Goal: Task Accomplishment & Management: Use online tool/utility

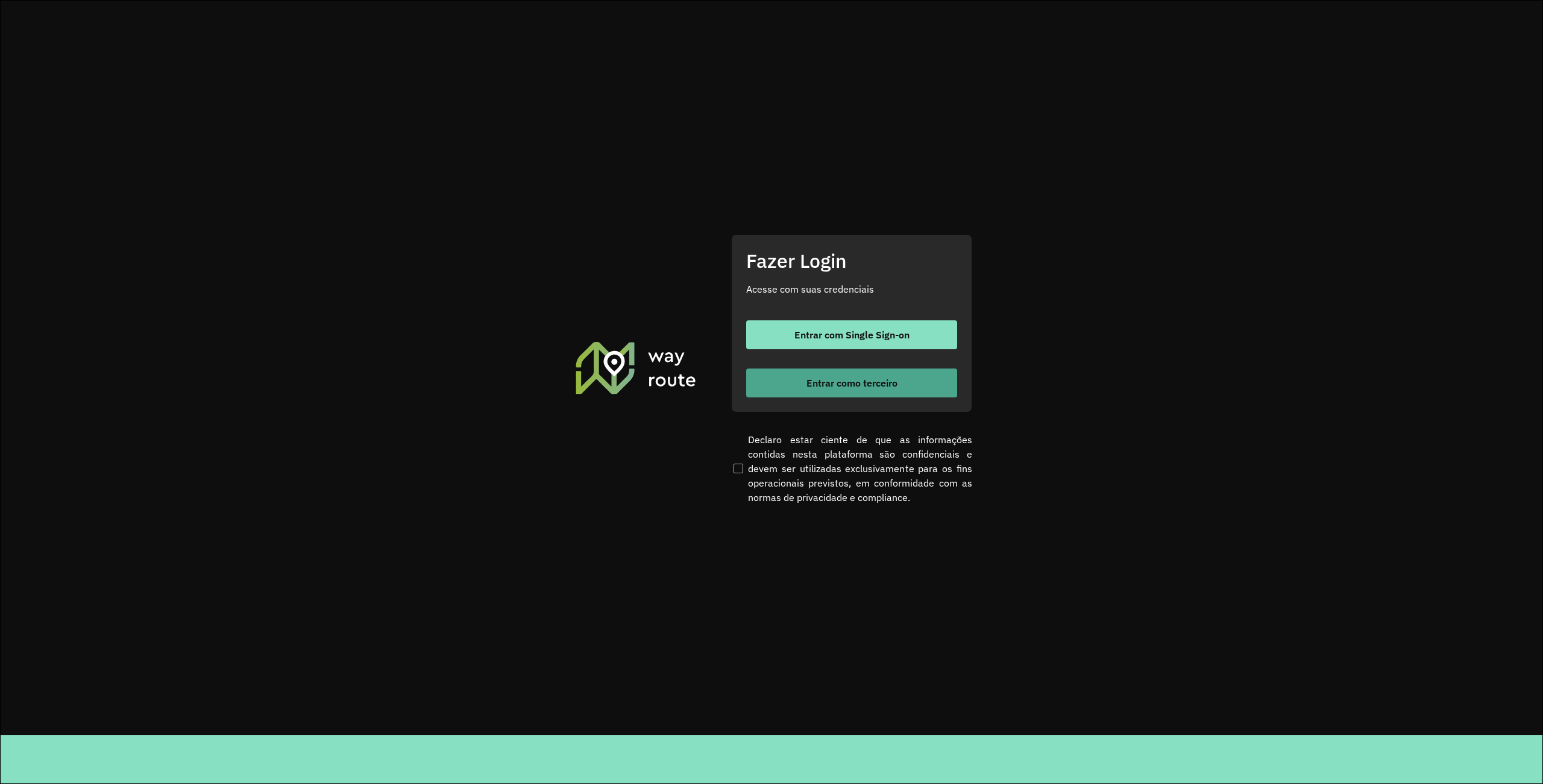
click at [895, 380] on span "Entrar como terceiro" at bounding box center [851, 383] width 91 height 9
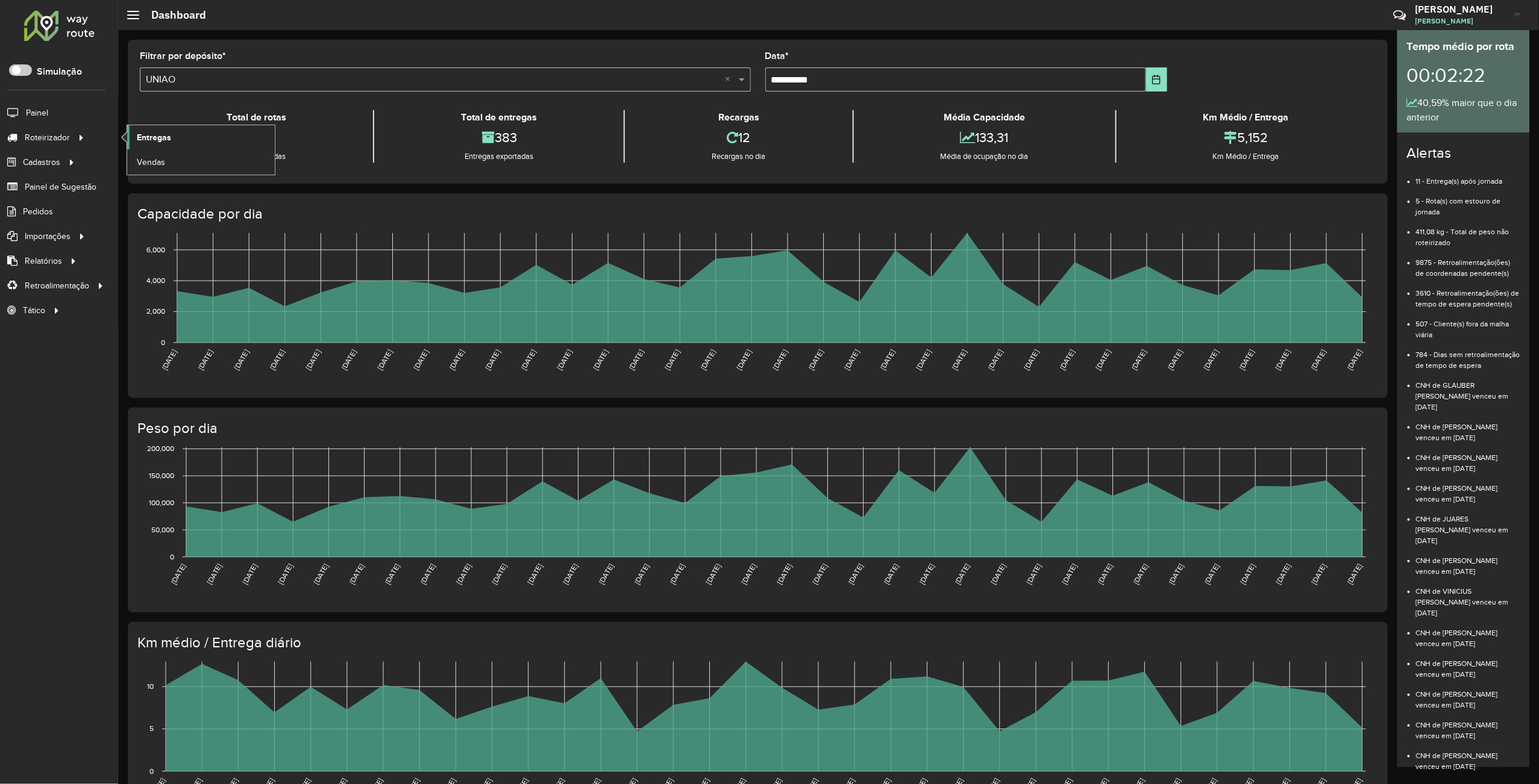
click at [180, 134] on link "Entregas" at bounding box center [201, 137] width 147 height 24
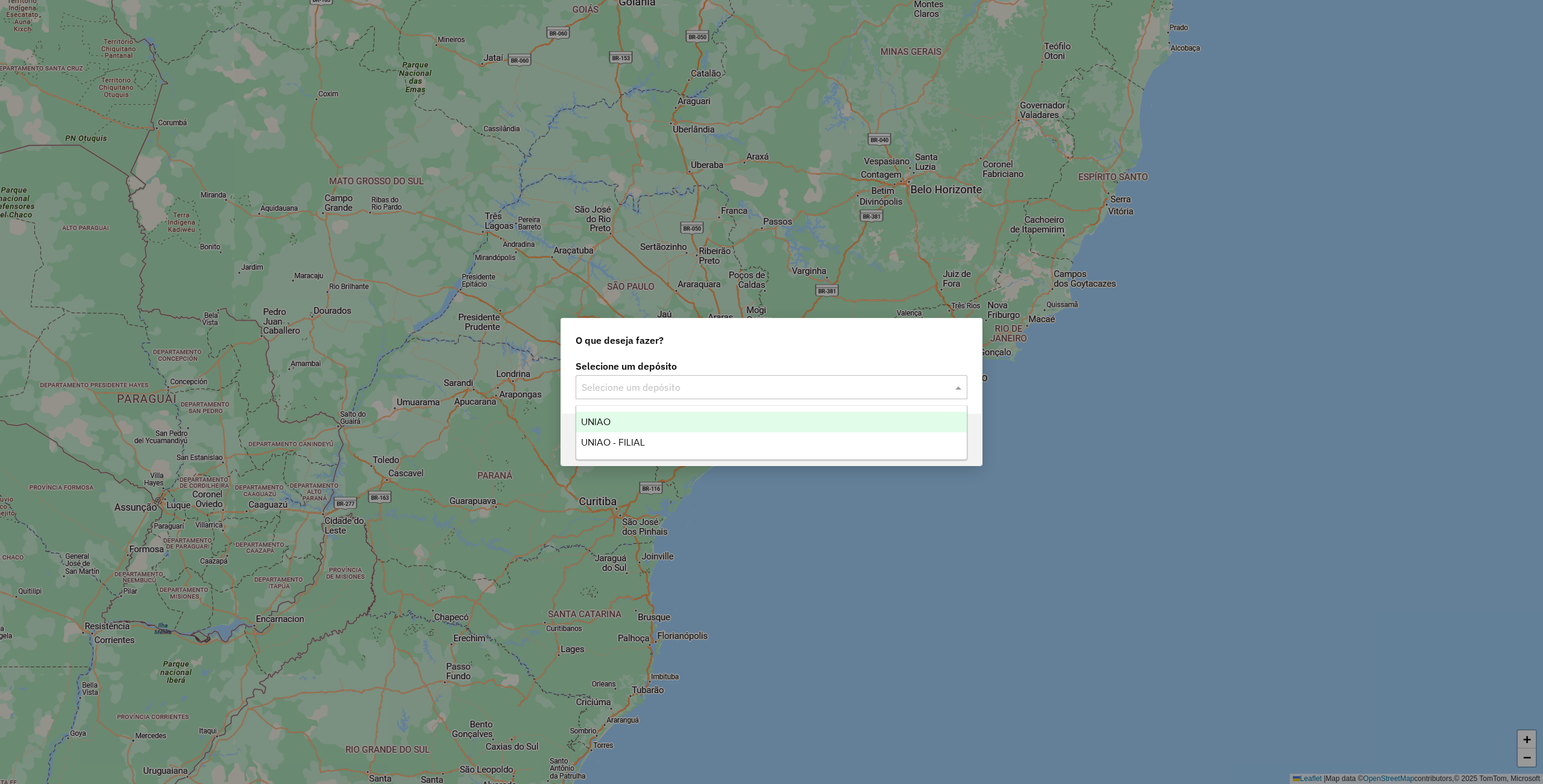
click at [729, 383] on input "text" at bounding box center [759, 388] width 356 height 14
click at [659, 423] on div "UNIAO" at bounding box center [772, 422] width 390 height 20
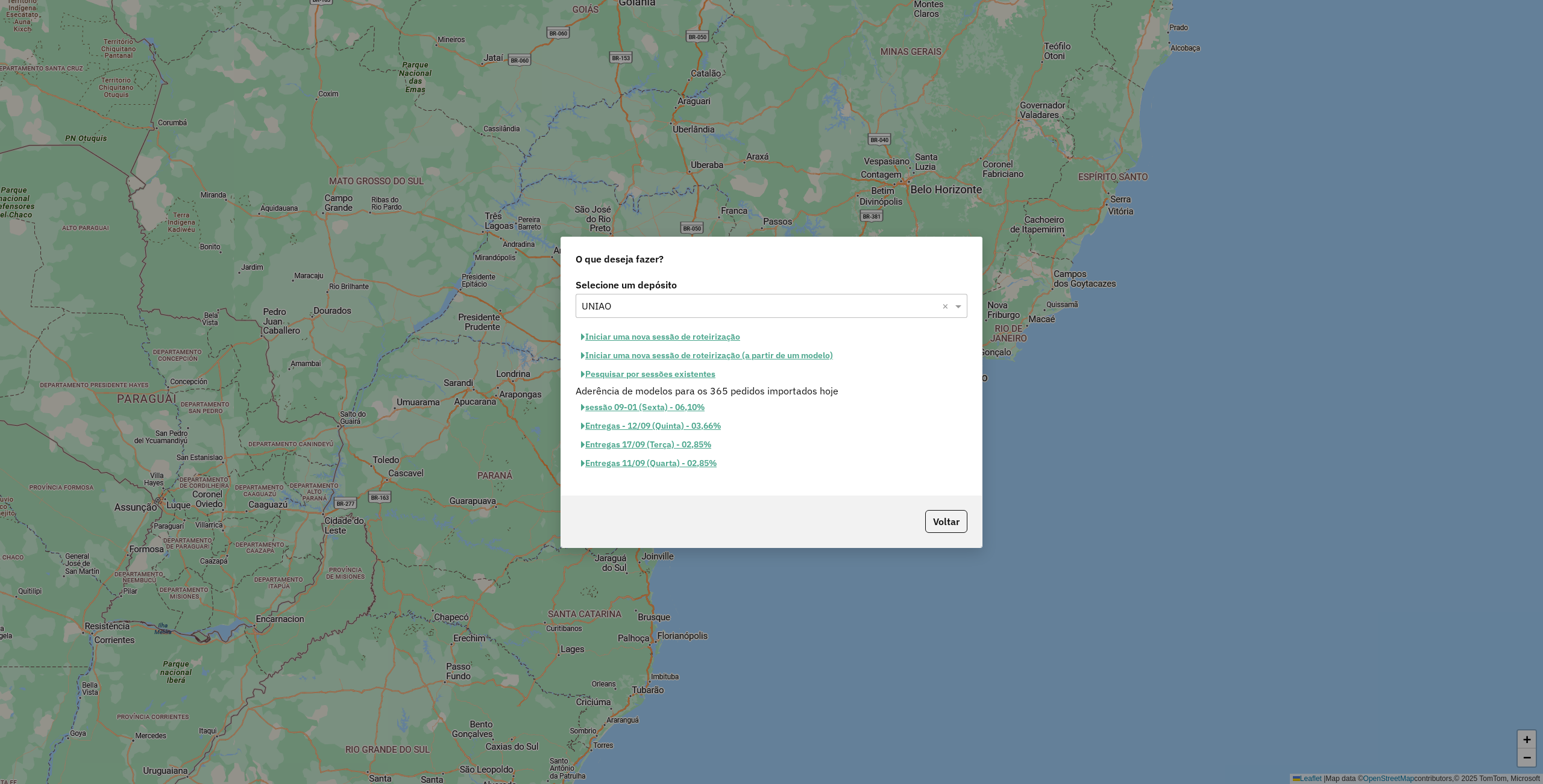
click at [651, 332] on button "Iniciar uma nova sessão de roteirização" at bounding box center [661, 337] width 170 height 19
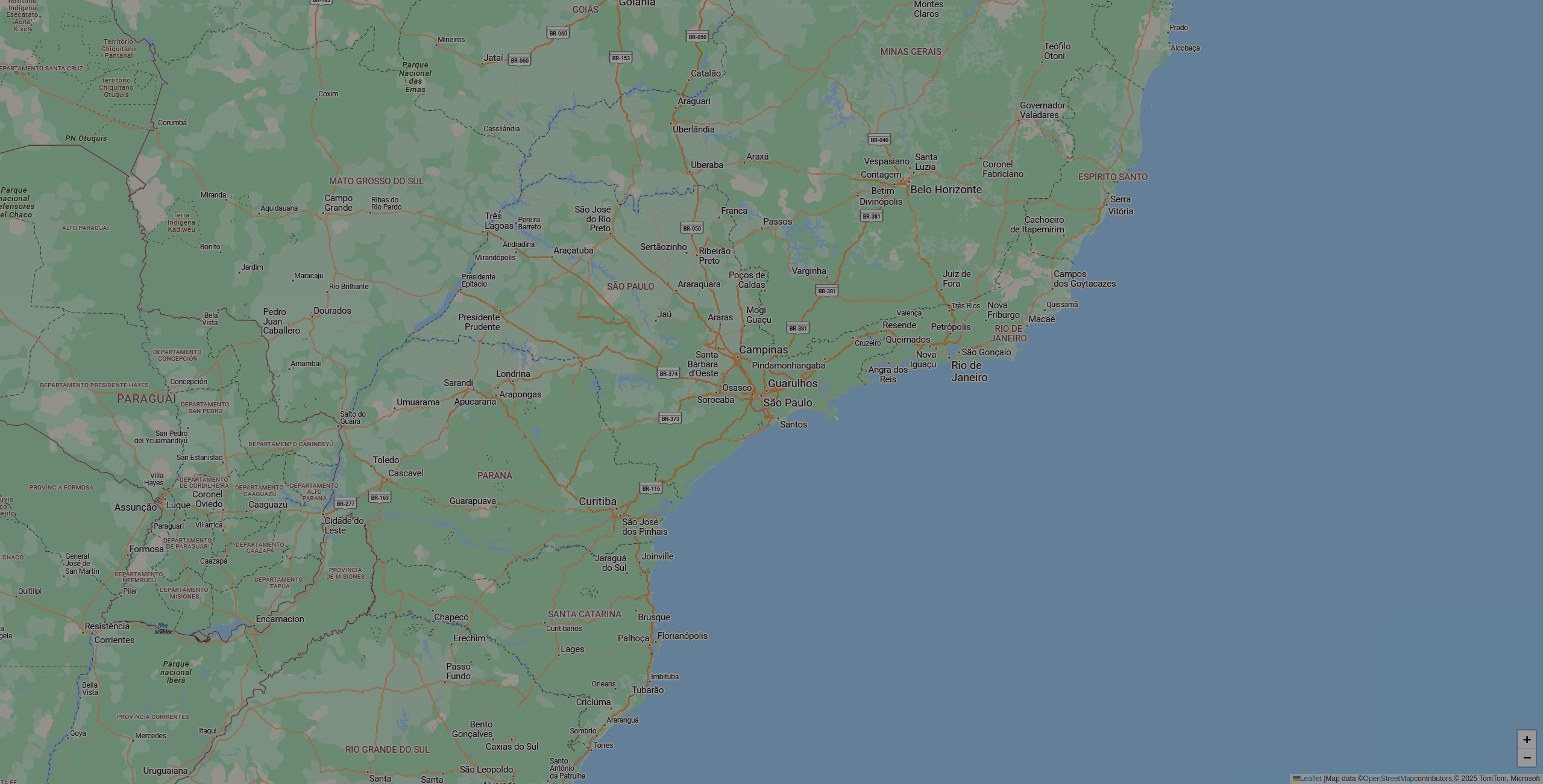
select select "*"
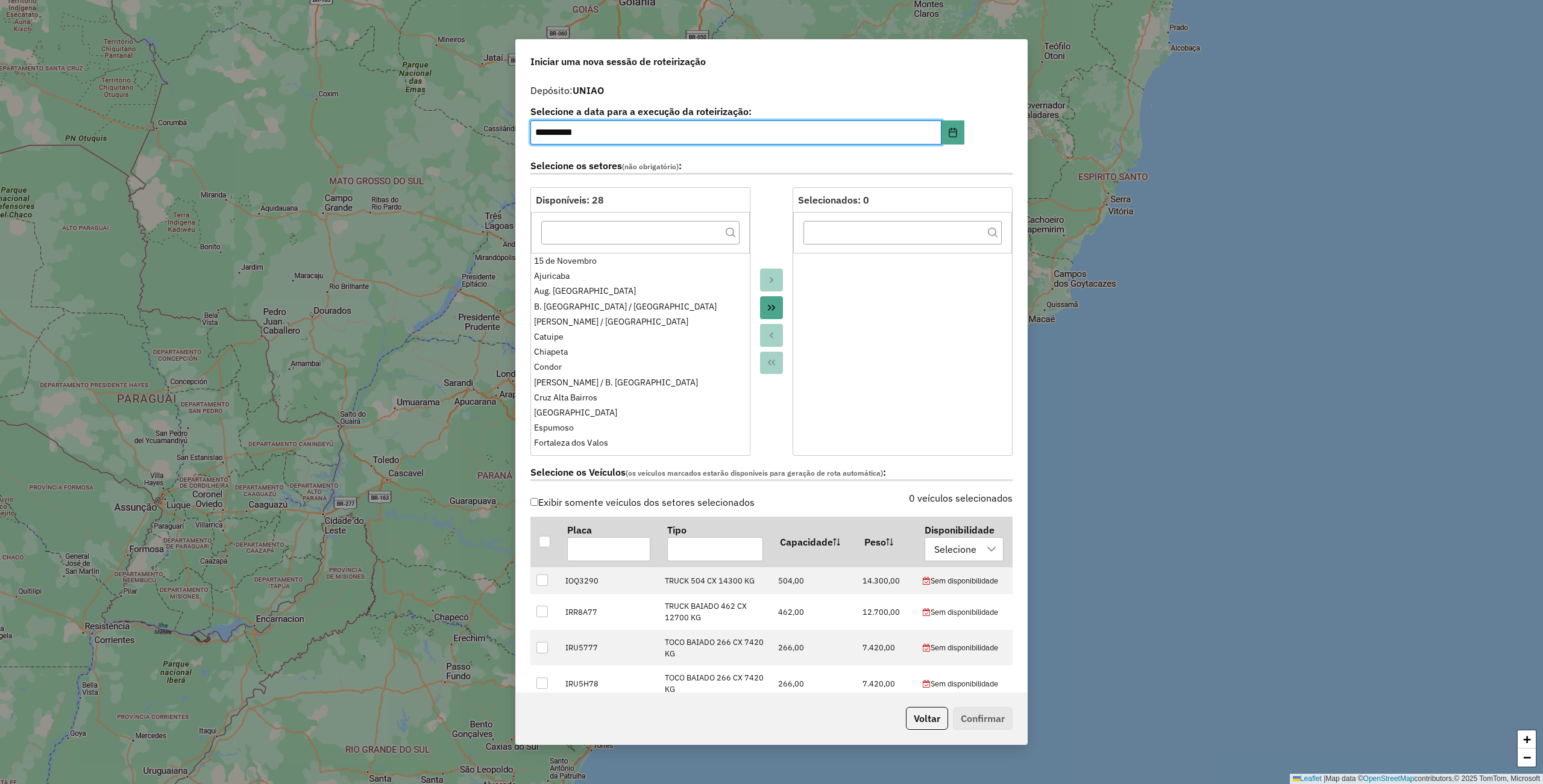
click at [772, 311] on icon "Move All to Target" at bounding box center [771, 307] width 9 height 9
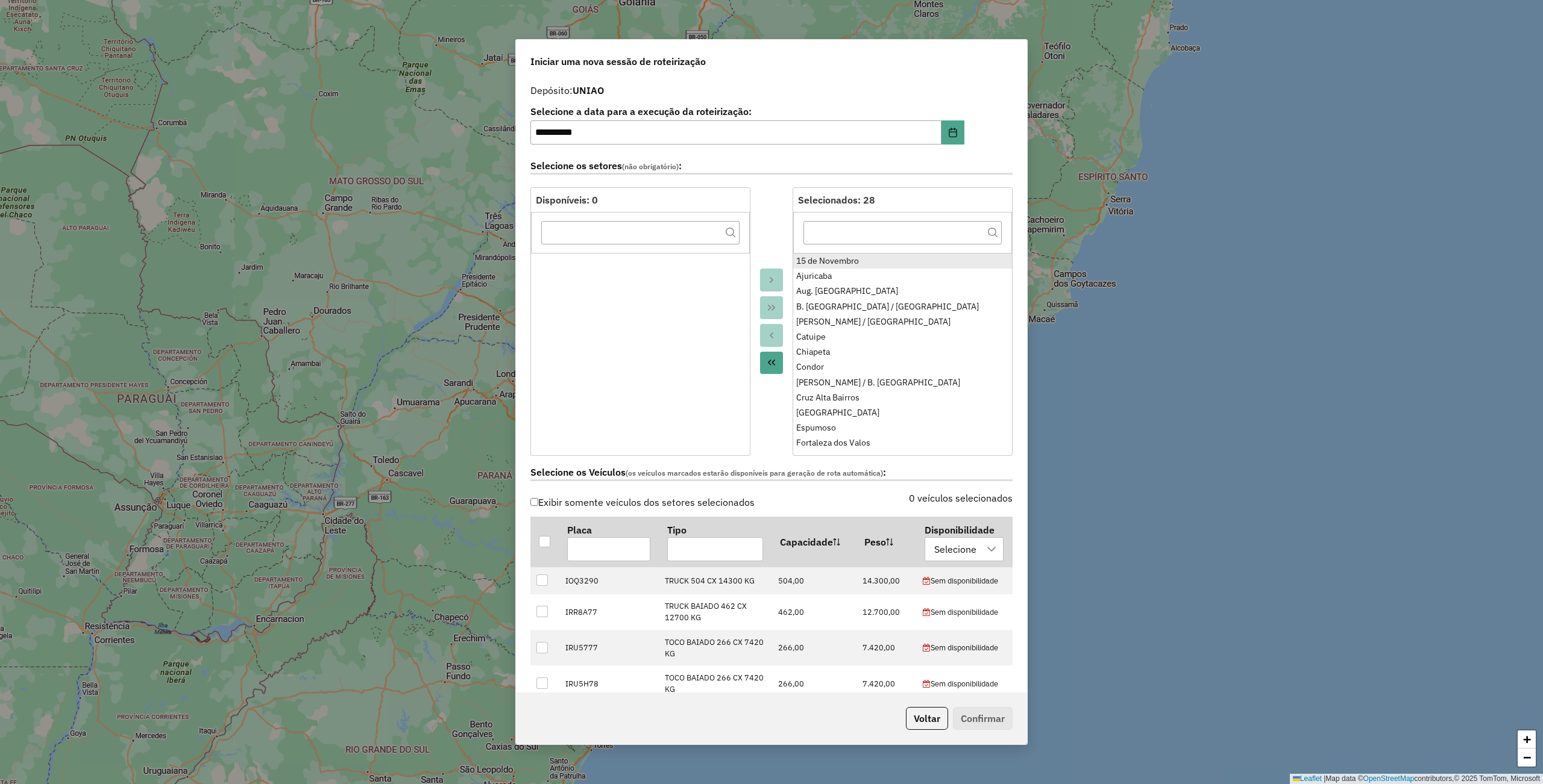
click at [837, 263] on div "15 de Novembro" at bounding box center [902, 261] width 213 height 13
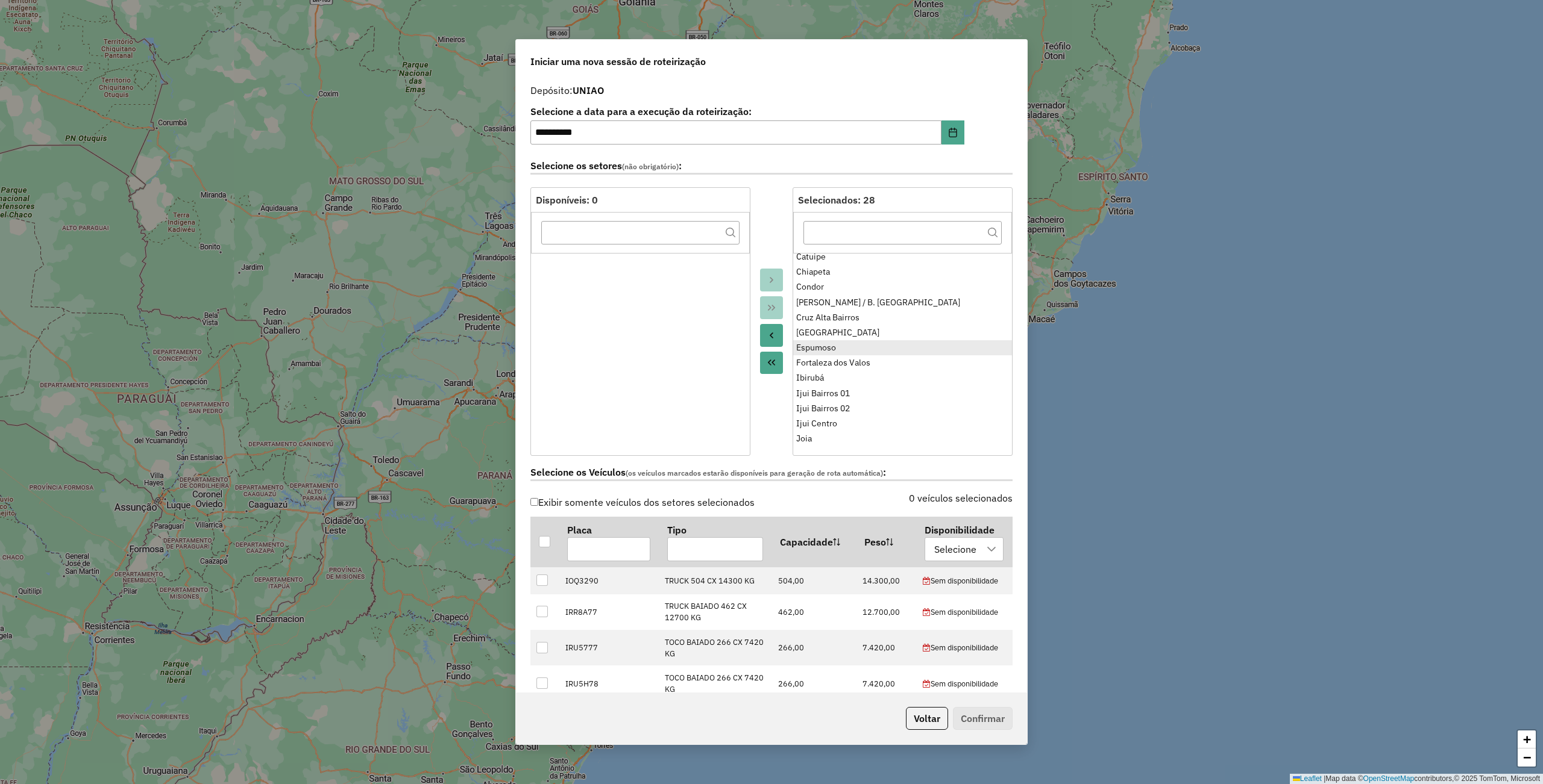
click at [842, 345] on div "Espumoso" at bounding box center [902, 348] width 213 height 13
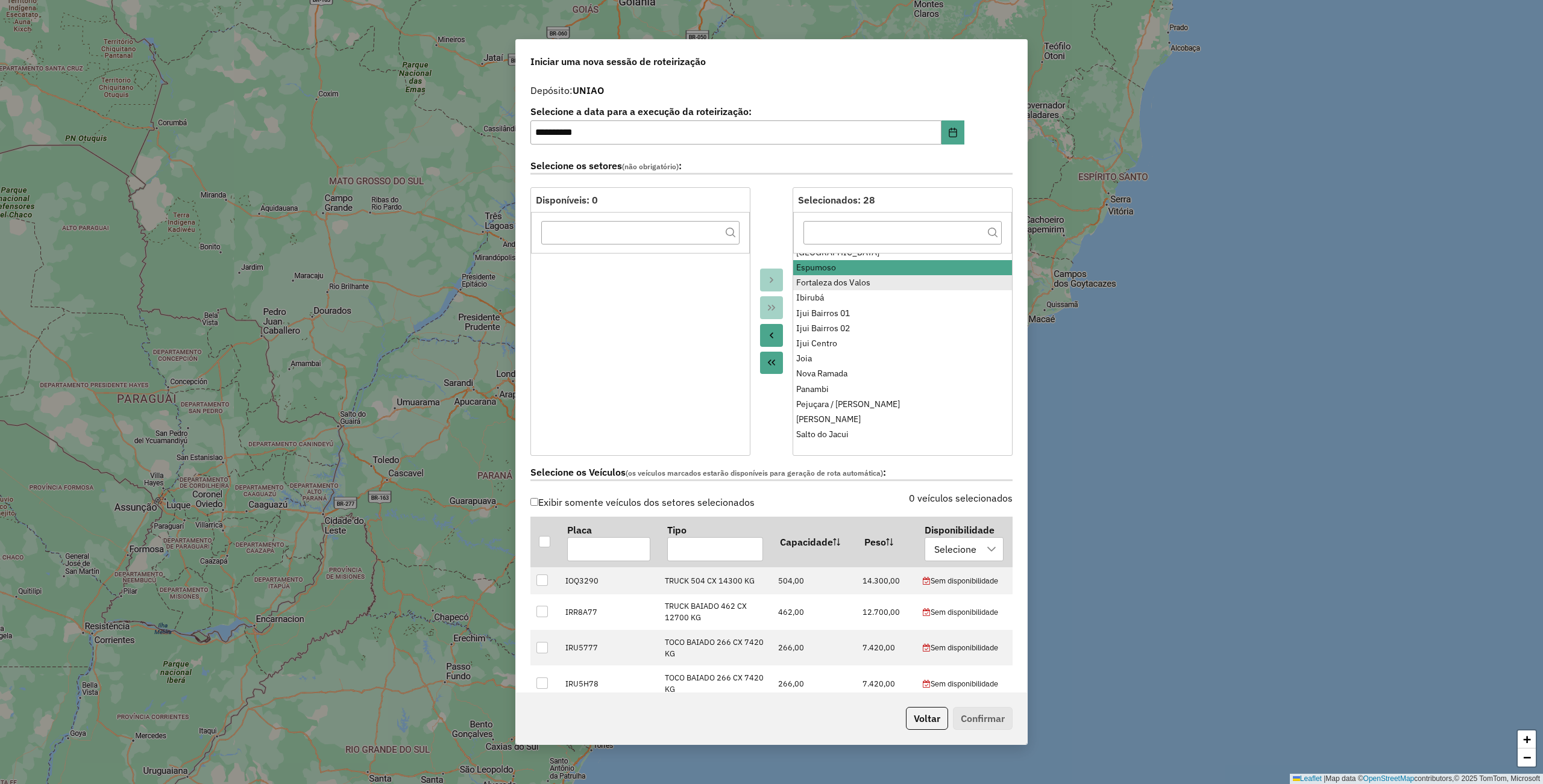
click at [836, 277] on li "Fortaleza dos Valos" at bounding box center [902, 283] width 219 height 15
click at [821, 300] on div "Ibirubá" at bounding box center [902, 298] width 213 height 13
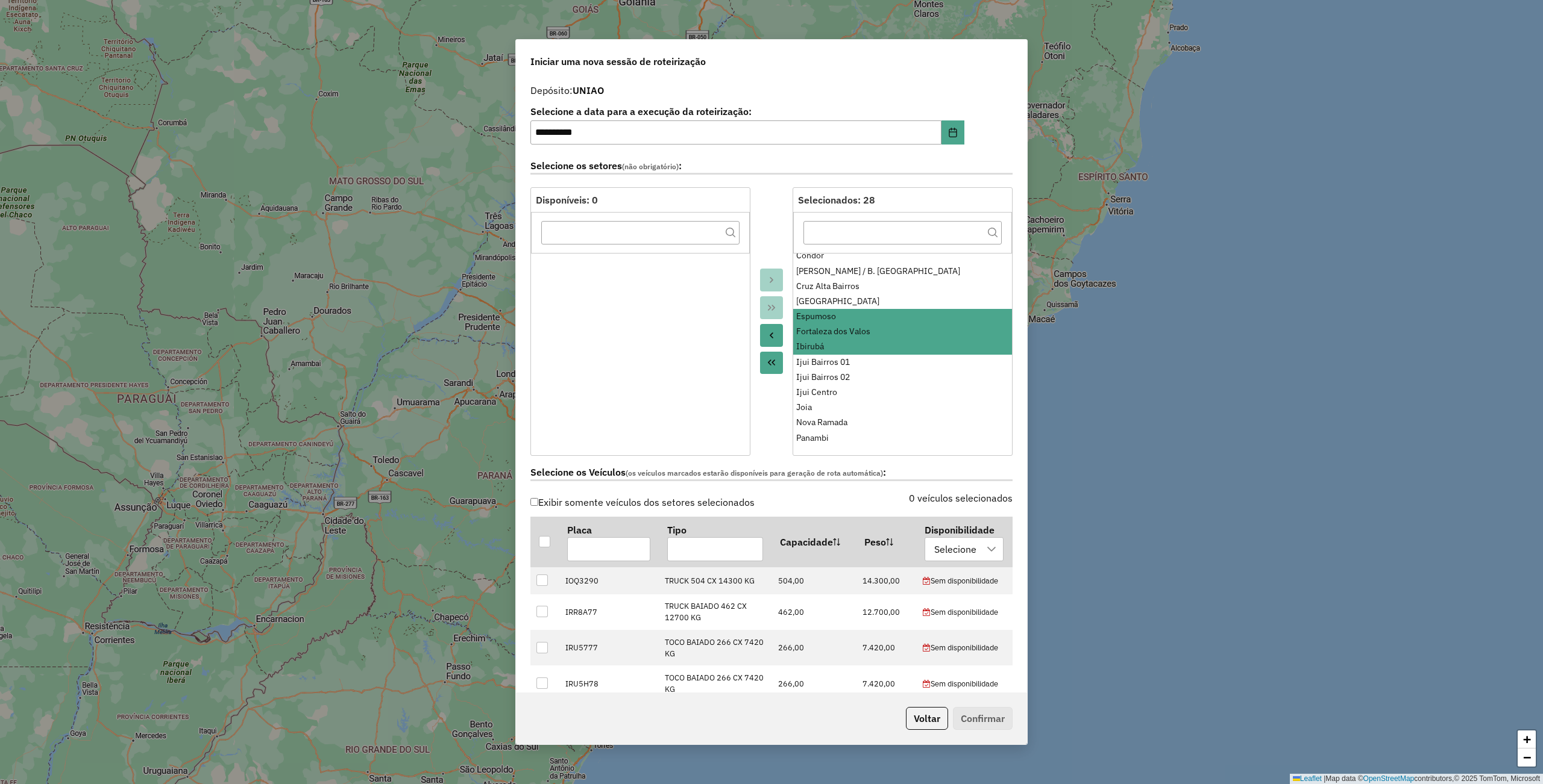
scroll to position [0, 0]
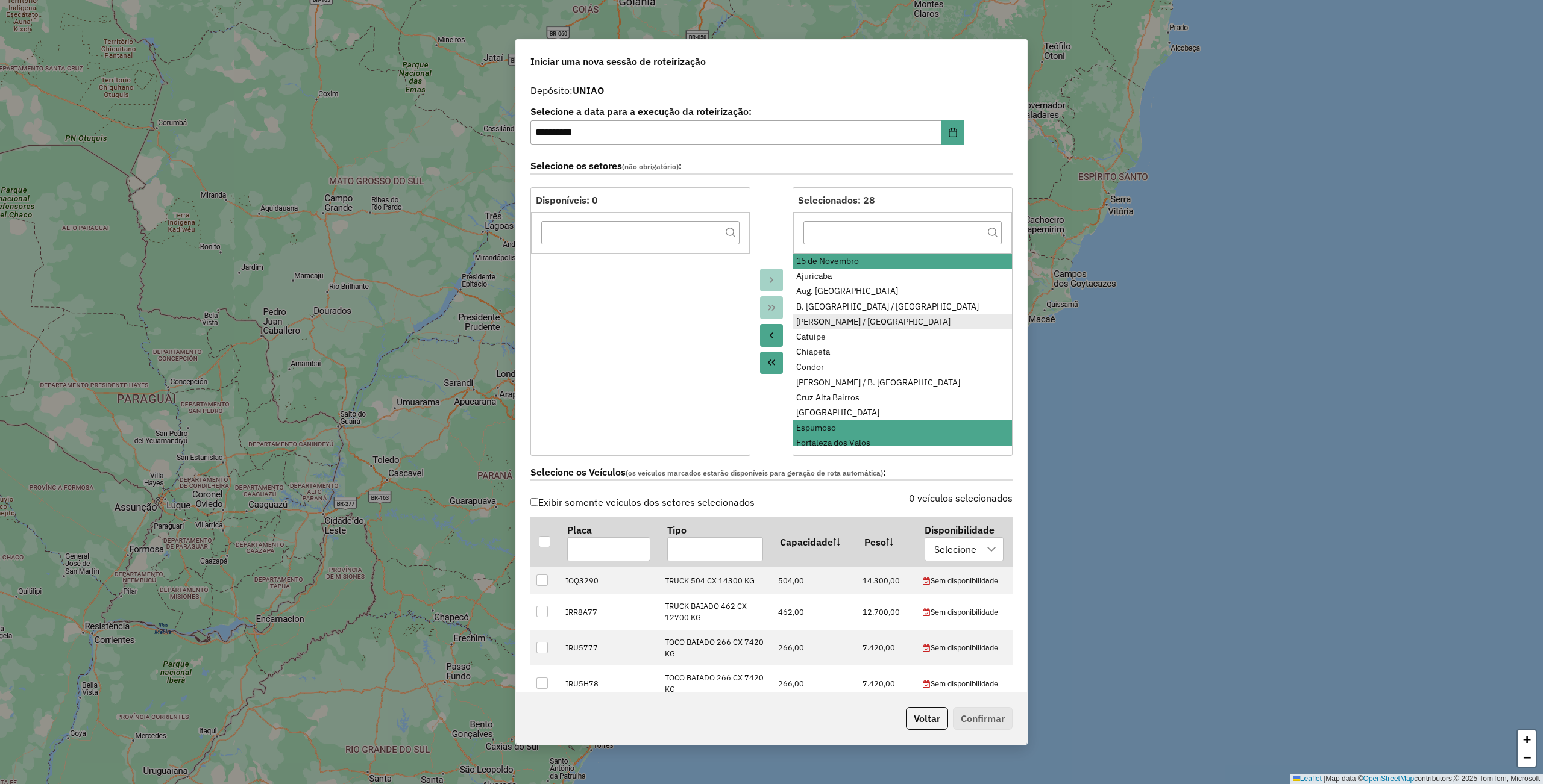
click at [816, 325] on div "[PERSON_NAME] / [GEOGRAPHIC_DATA]" at bounding box center [902, 322] width 213 height 13
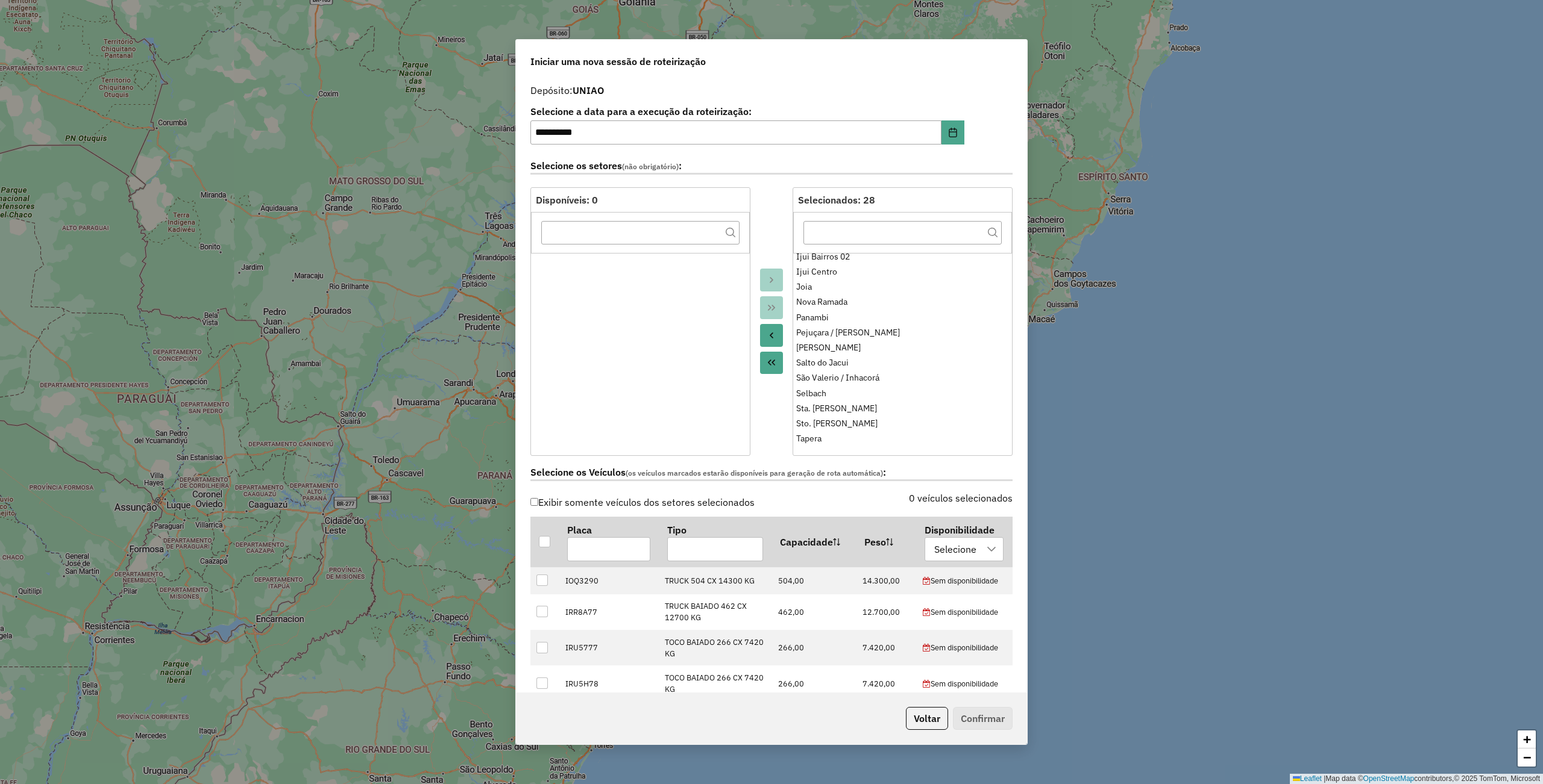
scroll to position [80, 0]
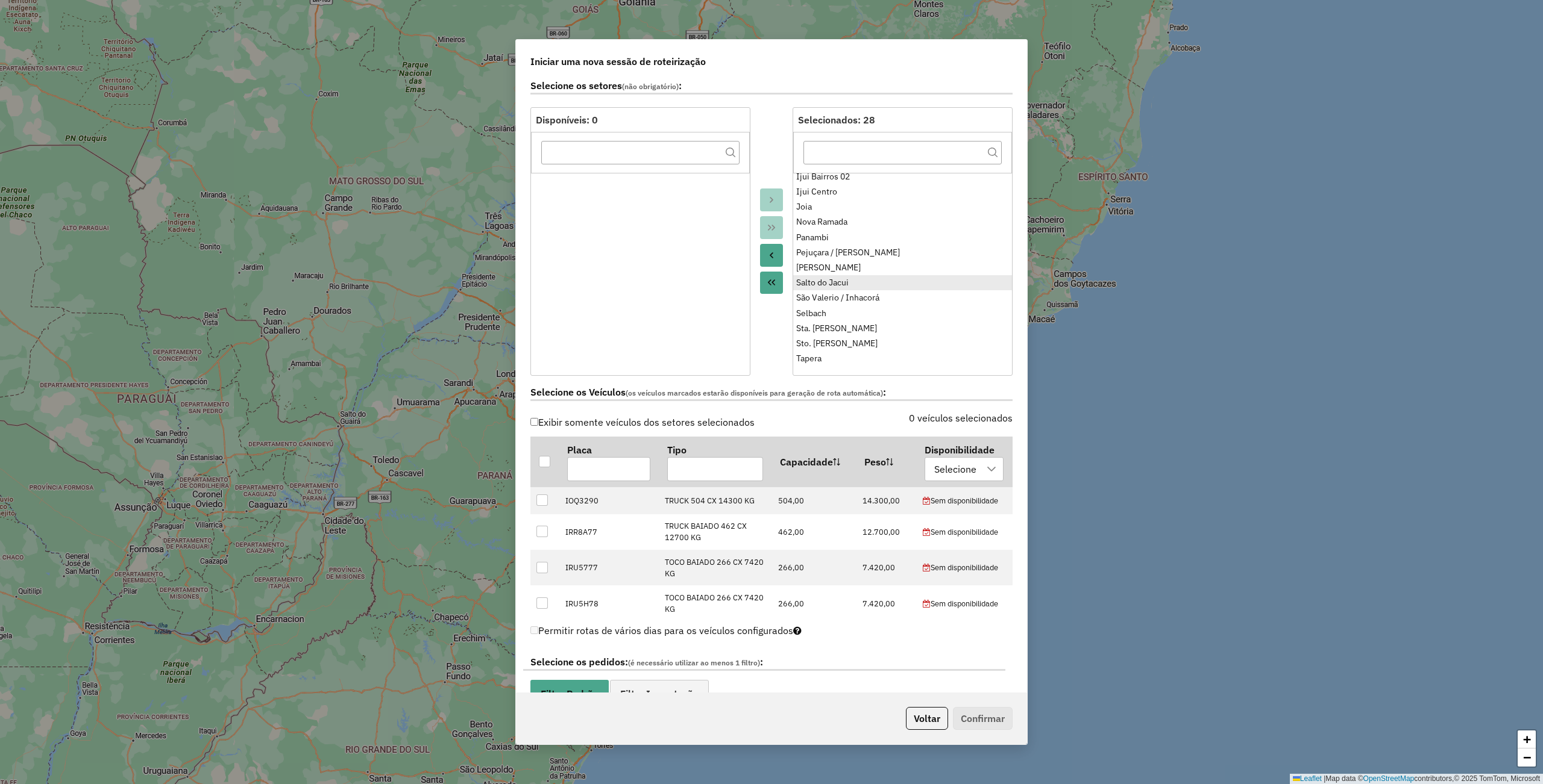
click at [854, 280] on div "Salto do Jacui" at bounding box center [902, 283] width 213 height 13
click at [831, 316] on div "Selbach" at bounding box center [902, 314] width 213 height 13
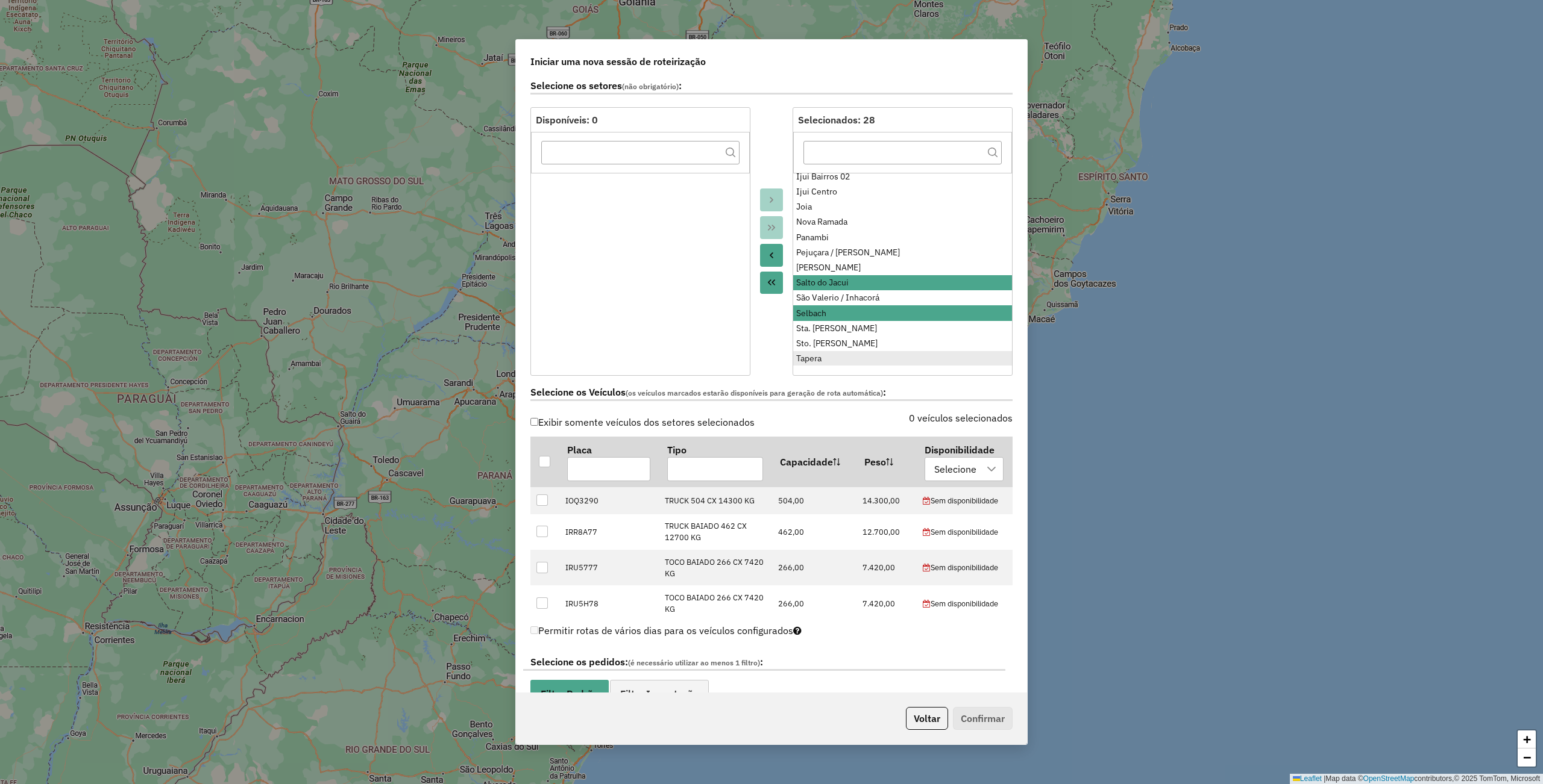
click at [811, 360] on div "Tapera" at bounding box center [902, 359] width 213 height 13
click at [768, 253] on icon "Move to Source" at bounding box center [771, 255] width 9 height 9
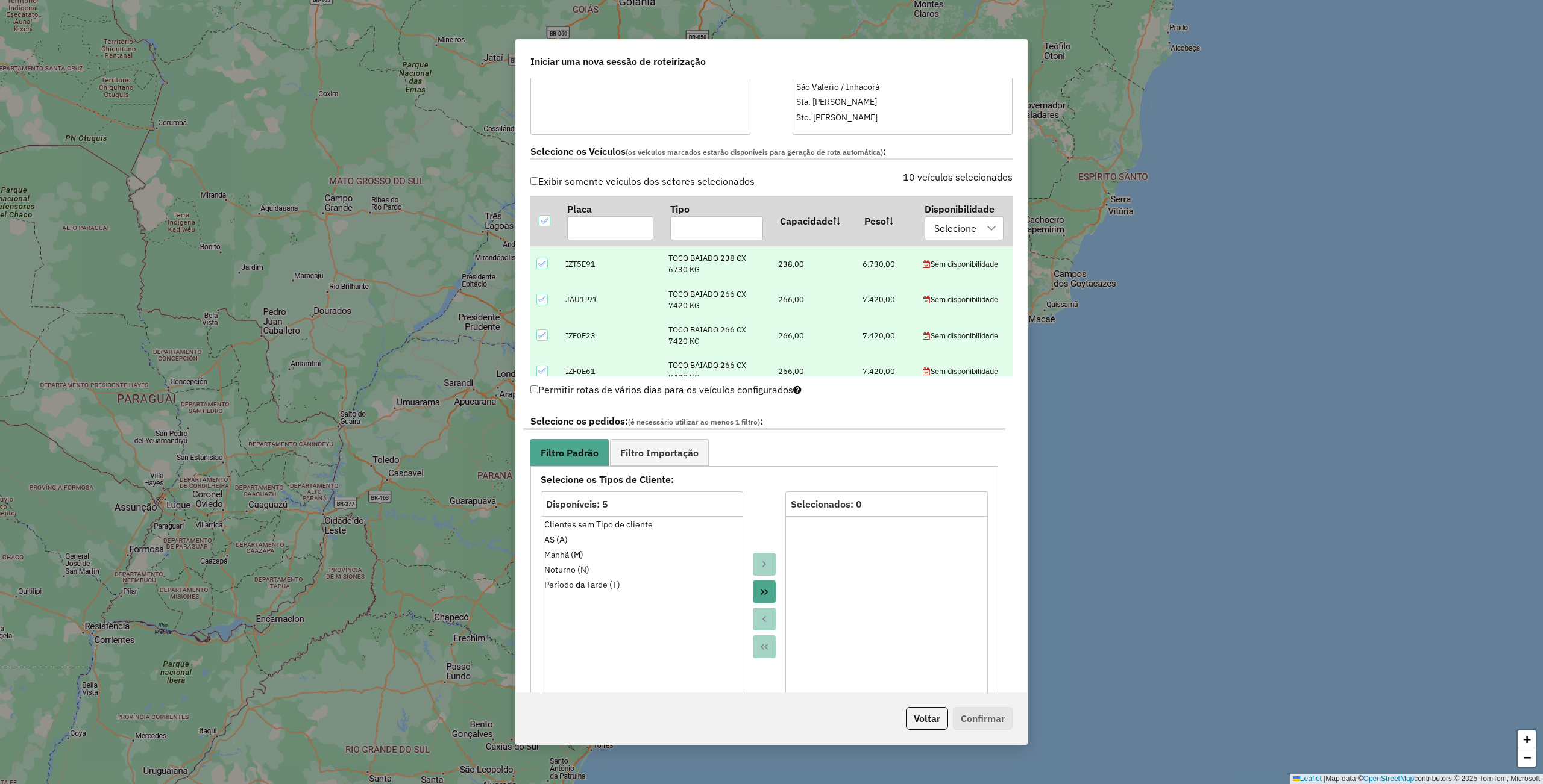
scroll to position [0, 0]
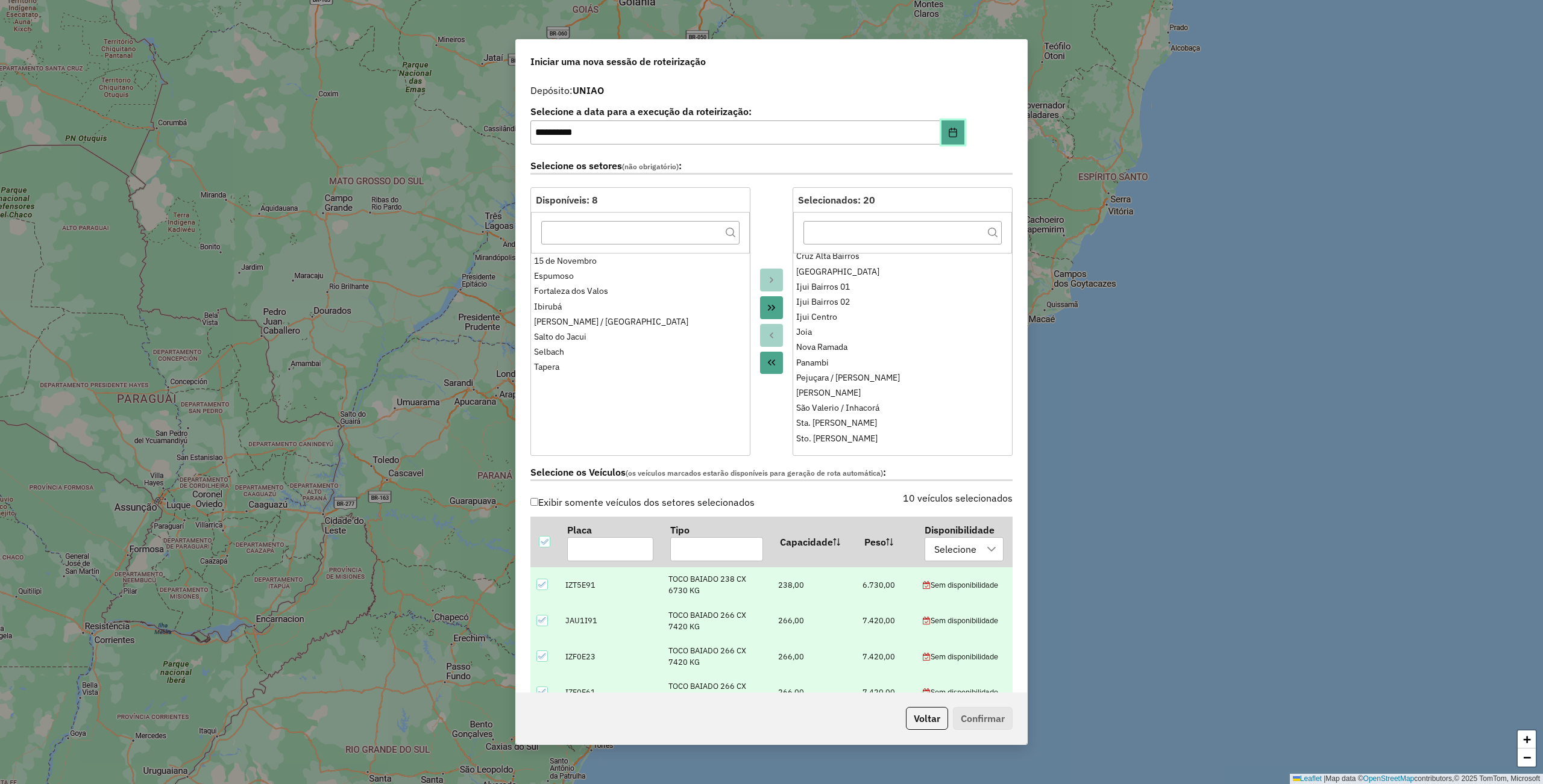
click at [951, 131] on icon "Choose Date" at bounding box center [952, 132] width 9 height 9
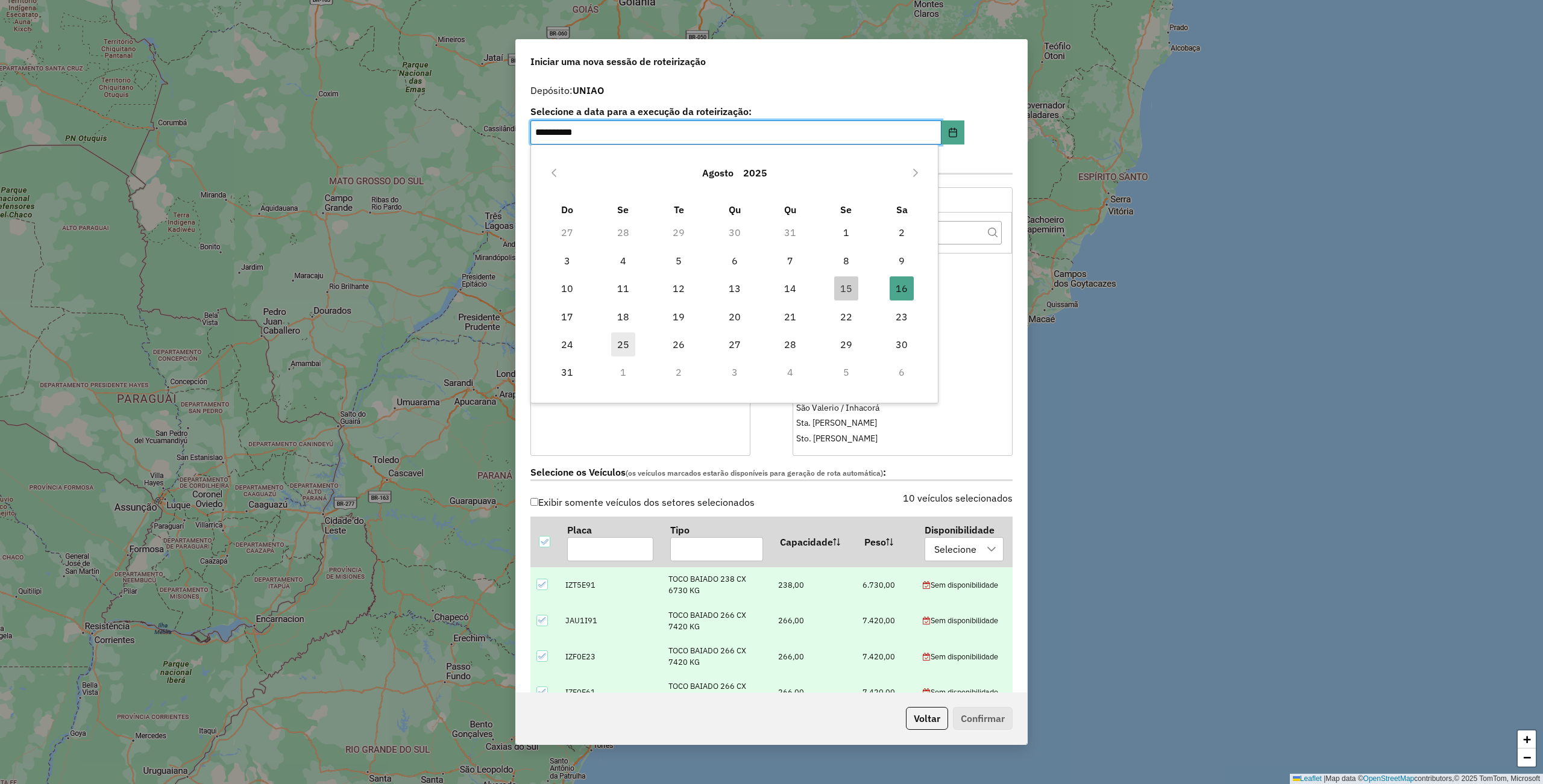
click at [615, 350] on span "25" at bounding box center [623, 344] width 24 height 24
type input "**********"
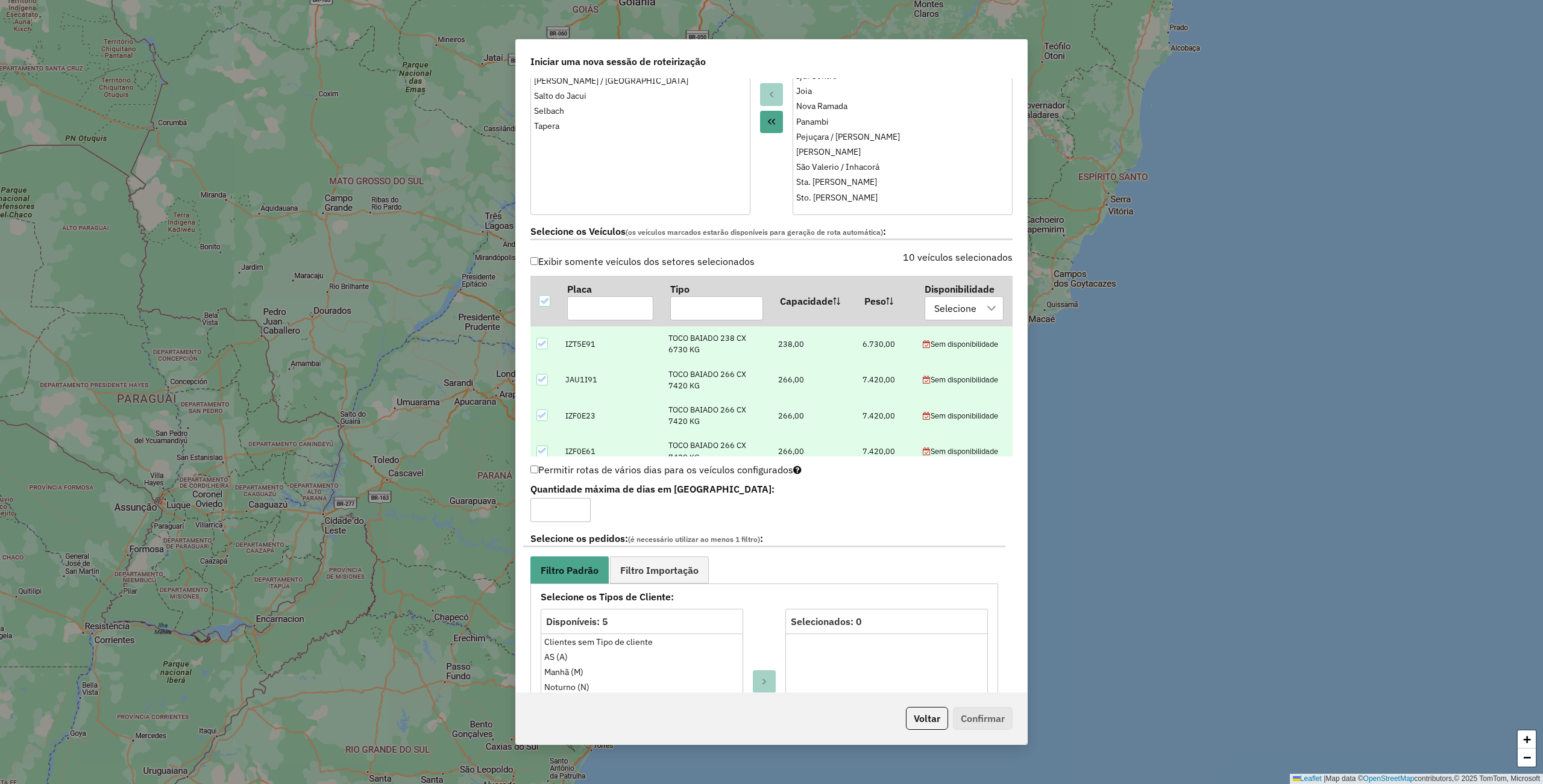
scroll to position [723, 0]
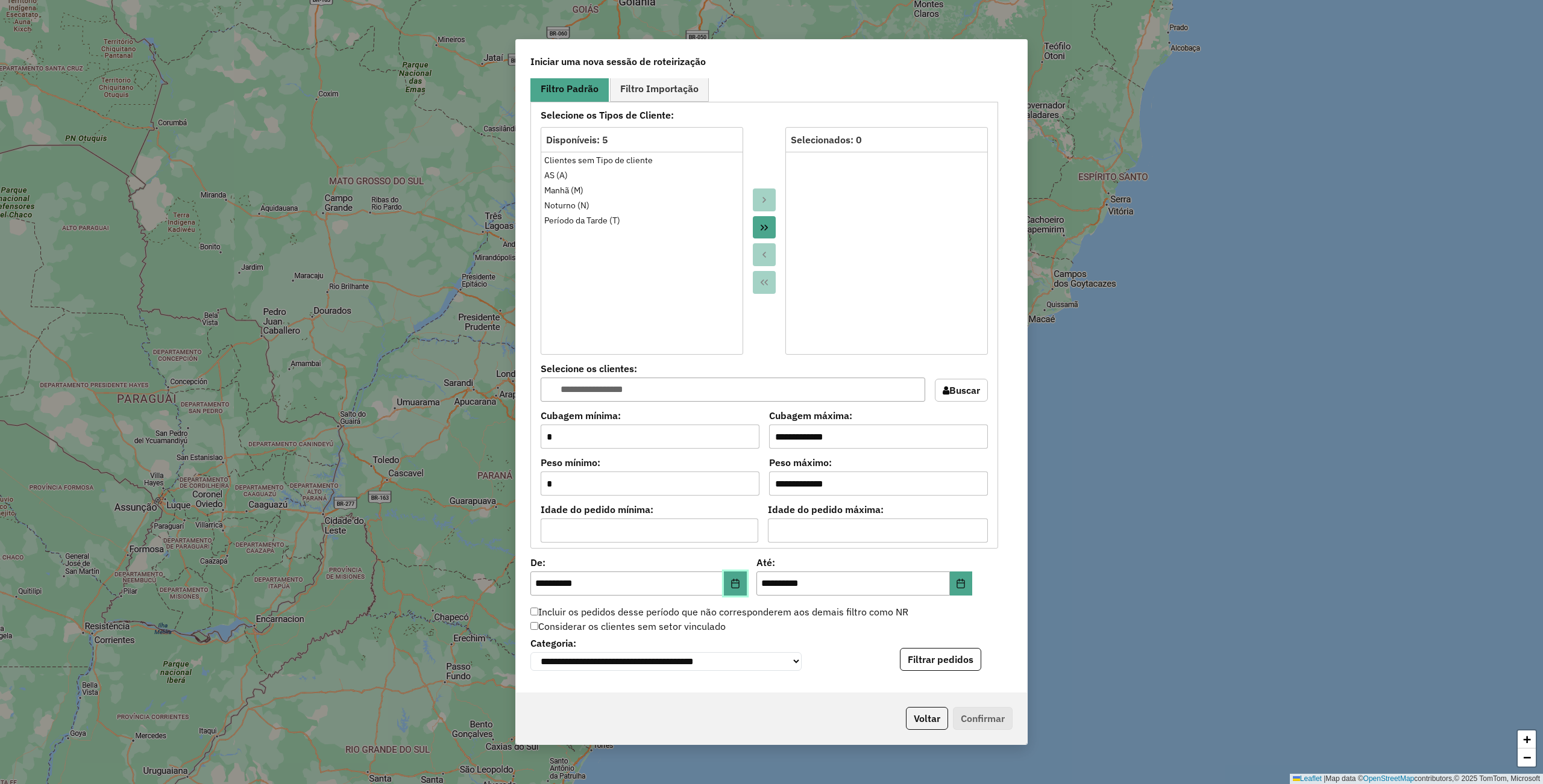
click at [733, 587] on icon "Choose Date" at bounding box center [735, 583] width 9 height 9
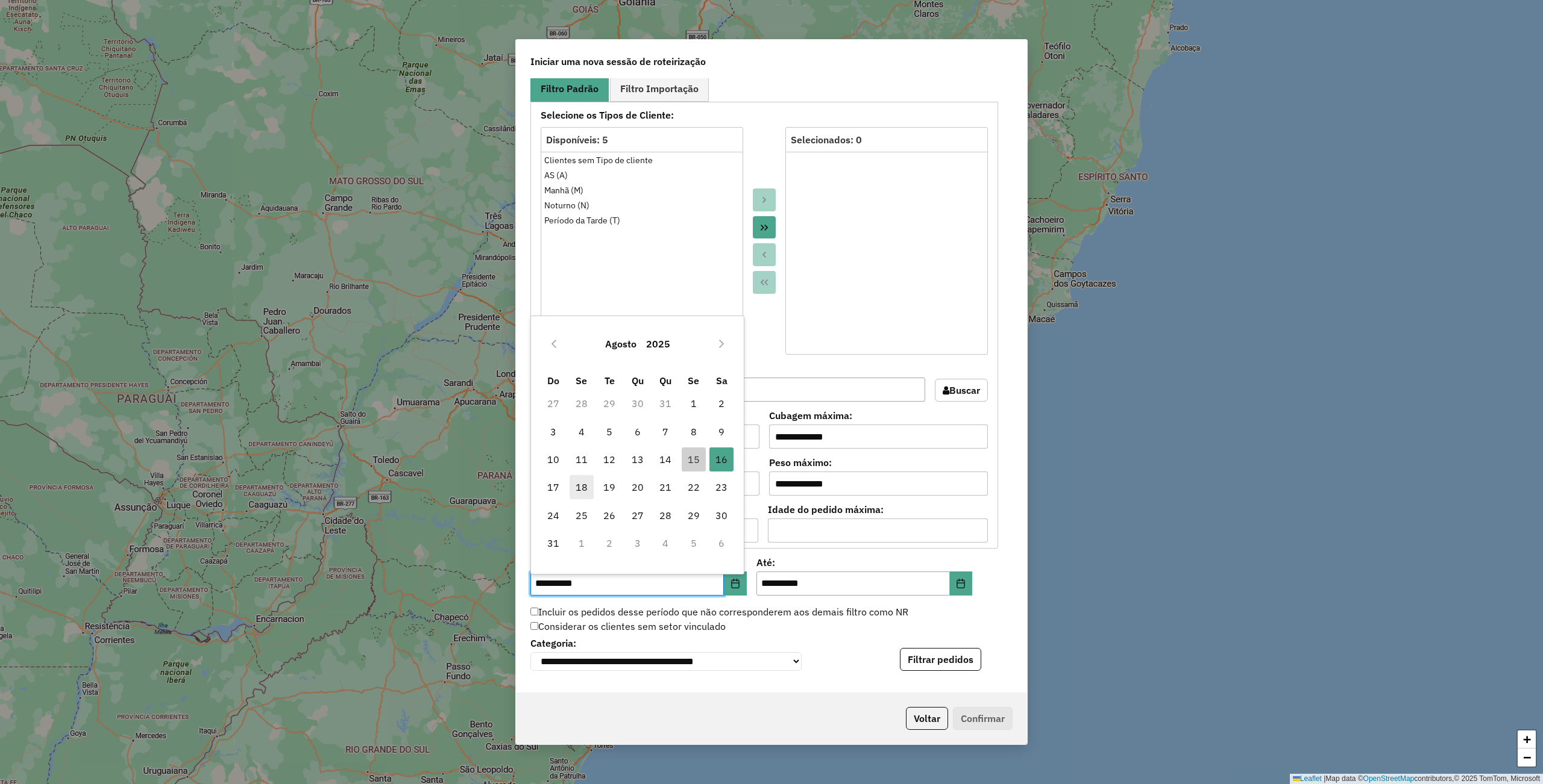
click at [579, 484] on span "18" at bounding box center [581, 487] width 24 height 24
type input "**********"
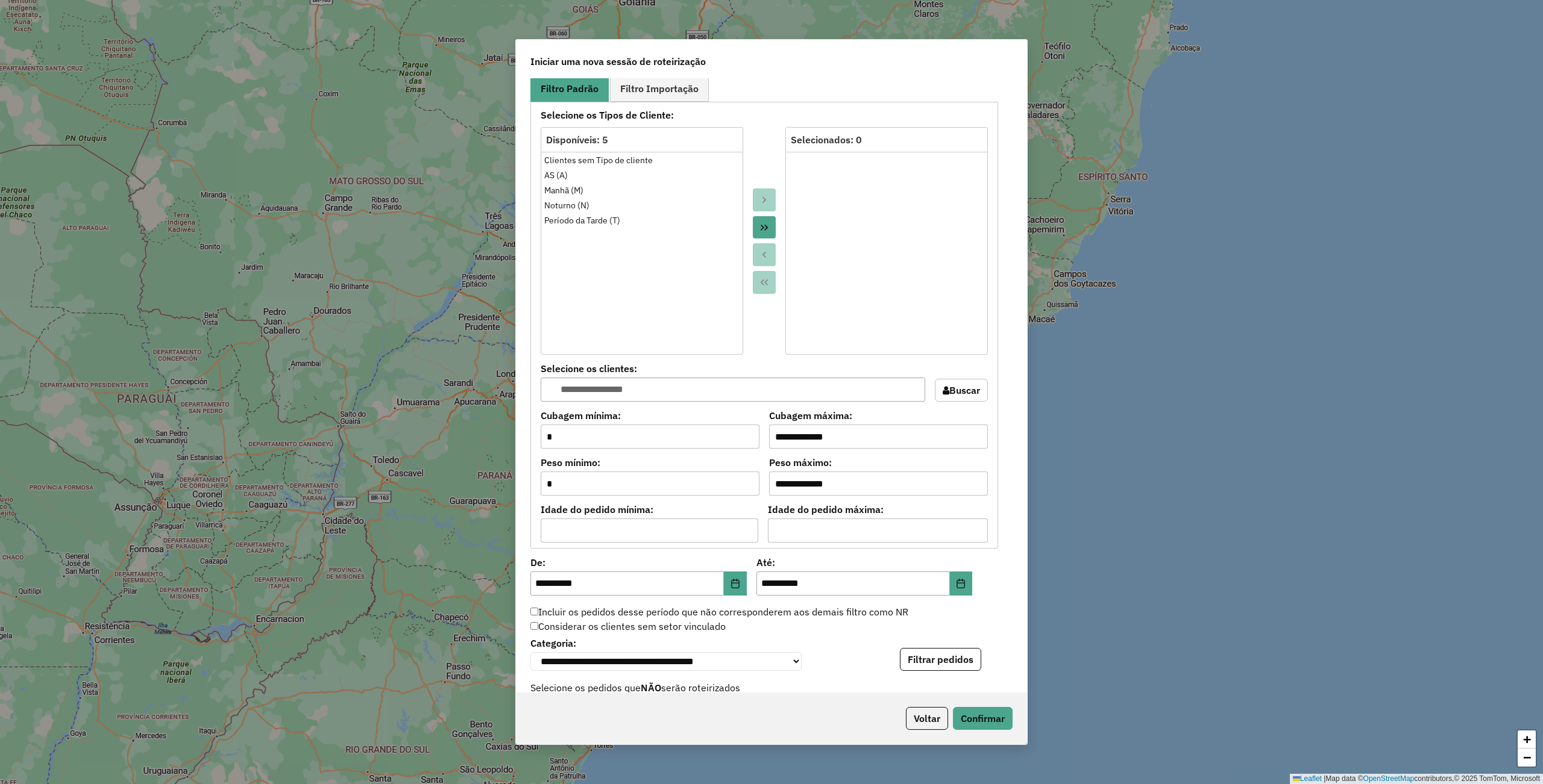
scroll to position [964, 0]
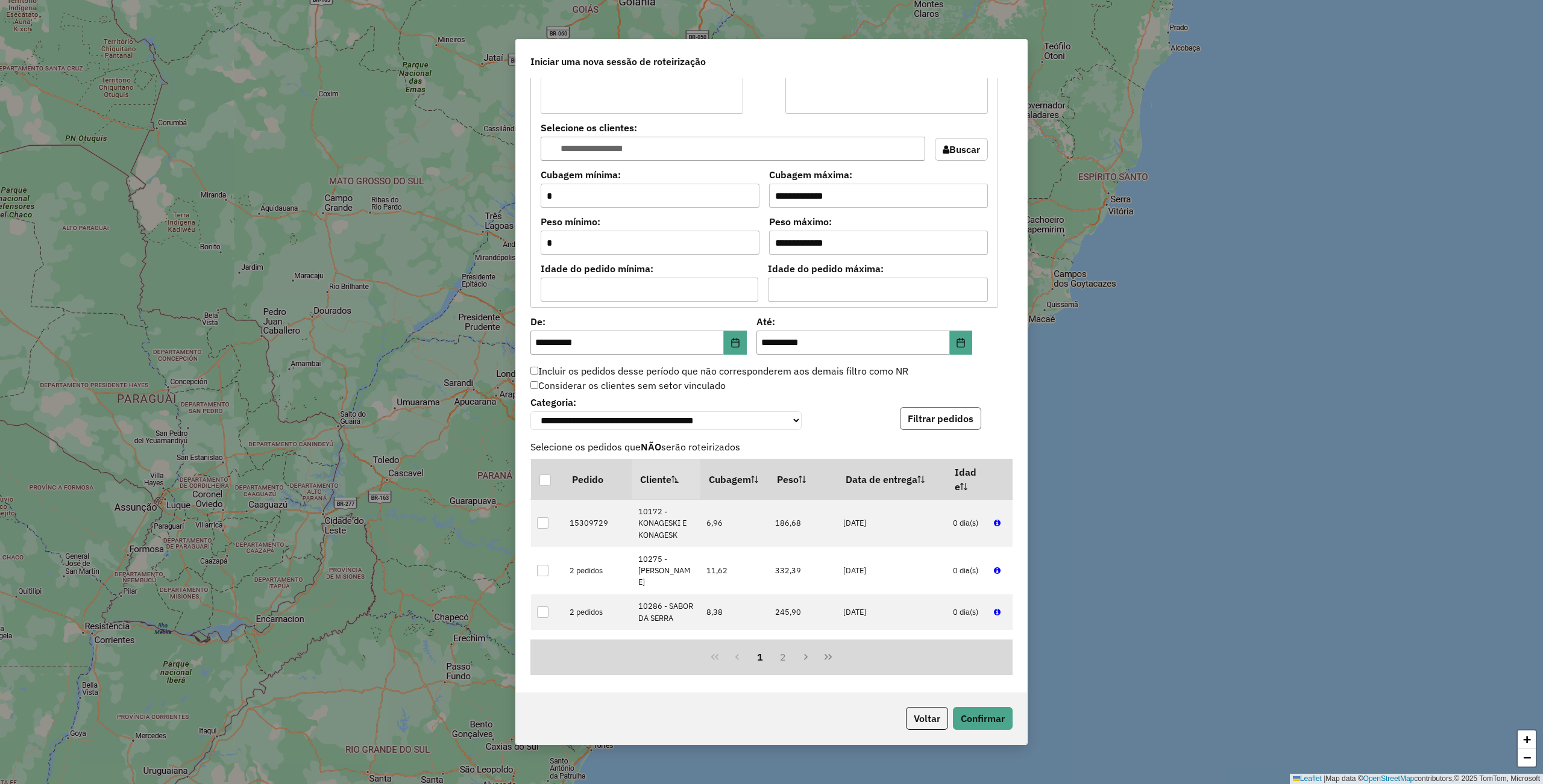
click at [923, 428] on button "Filtrar pedidos" at bounding box center [940, 419] width 81 height 23
click at [1109, 375] on div "**********" at bounding box center [772, 392] width 1543 height 784
click at [984, 723] on button "Confirmar" at bounding box center [982, 719] width 60 height 23
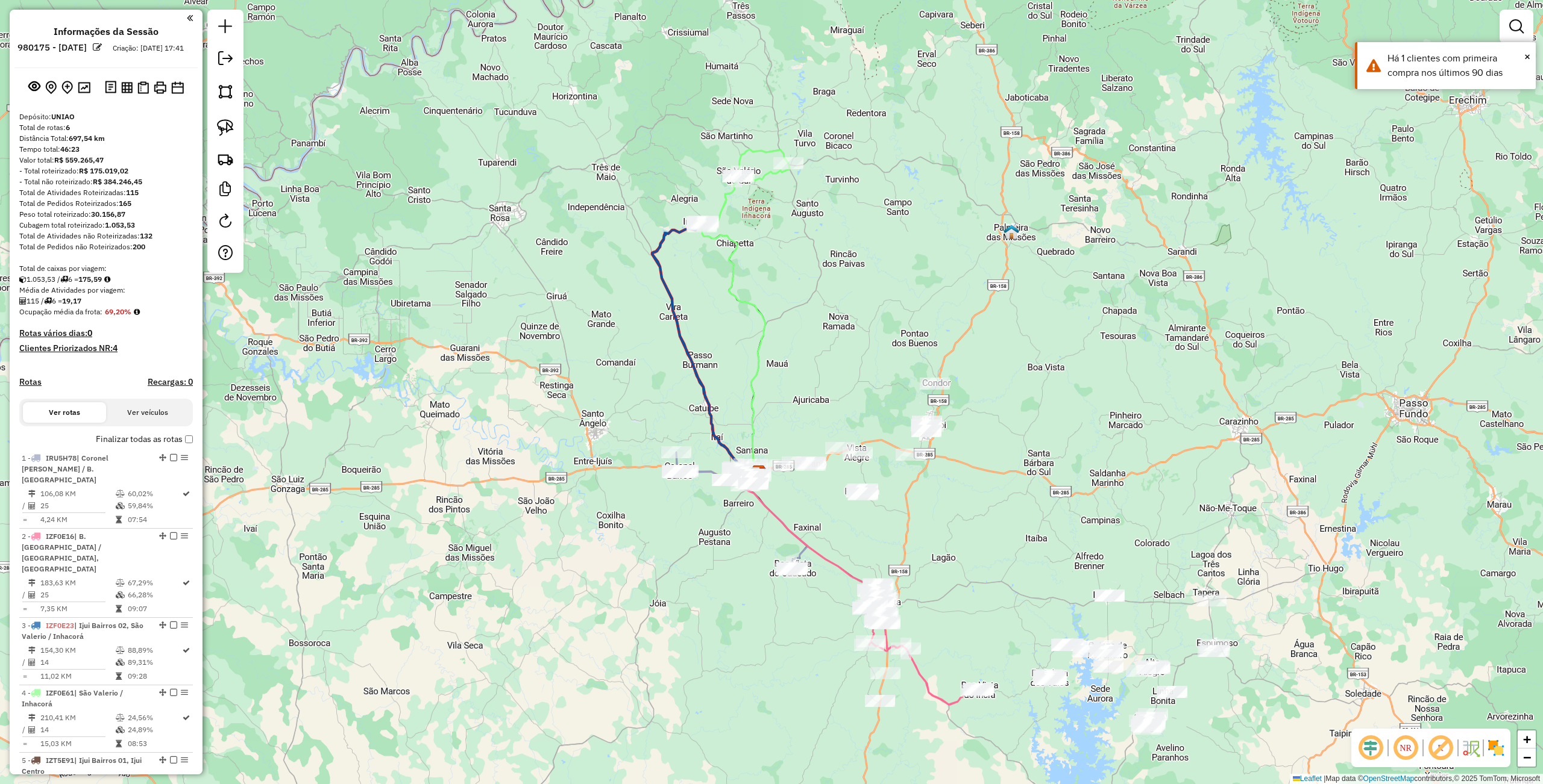
drag, startPoint x: 777, startPoint y: 246, endPoint x: 730, endPoint y: 338, distance: 103.3
click at [756, 355] on icon at bounding box center [733, 349] width 64 height 247
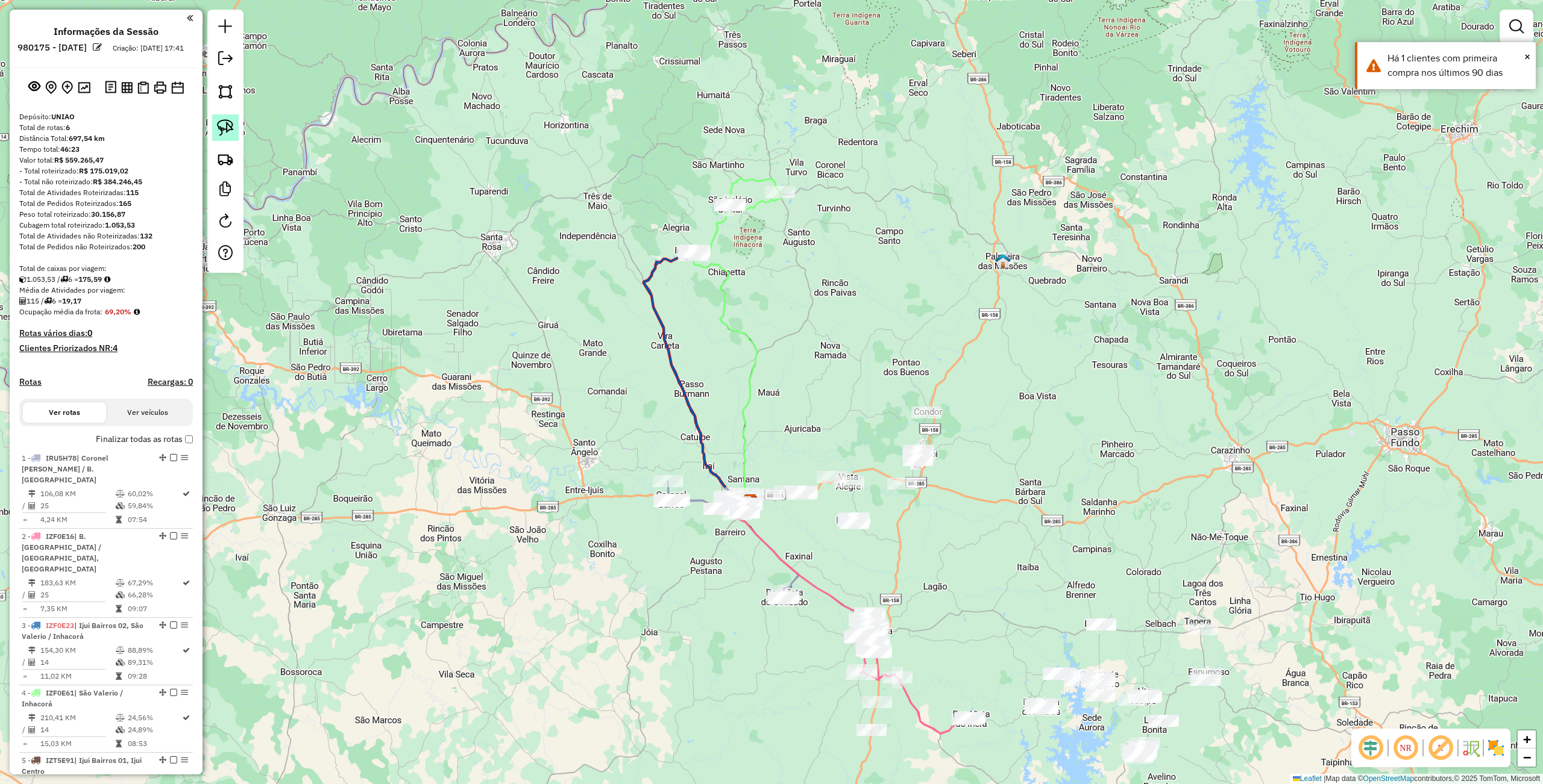
click at [227, 121] on img at bounding box center [225, 127] width 17 height 17
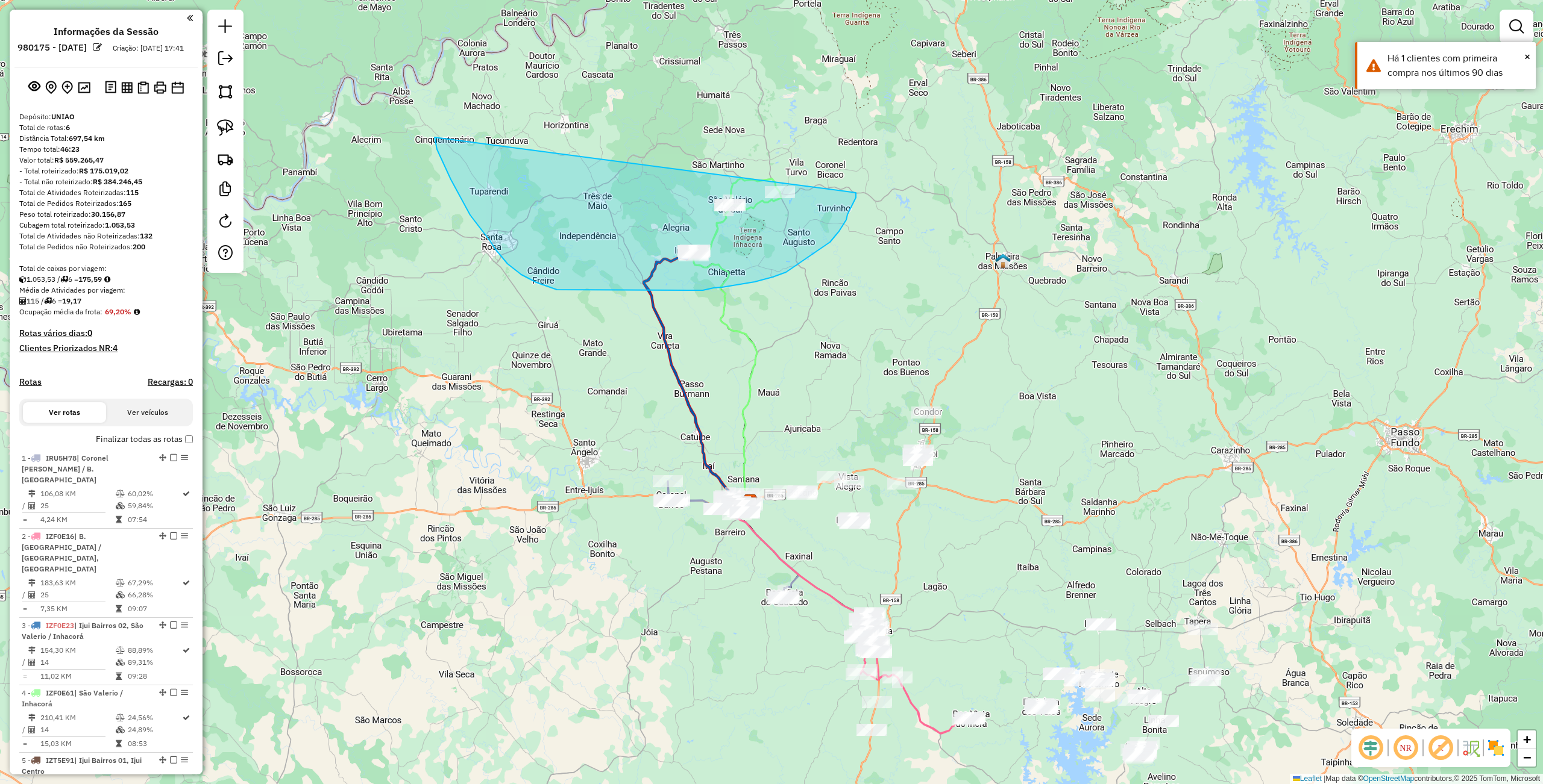
drag, startPoint x: 437, startPoint y: 150, endPoint x: 861, endPoint y: 175, distance: 424.7
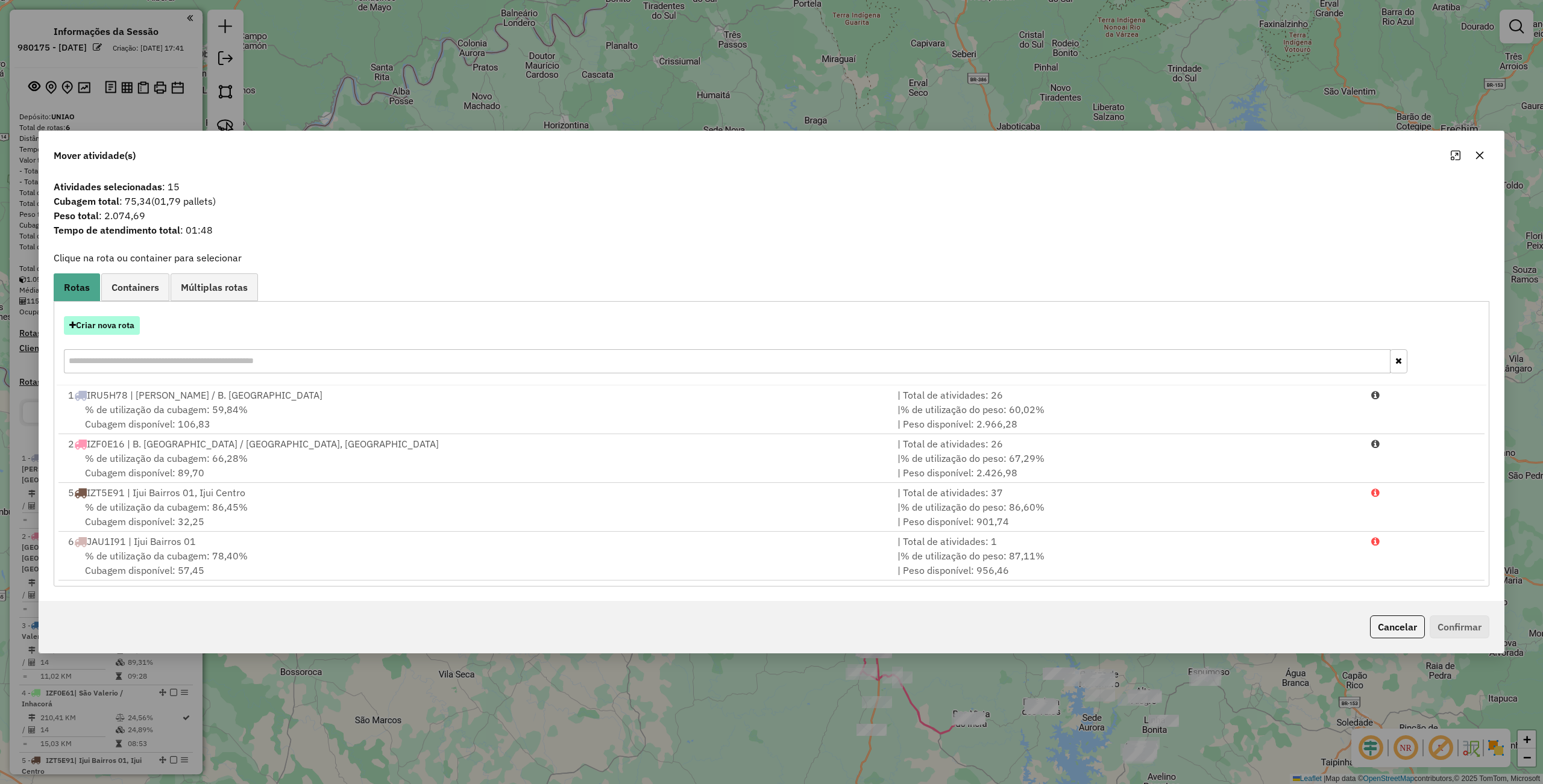
click at [120, 316] on button "Criar nova rota" at bounding box center [102, 326] width 76 height 19
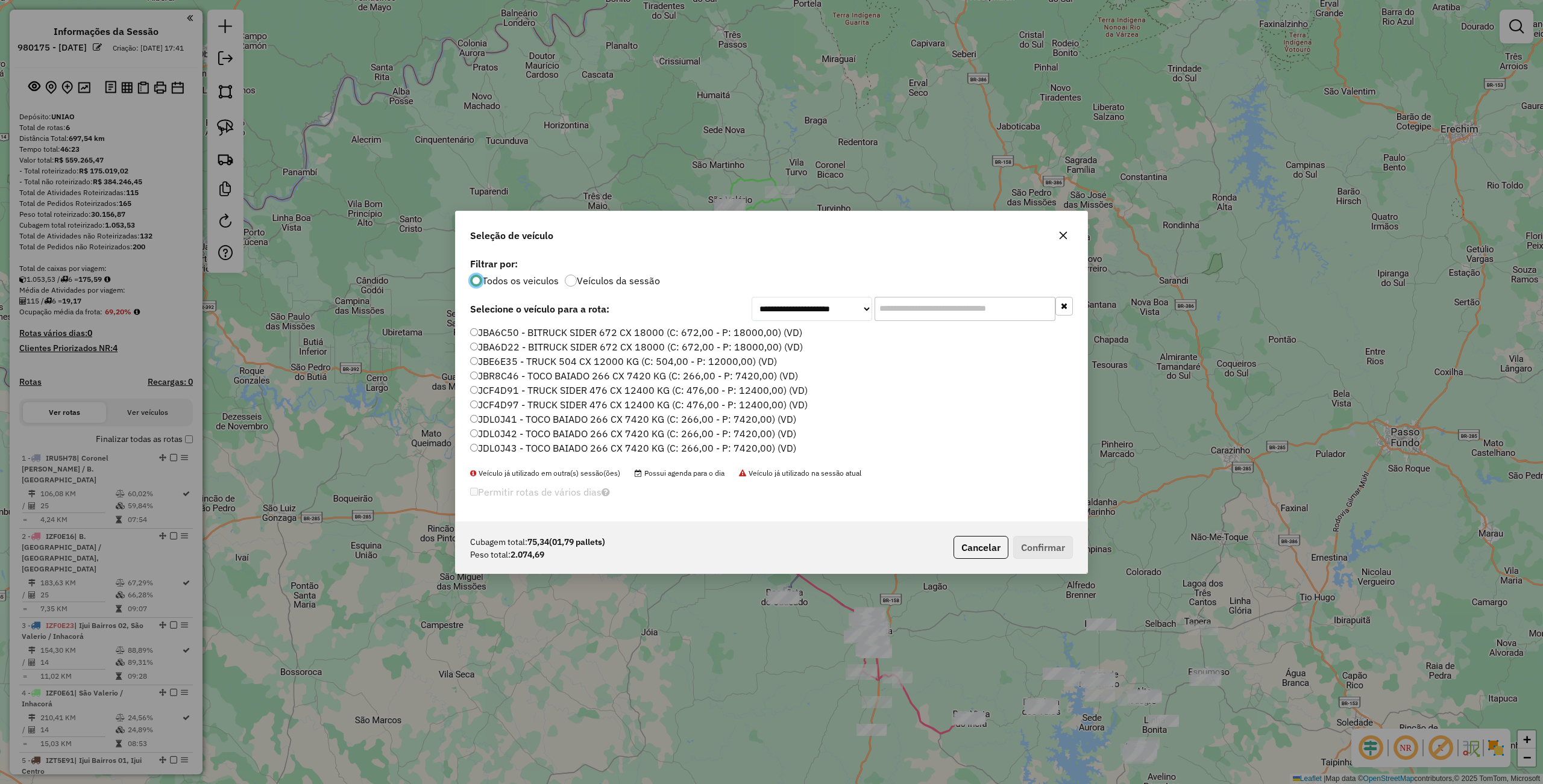
scroll to position [359, 0]
click at [516, 405] on label "JDL0J42 - TOCO BAIADO 266 CX 7420 KG (C: 266,00 - P: 7420,00) (VD)" at bounding box center [633, 407] width 326 height 14
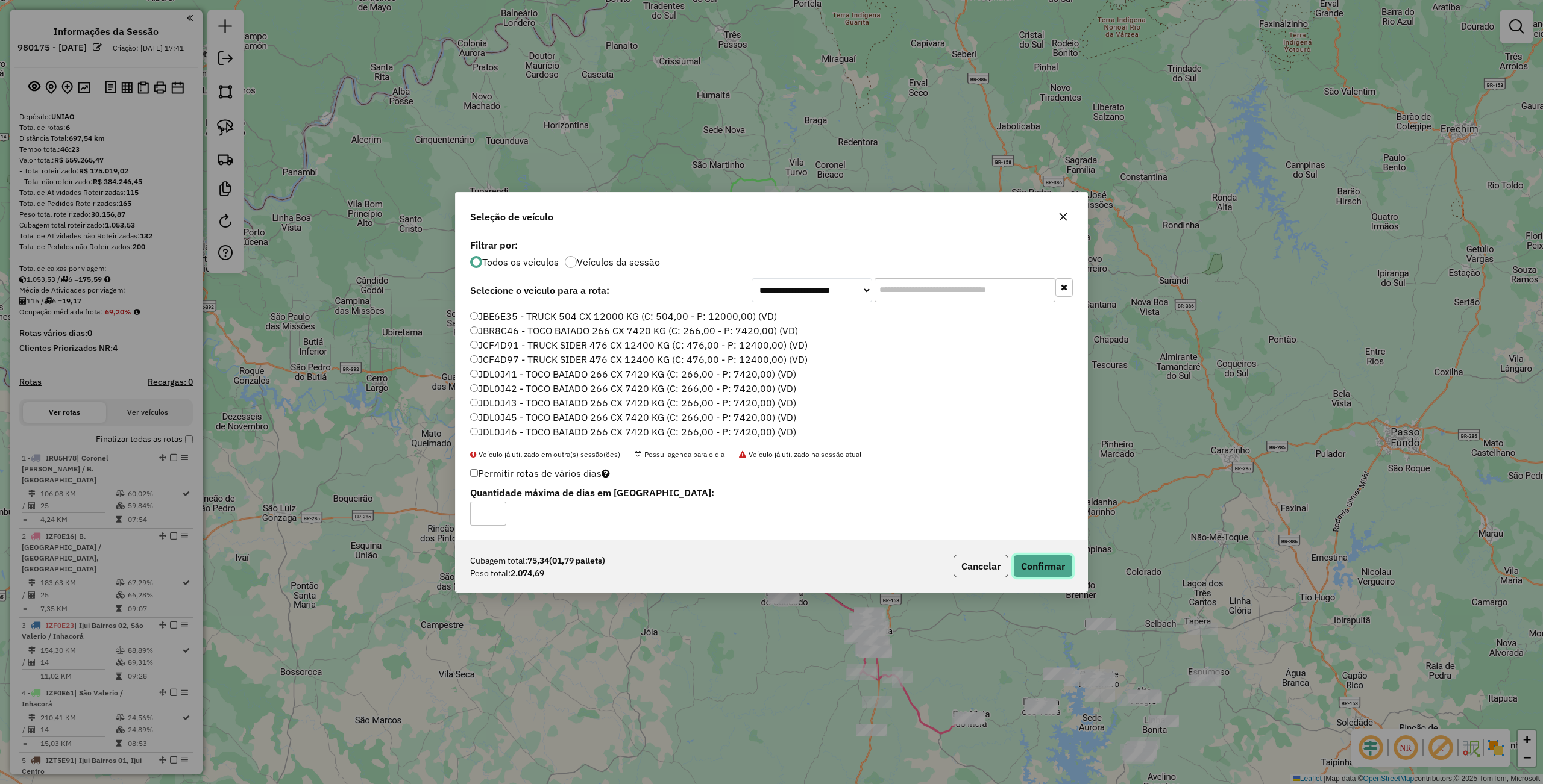
click at [1044, 562] on button "Confirmar" at bounding box center [1043, 566] width 60 height 23
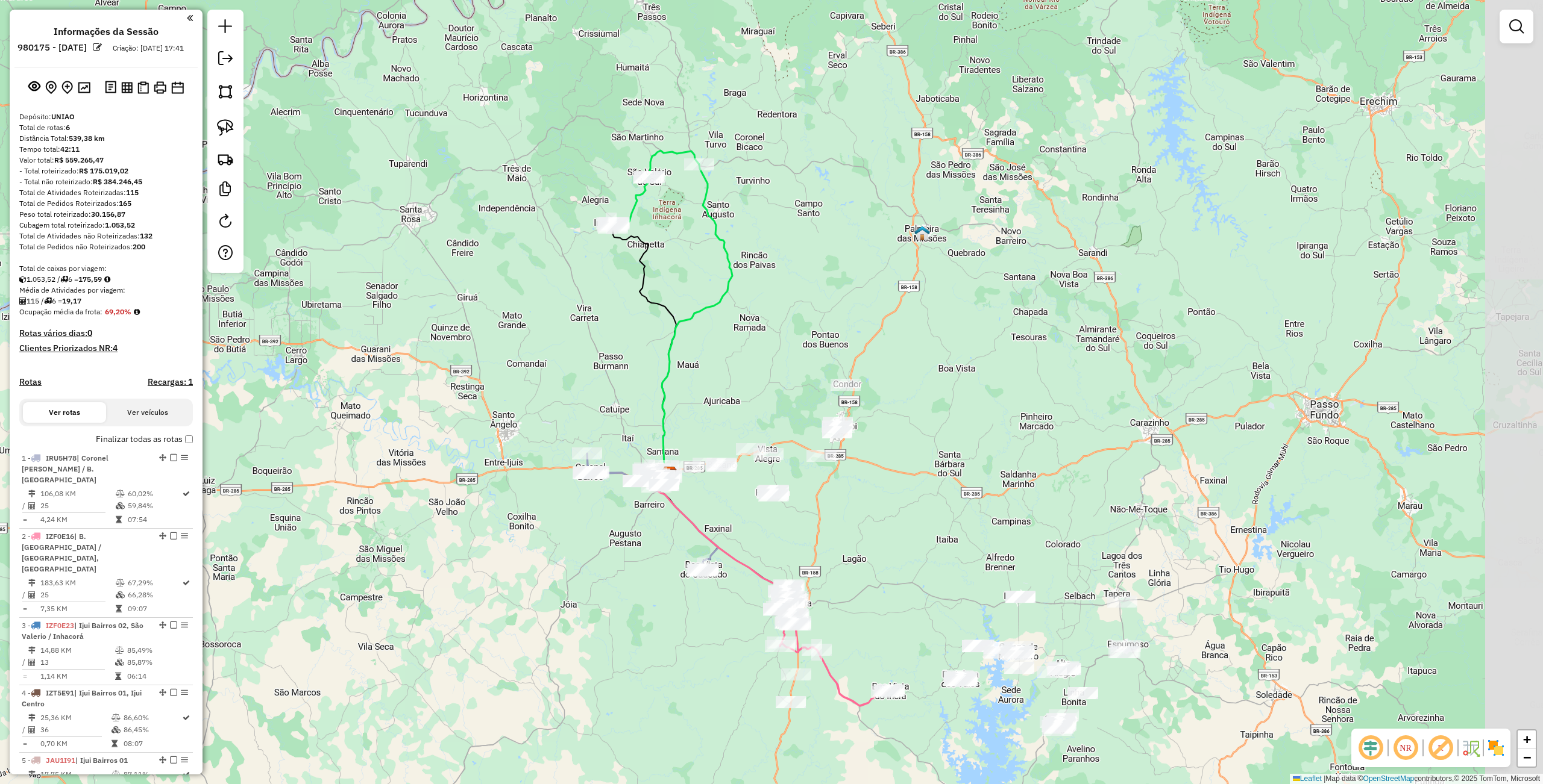
drag, startPoint x: 789, startPoint y: 418, endPoint x: 707, endPoint y: 378, distance: 91.2
click at [707, 386] on div "Janela de atendimento Grade de atendimento Capacidade Transportadoras Veículos …" at bounding box center [772, 392] width 1543 height 784
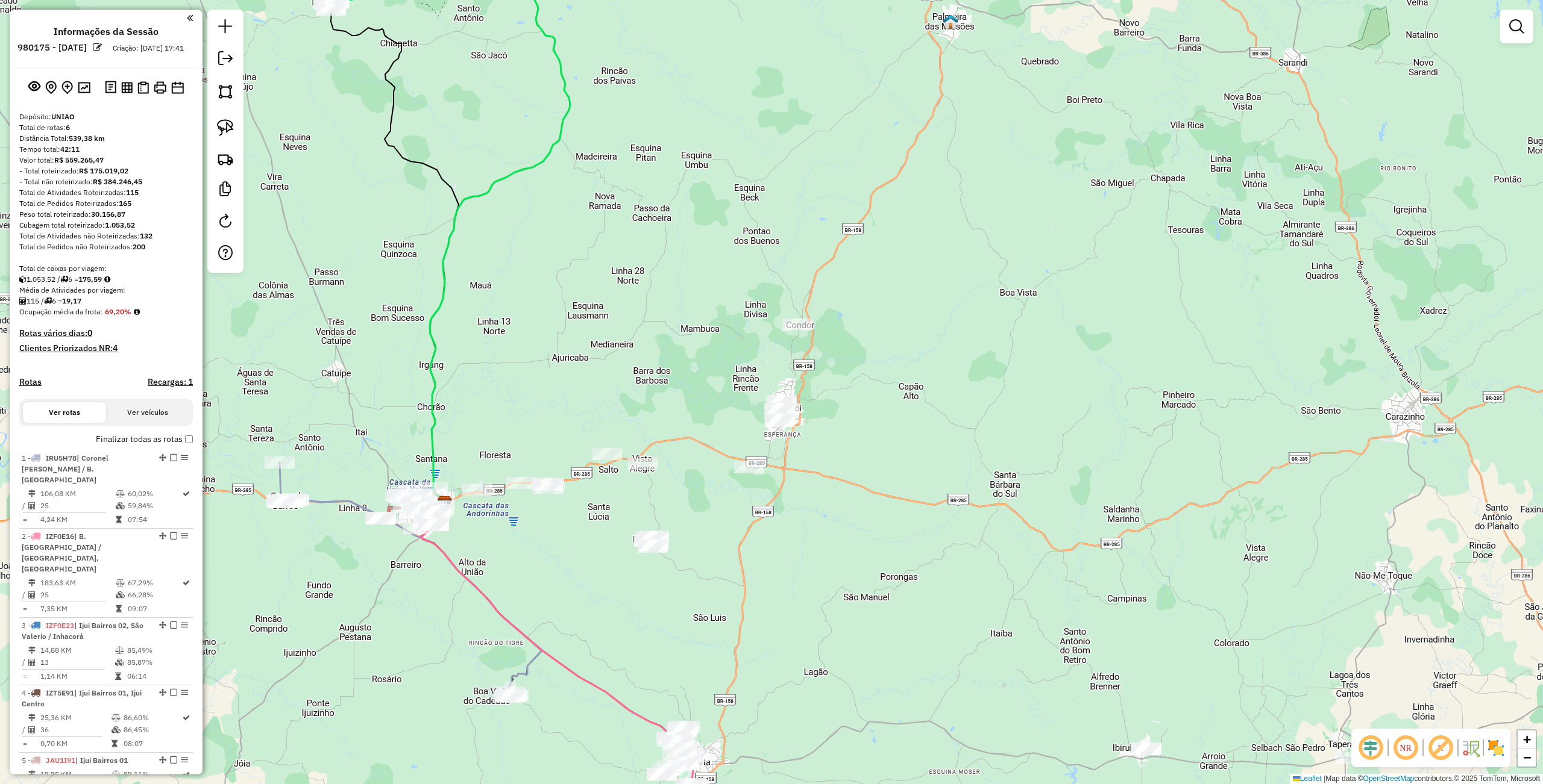
drag, startPoint x: 222, startPoint y: 122, endPoint x: 307, endPoint y: 171, distance: 98.1
click at [222, 124] on img at bounding box center [225, 127] width 17 height 17
drag, startPoint x: 714, startPoint y: 273, endPoint x: 900, endPoint y: 346, distance: 199.8
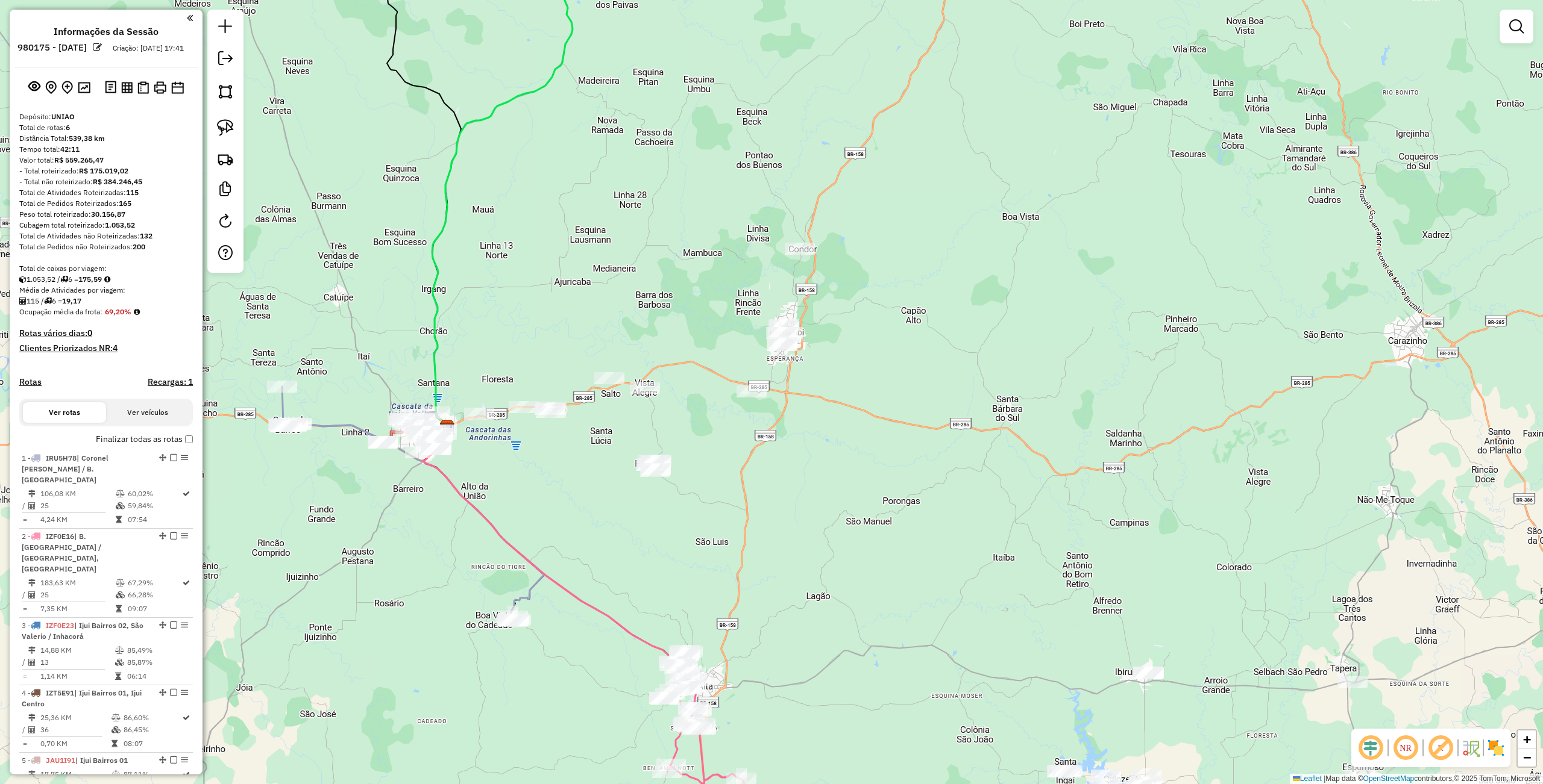
drag, startPoint x: 887, startPoint y: 420, endPoint x: 890, endPoint y: 345, distance: 75.1
click at [890, 345] on div "Janela de atendimento Grade de atendimento Capacidade Transportadoras Veículos …" at bounding box center [772, 392] width 1543 height 784
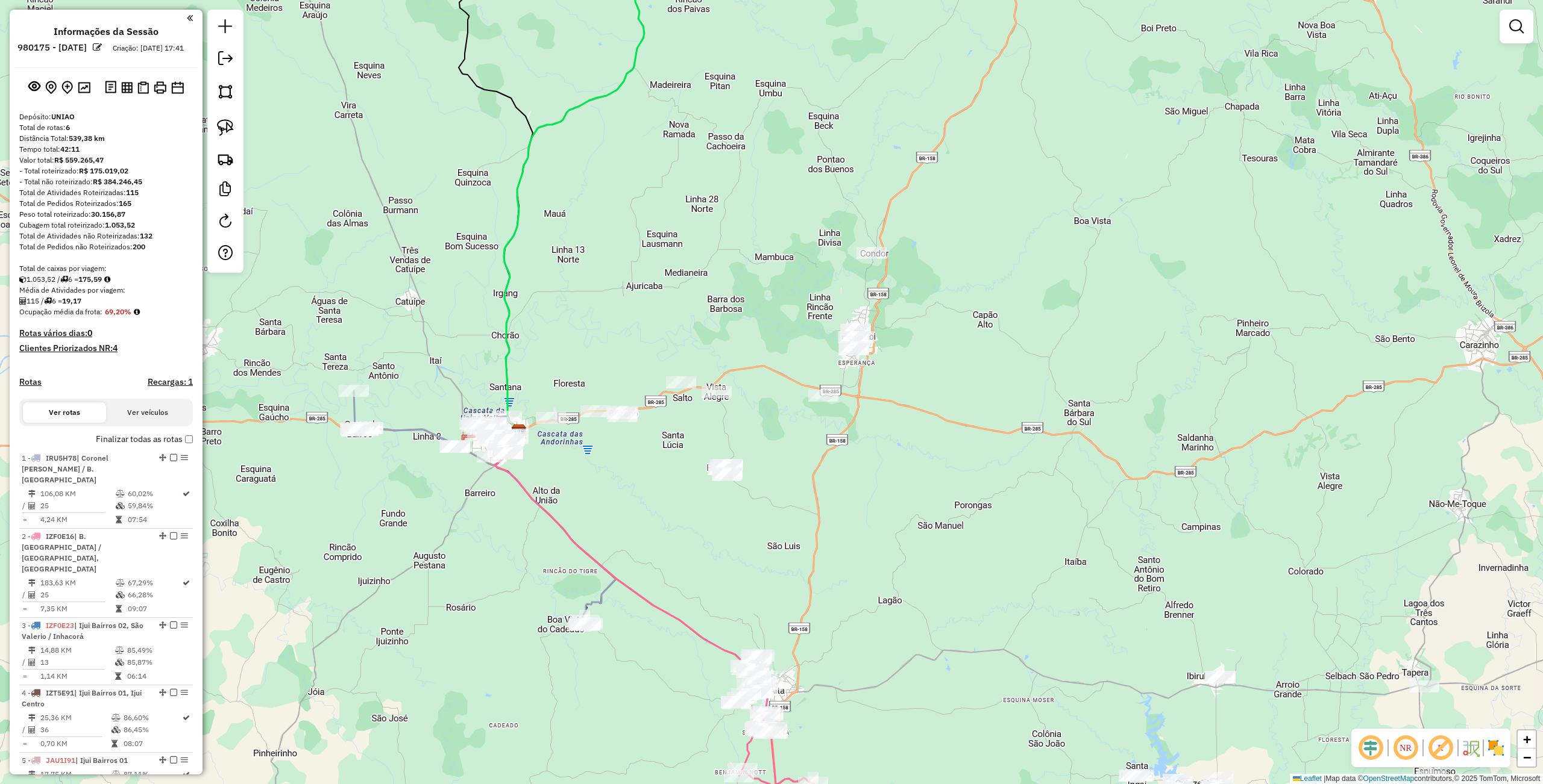
drag, startPoint x: 845, startPoint y: 410, endPoint x: 926, endPoint y: 413, distance: 81.1
click at [926, 413] on div "Janela de atendimento Grade de atendimento Capacidade Transportadoras Veículos …" at bounding box center [772, 392] width 1543 height 784
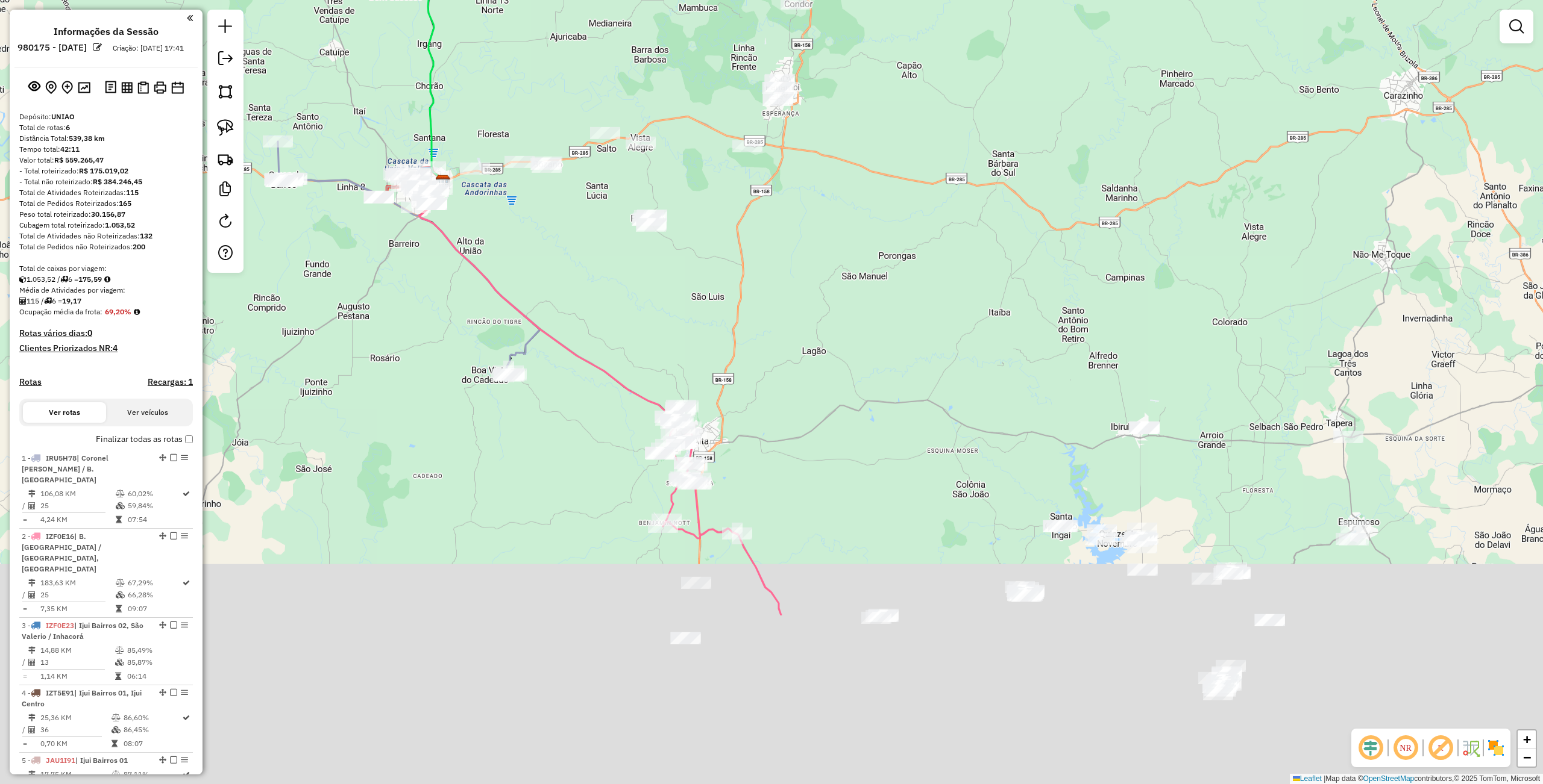
drag, startPoint x: 603, startPoint y: 301, endPoint x: 608, endPoint y: 295, distance: 7.8
click at [596, 280] on div "Janela de atendimento Grade de atendimento Capacidade Transportadoras Veículos …" at bounding box center [772, 392] width 1543 height 784
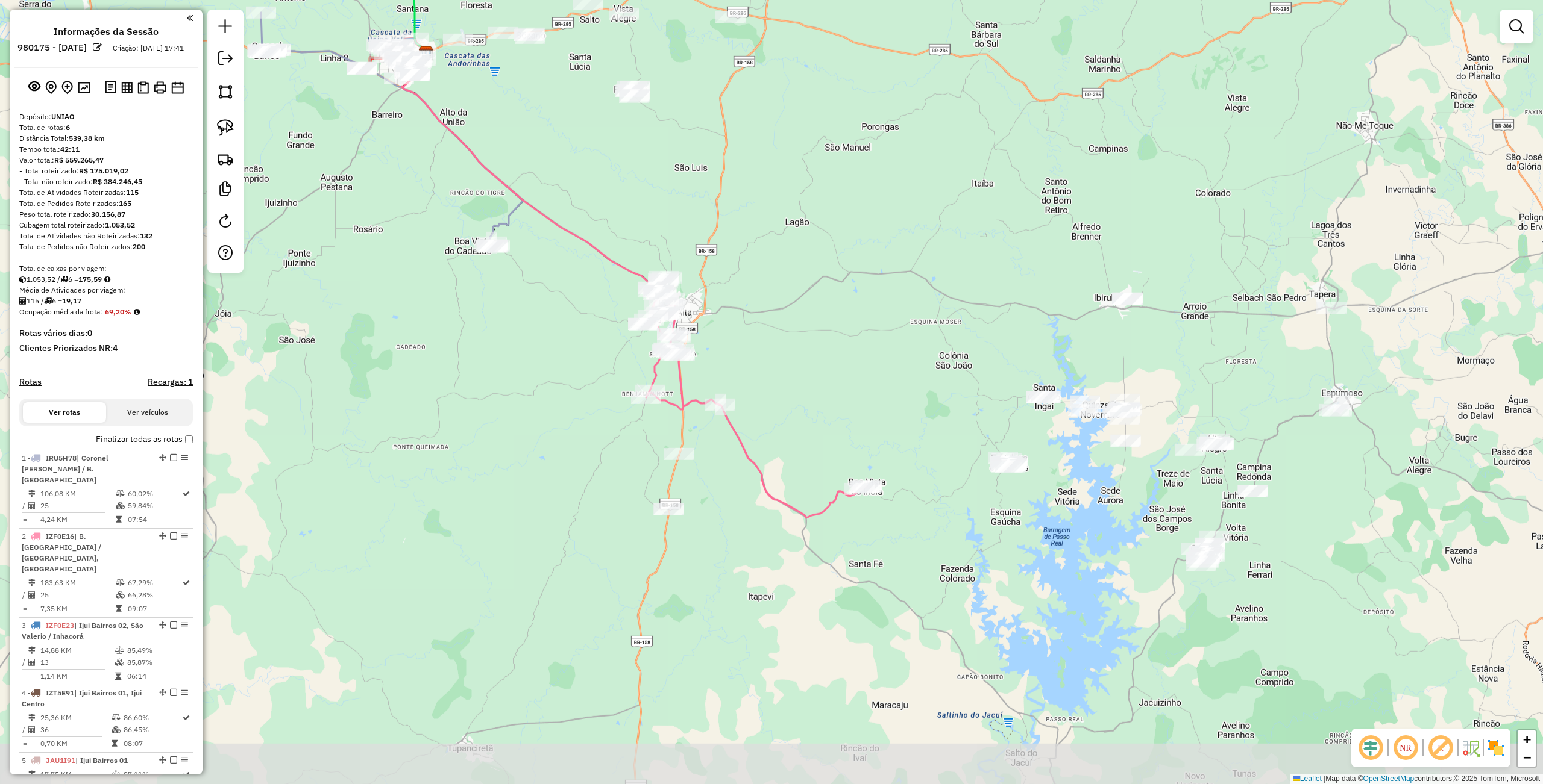
drag, startPoint x: 825, startPoint y: 488, endPoint x: 795, endPoint y: 411, distance: 82.6
click at [802, 398] on div "Janela de atendimento Grade de atendimento Capacidade Transportadoras Veículos …" at bounding box center [772, 392] width 1543 height 784
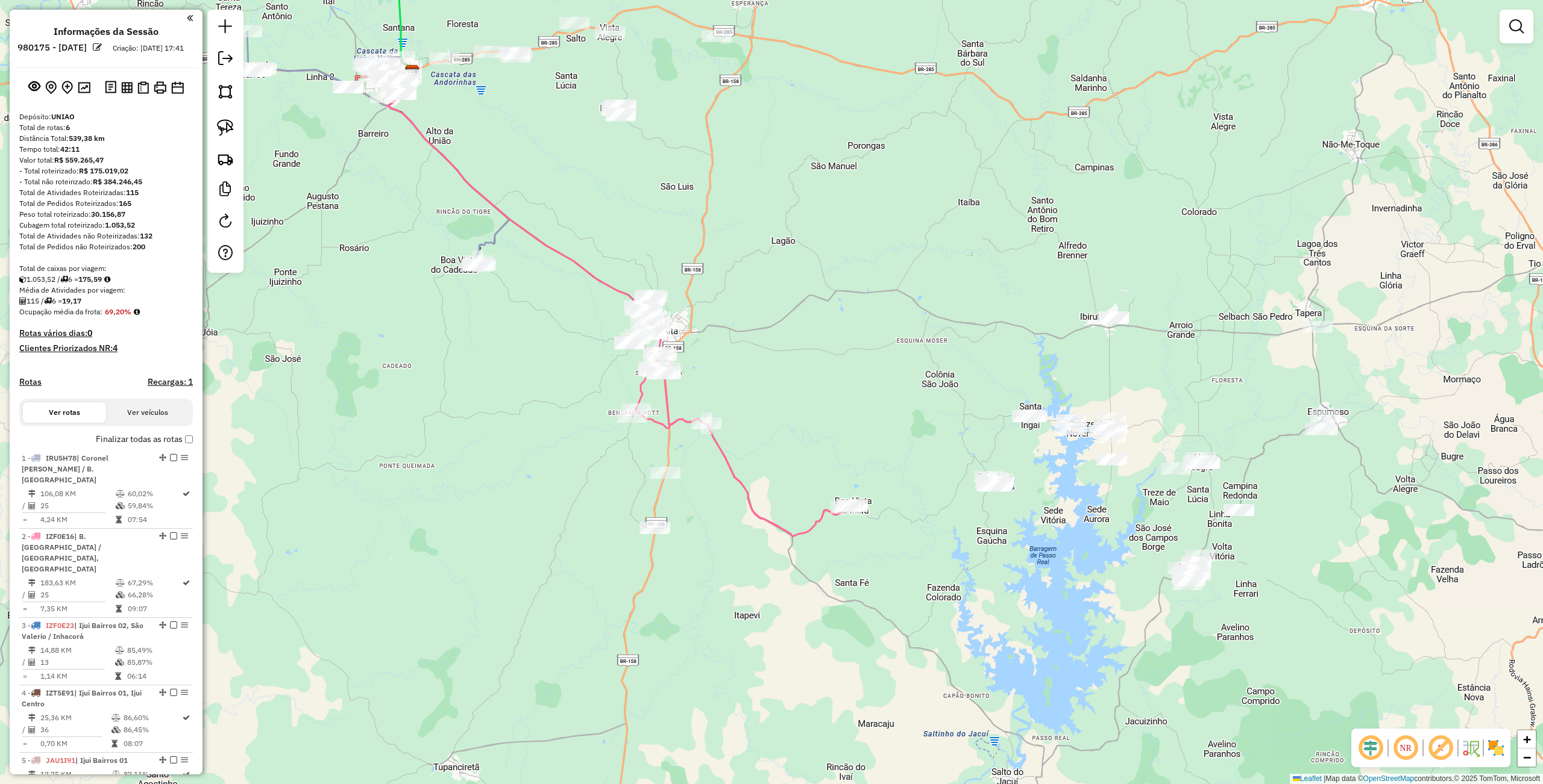
drag, startPoint x: 232, startPoint y: 122, endPoint x: 318, endPoint y: 176, distance: 101.5
click at [232, 122] on img at bounding box center [225, 127] width 17 height 17
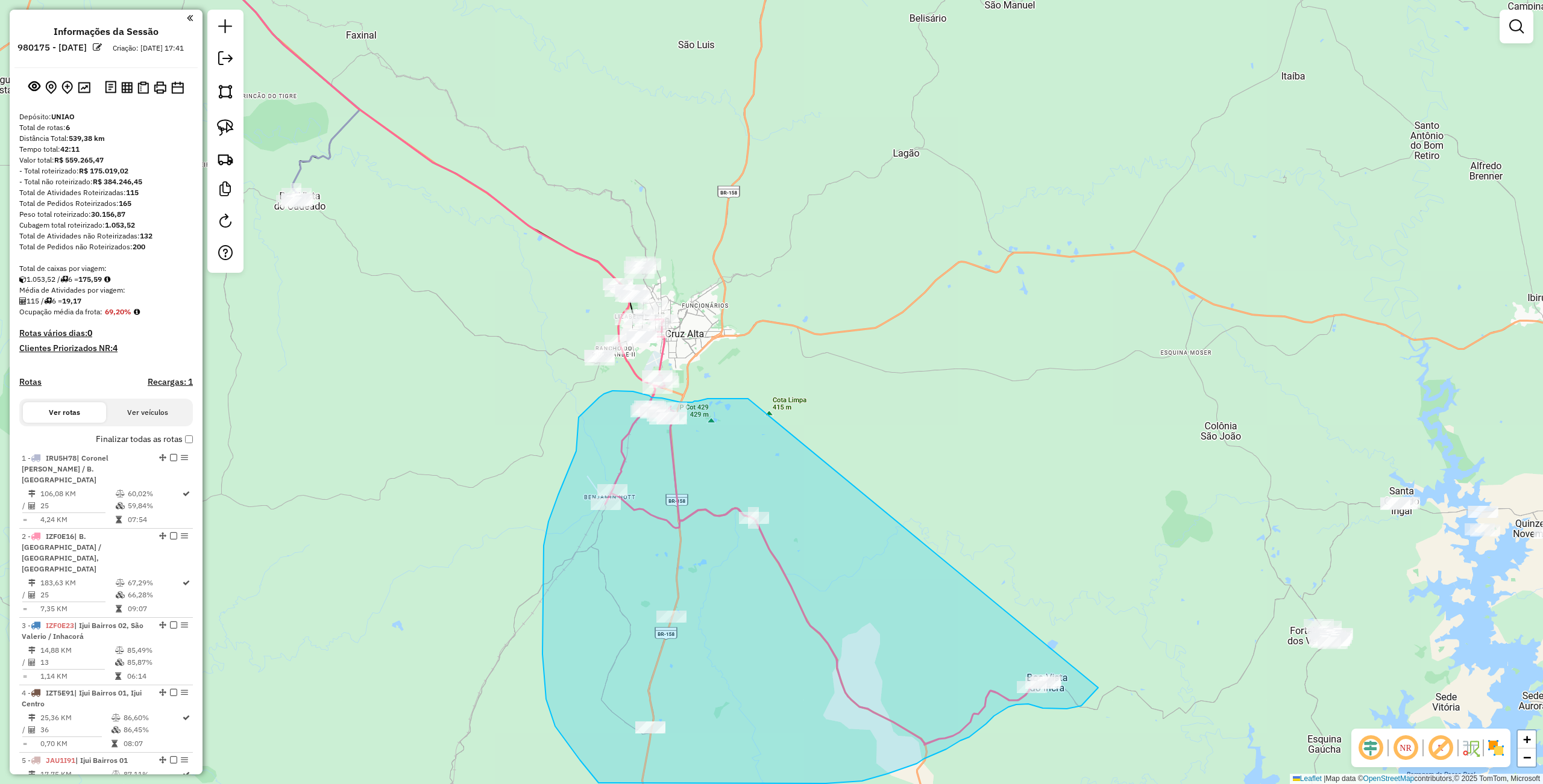
drag, startPoint x: 748, startPoint y: 398, endPoint x: 1087, endPoint y: 662, distance: 429.7
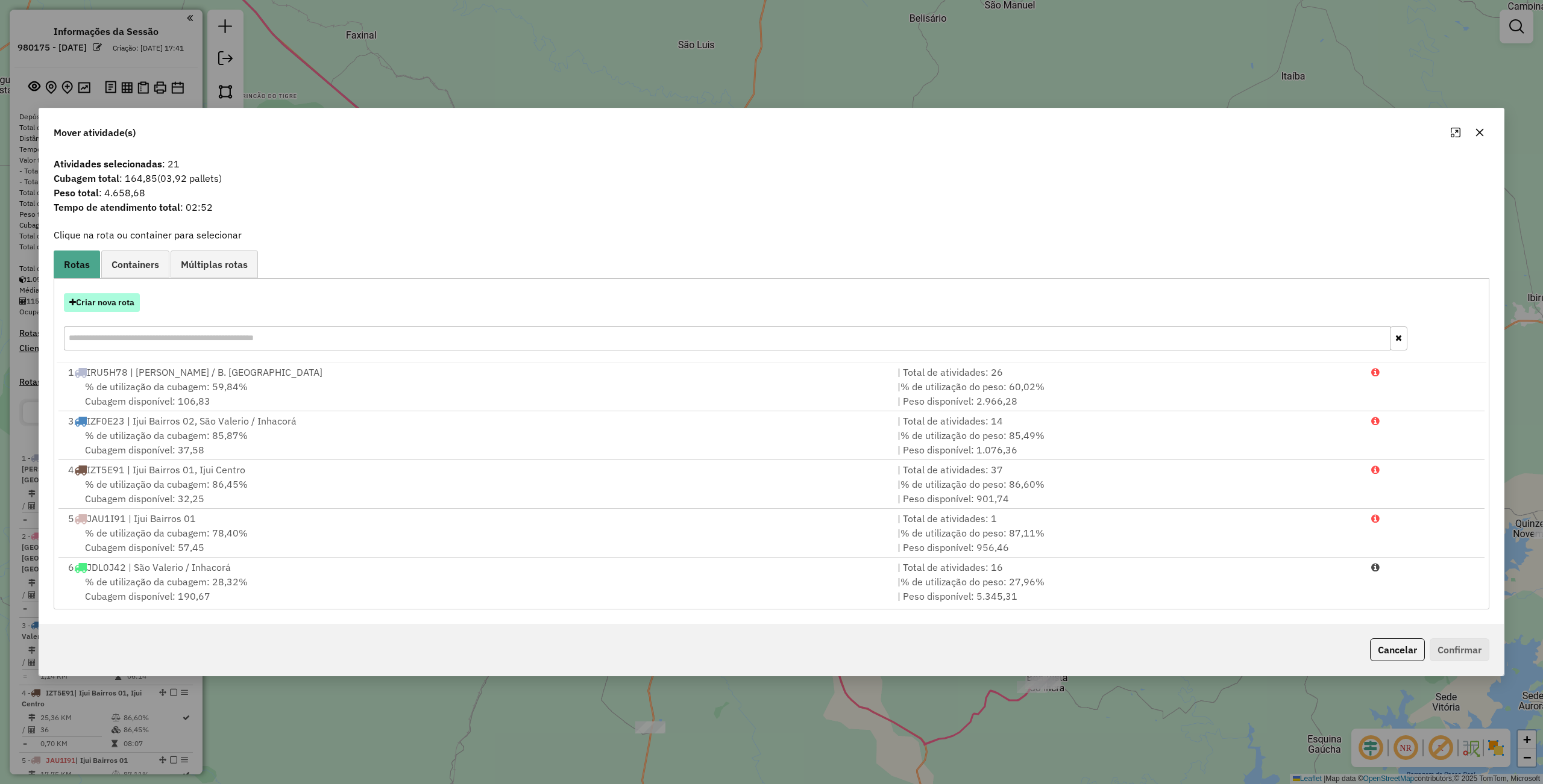
click at [105, 301] on button "Criar nova rota" at bounding box center [102, 303] width 76 height 19
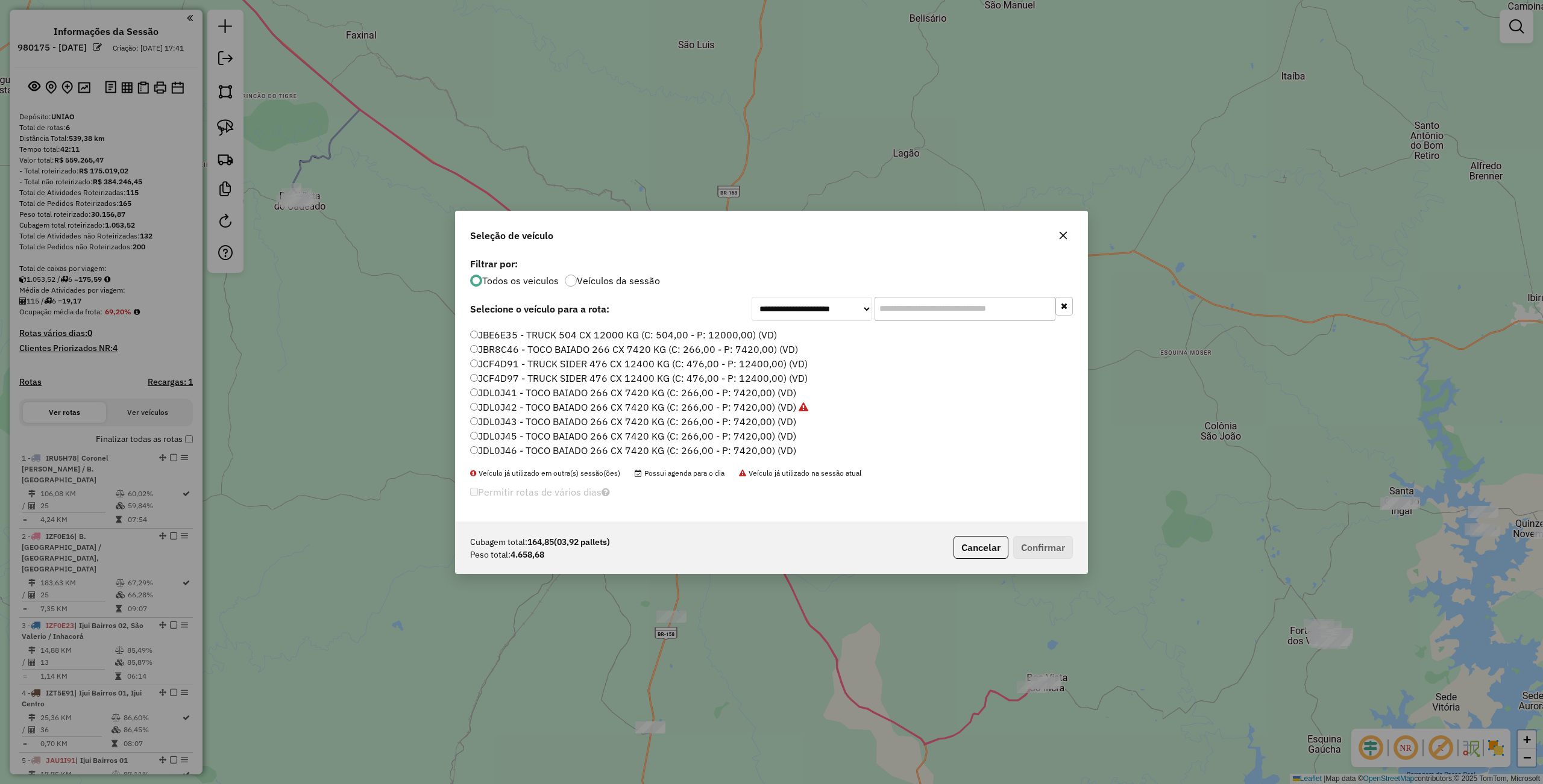
click at [497, 406] on label "JDL0J42 - TOCO BAIADO 266 CX 7420 KG (C: 266,00 - P: 7420,00) (VD)" at bounding box center [639, 407] width 338 height 14
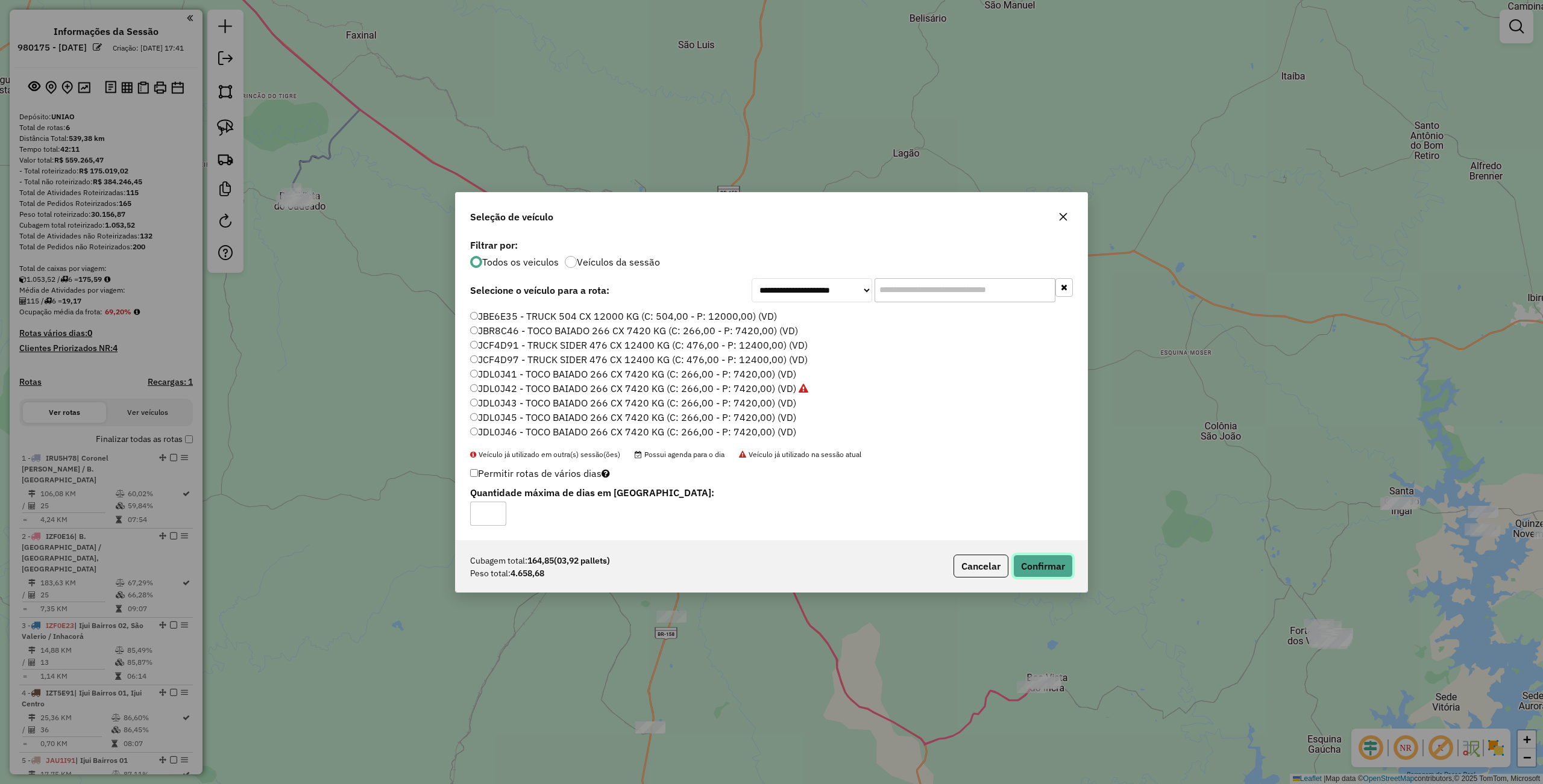
click at [1054, 574] on button "Confirmar" at bounding box center [1043, 566] width 60 height 23
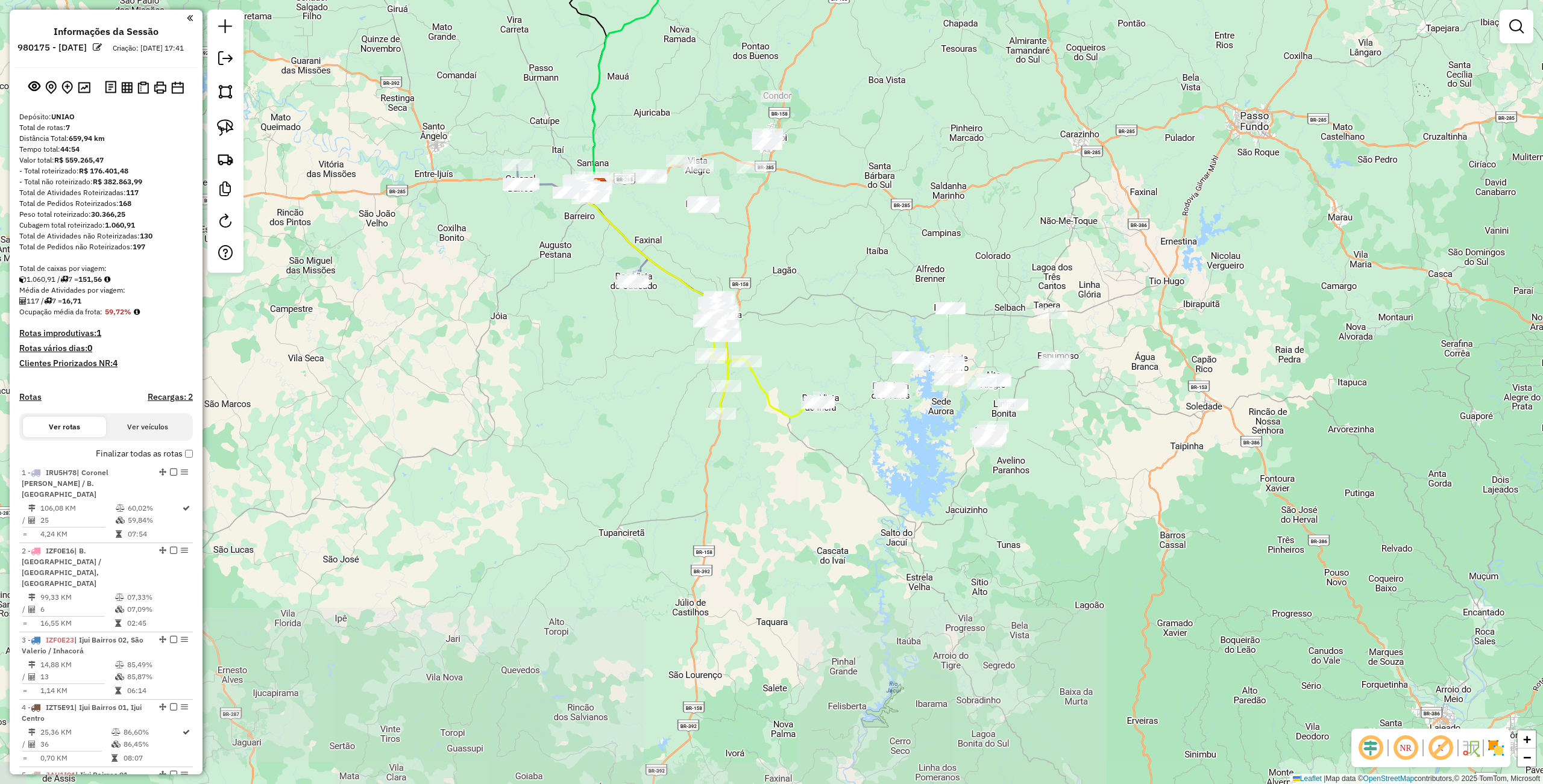
drag, startPoint x: 713, startPoint y: 140, endPoint x: 779, endPoint y: 429, distance: 296.4
click at [780, 430] on div "Rota 2 - Placa IZF0E16 18068 - [PERSON_NAME][DATE] de atendimento Grade de aten…" at bounding box center [772, 392] width 1543 height 784
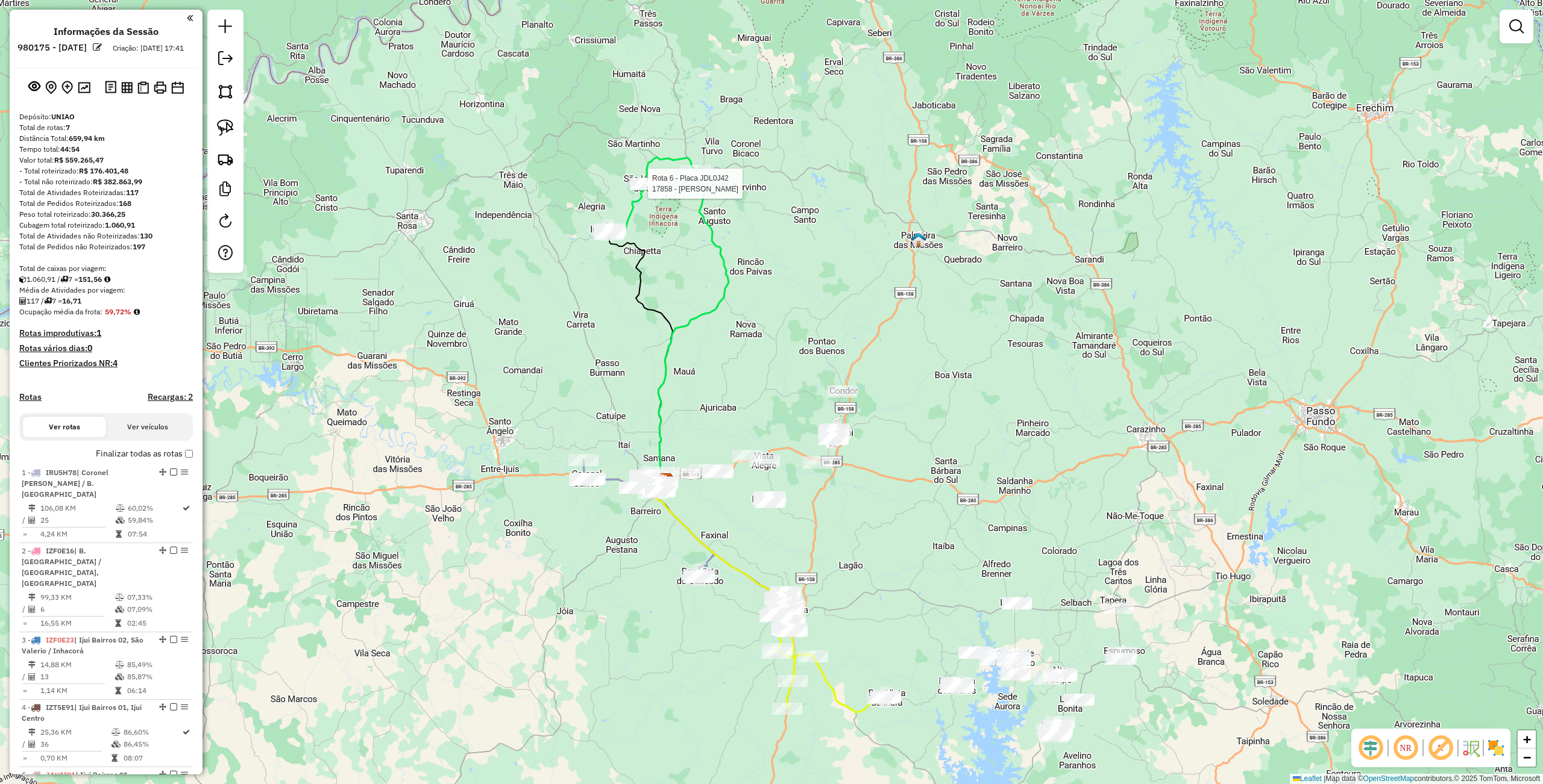
select select "**********"
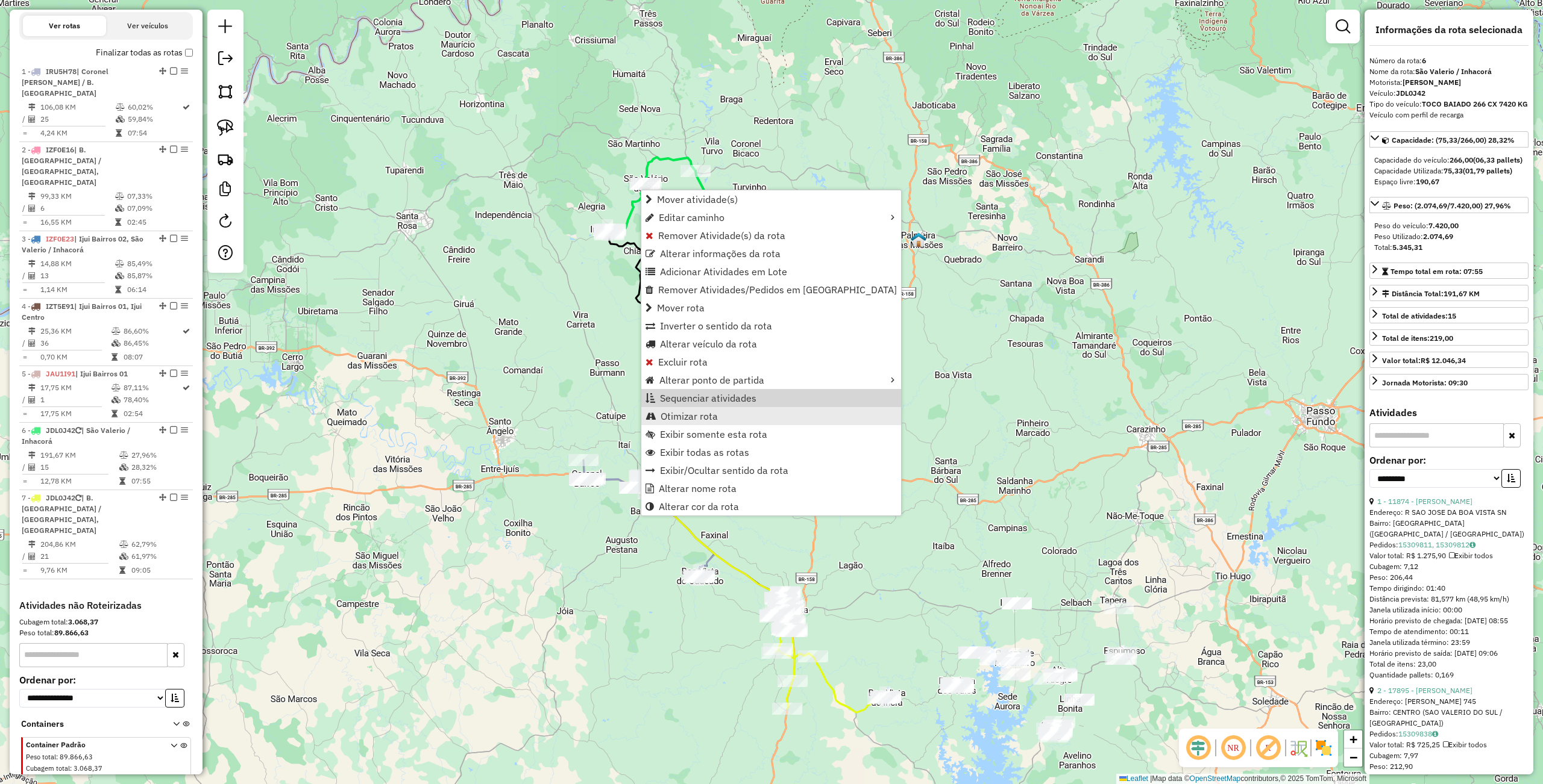
scroll to position [401, 0]
click at [718, 342] on span "Alterar veículo da rota" at bounding box center [708, 343] width 97 height 9
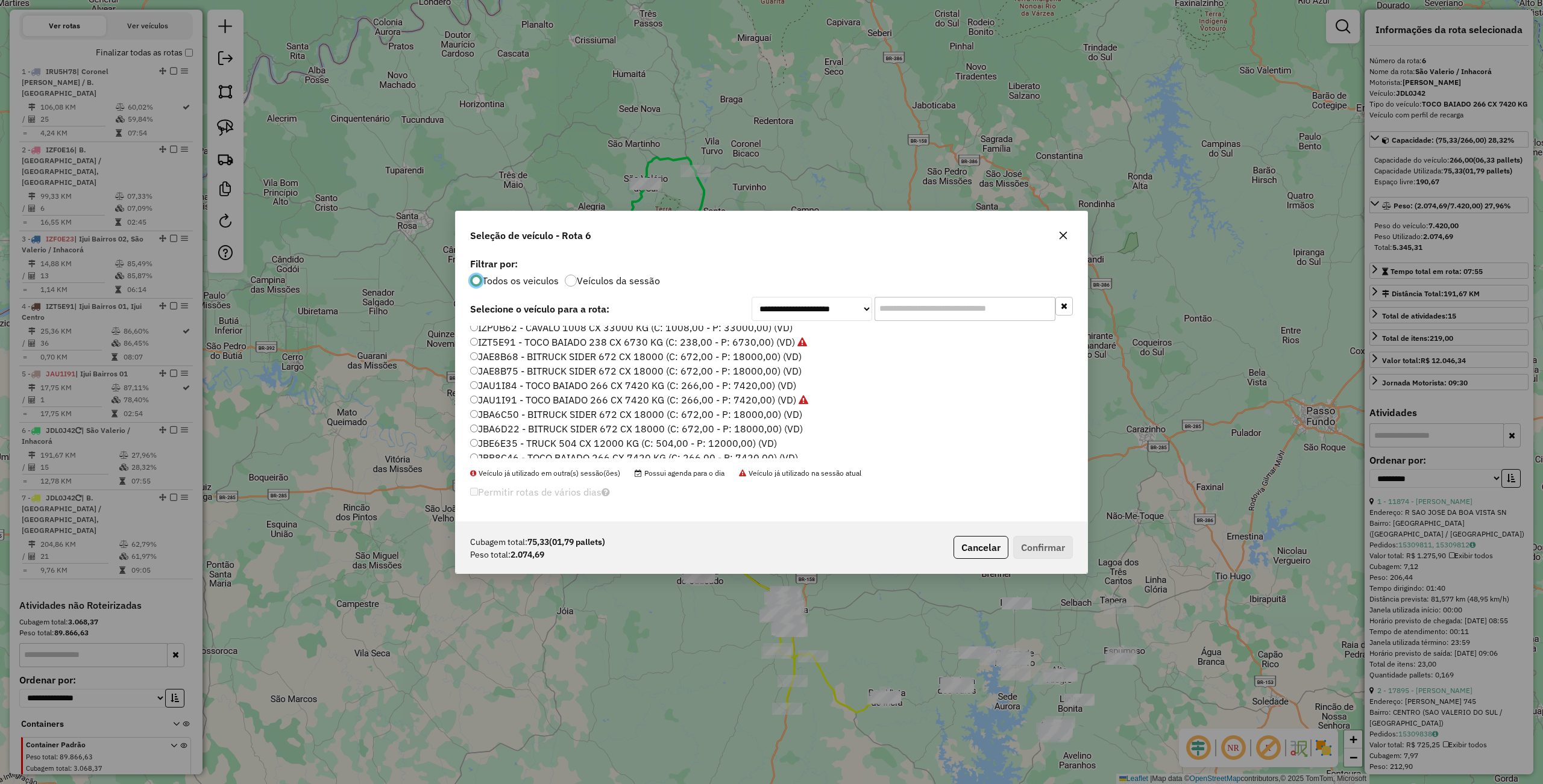
scroll to position [359, 0]
click at [558, 391] on label "JDL0J41 - TOCO BAIADO 266 CX 7420 KG (C: 266,00 - P: 7420,00) (VD)" at bounding box center [633, 393] width 326 height 14
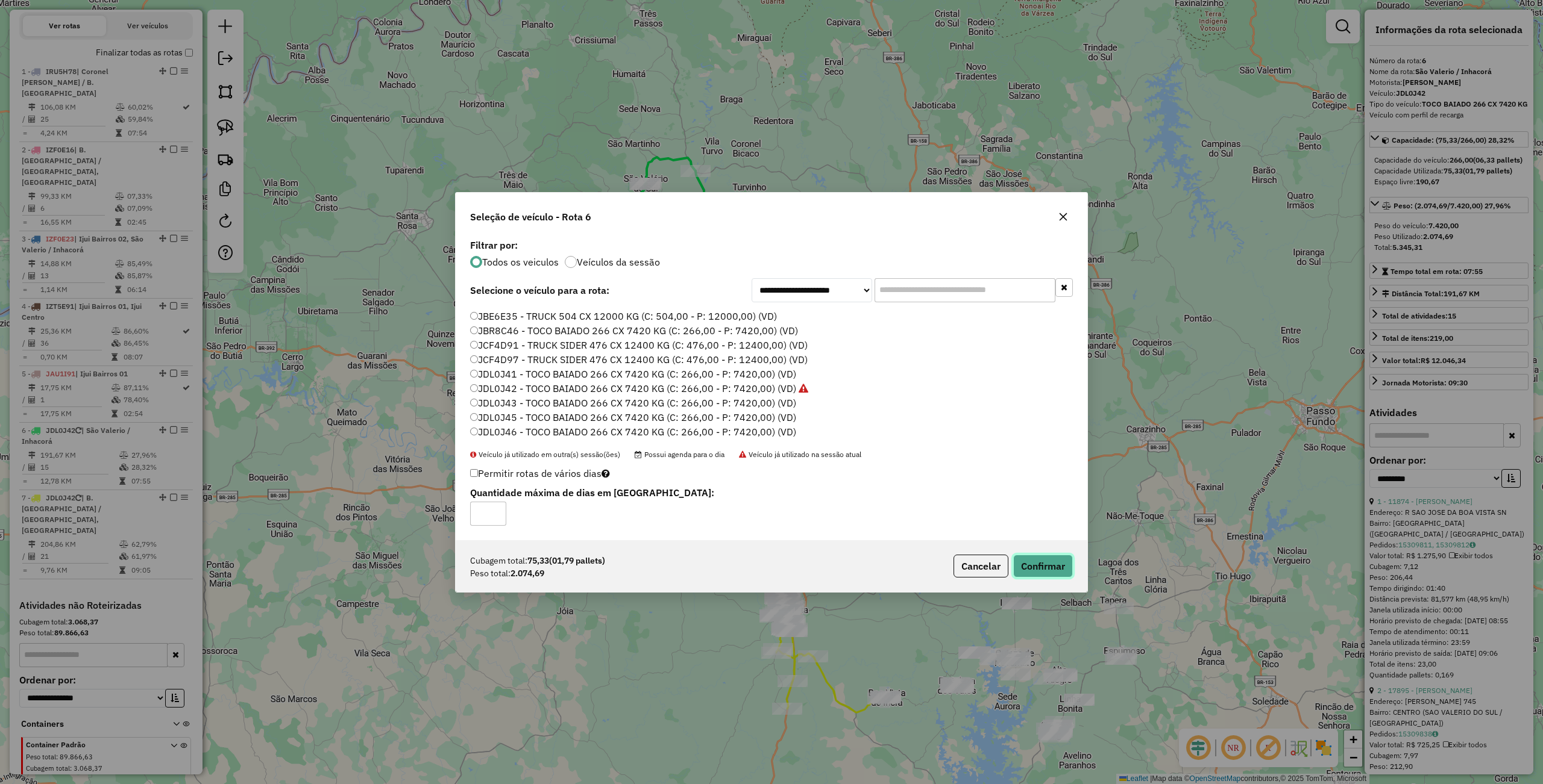
click at [1049, 562] on button "Confirmar" at bounding box center [1043, 566] width 60 height 23
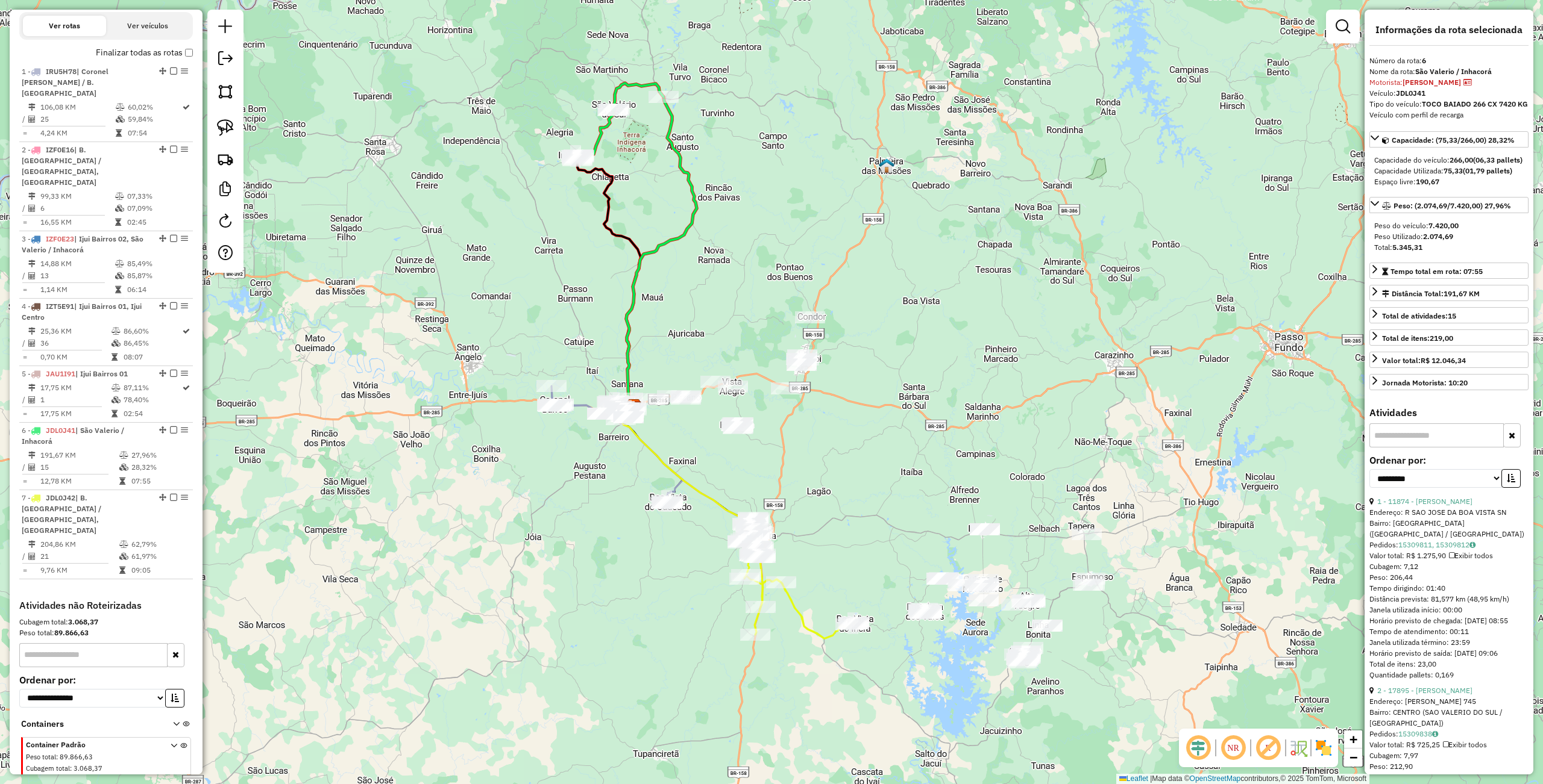
drag, startPoint x: 908, startPoint y: 557, endPoint x: 902, endPoint y: 532, distance: 25.7
click at [904, 532] on div "Janela de atendimento Grade de atendimento Capacidade Transportadoras Veículos …" at bounding box center [772, 392] width 1543 height 784
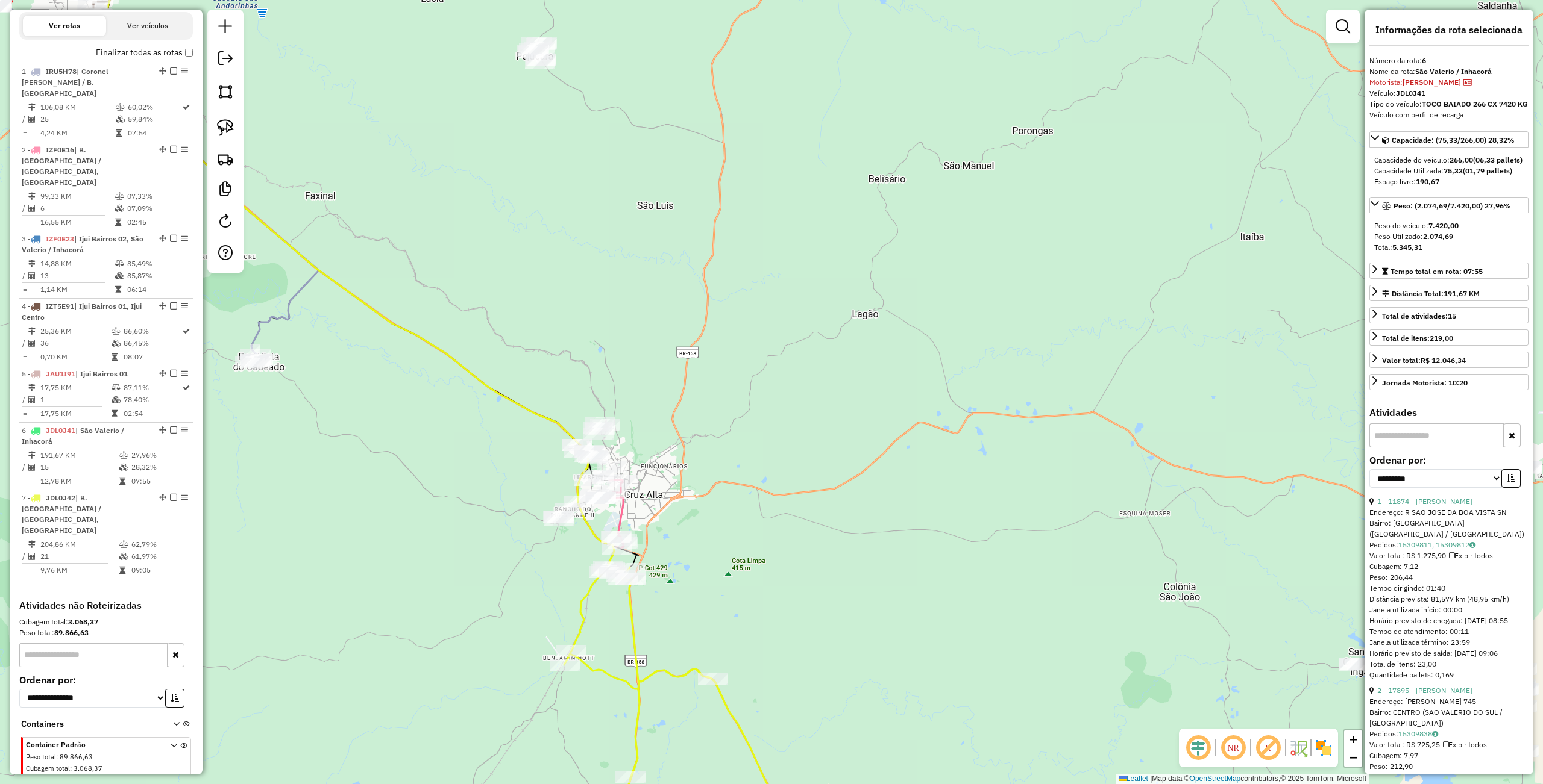
drag, startPoint x: 228, startPoint y: 128, endPoint x: 568, endPoint y: 373, distance: 419.1
click at [228, 128] on img at bounding box center [225, 127] width 17 height 17
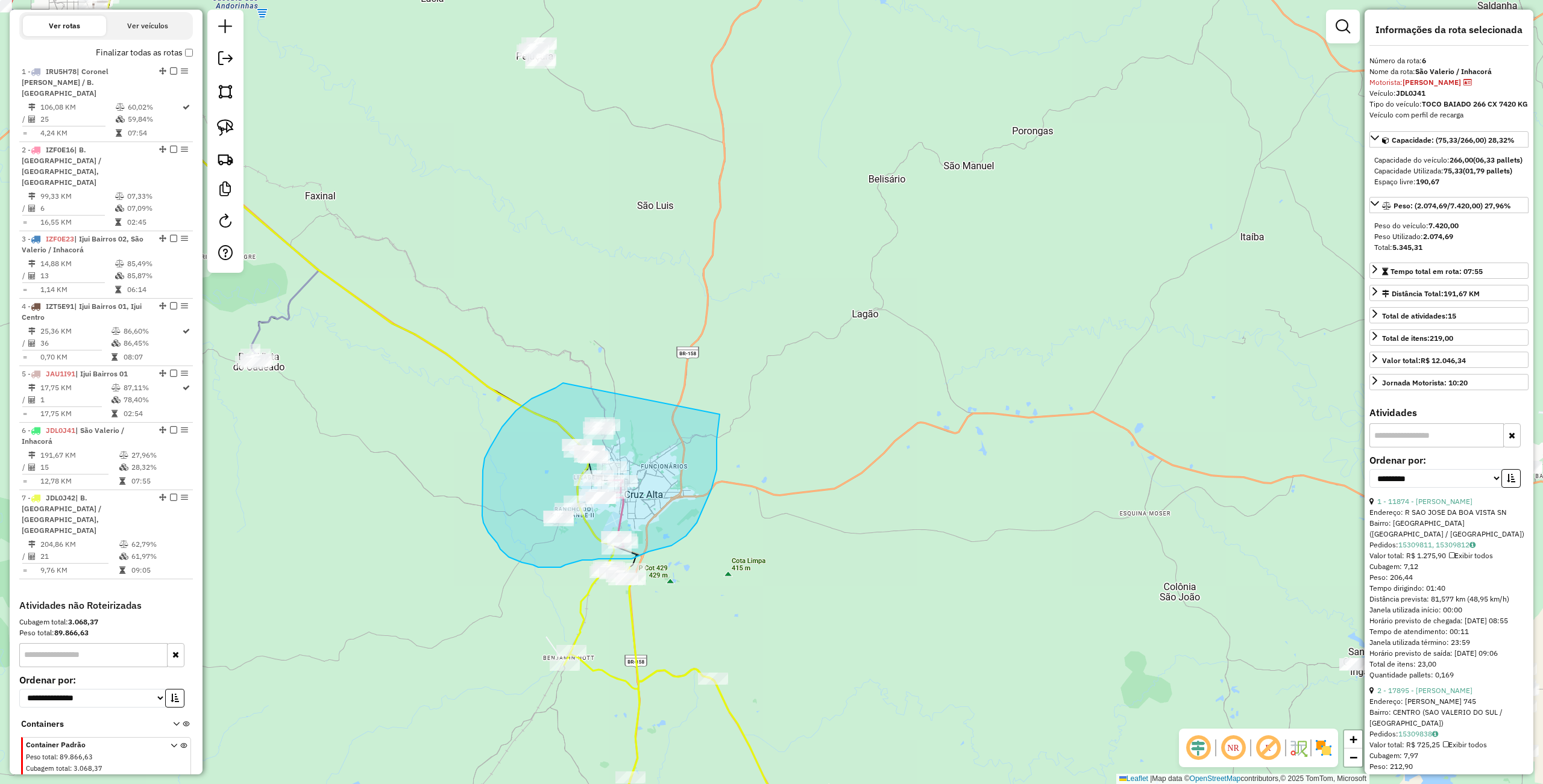
drag, startPoint x: 543, startPoint y: 394, endPoint x: 720, endPoint y: 409, distance: 177.6
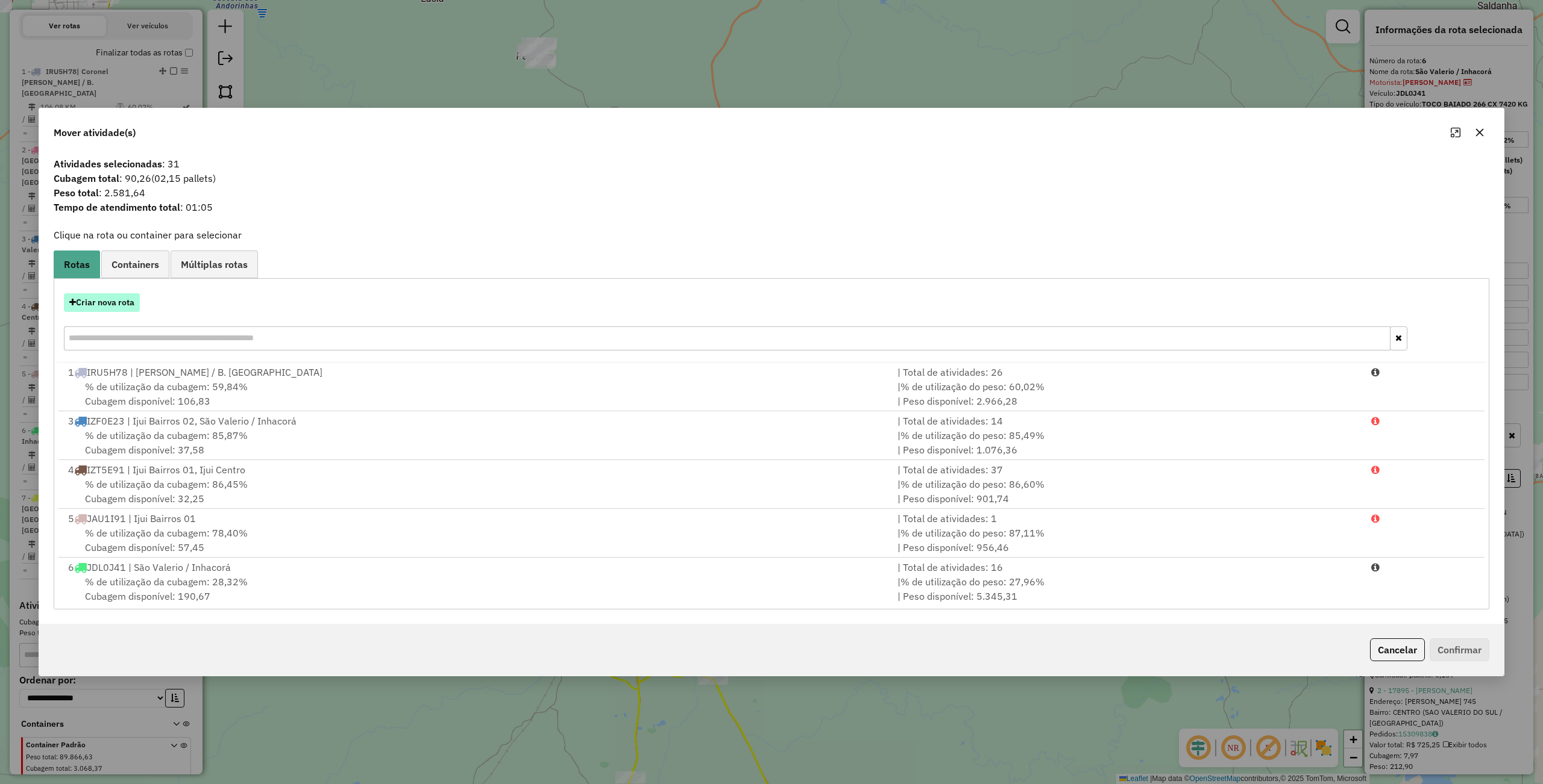
click at [102, 305] on button "Criar nova rota" at bounding box center [102, 303] width 76 height 19
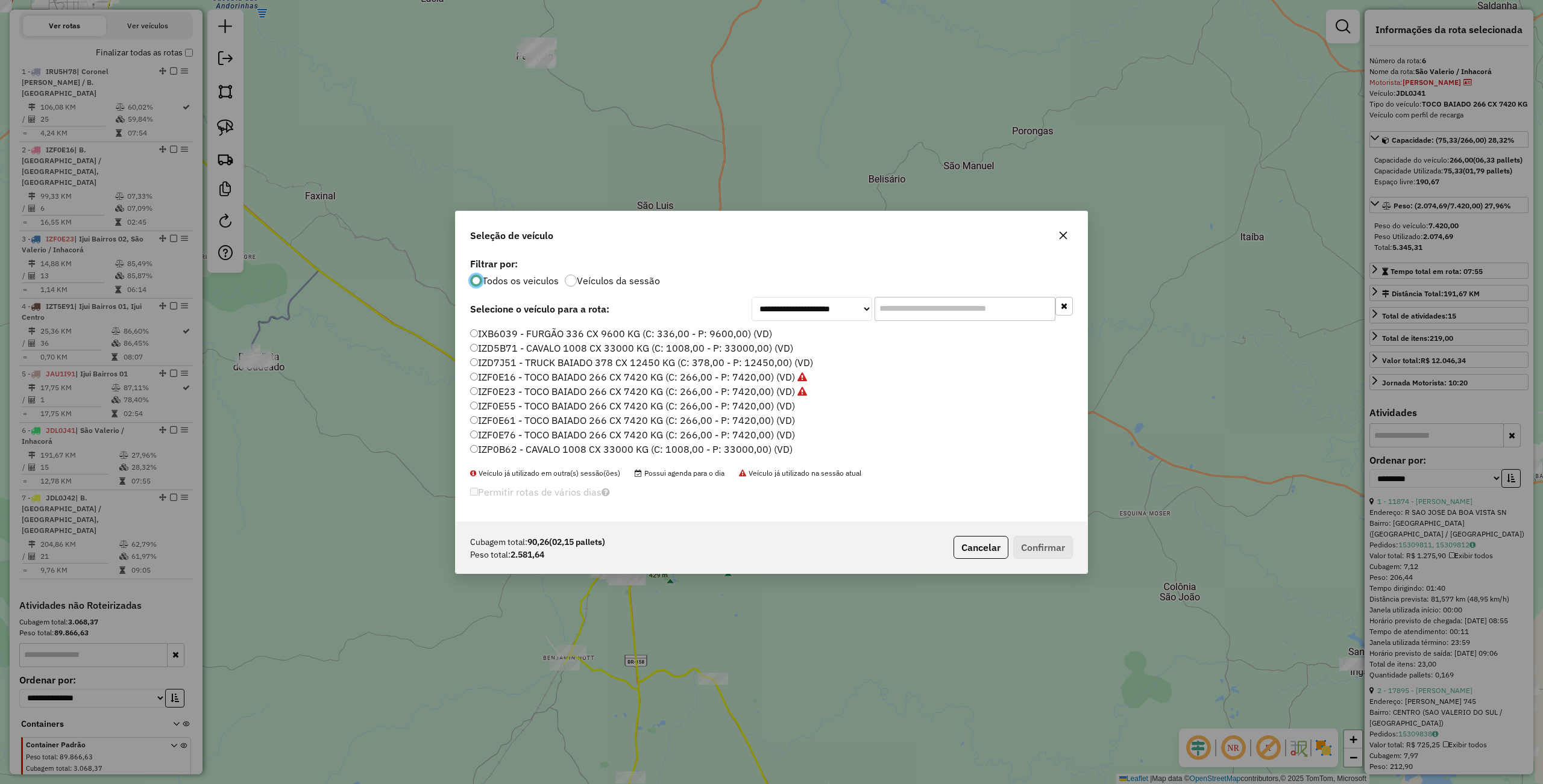
scroll to position [160, 0]
click at [524, 370] on label "IZF0E55 - TOCO BAIADO 266 CX 7420 KG (C: 266,00 - P: 7420,00) (VD)" at bounding box center [632, 375] width 325 height 14
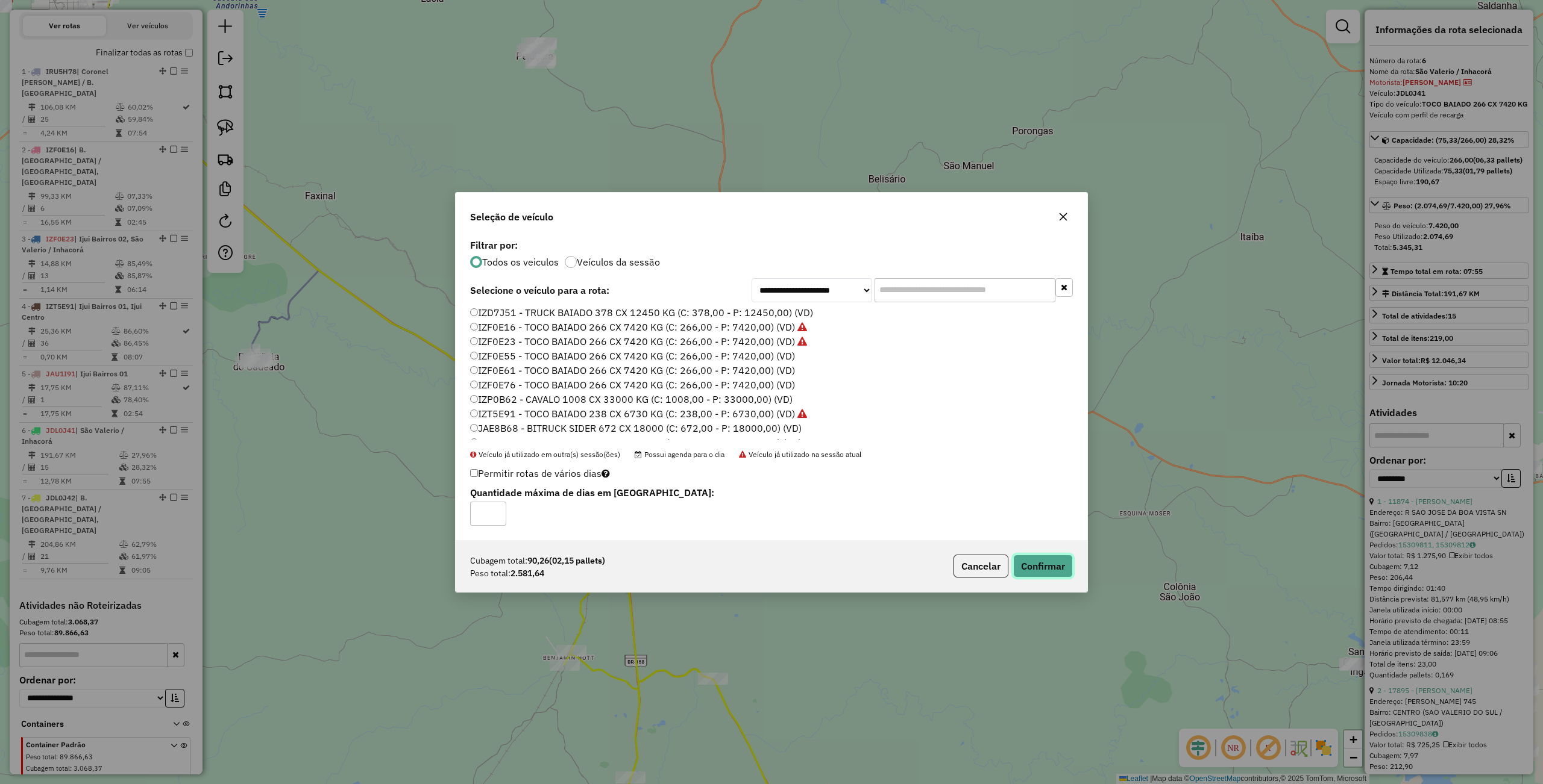
click at [1039, 574] on button "Confirmar" at bounding box center [1043, 566] width 60 height 23
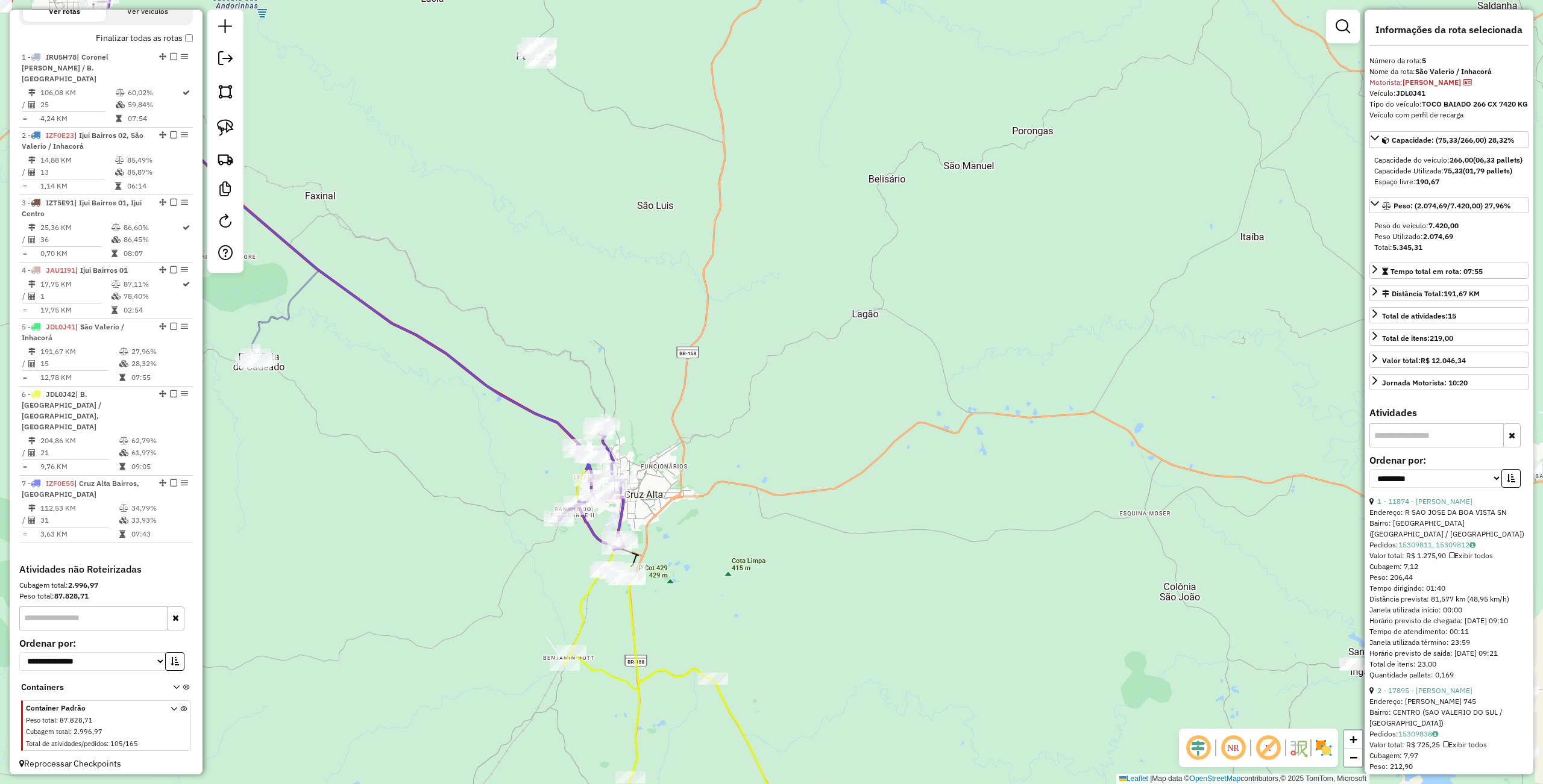
scroll to position [386, 0]
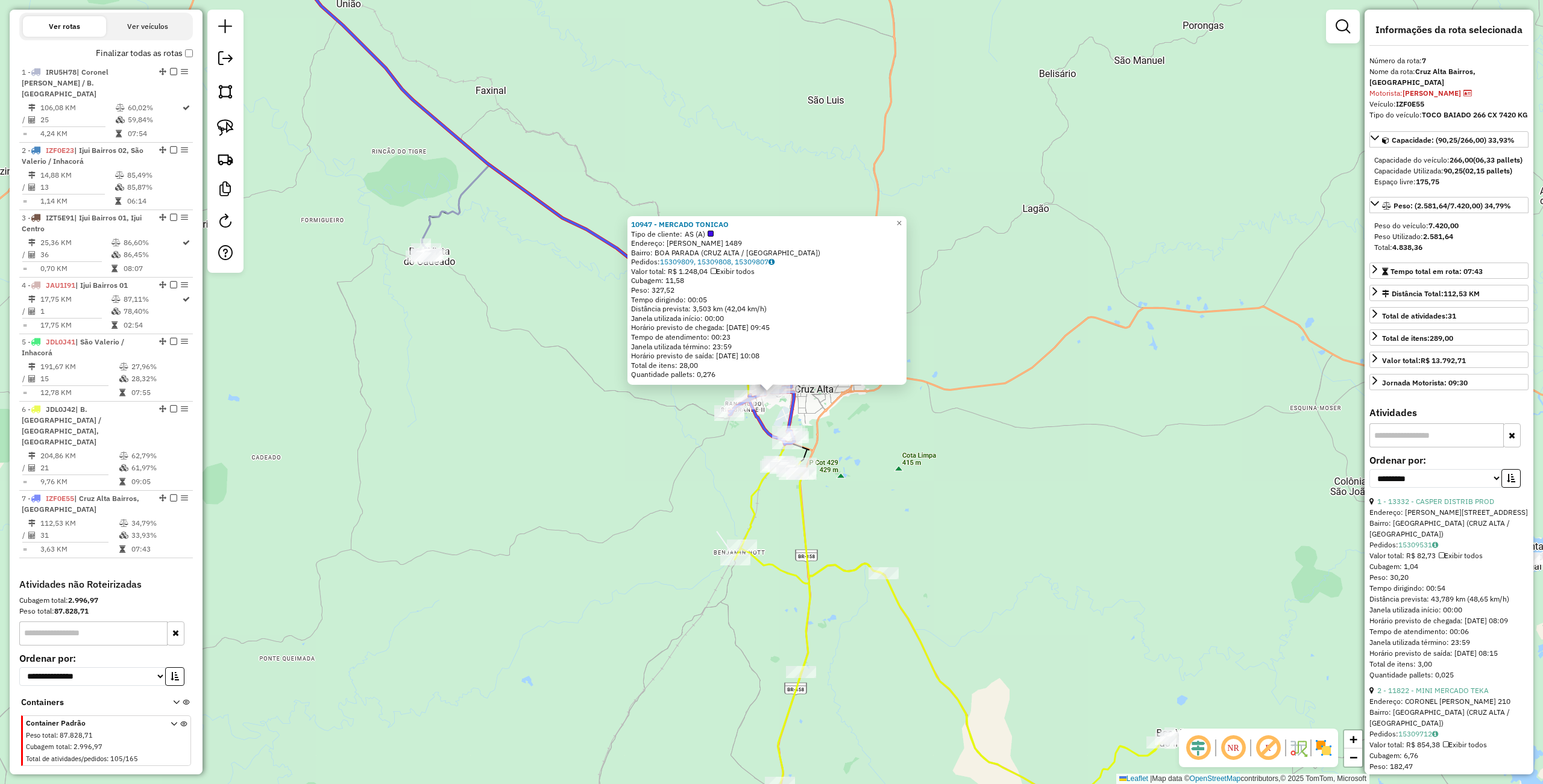
click at [676, 489] on div "10947 - MERCADO TONICAO Tipo de cliente: AS (A) Endereço: [PERSON_NAME] 1489 Ba…" at bounding box center [772, 392] width 1543 height 784
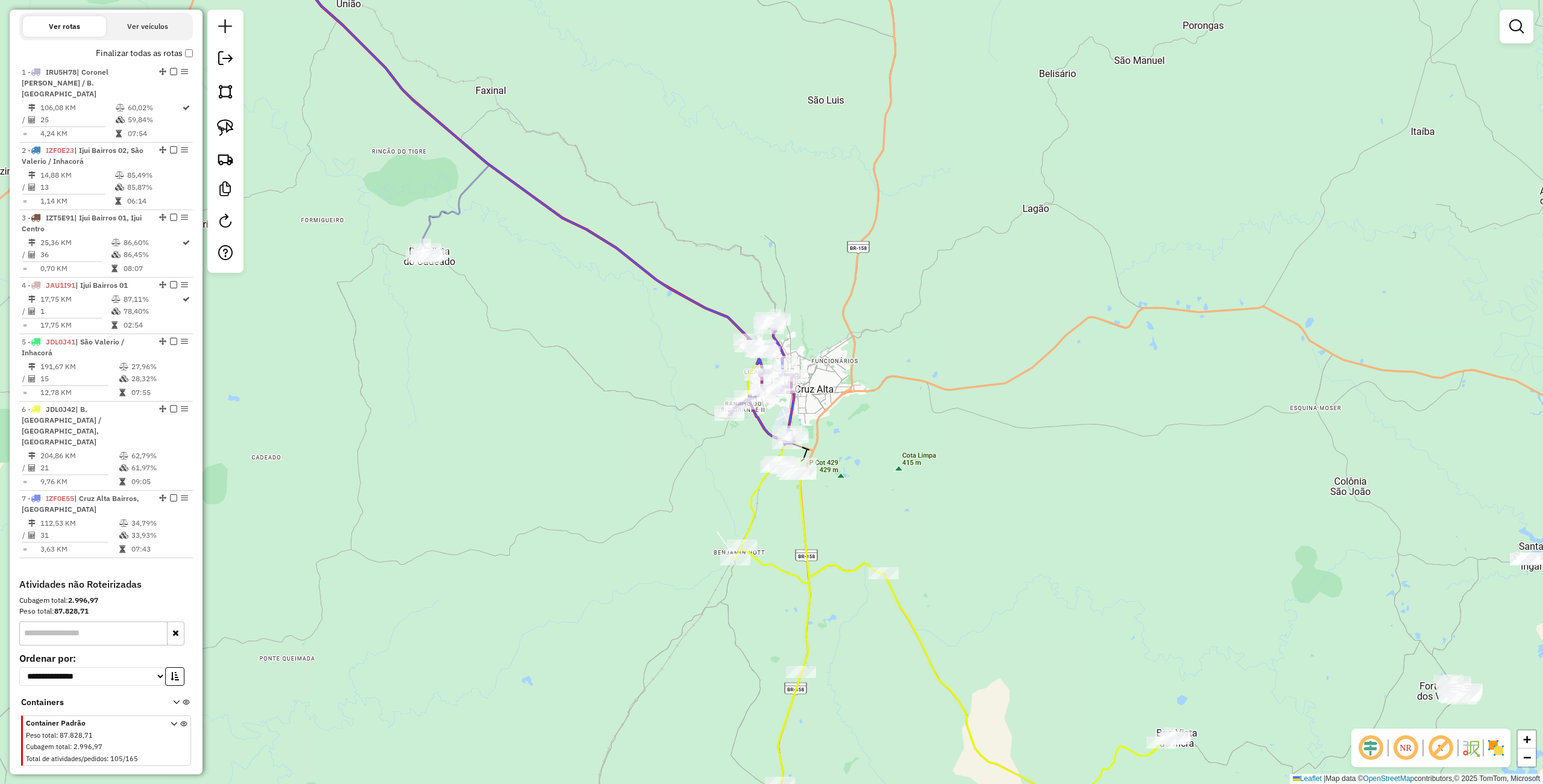
click at [754, 466] on div "Janela de atendimento Grade de atendimento Capacidade Transportadoras Veículos …" at bounding box center [772, 392] width 1543 height 784
select select "**********"
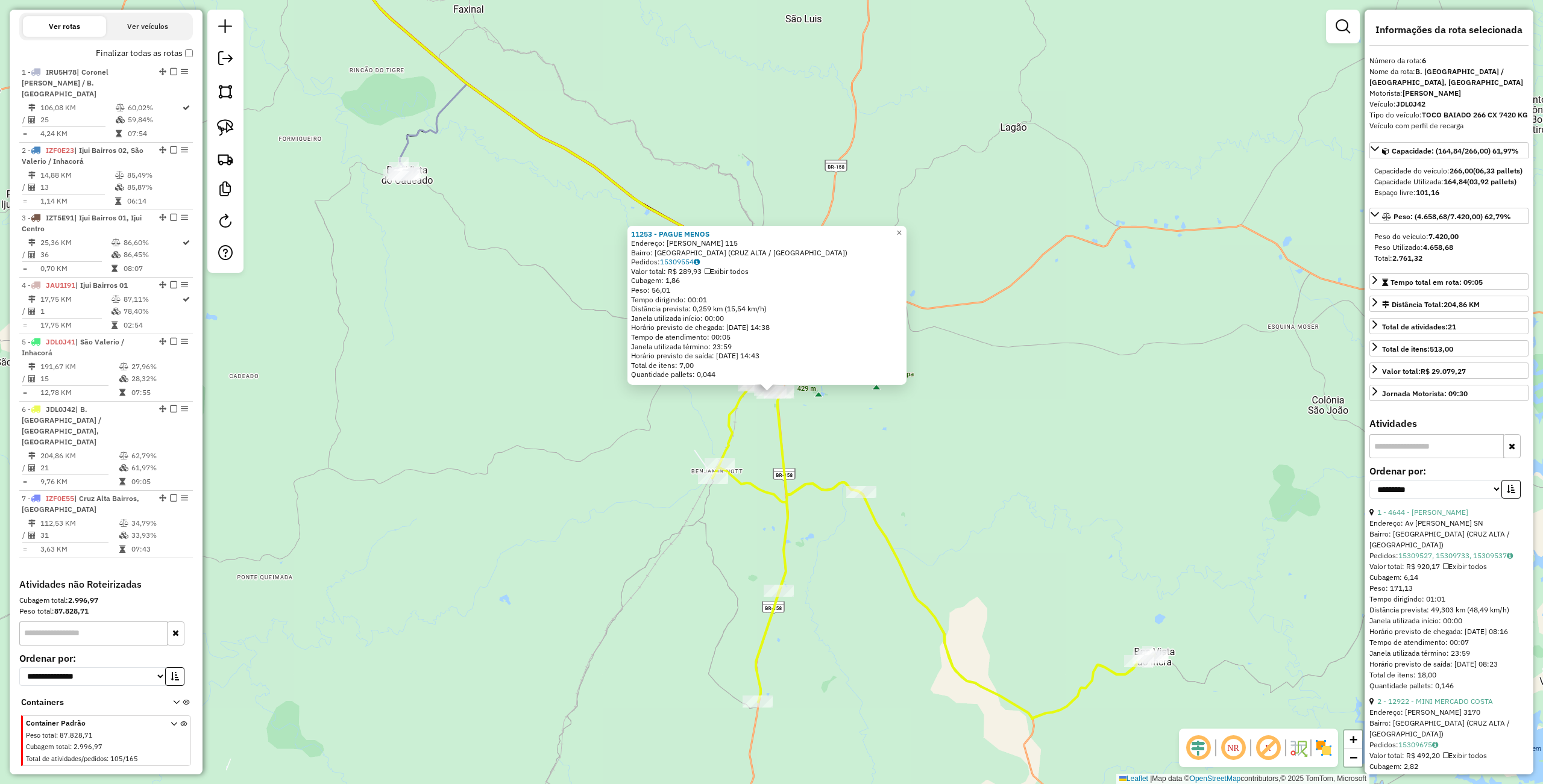
click at [945, 494] on div "11253 - PAGUE MENOS Endereço: [PERSON_NAME] 115 Bairro: [GEOGRAPHIC_DATA] (CRUZ…" at bounding box center [772, 392] width 1543 height 784
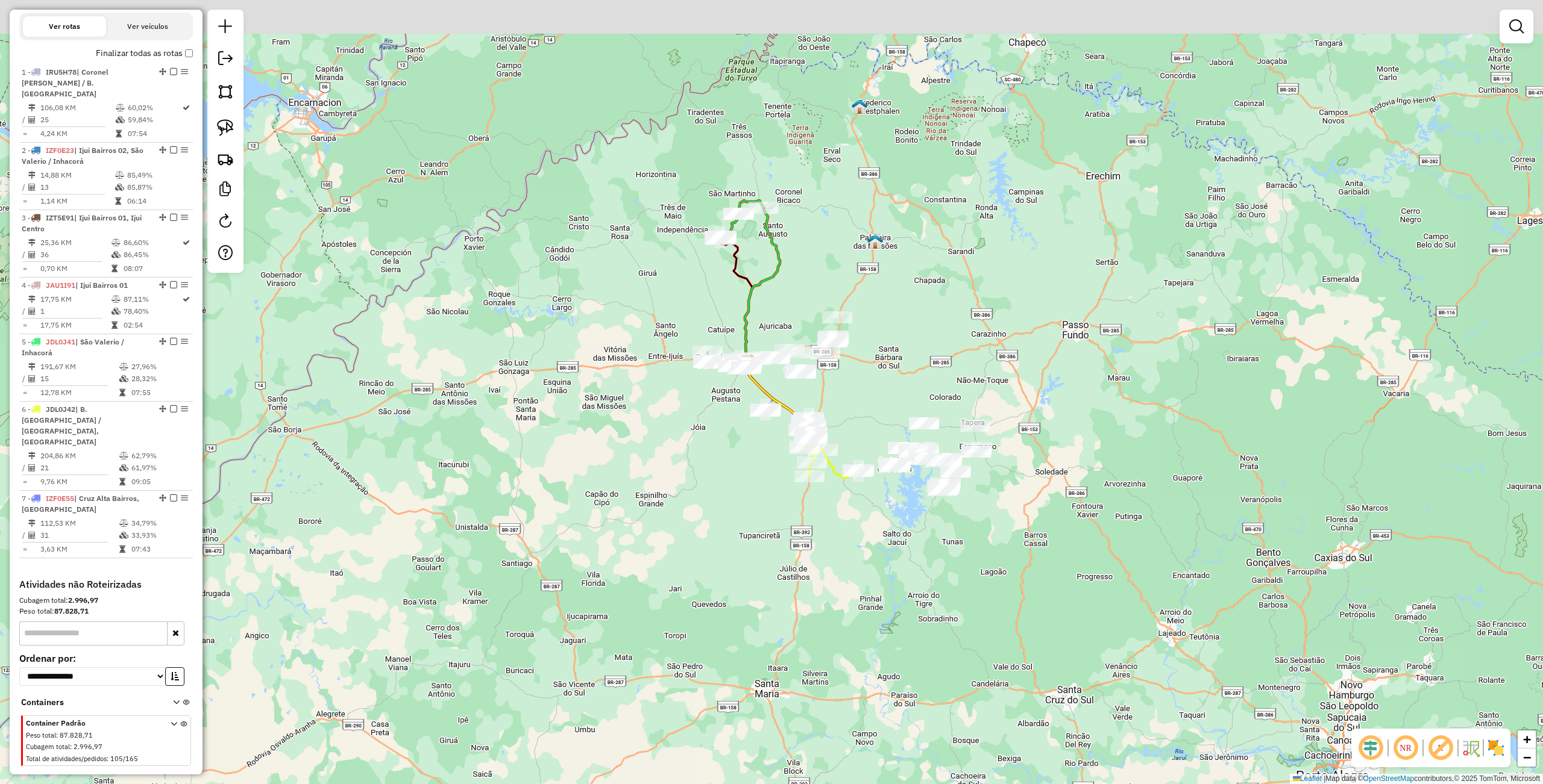
drag, startPoint x: 856, startPoint y: 596, endPoint x: 864, endPoint y: 584, distance: 14.4
click at [859, 606] on div "Janela de atendimento Grade de atendimento Capacidade Transportadoras Veículos …" at bounding box center [772, 392] width 1543 height 784
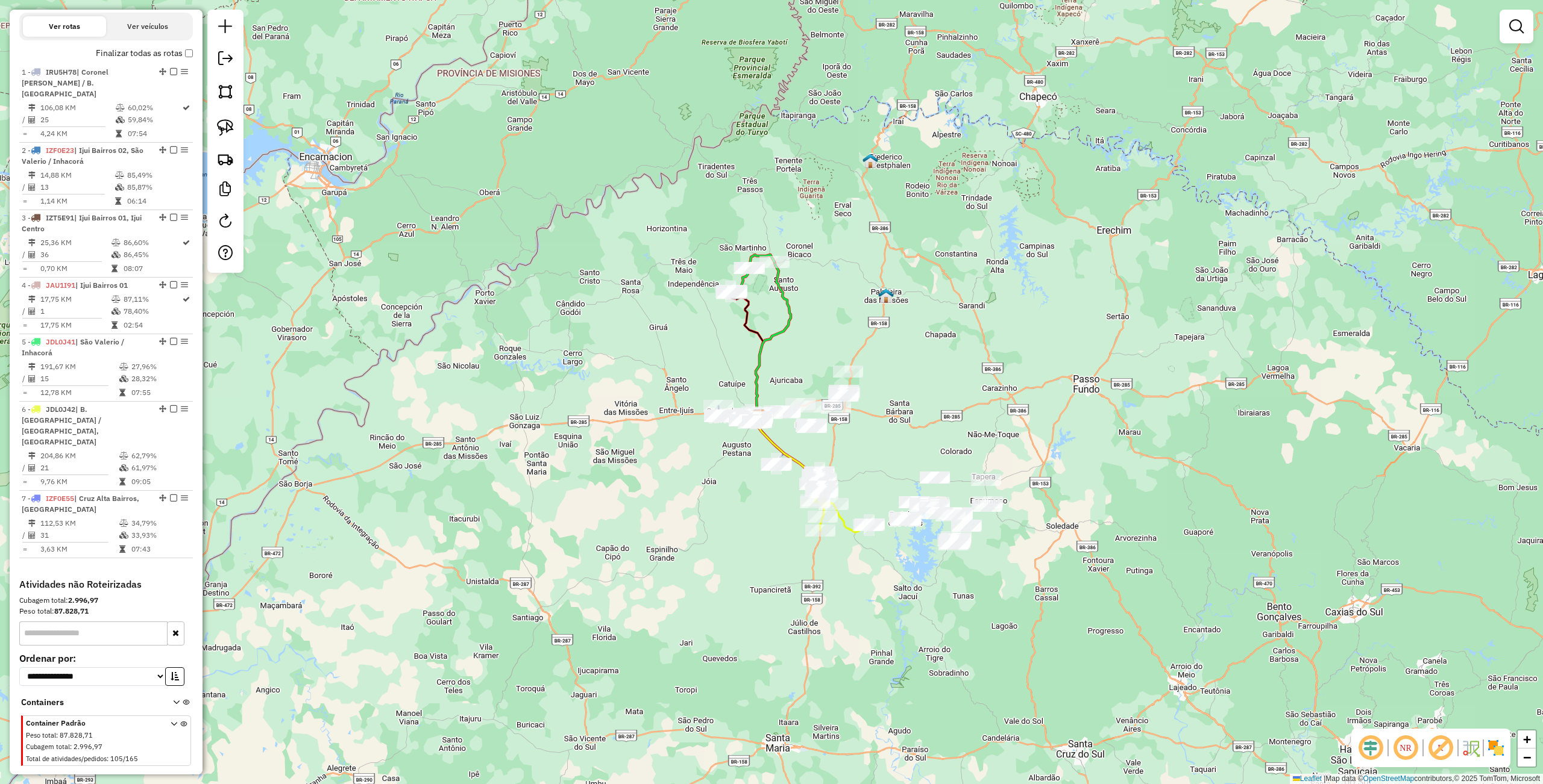
drag, startPoint x: 877, startPoint y: 600, endPoint x: 880, endPoint y: 616, distance: 16.3
click at [880, 616] on div "Janela de atendimento Grade de atendimento Capacidade Transportadoras Veículos …" at bounding box center [772, 392] width 1543 height 784
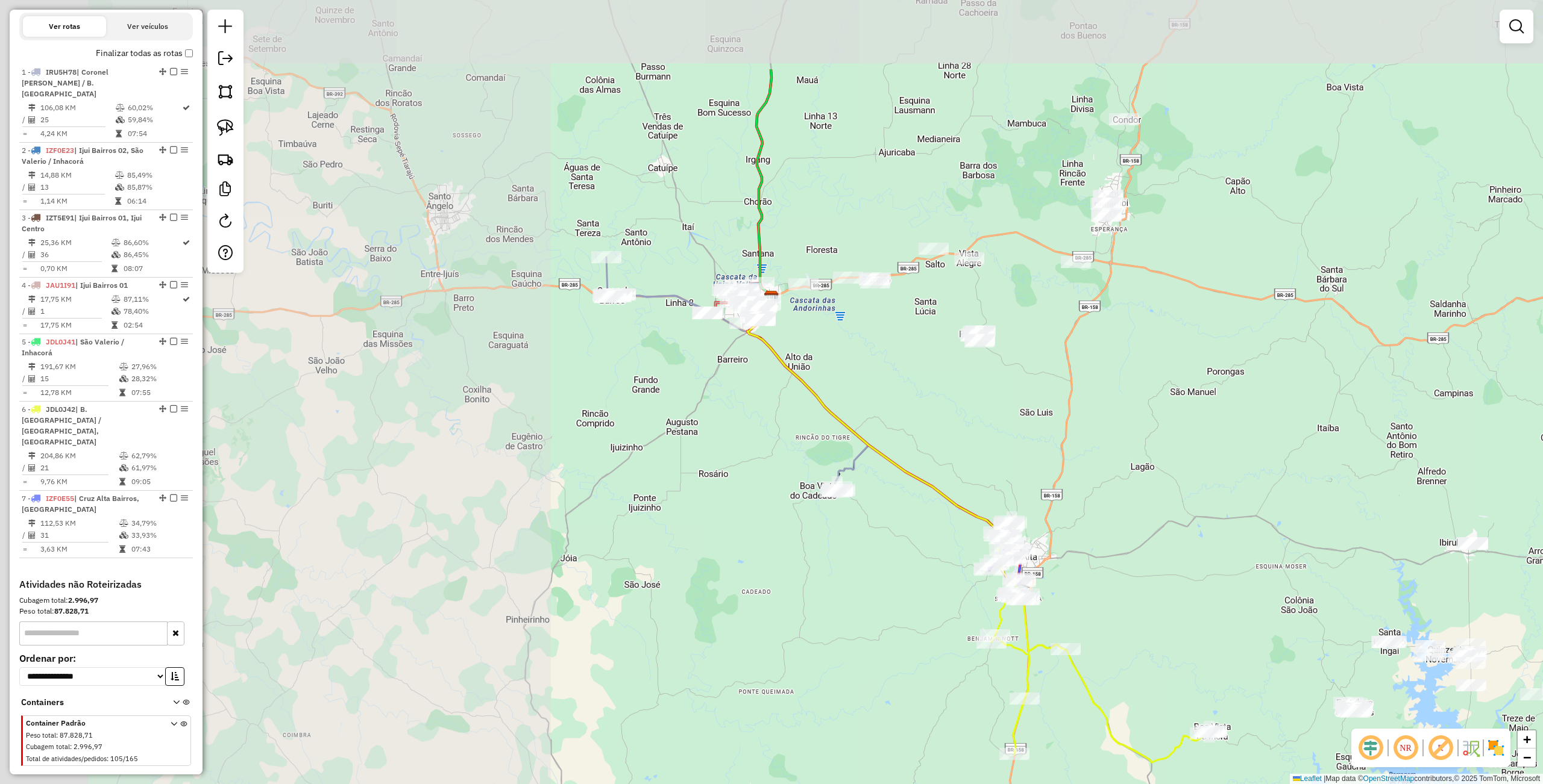
drag, startPoint x: 629, startPoint y: 357, endPoint x: 1254, endPoint y: 478, distance: 636.6
click at [1267, 509] on div "Janela de atendimento Grade de atendimento Capacidade Transportadoras Veículos …" at bounding box center [772, 392] width 1543 height 784
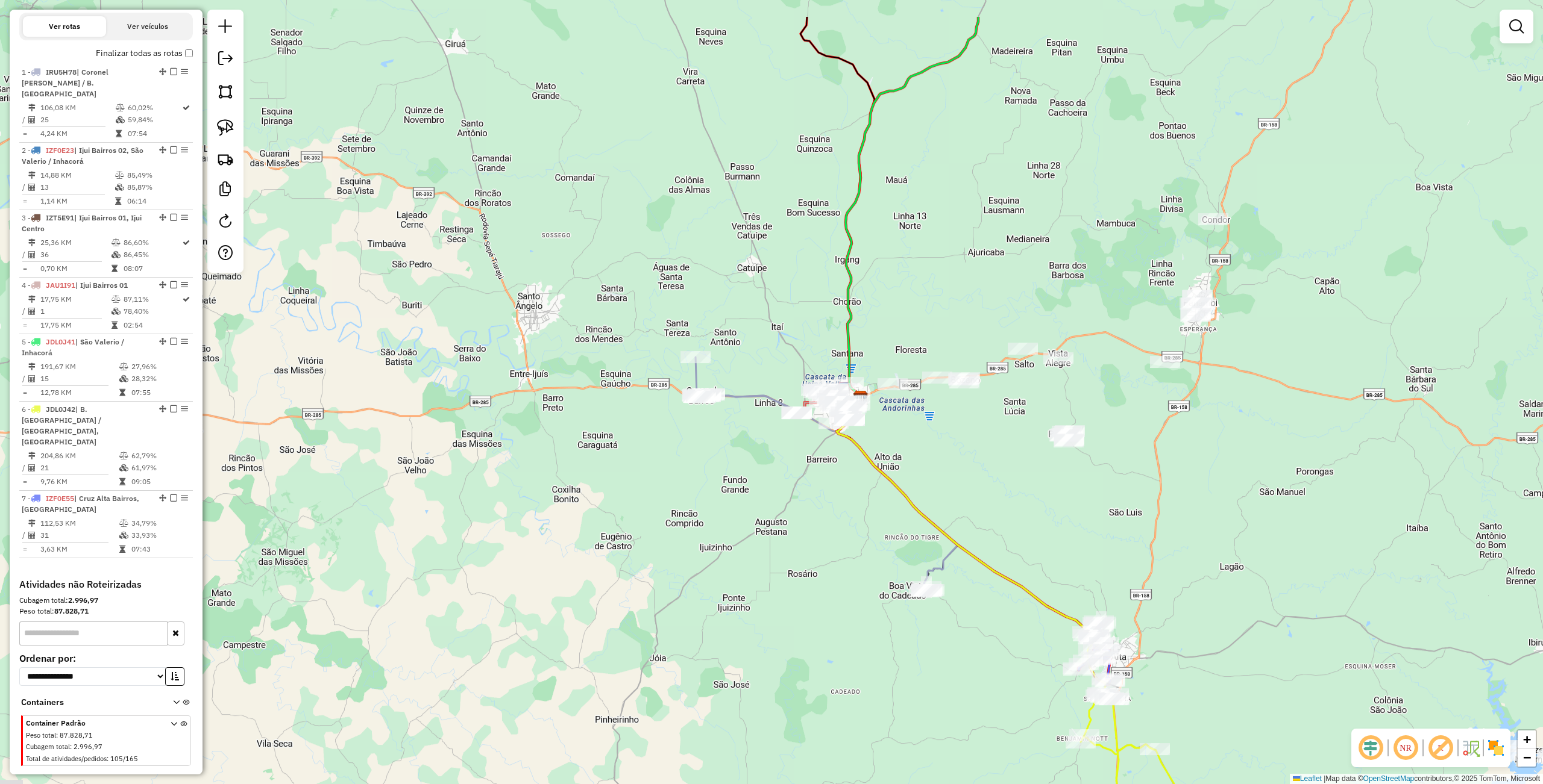
drag, startPoint x: 397, startPoint y: 181, endPoint x: 456, endPoint y: 228, distance: 75.4
click at [456, 232] on div "Janela de atendimento Grade de atendimento Capacidade Transportadoras Veículos …" at bounding box center [772, 392] width 1543 height 784
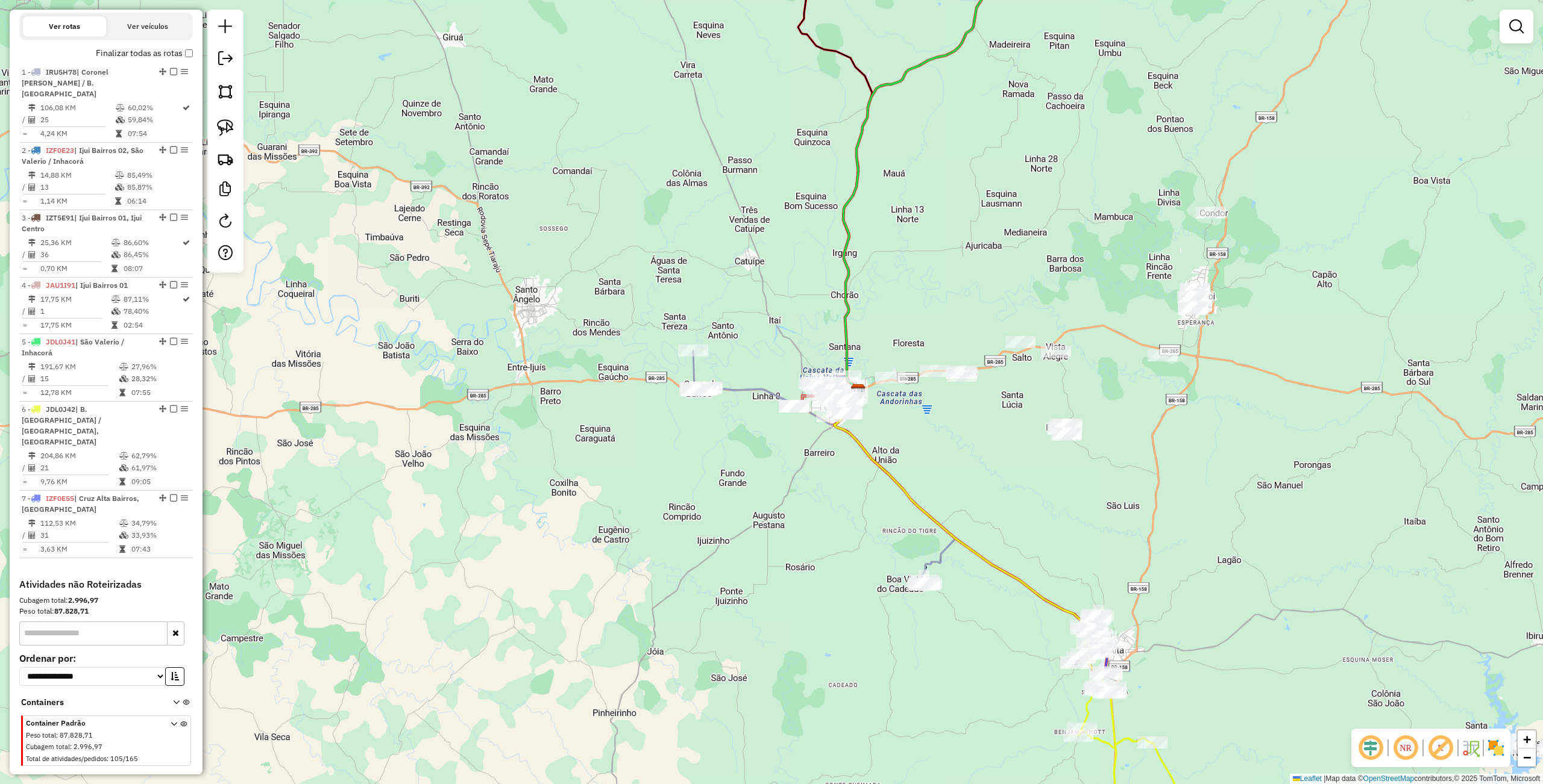
drag, startPoint x: 222, startPoint y: 128, endPoint x: 365, endPoint y: 150, distance: 144.7
click at [220, 127] on img at bounding box center [225, 127] width 17 height 17
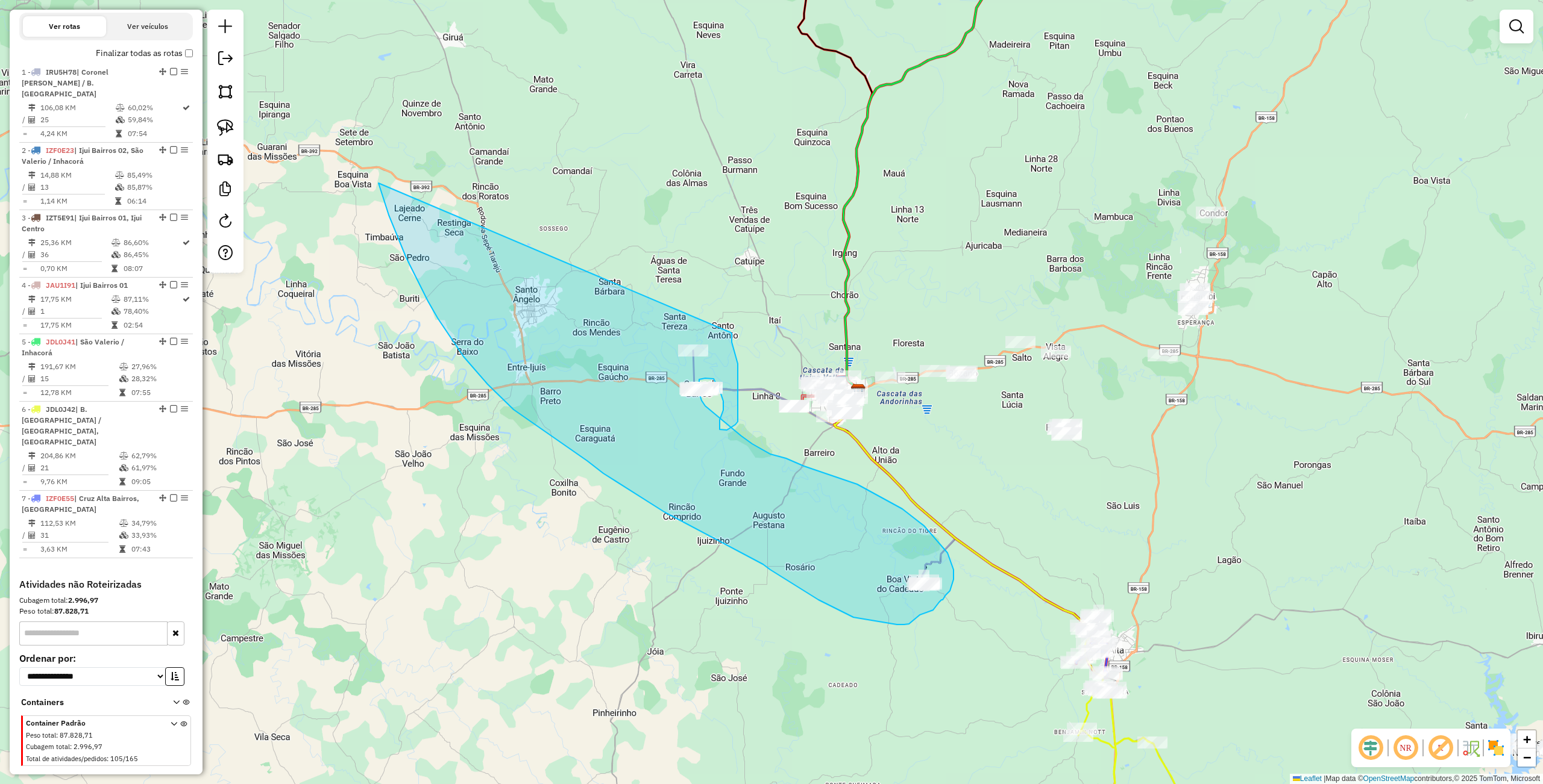
drag, startPoint x: 406, startPoint y: 257, endPoint x: 730, endPoint y: 332, distance: 332.6
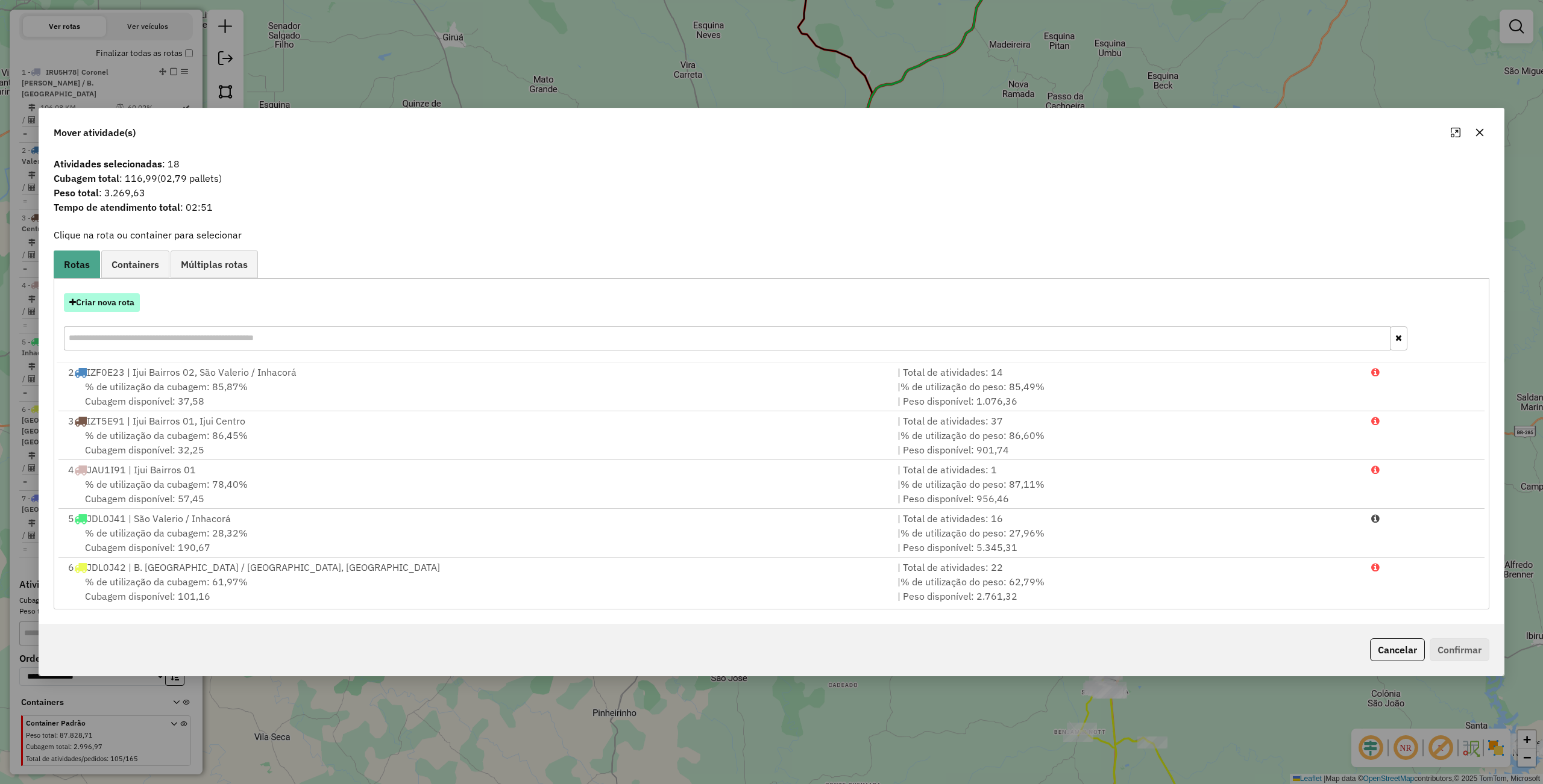
click at [120, 301] on button "Criar nova rota" at bounding box center [102, 303] width 76 height 19
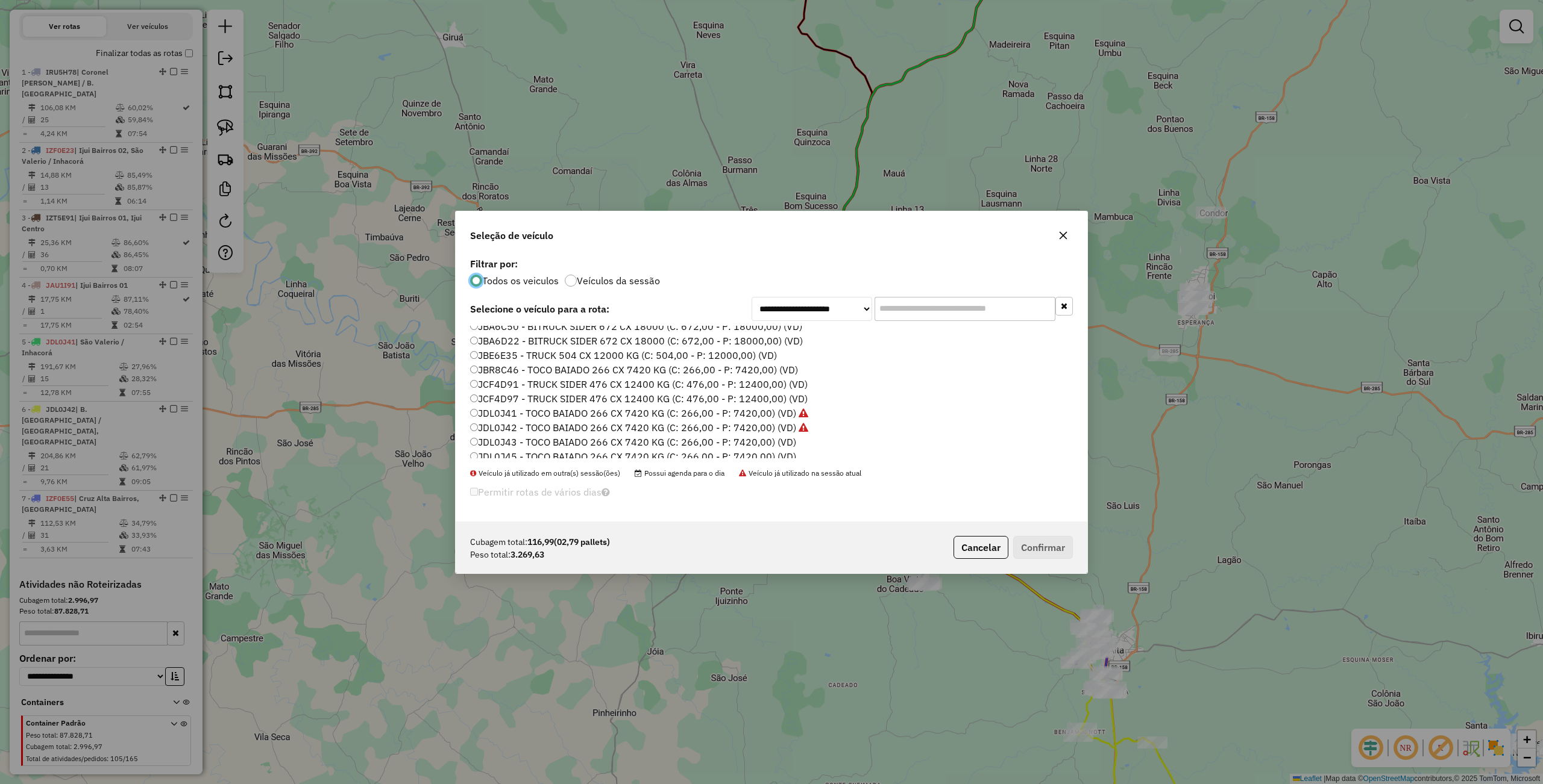
scroll to position [359, 0]
click at [522, 350] on label "JBR8C46 - TOCO BAIADO 266 CX 7420 KG (C: 266,00 - P: 7420,00) (VD)" at bounding box center [634, 350] width 328 height 14
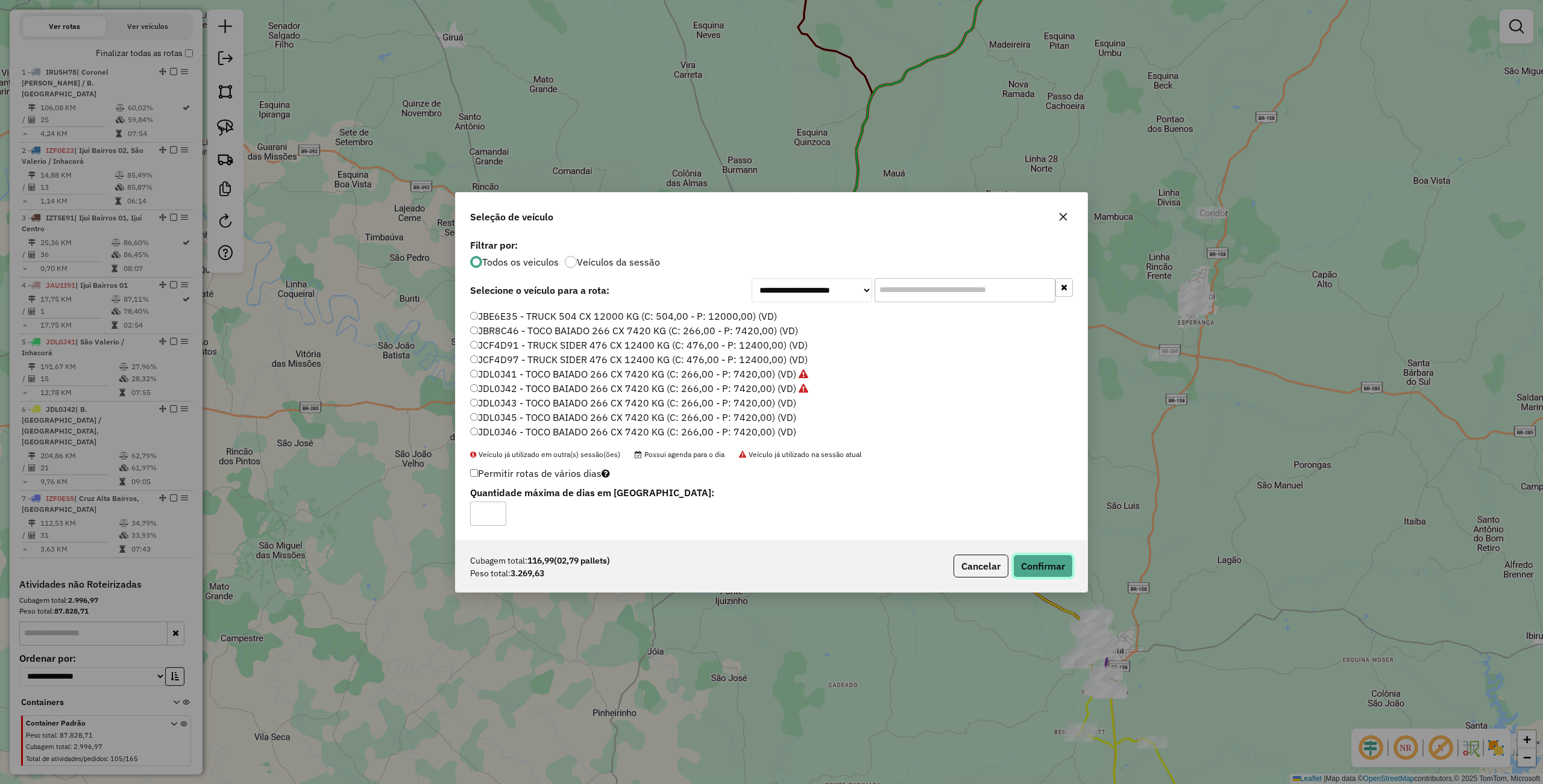
click at [1023, 560] on button "Confirmar" at bounding box center [1043, 566] width 60 height 23
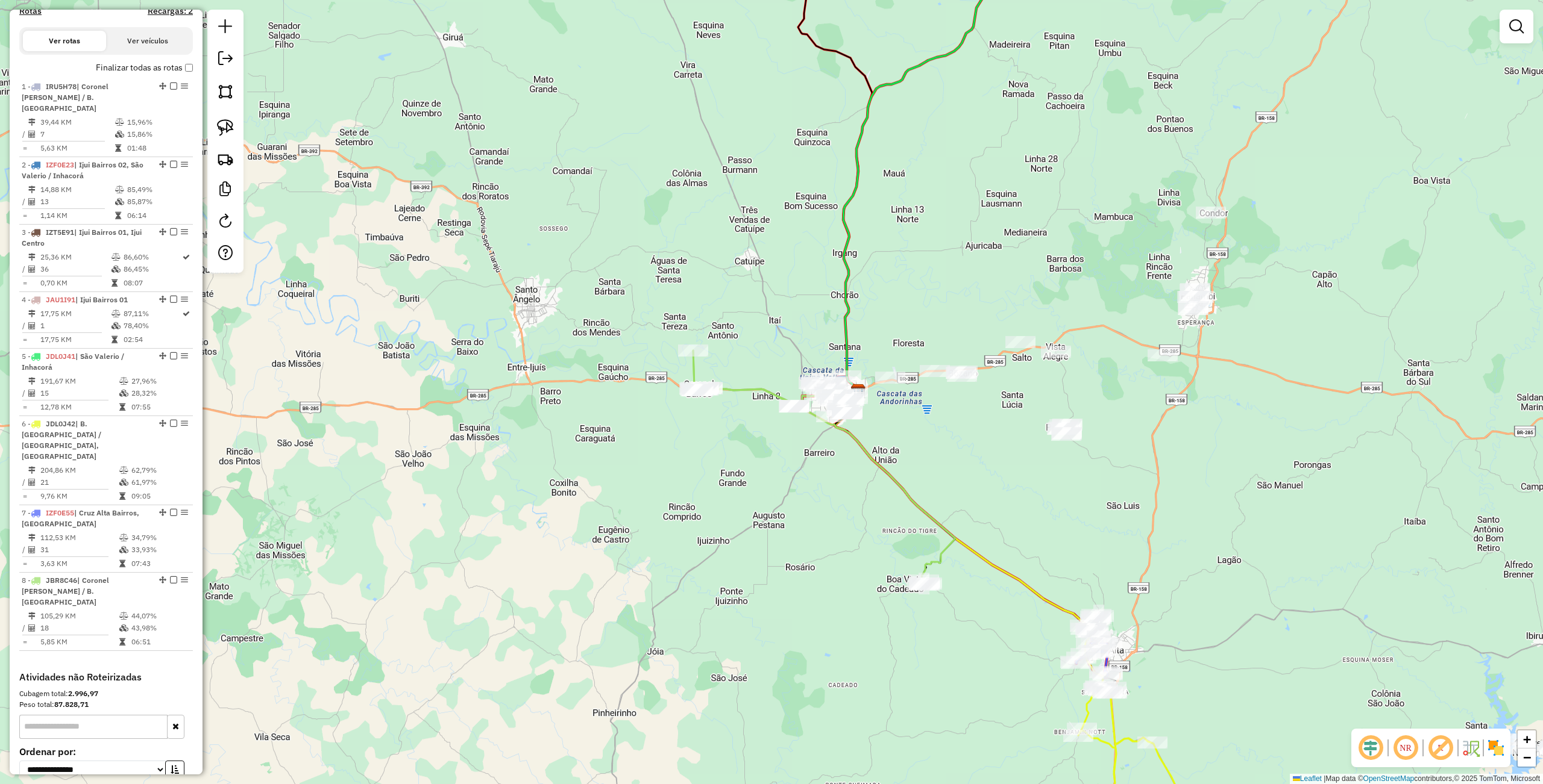
scroll to position [401, 0]
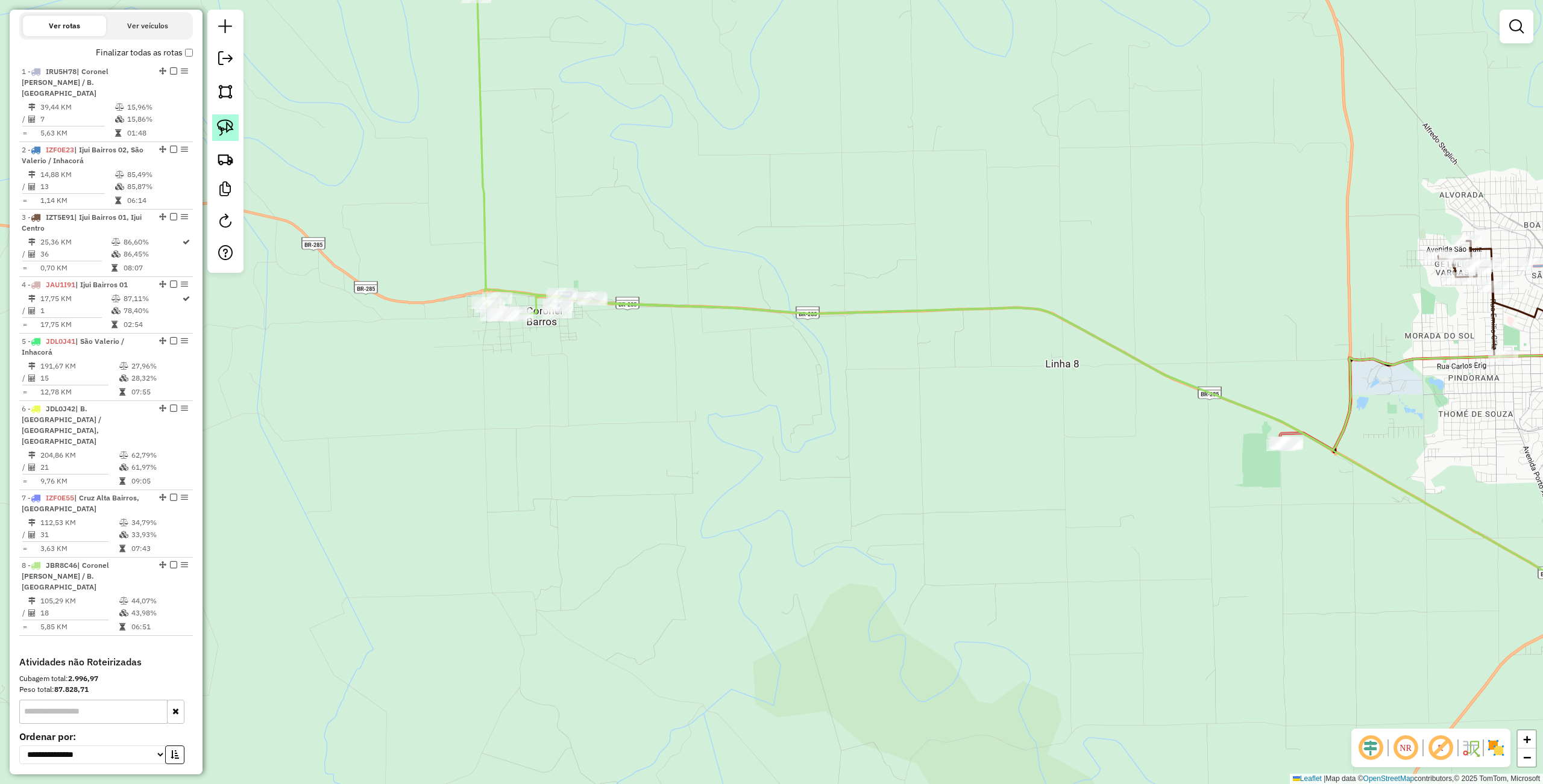
click at [222, 124] on img at bounding box center [225, 127] width 17 height 17
drag, startPoint x: 488, startPoint y: 217, endPoint x: 694, endPoint y: 306, distance: 224.4
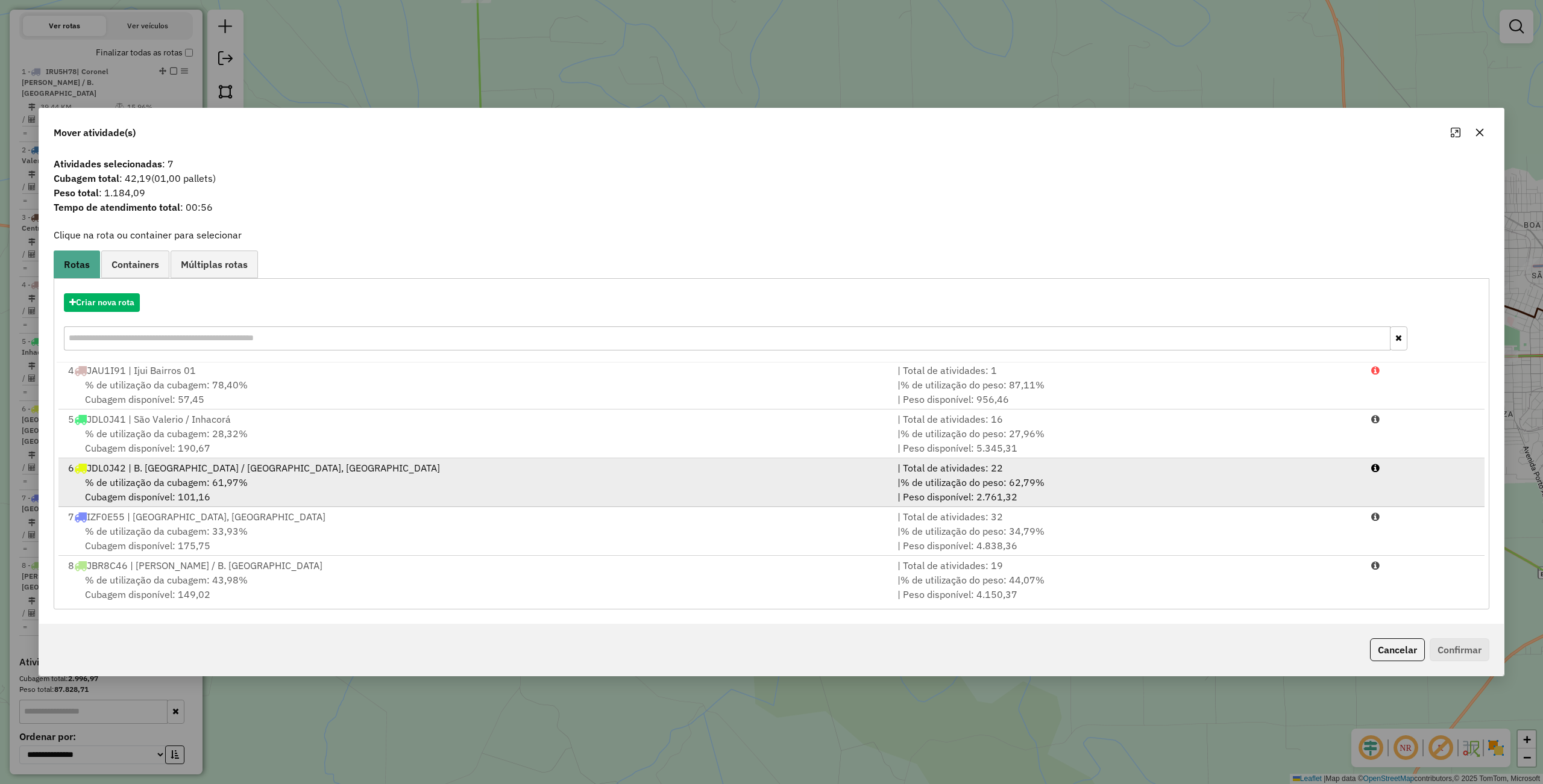
scroll to position [102, 0]
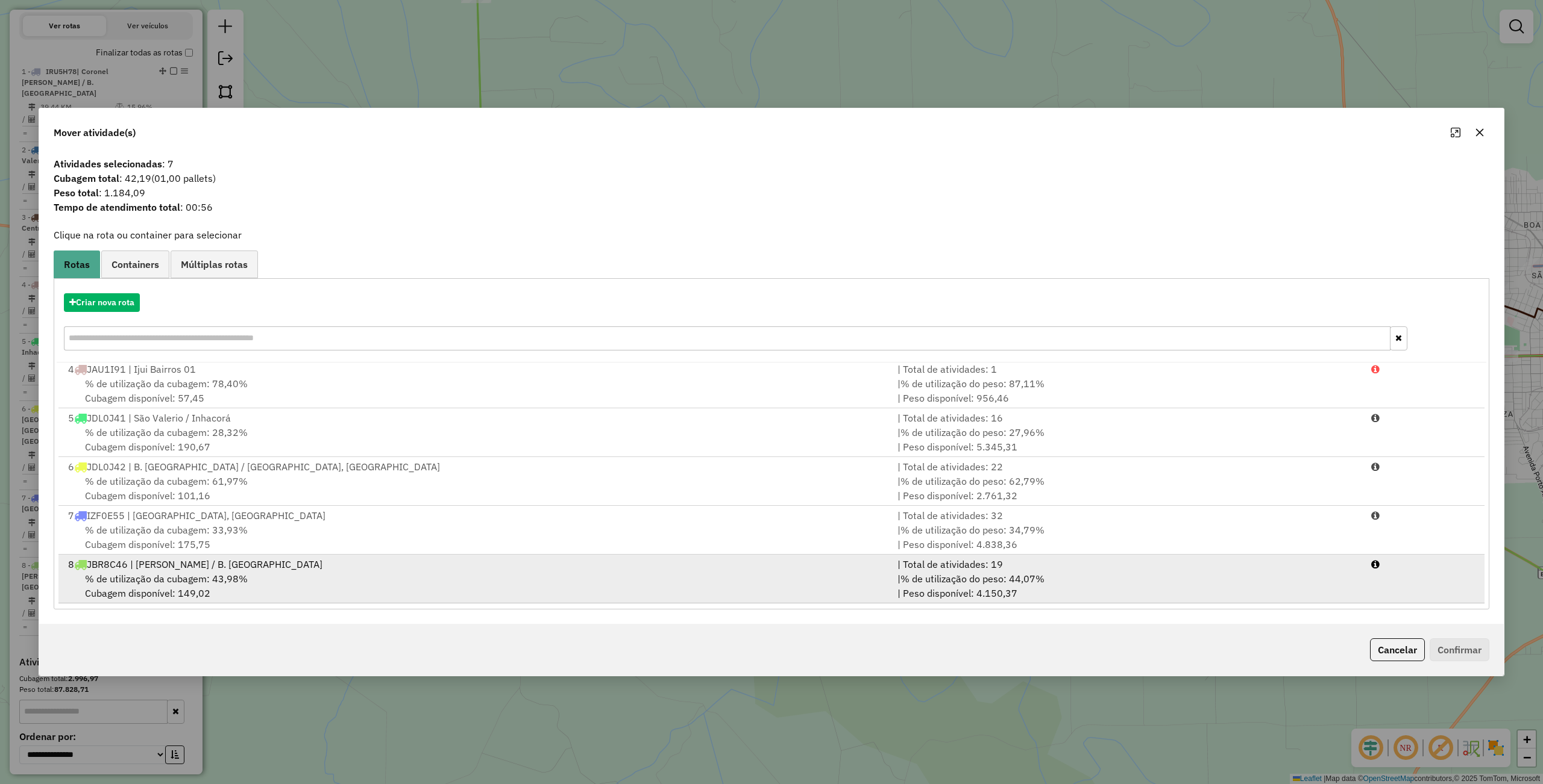
click at [239, 583] on span "% de utilização da cubagem: 43,98%" at bounding box center [166, 578] width 163 height 12
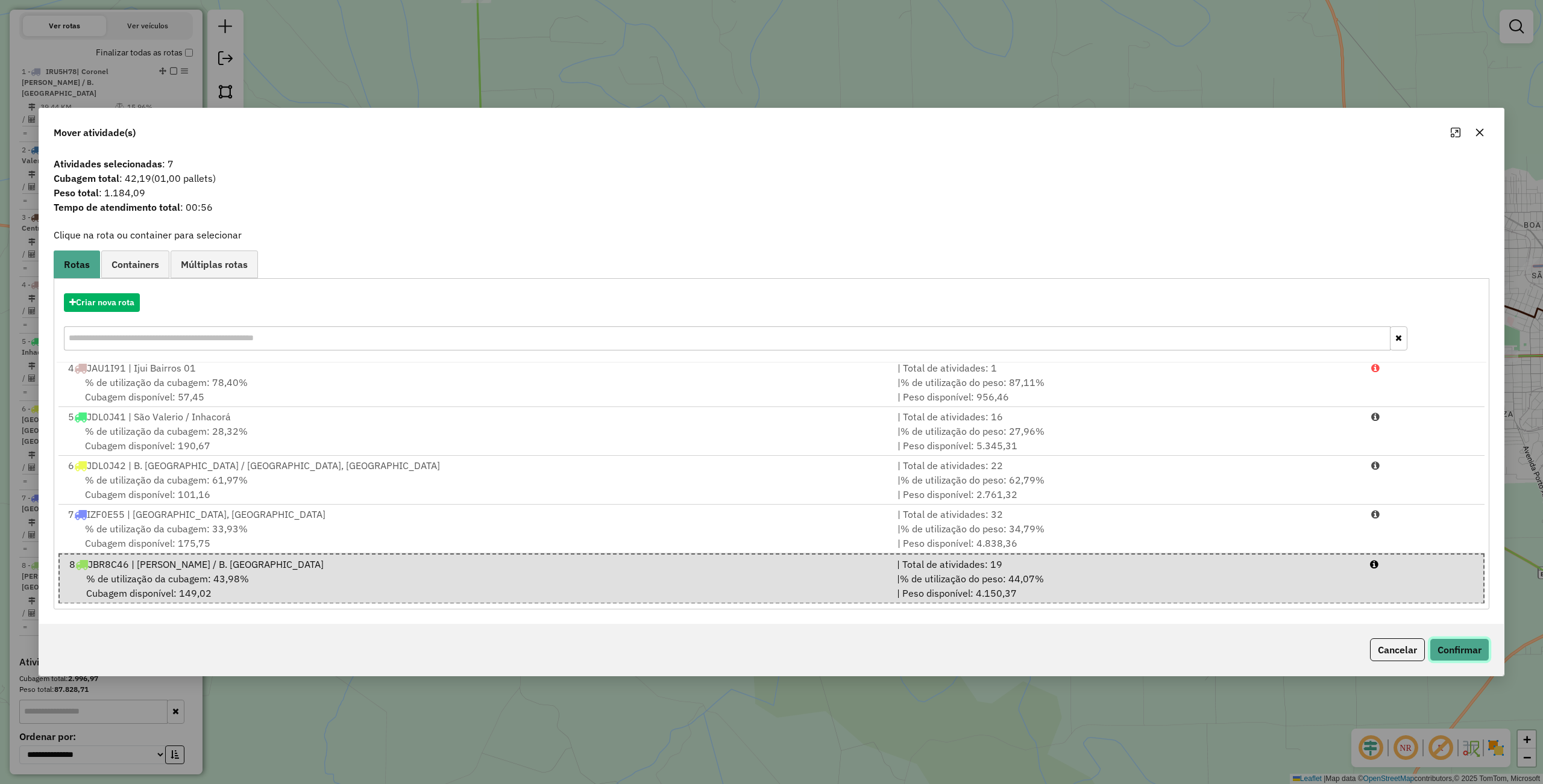
click at [1483, 644] on button "Confirmar" at bounding box center [1459, 650] width 60 height 23
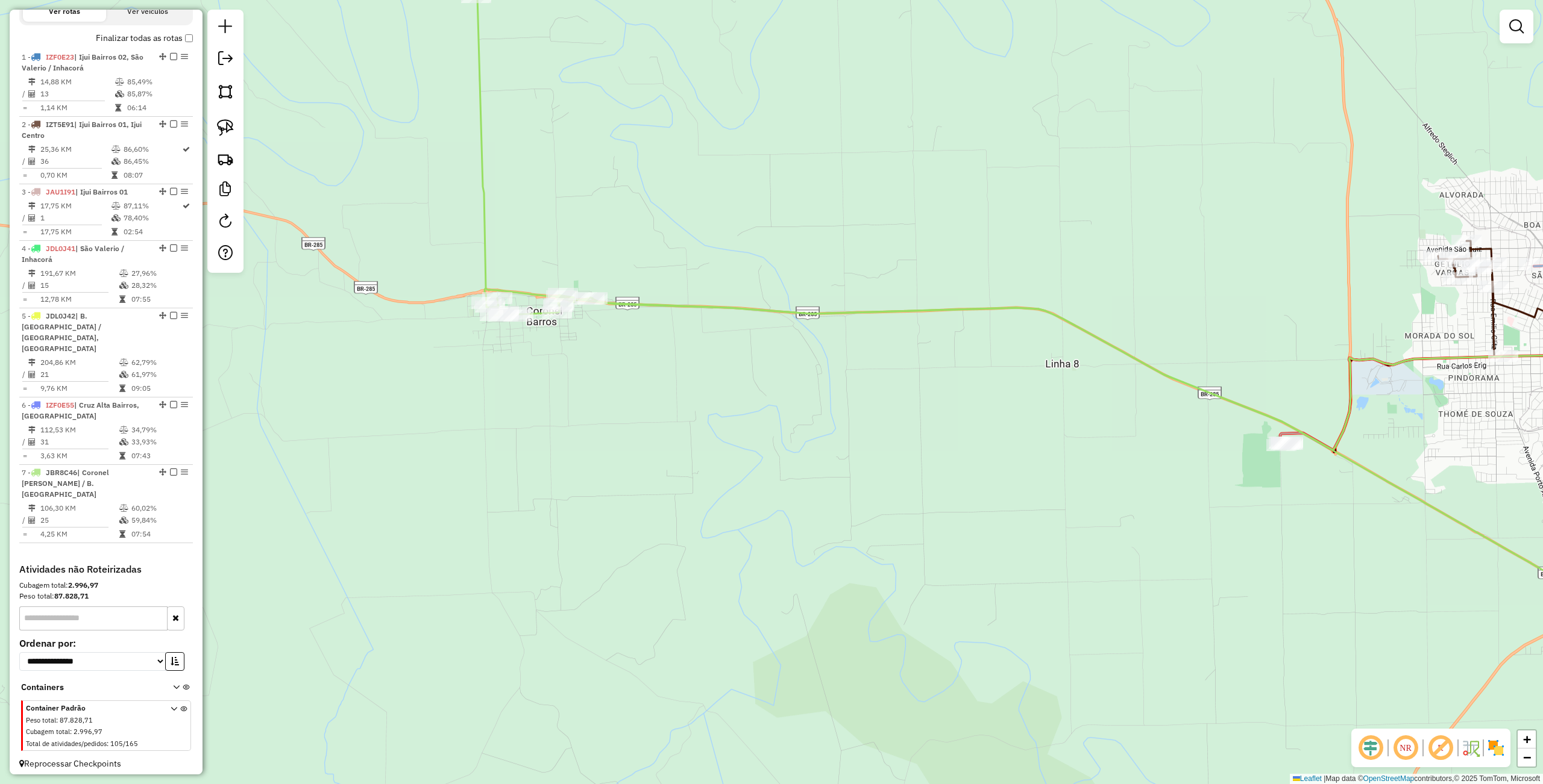
scroll to position [386, 0]
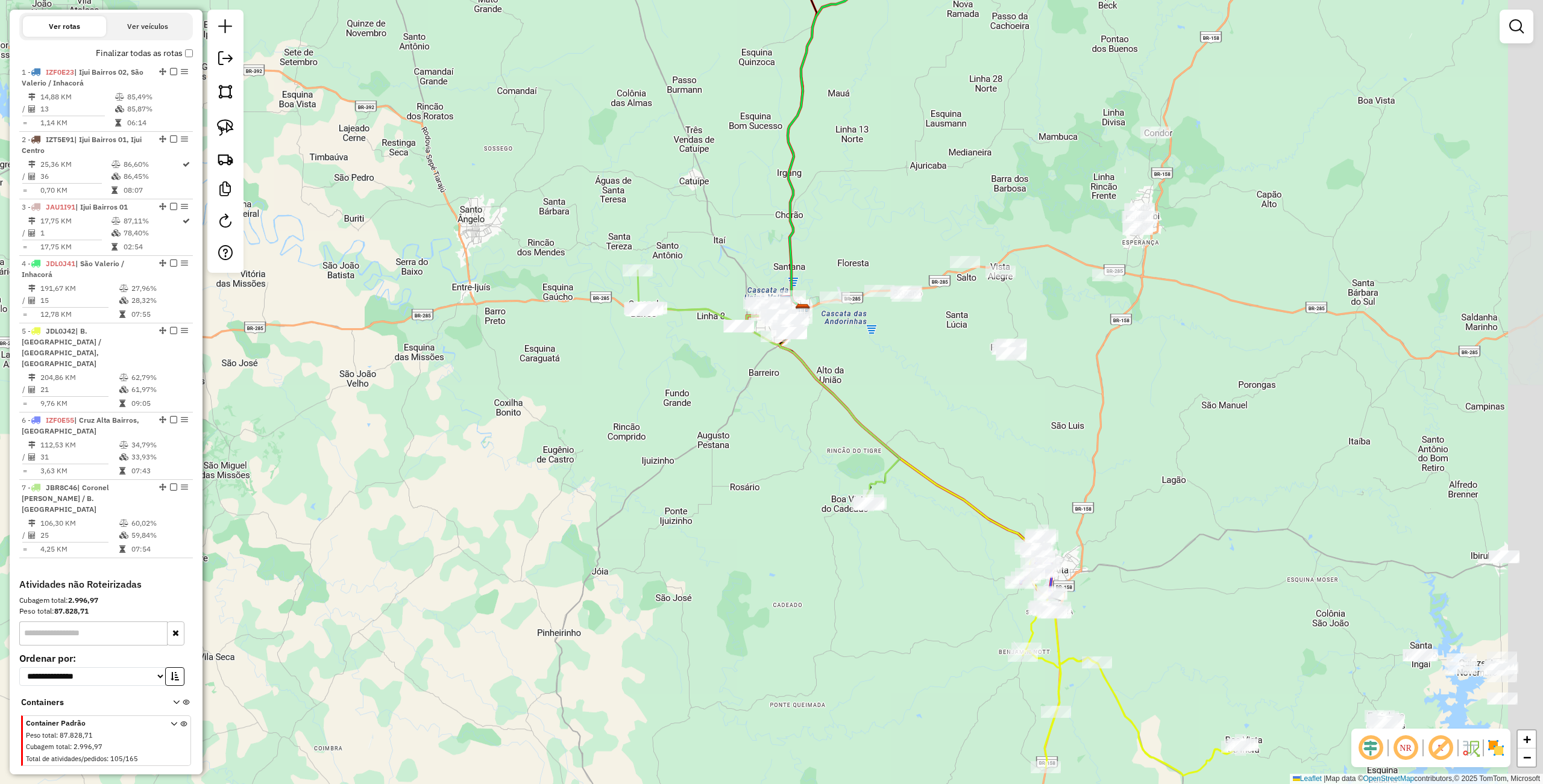
drag, startPoint x: 797, startPoint y: 393, endPoint x: 727, endPoint y: 391, distance: 70.0
click at [699, 389] on div "Janela de atendimento Grade de atendimento Capacidade Transportadoras Veículos …" at bounding box center [772, 392] width 1543 height 784
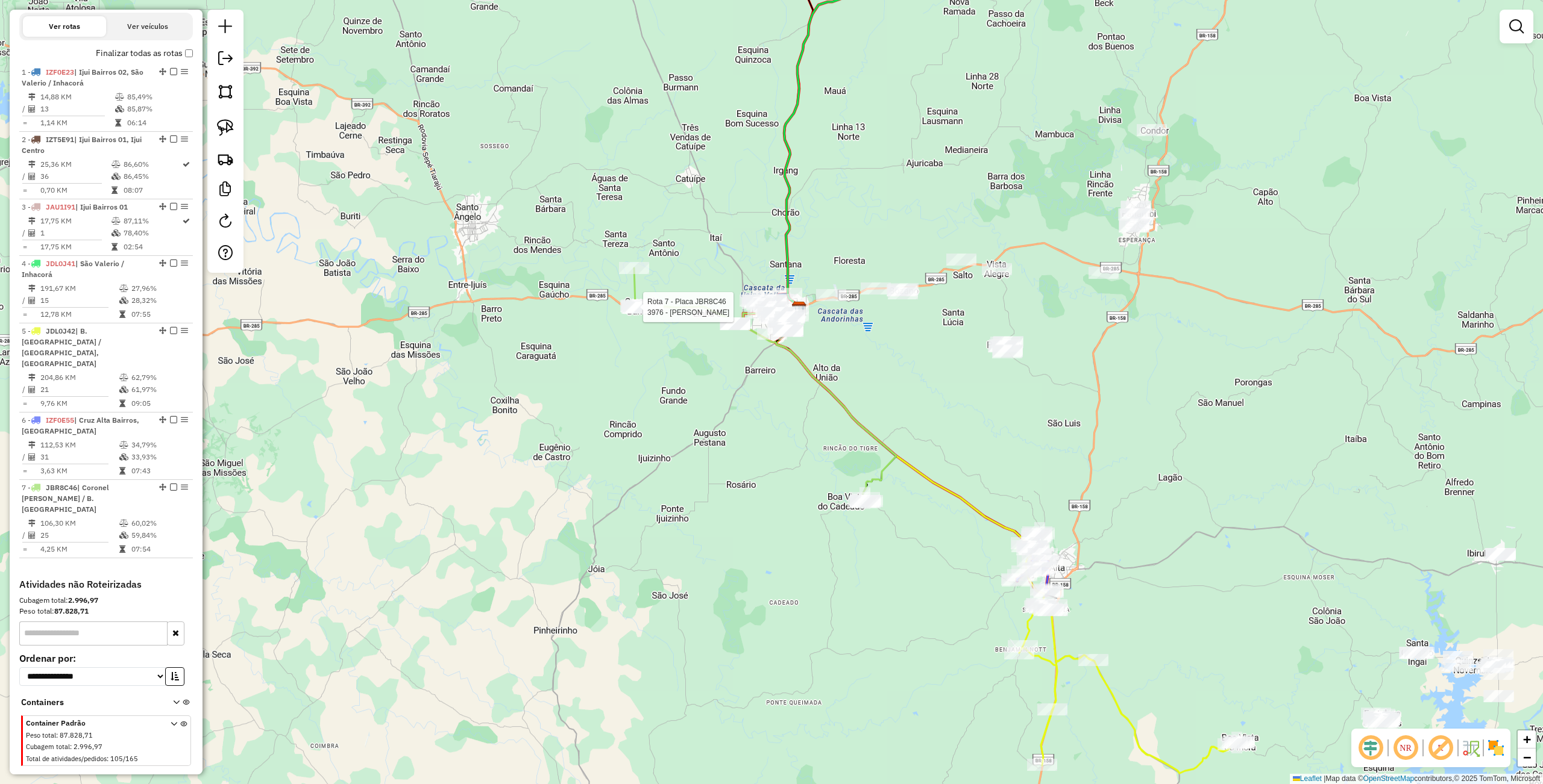
select select "**********"
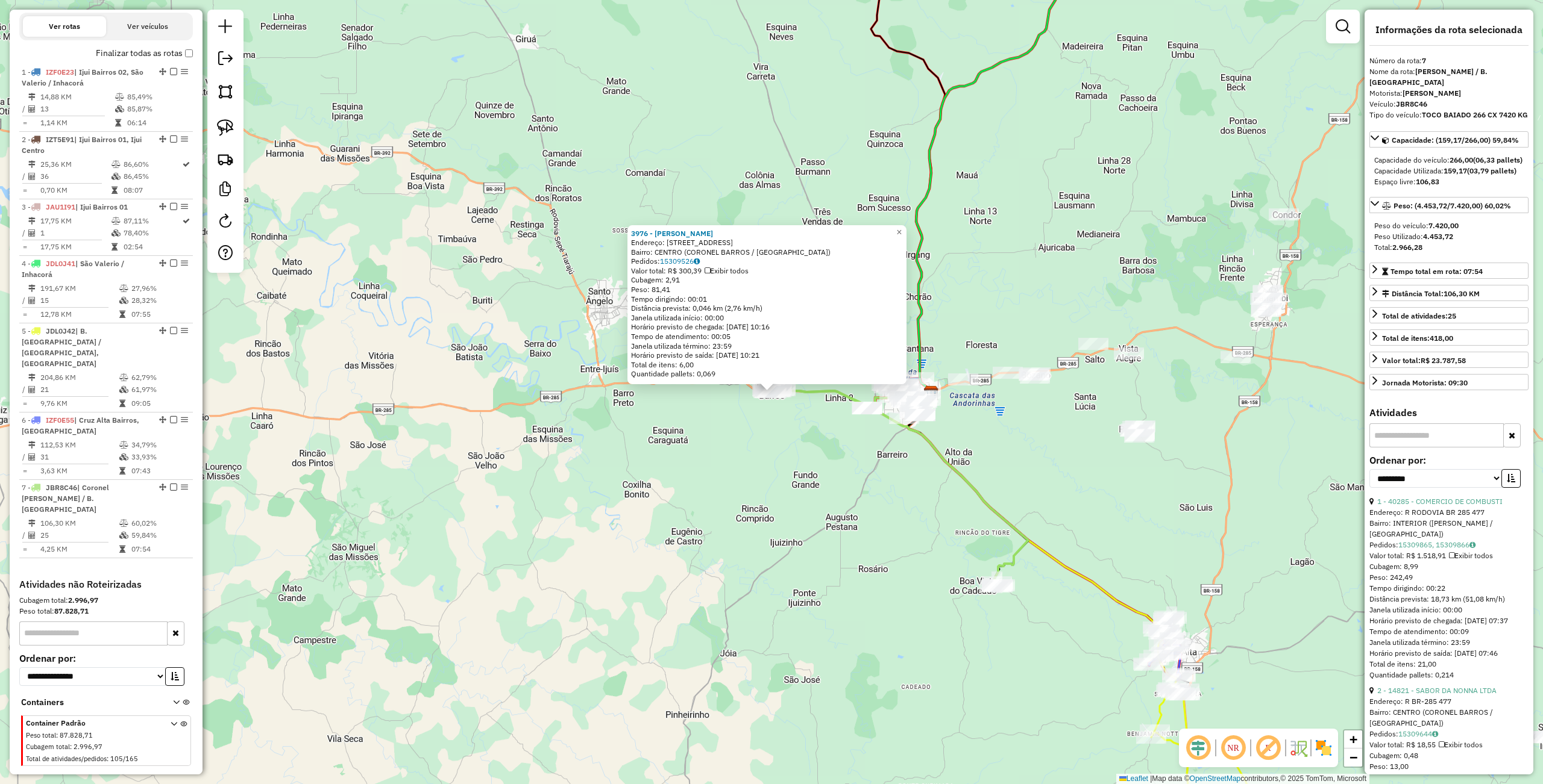
click at [713, 432] on div "3976 - [PERSON_NAME]: [STREET_ADDRESS] Bairro: CENTRO ([GEOGRAPHIC_DATA] / [GEO…" at bounding box center [772, 392] width 1543 height 784
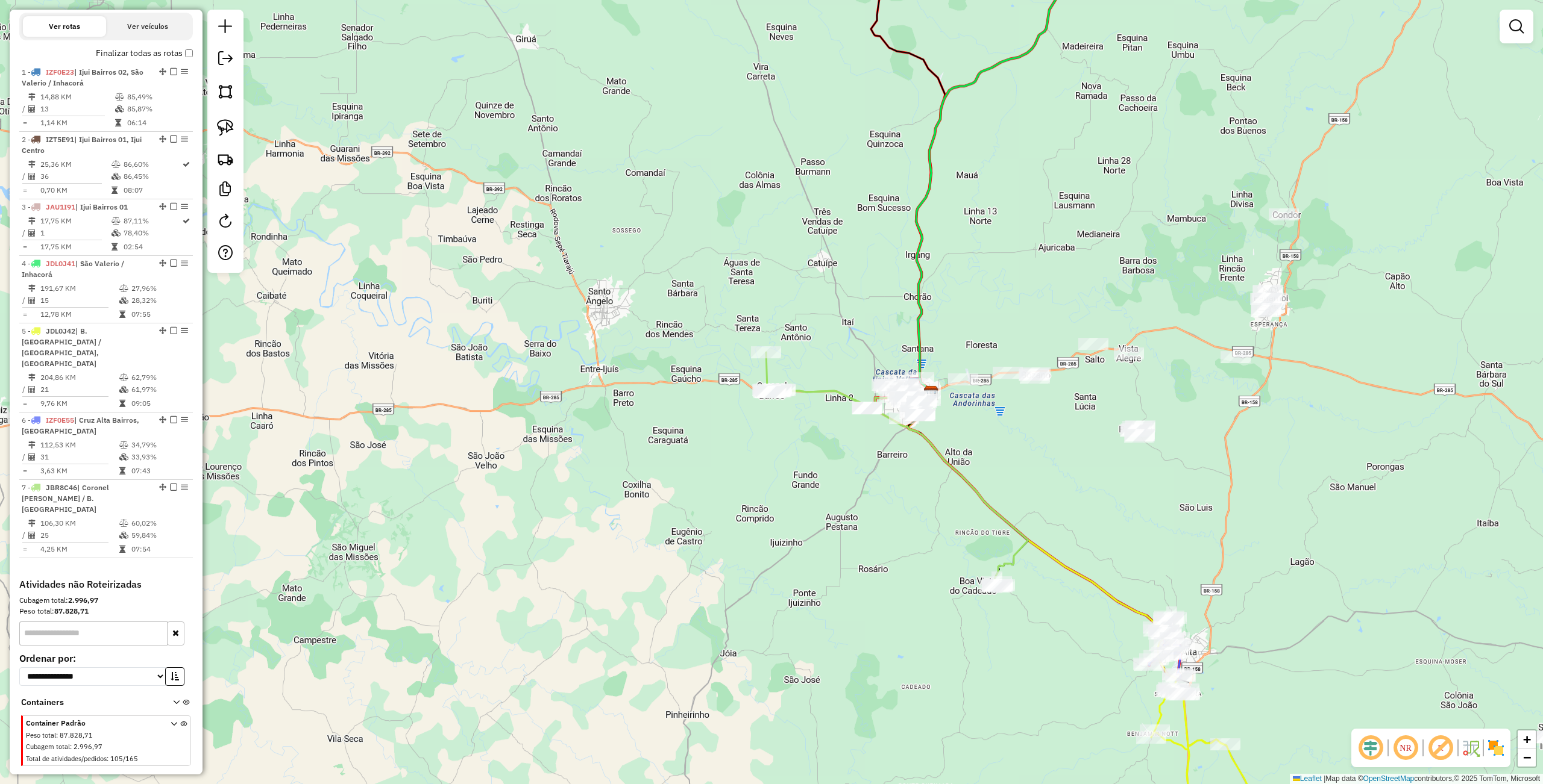
click at [730, 420] on div "Janela de atendimento Grade de atendimento Capacidade Transportadoras Veículos …" at bounding box center [772, 392] width 1543 height 784
drag, startPoint x: 769, startPoint y: 430, endPoint x: 683, endPoint y: 416, distance: 87.1
click at [680, 409] on div "Janela de atendimento Grade de atendimento Capacidade Transportadoras Veículos …" at bounding box center [772, 392] width 1543 height 784
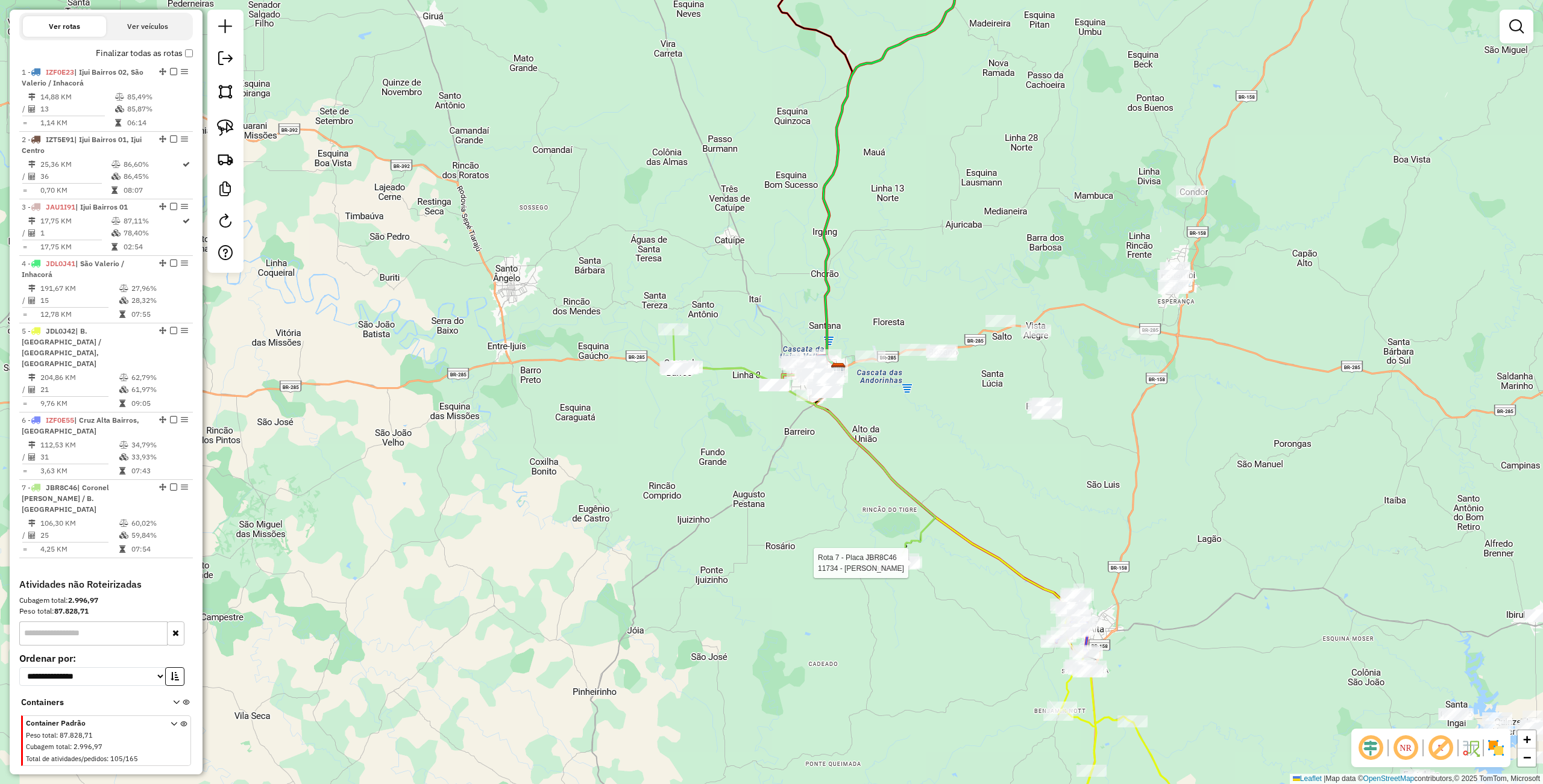
select select "**********"
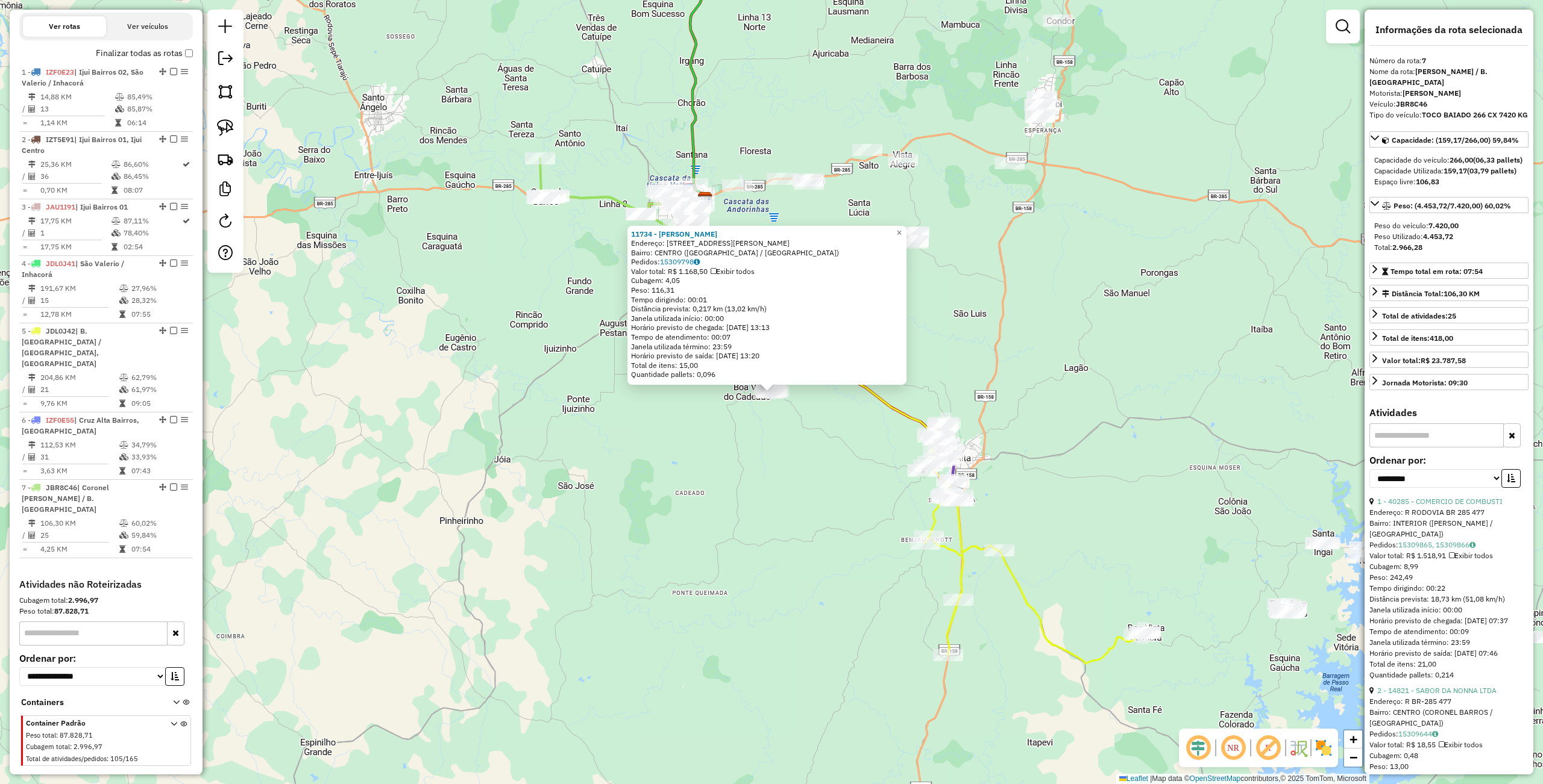
click at [705, 559] on div "11734 - [PERSON_NAME]: [STREET_ADDRESS][PERSON_NAME] Bairro: CENTRO ([GEOGRAPHI…" at bounding box center [772, 392] width 1543 height 784
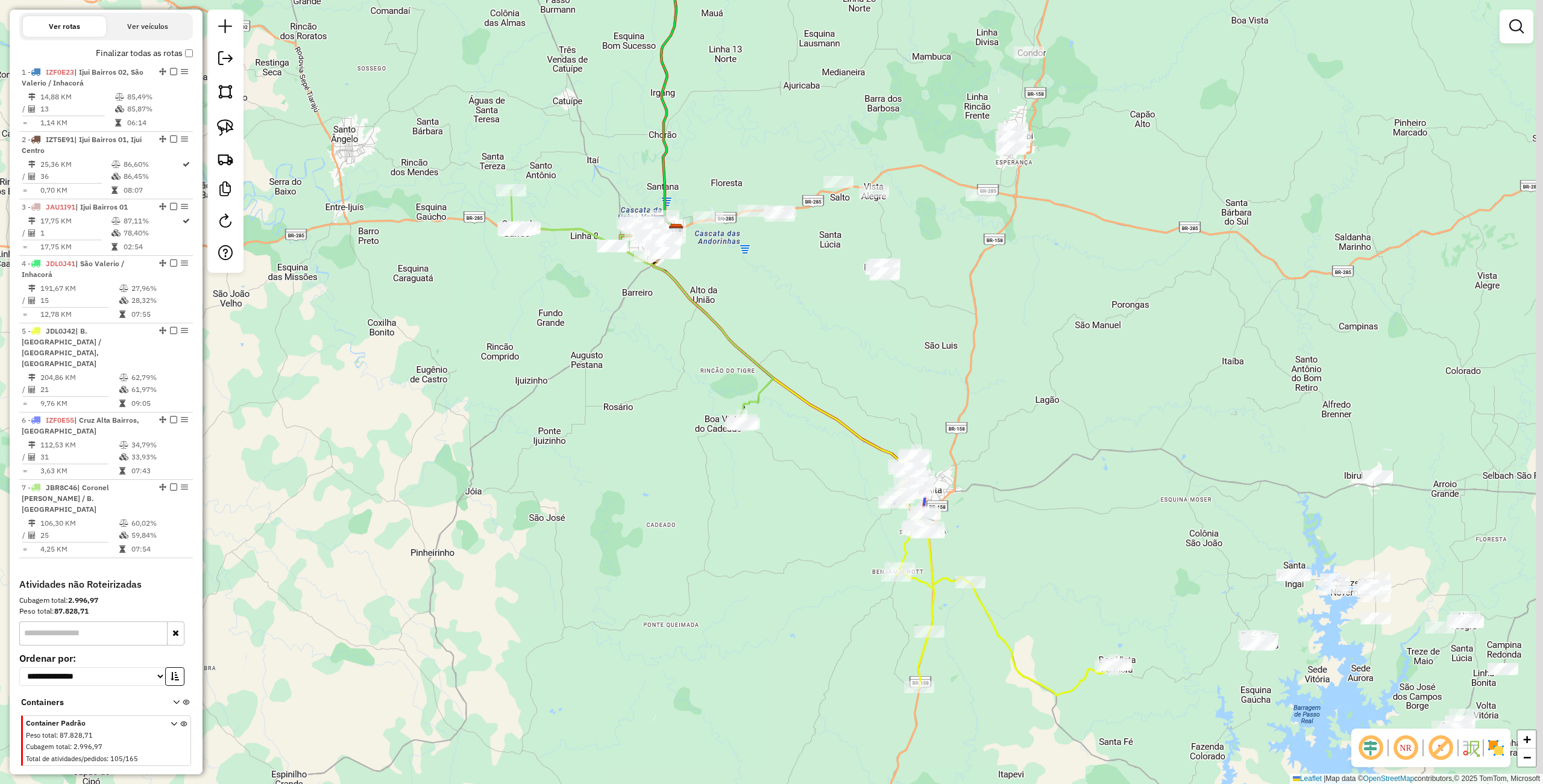
drag, startPoint x: 625, startPoint y: 532, endPoint x: 599, endPoint y: 536, distance: 26.3
click at [588, 557] on div "Janela de atendimento Grade de atendimento Capacidade Transportadoras Veículos …" at bounding box center [772, 392] width 1543 height 784
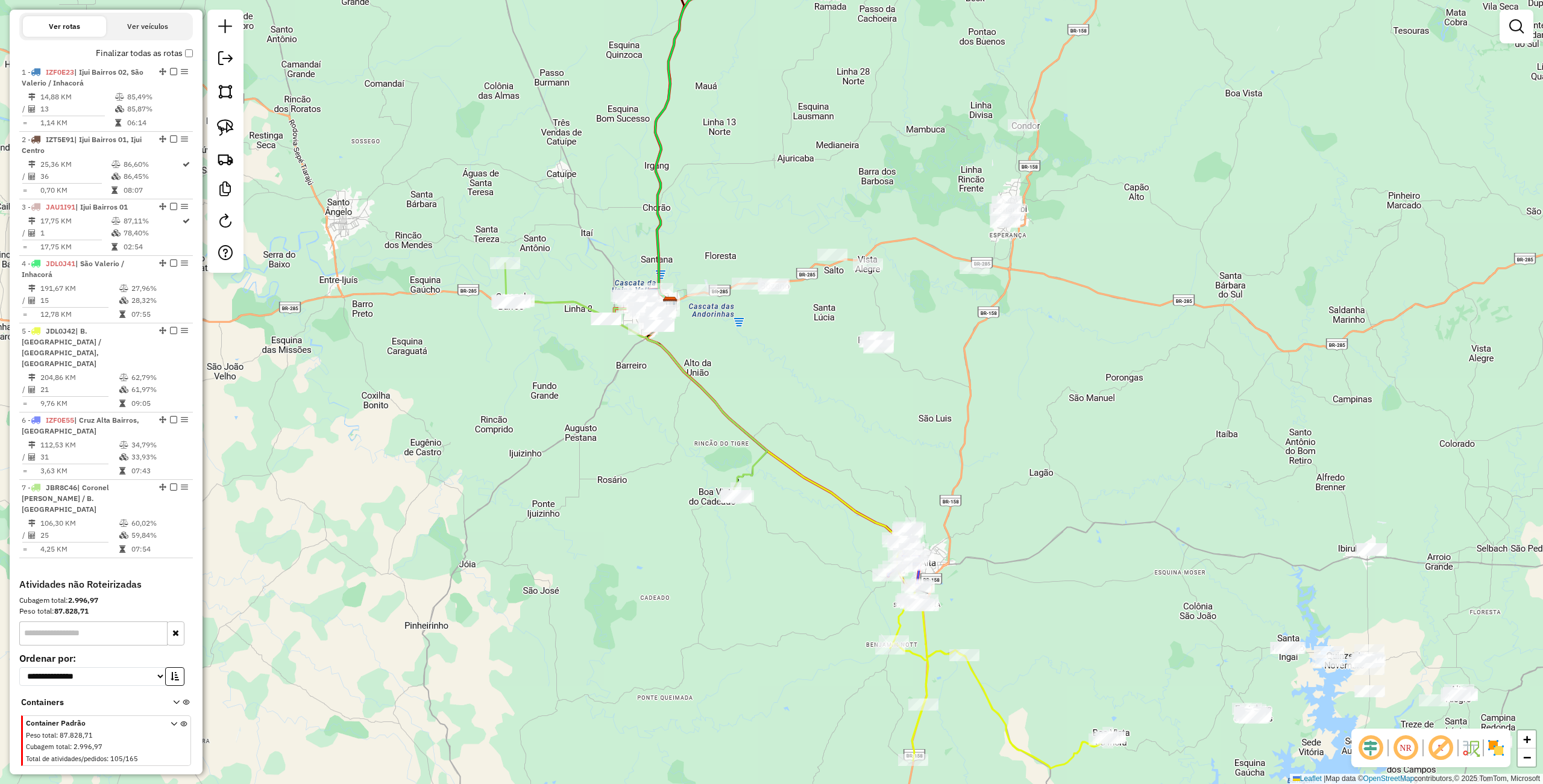
drag, startPoint x: 653, startPoint y: 355, endPoint x: 684, endPoint y: 402, distance: 56.3
click at [684, 402] on div "Janela de atendimento Grade de atendimento Capacidade Transportadoras Veículos …" at bounding box center [772, 392] width 1543 height 784
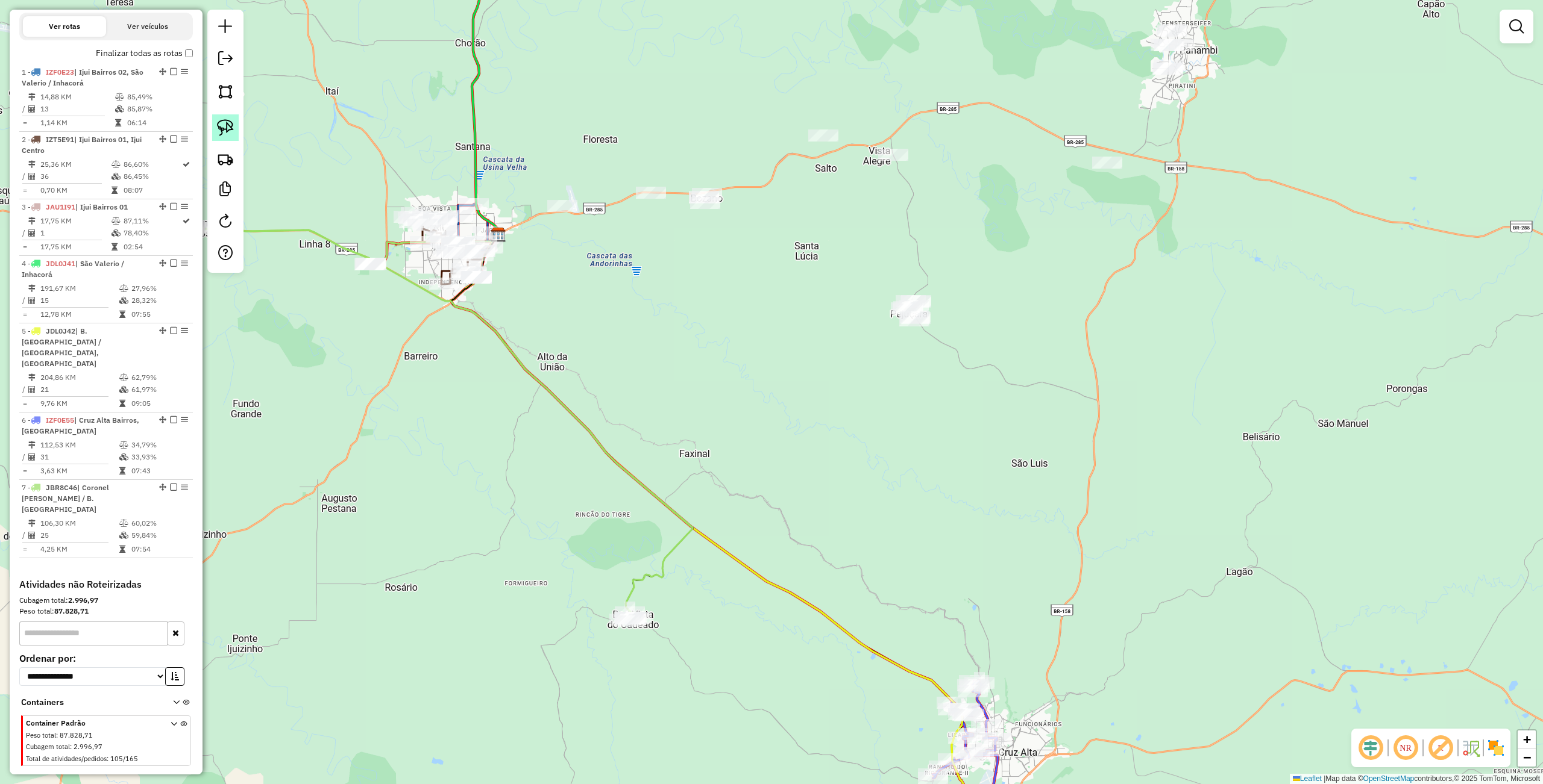
click at [222, 128] on img at bounding box center [225, 127] width 17 height 17
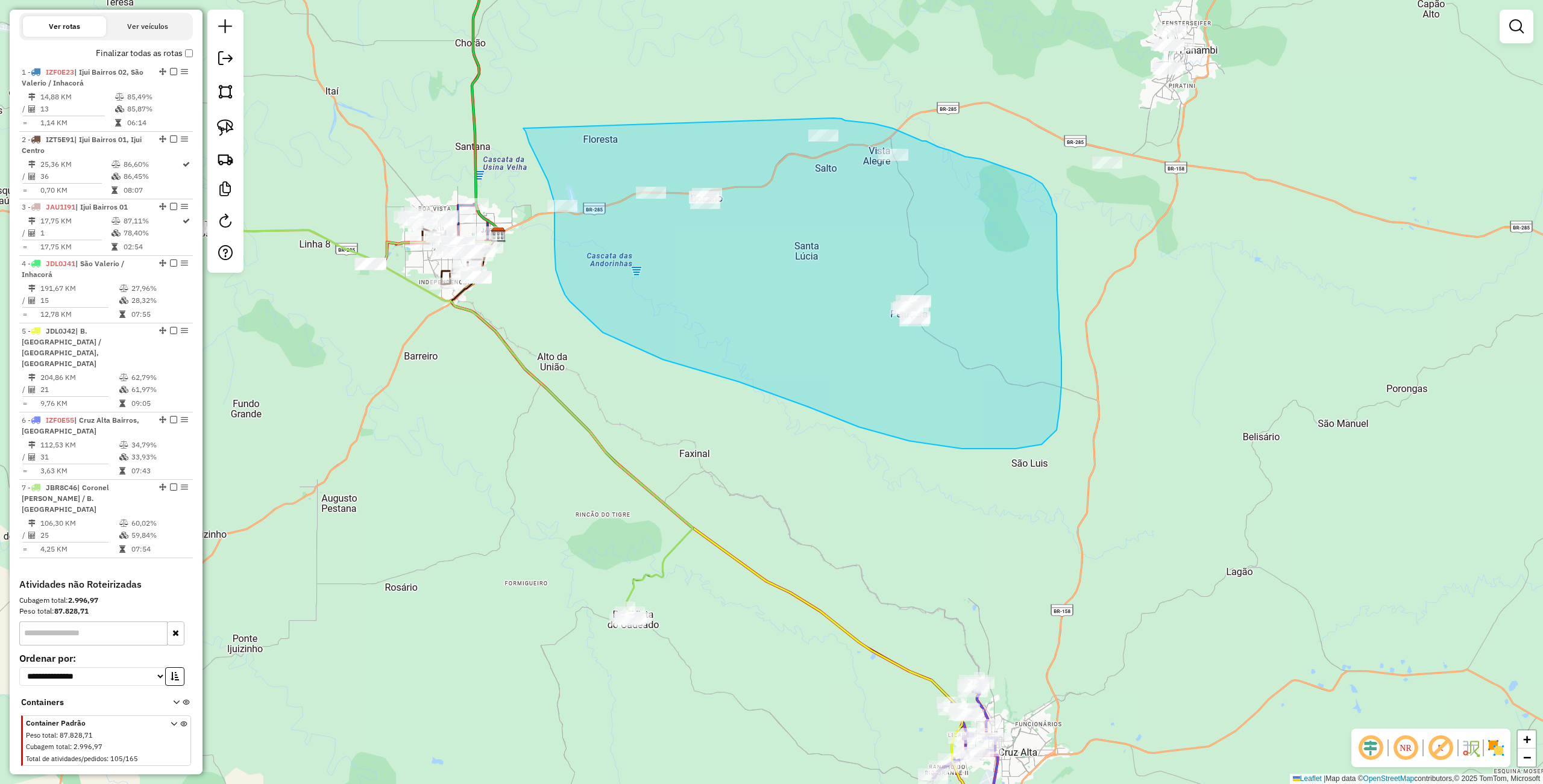
drag, startPoint x: 523, startPoint y: 128, endPoint x: 829, endPoint y: 118, distance: 306.2
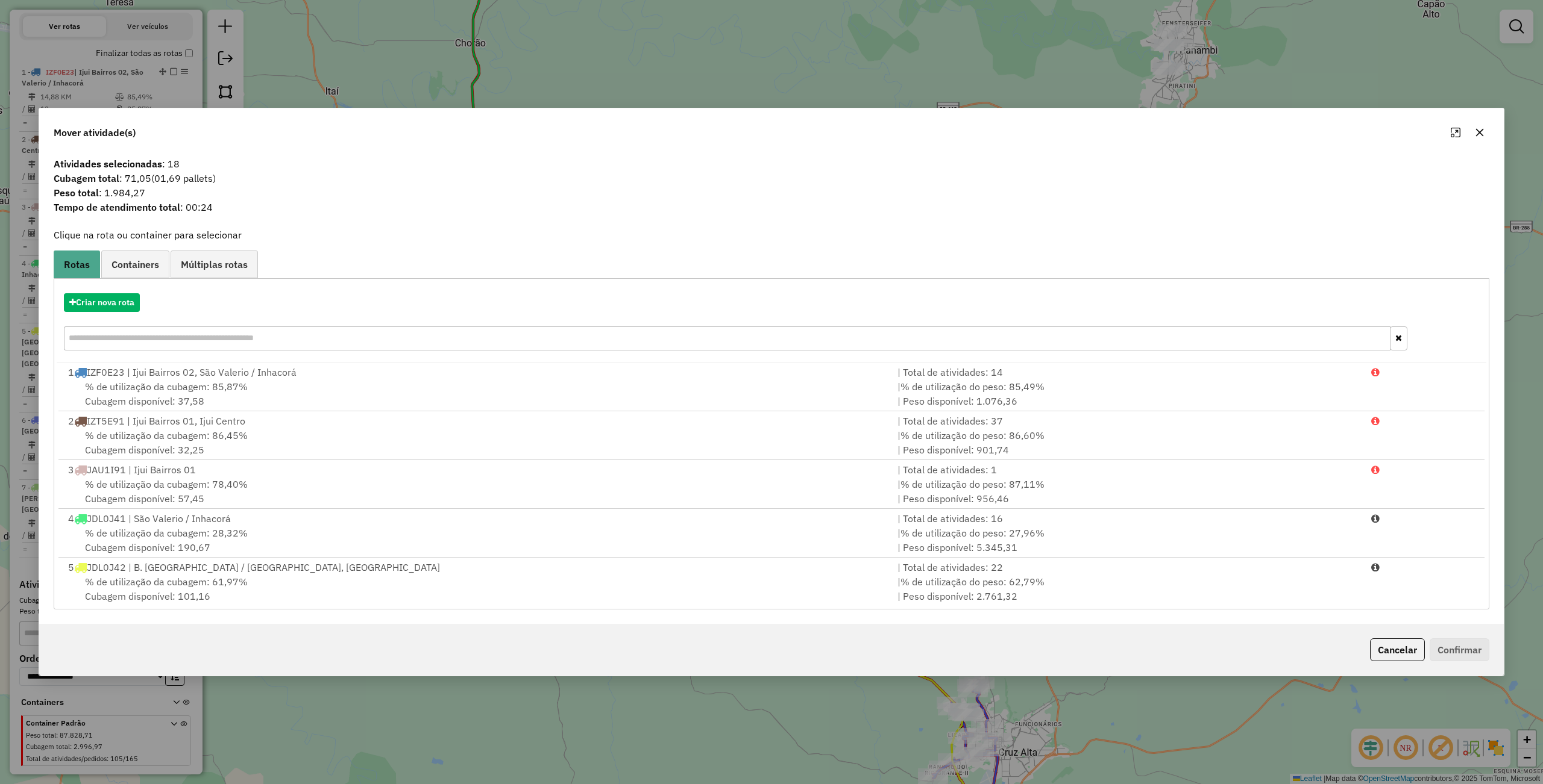
click at [109, 313] on div "Criar nova rota" at bounding box center [772, 323] width 1429 height 78
click at [102, 299] on button "Criar nova rota" at bounding box center [102, 303] width 76 height 19
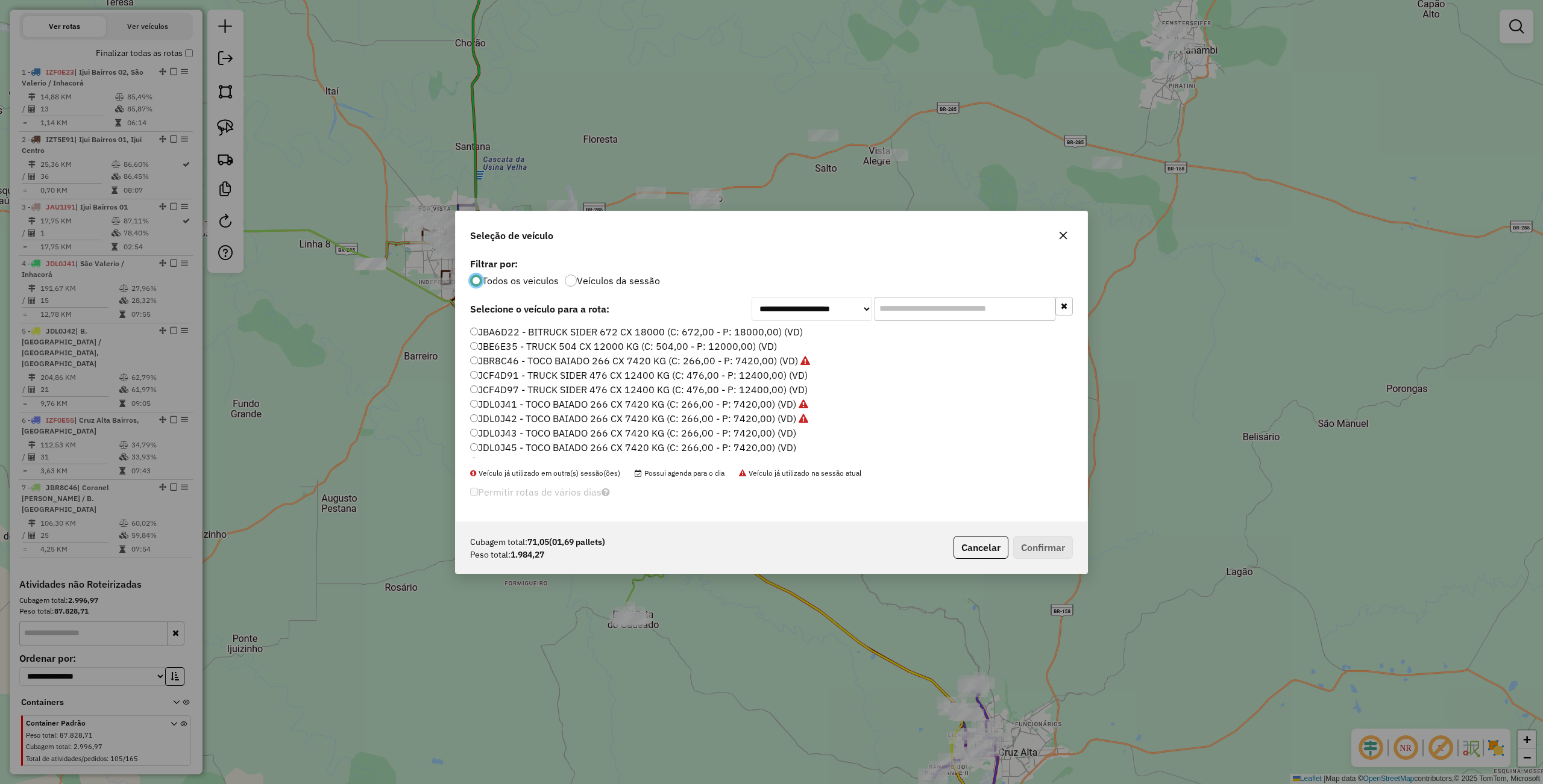
scroll to position [359, 0]
click at [488, 416] on label "JDL0J43 - TOCO BAIADO 266 CX 7420 KG (C: 266,00 - P: 7420,00) (VD)" at bounding box center [633, 421] width 326 height 14
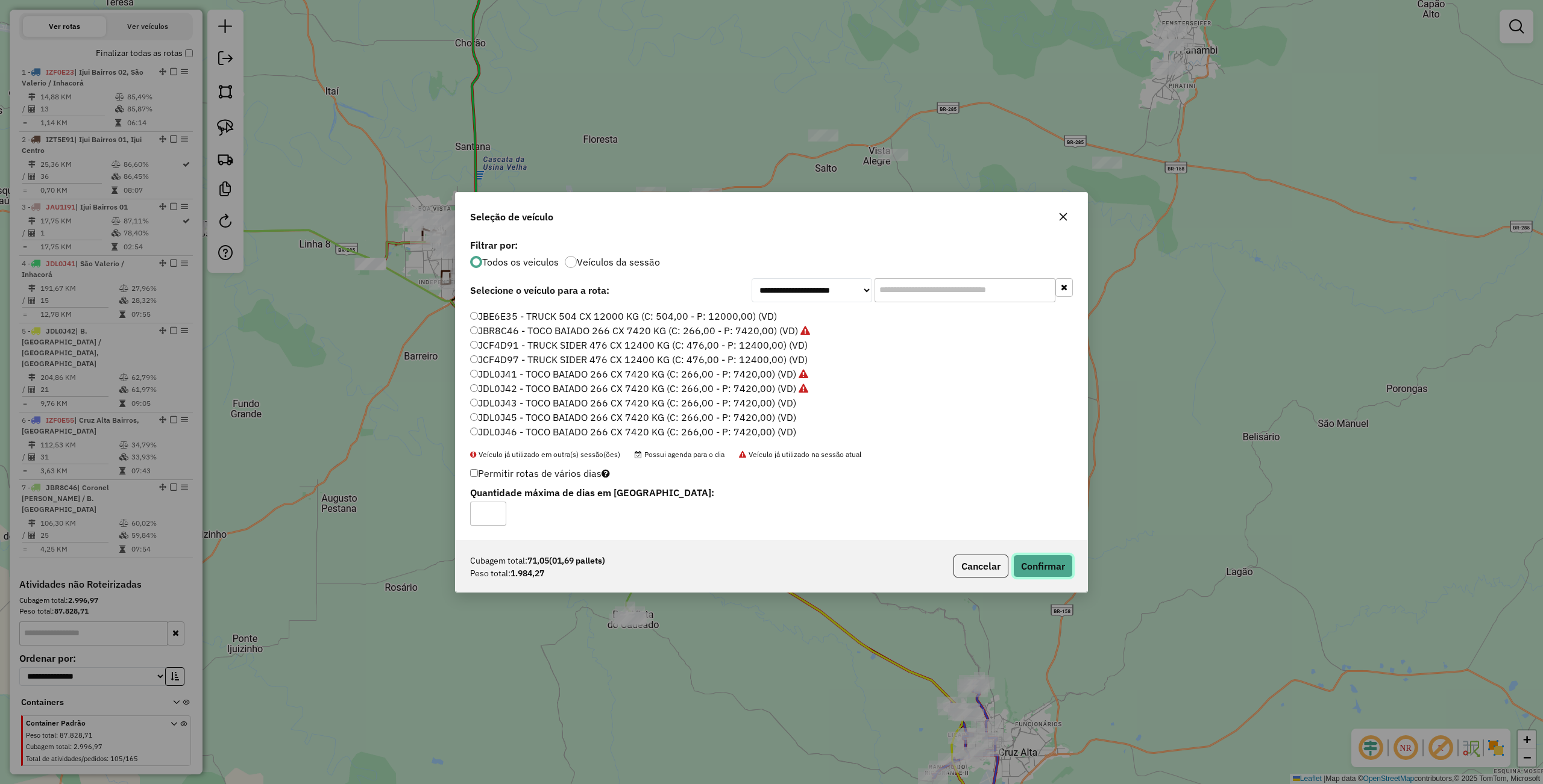
click at [1039, 570] on button "Confirmar" at bounding box center [1043, 566] width 60 height 23
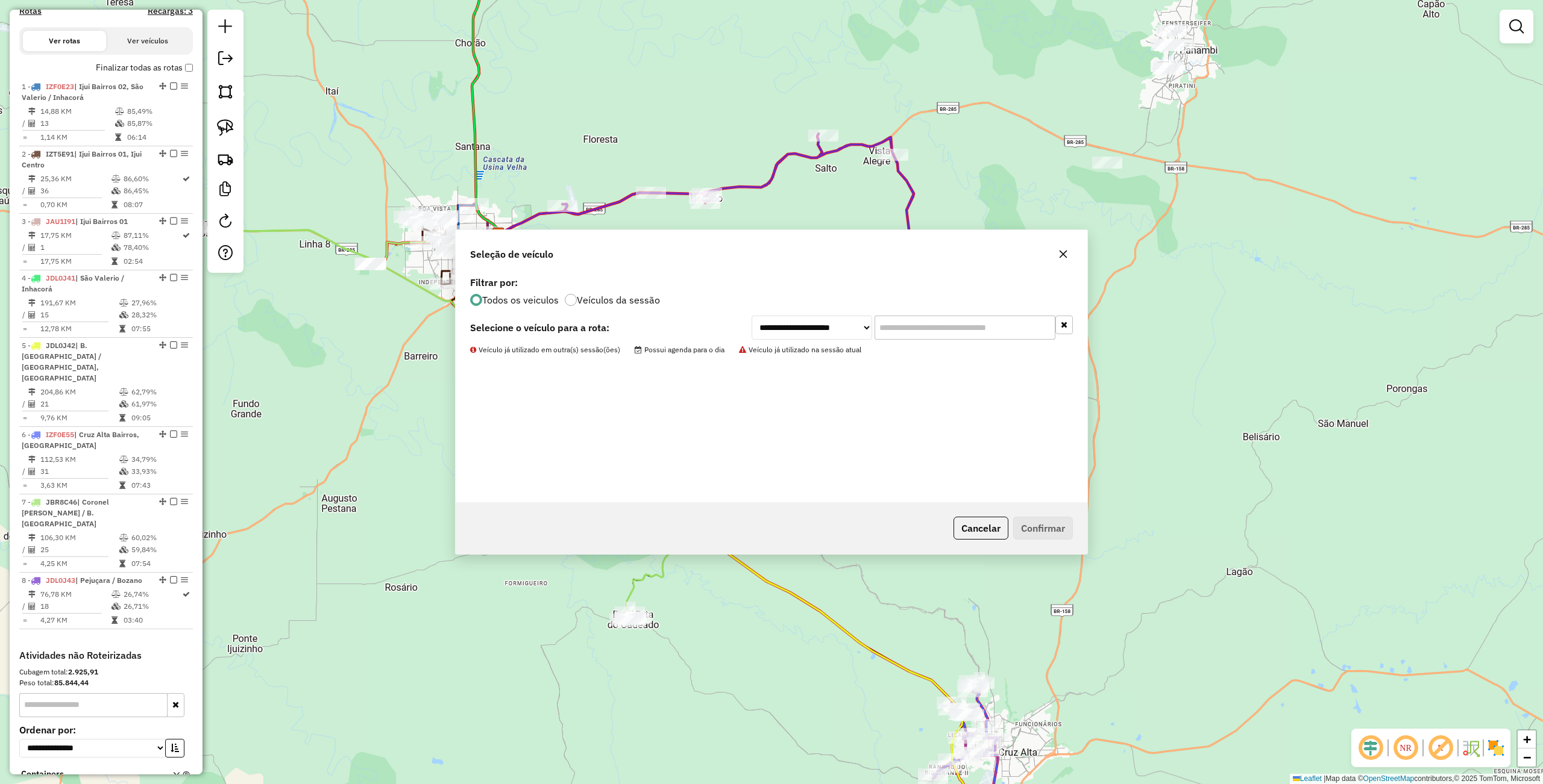
scroll to position [401, 0]
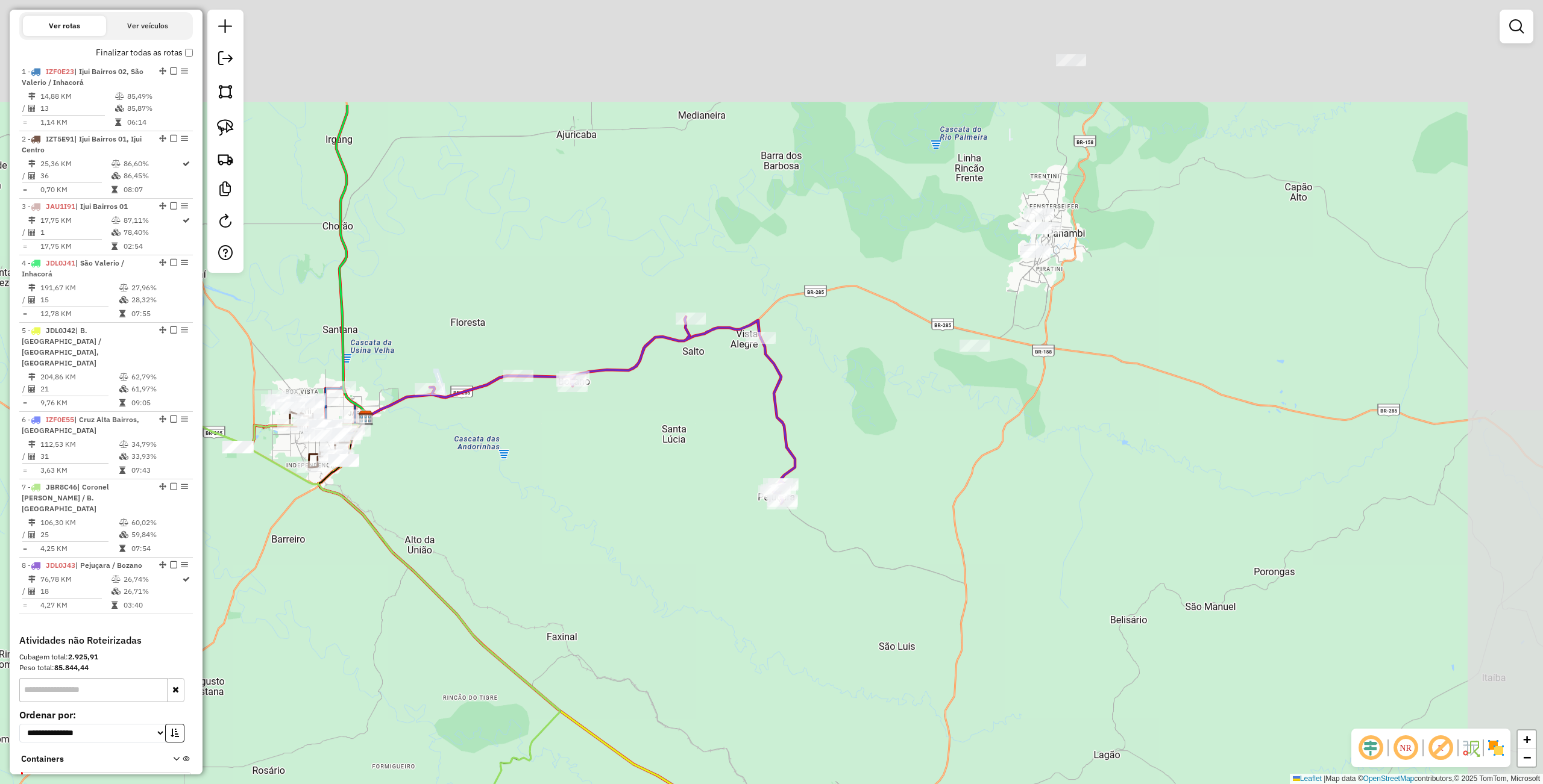
drag, startPoint x: 1108, startPoint y: 400, endPoint x: 1054, endPoint y: 480, distance: 96.5
click at [1054, 480] on div "Janela de atendimento Grade de atendimento Capacidade Transportadoras Veículos …" at bounding box center [772, 392] width 1543 height 784
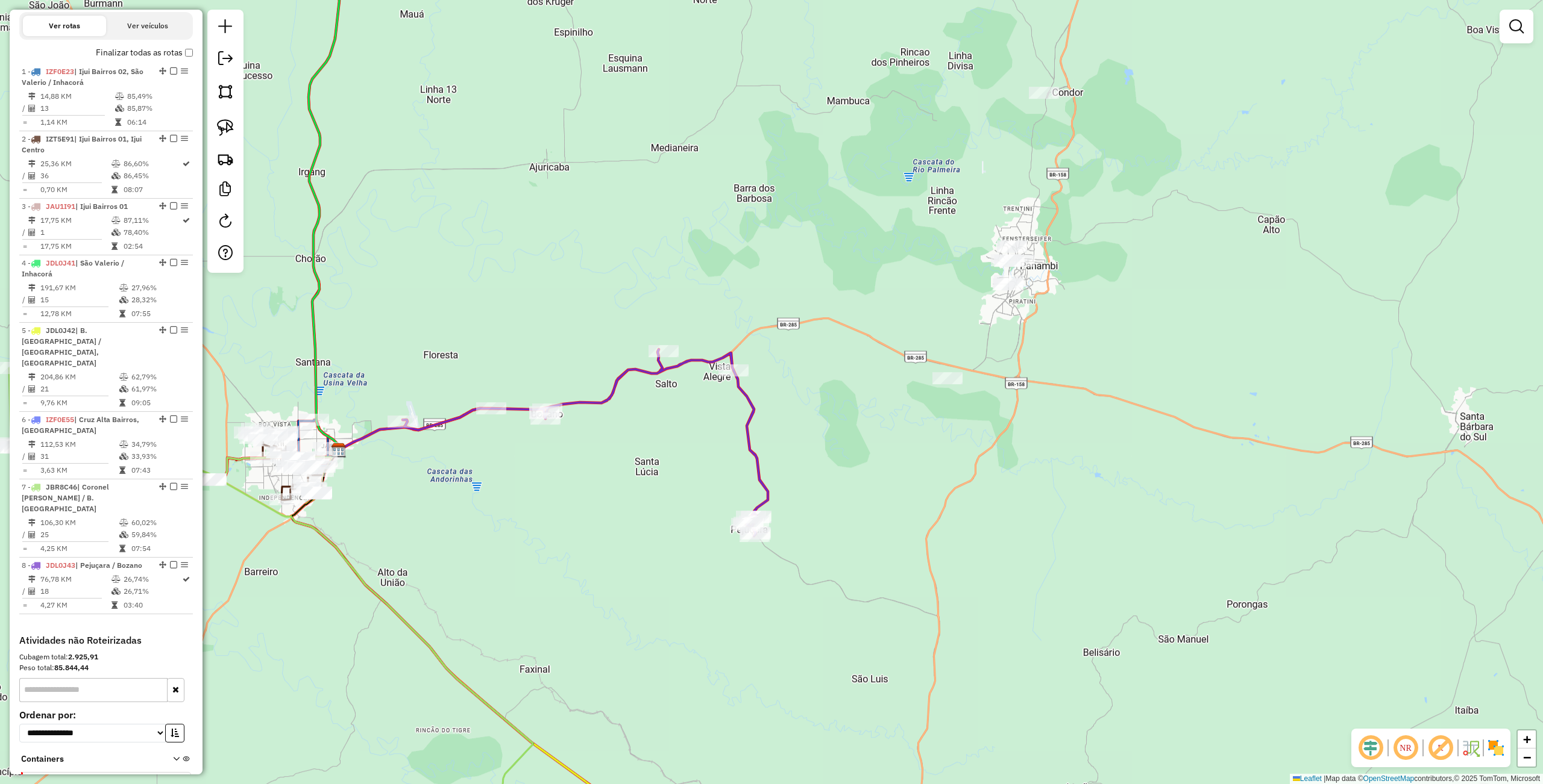
drag, startPoint x: 924, startPoint y: 293, endPoint x: 899, endPoint y: 325, distance: 40.6
click at [899, 325] on div "Janela de atendimento Grade de atendimento Capacidade Transportadoras Veículos …" at bounding box center [772, 392] width 1543 height 784
click at [217, 125] on img at bounding box center [225, 127] width 17 height 17
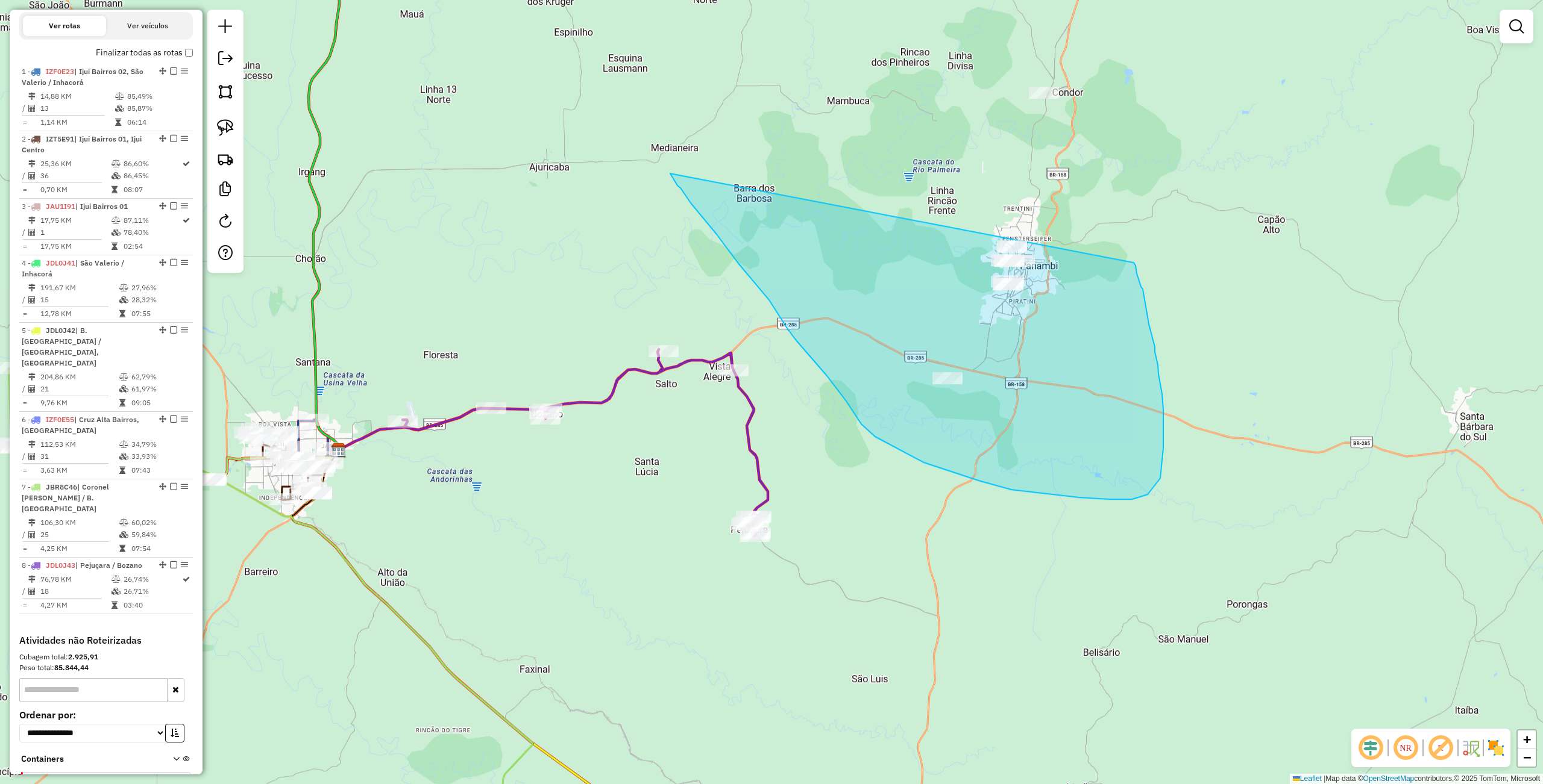
drag, startPoint x: 673, startPoint y: 177, endPoint x: 1133, endPoint y: 259, distance: 467.3
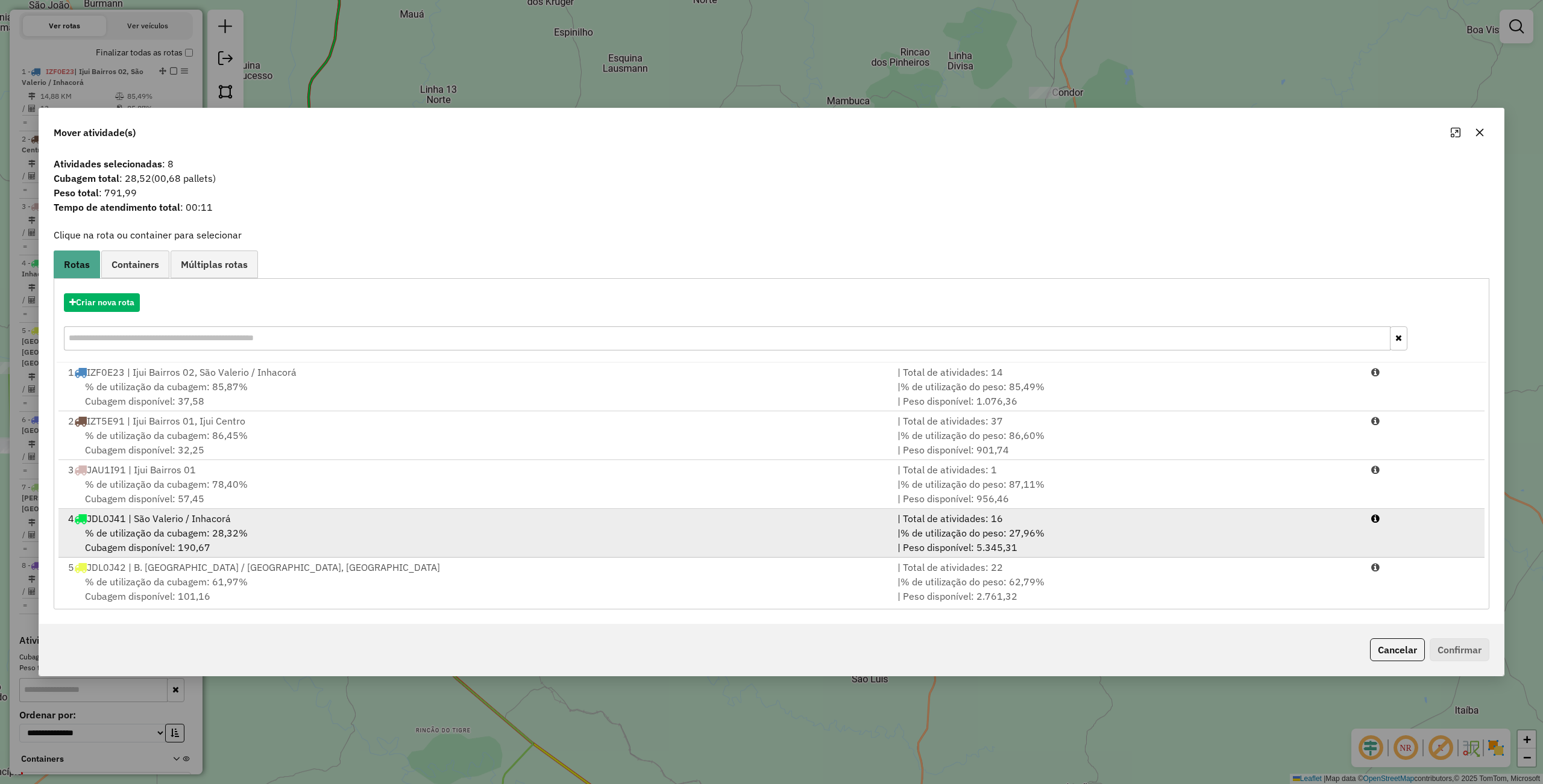
scroll to position [150, 0]
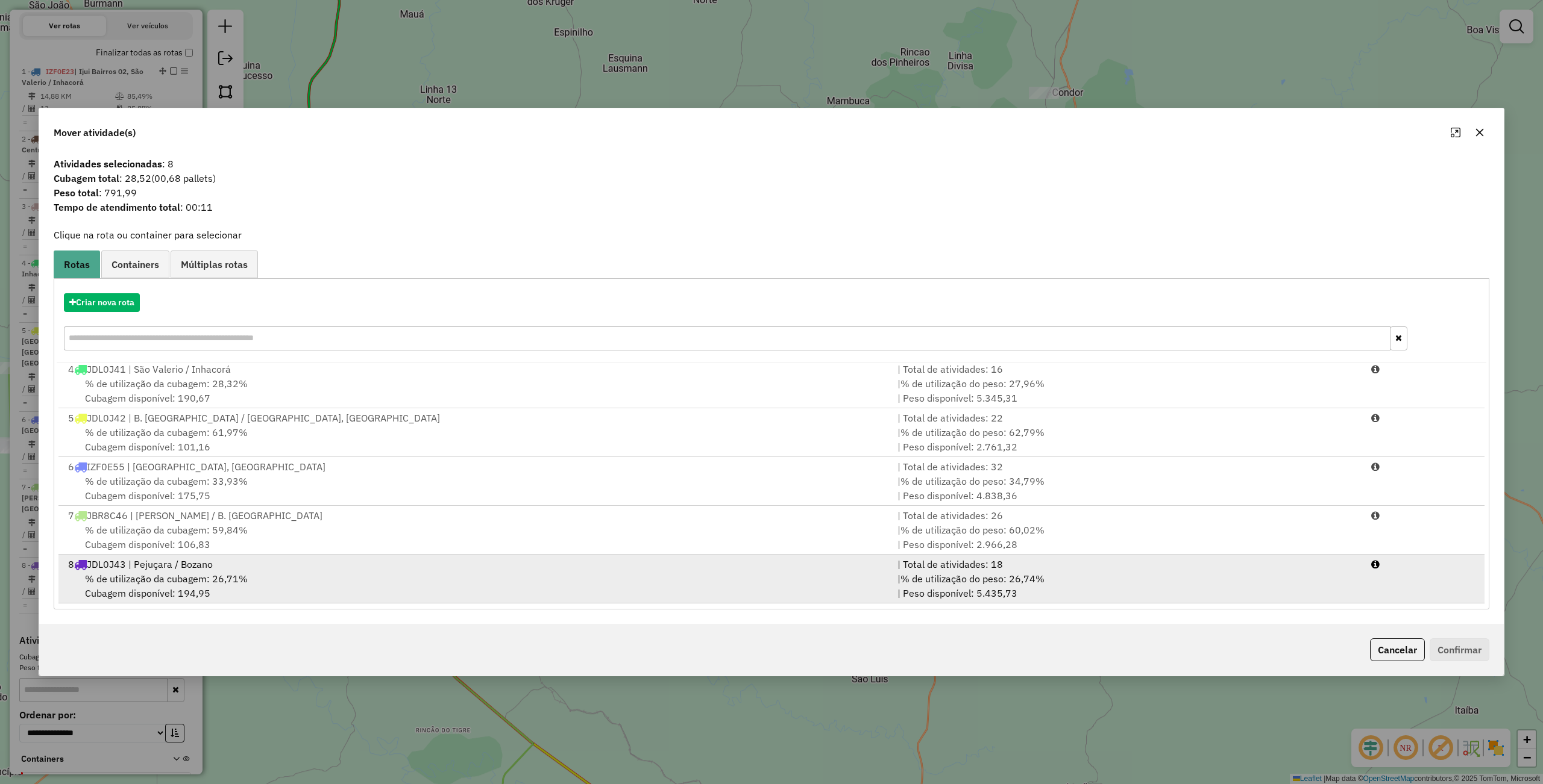
click at [263, 569] on div "8 JDL0J43 | Pejuçara / [PERSON_NAME]" at bounding box center [476, 565] width 829 height 14
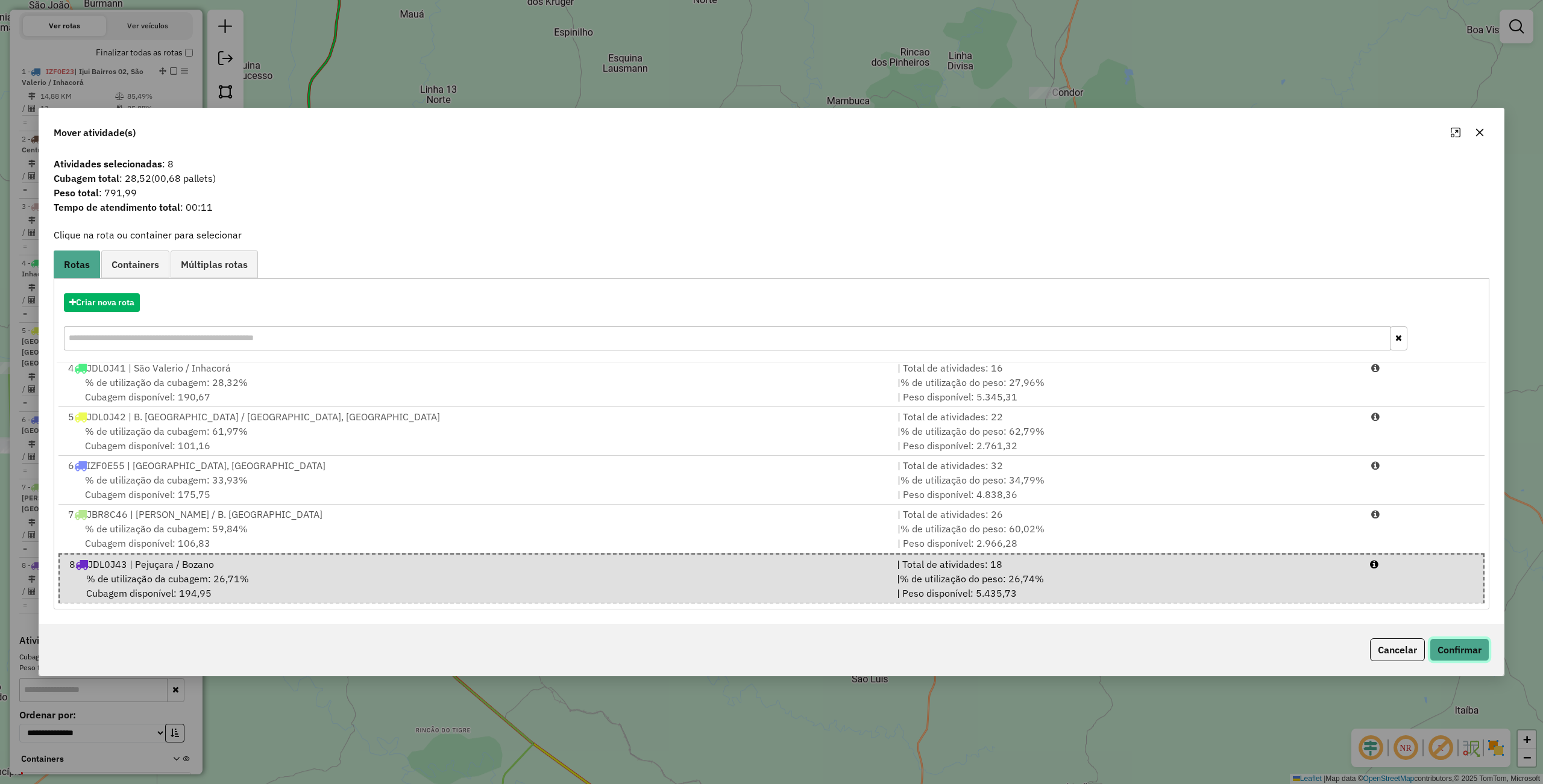
click at [1454, 649] on button "Confirmar" at bounding box center [1459, 650] width 60 height 23
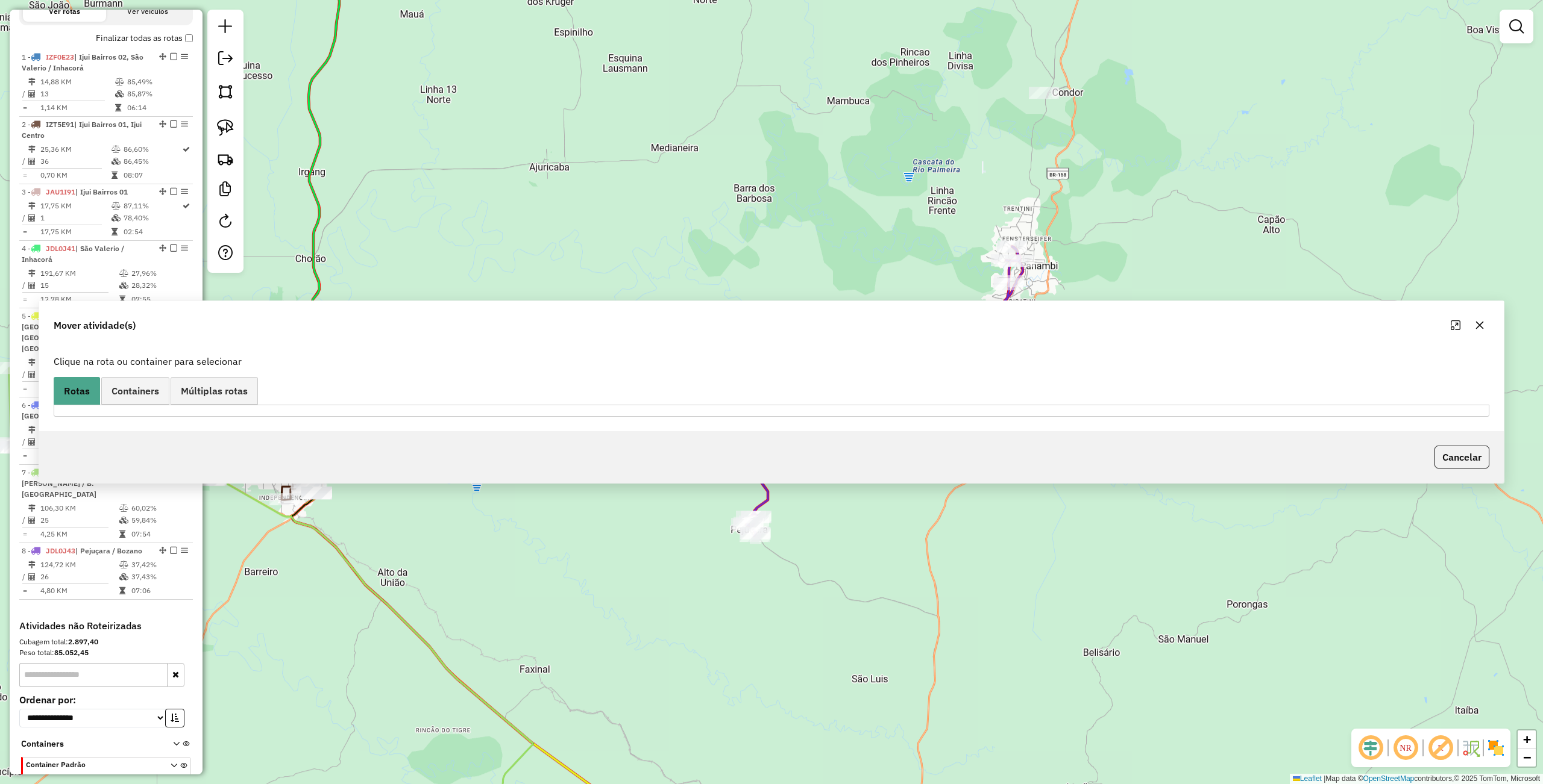
scroll to position [386, 0]
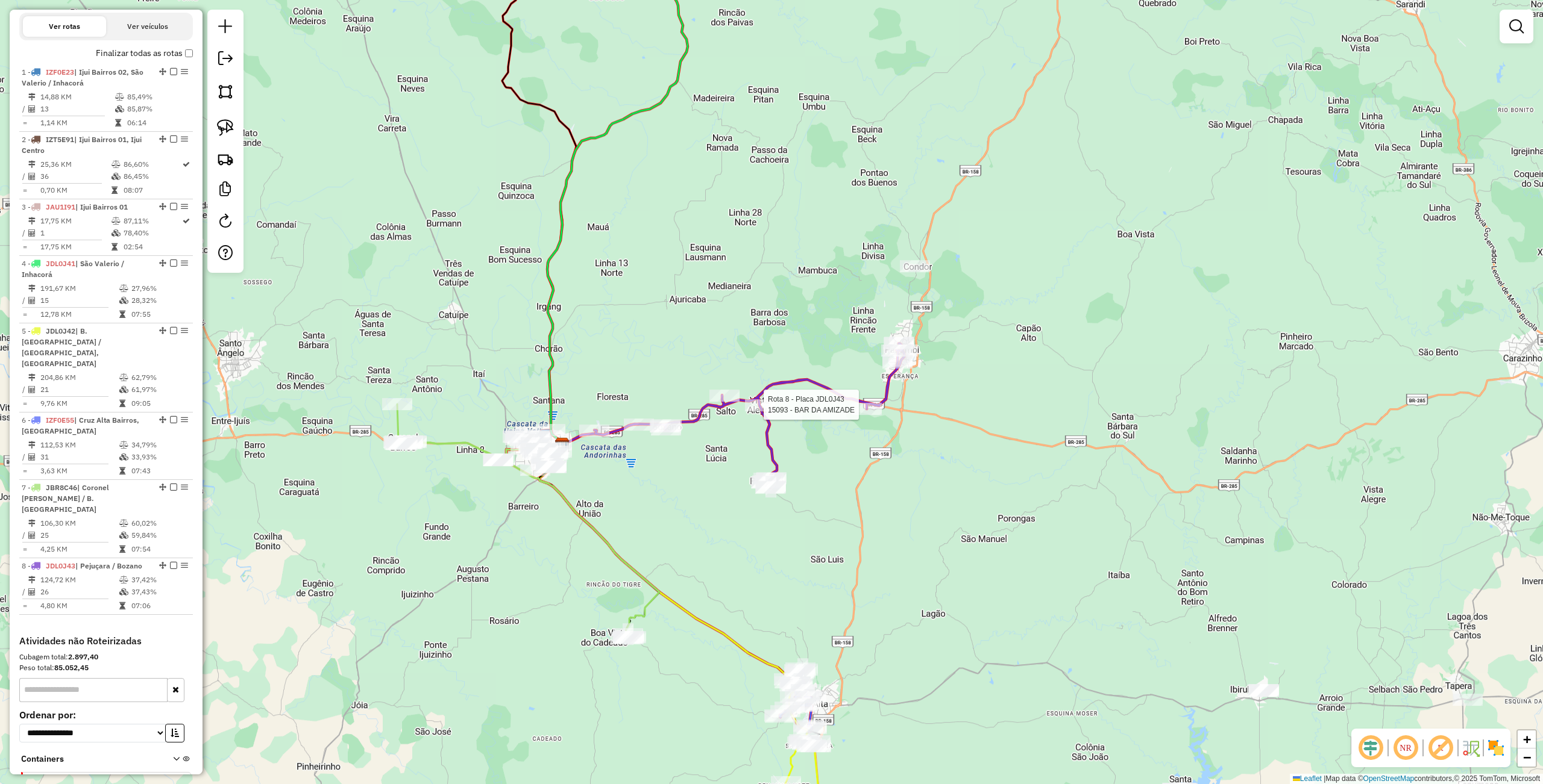
select select "**********"
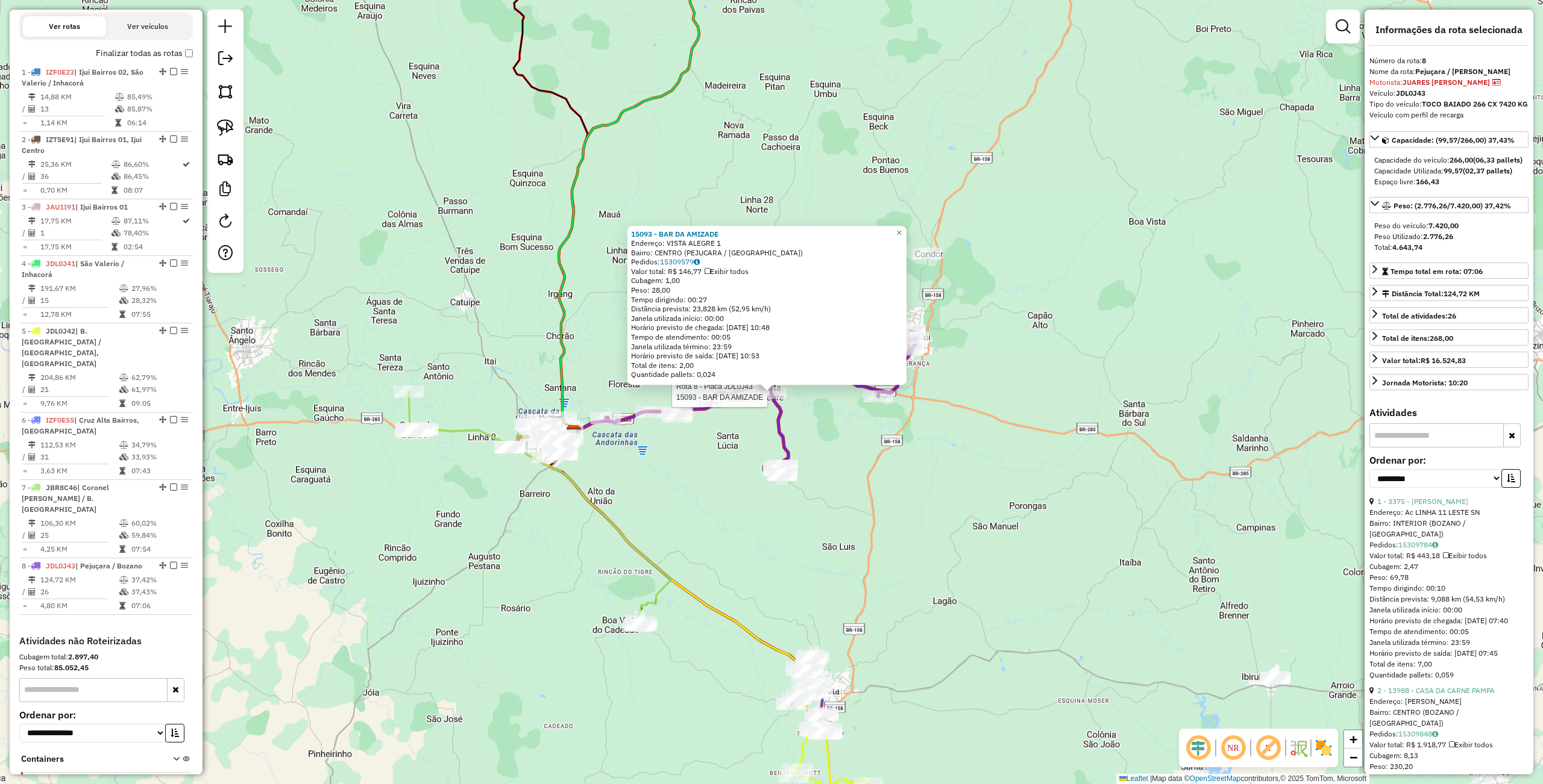
scroll to position [443, 0]
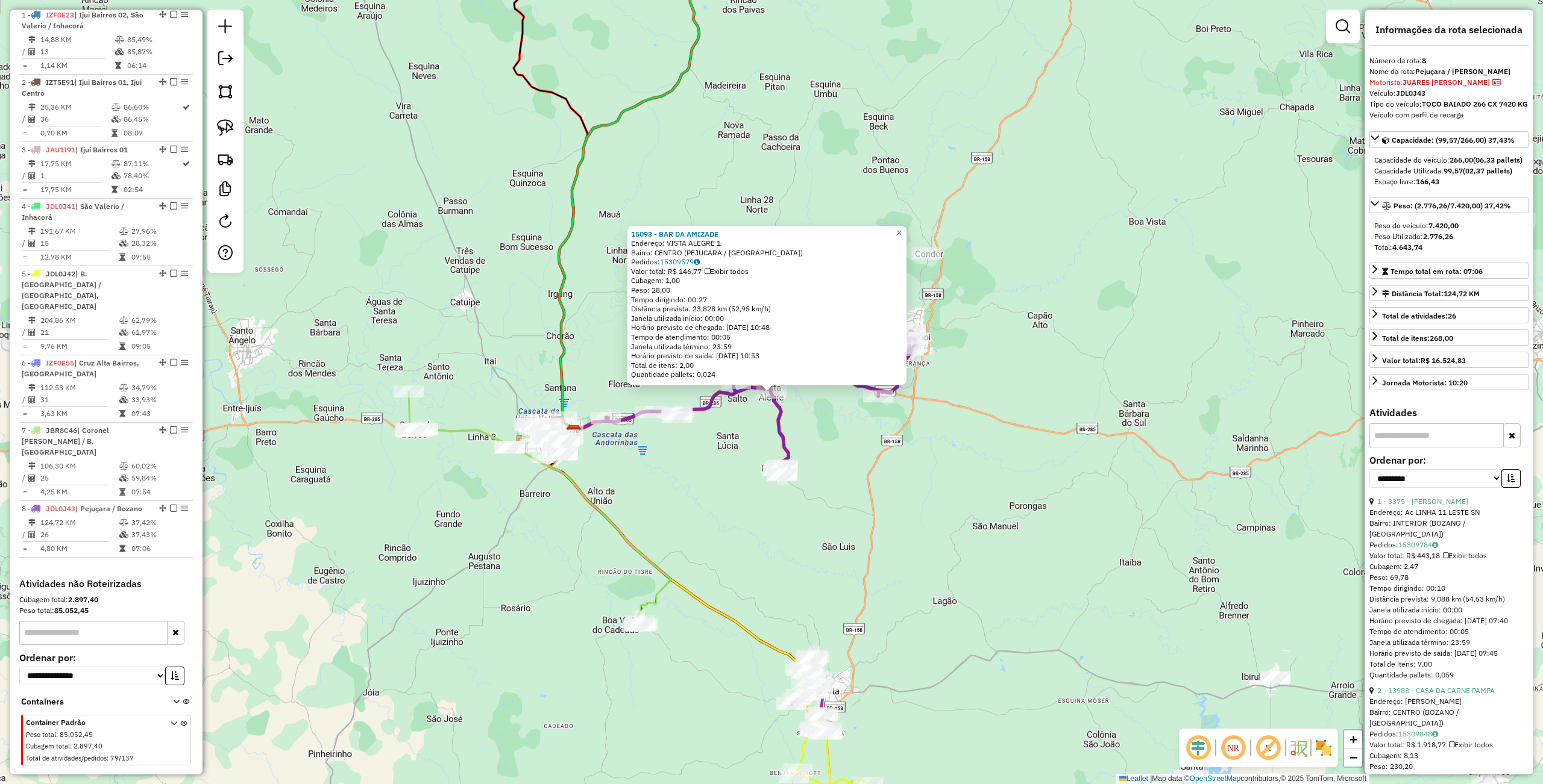
click at [931, 507] on div "15093 - BAR DA AMIZADE Endereço: VISTA ALEGRE 1 Bairro: [GEOGRAPHIC_DATA] ([GEO…" at bounding box center [772, 392] width 1543 height 784
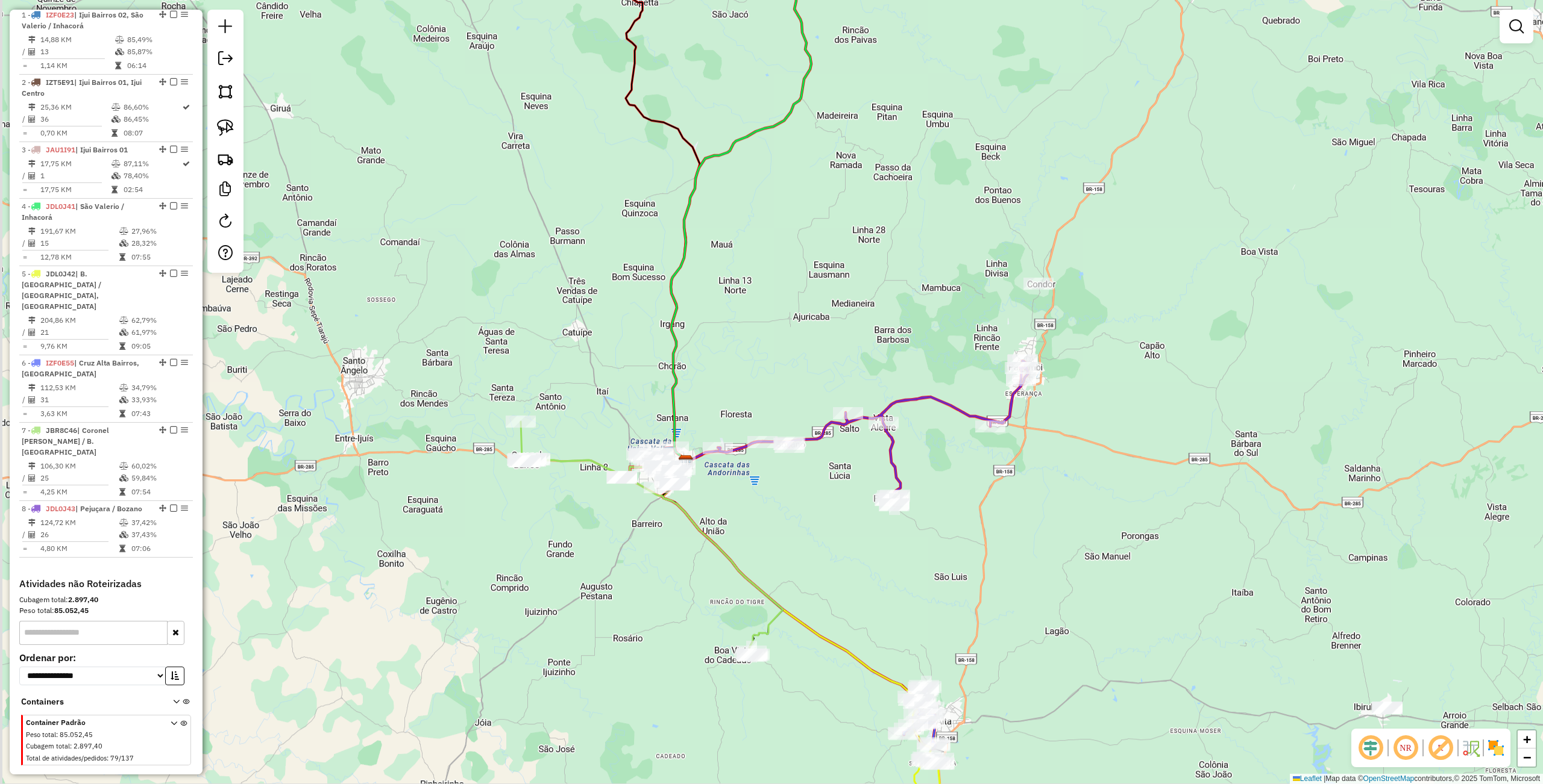
drag, startPoint x: 931, startPoint y: 503, endPoint x: 1043, endPoint y: 534, distance: 116.2
click at [1043, 534] on div "Janela de atendimento Grade de atendimento Capacidade Transportadoras Veículos …" at bounding box center [772, 392] width 1543 height 784
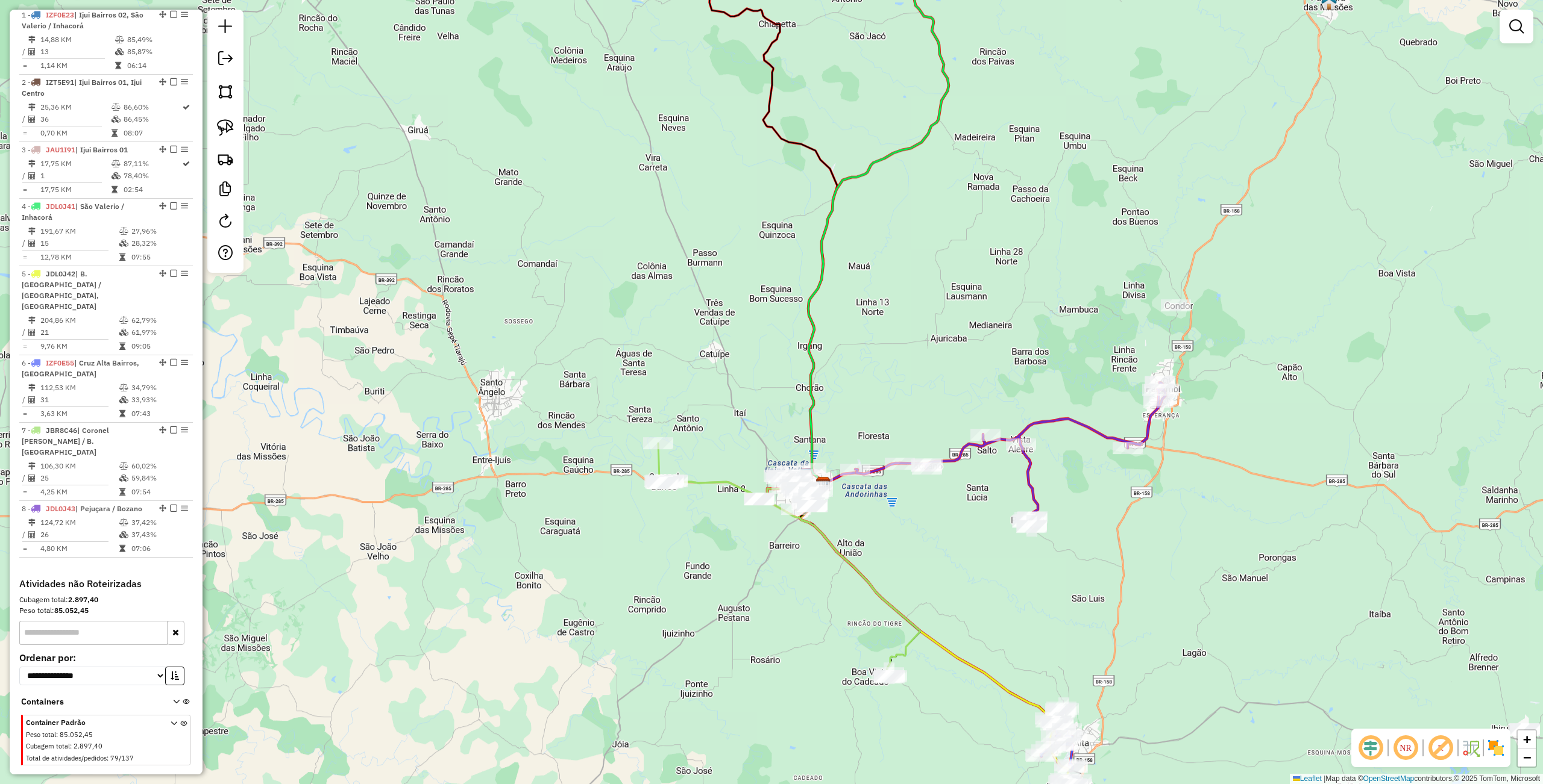
drag, startPoint x: 813, startPoint y: 527, endPoint x: 928, endPoint y: 548, distance: 116.9
click at [936, 550] on div "Janela de atendimento Grade de atendimento Capacidade Transportadoras Veículos …" at bounding box center [772, 392] width 1543 height 784
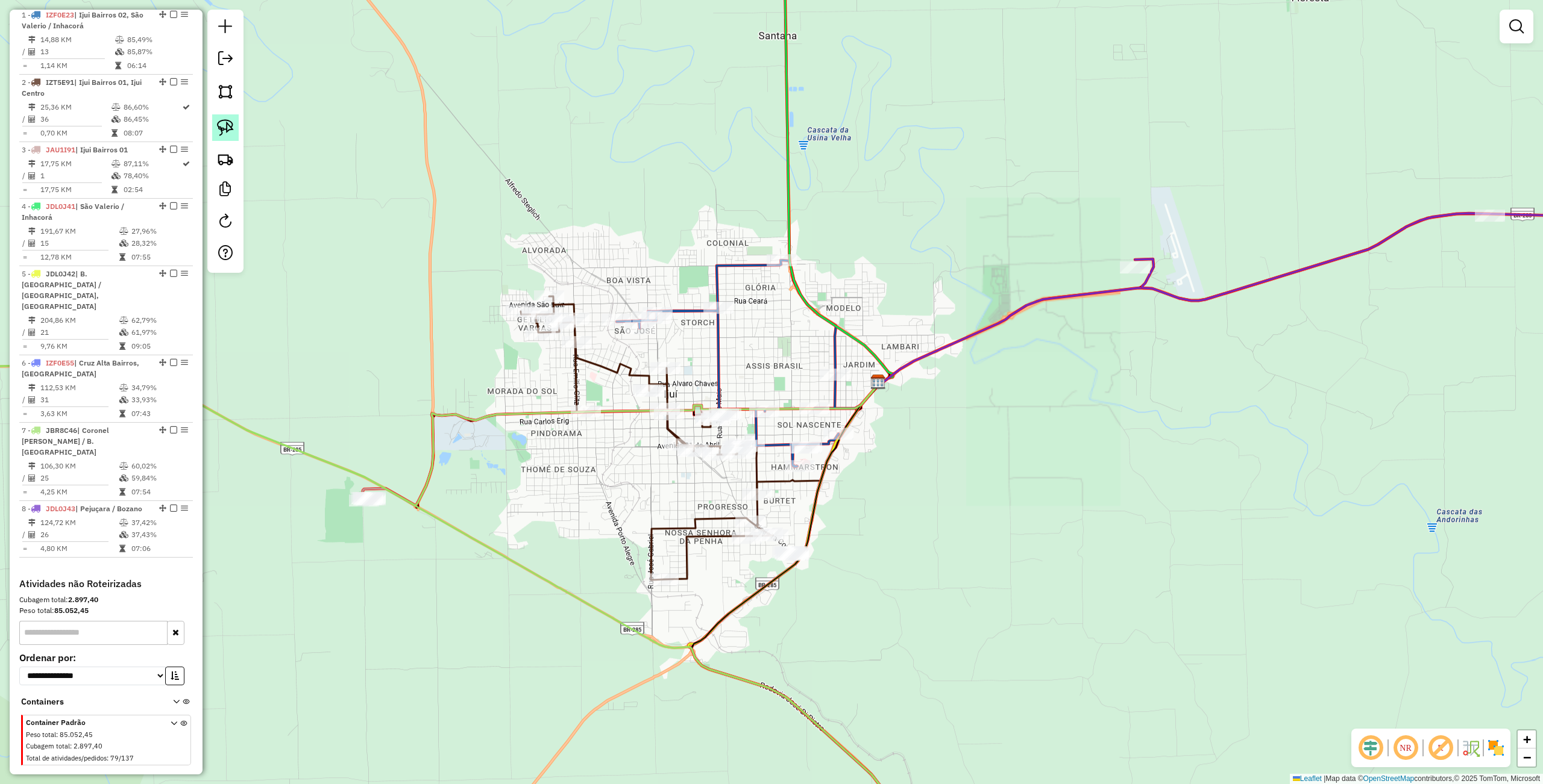
click at [227, 128] on img at bounding box center [225, 127] width 17 height 17
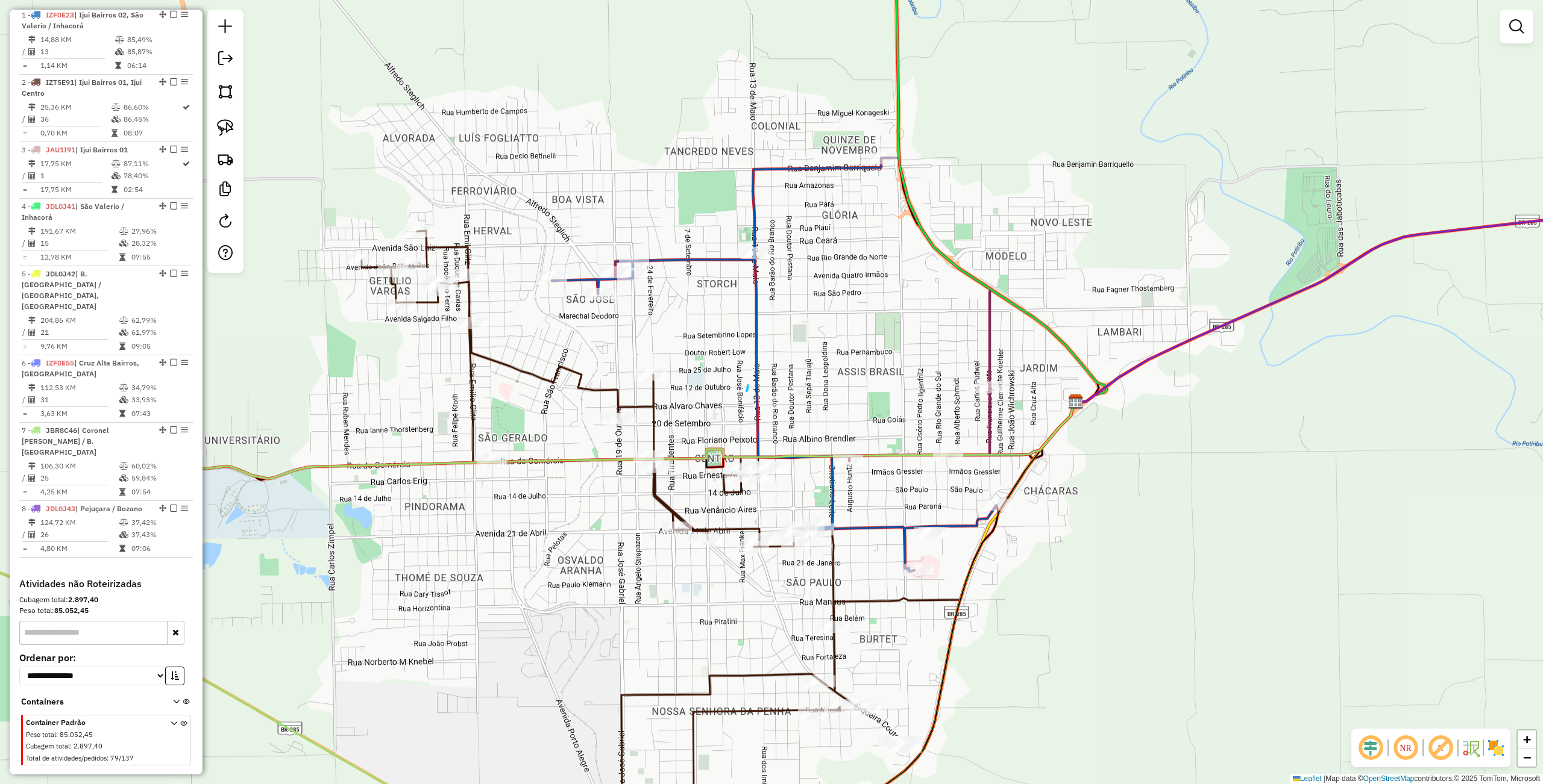
drag, startPoint x: 746, startPoint y: 391, endPoint x: 751, endPoint y: 359, distance: 32.4
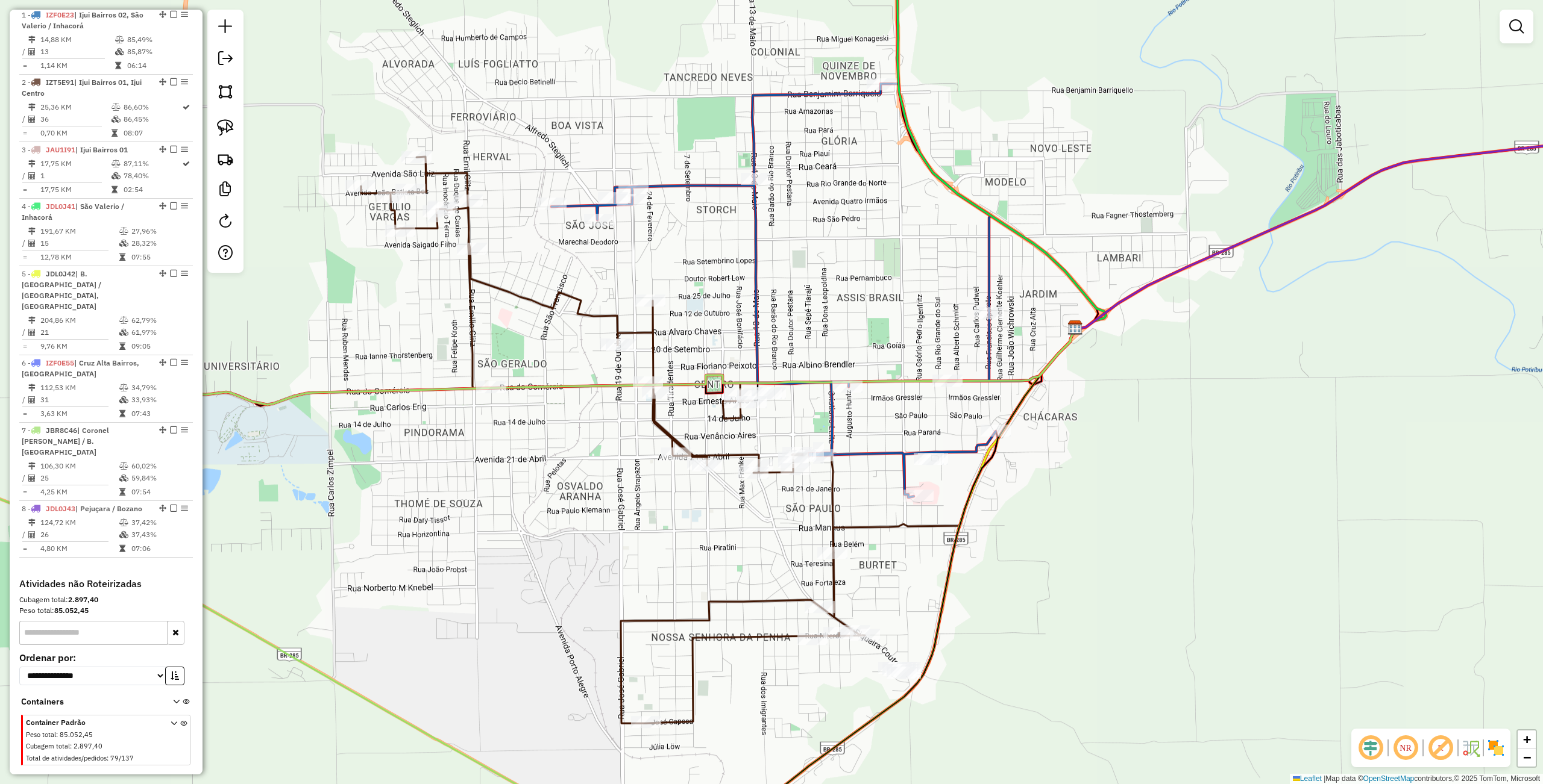
drag, startPoint x: 758, startPoint y: 365, endPoint x: 755, endPoint y: 296, distance: 69.1
click at [755, 296] on icon at bounding box center [773, 290] width 444 height 414
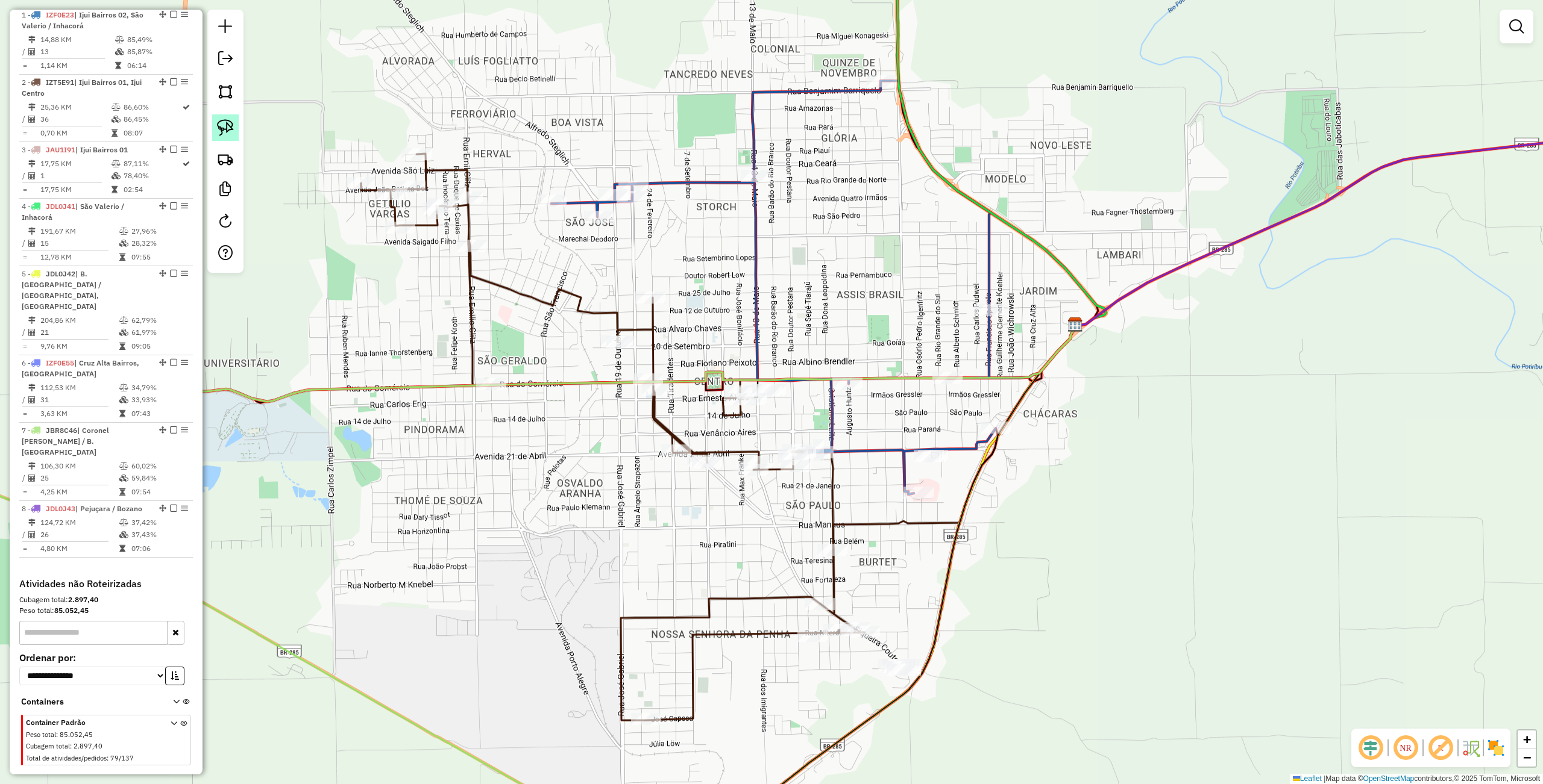
click at [225, 124] on img at bounding box center [225, 127] width 17 height 17
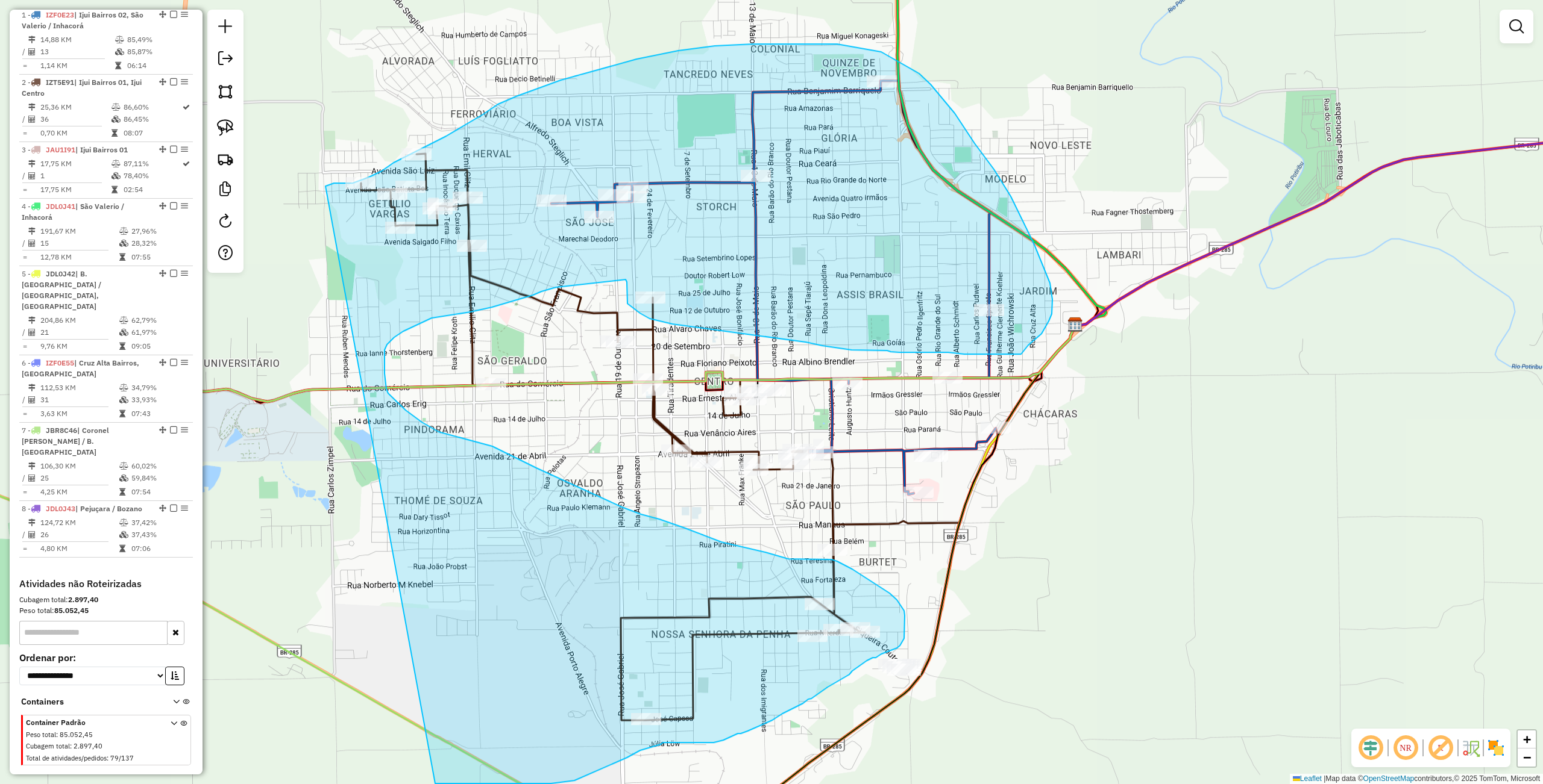
drag, startPoint x: 494, startPoint y: 783, endPoint x: 325, endPoint y: 186, distance: 620.5
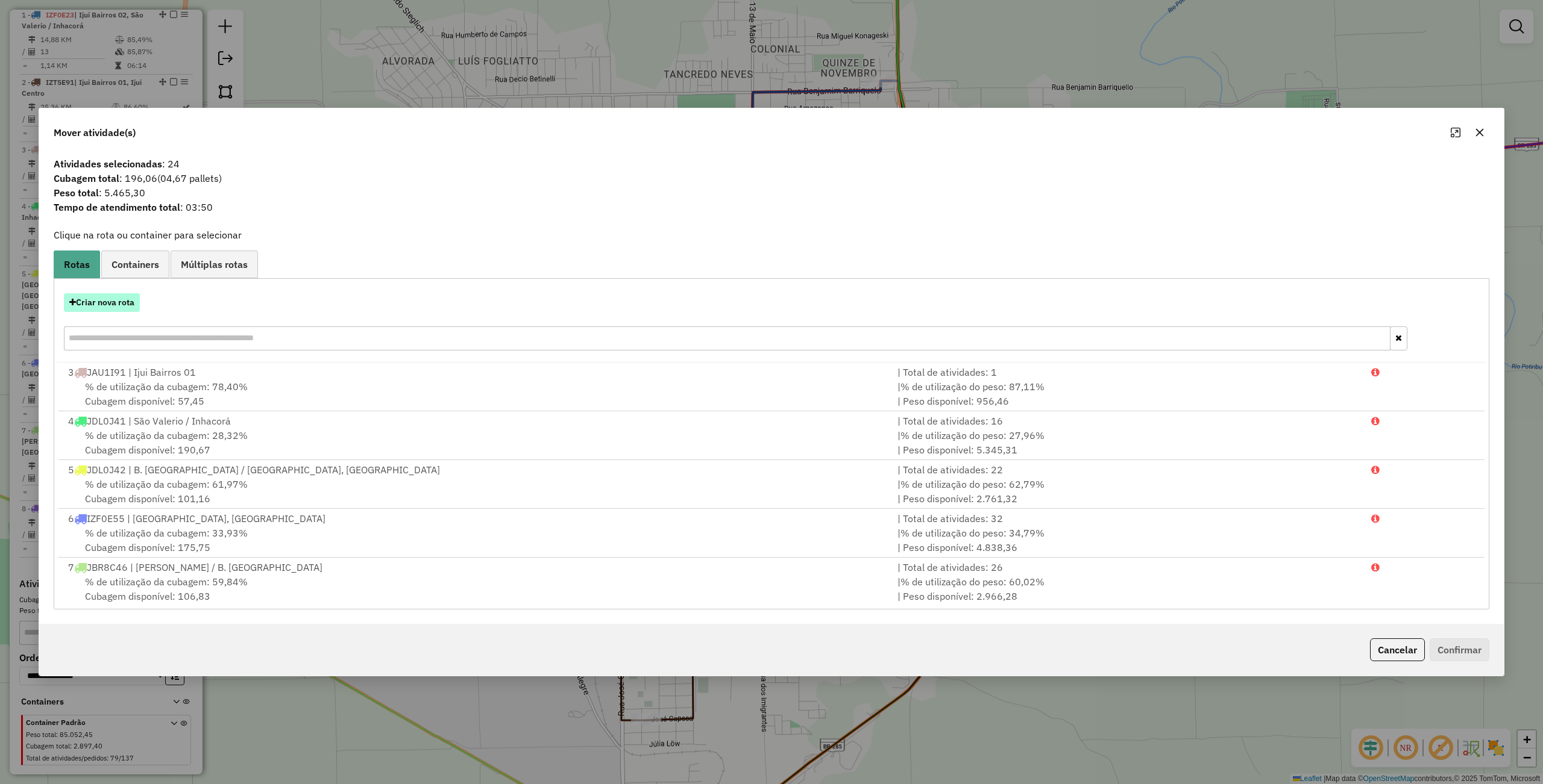
click at [99, 302] on button "Criar nova rota" at bounding box center [102, 303] width 76 height 19
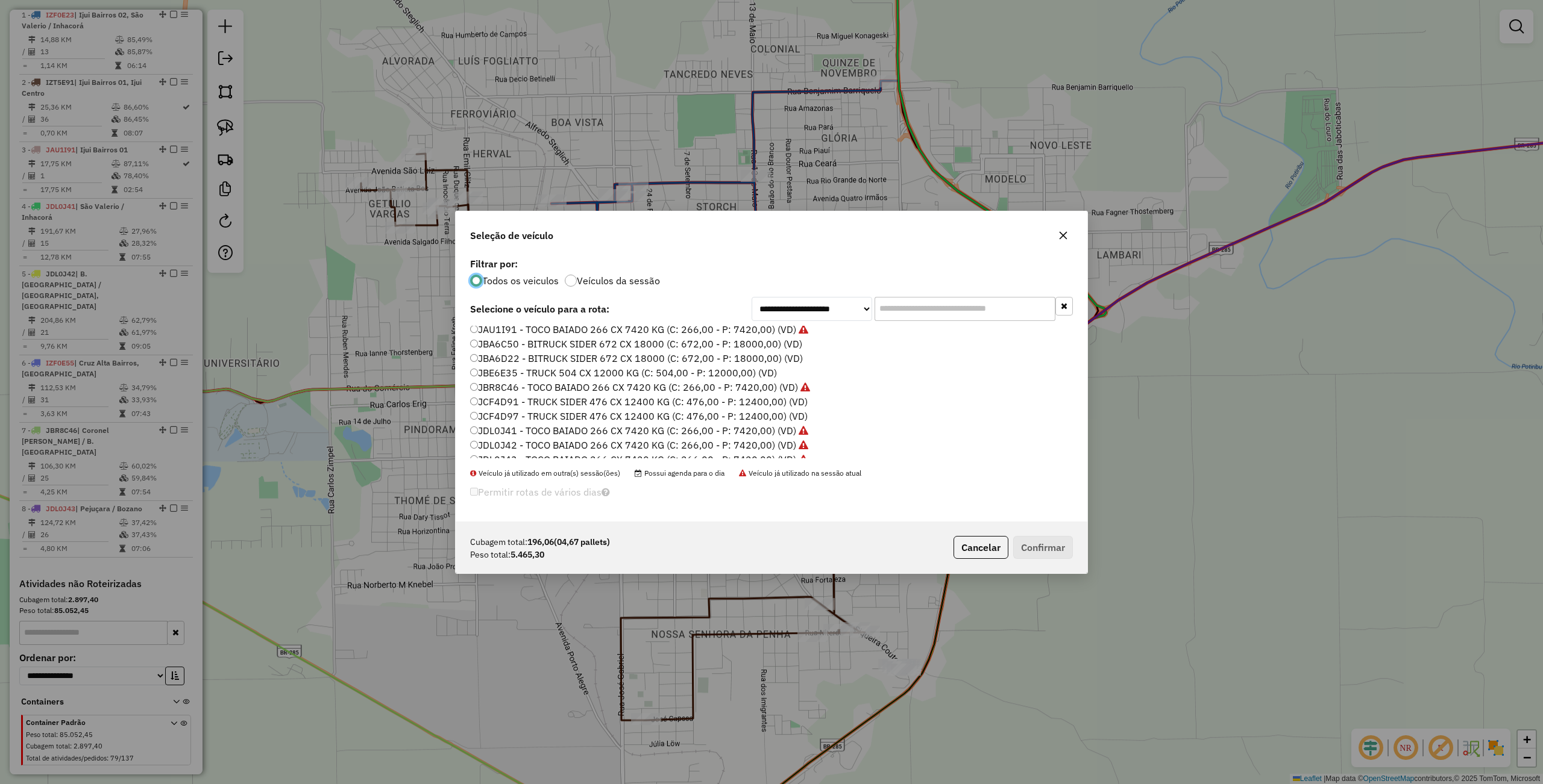
scroll to position [359, 0]
click at [515, 453] on label "JDL0J46 - TOCO BAIADO 266 CX 7420 KG (C: 266,00 - P: 7420,00) (VD)" at bounding box center [633, 450] width 326 height 14
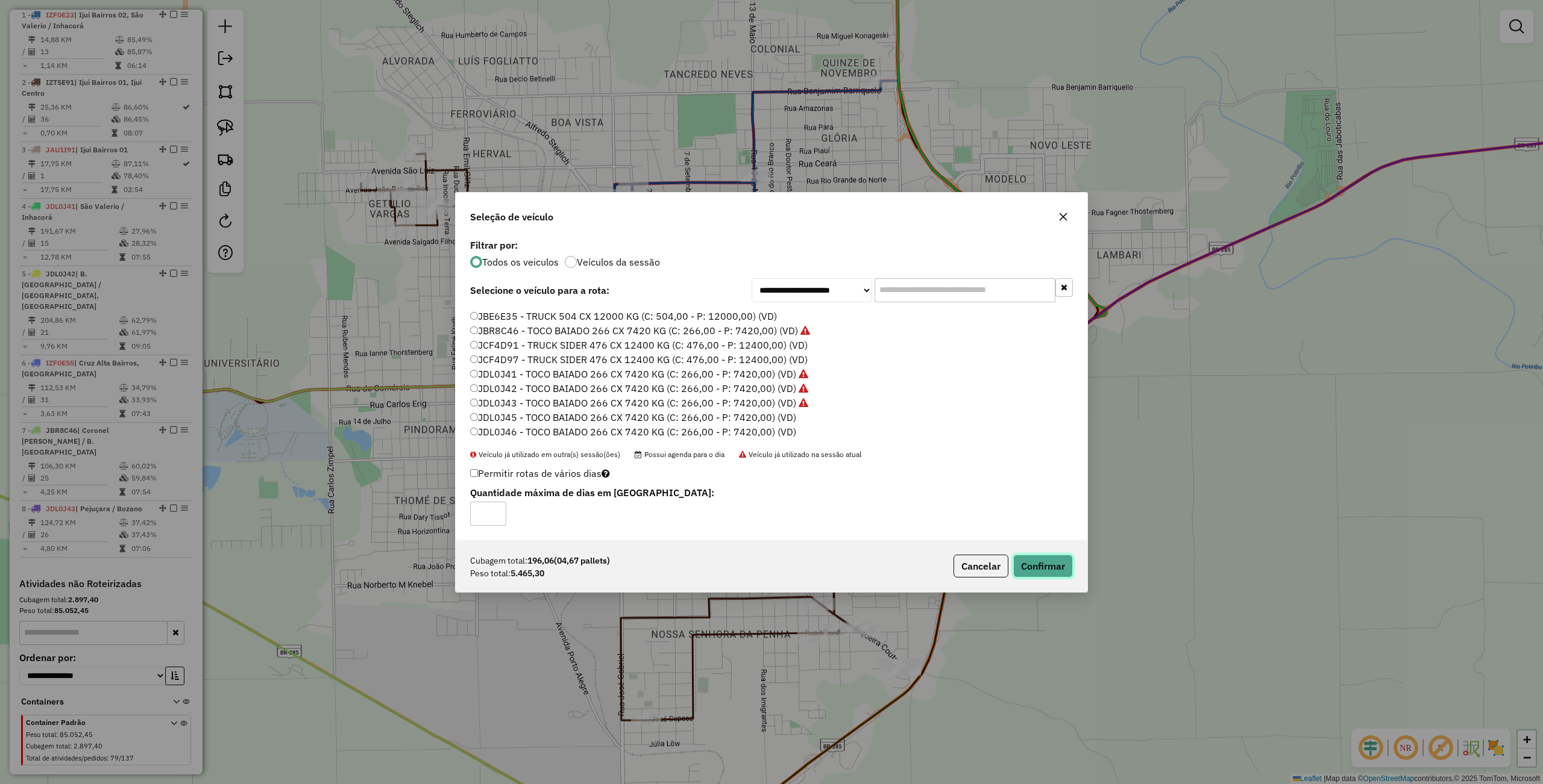
click at [1036, 569] on button "Confirmar" at bounding box center [1043, 566] width 60 height 23
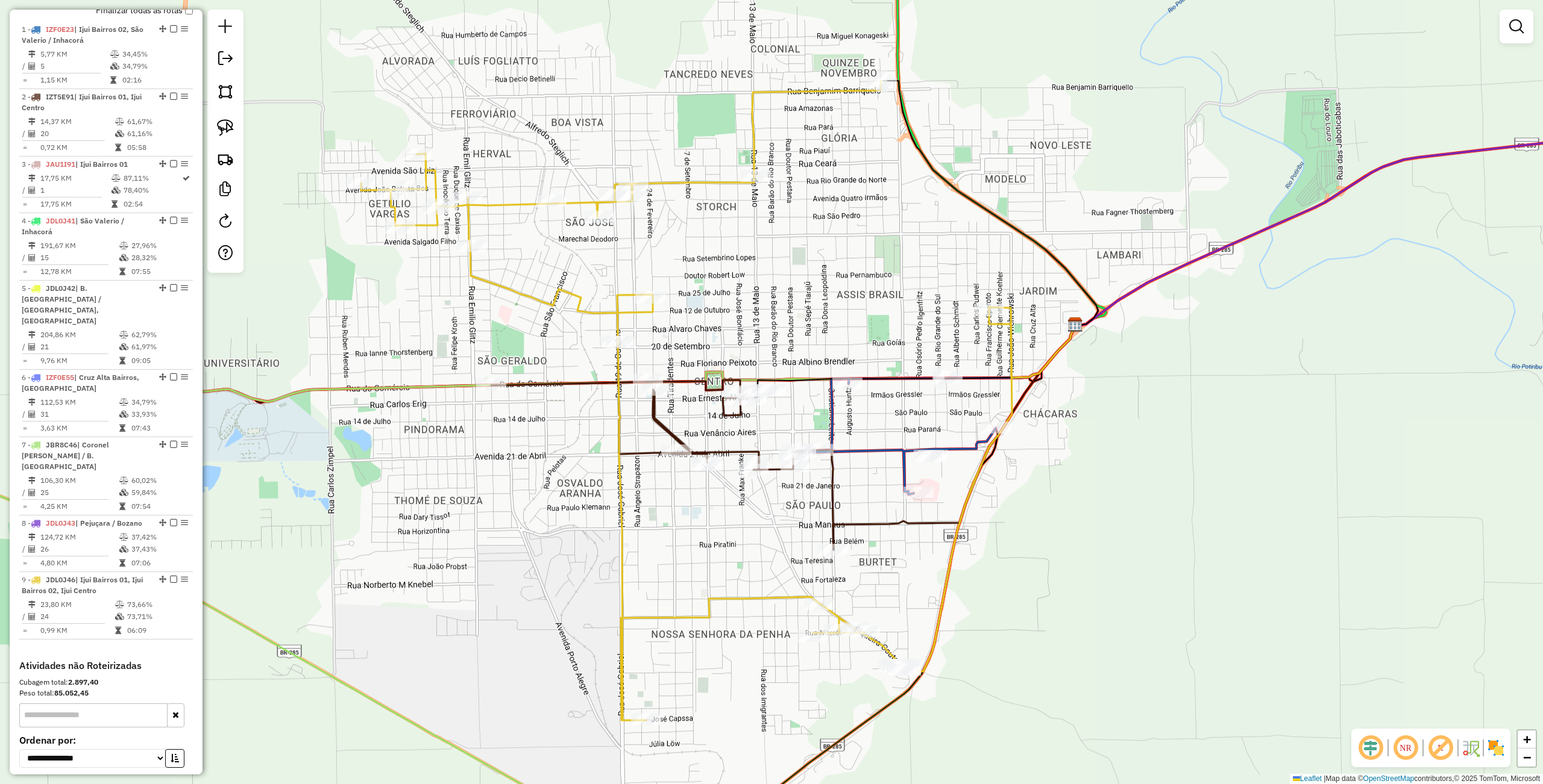
scroll to position [458, 0]
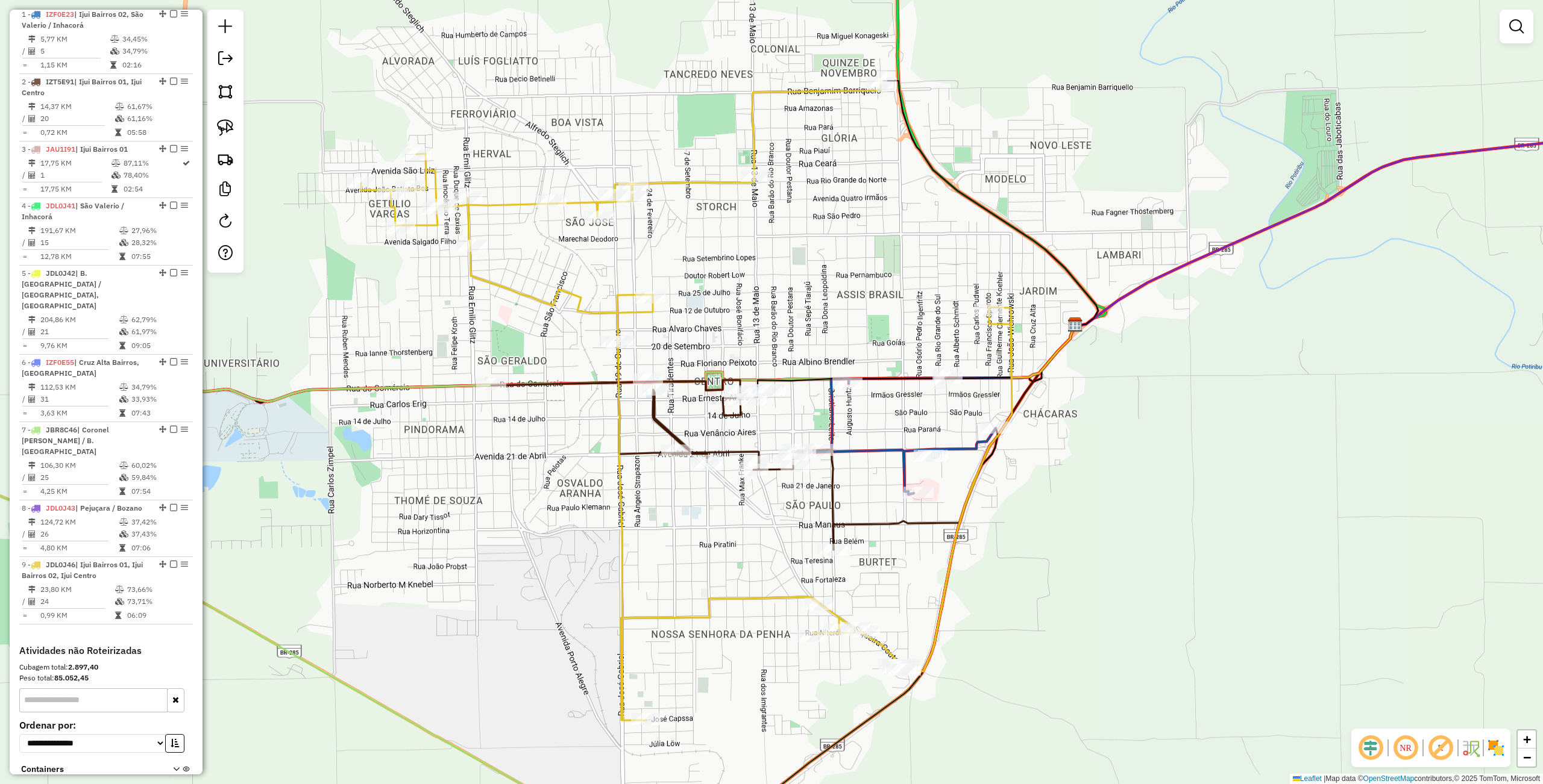
click at [215, 112] on div at bounding box center [225, 141] width 36 height 263
drag, startPoint x: 218, startPoint y: 129, endPoint x: 246, endPoint y: 138, distance: 29.4
click at [220, 129] on img at bounding box center [225, 127] width 17 height 17
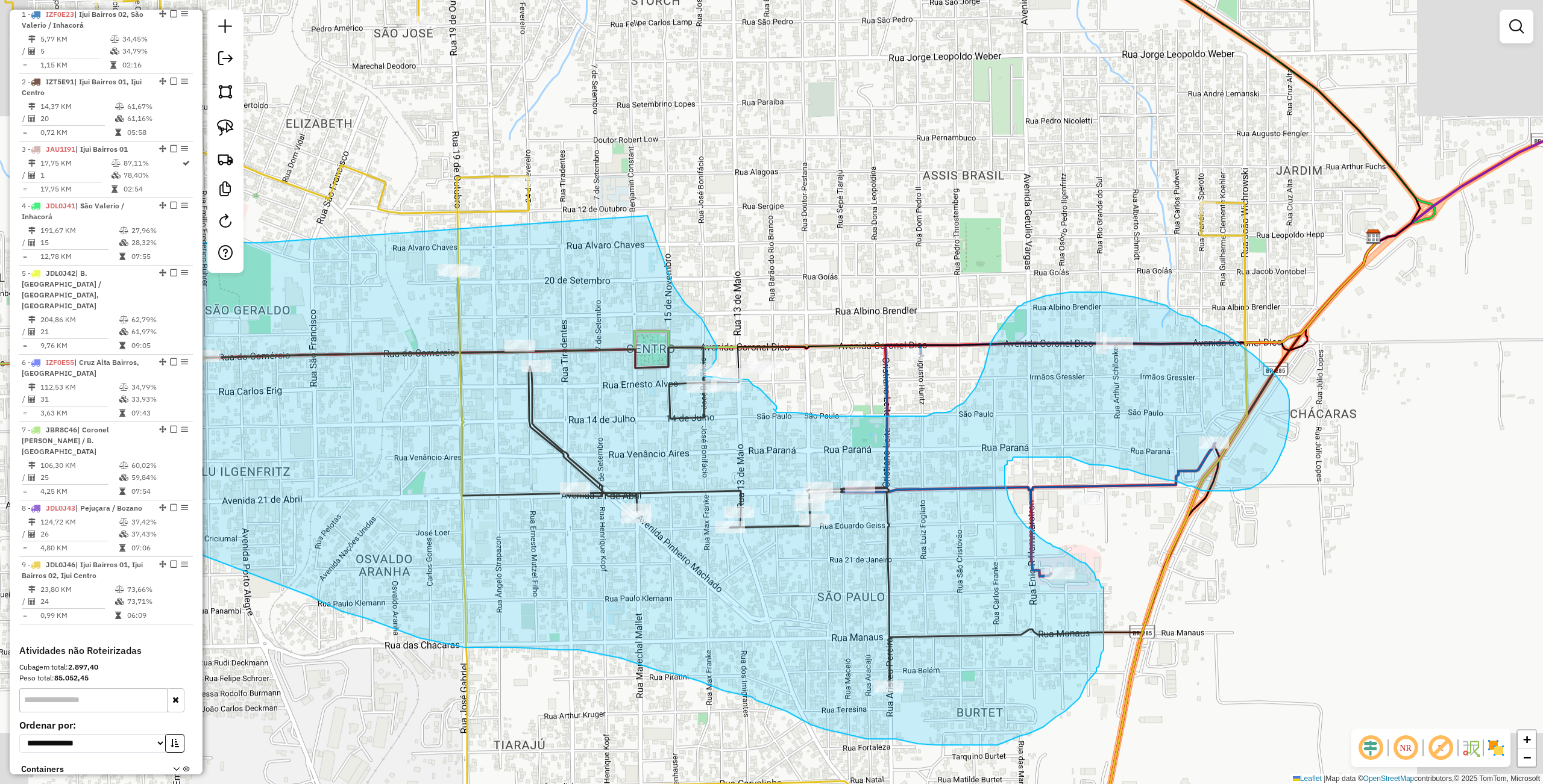
drag, startPoint x: 504, startPoint y: 328, endPoint x: 647, endPoint y: 216, distance: 181.6
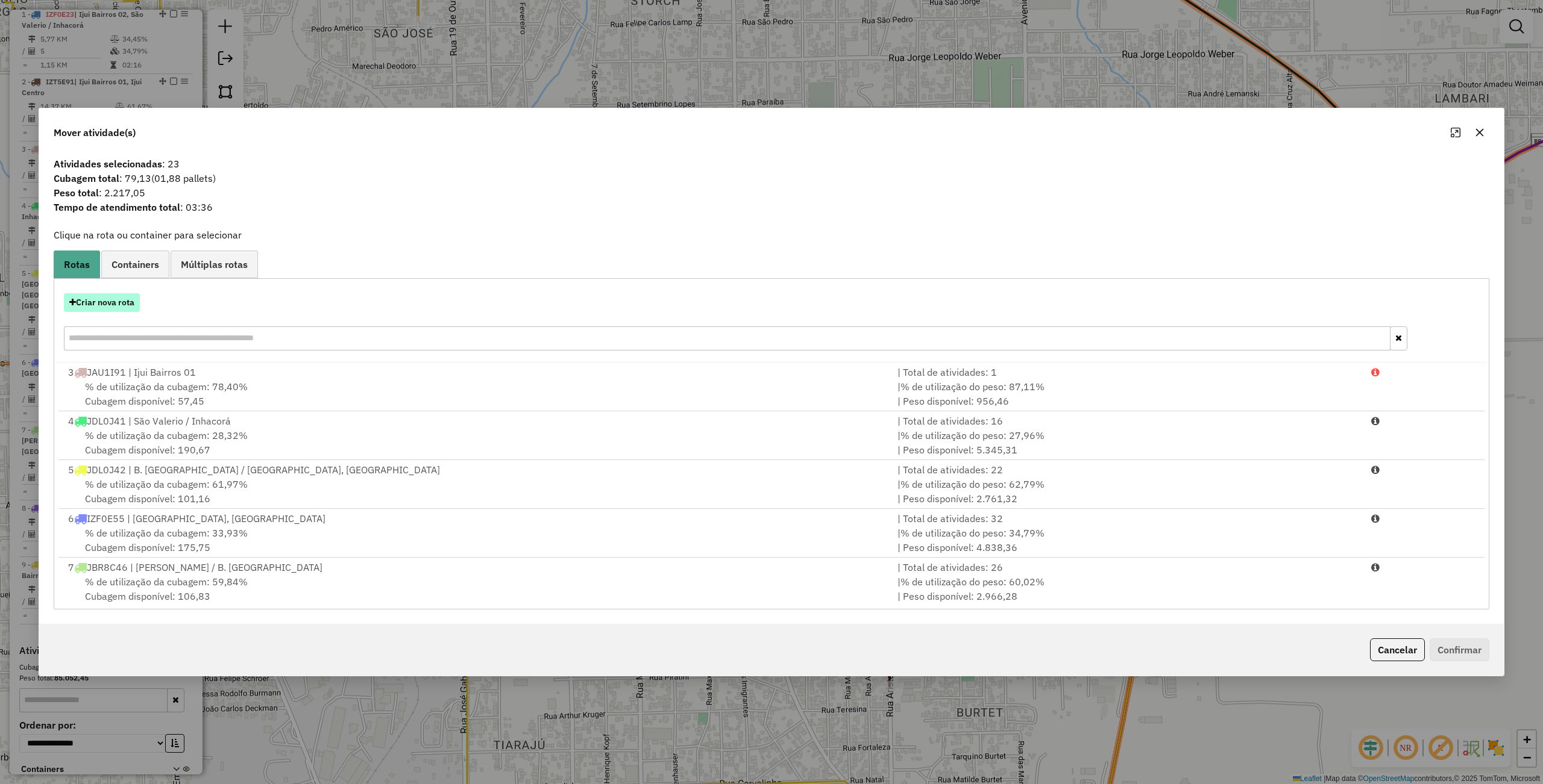
click at [99, 299] on button "Criar nova rota" at bounding box center [102, 303] width 76 height 19
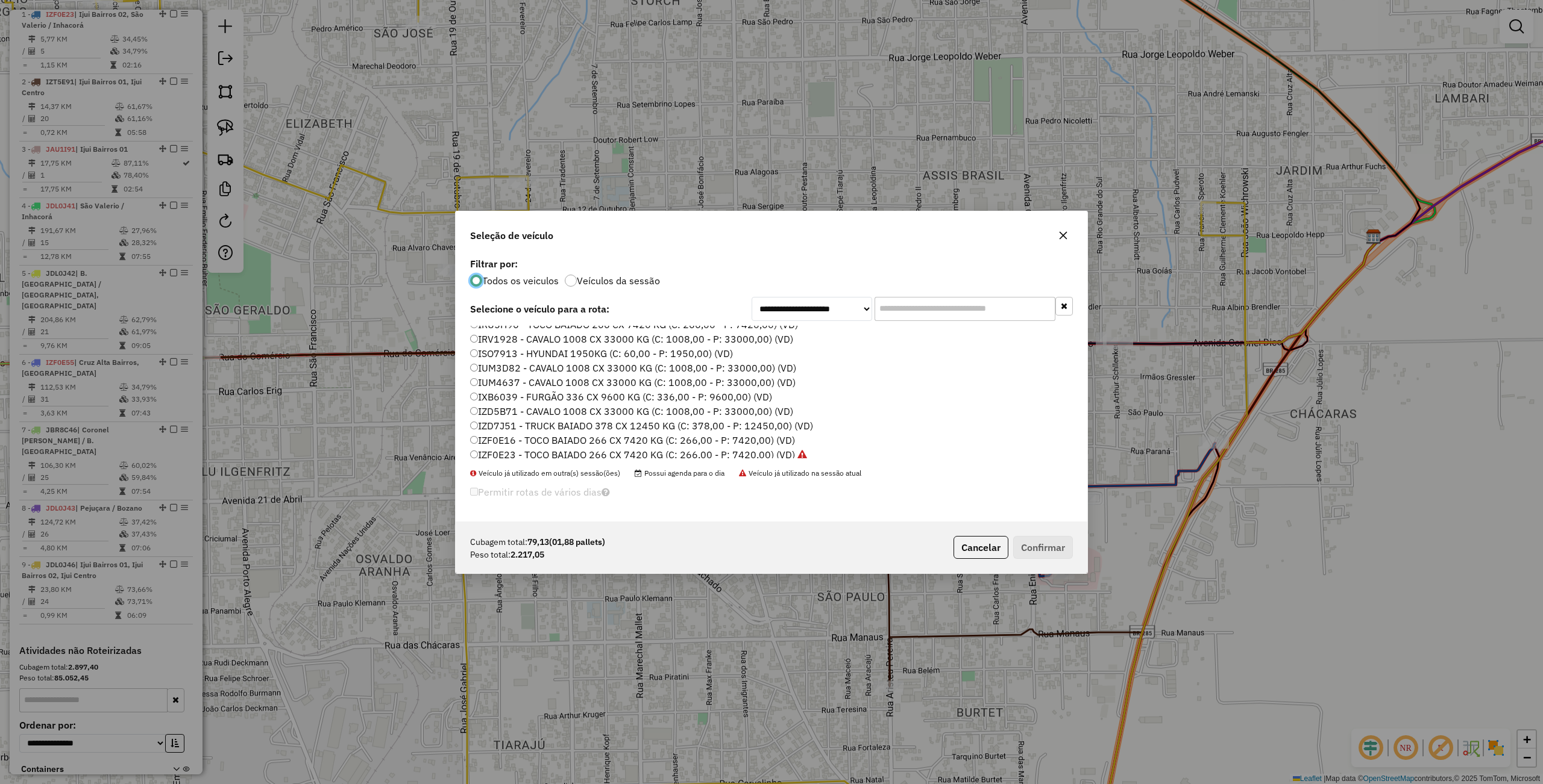
scroll to position [160, 0]
click at [507, 429] on label "IZT5E91 - TOCO BAIADO 238 CX 6730 KG (C: 238,00 - P: 6730,00) (VD)" at bounding box center [638, 432] width 337 height 14
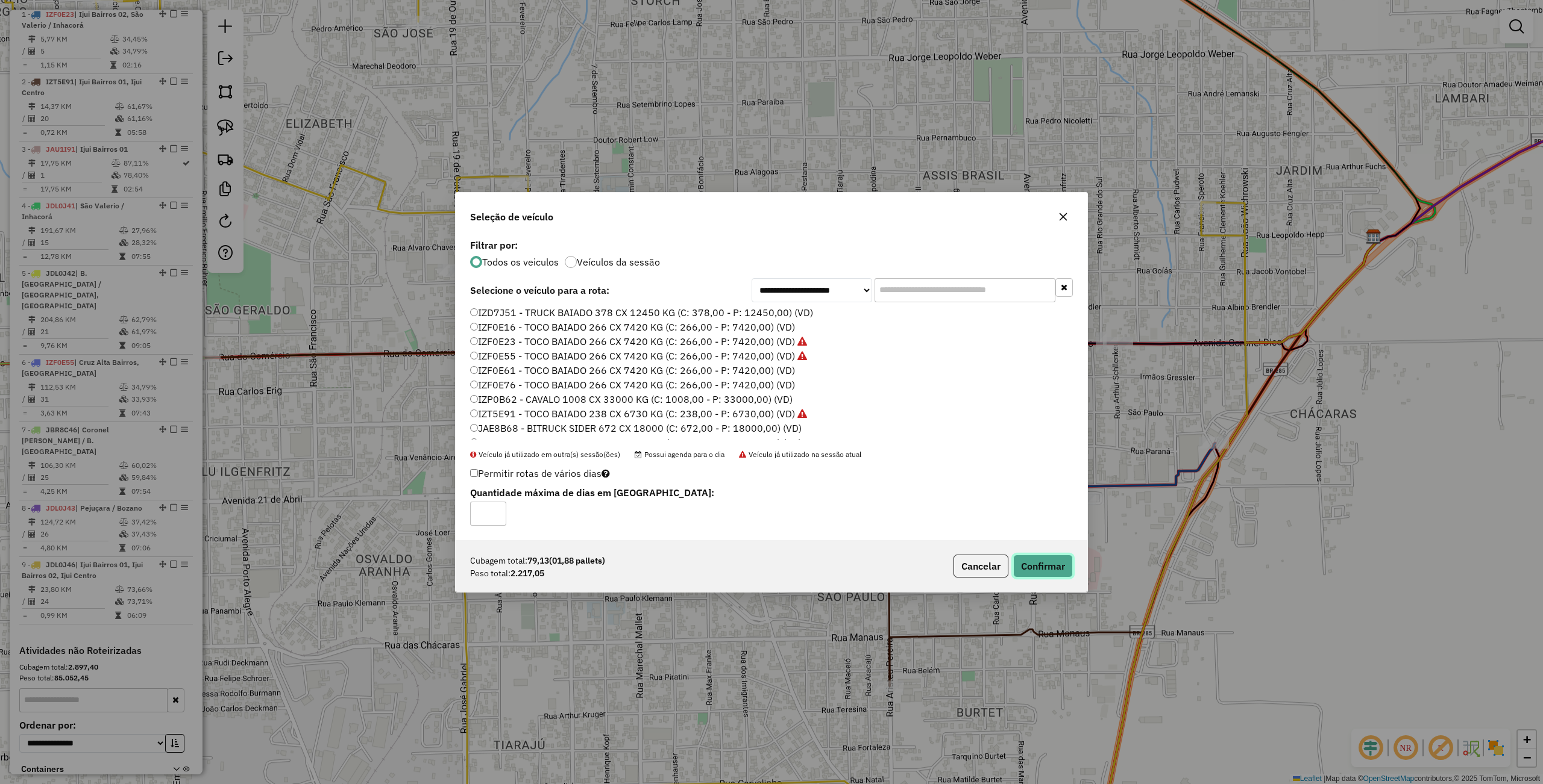
click at [1036, 571] on button "Confirmar" at bounding box center [1043, 566] width 60 height 23
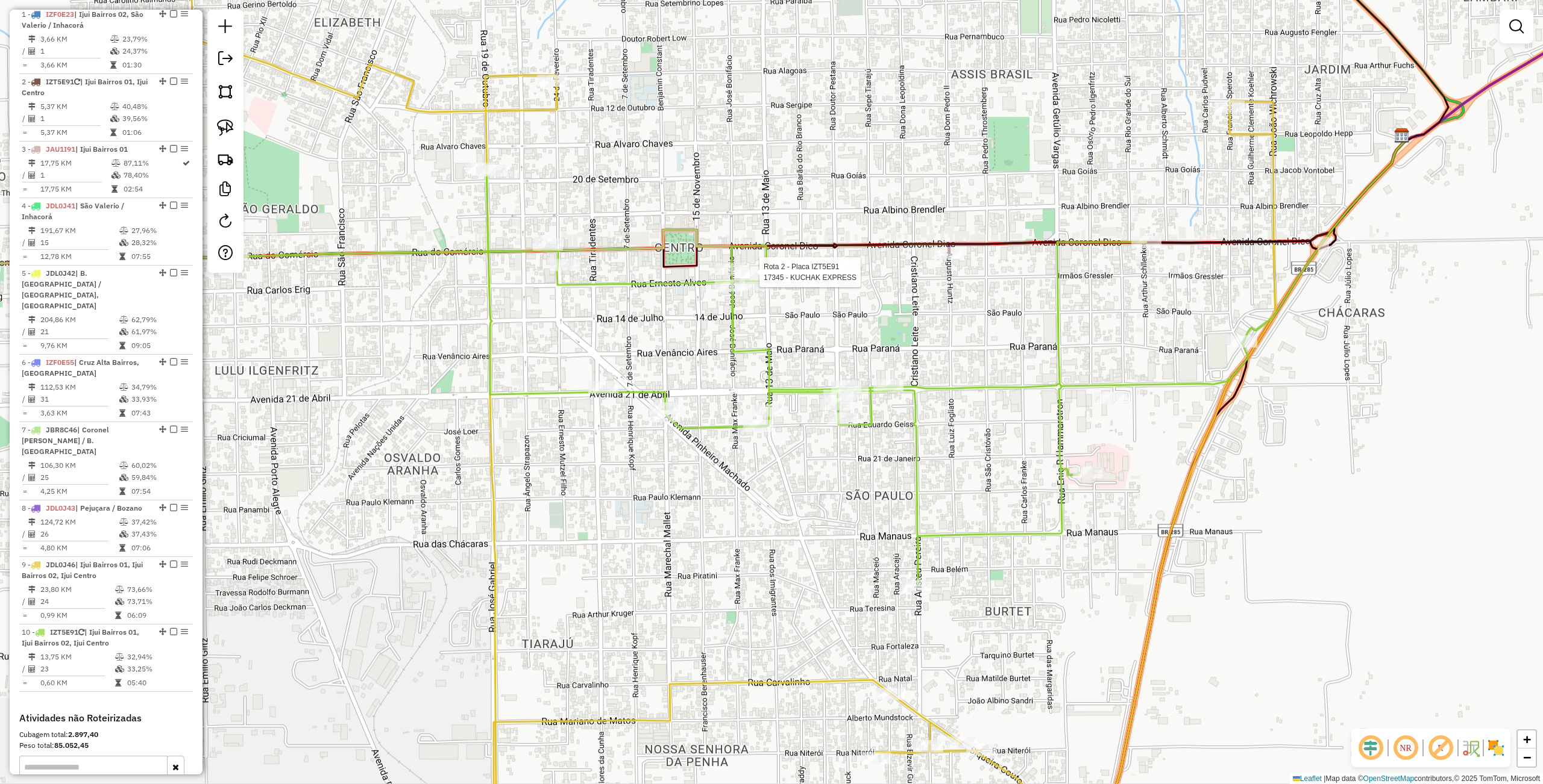
select select "**********"
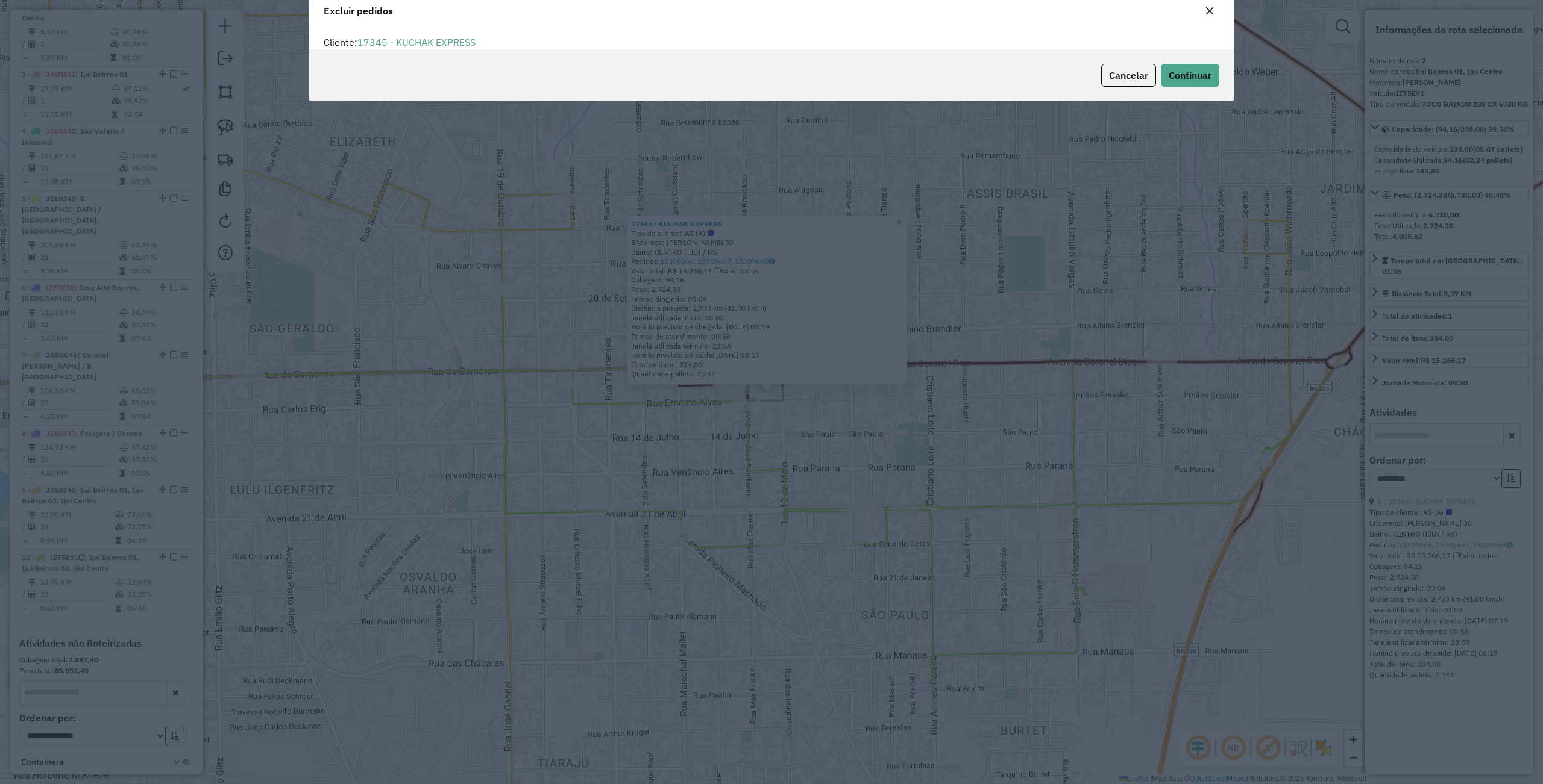
scroll to position [6, 3]
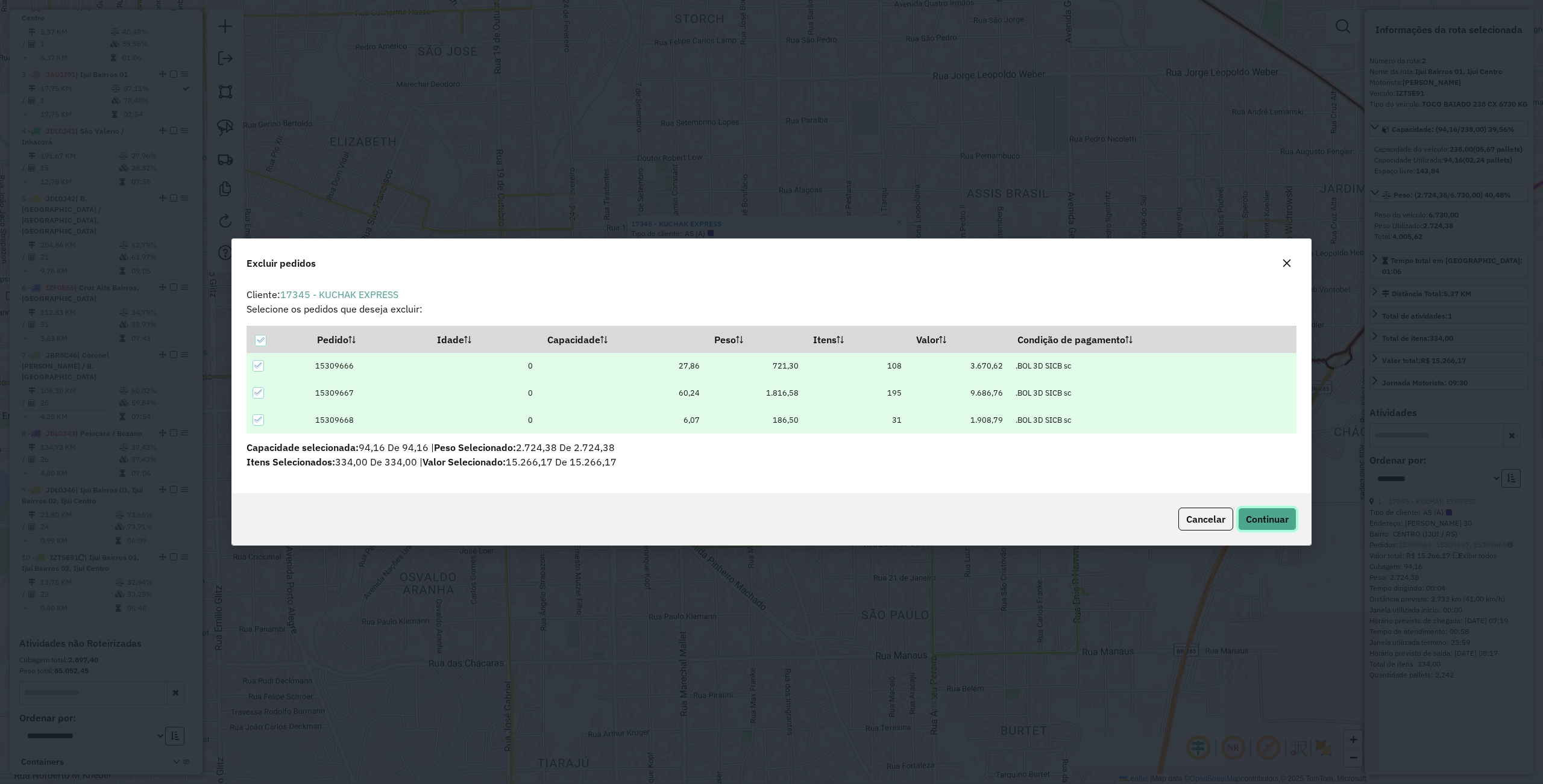
click at [1261, 520] on span "Continuar" at bounding box center [1267, 519] width 42 height 12
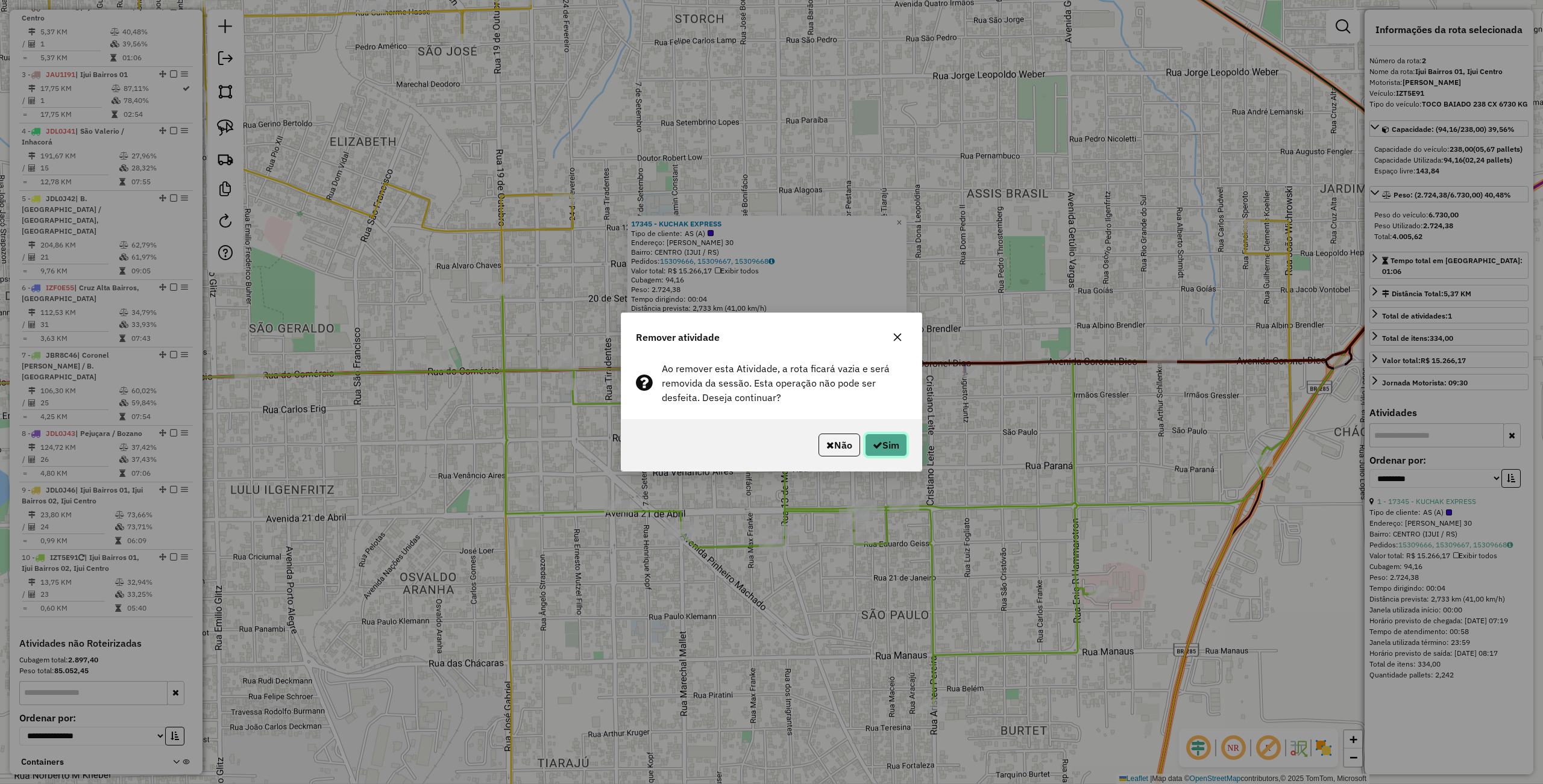
click at [875, 437] on button "Sim" at bounding box center [886, 445] width 42 height 23
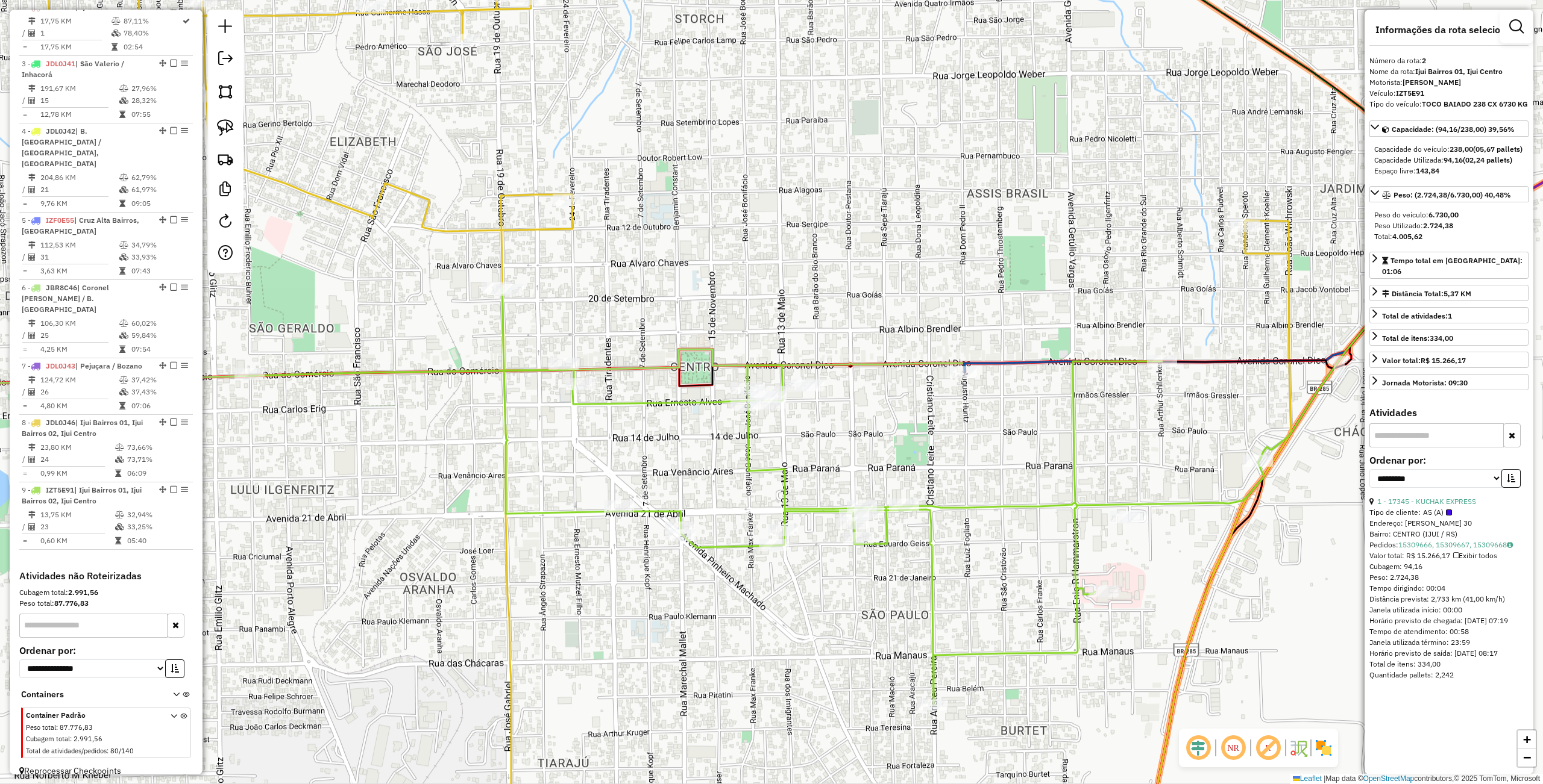
scroll to position [526, 0]
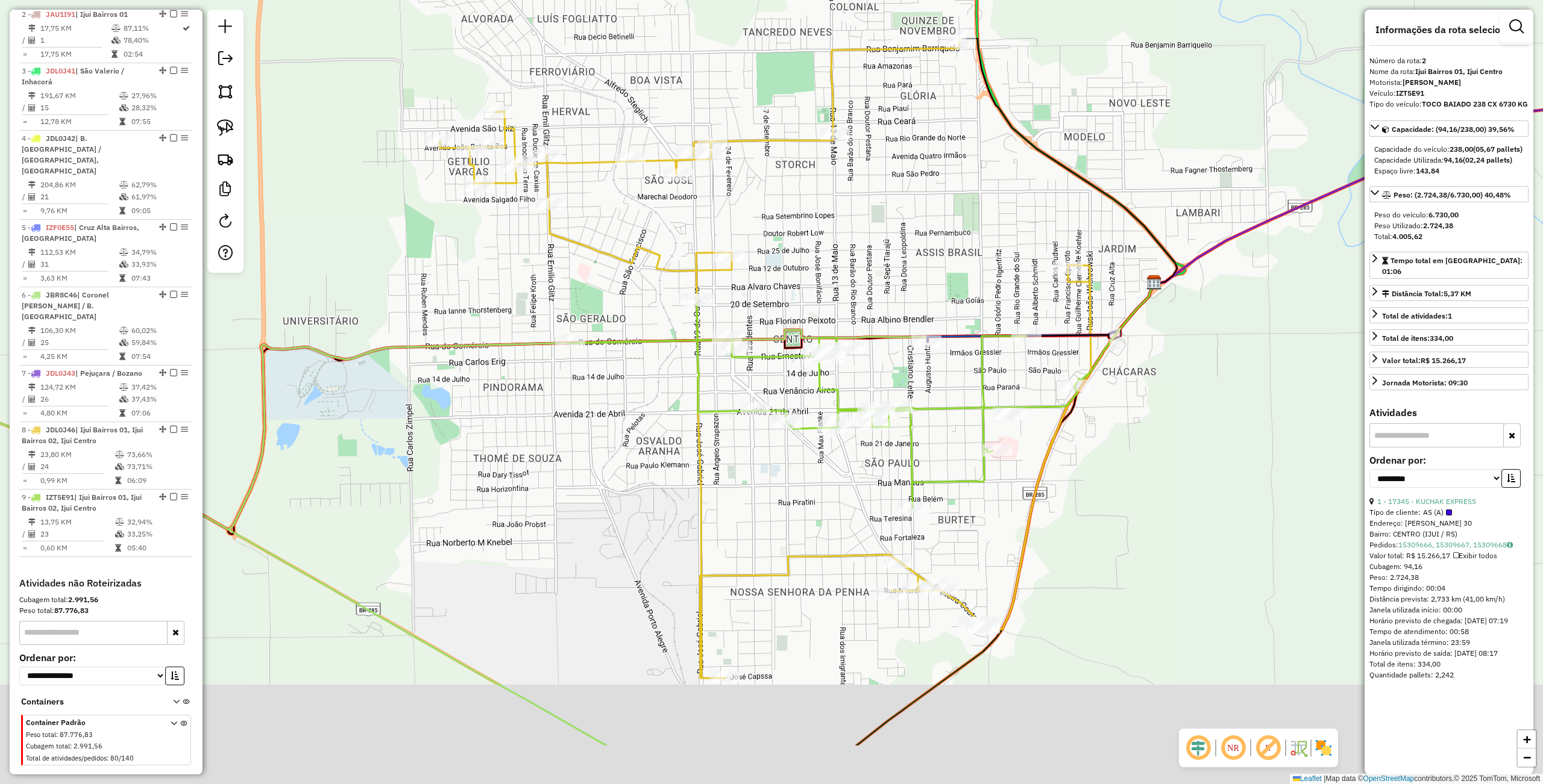
drag, startPoint x: 955, startPoint y: 620, endPoint x: 936, endPoint y: 485, distance: 136.3
click at [936, 486] on div "Janela de atendimento Grade de atendimento Capacidade Transportadoras Veículos …" at bounding box center [772, 392] width 1543 height 784
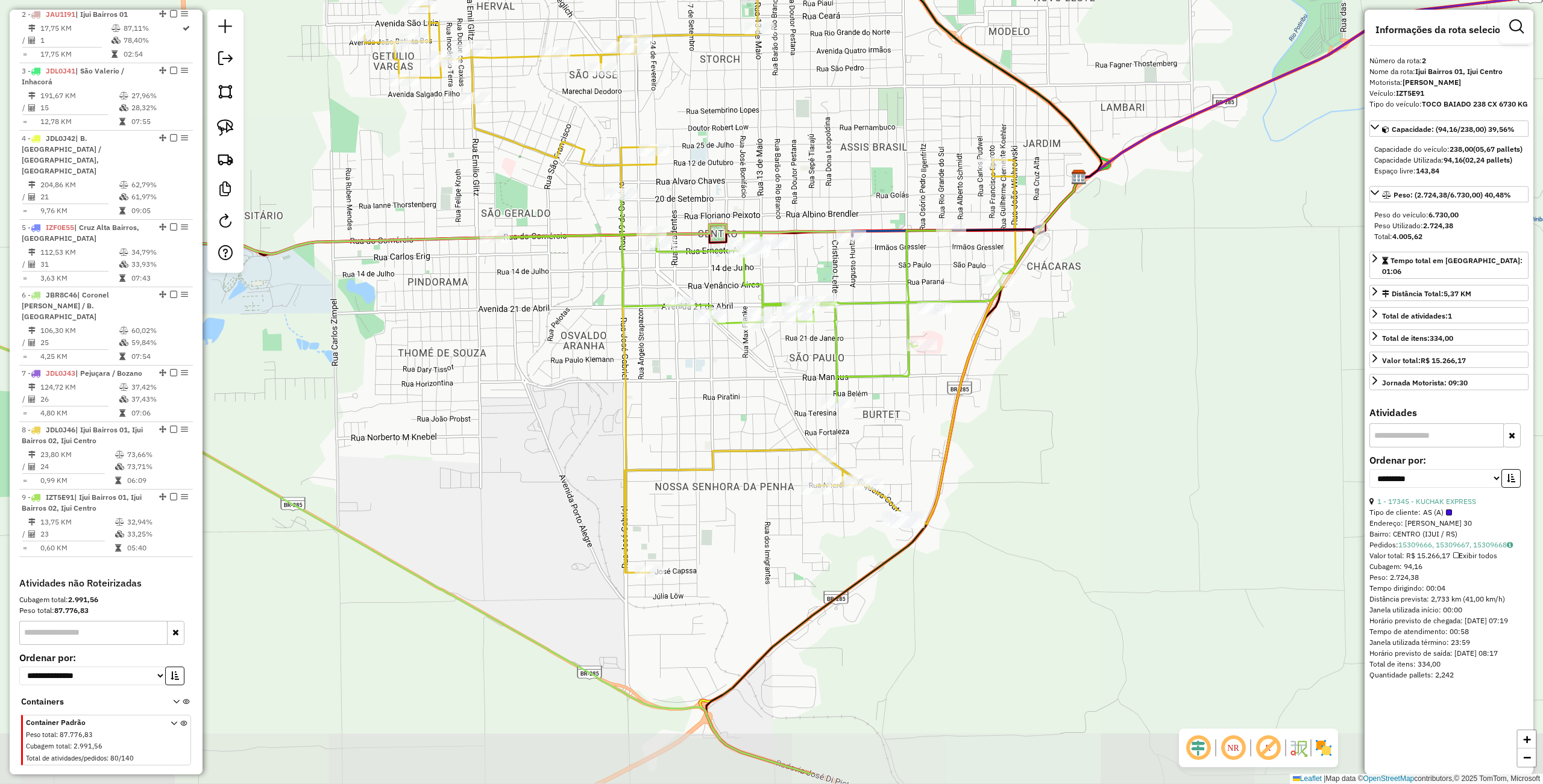
drag, startPoint x: 987, startPoint y: 576, endPoint x: 895, endPoint y: 473, distance: 138.1
click at [897, 475] on div "Janela de atendimento Grade de atendimento Capacidade Transportadoras Veículos …" at bounding box center [772, 392] width 1543 height 784
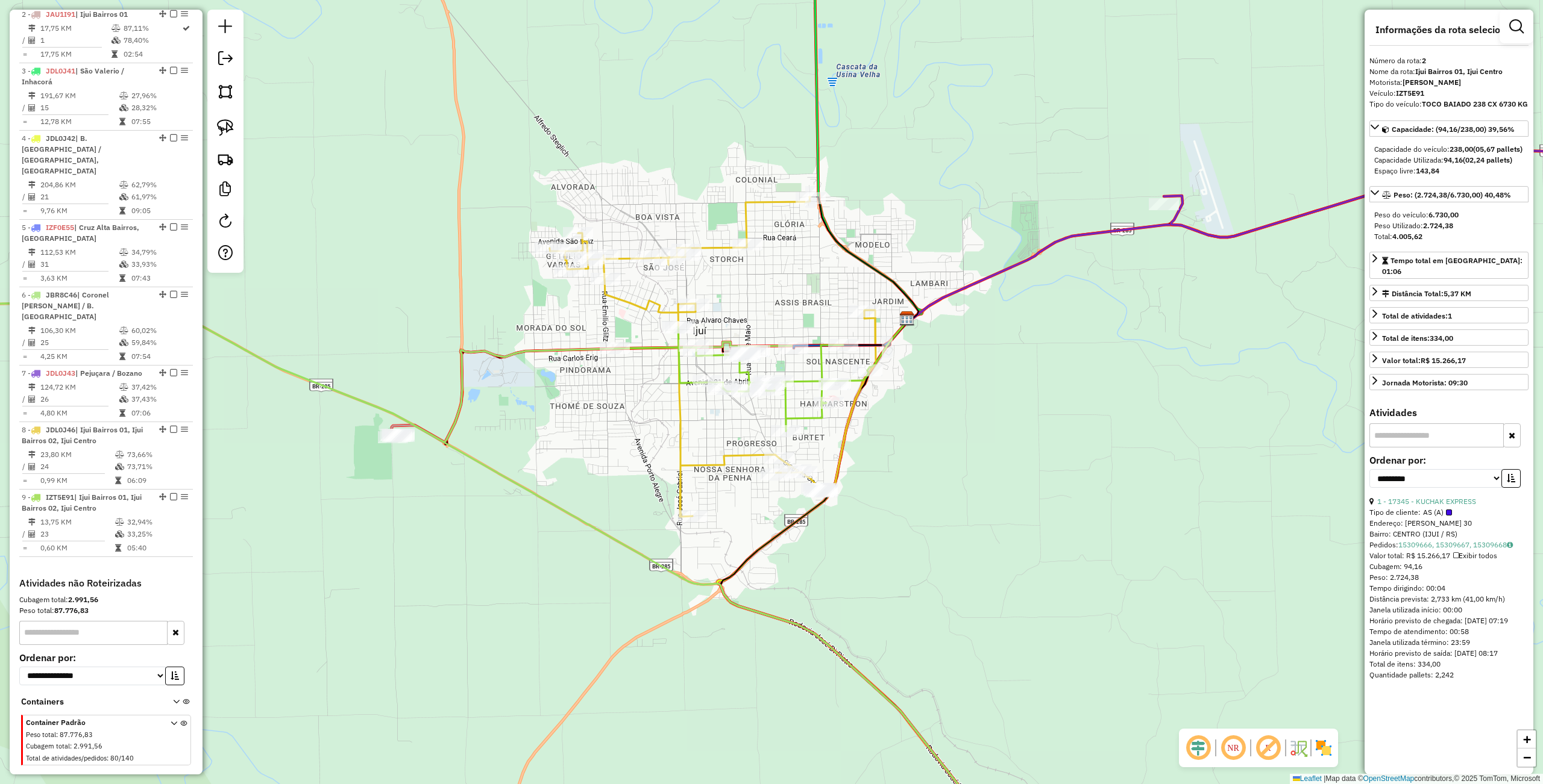
drag, startPoint x: 951, startPoint y: 535, endPoint x: 628, endPoint y: 420, distance: 342.9
click at [892, 529] on div "Janela de atendimento Grade de atendimento Capacidade Transportadoras Veículos …" at bounding box center [772, 392] width 1543 height 784
click at [209, 122] on div at bounding box center [225, 141] width 36 height 263
click at [217, 128] on img at bounding box center [225, 127] width 17 height 17
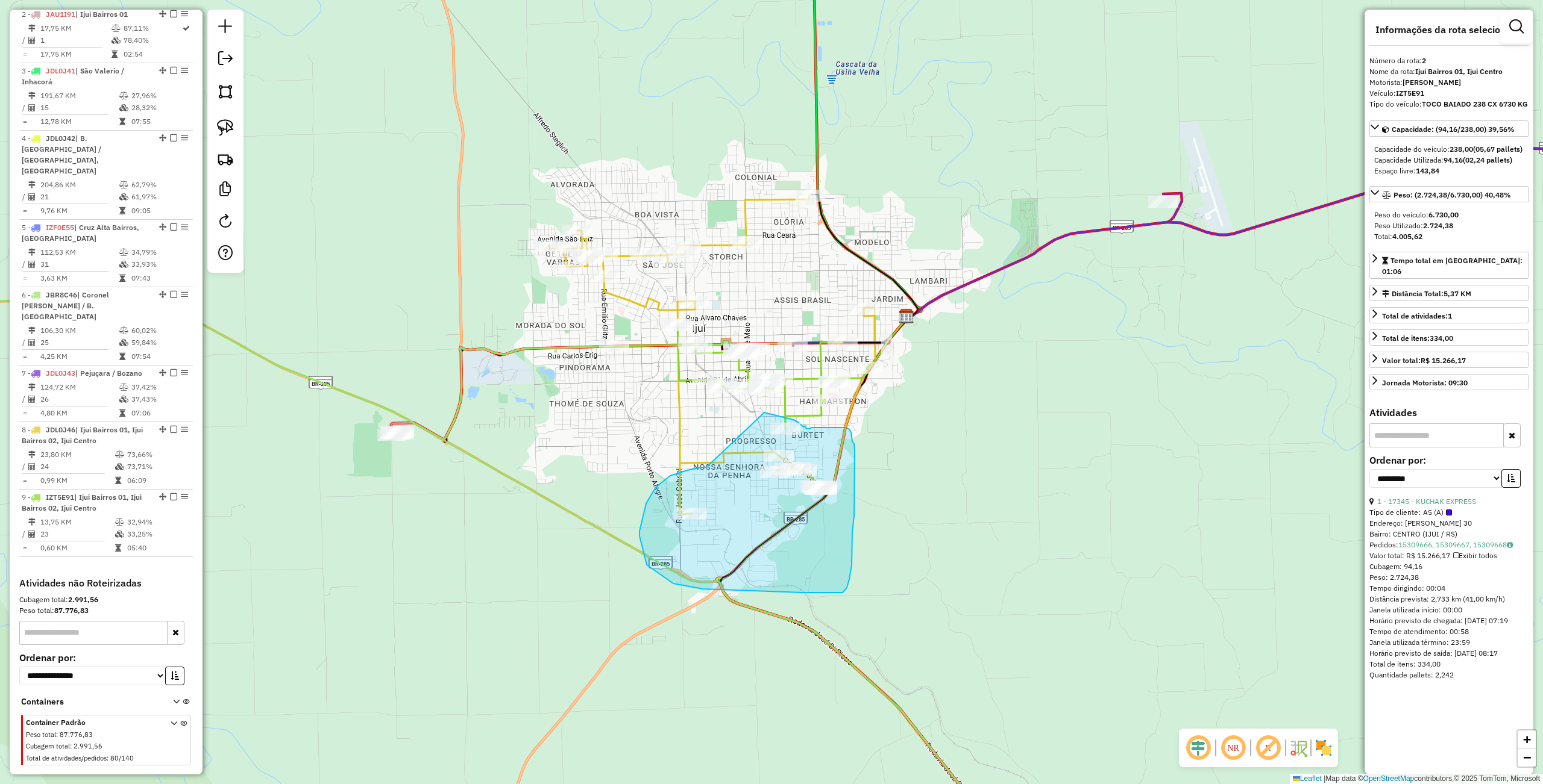
drag, startPoint x: 670, startPoint y: 476, endPoint x: 764, endPoint y: 413, distance: 113.2
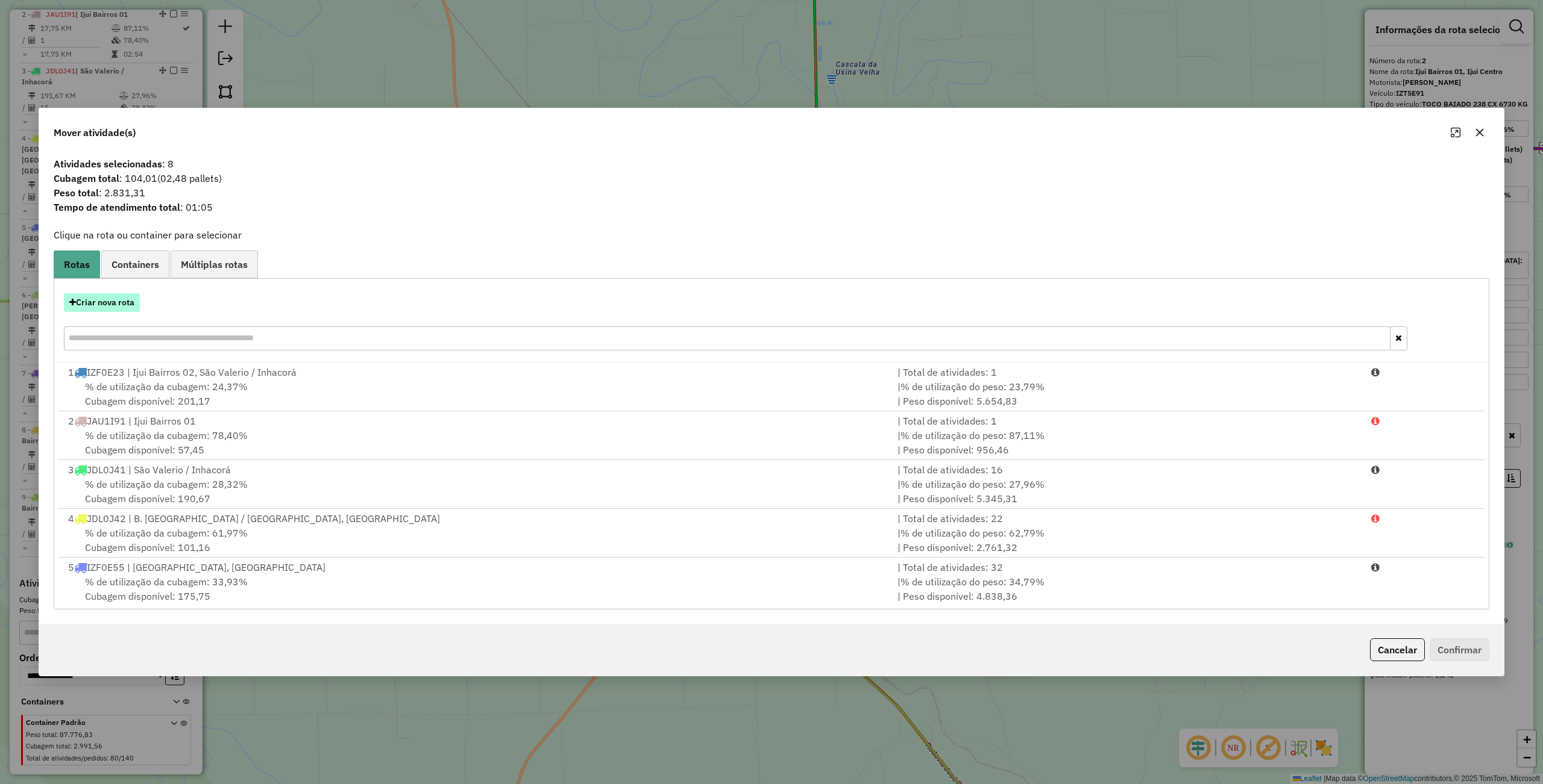
click at [101, 304] on button "Criar nova rota" at bounding box center [102, 303] width 76 height 19
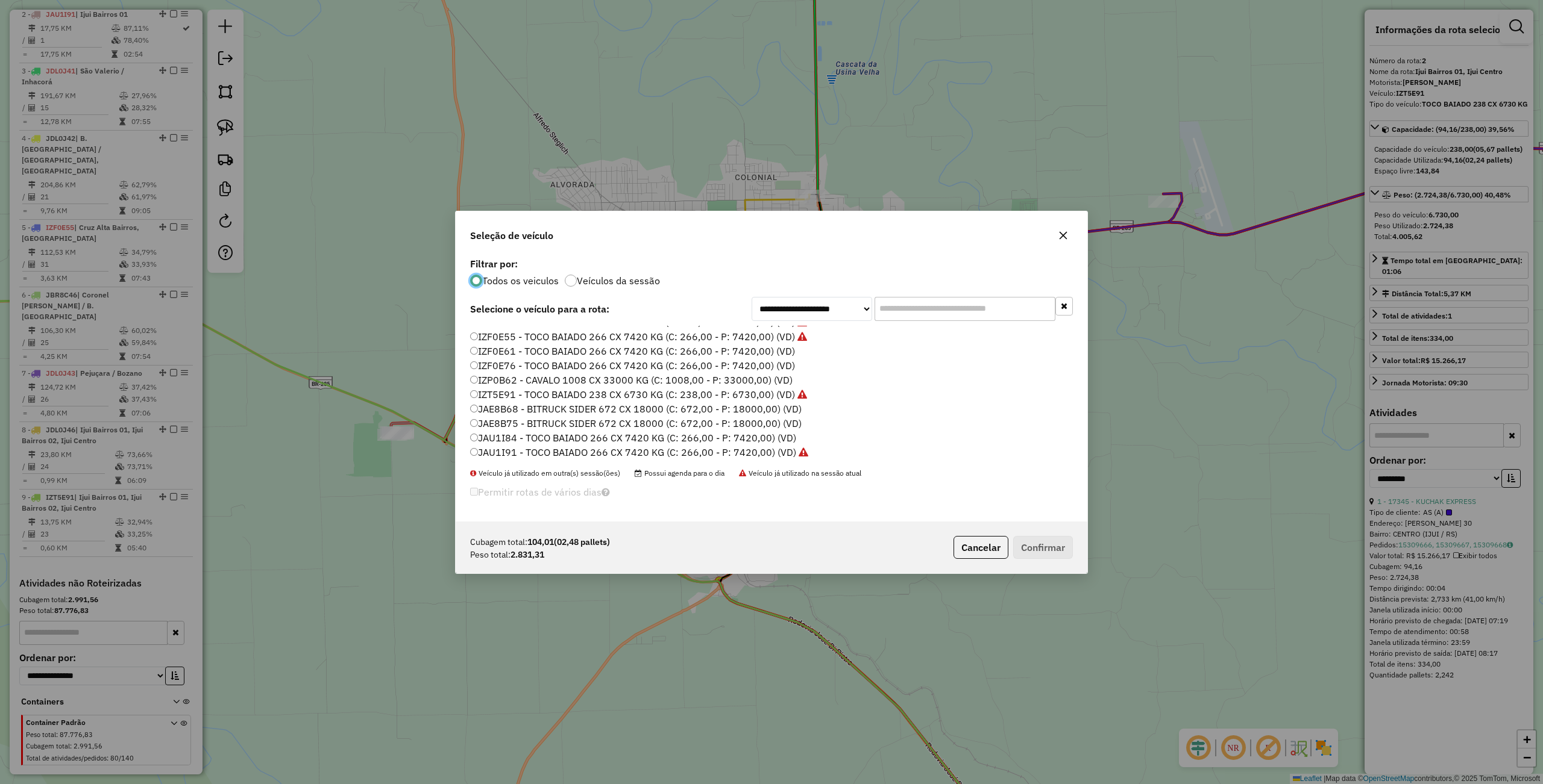
scroll to position [118, 0]
click at [505, 373] on label "IZD7J51 - TRUCK BAIADO 378 CX 12450 KG (C: 378,00 - P: 12450,00) (VD)" at bounding box center [641, 373] width 343 height 14
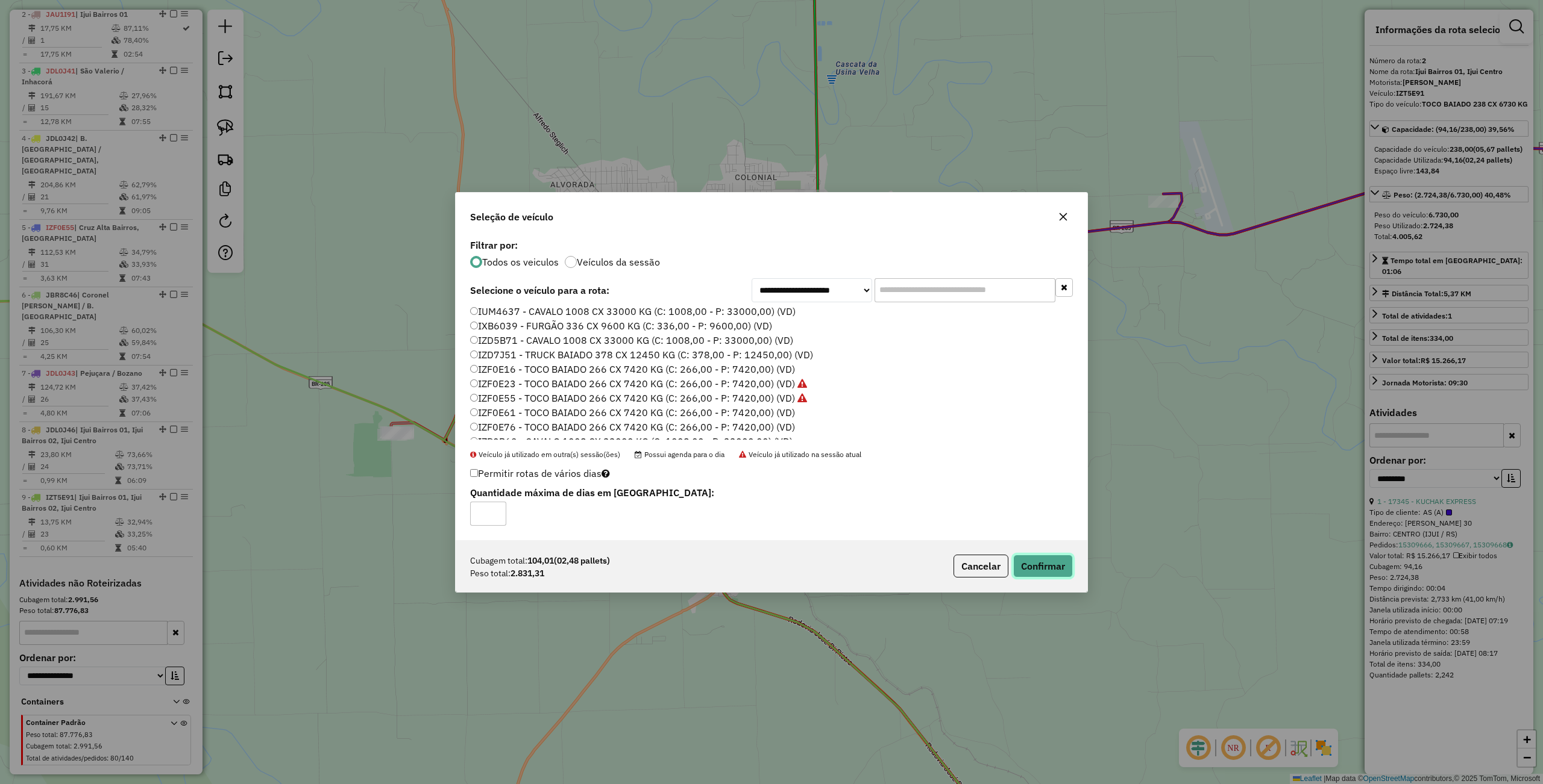
click at [1038, 568] on button "Confirmar" at bounding box center [1043, 566] width 60 height 23
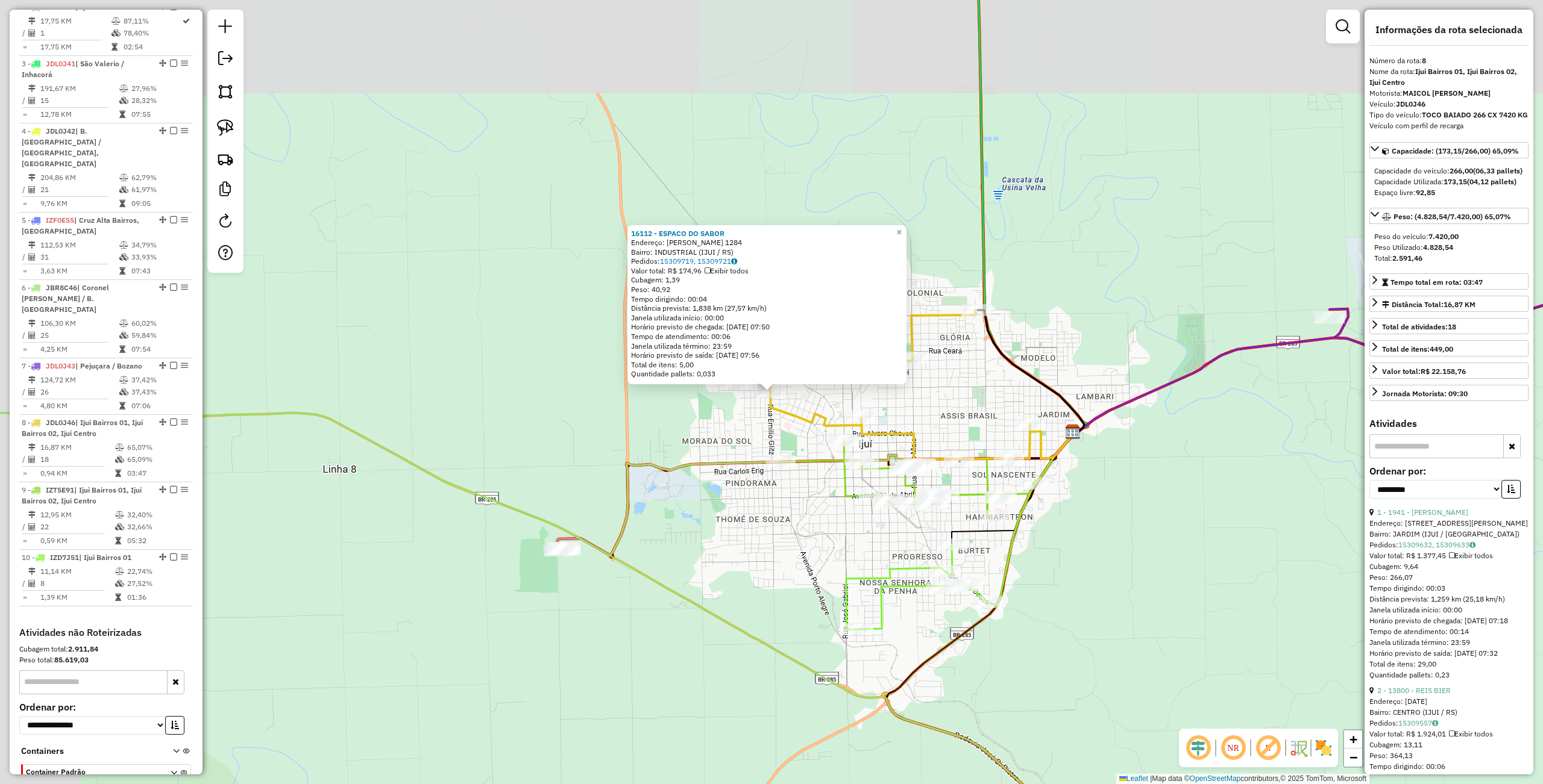
scroll to position [583, 0]
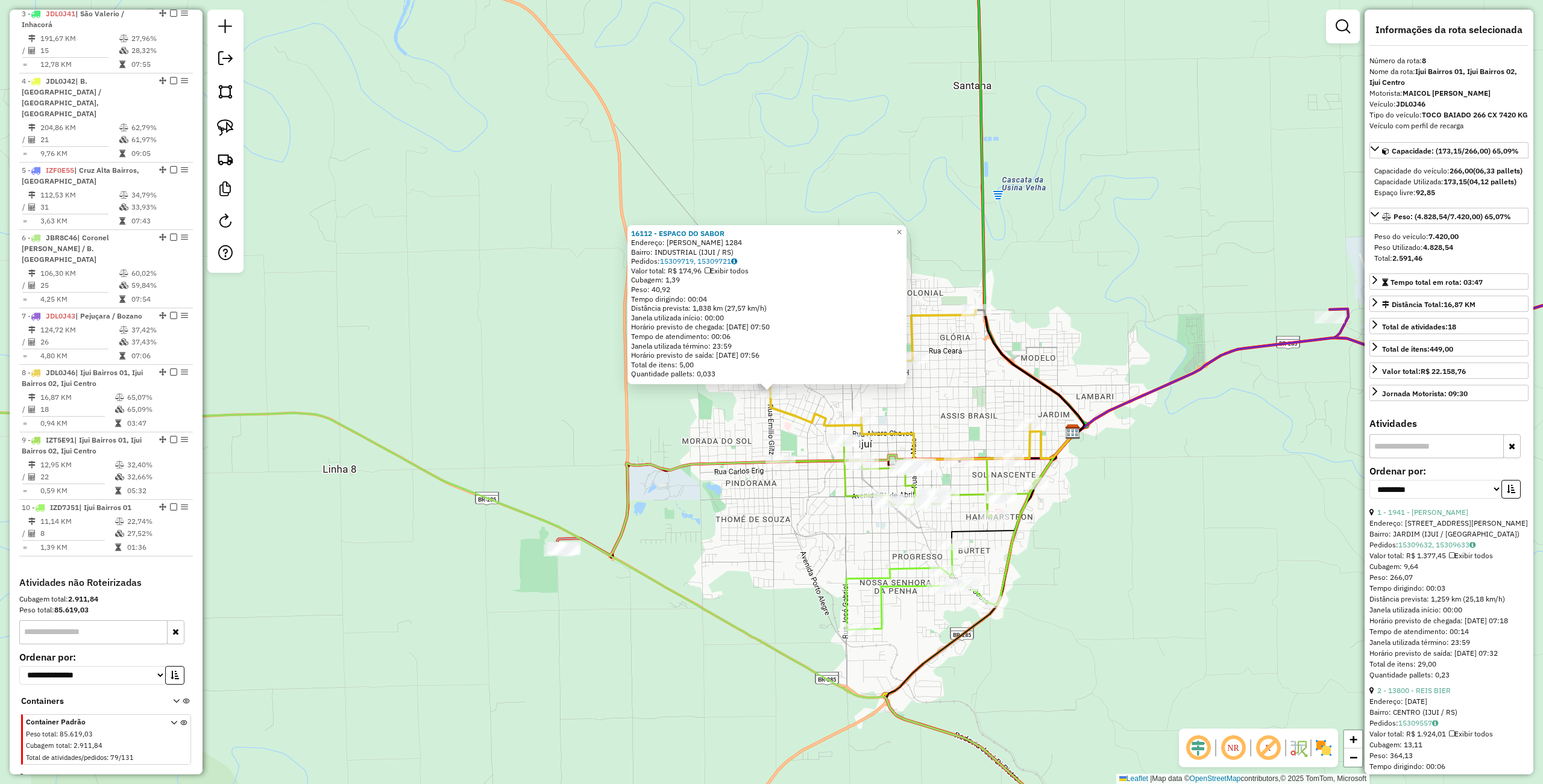
click at [728, 629] on icon at bounding box center [471, 633] width 1251 height 462
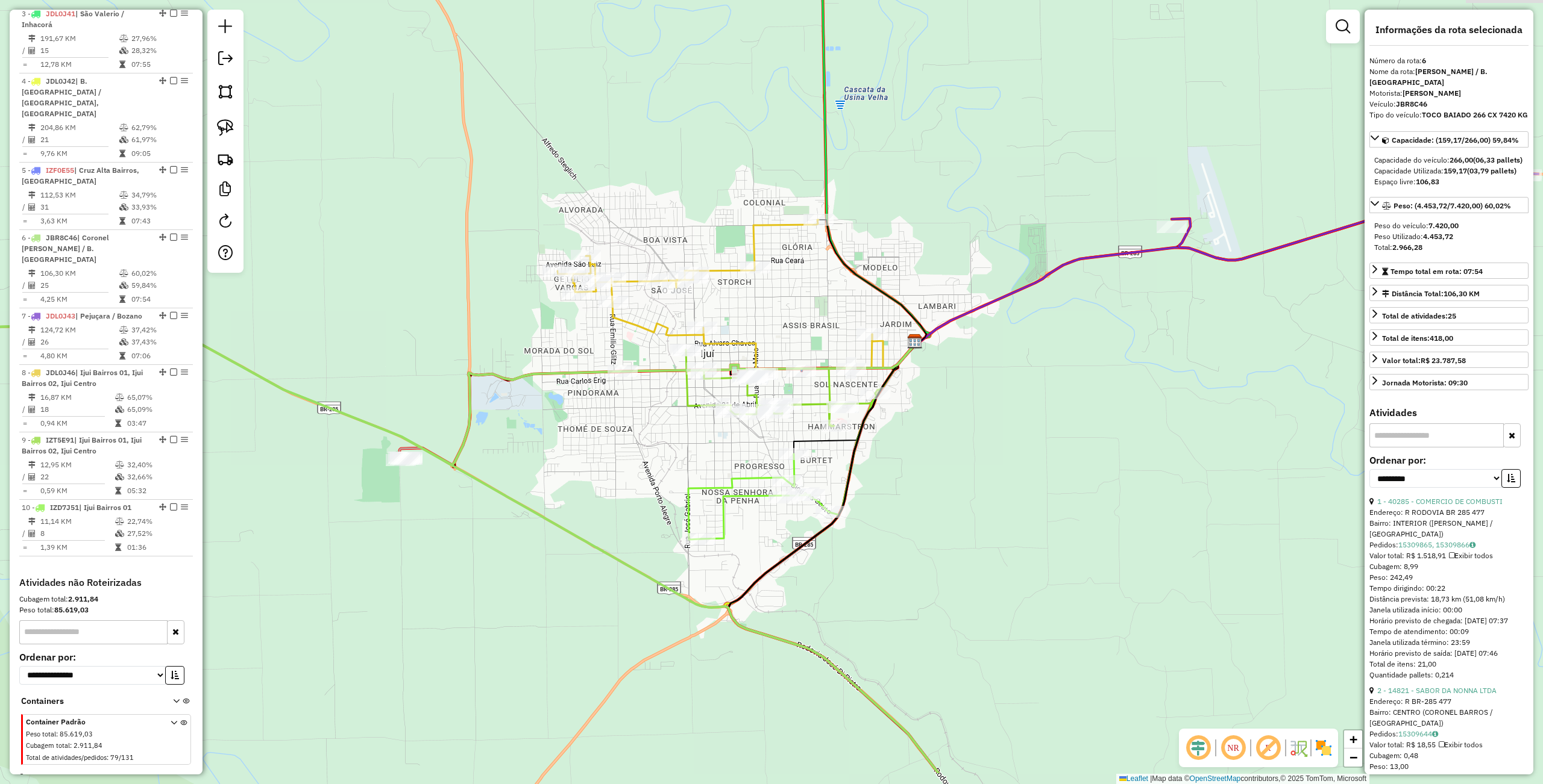
drag, startPoint x: 765, startPoint y: 637, endPoint x: 610, endPoint y: 542, distance: 181.8
click at [606, 544] on icon at bounding box center [313, 542] width 1251 height 462
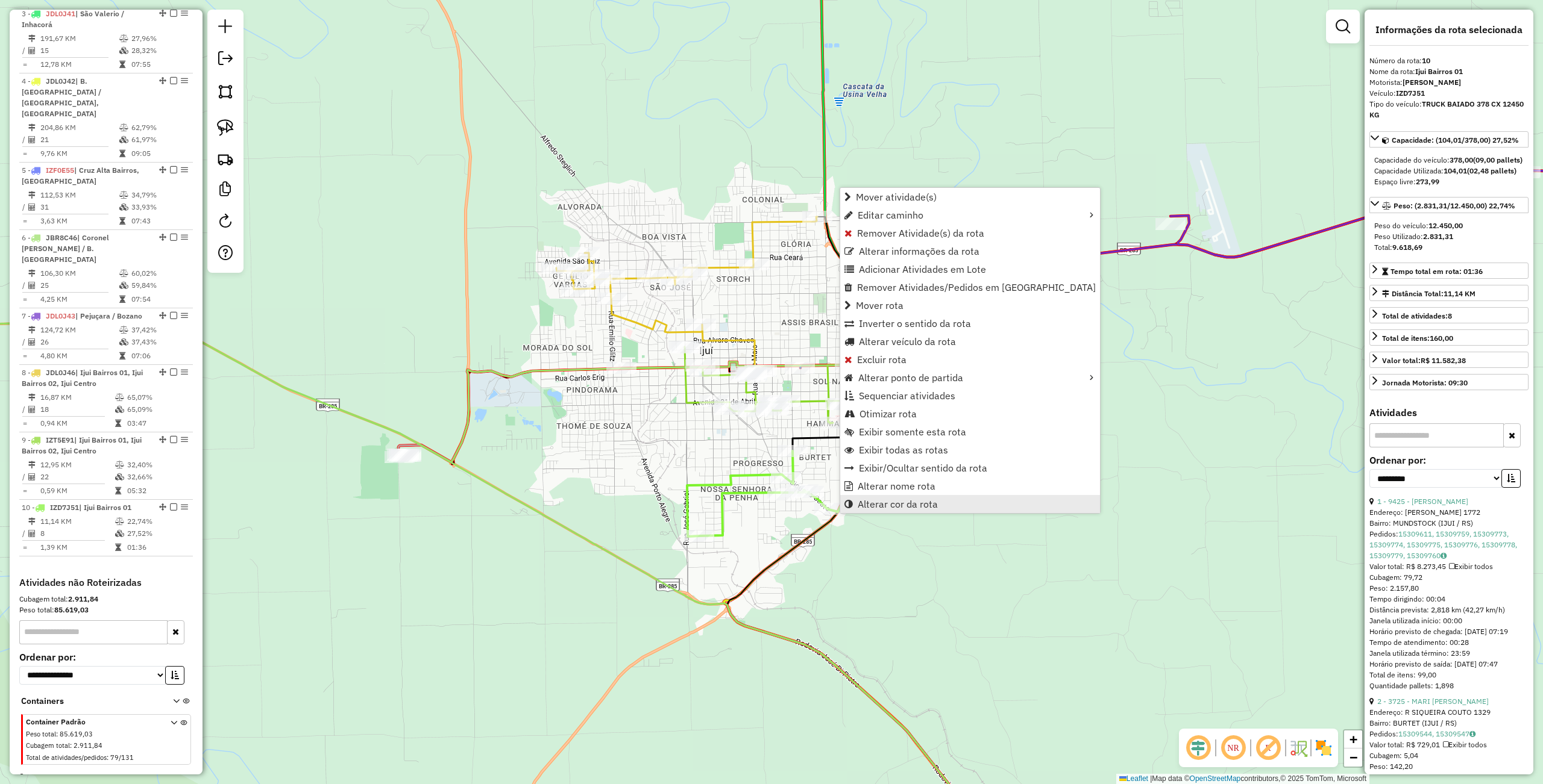
click at [917, 511] on link "Alterar cor da rota" at bounding box center [969, 503] width 260 height 18
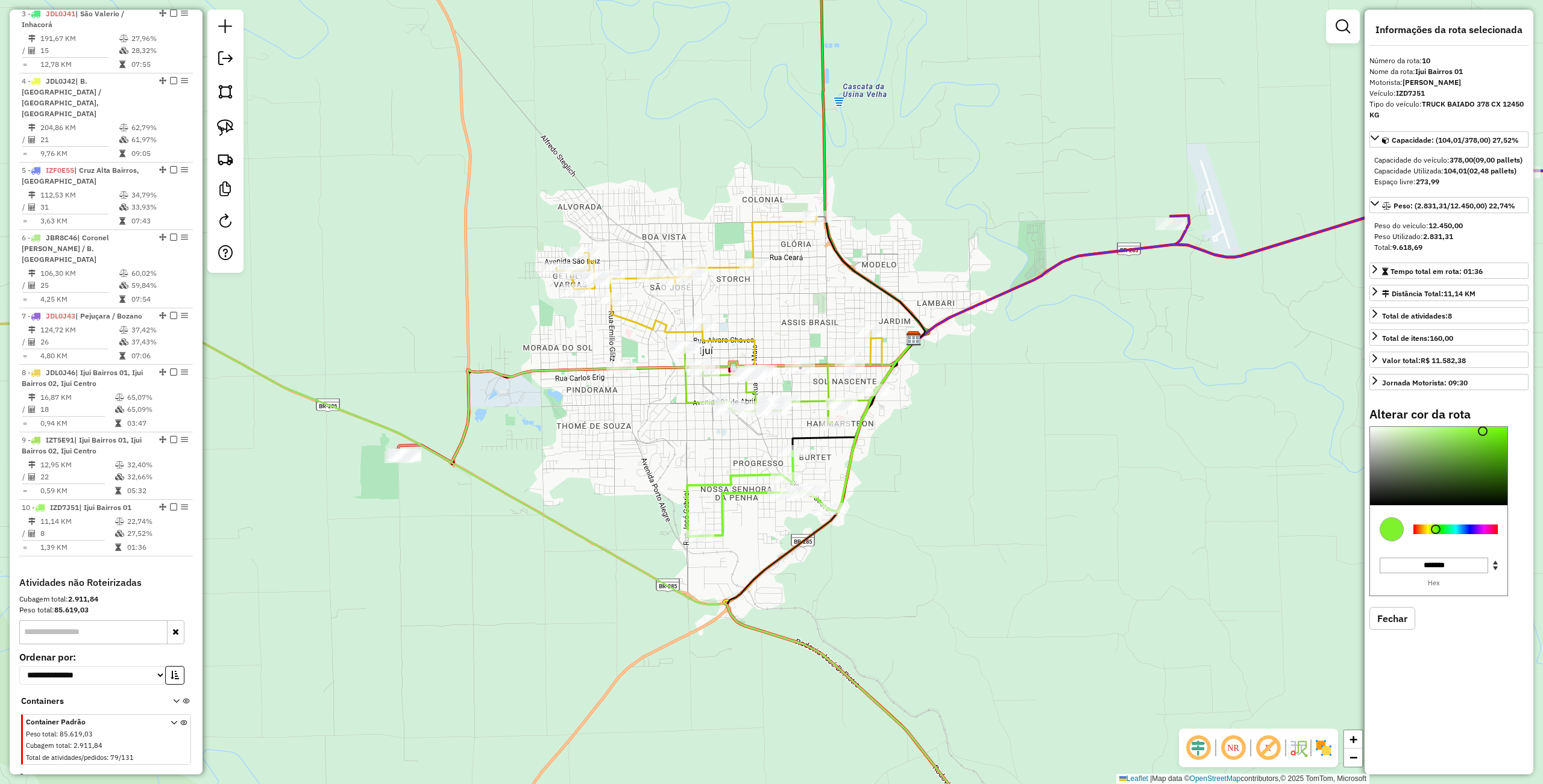
type input "*******"
click at [1471, 532] on div at bounding box center [1455, 529] width 84 height 9
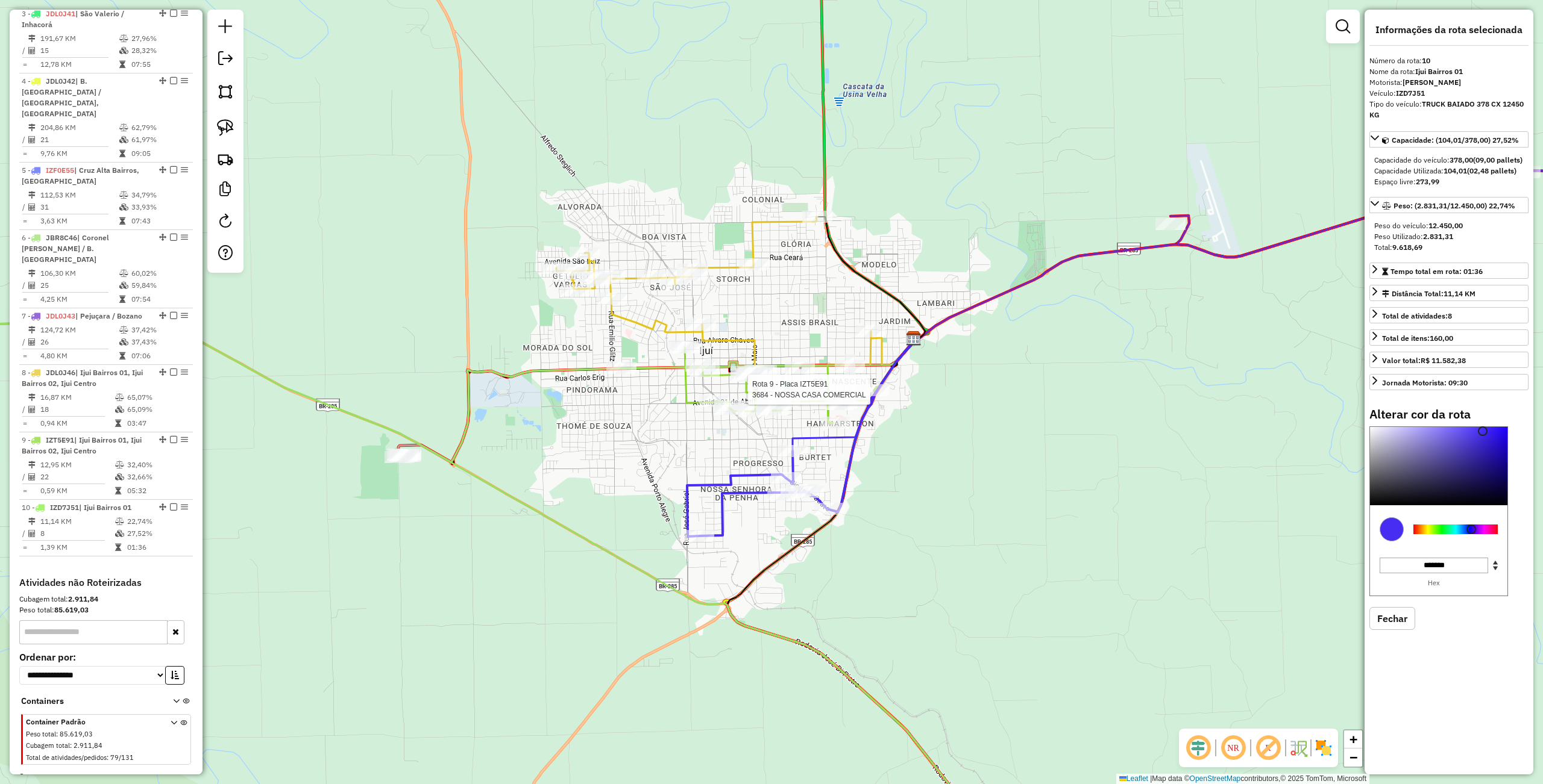
select select "**********"
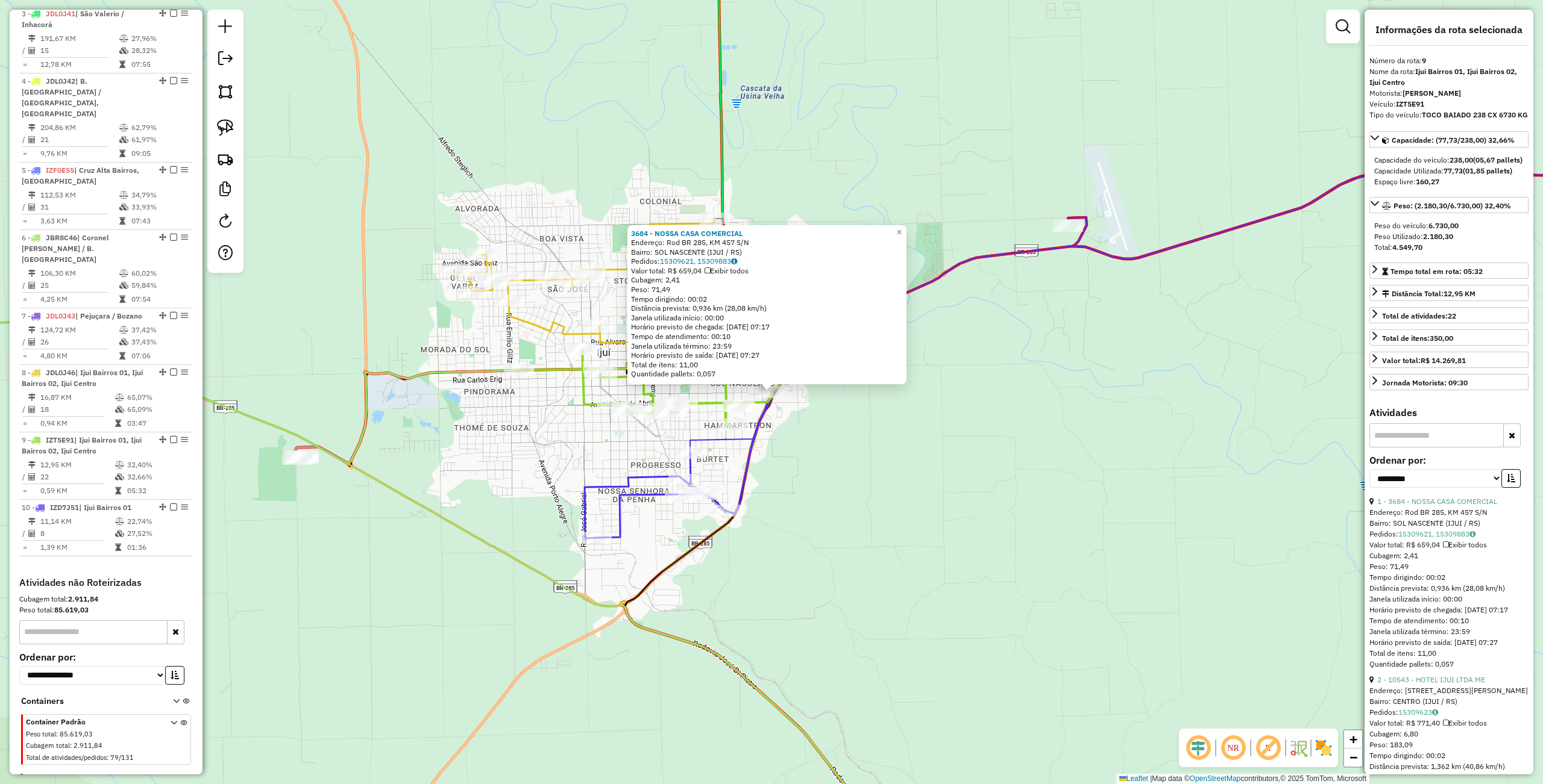
click at [869, 533] on div "3684 - NOSSA CASA COMERCIAL Endereço: Rod BR 285, KM 457 S/N Bairro: SOL NASCEN…" at bounding box center [772, 392] width 1543 height 784
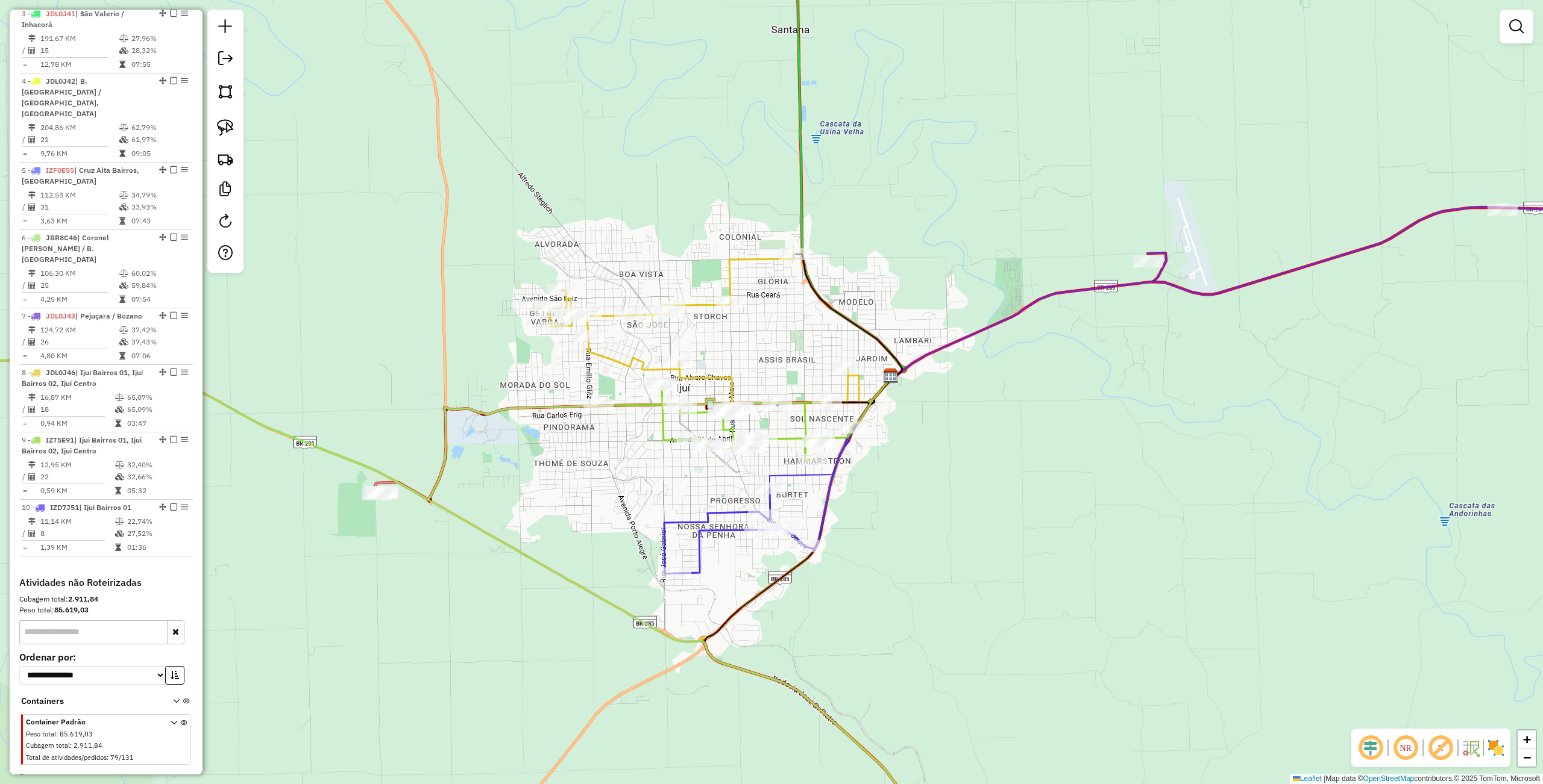
drag, startPoint x: 869, startPoint y: 533, endPoint x: 972, endPoint y: 566, distance: 108.2
click at [969, 570] on div "Janela de atendimento Grade de atendimento Capacidade Transportadoras Veículos …" at bounding box center [772, 392] width 1543 height 784
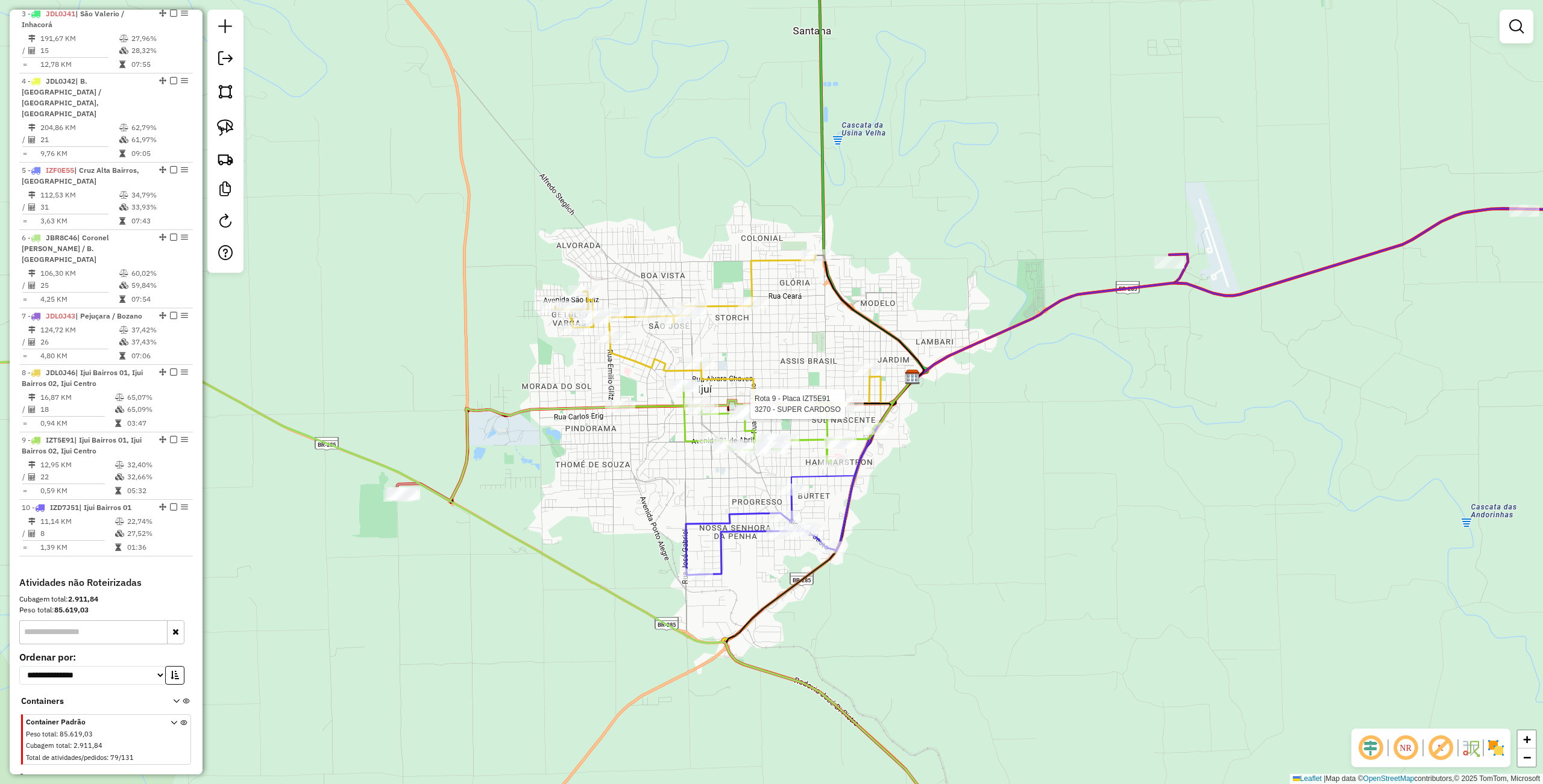
select select "**********"
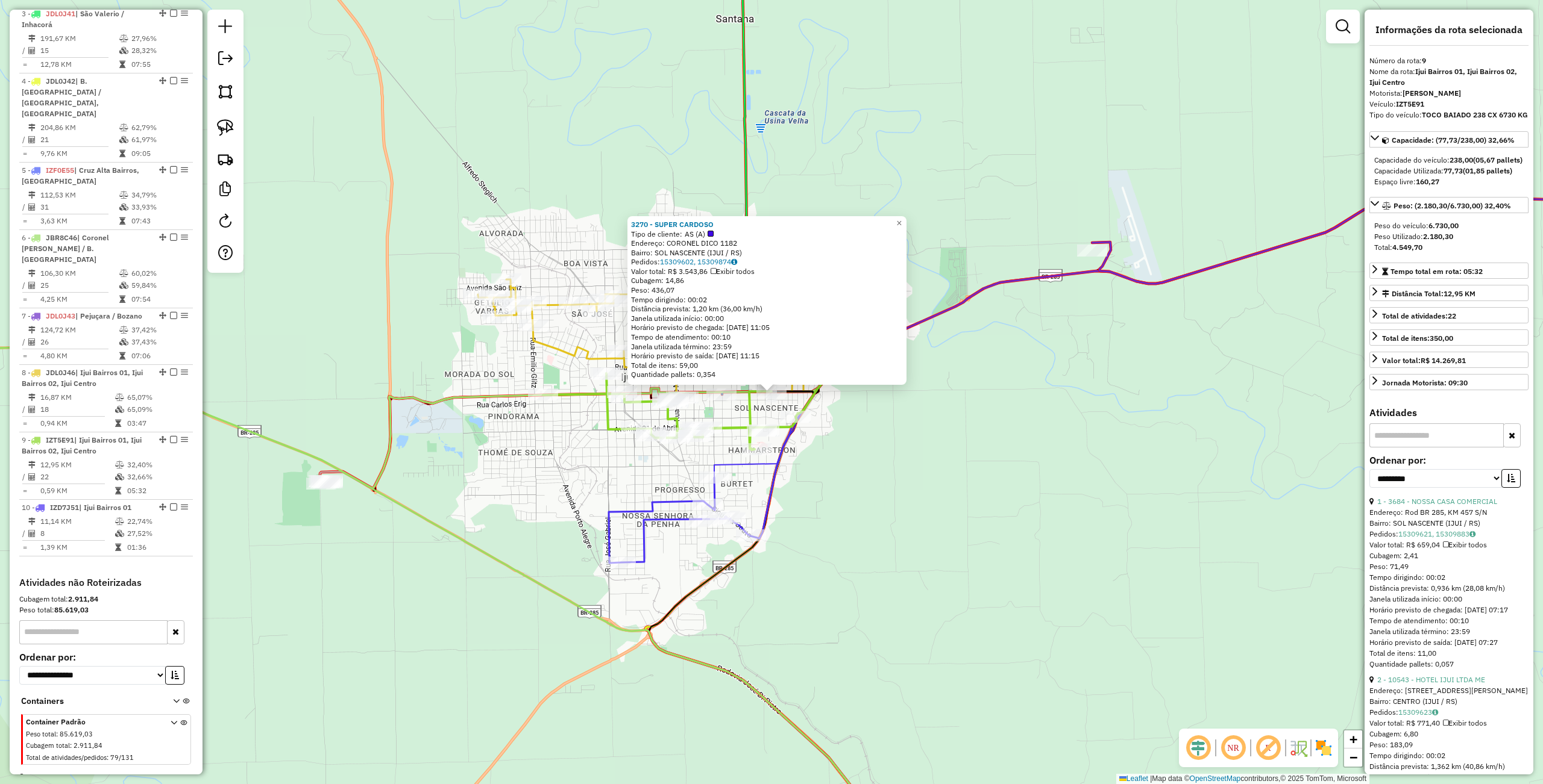
click at [909, 483] on div "3270 - SUPER CARDOSO Tipo de cliente: AS (A) Endereço: CORONEL DICO 1182 Bairro…" at bounding box center [772, 392] width 1543 height 784
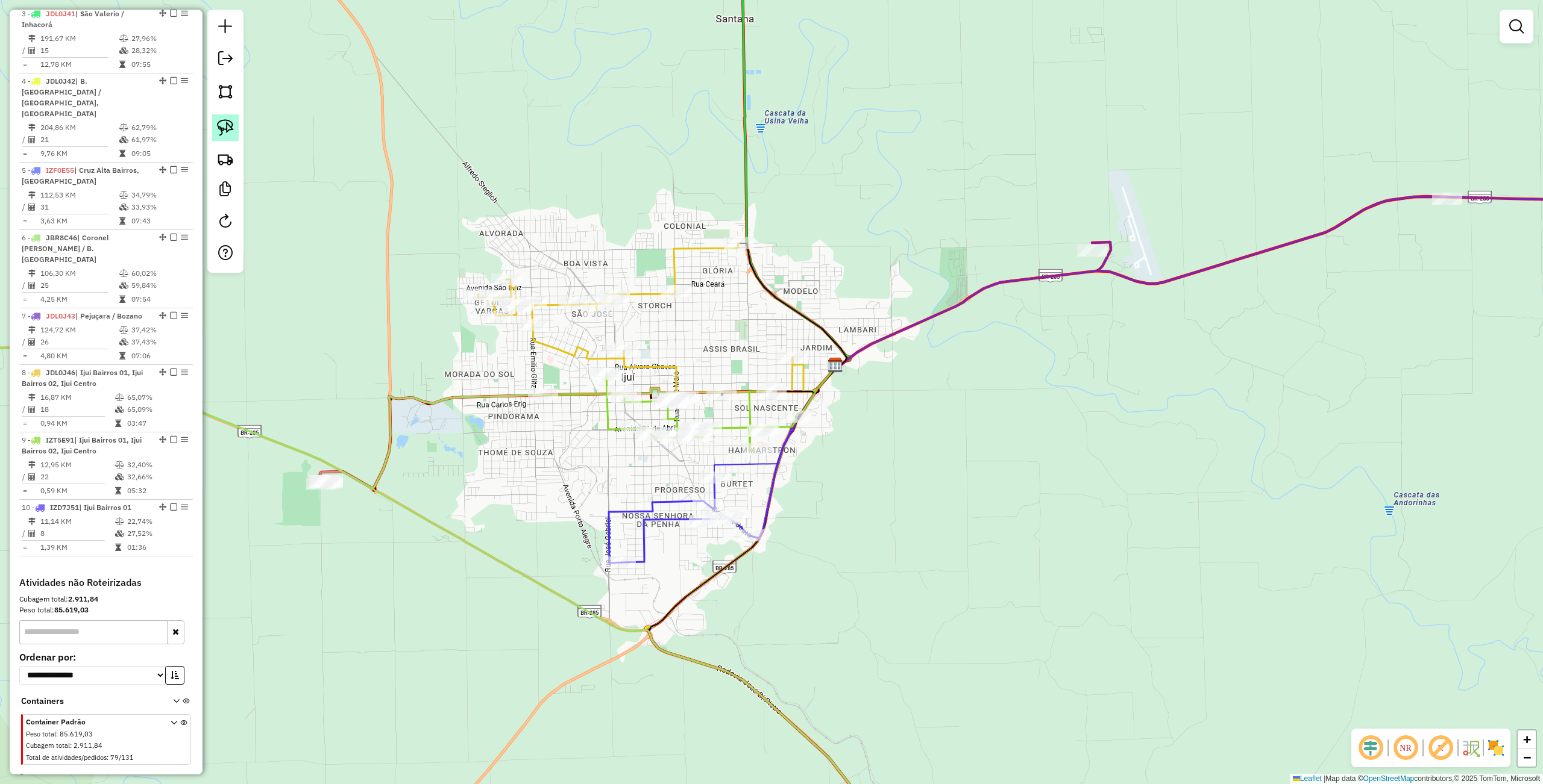
click at [225, 132] on img at bounding box center [225, 127] width 17 height 17
drag, startPoint x: 756, startPoint y: 376, endPoint x: 793, endPoint y: 400, distance: 44.1
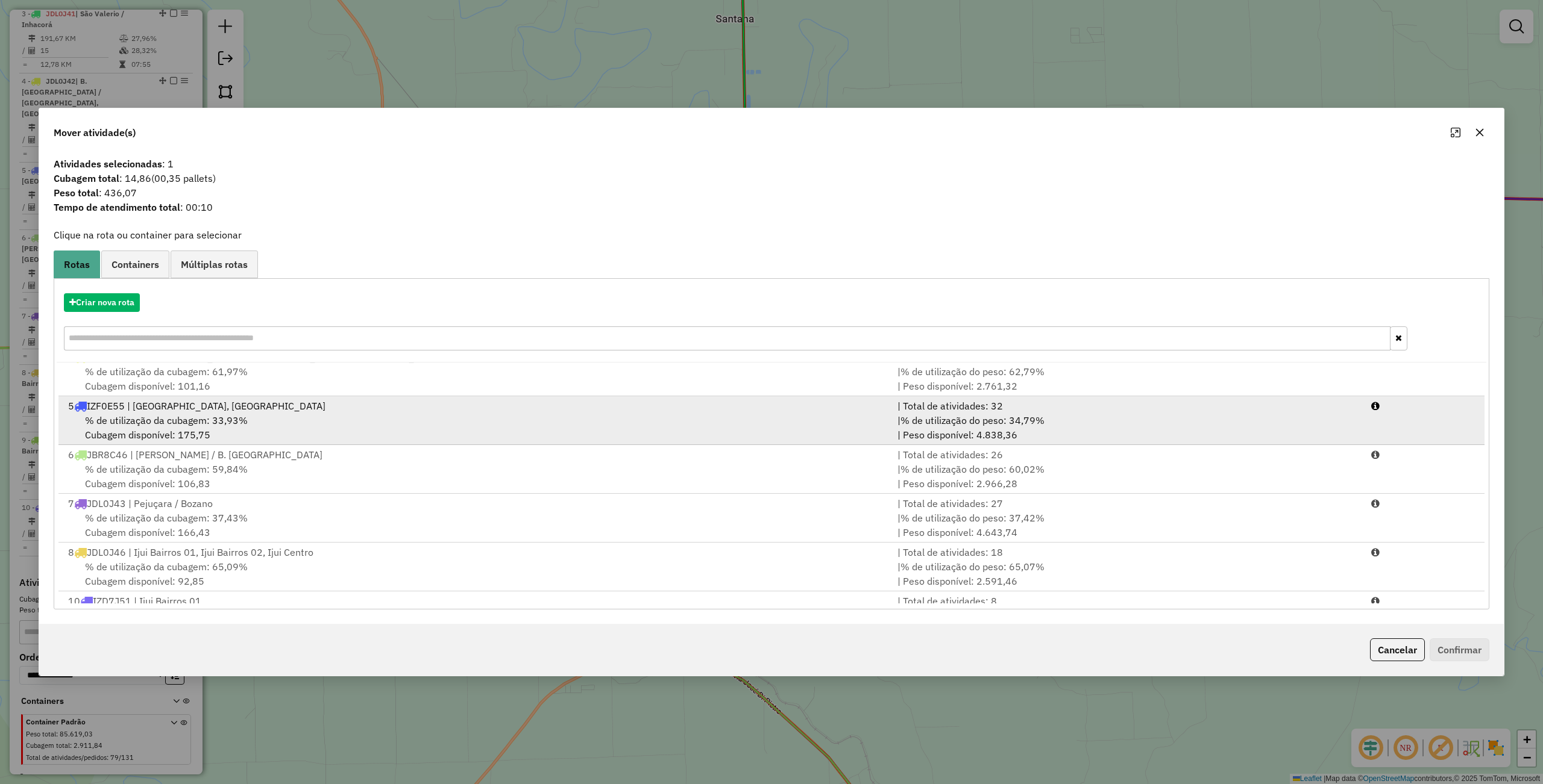
scroll to position [200, 0]
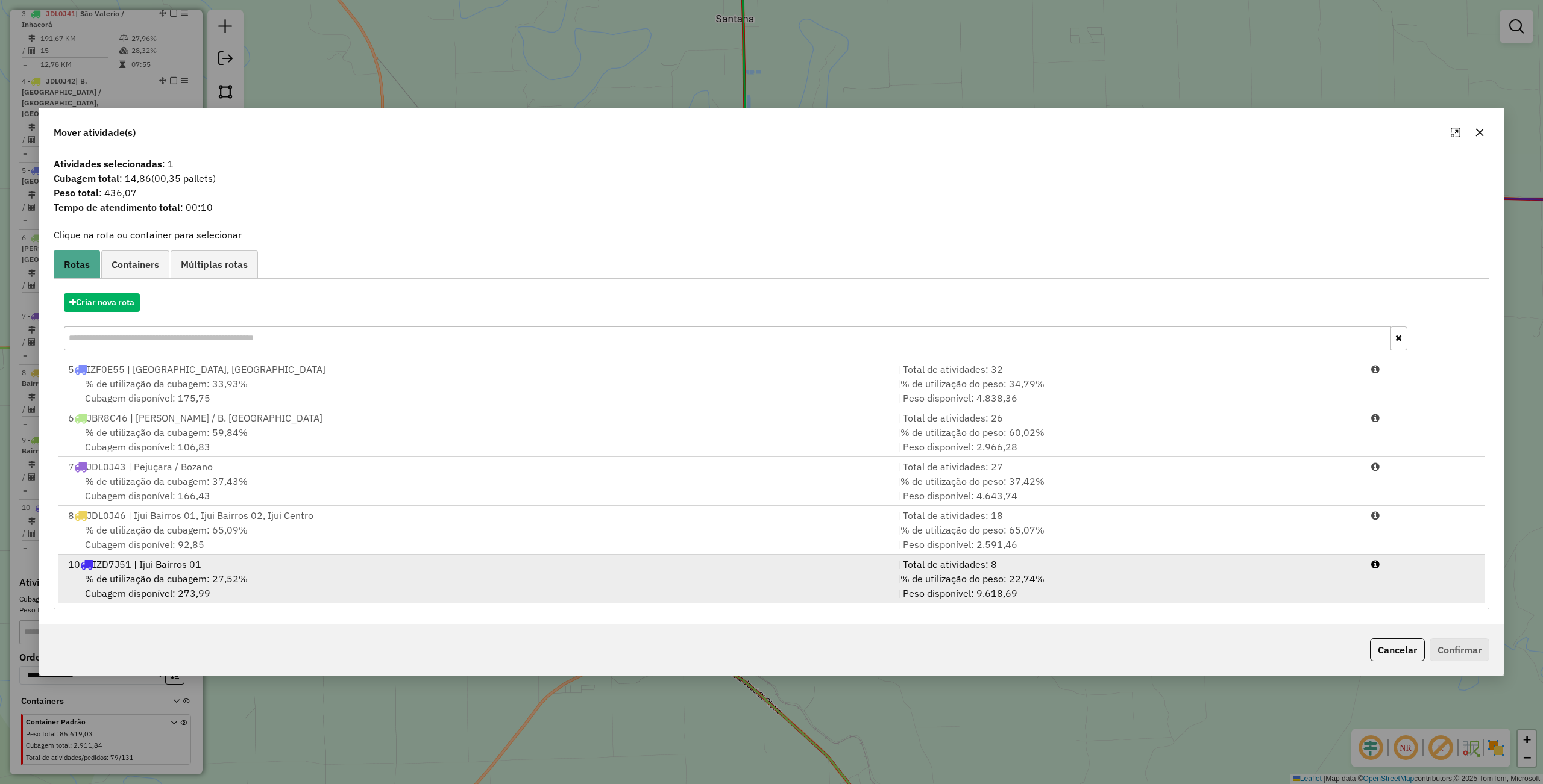
click at [432, 565] on div "10 IZD7J51 | Ijui Bairros 01" at bounding box center [476, 565] width 829 height 14
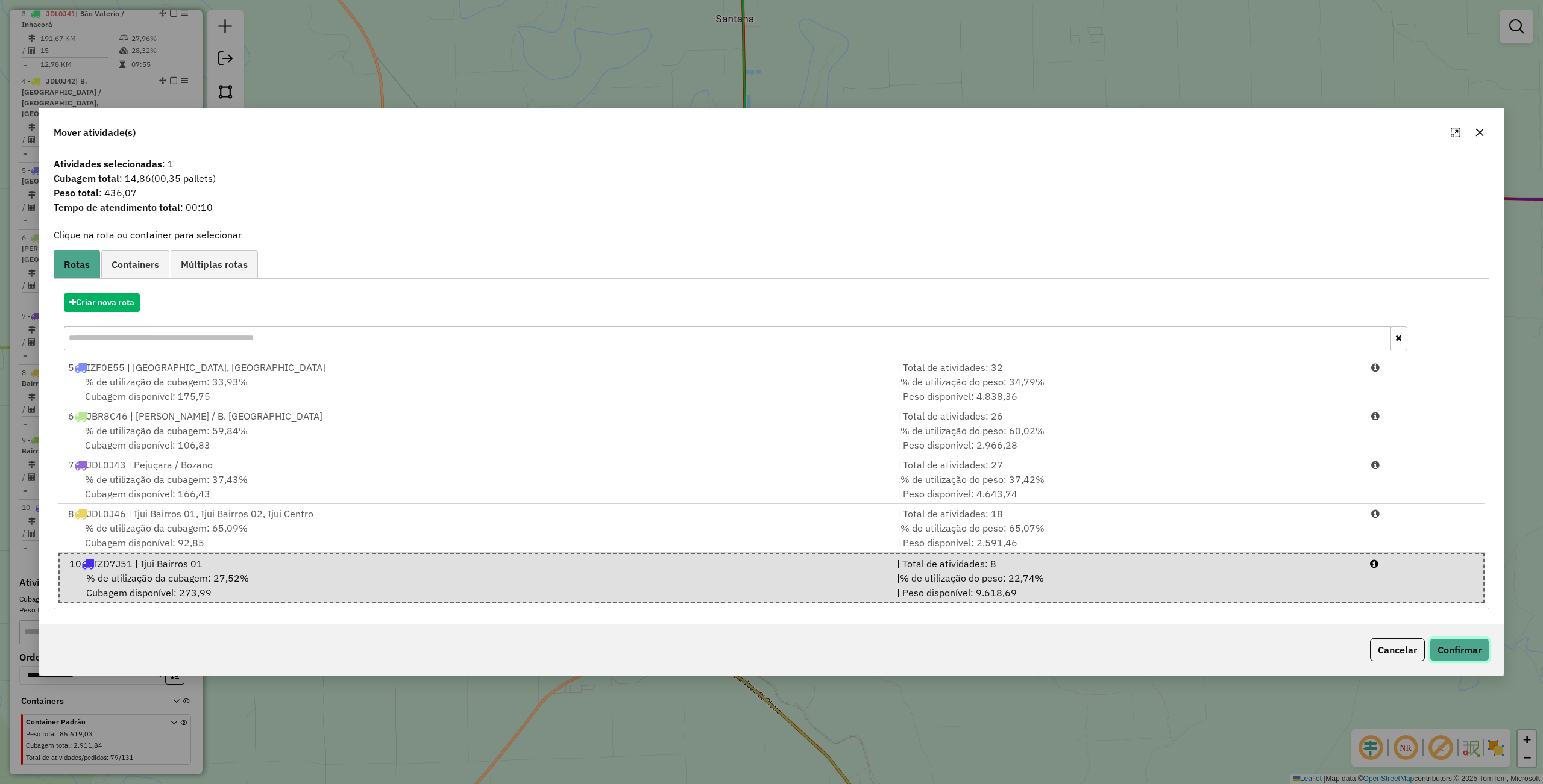
click at [1470, 647] on button "Confirmar" at bounding box center [1459, 650] width 60 height 23
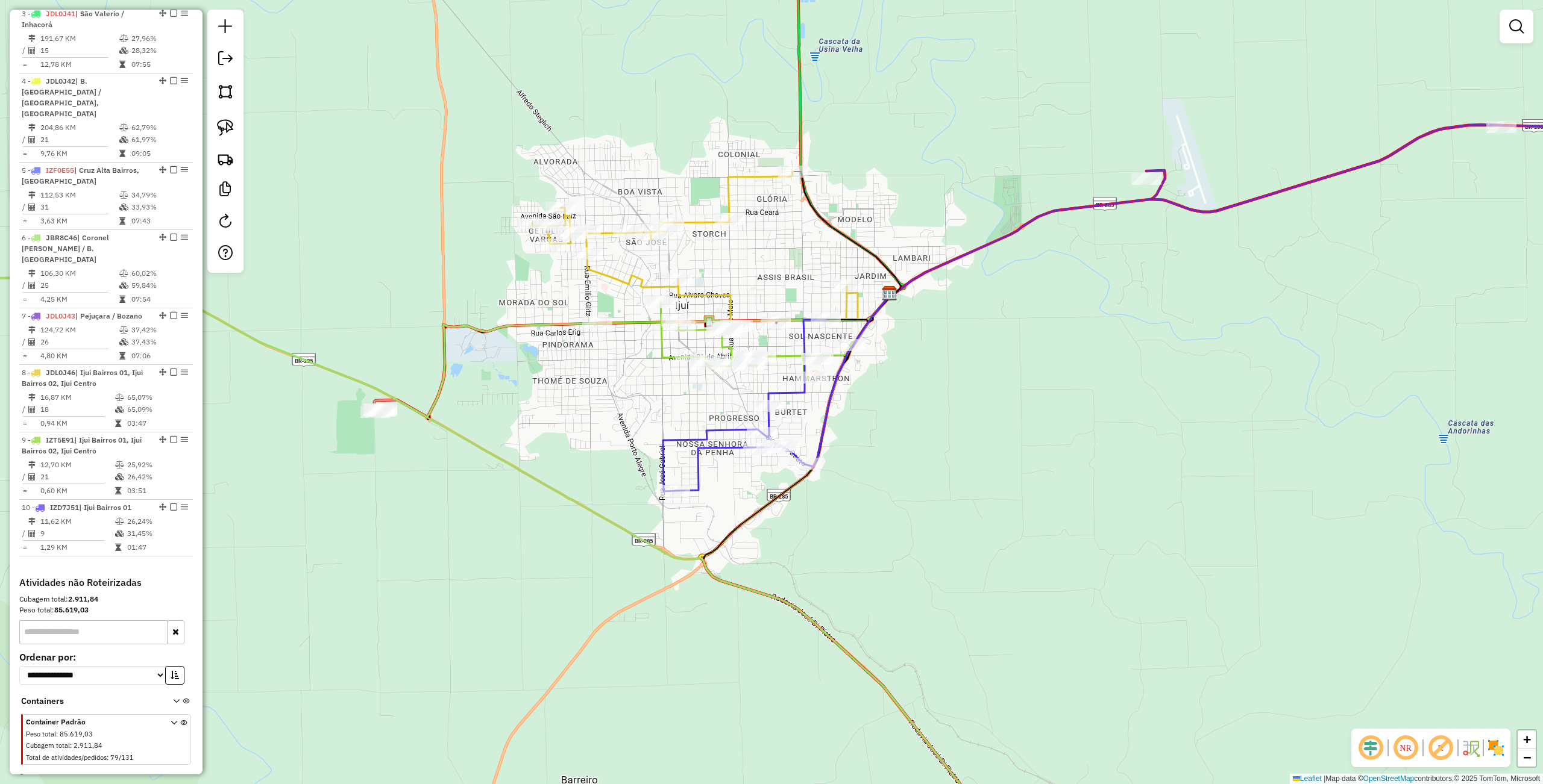
drag, startPoint x: 751, startPoint y: 324, endPoint x: 805, endPoint y: 252, distance: 90.0
click at [805, 252] on div "Janela de atendimento Grade de atendimento Capacidade Transportadoras Veículos …" at bounding box center [772, 392] width 1543 height 784
select select "**********"
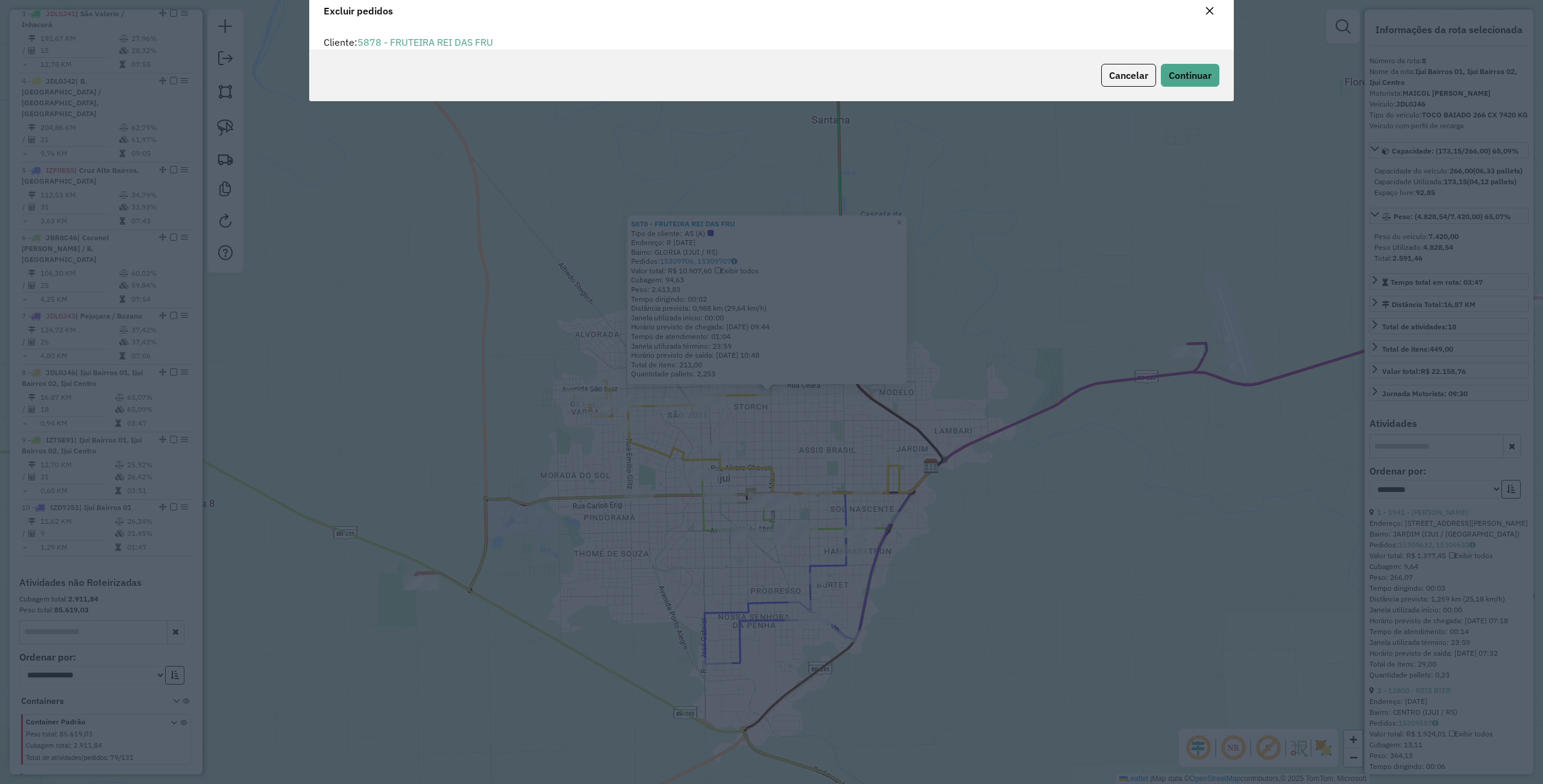
scroll to position [6, 3]
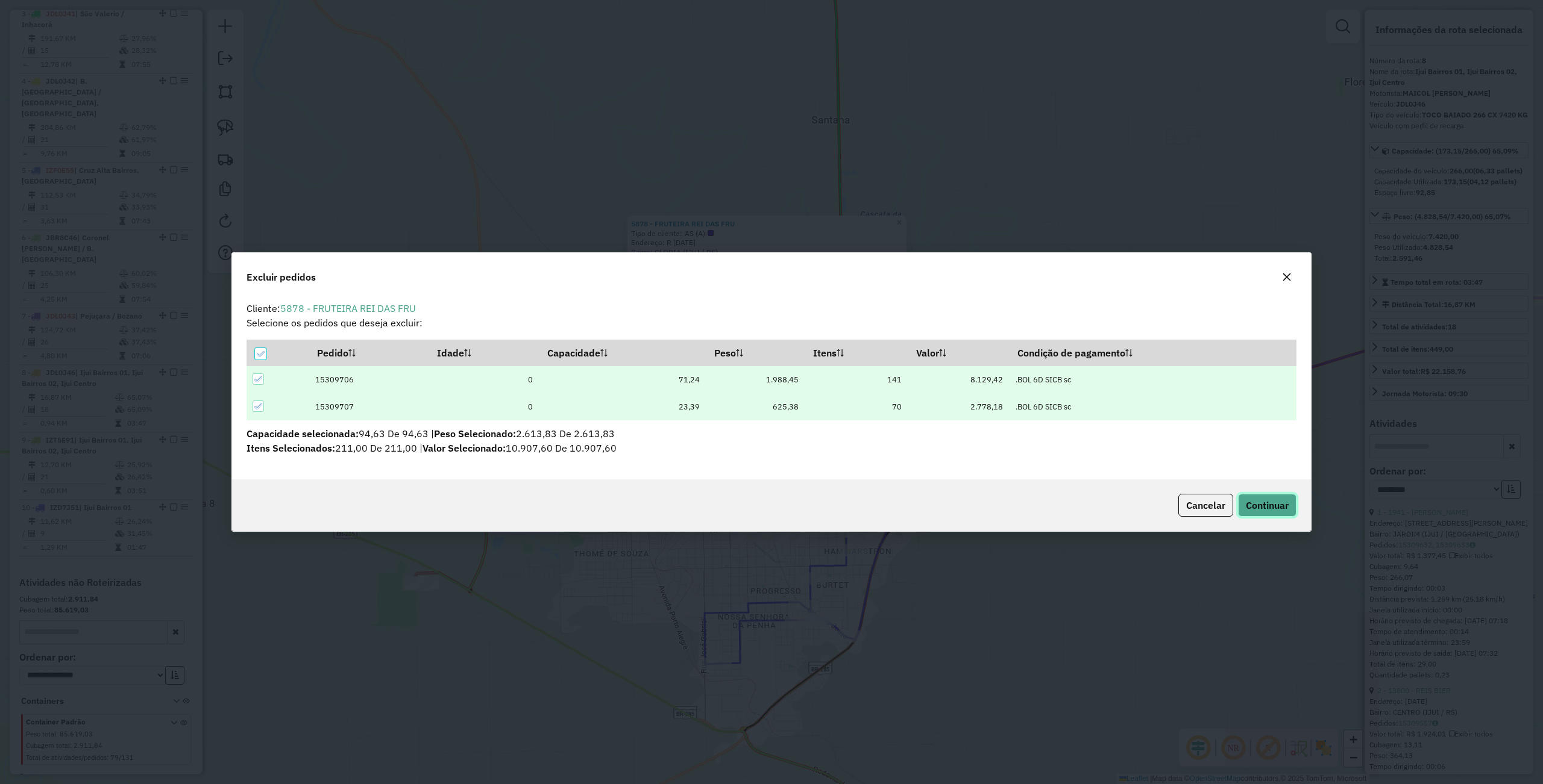
click at [1270, 509] on span "Continuar" at bounding box center [1267, 505] width 42 height 12
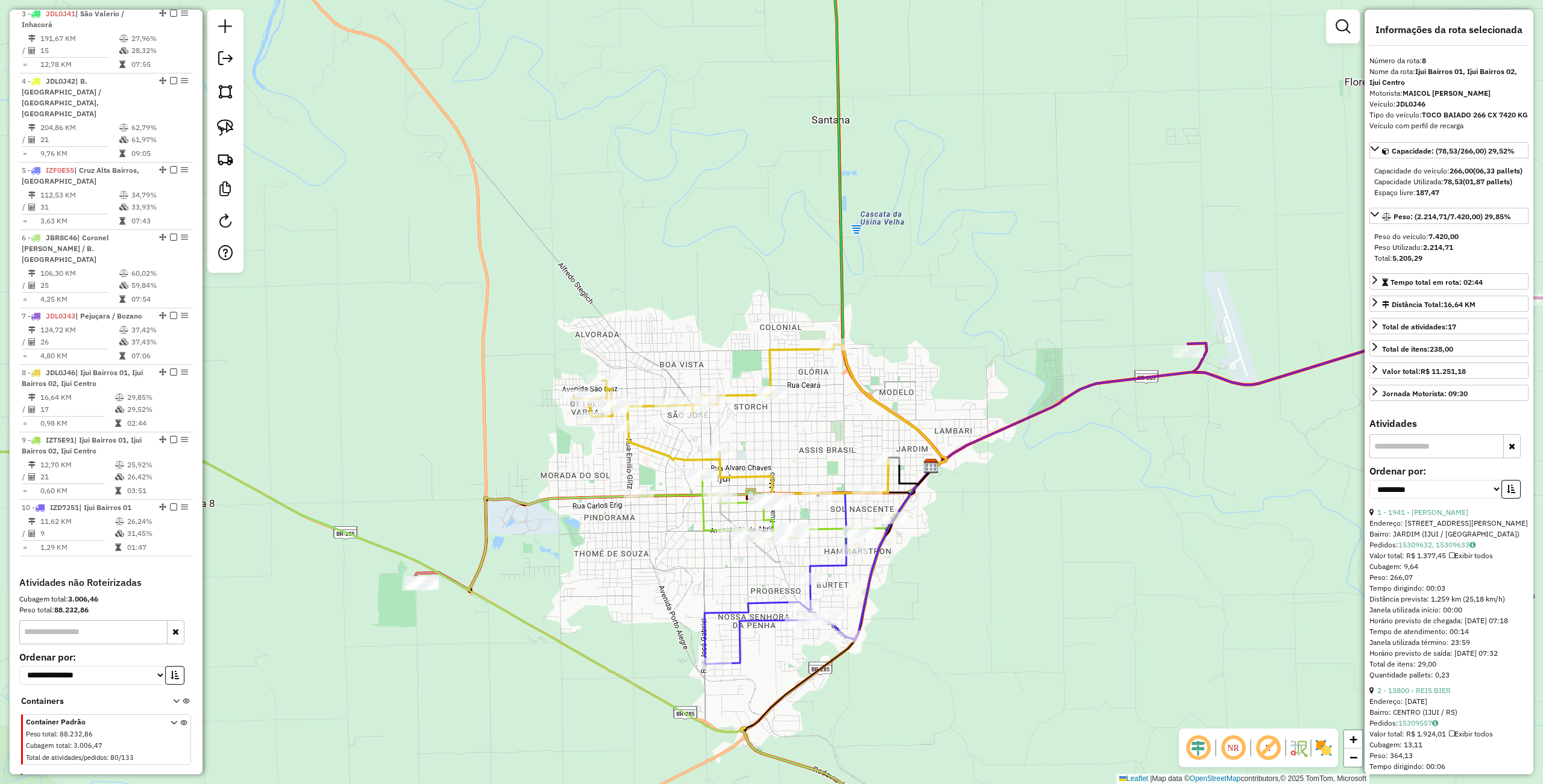
drag, startPoint x: 1025, startPoint y: 535, endPoint x: 1006, endPoint y: 528, distance: 20.2
click at [1006, 528] on div "Janela de atendimento Grade de atendimento Capacidade Transportadoras Veículos …" at bounding box center [772, 392] width 1543 height 784
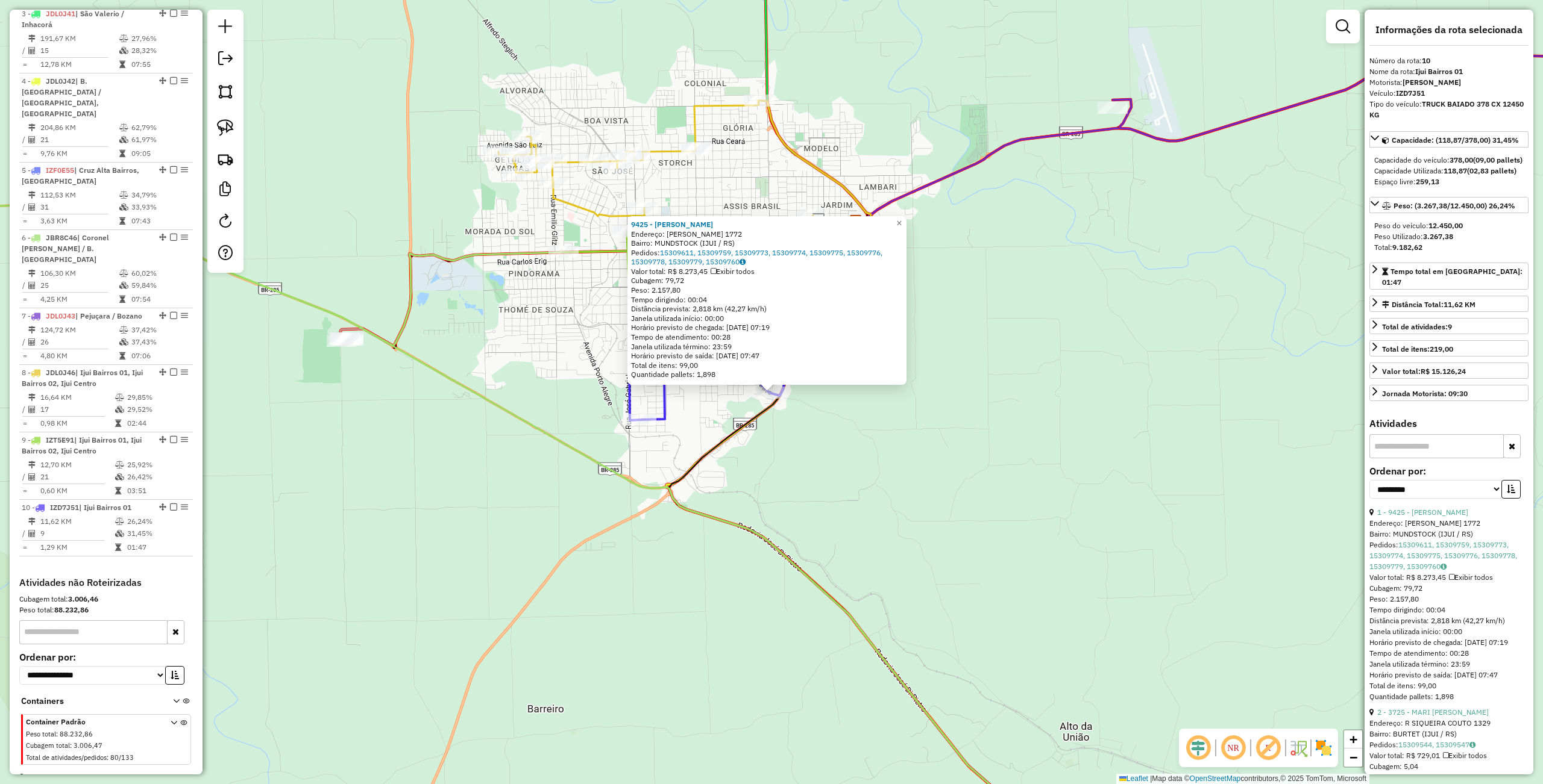
click at [931, 521] on div "9425 - [PERSON_NAME]: R SIQUEIRA COUTO 1772 Bairro: [GEOGRAPHIC_DATA] (IJUI / […" at bounding box center [772, 392] width 1543 height 784
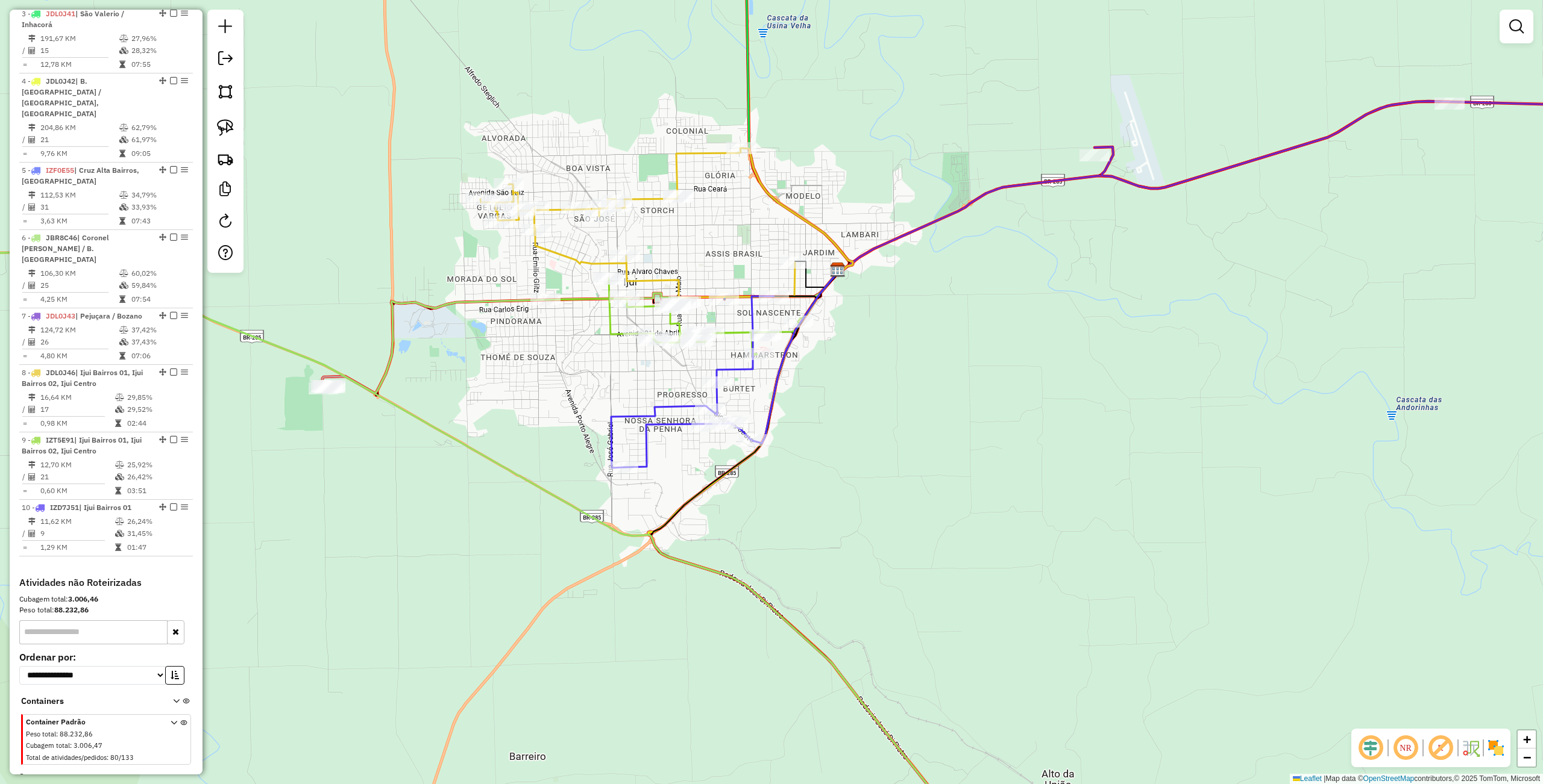
drag, startPoint x: 1032, startPoint y: 350, endPoint x: 995, endPoint y: 441, distance: 98.2
click at [998, 456] on div "Janela de atendimento Grade de atendimento Capacidade Transportadoras Veículos …" at bounding box center [772, 392] width 1543 height 784
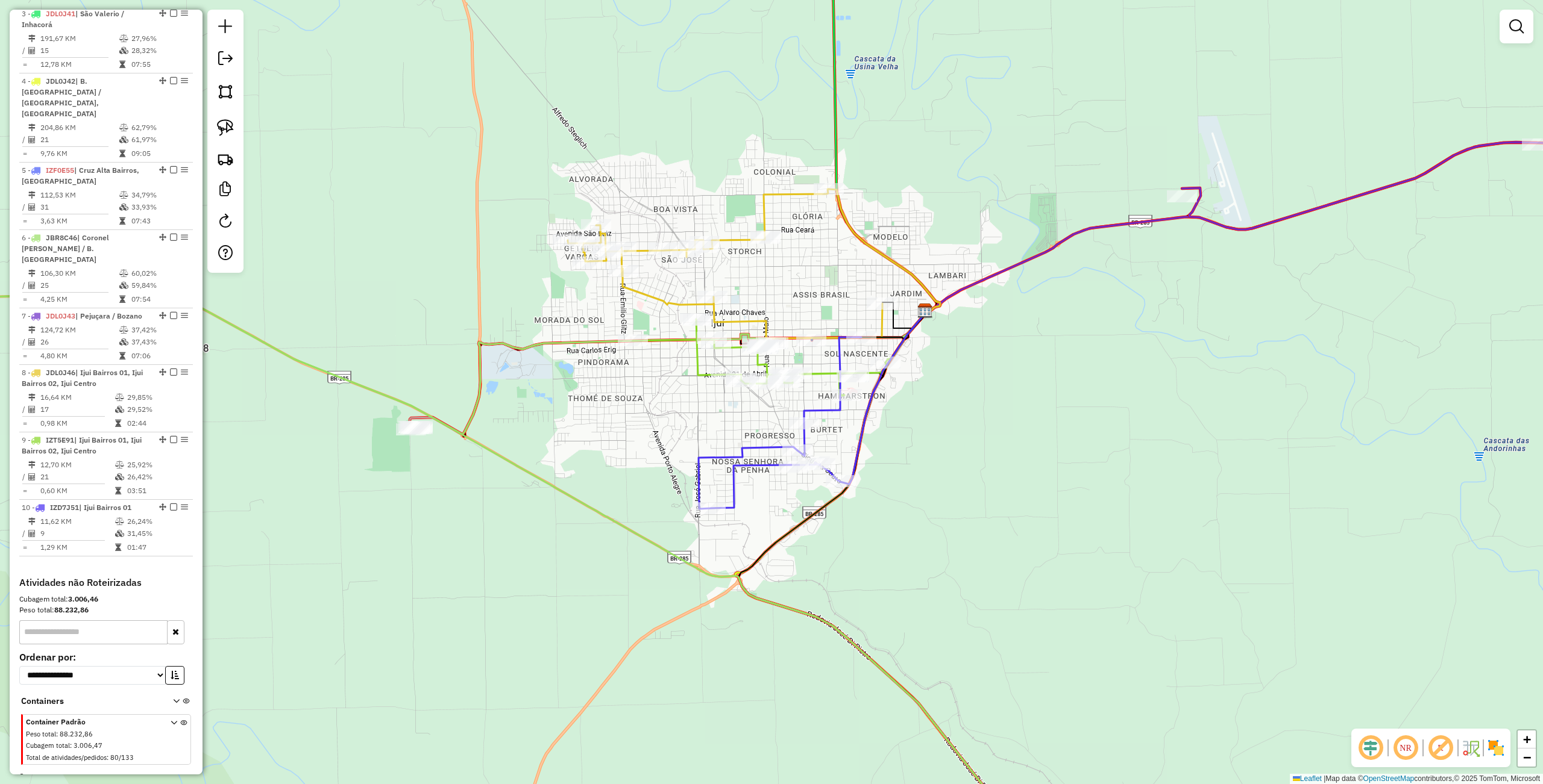
drag, startPoint x: 415, startPoint y: 442, endPoint x: 469, endPoint y: 363, distance: 95.7
click at [522, 418] on div "Janela de atendimento Grade de atendimento Capacidade Transportadoras Veículos …" at bounding box center [772, 392] width 1543 height 784
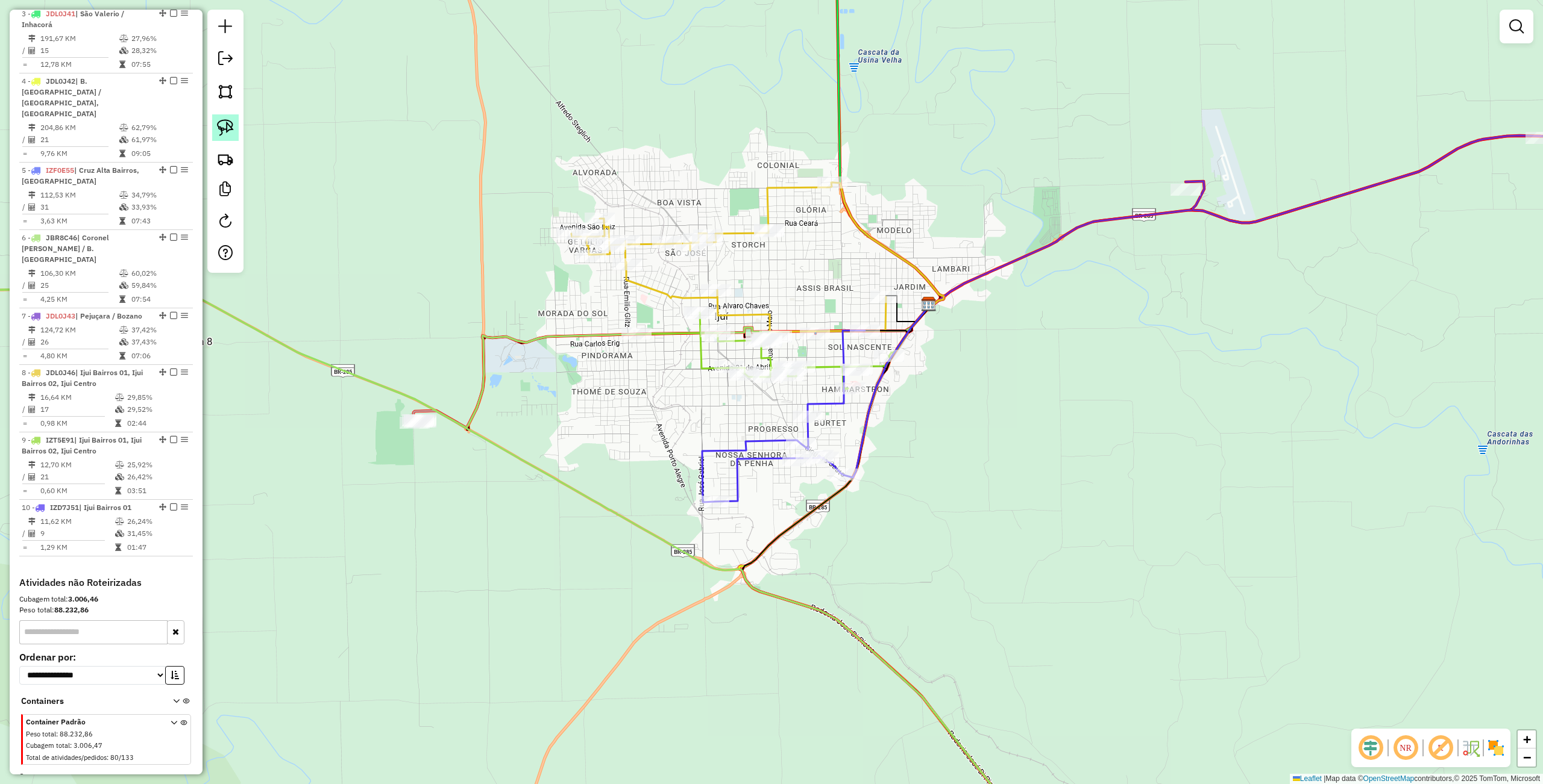
click at [223, 123] on img at bounding box center [225, 127] width 17 height 17
drag, startPoint x: 353, startPoint y: 381, endPoint x: 456, endPoint y: 459, distance: 129.2
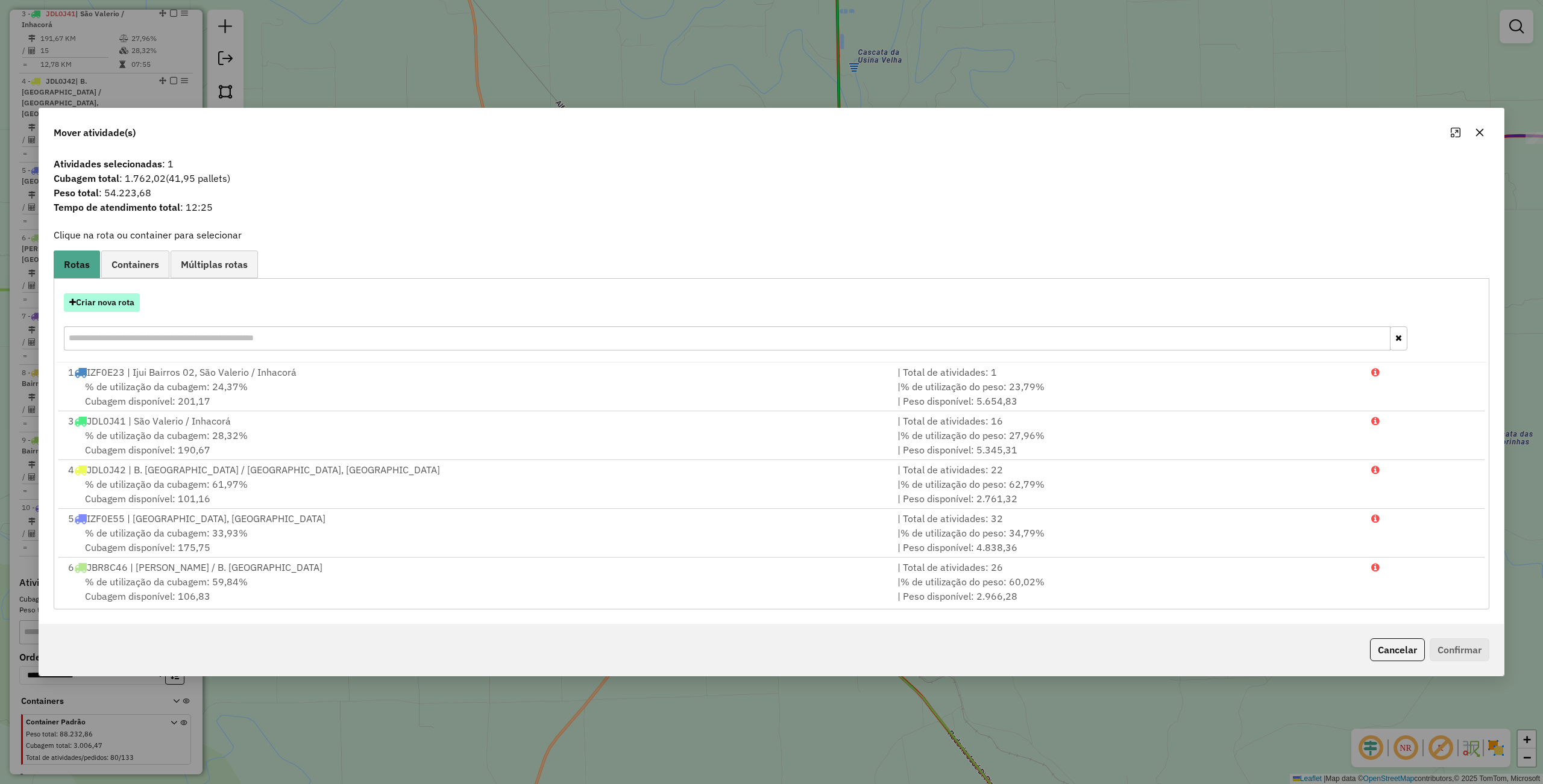
click at [106, 305] on button "Criar nova rota" at bounding box center [102, 303] width 76 height 19
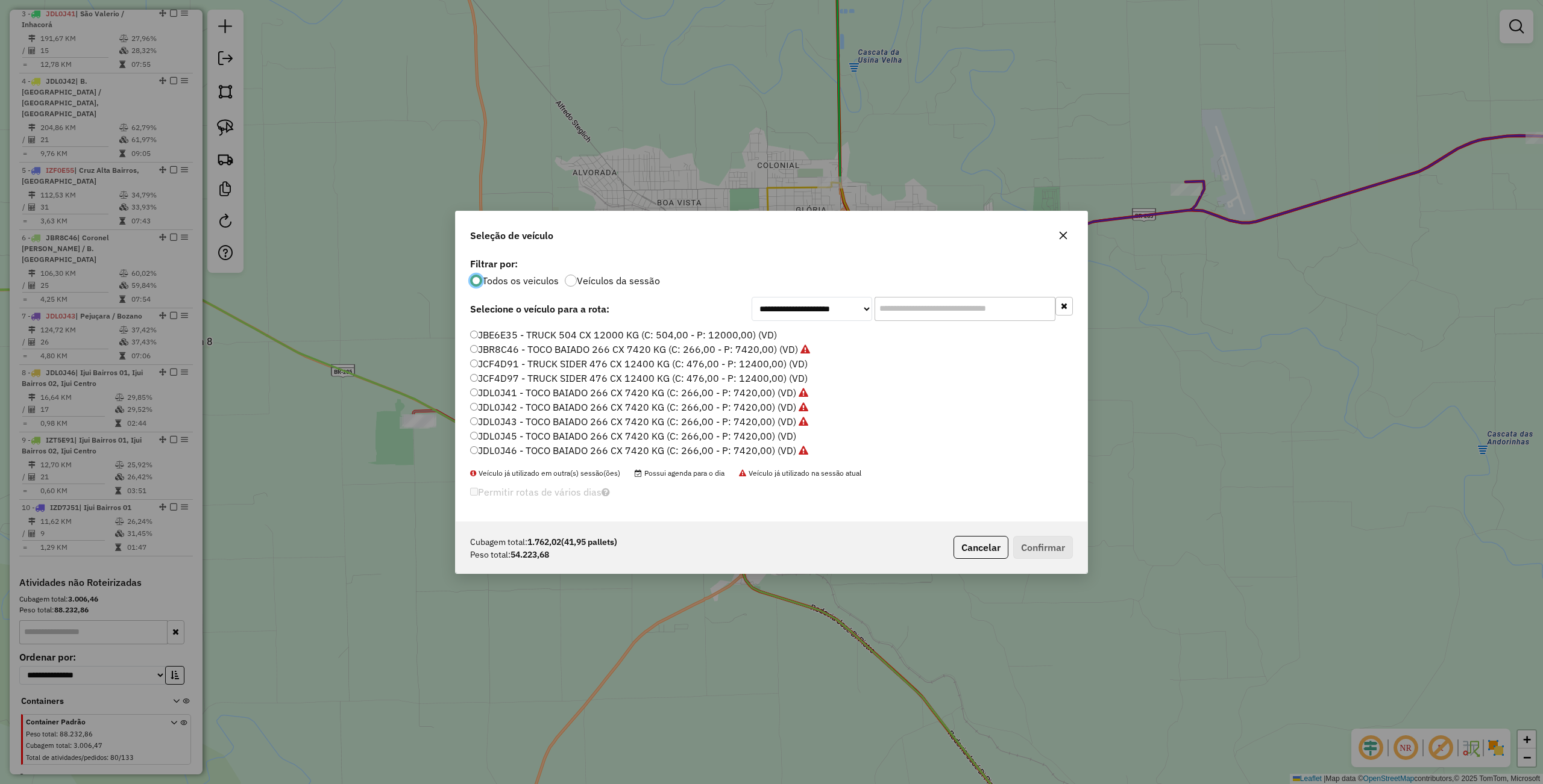
scroll to position [278, 0]
click at [512, 386] on label "JBA6C50 - BITRUCK SIDER 672 CX 18000 (C: 672,00 - P: 18000,00) (VD)" at bounding box center [635, 387] width 332 height 14
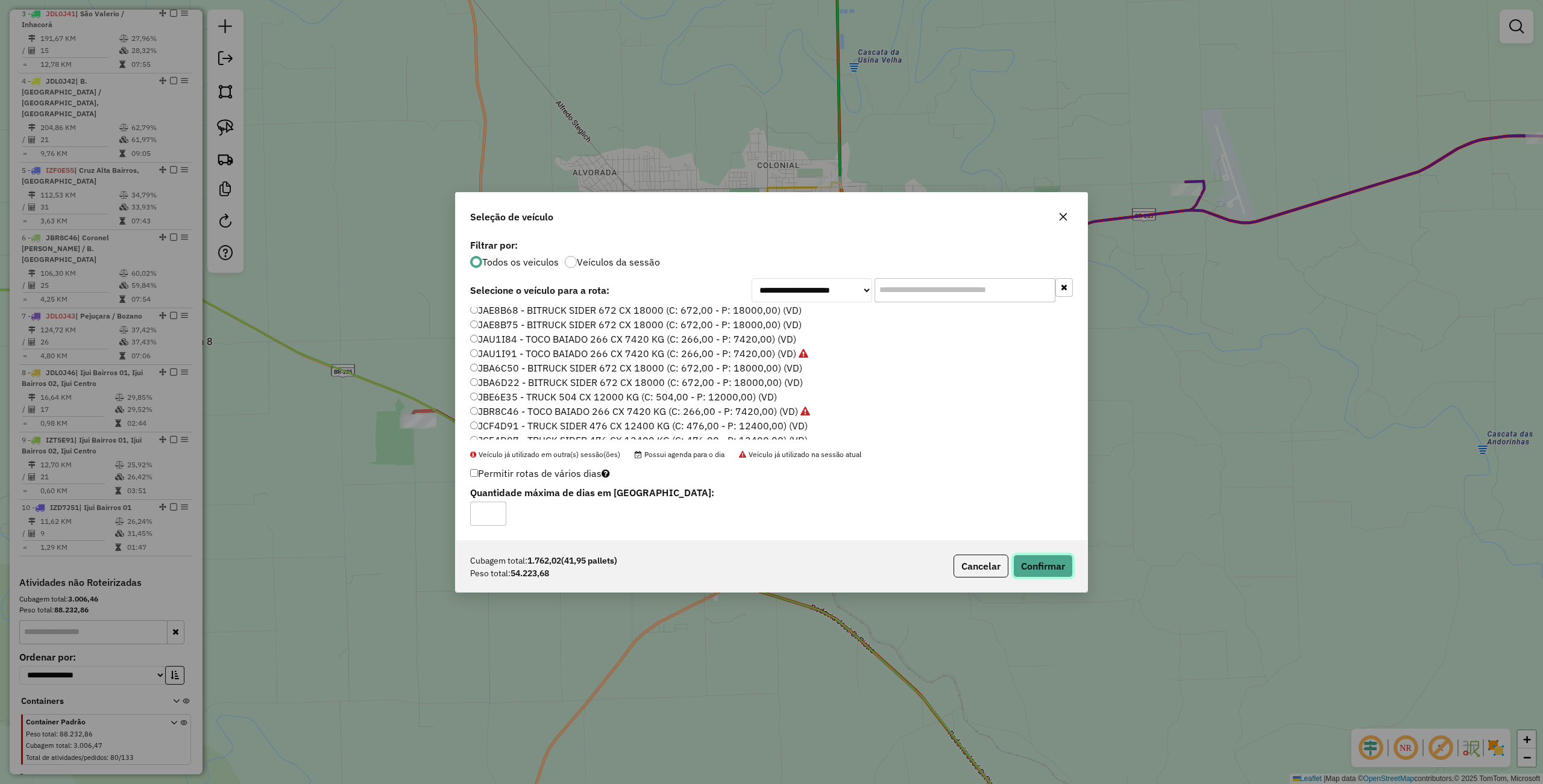
click at [1070, 573] on button "Confirmar" at bounding box center [1043, 566] width 60 height 23
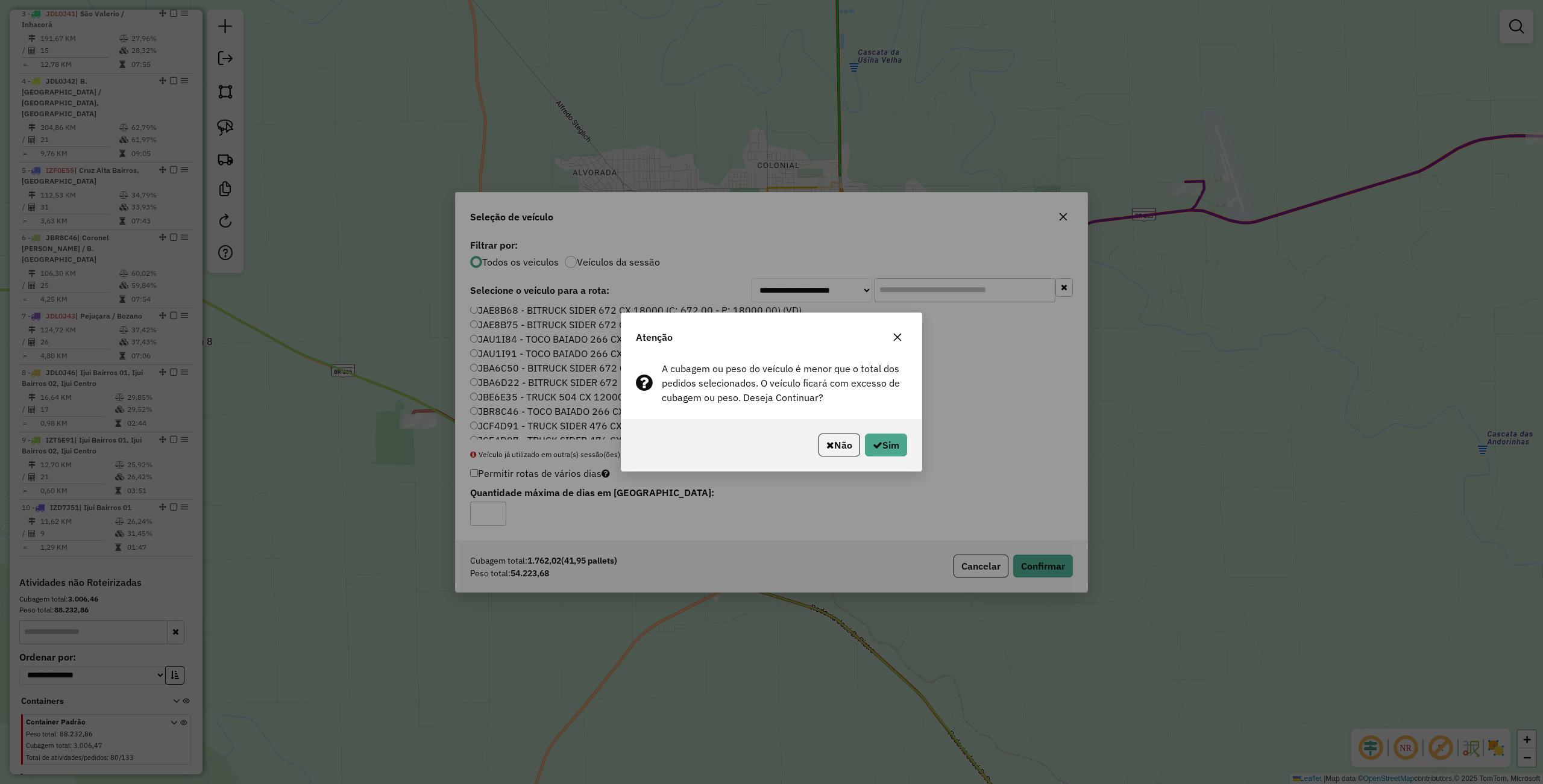
click at [881, 432] on div "Não Sim" at bounding box center [771, 445] width 300 height 52
click at [882, 439] on button "Sim" at bounding box center [886, 445] width 42 height 23
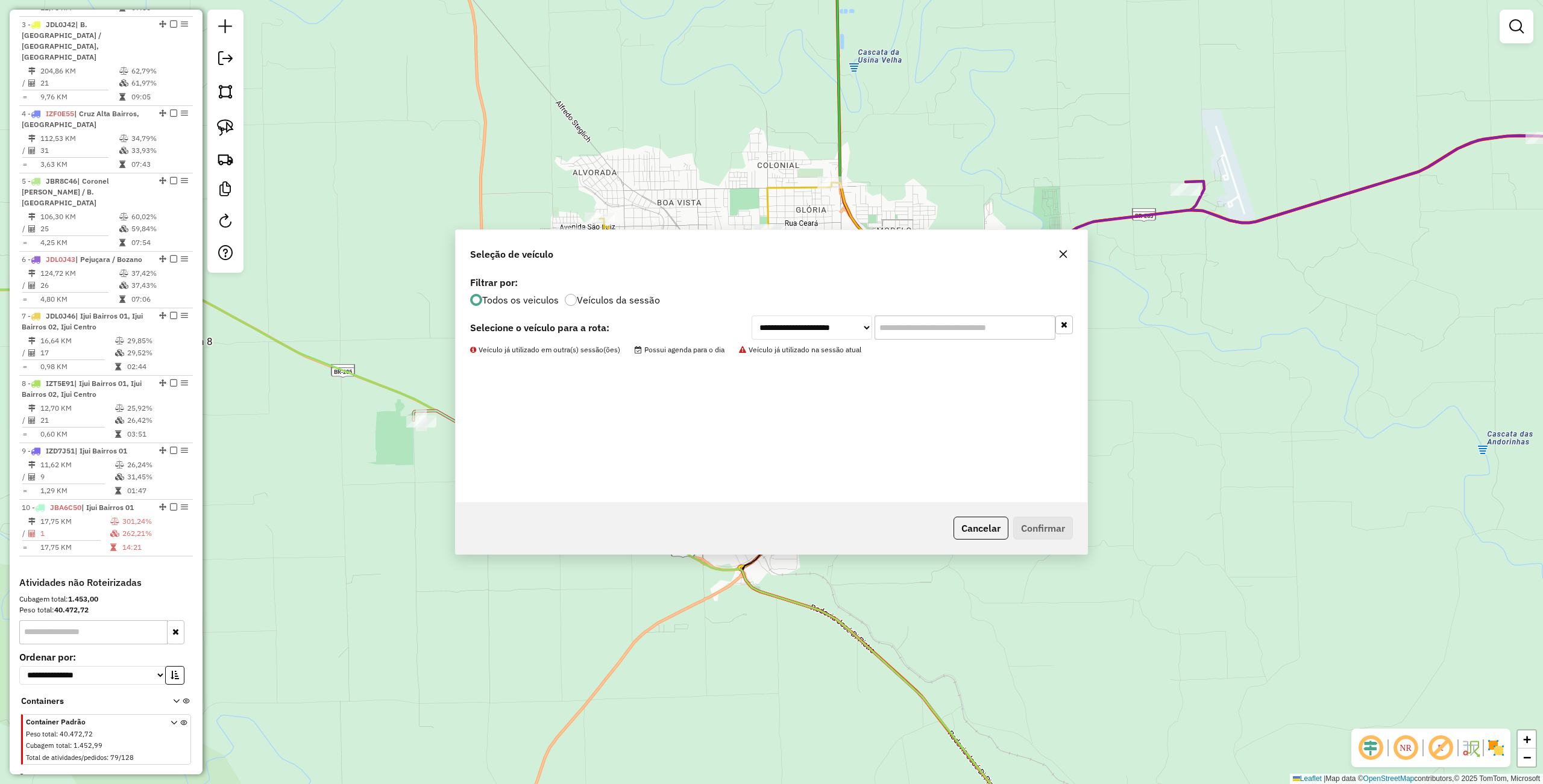
scroll to position [527, 0]
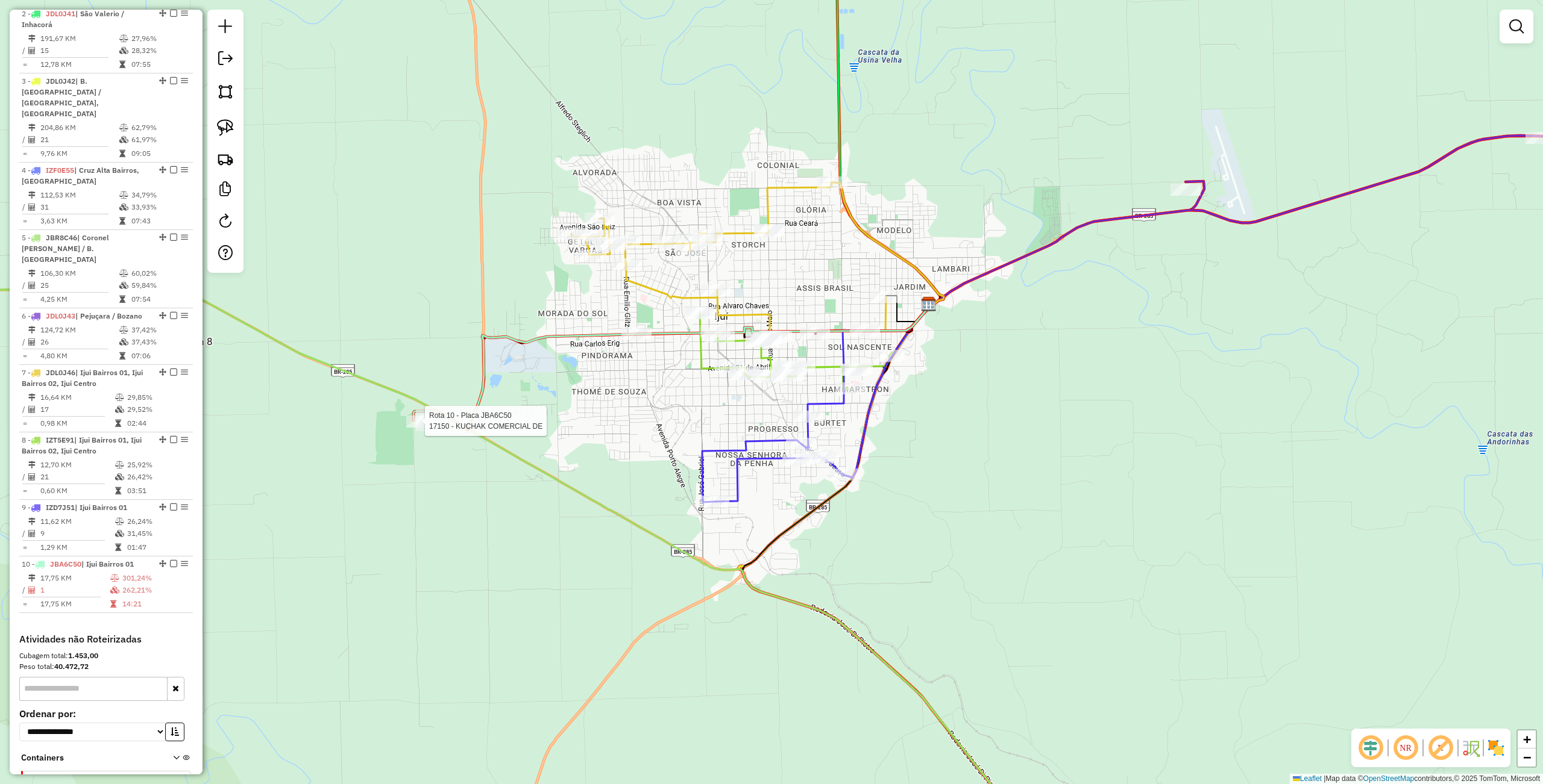
select select "**********"
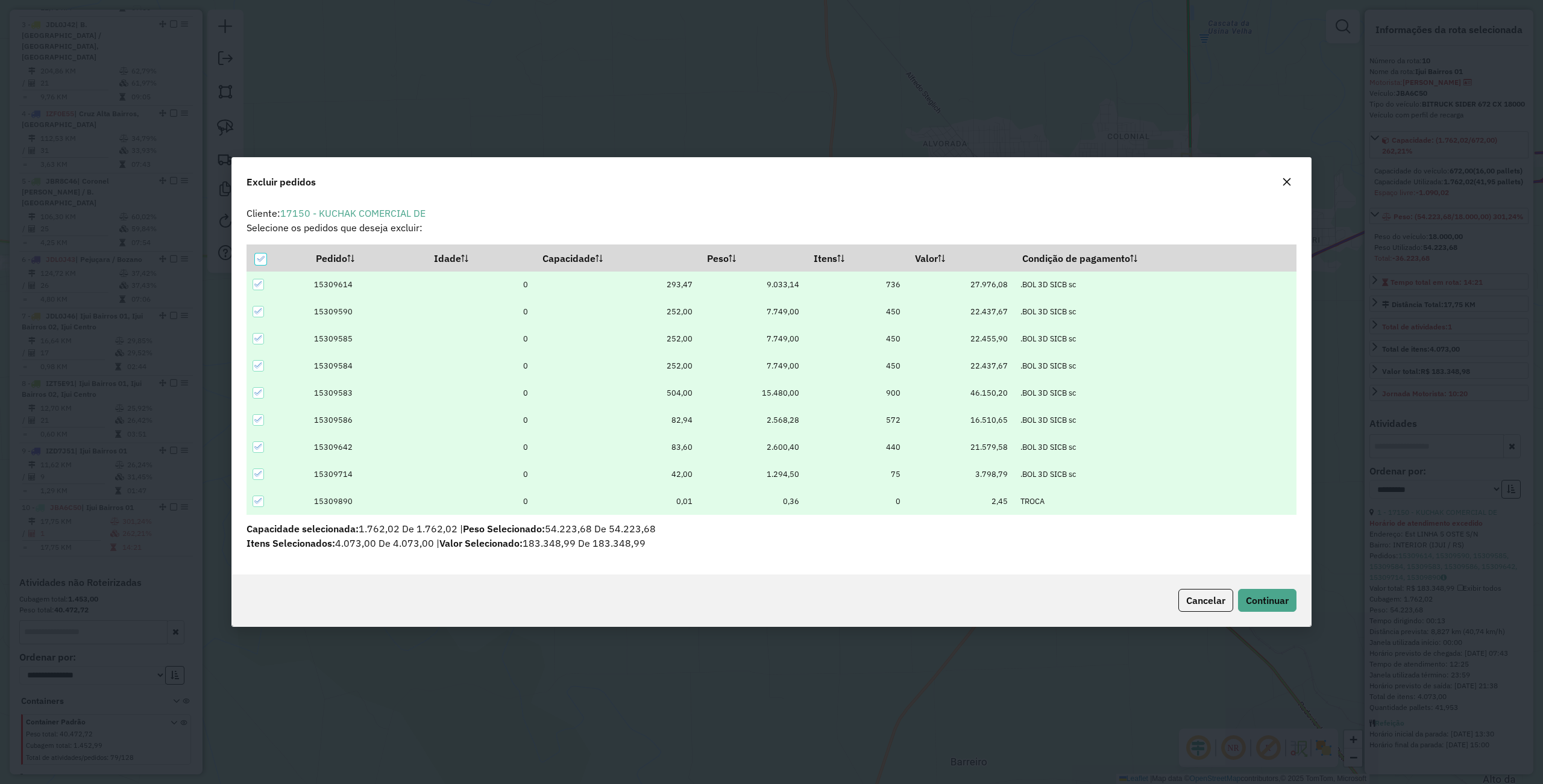
scroll to position [6, 3]
click at [257, 259] on icon at bounding box center [261, 259] width 8 height 6
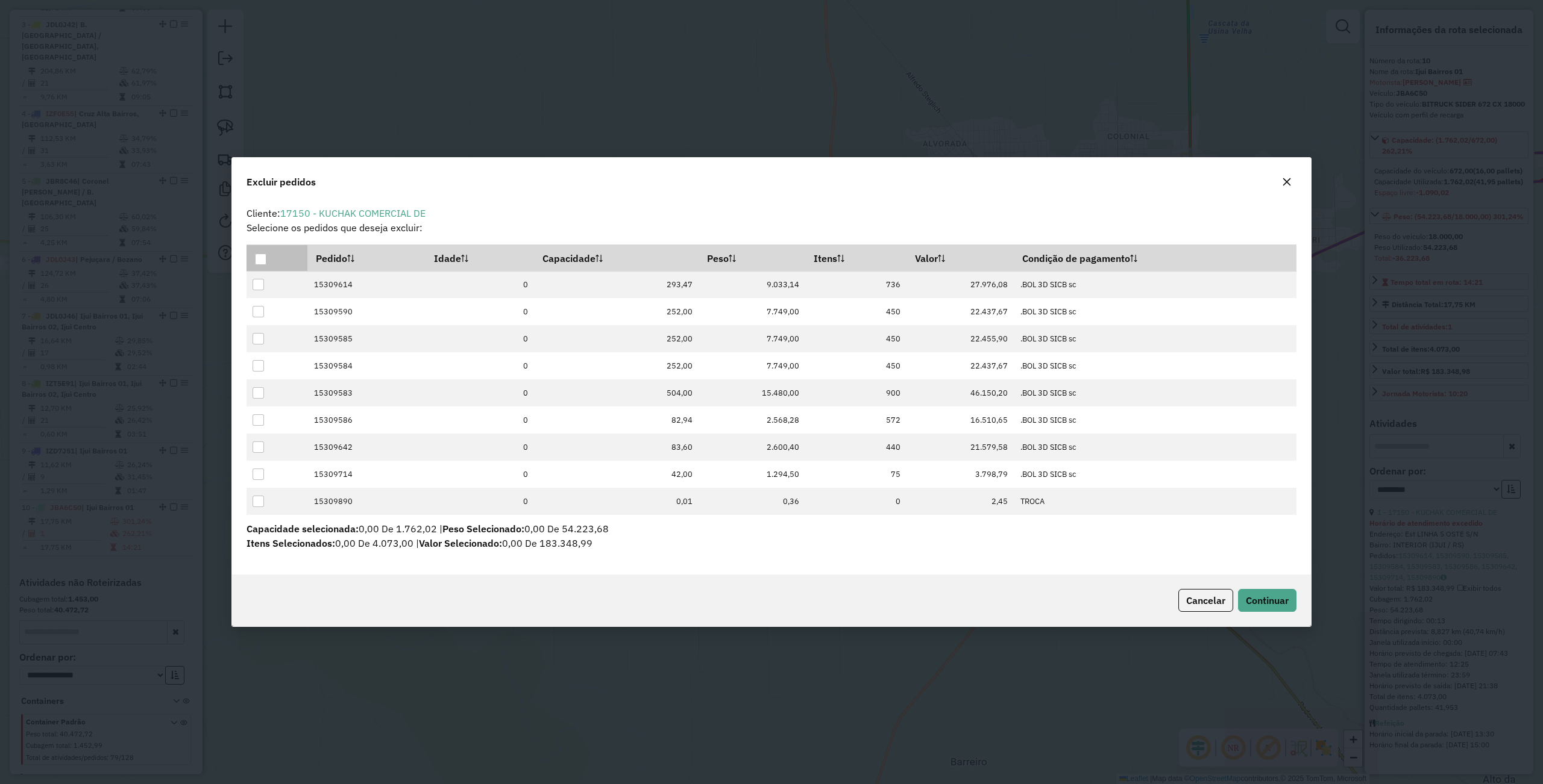
click at [259, 247] on th at bounding box center [276, 258] width 61 height 26
click at [261, 257] on div at bounding box center [261, 260] width 12 height 12
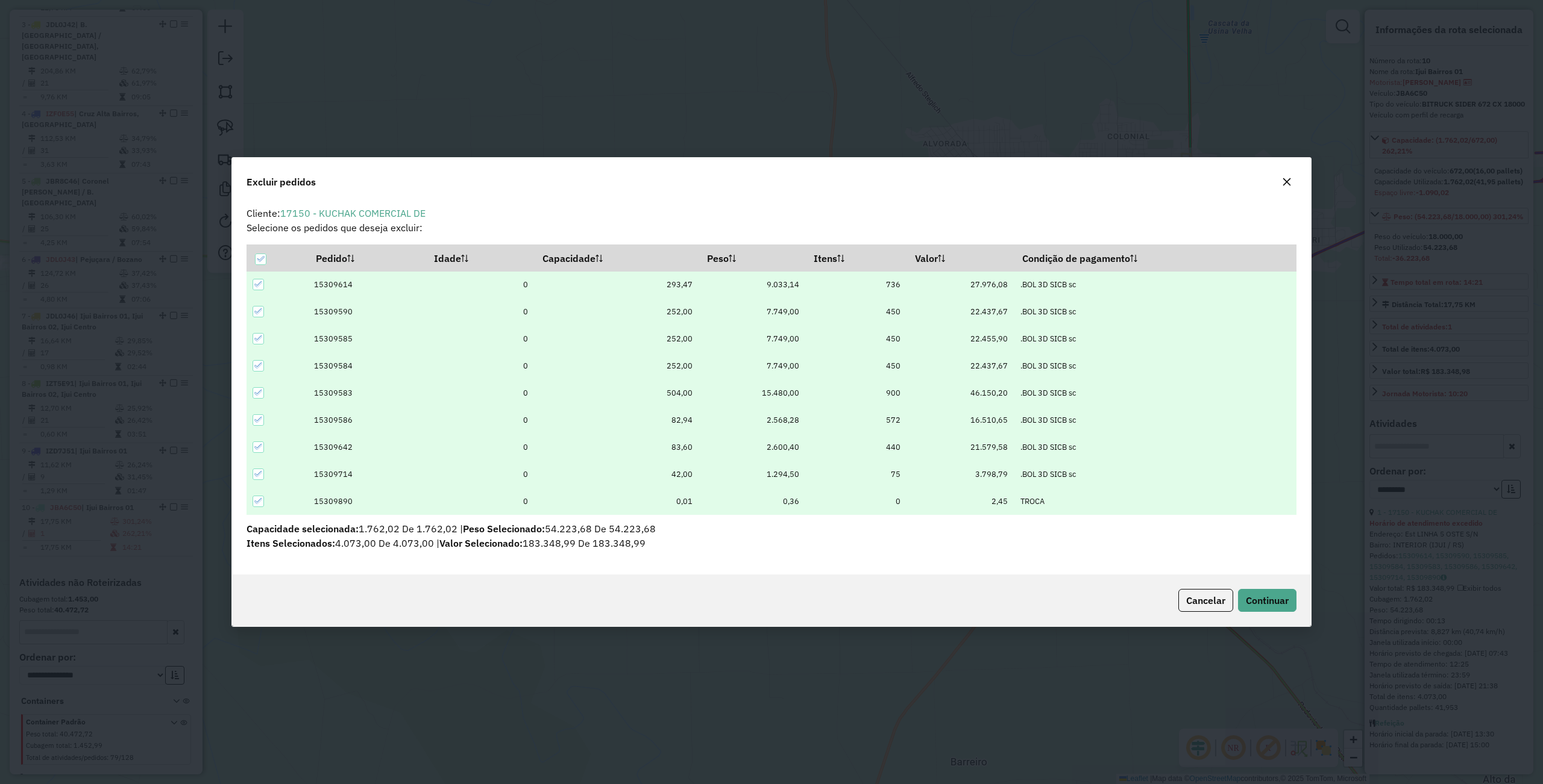
click at [257, 416] on icon at bounding box center [258, 420] width 9 height 9
click at [253, 418] on div at bounding box center [258, 420] width 12 height 12
click at [263, 391] on div at bounding box center [258, 393] width 12 height 12
click at [1234, 598] on hb-button "Continuar" at bounding box center [1264, 601] width 63 height 23
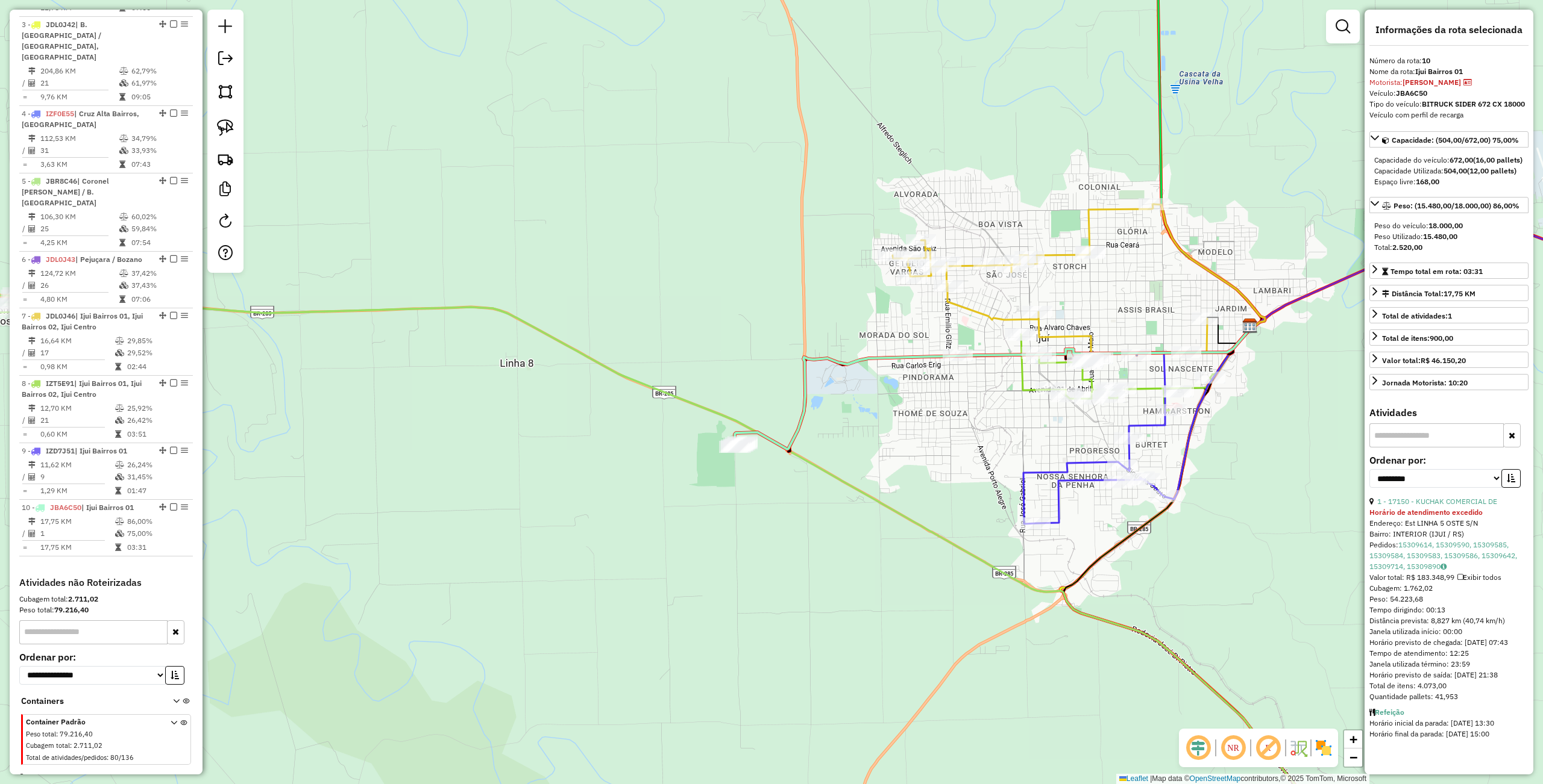
drag, startPoint x: 760, startPoint y: 475, endPoint x: 740, endPoint y: 500, distance: 32.0
click at [730, 527] on div "Janela de atendimento Grade de atendimento Capacidade Transportadoras Veículos …" at bounding box center [772, 392] width 1543 height 784
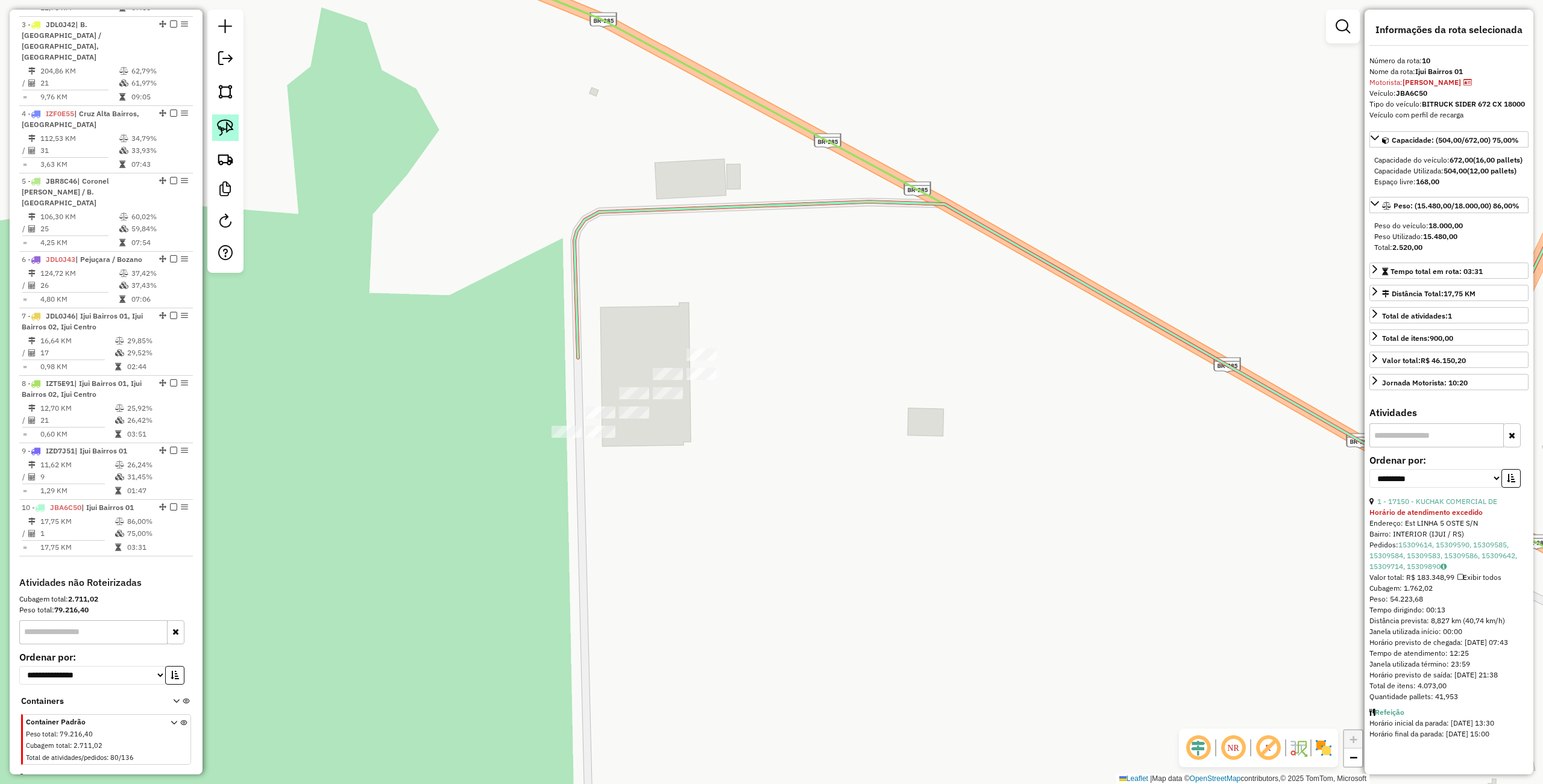
click at [225, 120] on img at bounding box center [225, 127] width 17 height 17
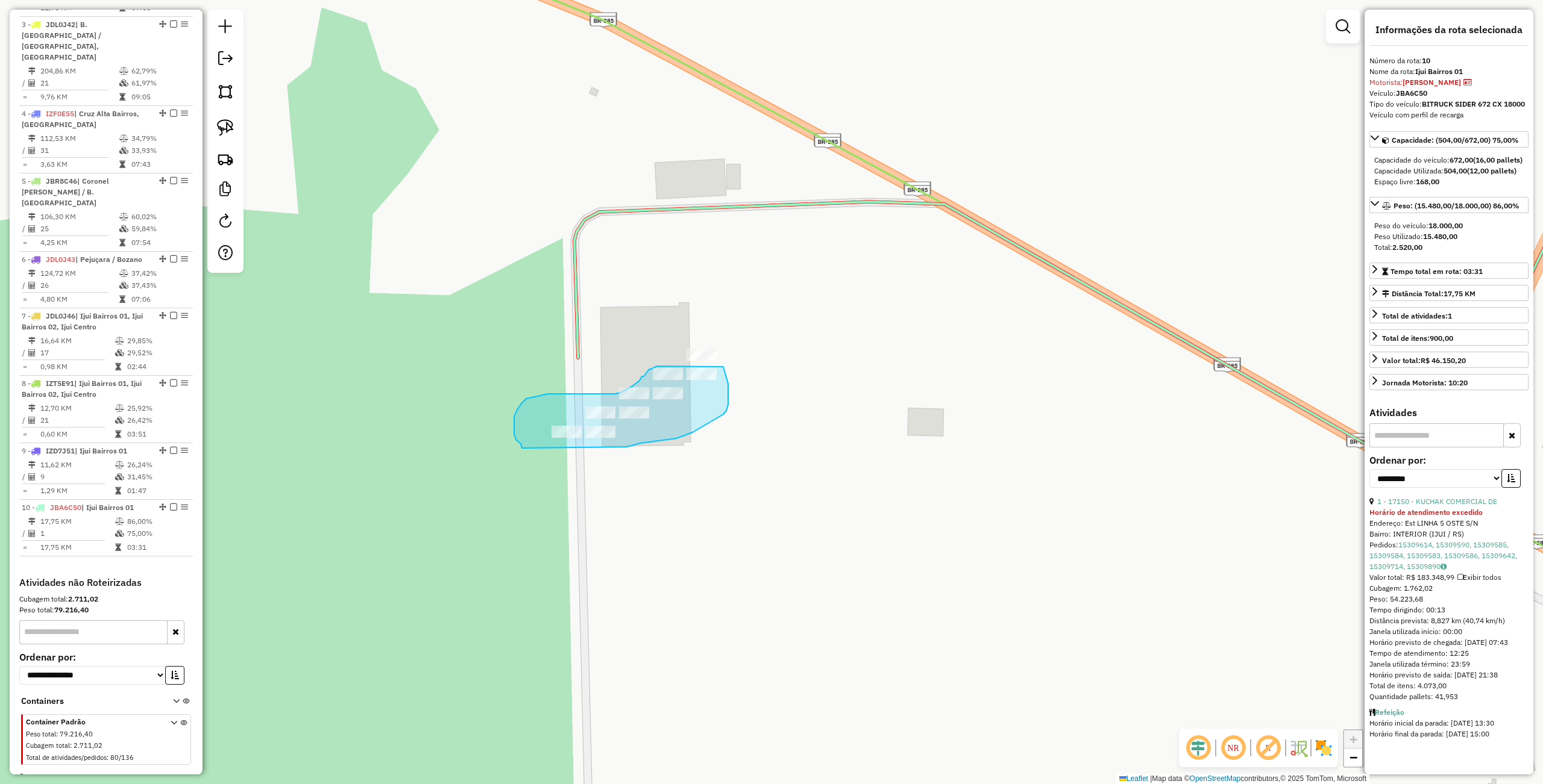
drag, startPoint x: 520, startPoint y: 444, endPoint x: 627, endPoint y: 447, distance: 107.0
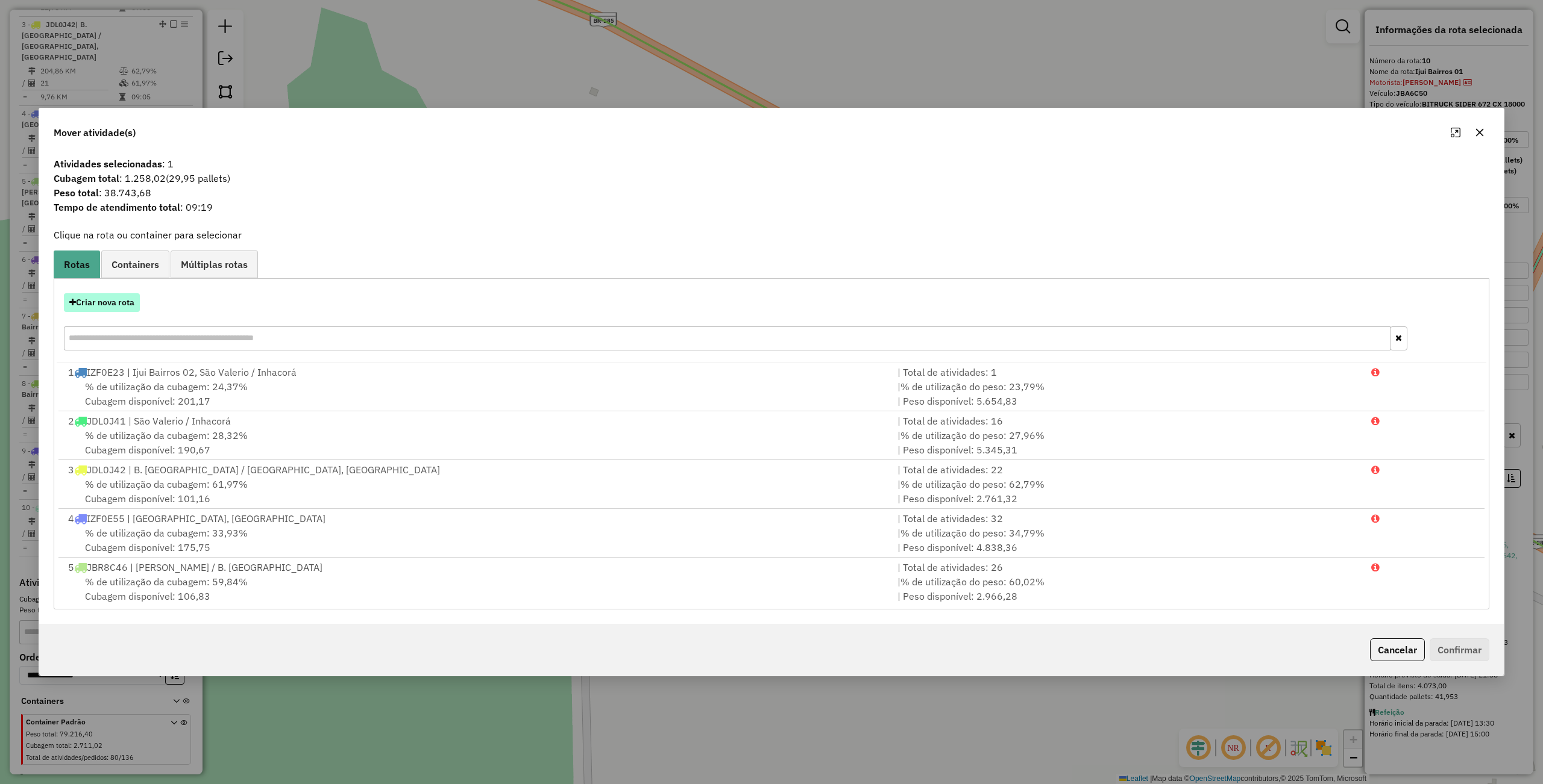
click at [106, 299] on button "Criar nova rota" at bounding box center [102, 303] width 76 height 19
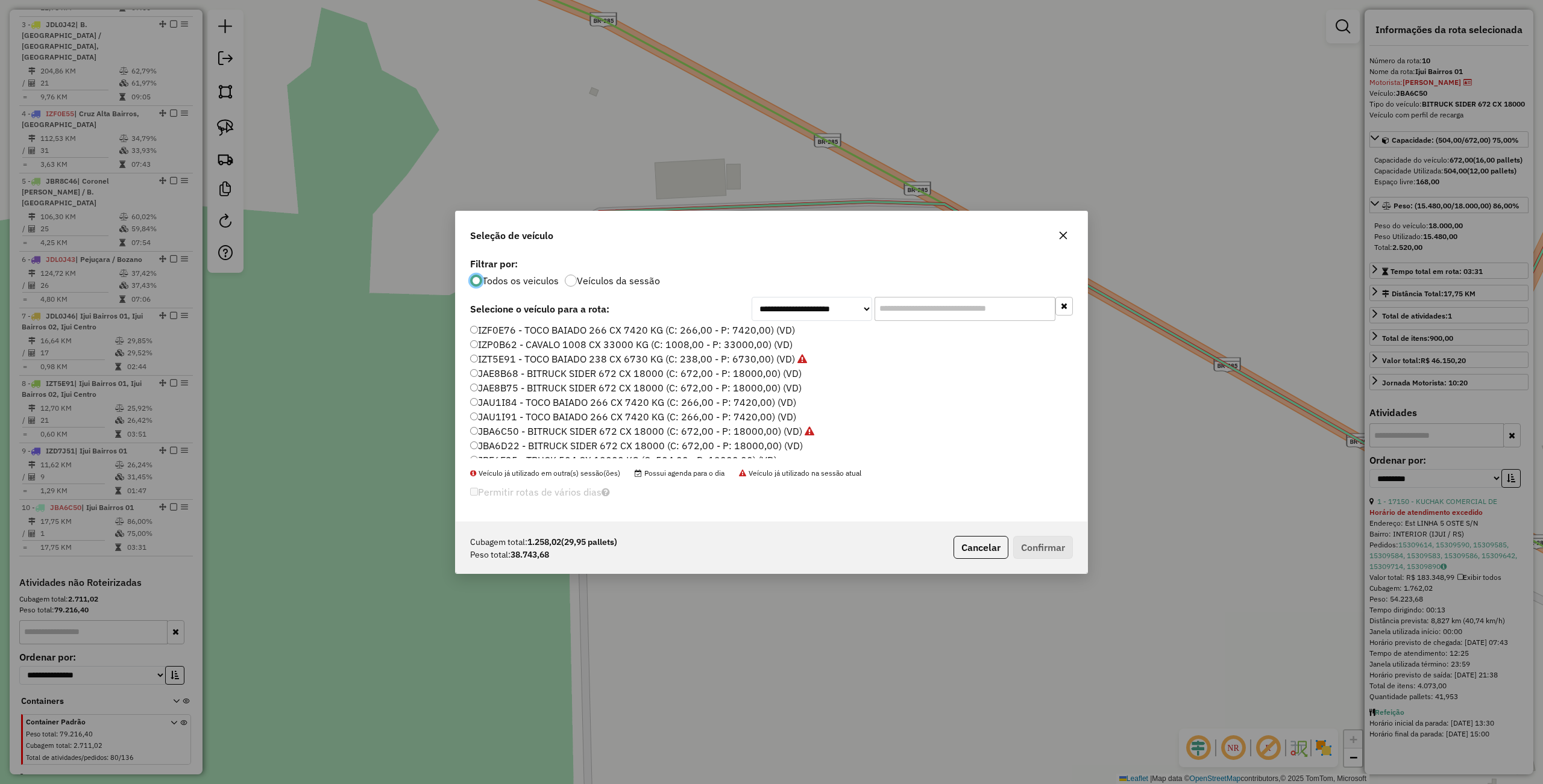
scroll to position [241, 0]
click at [530, 425] on label "JBA6C50 - BITRUCK SIDER 672 CX 18000 (C: 672,00 - P: 18000,00) (VD)" at bounding box center [642, 424] width 344 height 14
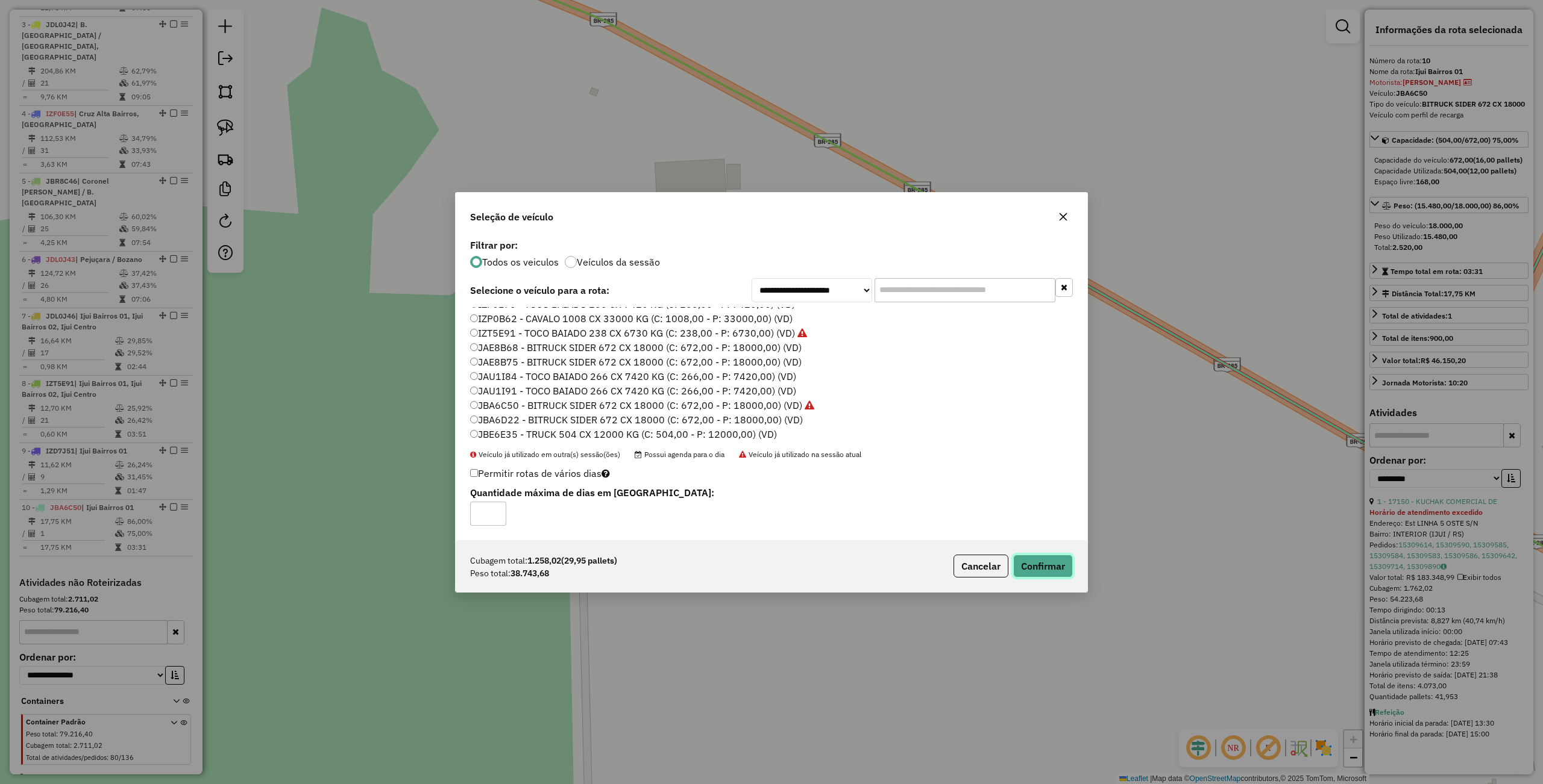
click at [1035, 564] on button "Confirmar" at bounding box center [1043, 566] width 60 height 23
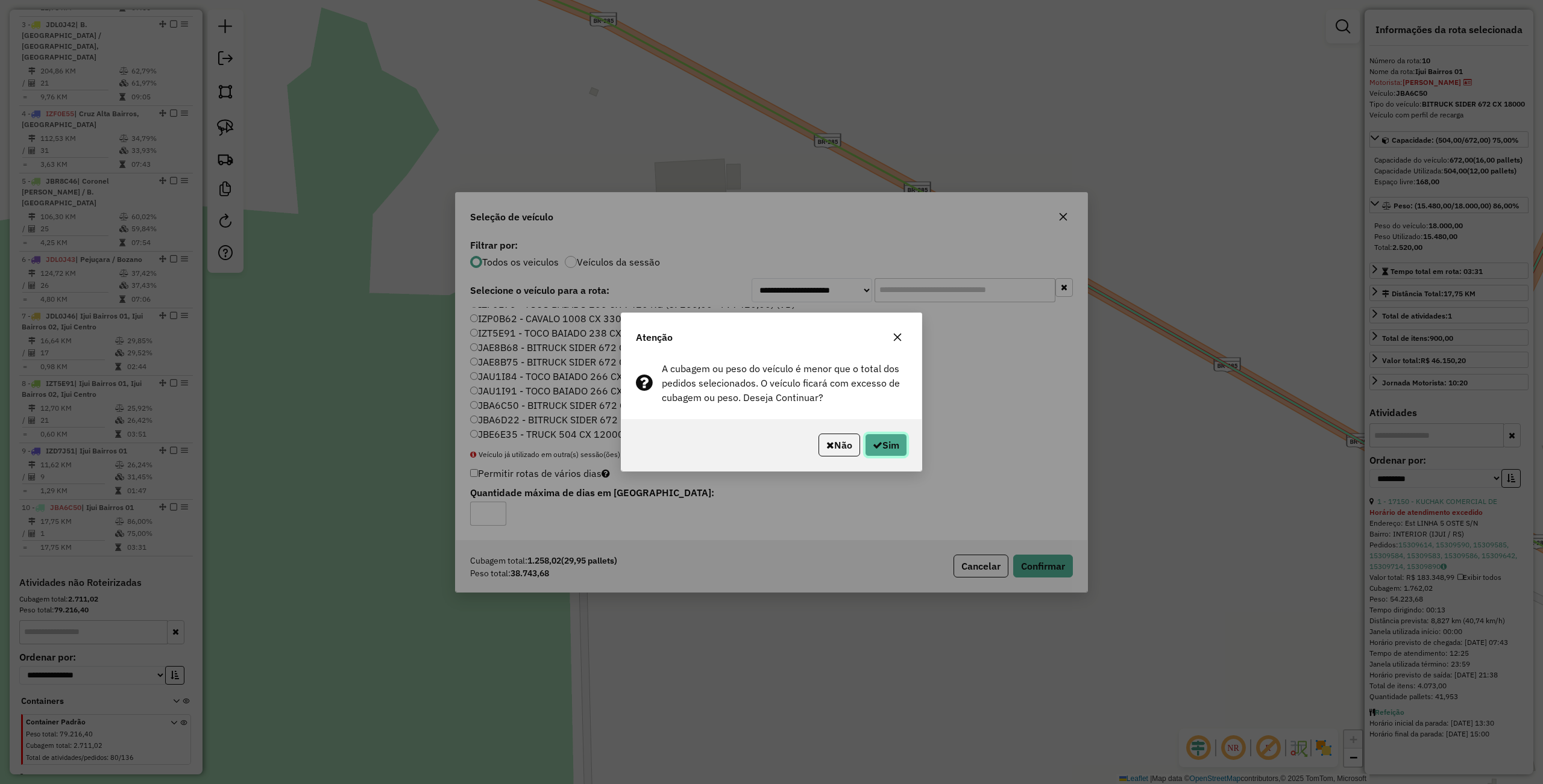
click at [882, 446] on button "Sim" at bounding box center [886, 445] width 42 height 23
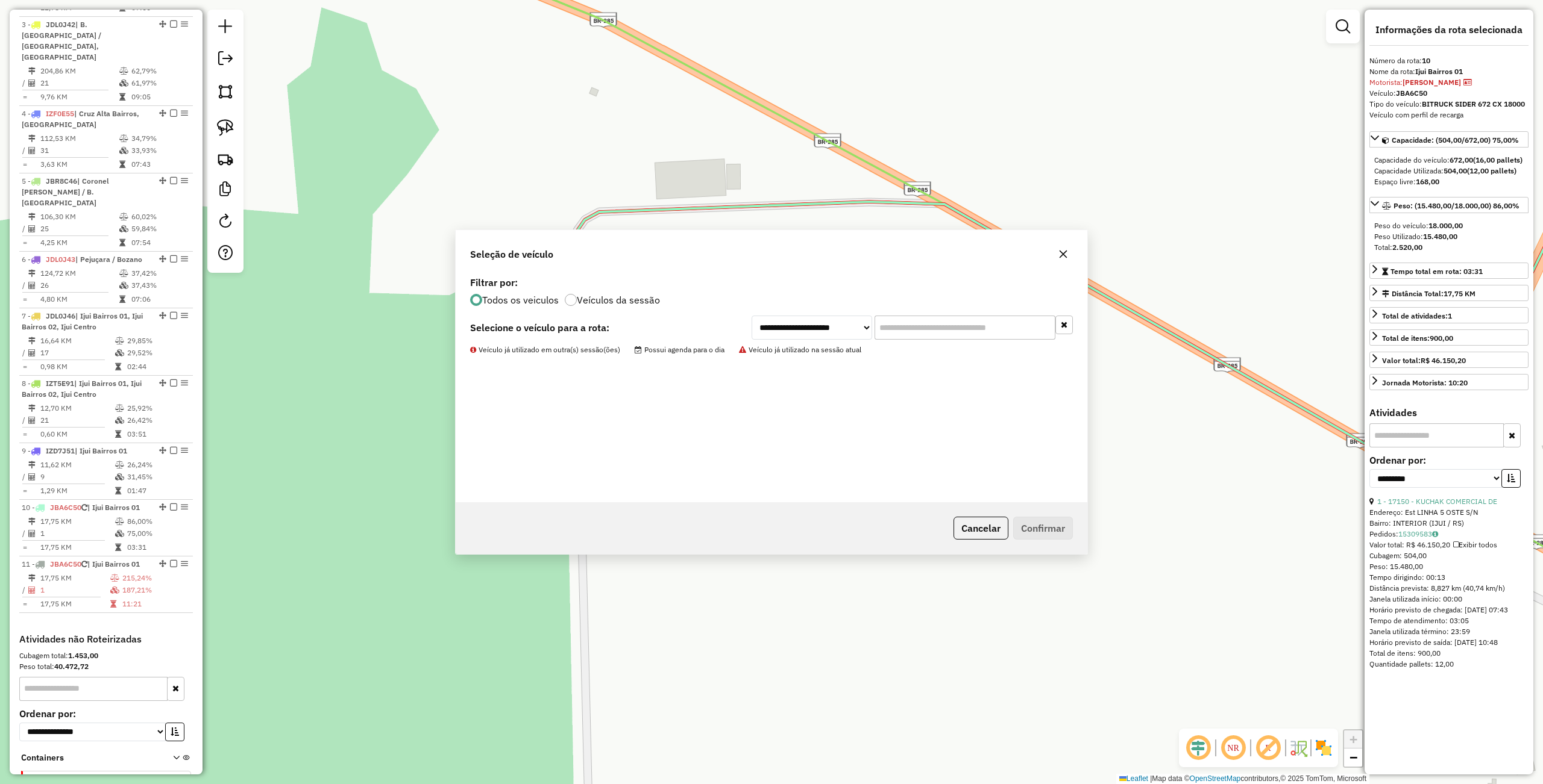
scroll to position [639, 0]
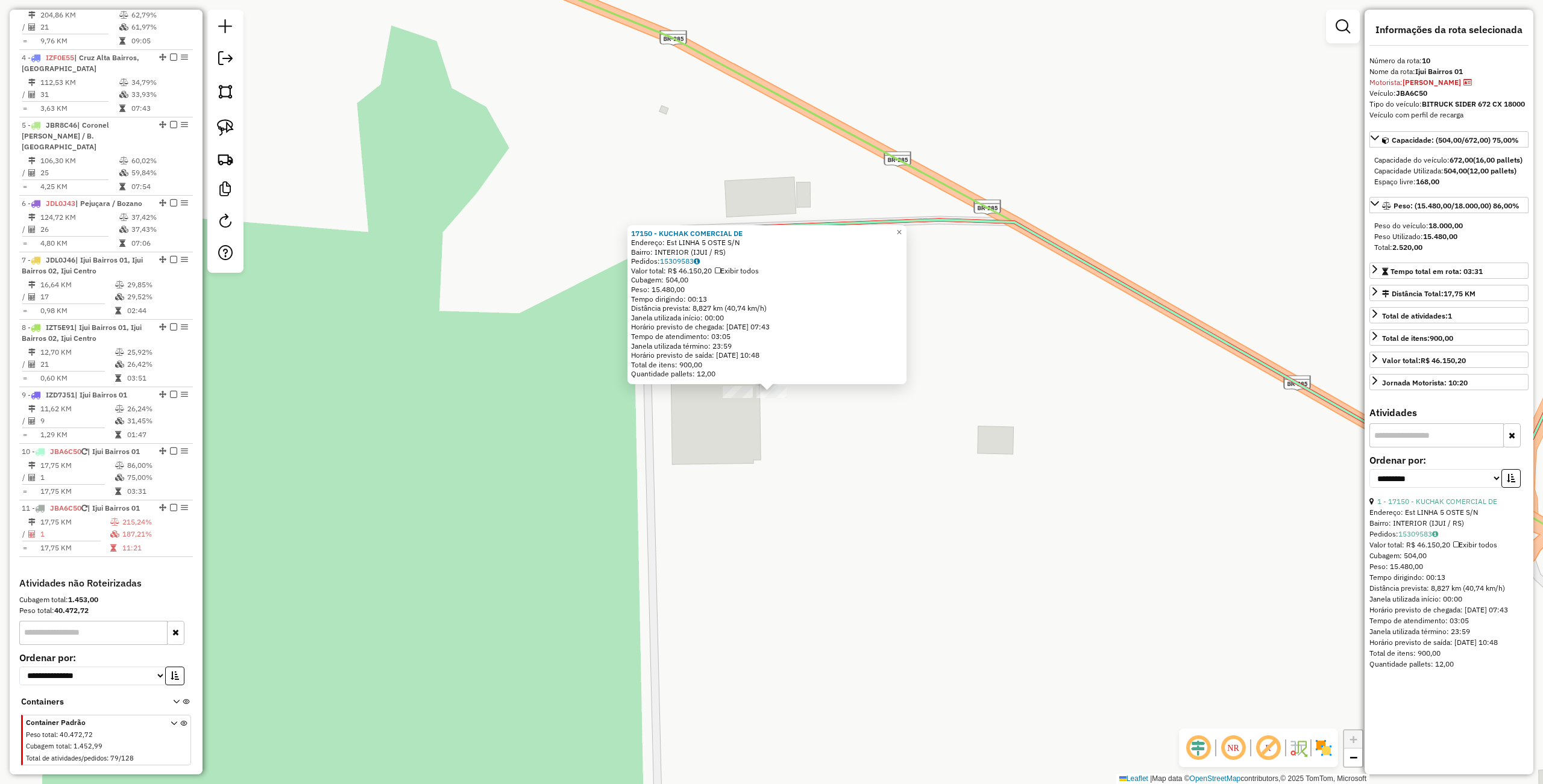
click at [748, 450] on div "17150 - KUCHAK COMERCIAL DE Endereço: Est LINHA 5 OSTE S/N Bairro: INTERIOR (IJ…" at bounding box center [772, 392] width 1543 height 784
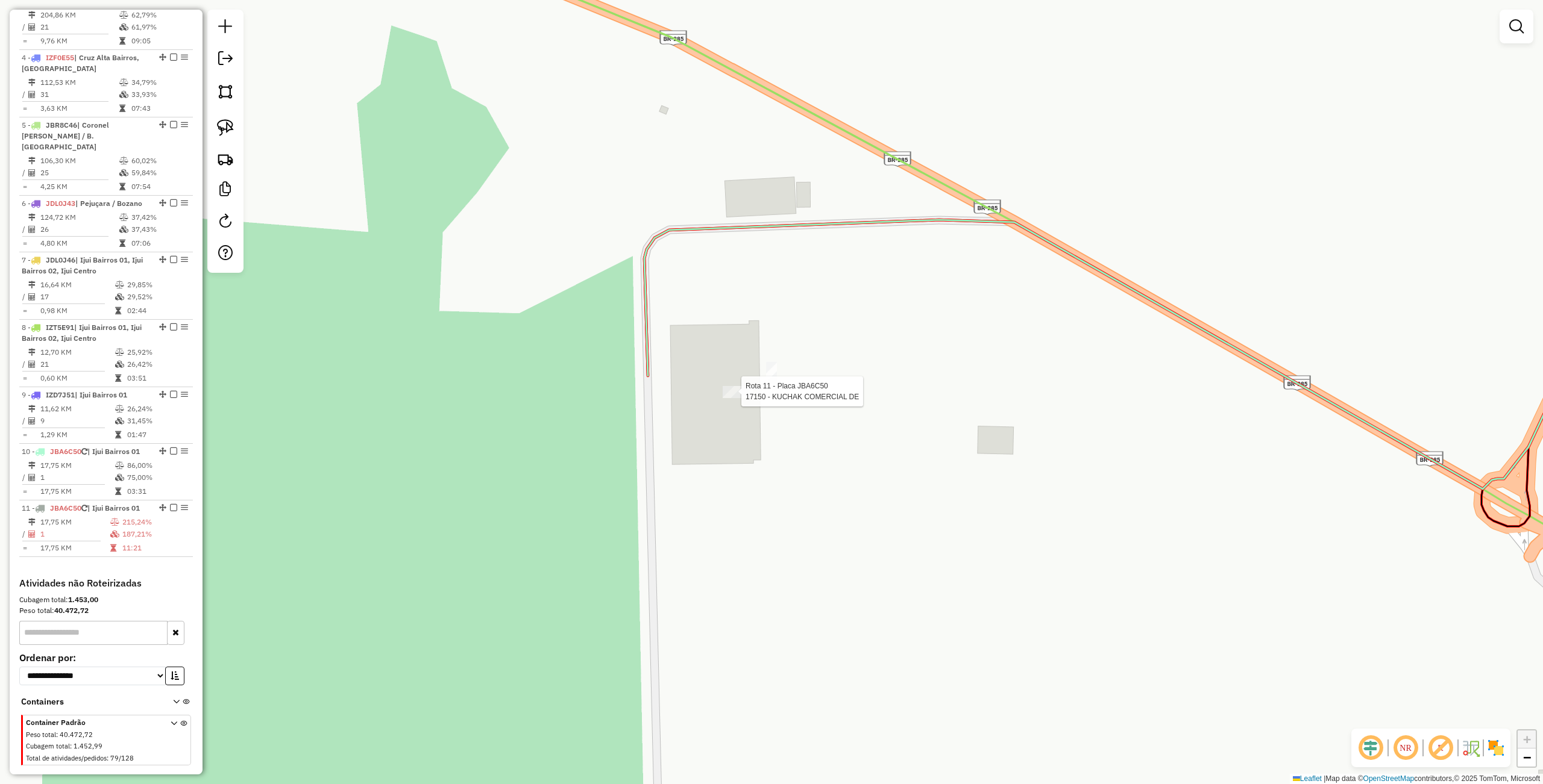
select select "**********"
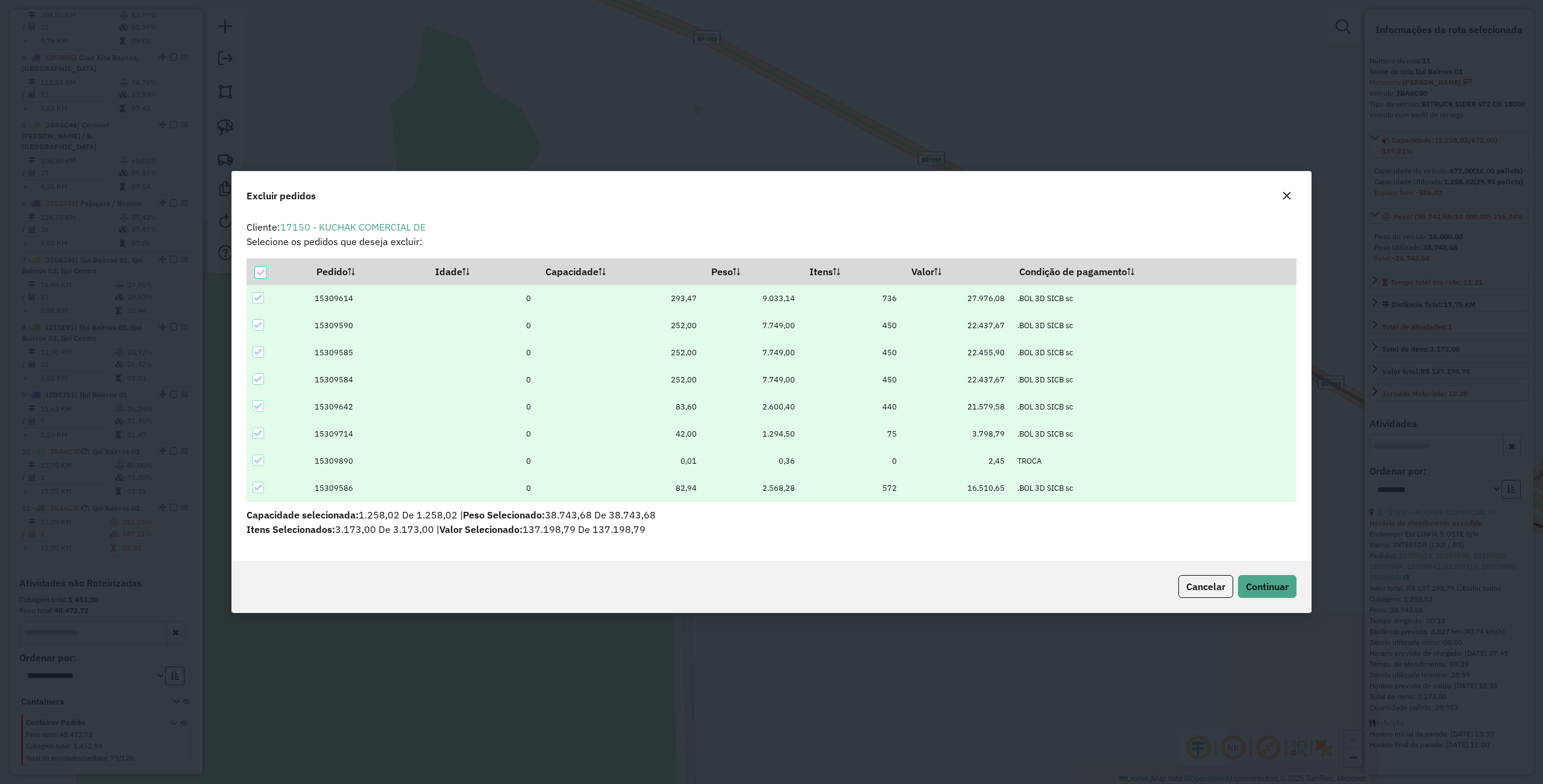
scroll to position [0, 0]
click at [258, 275] on icon at bounding box center [261, 273] width 9 height 9
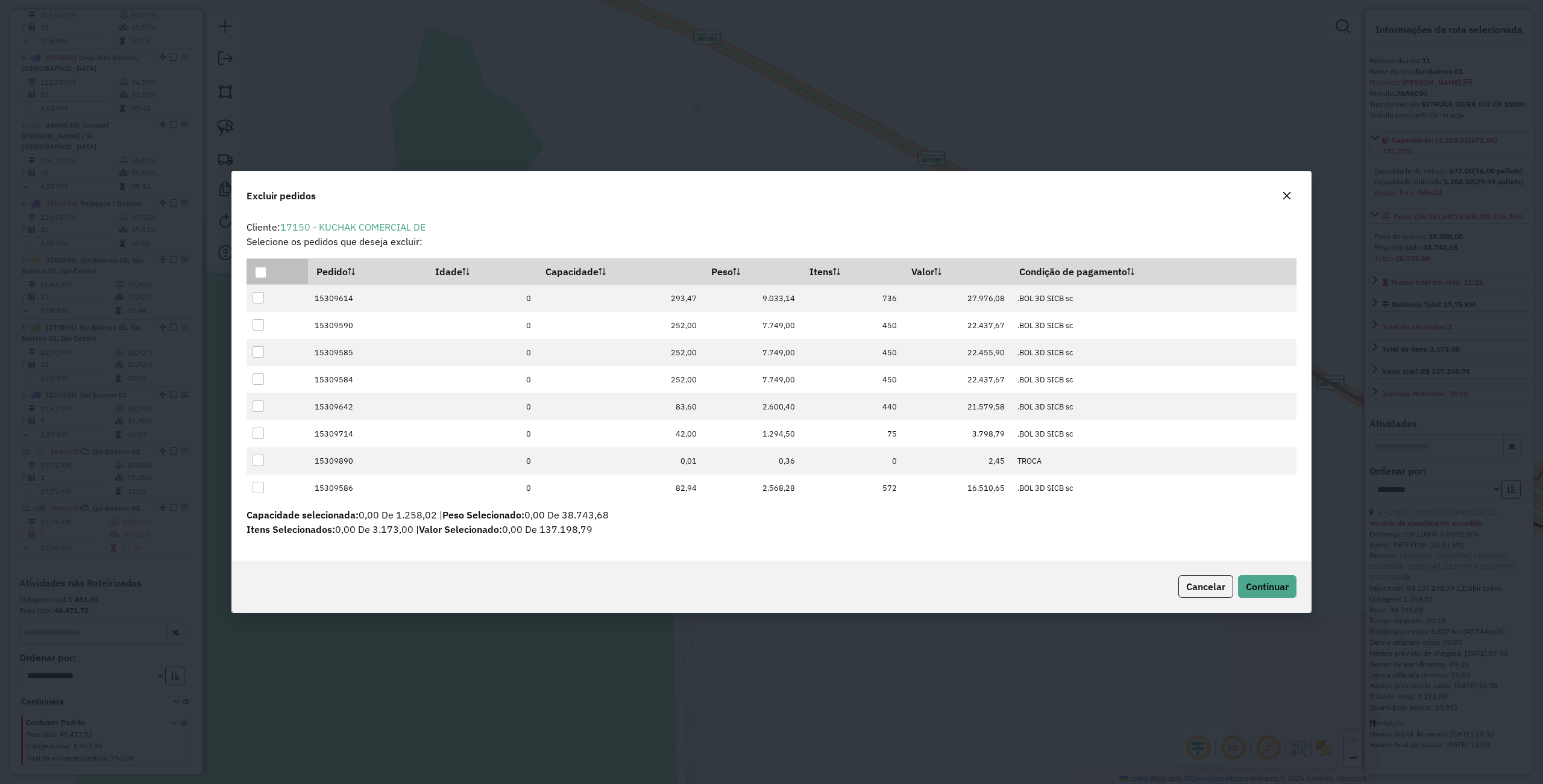
click at [258, 273] on div at bounding box center [261, 273] width 12 height 12
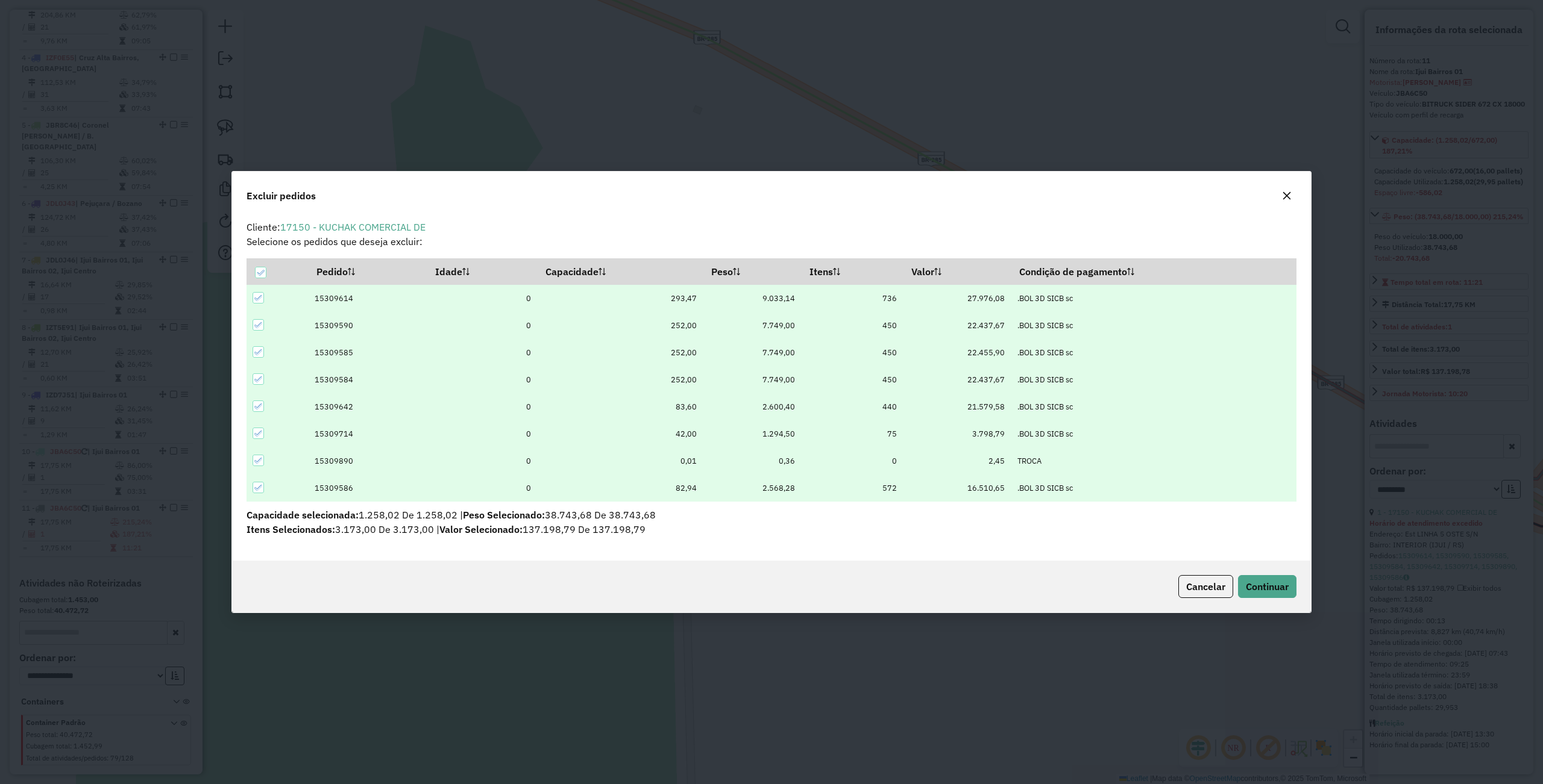
click at [257, 373] on div at bounding box center [258, 379] width 12 height 12
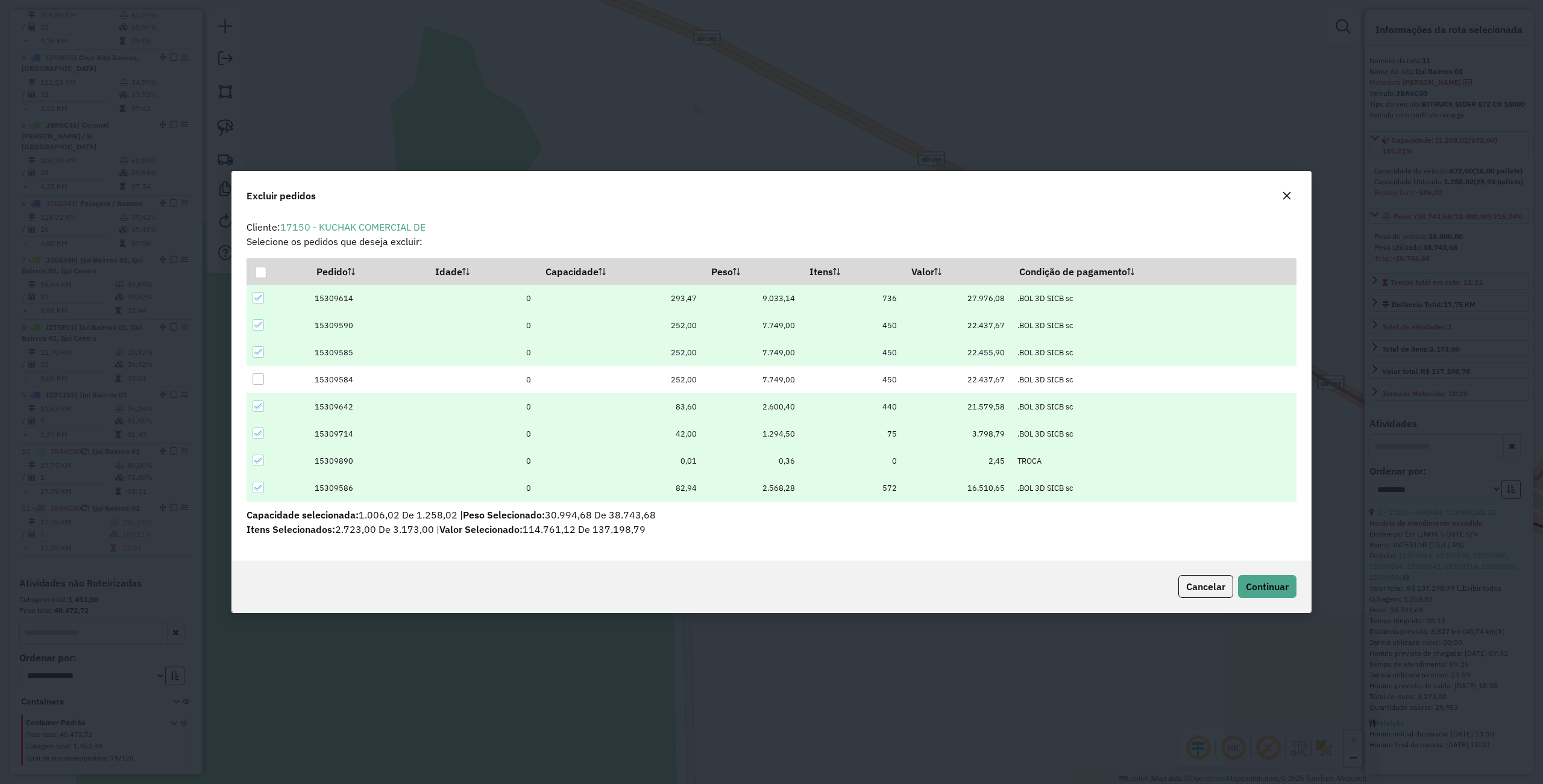
click at [253, 324] on div at bounding box center [258, 325] width 12 height 12
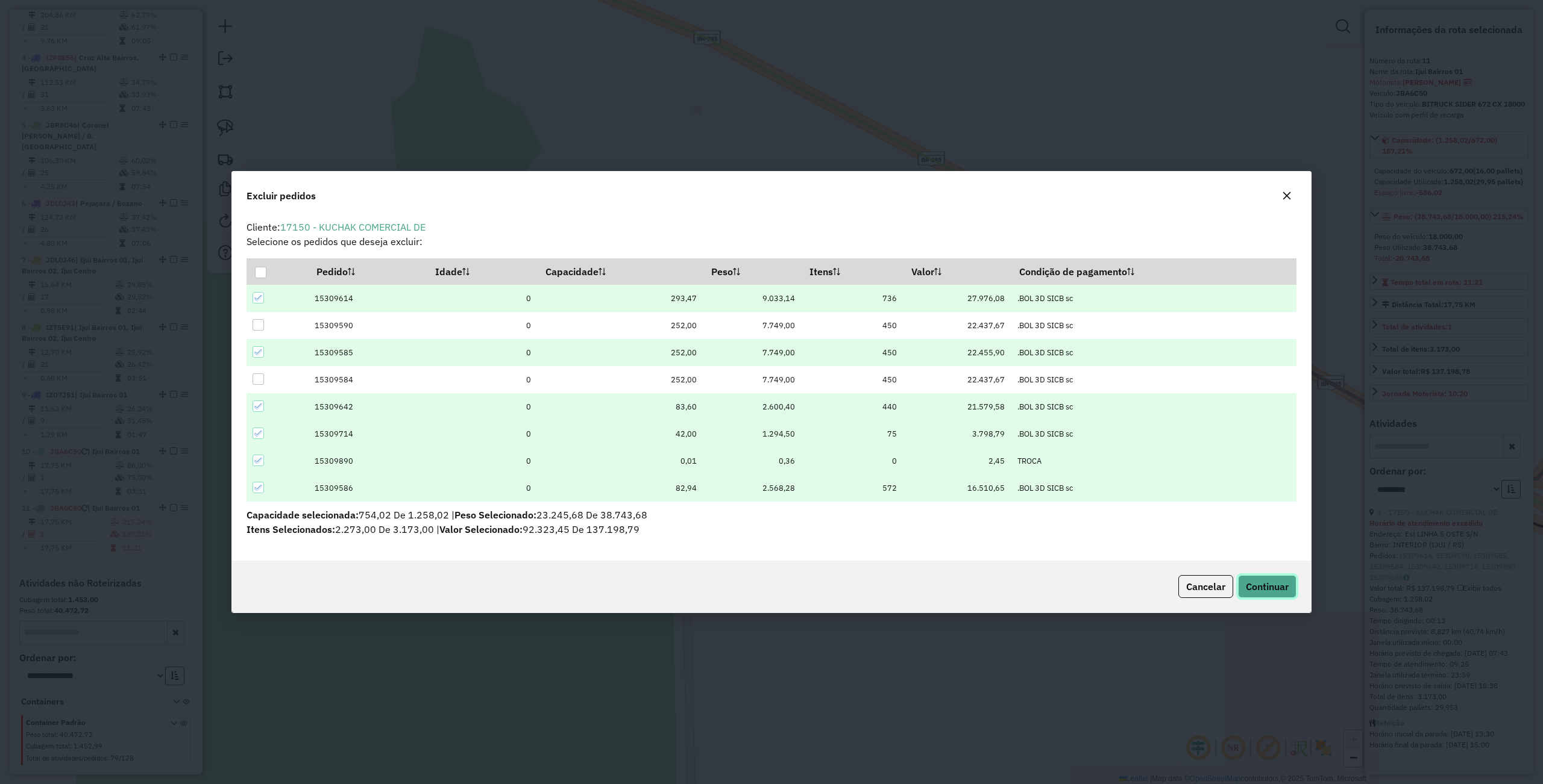
click at [1277, 593] on span "Continuar" at bounding box center [1267, 586] width 42 height 12
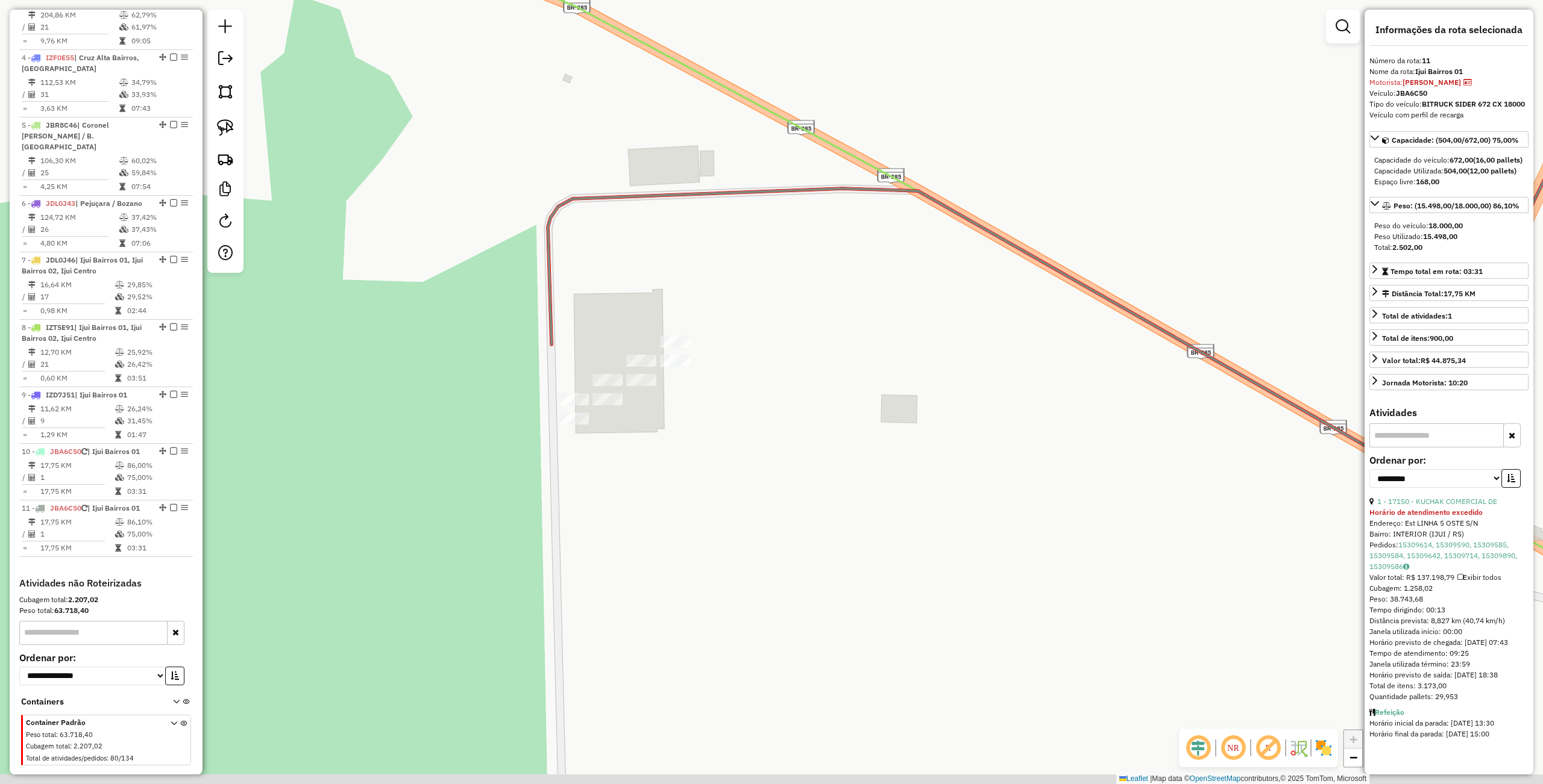
drag, startPoint x: 1077, startPoint y: 468, endPoint x: 947, endPoint y: 437, distance: 133.6
click at [947, 437] on div "Janela de atendimento Grade de atendimento Capacidade Transportadoras Veículos …" at bounding box center [772, 392] width 1543 height 784
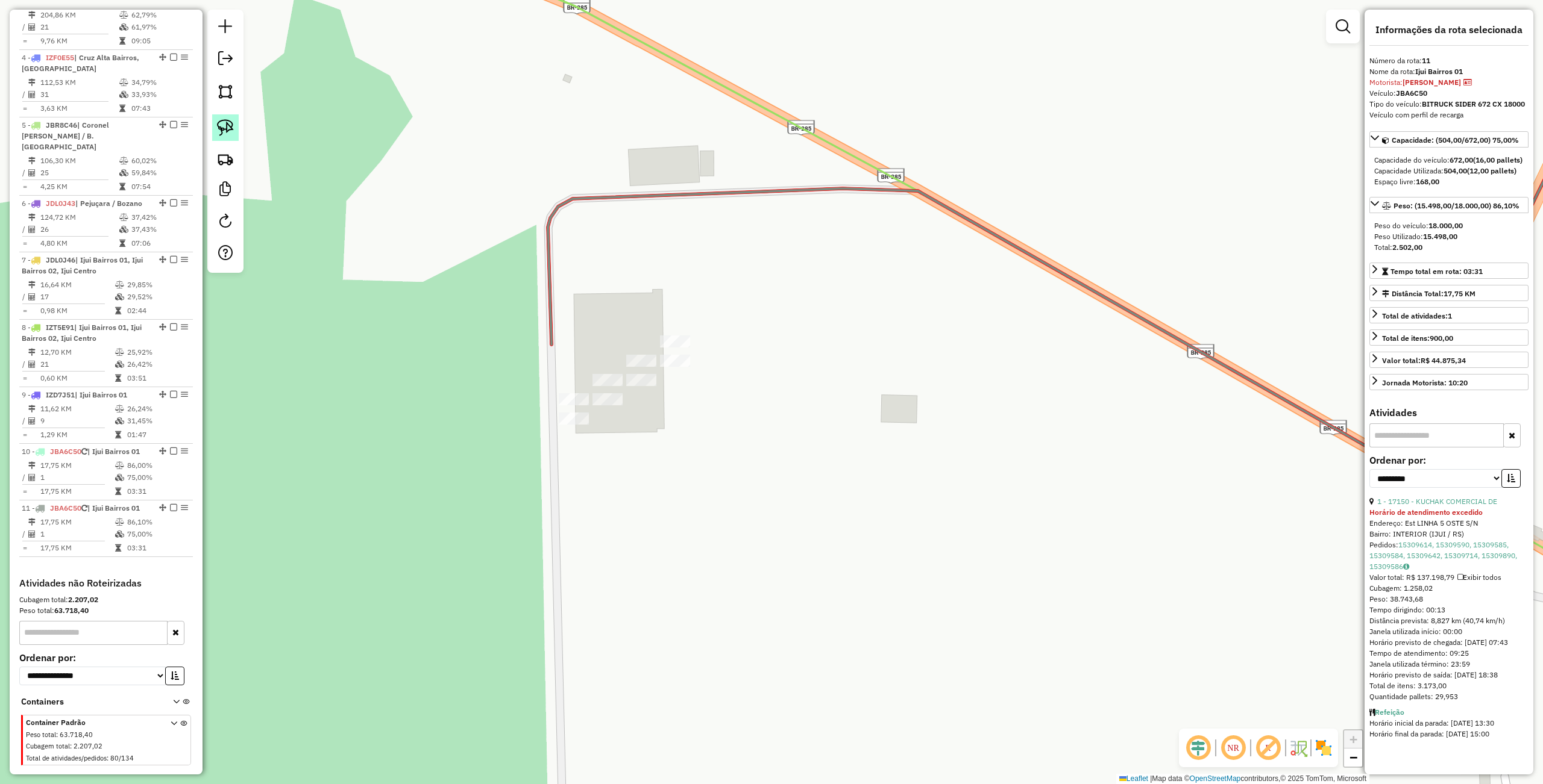
click at [237, 124] on link at bounding box center [225, 127] width 27 height 27
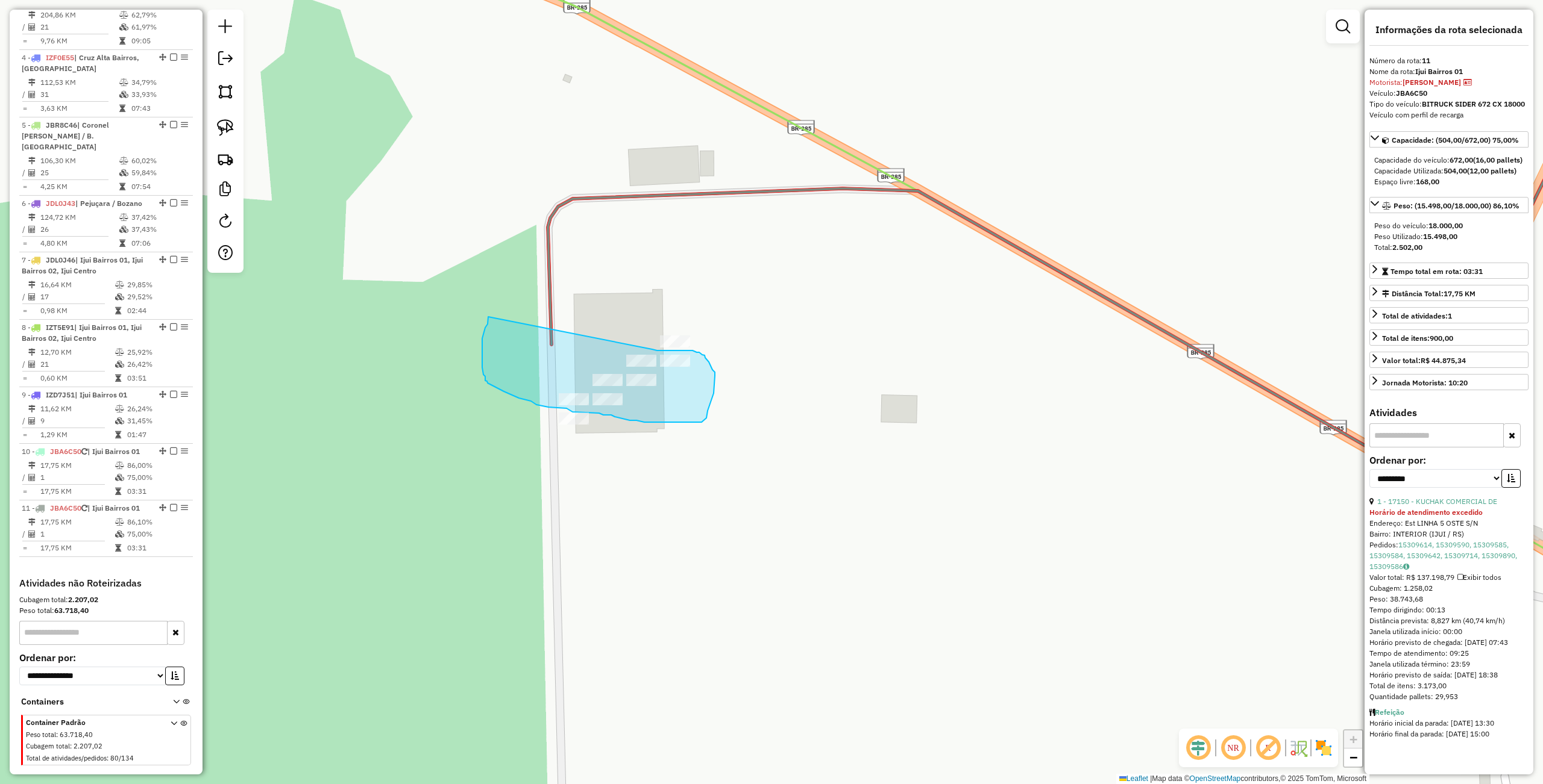
drag, startPoint x: 487, startPoint y: 322, endPoint x: 609, endPoint y: 342, distance: 123.6
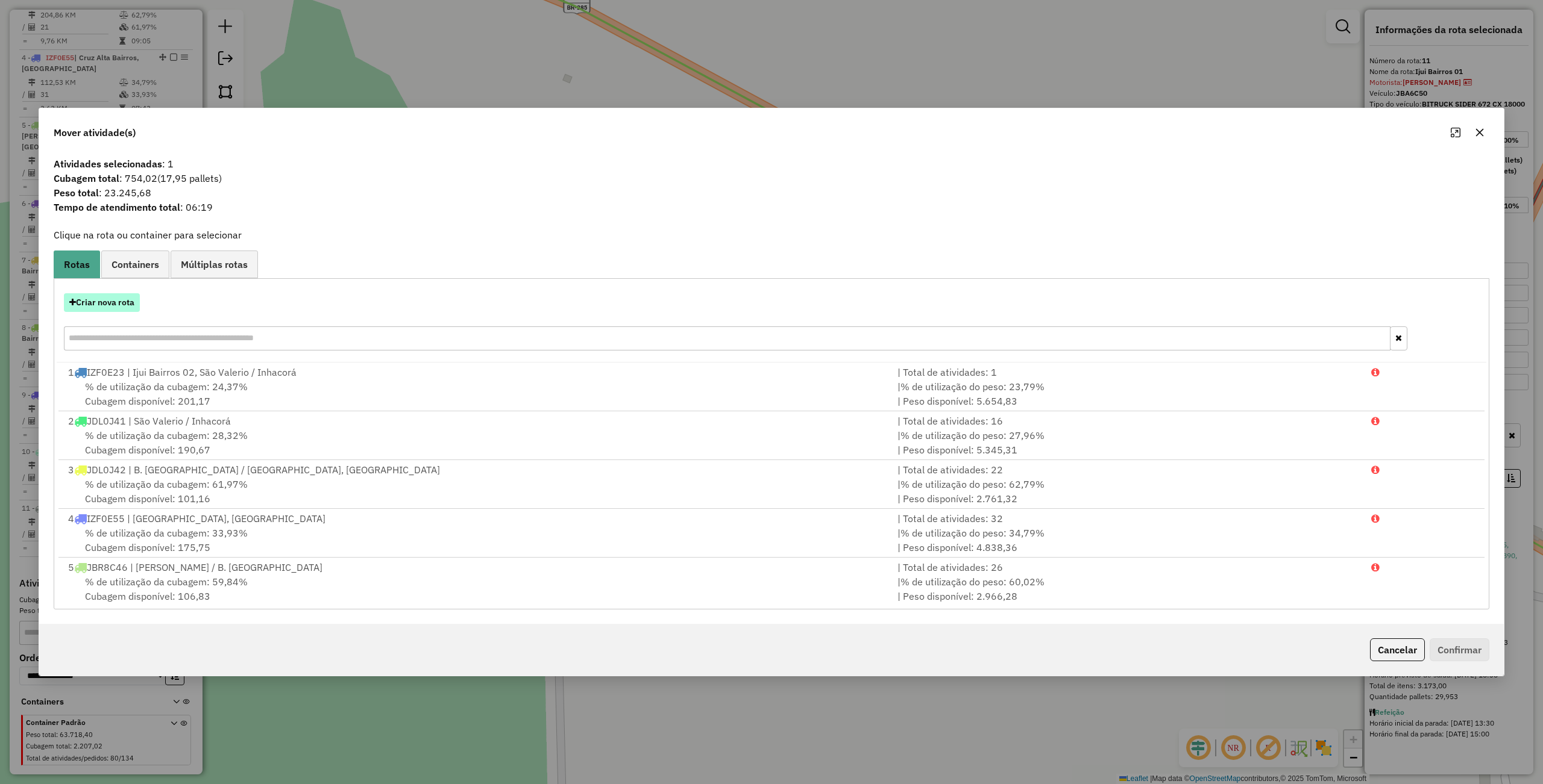
click at [107, 294] on button "Criar nova rota" at bounding box center [102, 303] width 76 height 19
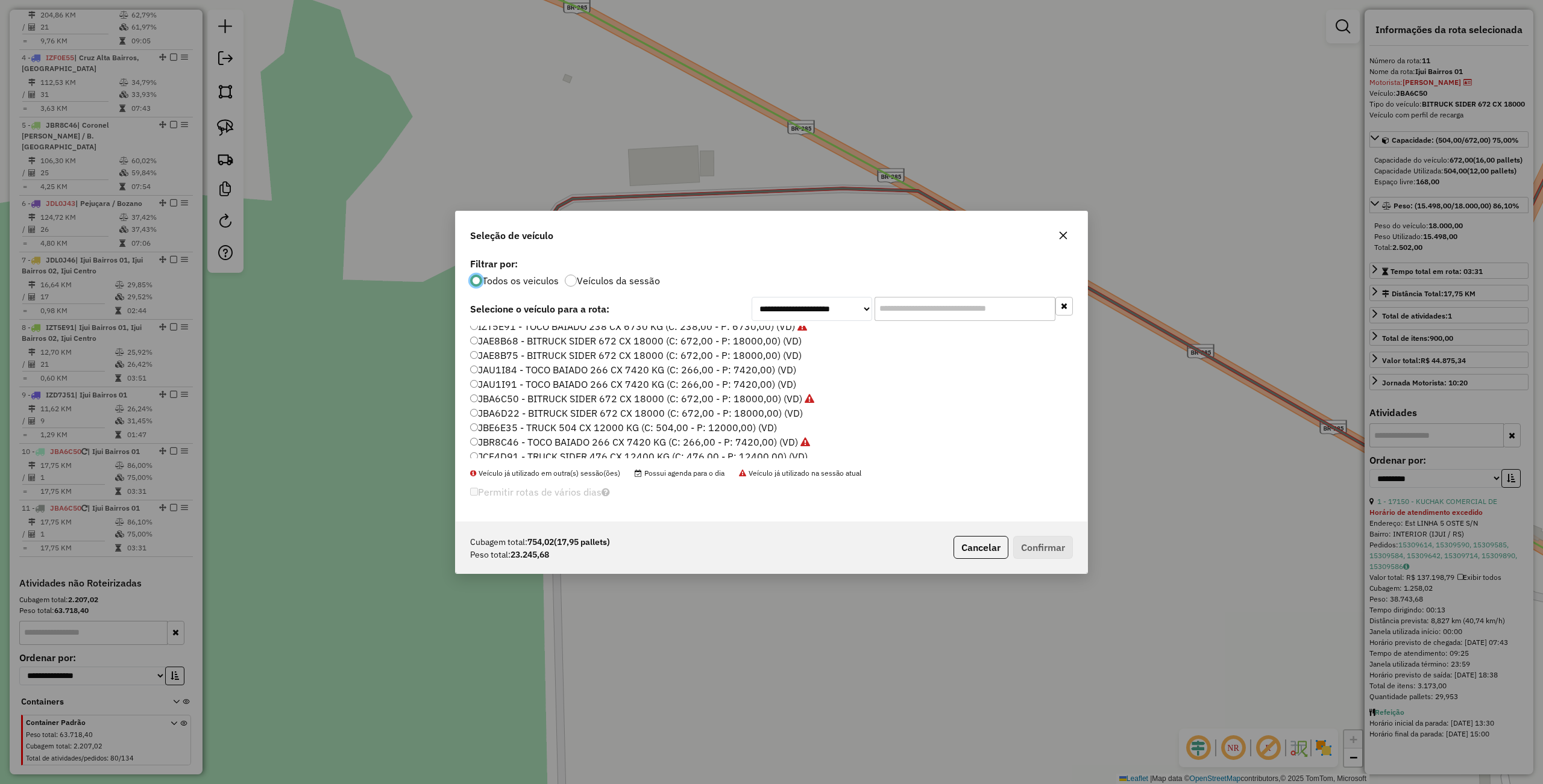
scroll to position [241, 0]
click at [525, 365] on label "JAE8B68 - BITRUCK SIDER 672 CX 18000 (C: 672,00 - P: 18000,00) (VD)" at bounding box center [635, 366] width 332 height 14
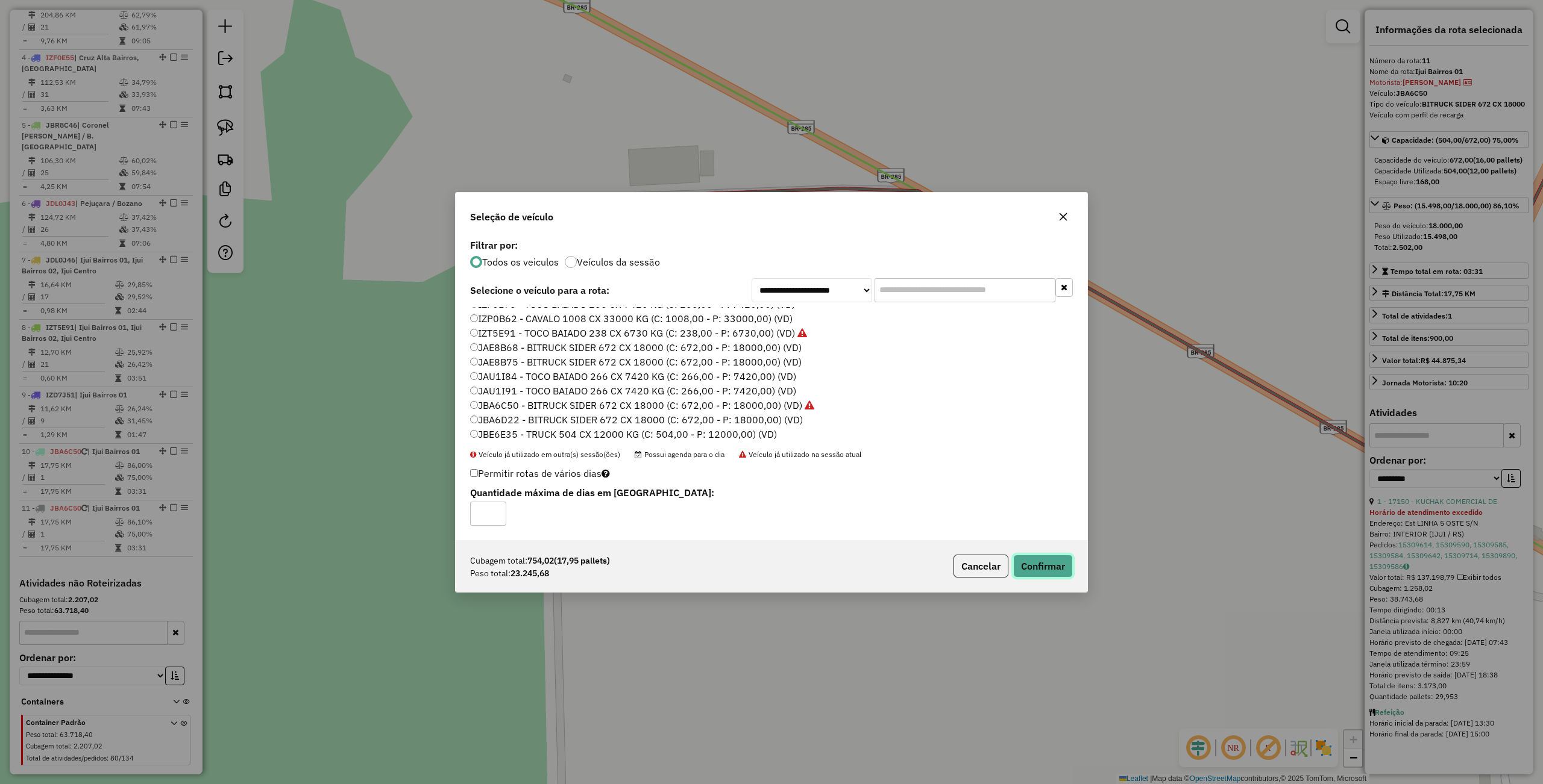
click at [1033, 568] on button "Confirmar" at bounding box center [1043, 566] width 60 height 23
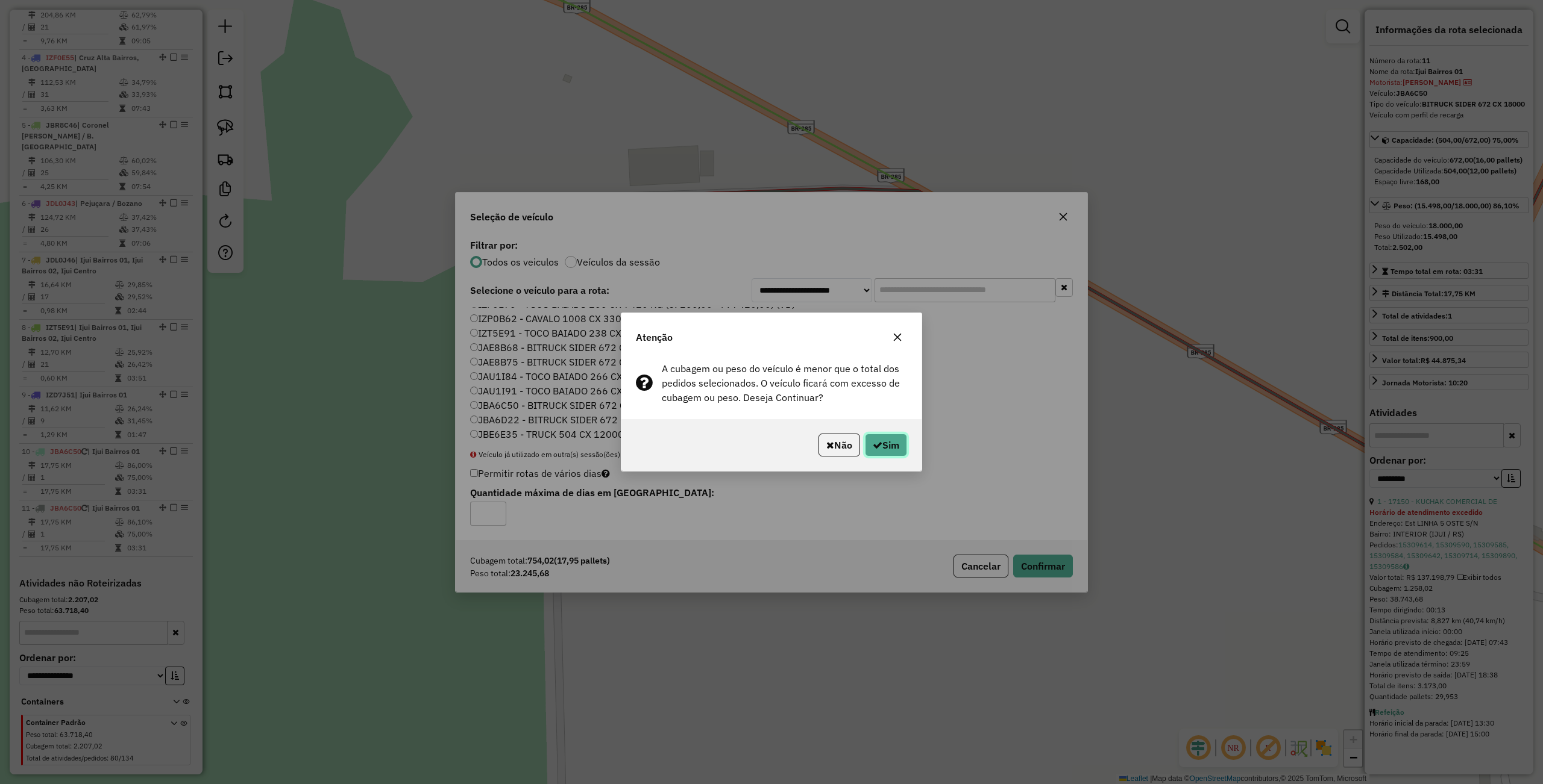
click at [884, 448] on button "Sim" at bounding box center [886, 445] width 42 height 23
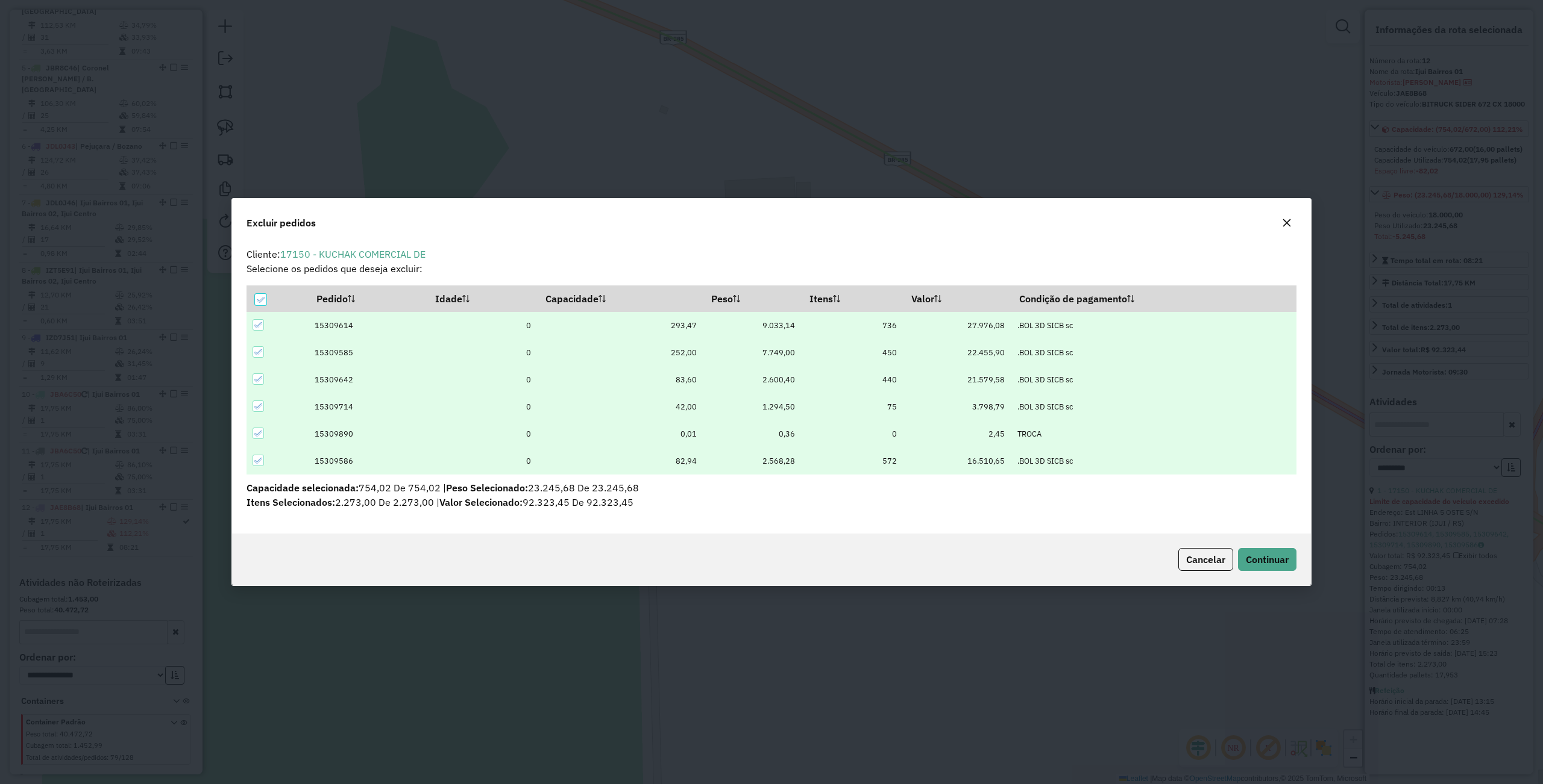
scroll to position [6, 3]
click at [256, 328] on icon at bounding box center [258, 325] width 9 height 9
click at [261, 376] on icon at bounding box center [258, 379] width 8 height 6
click at [255, 405] on icon at bounding box center [258, 406] width 9 height 9
click at [258, 432] on icon at bounding box center [258, 434] width 9 height 9
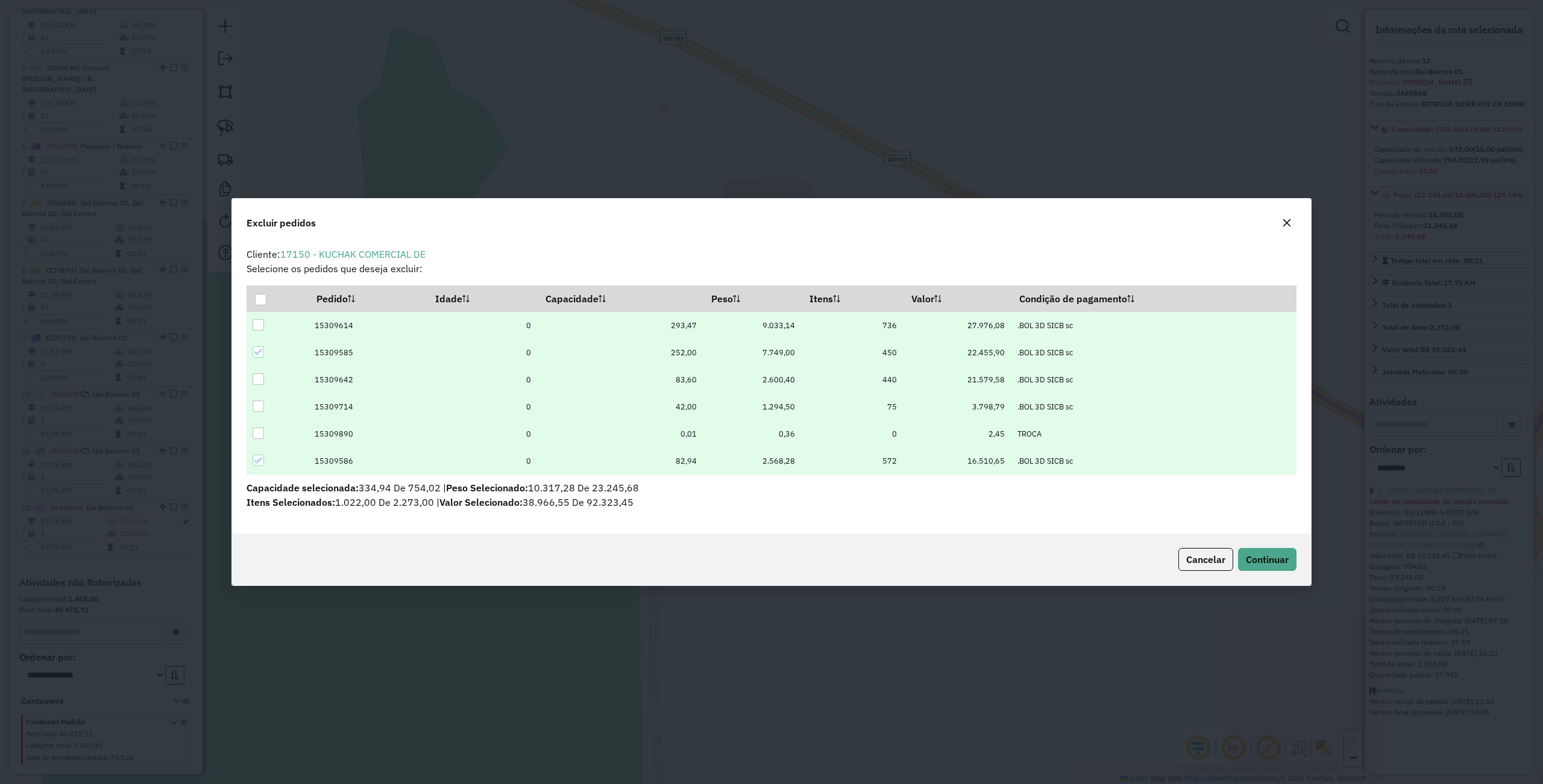
click at [261, 463] on icon at bounding box center [258, 461] width 9 height 9
click at [1272, 554] on span "Continuar" at bounding box center [1267, 560] width 42 height 12
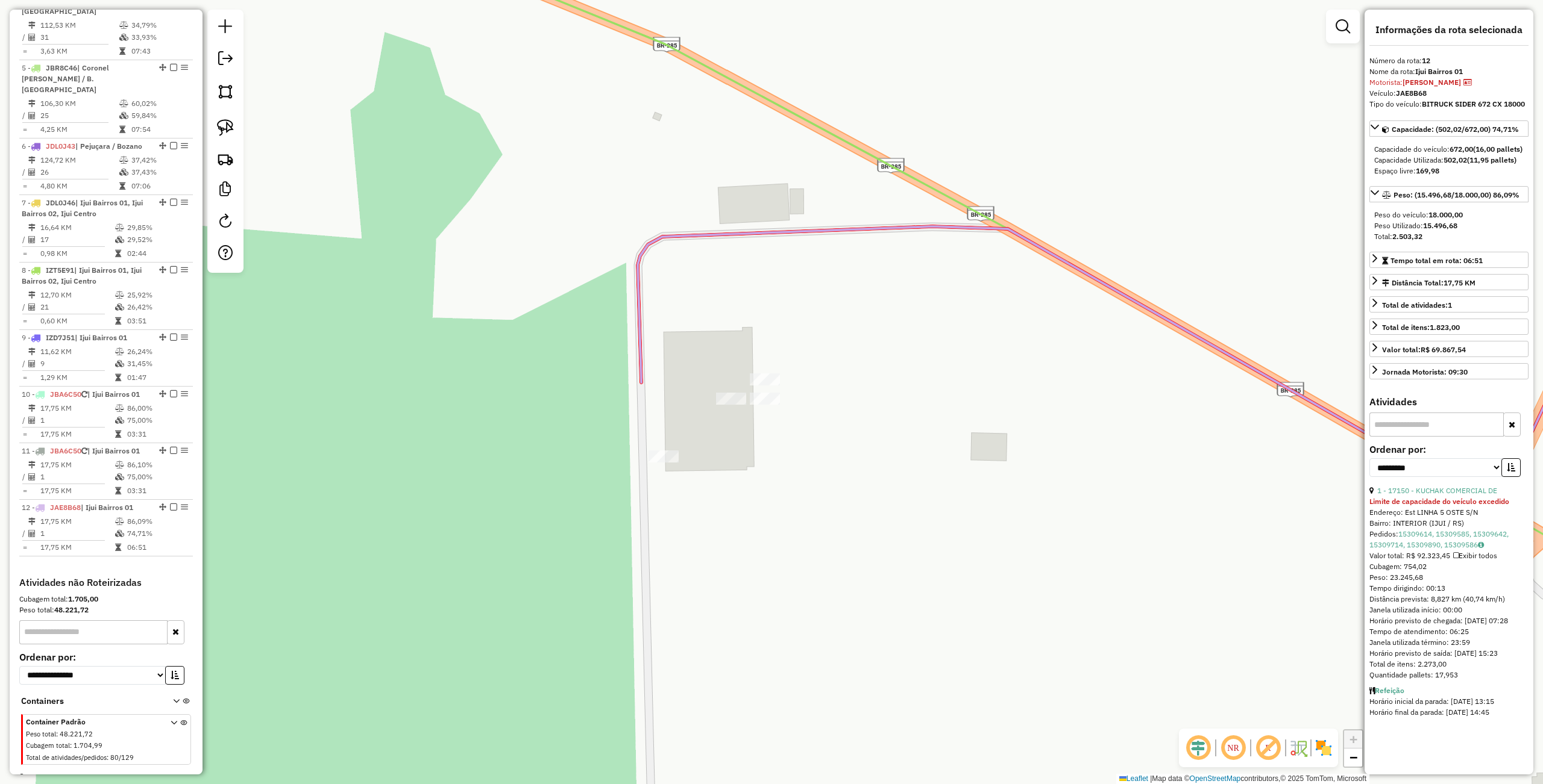
drag, startPoint x: 861, startPoint y: 435, endPoint x: 843, endPoint y: 437, distance: 18.1
click at [847, 441] on div "Janela de atendimento Grade de atendimento Capacidade Transportadoras Veículos …" at bounding box center [772, 392] width 1543 height 784
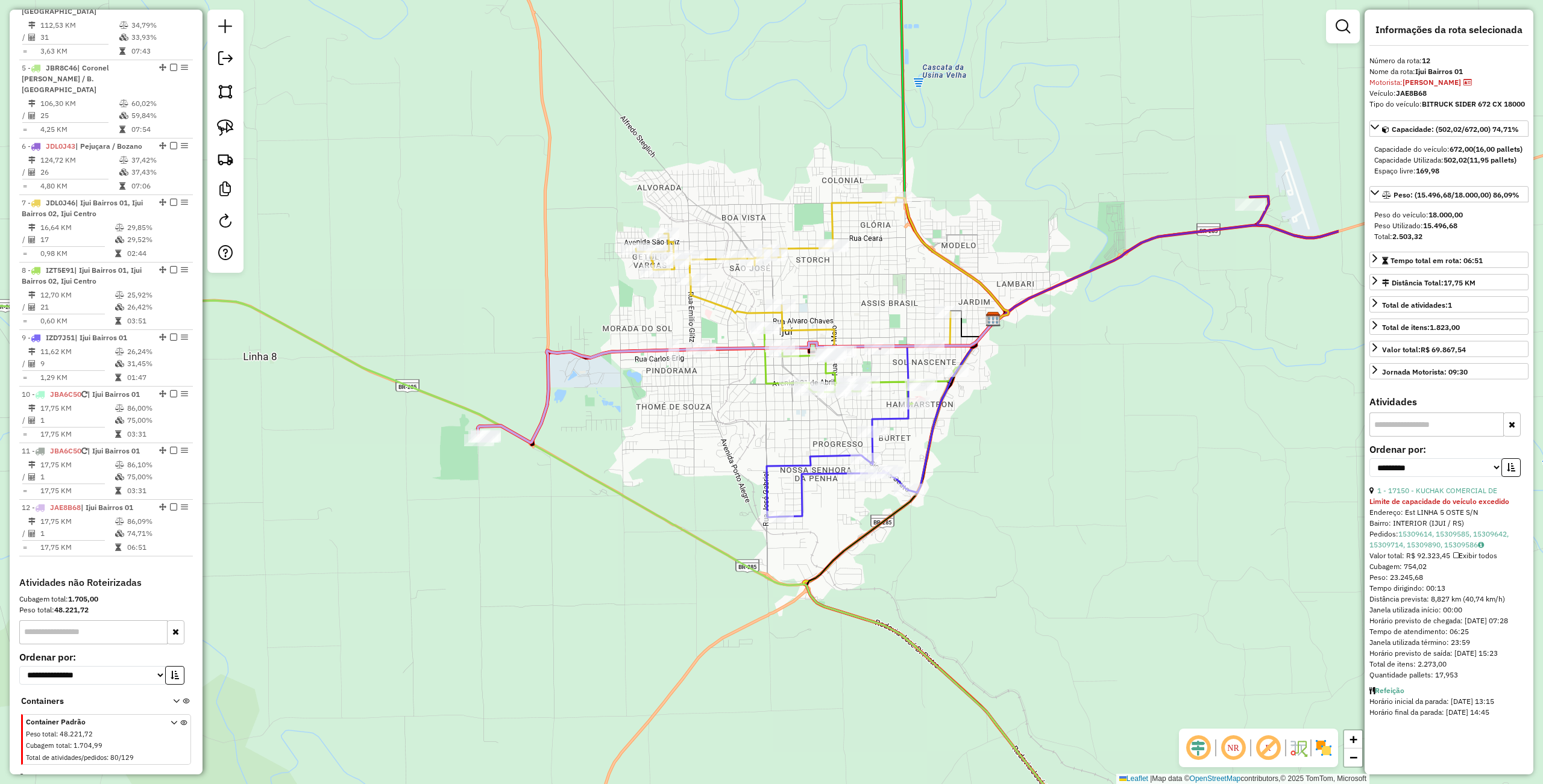
drag, startPoint x: 1020, startPoint y: 383, endPoint x: 661, endPoint y: 424, distance: 361.3
click at [661, 424] on div "Janela de atendimento Grade de atendimento Capacidade Transportadoras Veículos …" at bounding box center [772, 392] width 1543 height 784
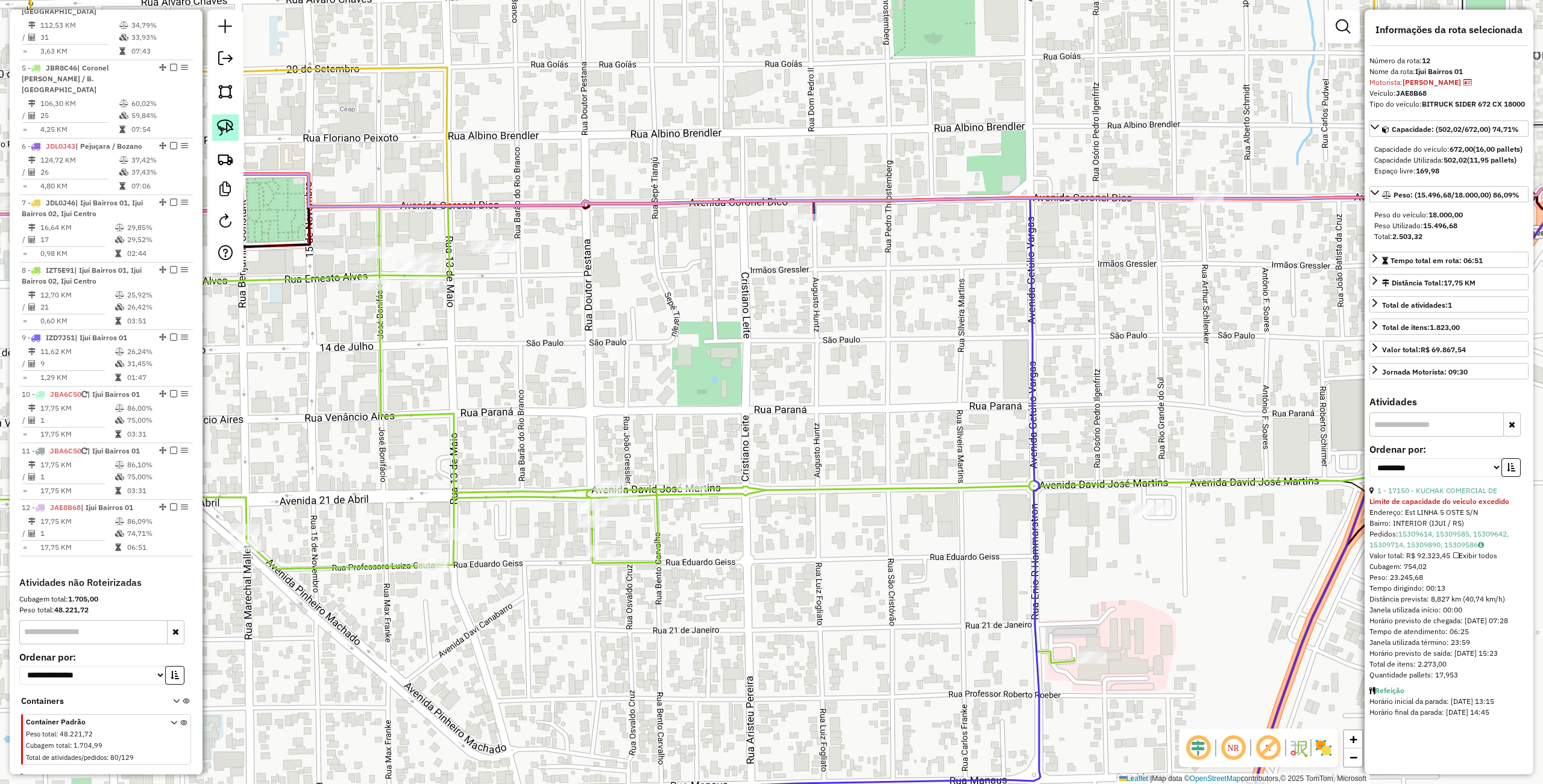
click at [225, 119] on link at bounding box center [225, 127] width 27 height 27
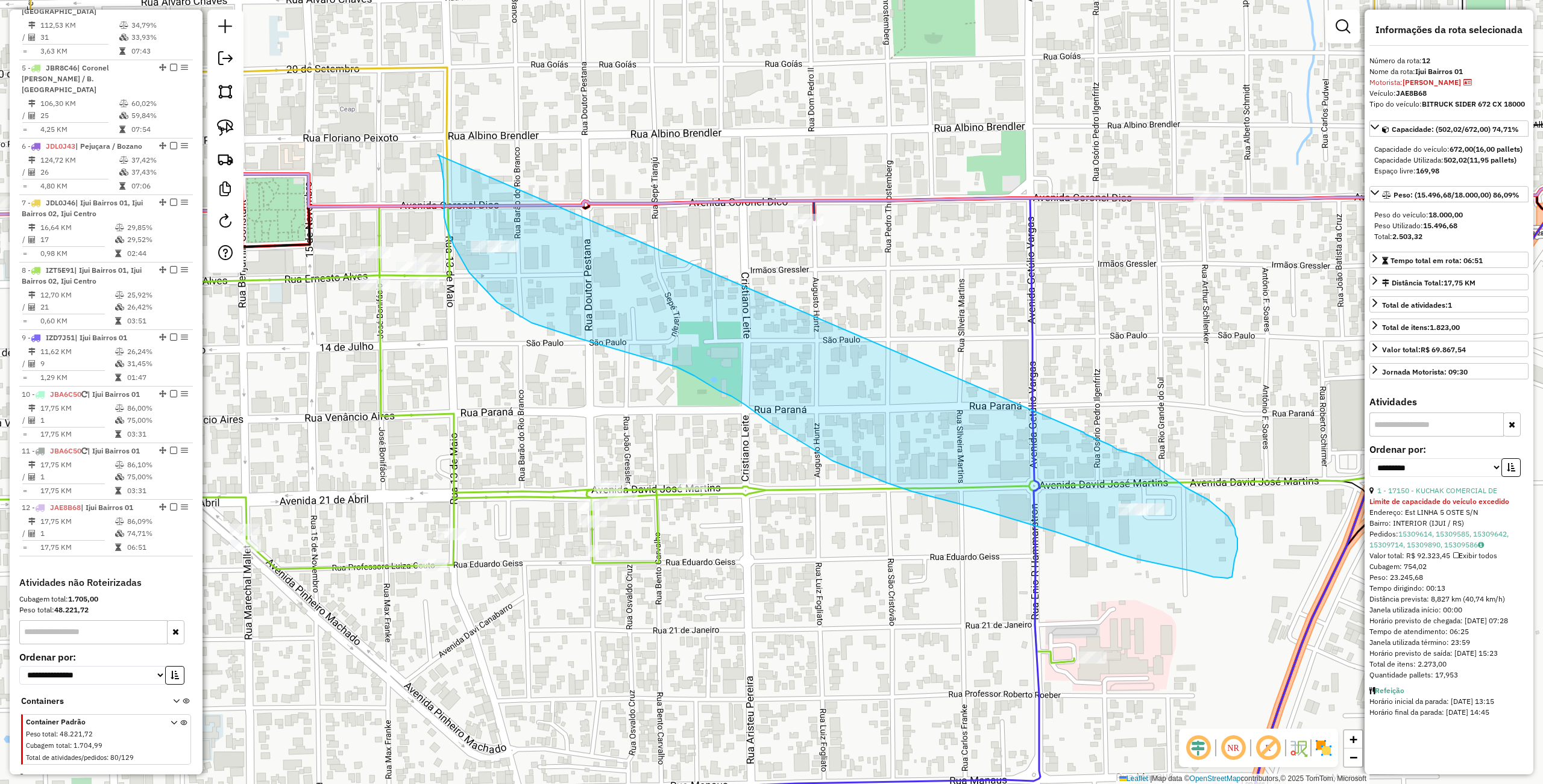
drag, startPoint x: 438, startPoint y: 155, endPoint x: 1081, endPoint y: 432, distance: 700.1
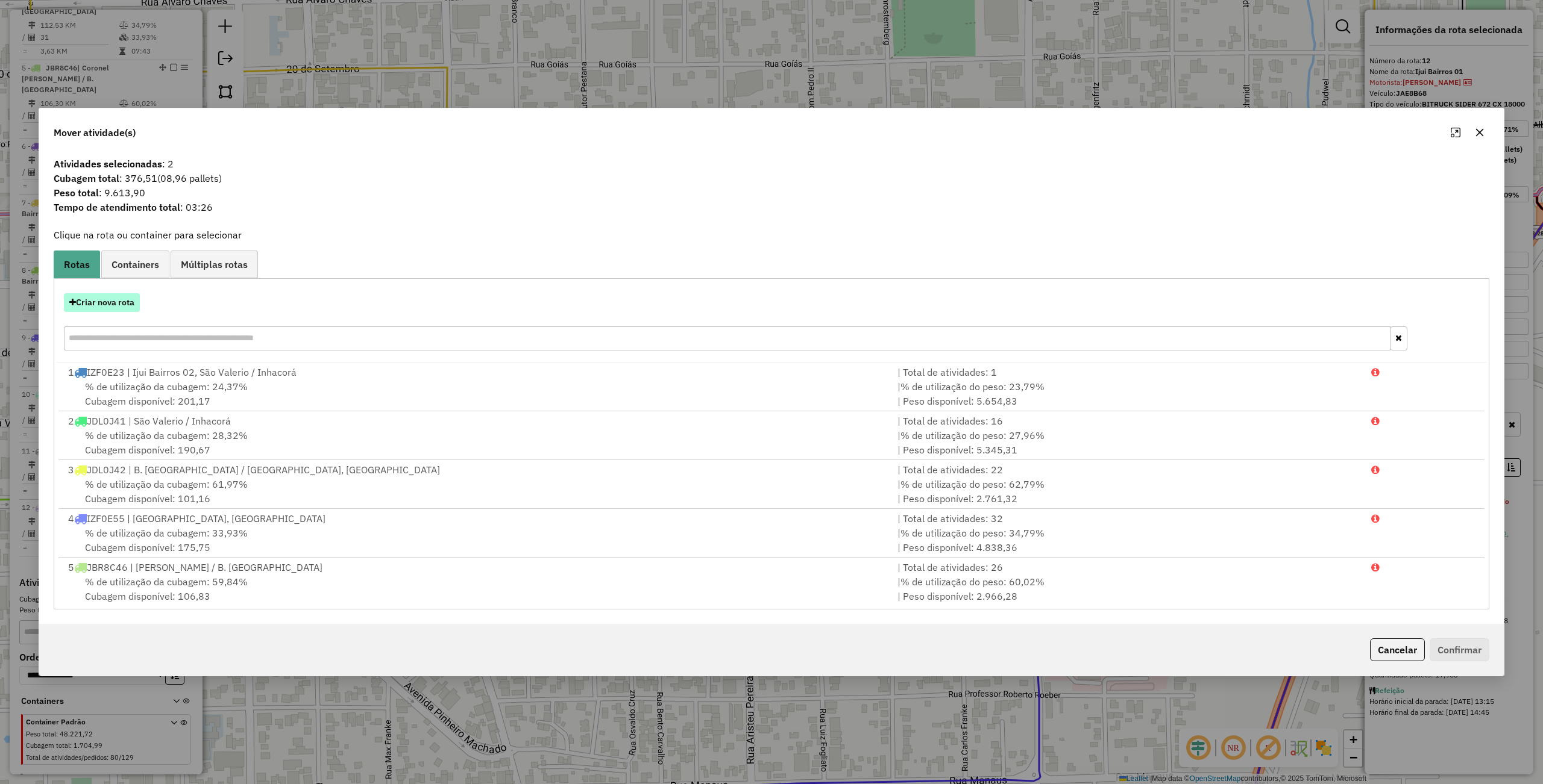
click at [107, 304] on button "Criar nova rota" at bounding box center [102, 303] width 76 height 19
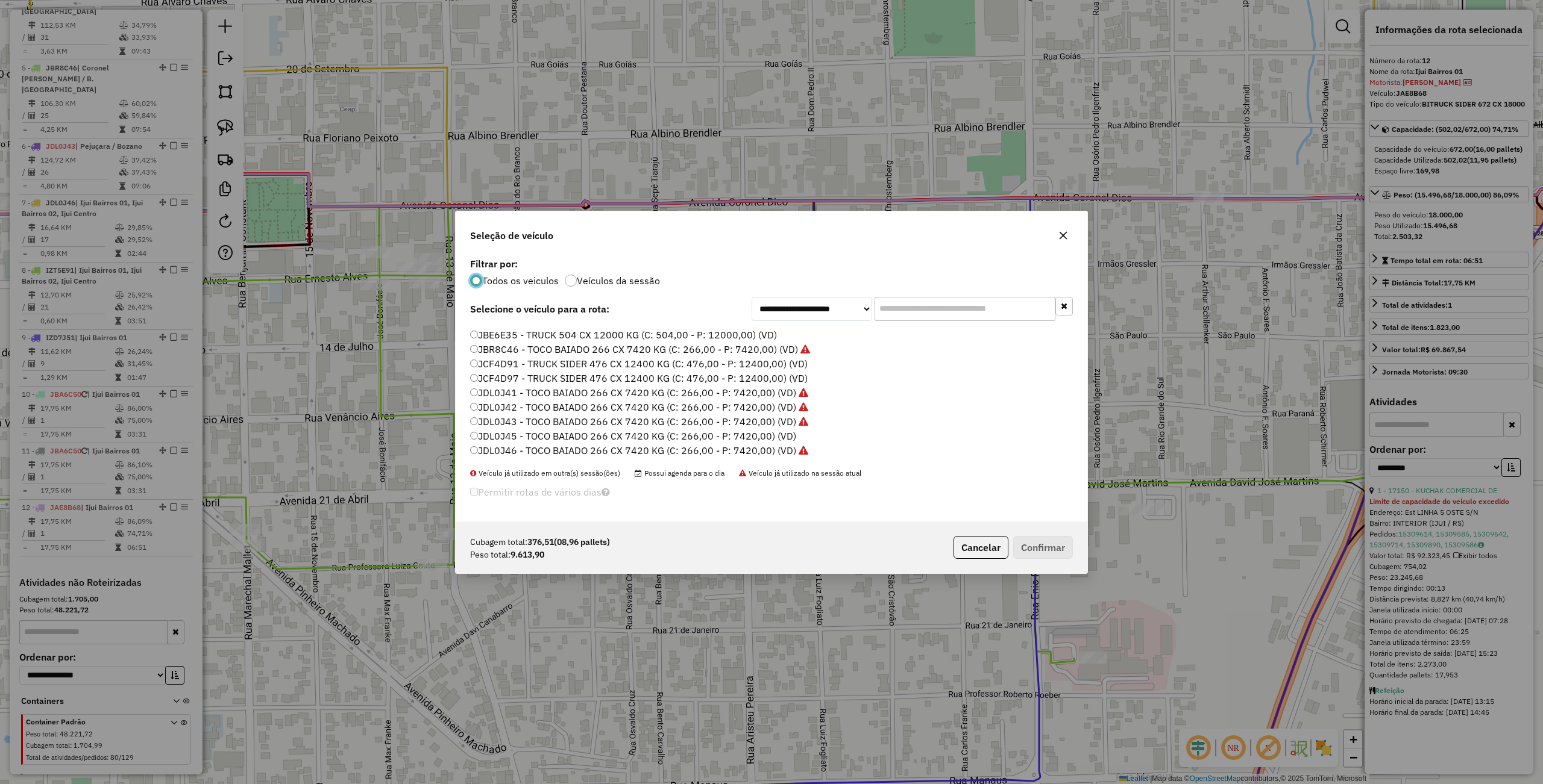
scroll to position [278, 0]
click at [510, 400] on label "JBA6D22 - BITRUCK SIDER 672 CX 18000 (C: 672,00 - P: 18000,00) (VD)" at bounding box center [636, 401] width 332 height 14
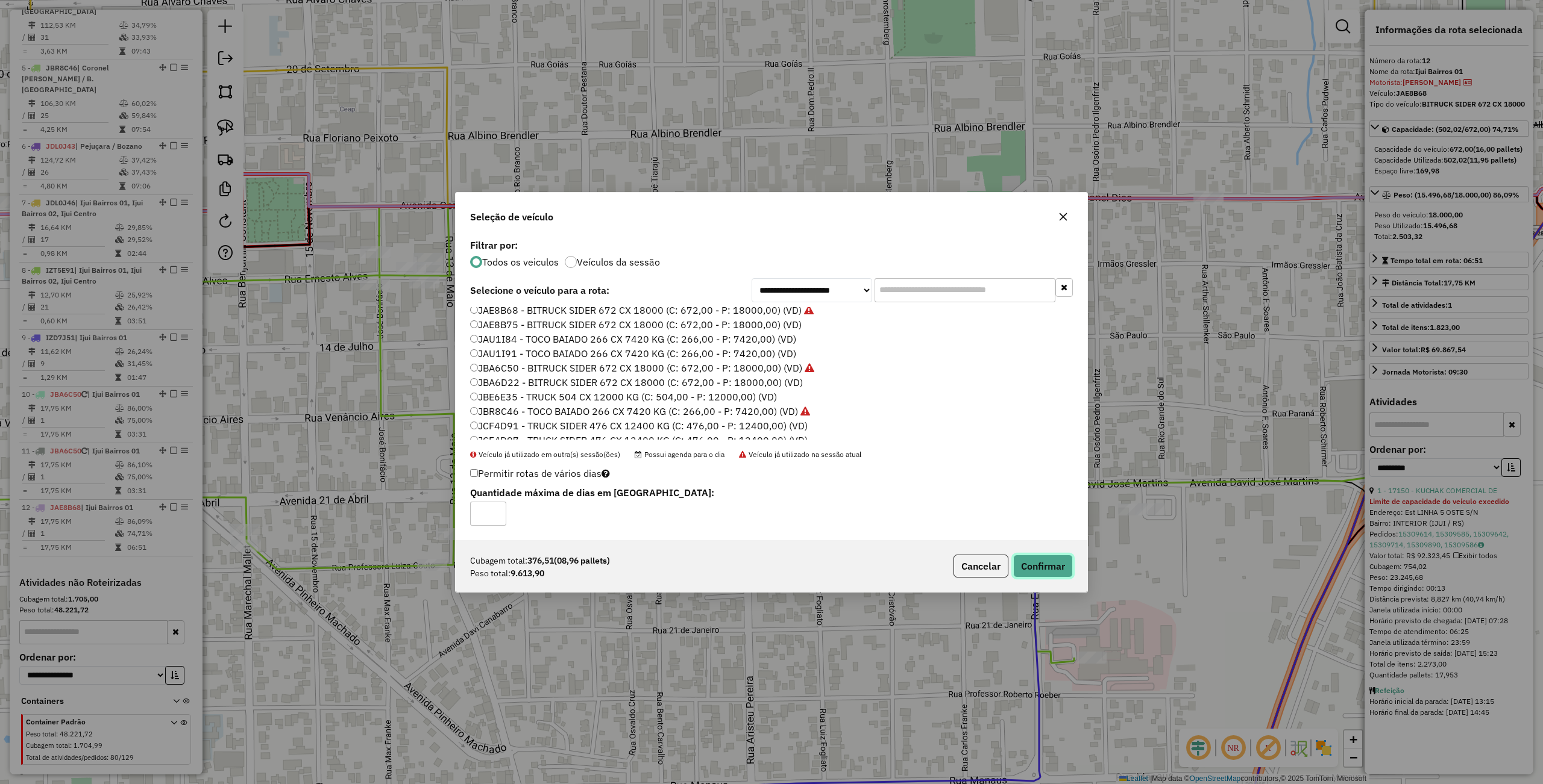
click at [1045, 559] on button "Confirmar" at bounding box center [1043, 566] width 60 height 23
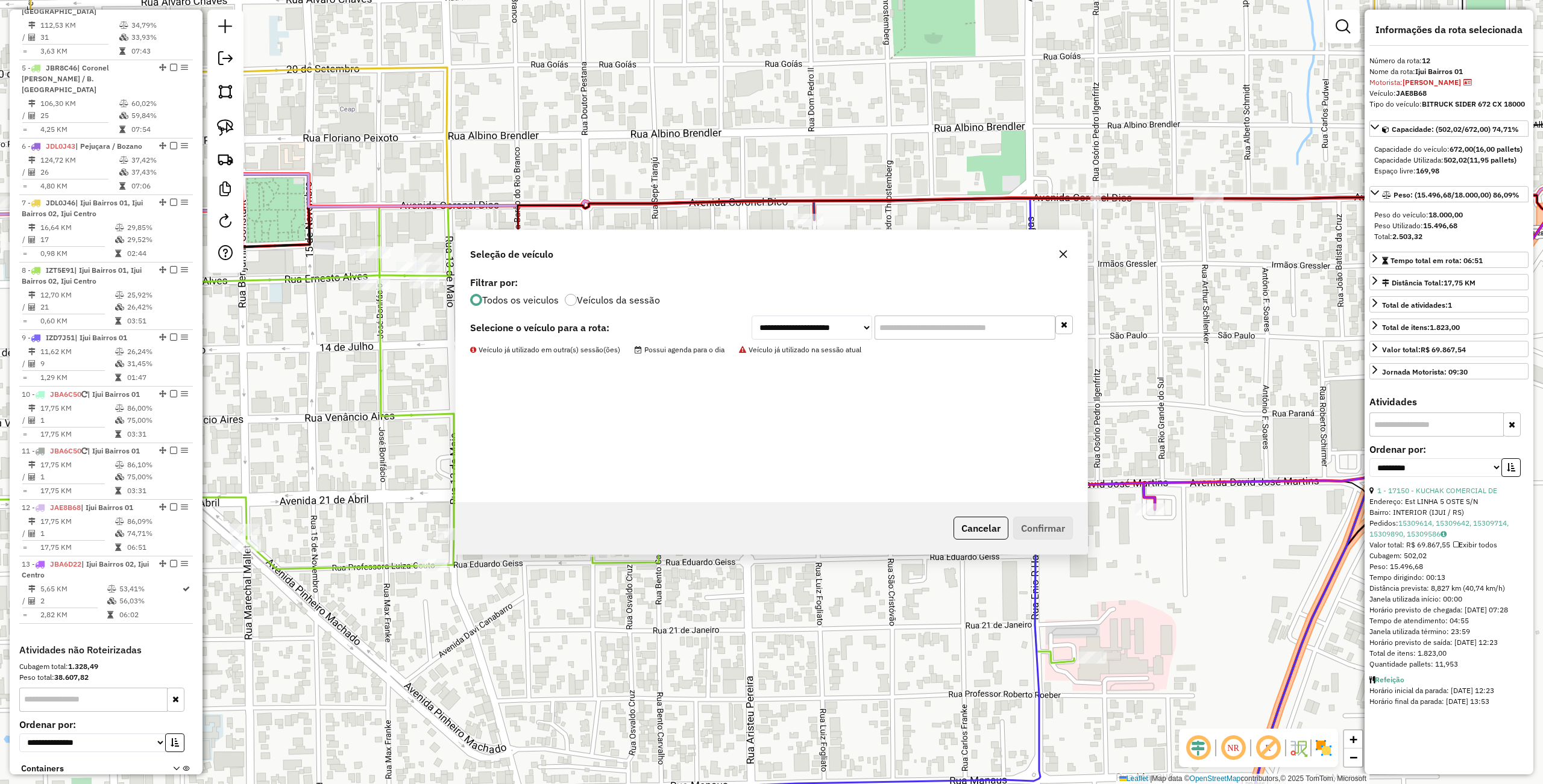
scroll to position [764, 0]
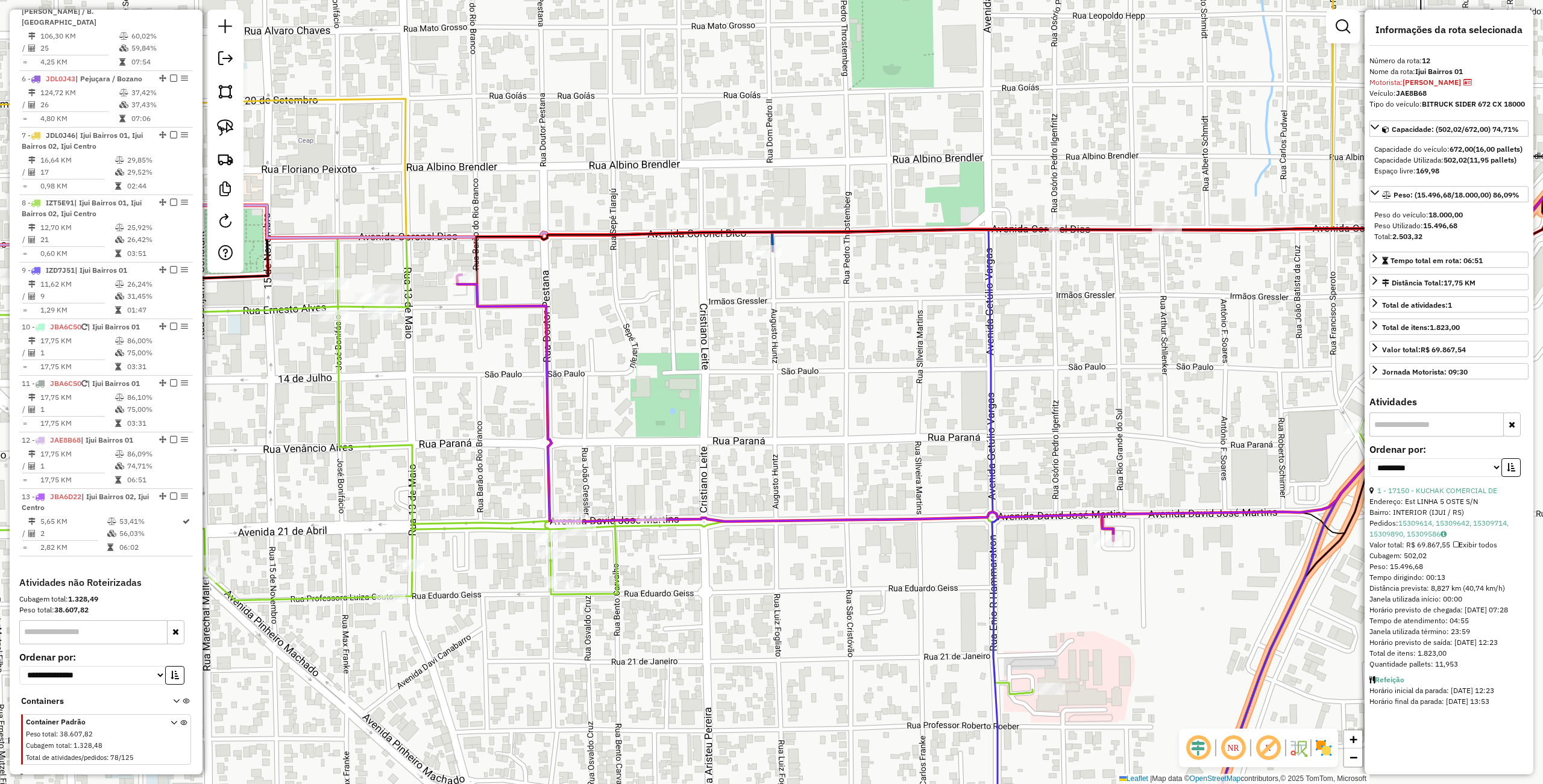
drag, startPoint x: 892, startPoint y: 307, endPoint x: 839, endPoint y: 347, distance: 66.4
click at [839, 350] on div "Janela de atendimento Grade de atendimento Capacidade Transportadoras Veículos …" at bounding box center [772, 392] width 1543 height 784
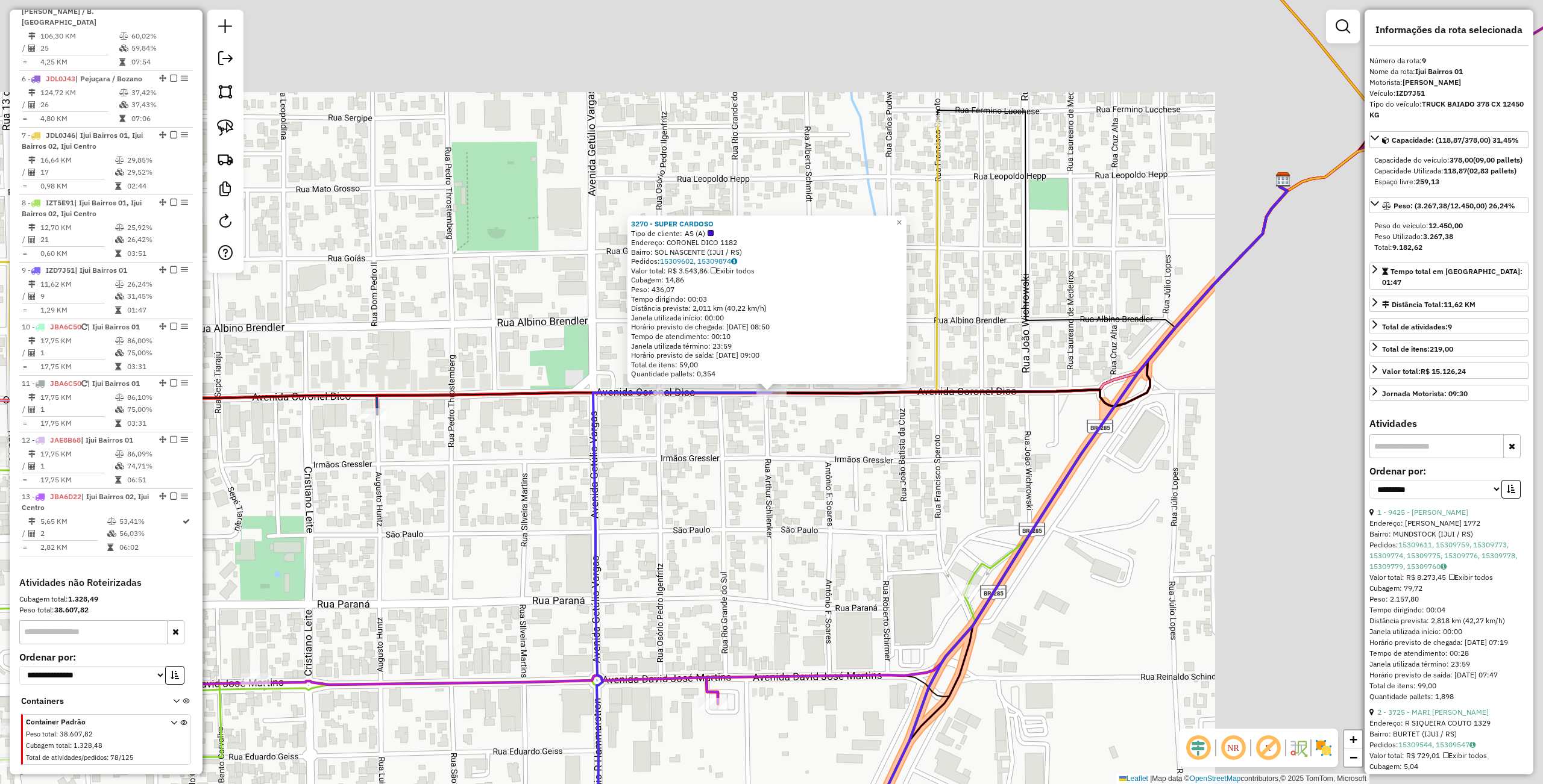
click at [772, 487] on div "3270 - SUPER CARDOSO Tipo de cliente: AS (A) Endereço: CORONEL DICO 1182 Bairro…" at bounding box center [772, 392] width 1543 height 784
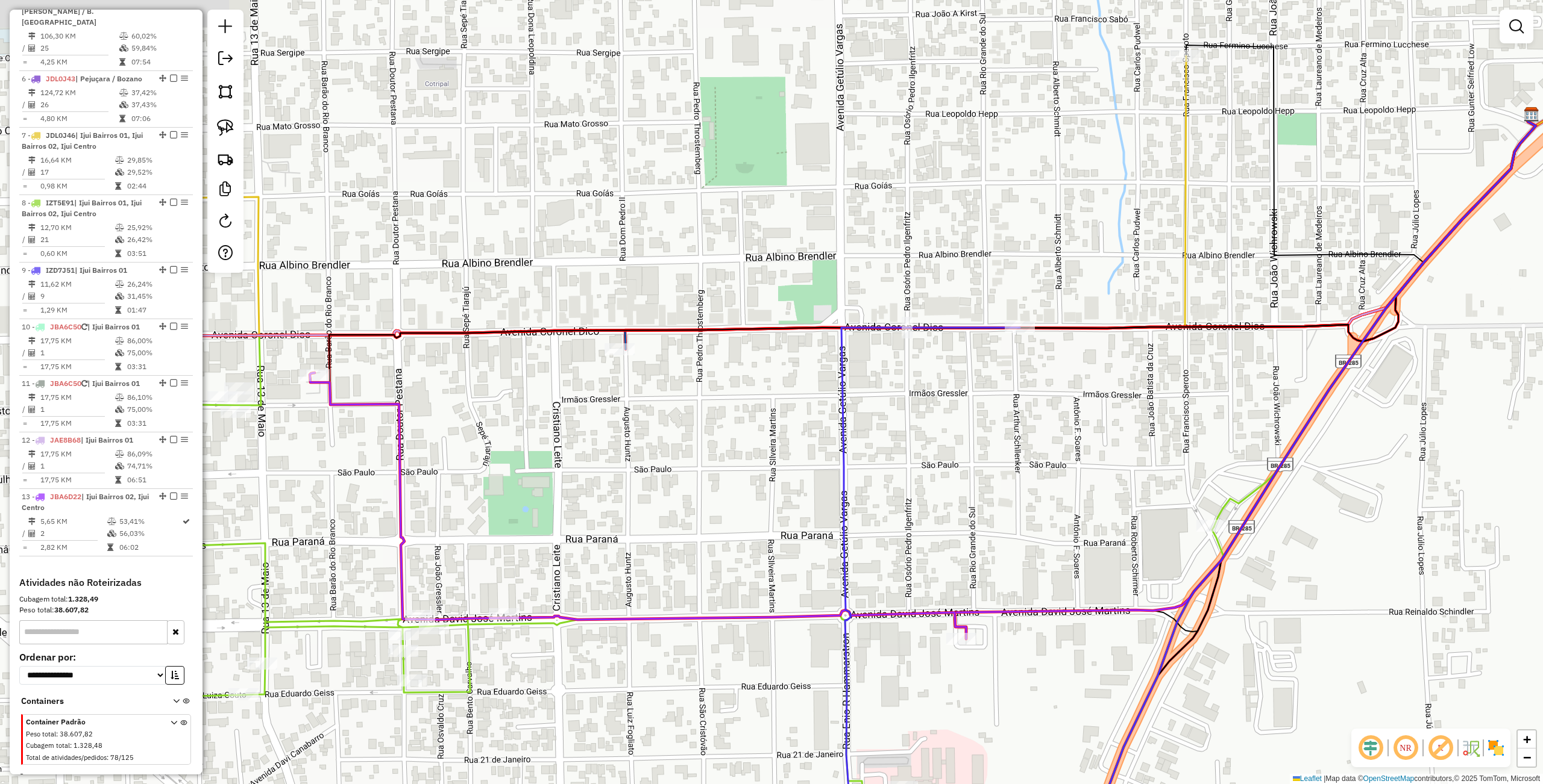
drag, startPoint x: 427, startPoint y: 471, endPoint x: 675, endPoint y: 406, distance: 256.4
click at [675, 406] on div "Janela de atendimento Grade de atendimento Capacidade Transportadoras Veículos …" at bounding box center [772, 392] width 1543 height 784
drag, startPoint x: 232, startPoint y: 124, endPoint x: 394, endPoint y: 179, distance: 171.1
click at [232, 123] on img at bounding box center [225, 127] width 17 height 17
drag, startPoint x: 557, startPoint y: 232, endPoint x: 724, endPoint y: 360, distance: 210.4
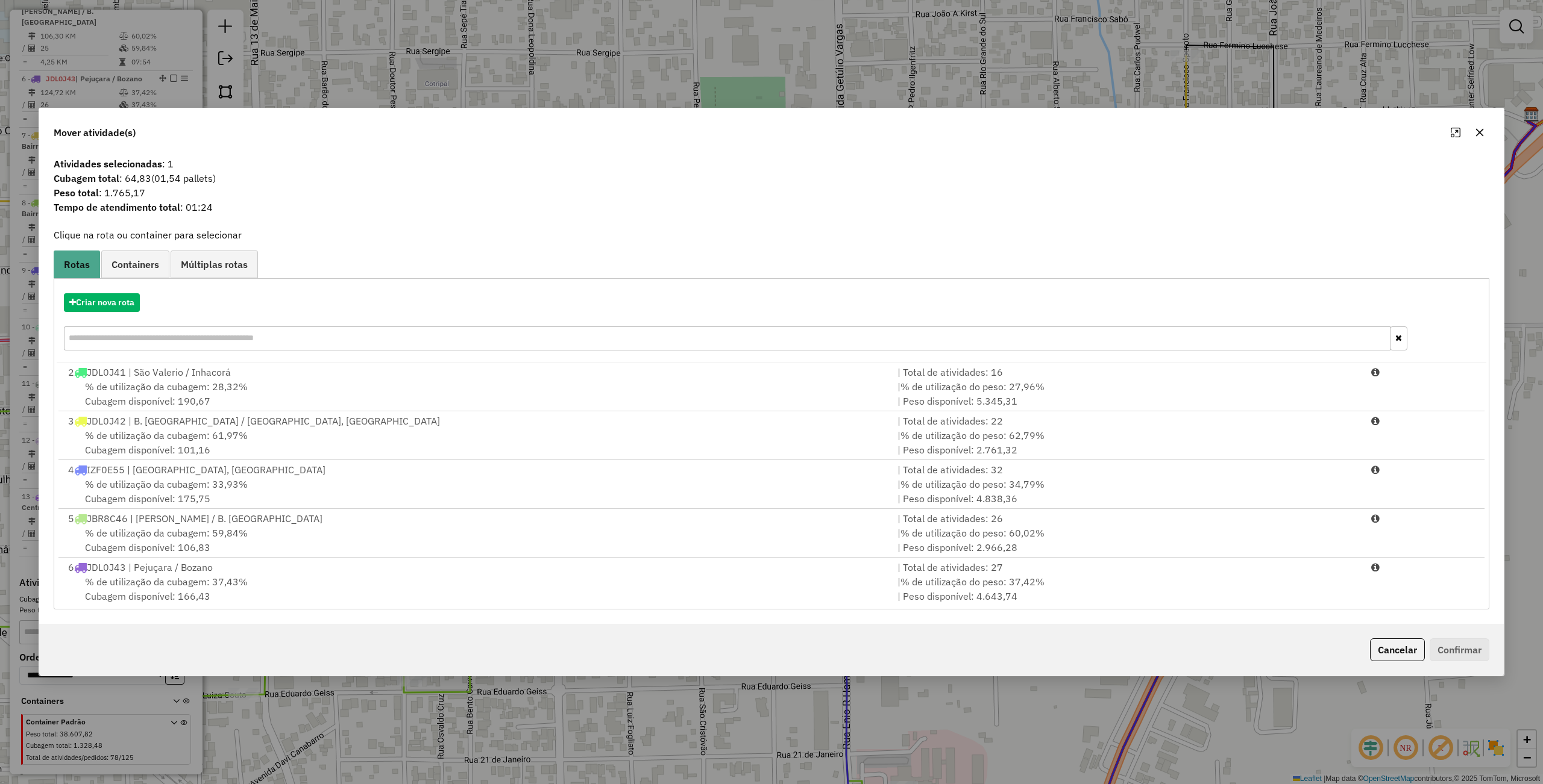
scroll to position [347, 0]
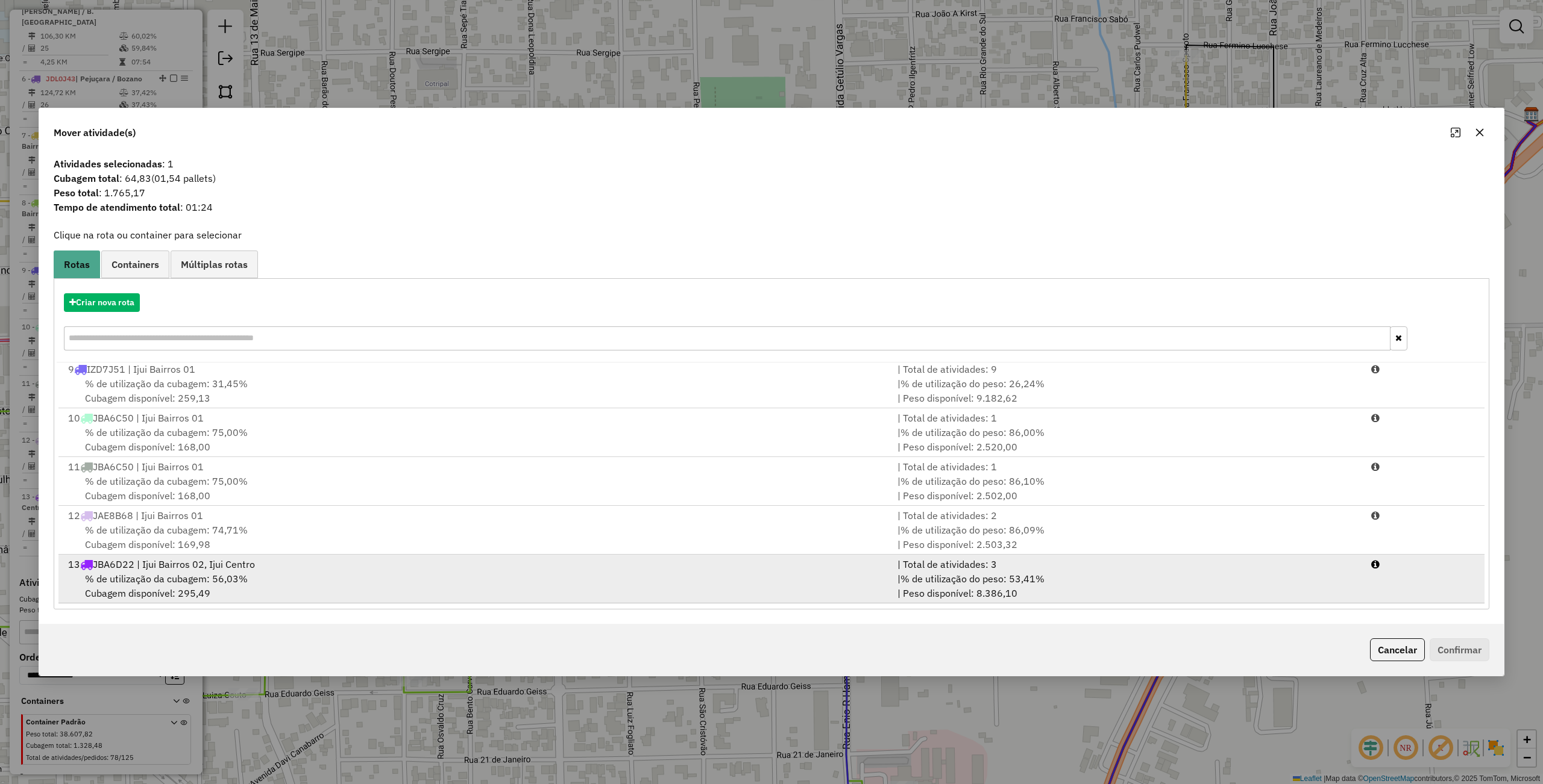
click at [306, 575] on div "% de utilização da cubagem: 56,03% Cubagem disponível: 295,49" at bounding box center [476, 586] width 829 height 29
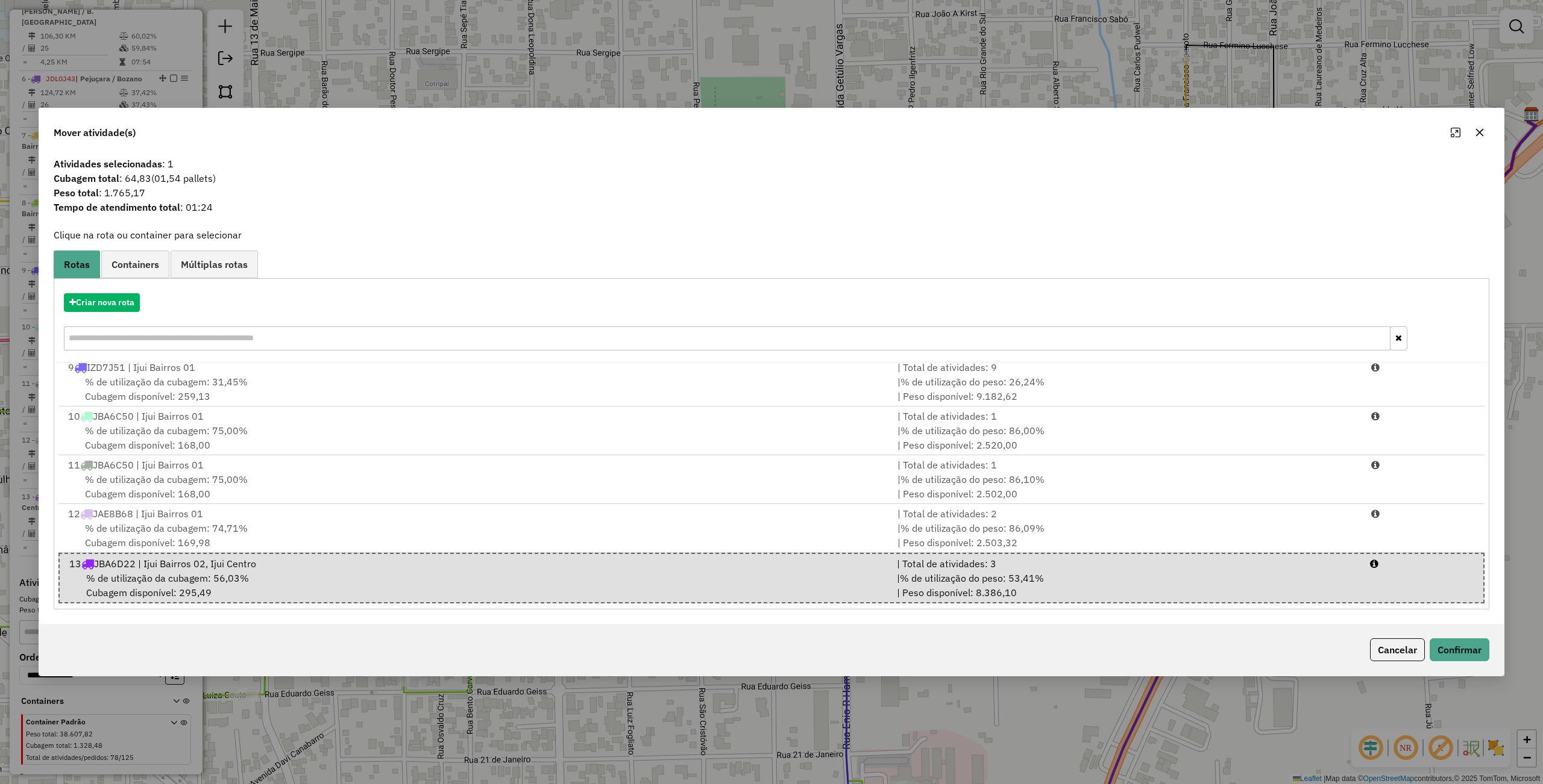
click at [1471, 665] on div "Cancelar Confirmar" at bounding box center [771, 650] width 1465 height 52
click at [1473, 661] on button "Confirmar" at bounding box center [1459, 650] width 60 height 23
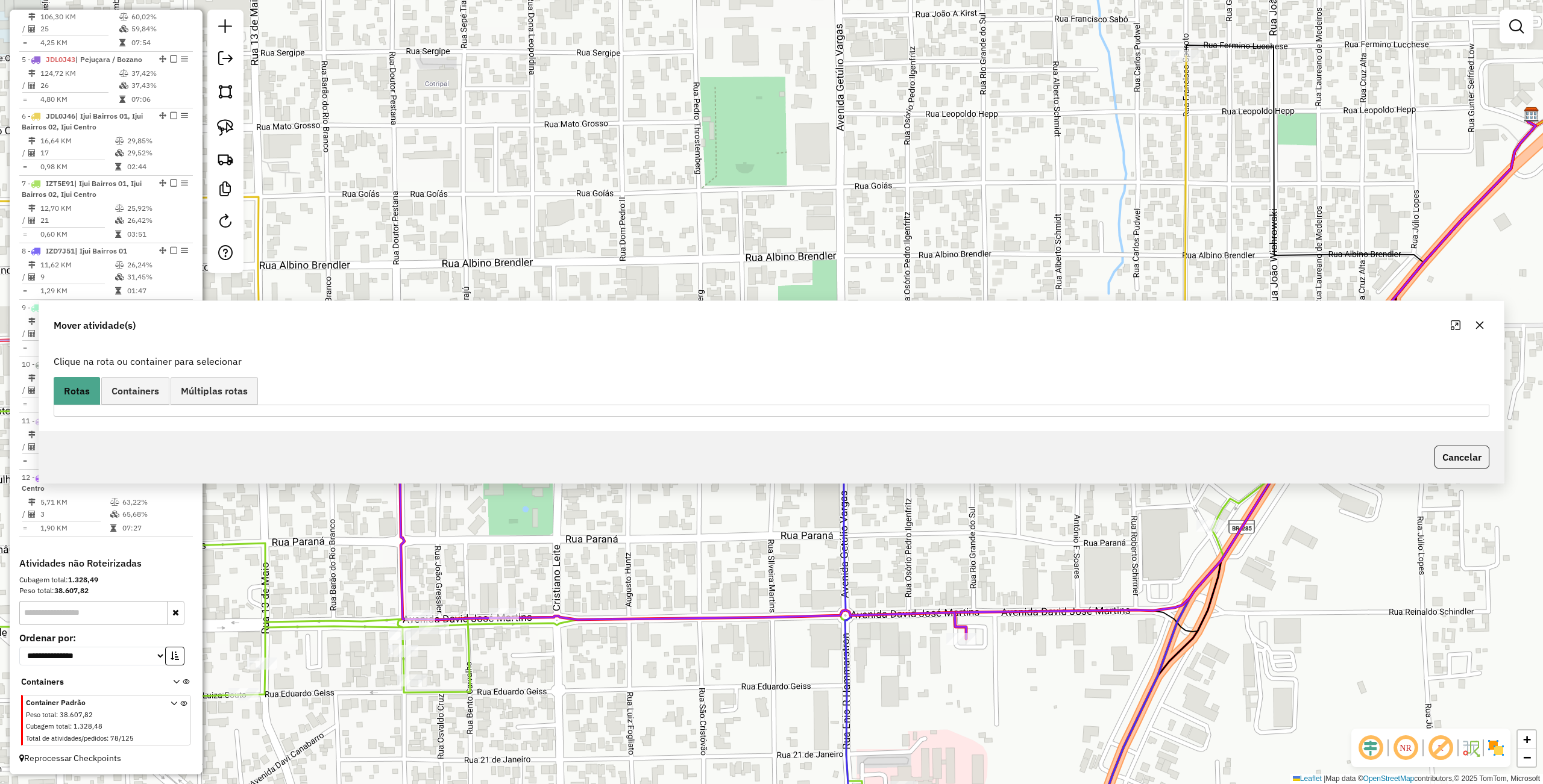
scroll to position [696, 0]
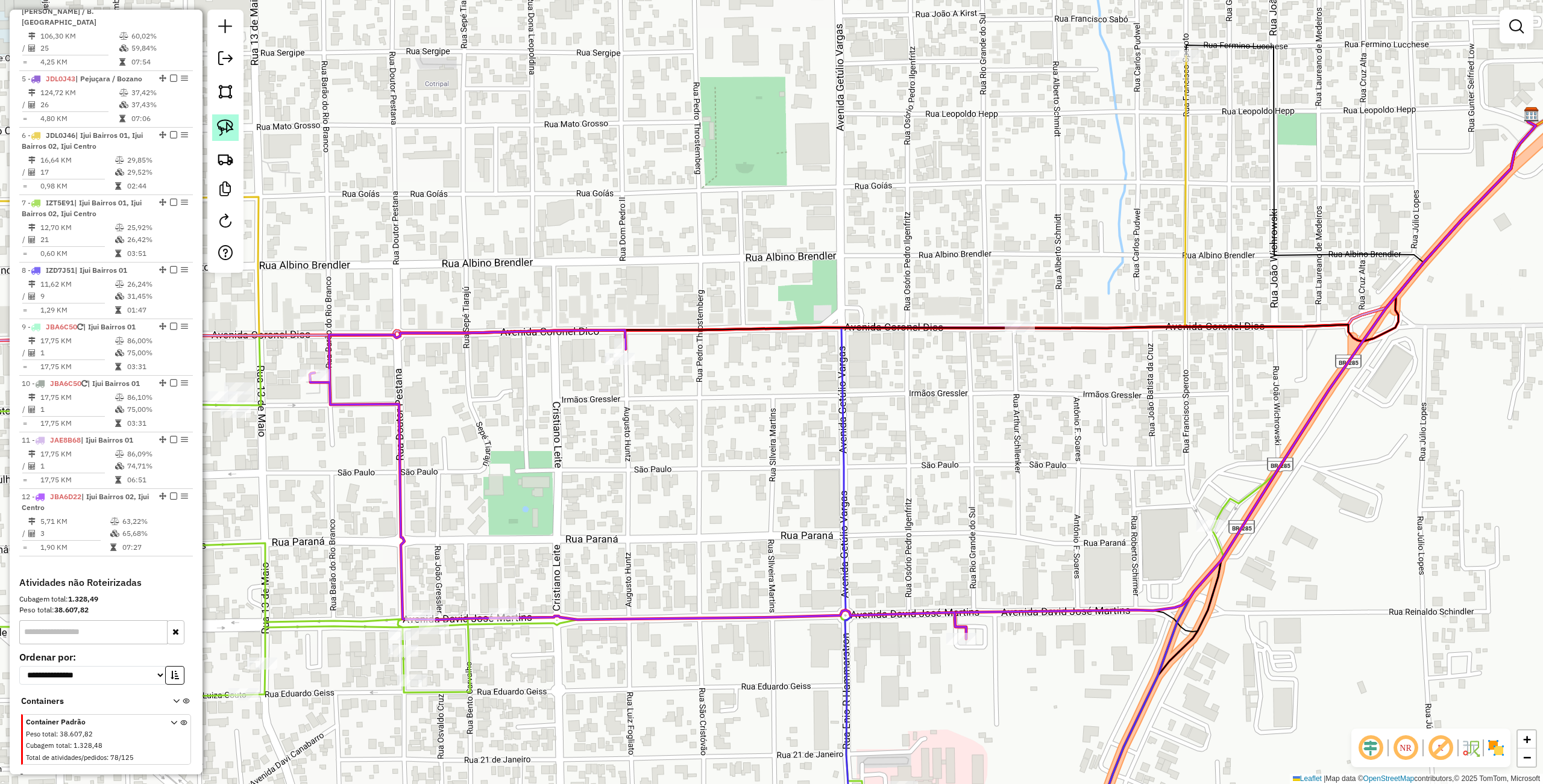
click at [229, 128] on img at bounding box center [225, 127] width 17 height 17
drag, startPoint x: 290, startPoint y: 333, endPoint x: 358, endPoint y: 400, distance: 95.5
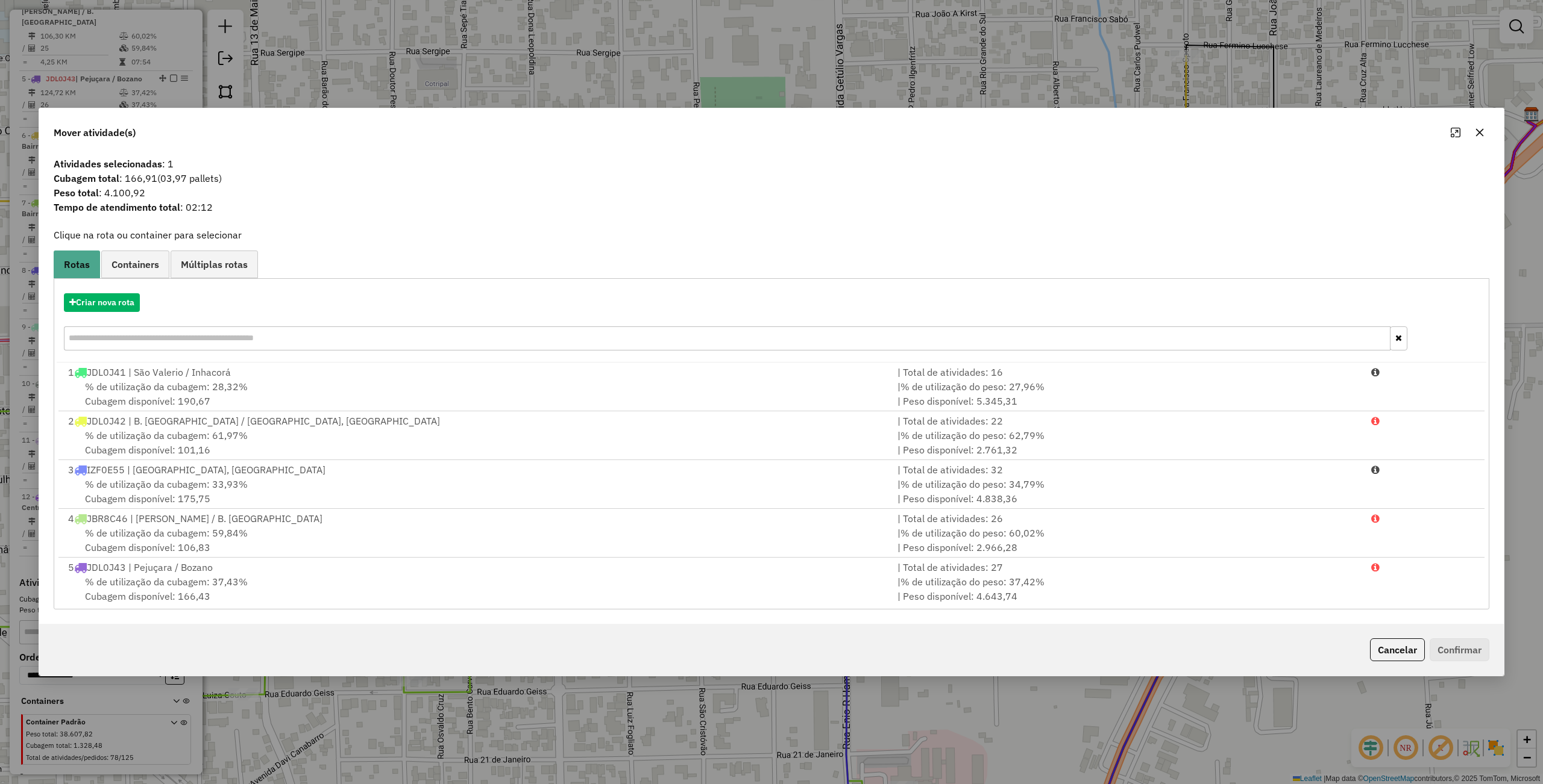
click at [125, 291] on div "Criar nova rota" at bounding box center [772, 323] width 1429 height 78
click at [128, 304] on button "Criar nova rota" at bounding box center [102, 303] width 76 height 19
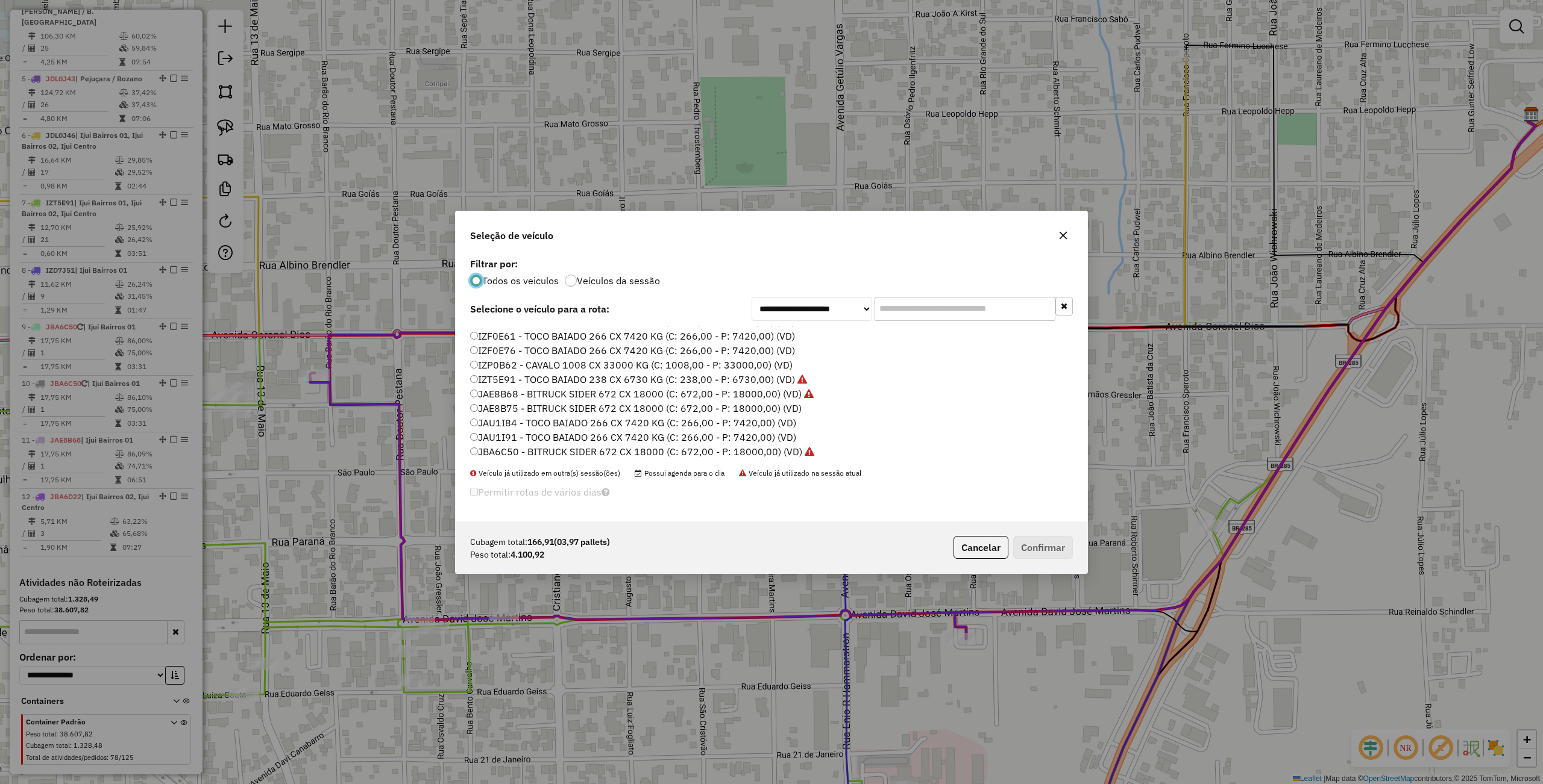
scroll to position [241, 0]
click at [530, 432] on label "JBA6D22 - BITRUCK SIDER 672 CX 18000 (C: 672,00 - P: 18000,00) (VD)" at bounding box center [642, 439] width 345 height 14
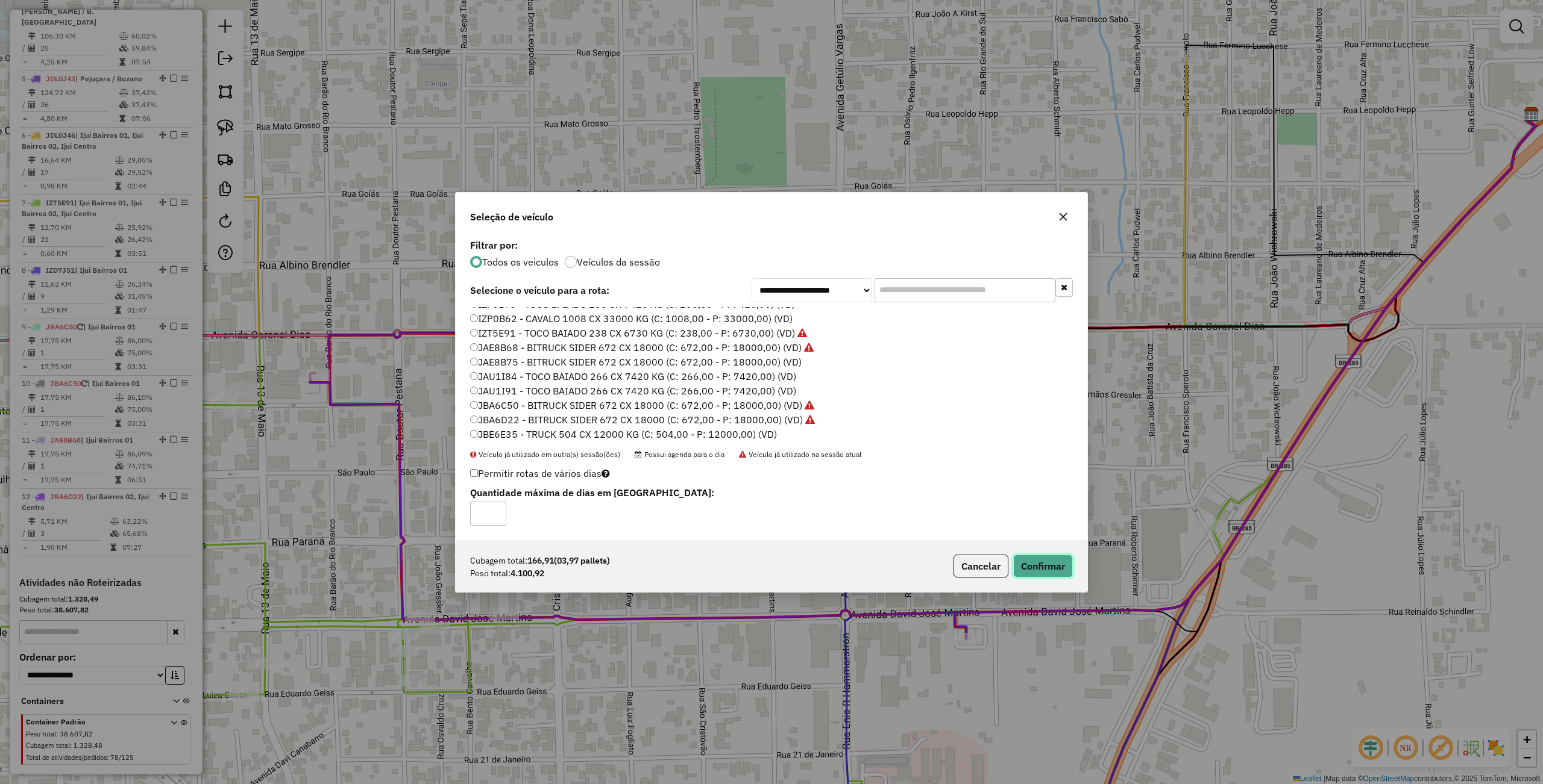
click at [1028, 565] on button "Confirmar" at bounding box center [1043, 566] width 60 height 23
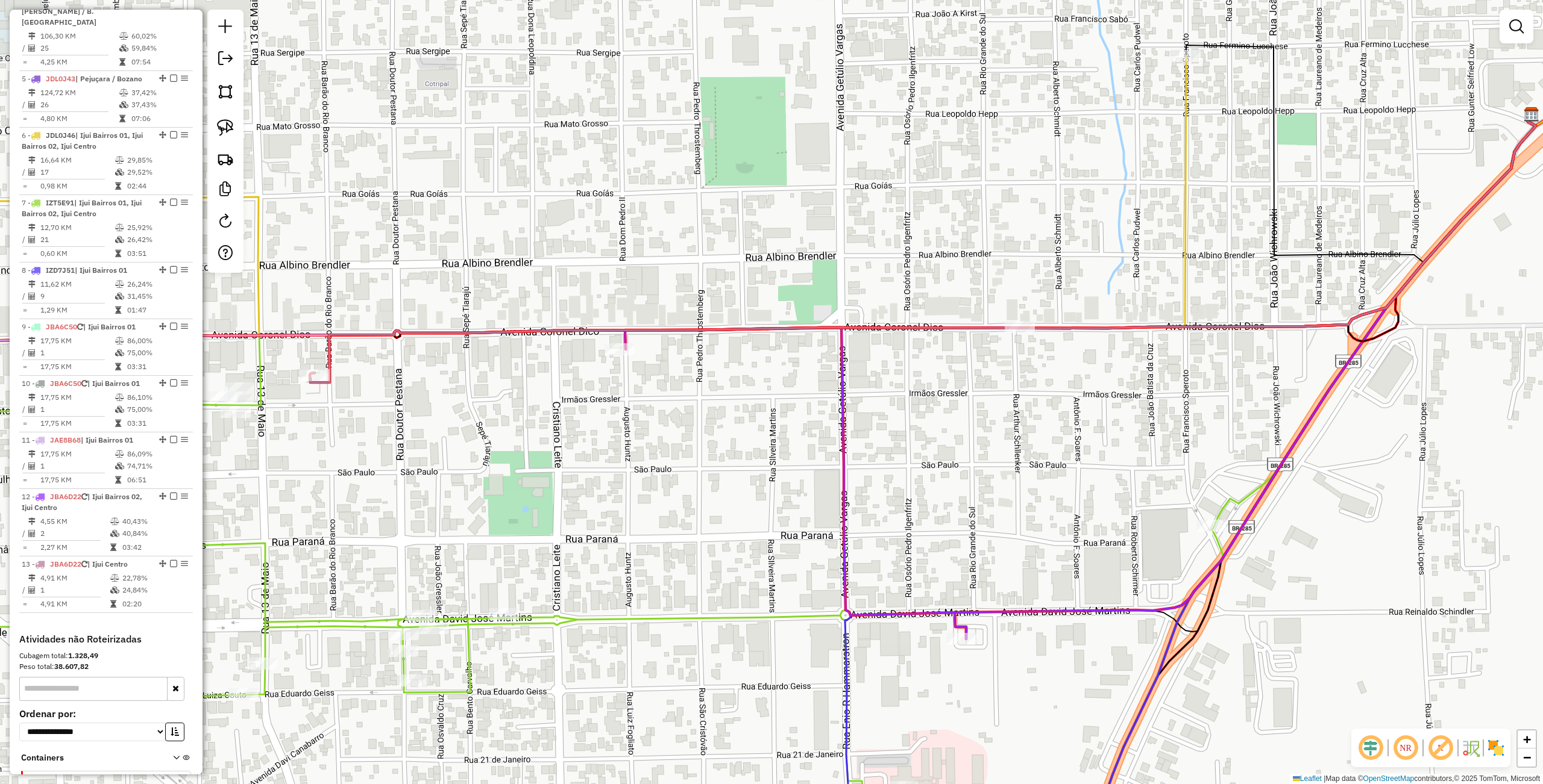
click at [227, 124] on img at bounding box center [225, 127] width 17 height 17
drag, startPoint x: 615, startPoint y: 297, endPoint x: 650, endPoint y: 374, distance: 84.6
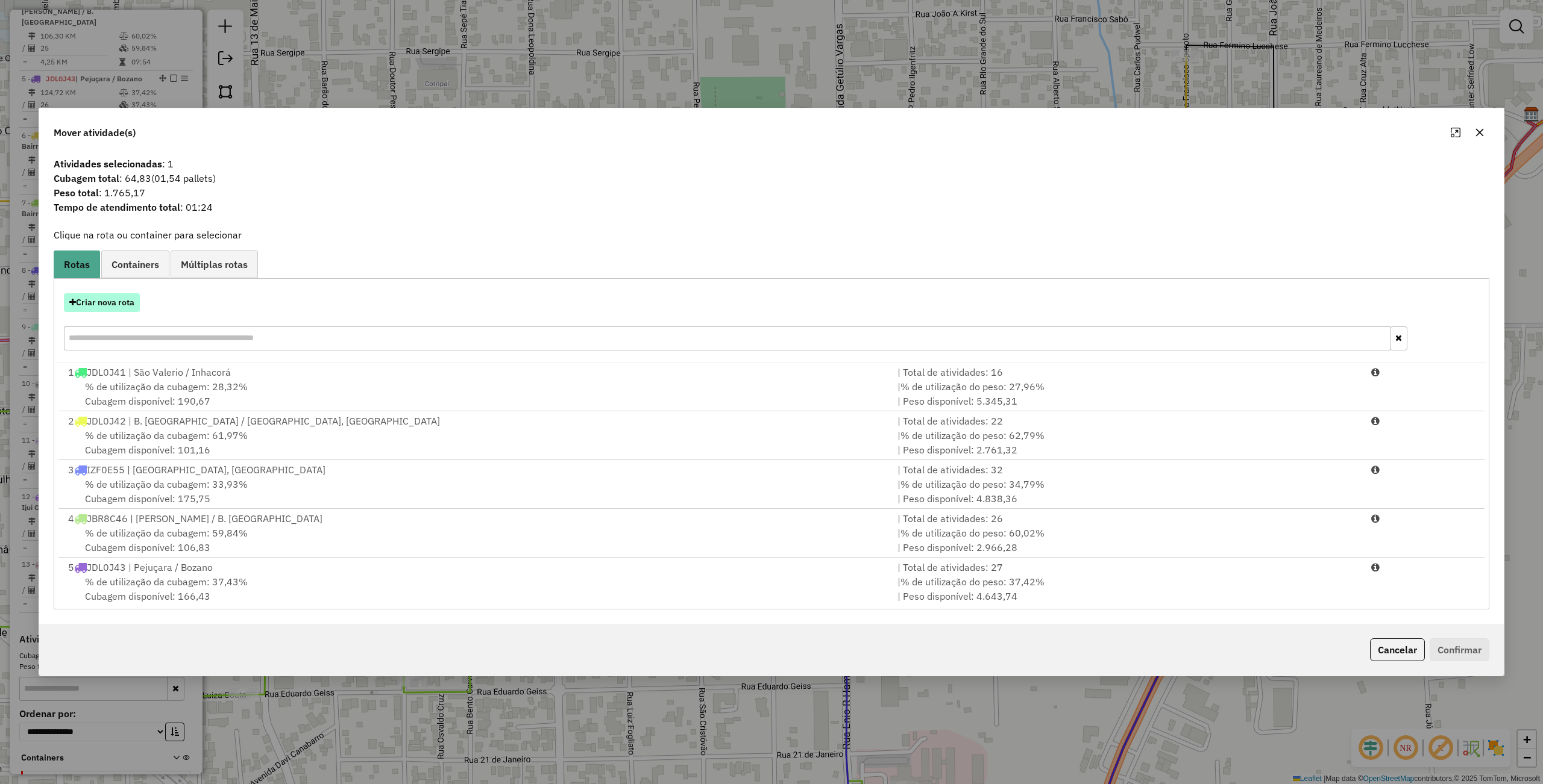
click at [140, 309] on button "Criar nova rota" at bounding box center [102, 303] width 76 height 19
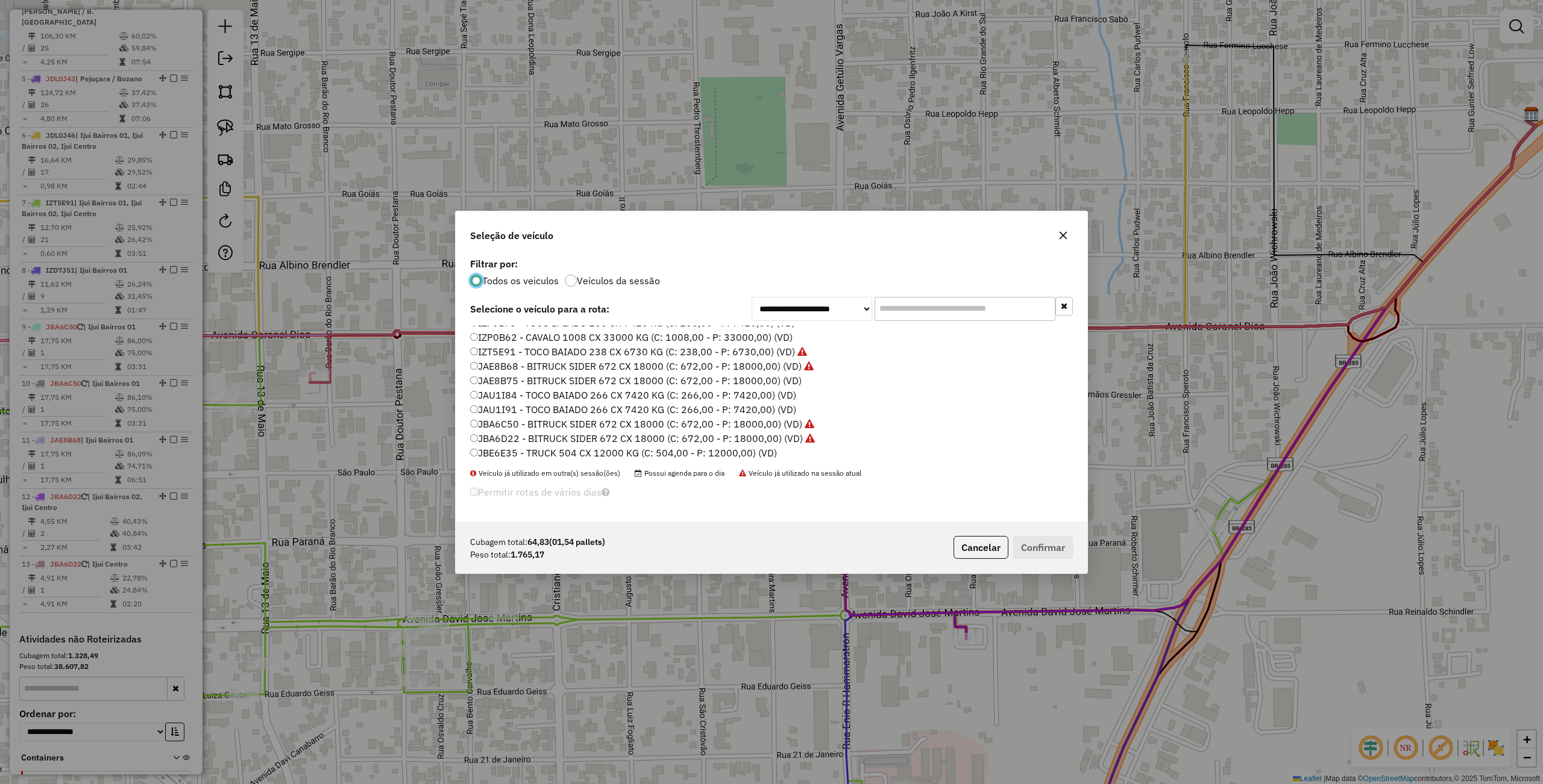
click at [527, 436] on label "JBA6D22 - BITRUCK SIDER 672 CX 18000 (C: 672,00 - P: 18000,00) (VD)" at bounding box center [642, 439] width 345 height 14
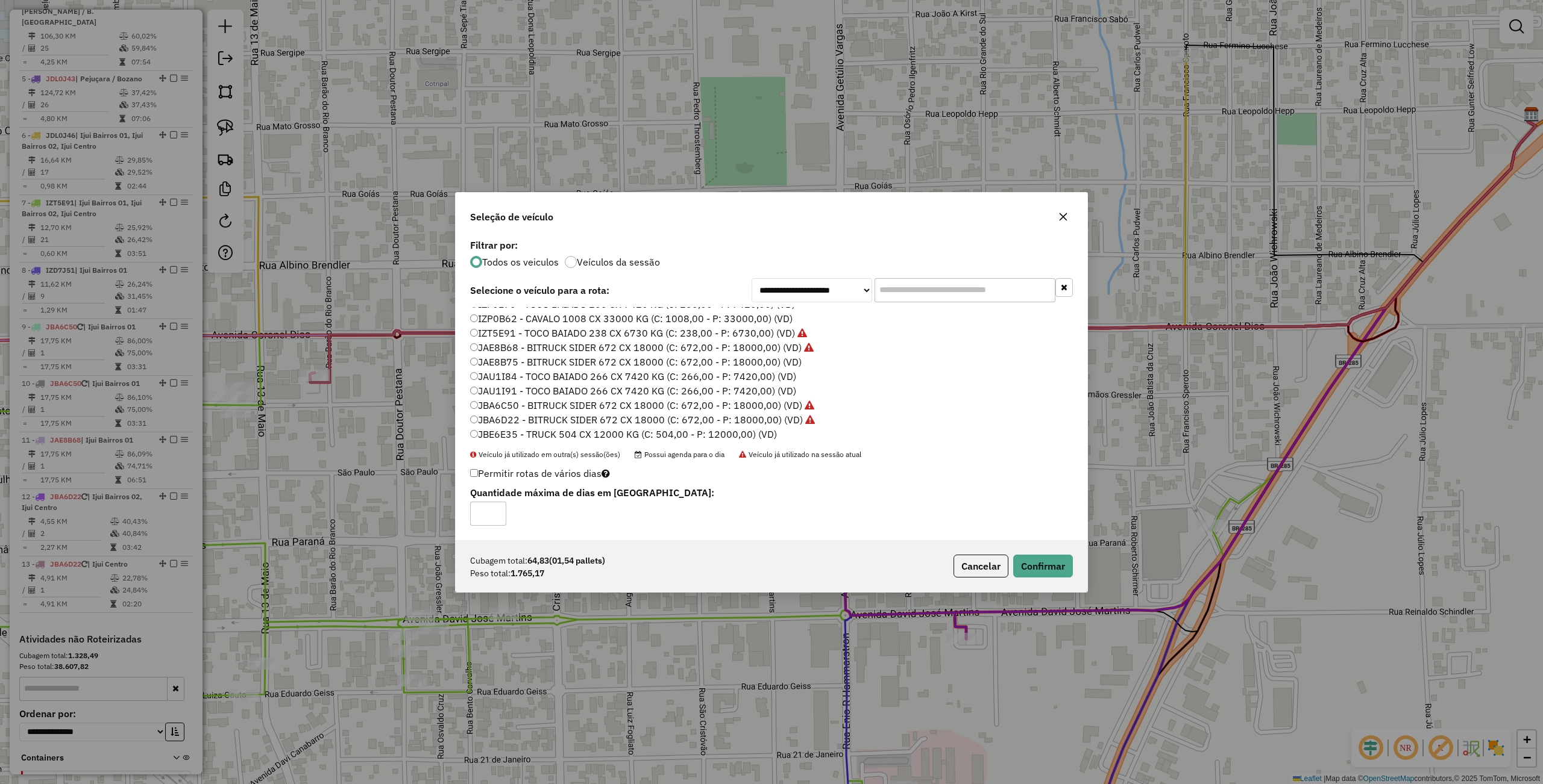
click at [1075, 565] on div "Cubagem total: 64,83 (01,54 pallets) Peso total: 1.765,17 Cancelar Confirmar" at bounding box center [772, 566] width 632 height 52
click at [1063, 568] on button "Confirmar" at bounding box center [1043, 566] width 60 height 23
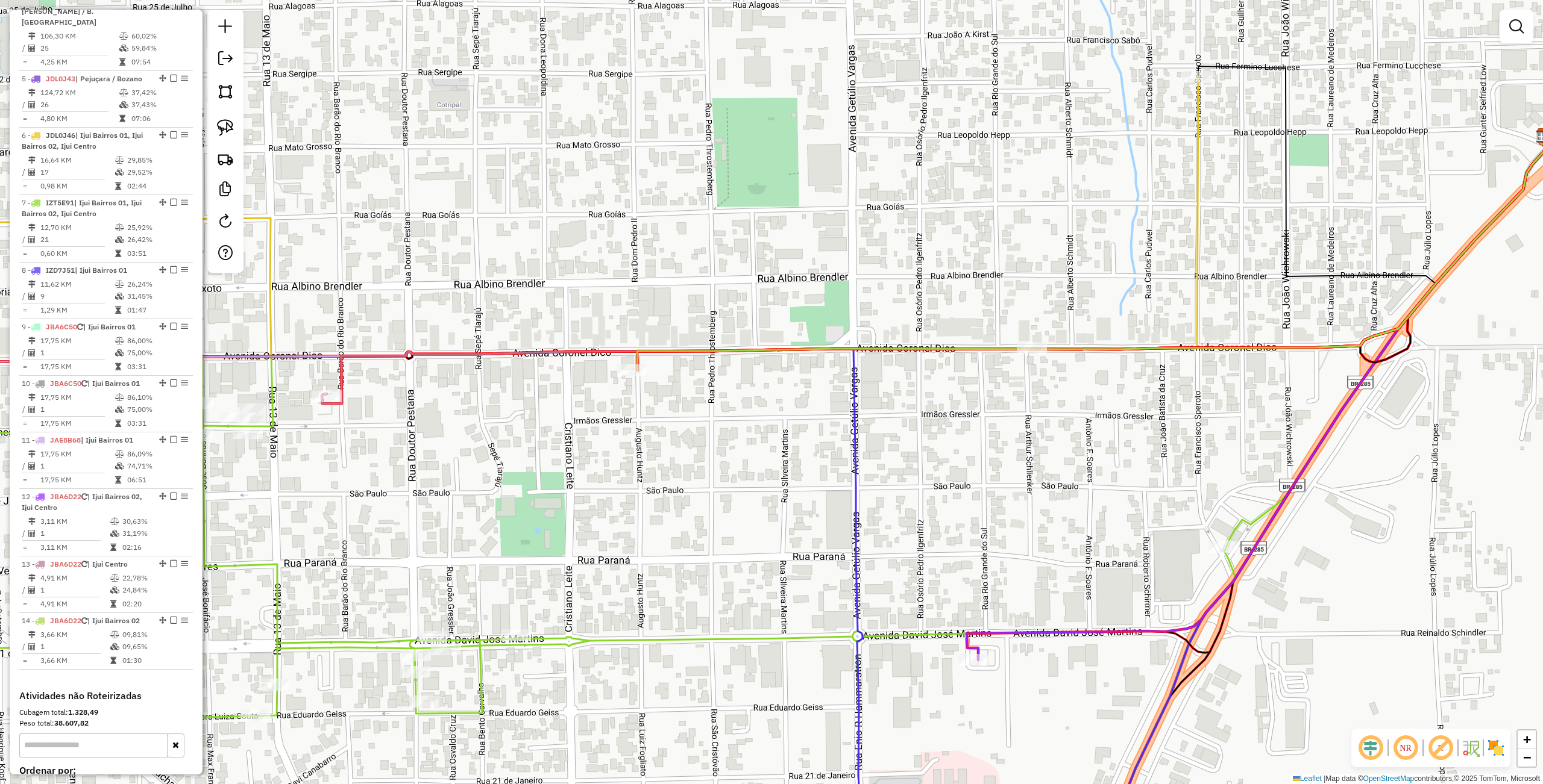
drag, startPoint x: 361, startPoint y: 466, endPoint x: 484, endPoint y: 555, distance: 151.8
click at [473, 568] on div "Janela de atendimento Grade de atendimento Capacidade Transportadoras Veículos …" at bounding box center [772, 392] width 1543 height 784
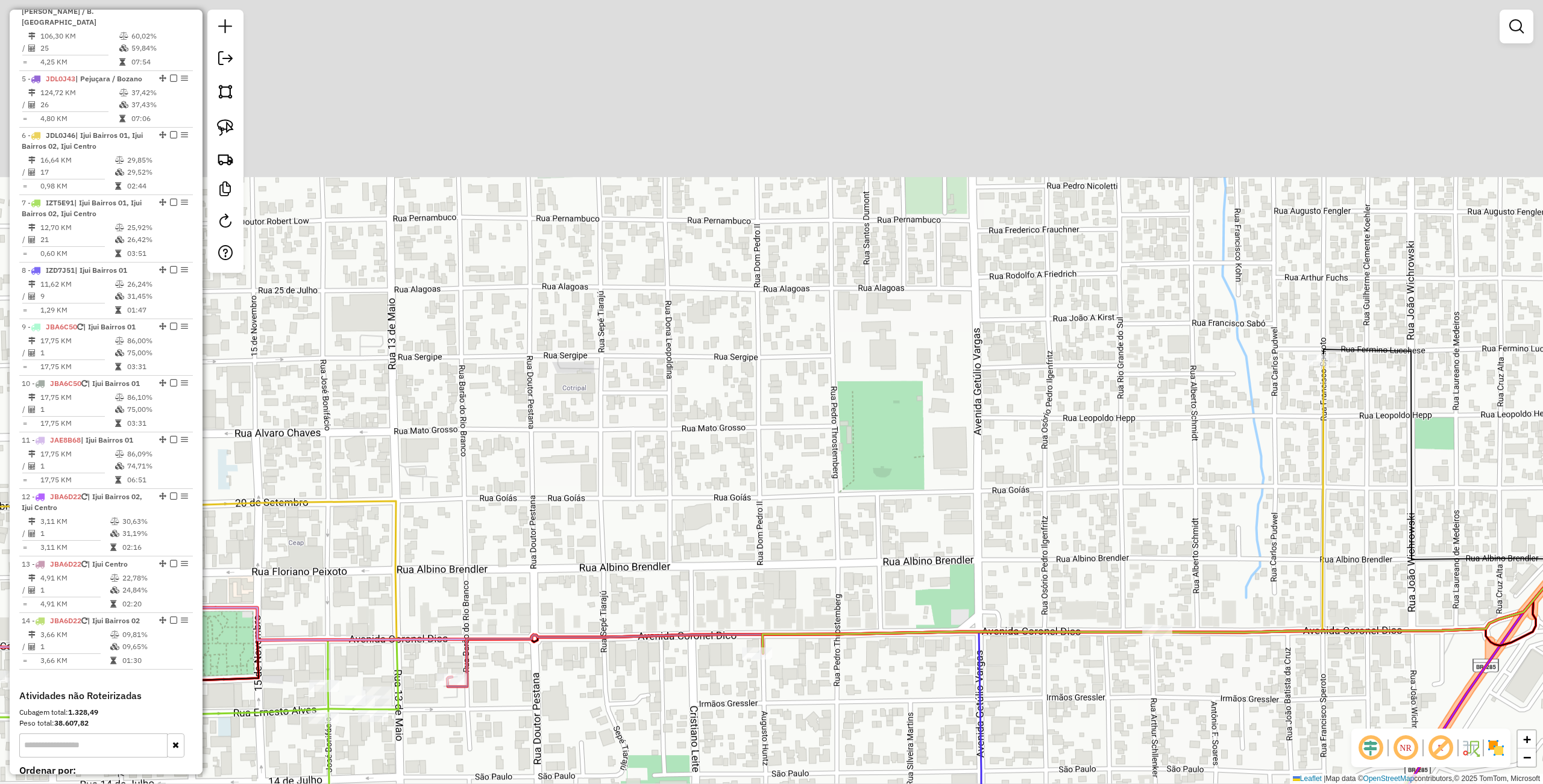
drag, startPoint x: 643, startPoint y: 403, endPoint x: 669, endPoint y: 562, distance: 161.1
click at [669, 562] on div "Janela de atendimento Grade de atendimento Capacidade Transportadoras Veículos …" at bounding box center [772, 392] width 1543 height 784
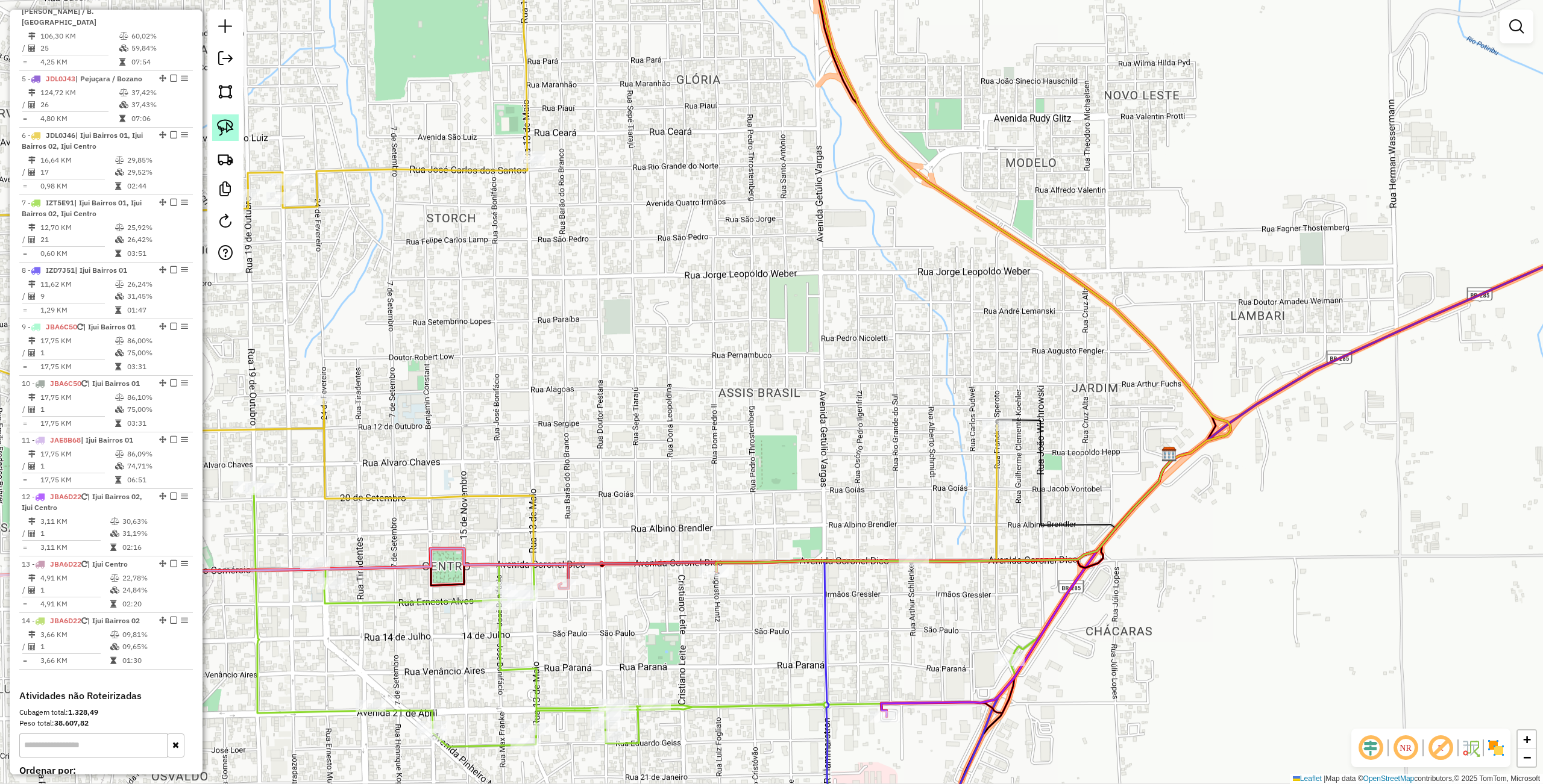
click at [232, 122] on img at bounding box center [225, 127] width 17 height 17
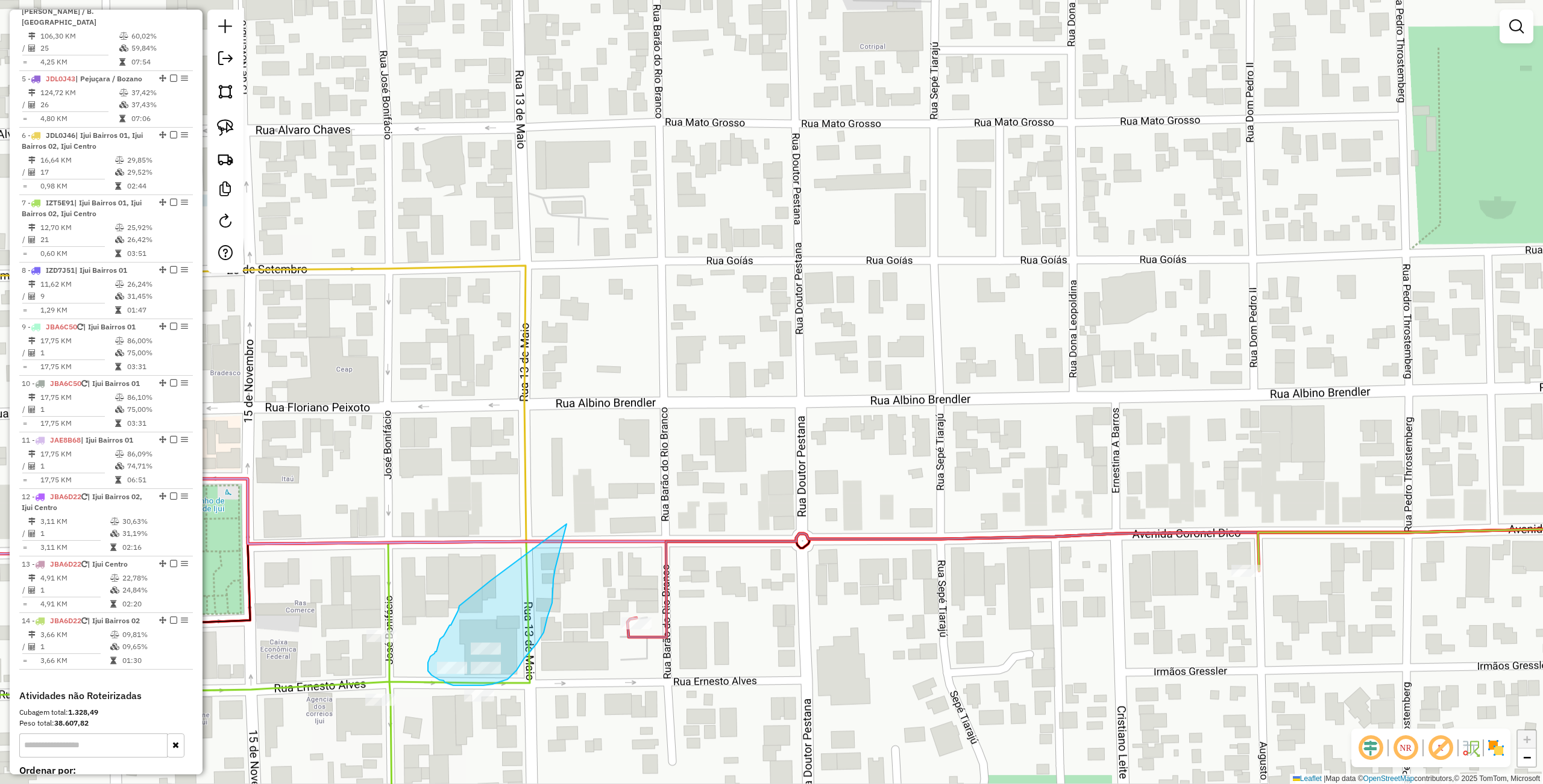
drag, startPoint x: 491, startPoint y: 580, endPoint x: 567, endPoint y: 511, distance: 102.6
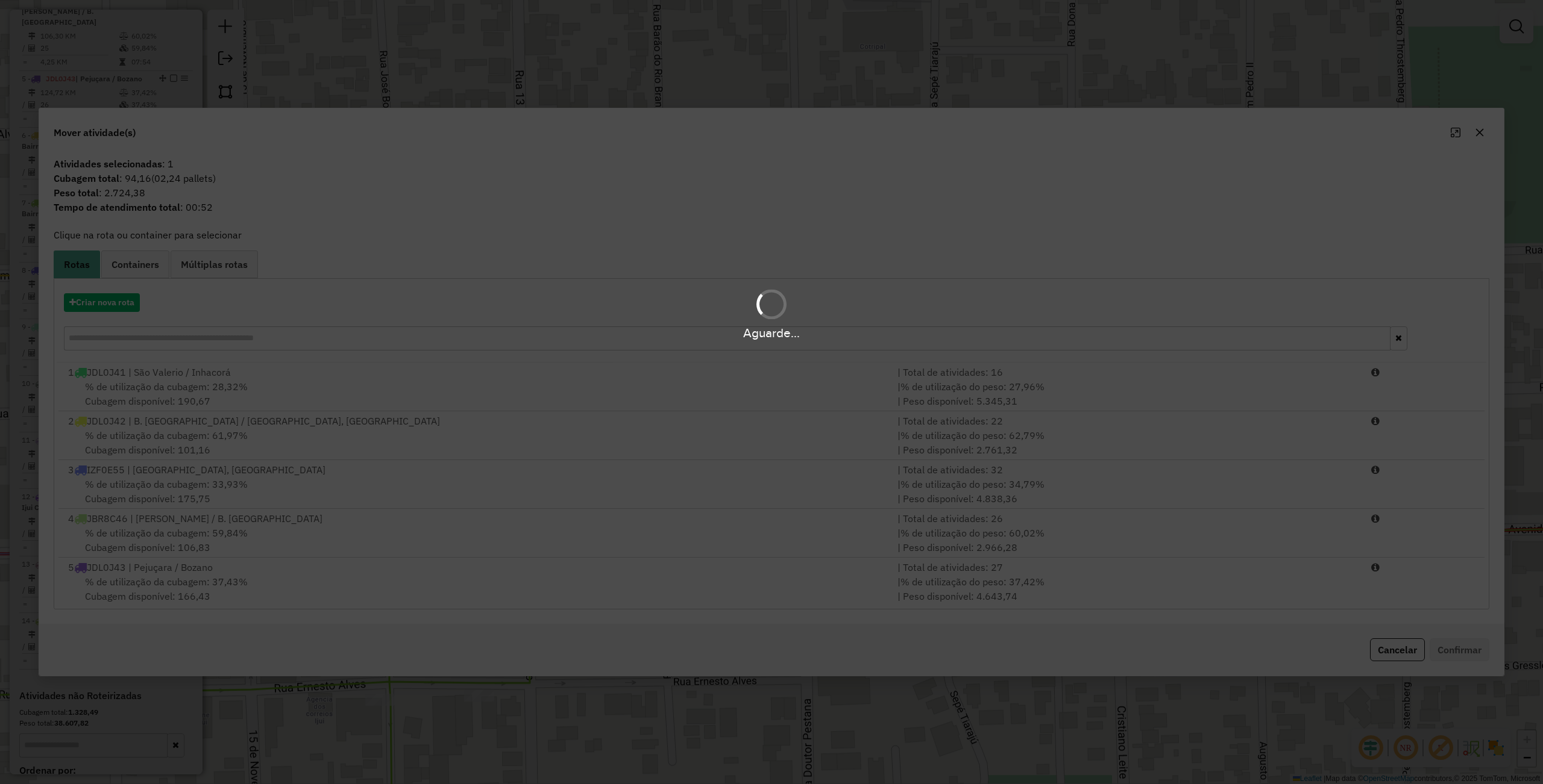
scroll to position [321, 0]
click at [507, 475] on div "Aguarde..." at bounding box center [772, 392] width 1543 height 784
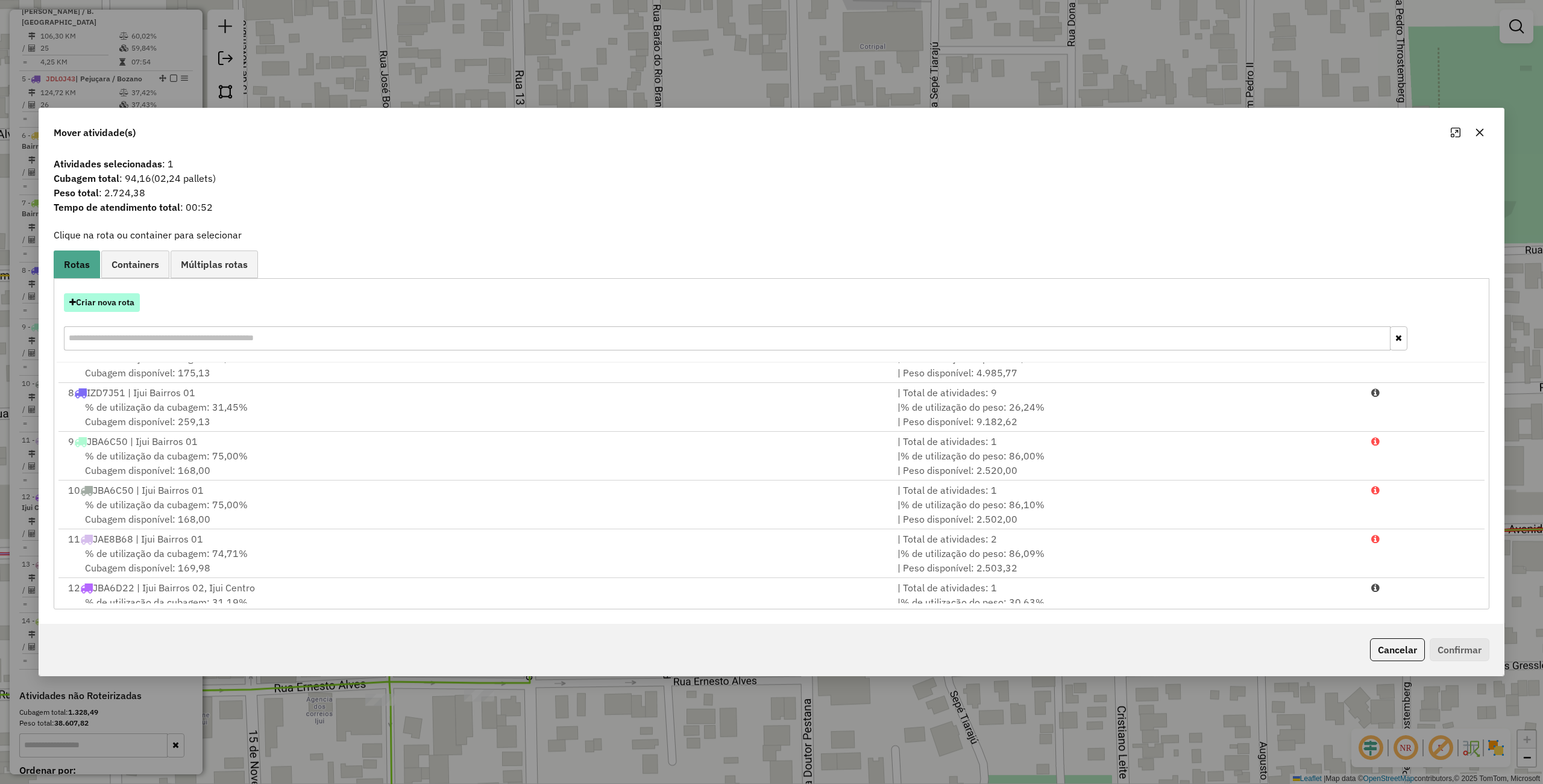
click at [118, 301] on button "Criar nova rota" at bounding box center [102, 303] width 76 height 19
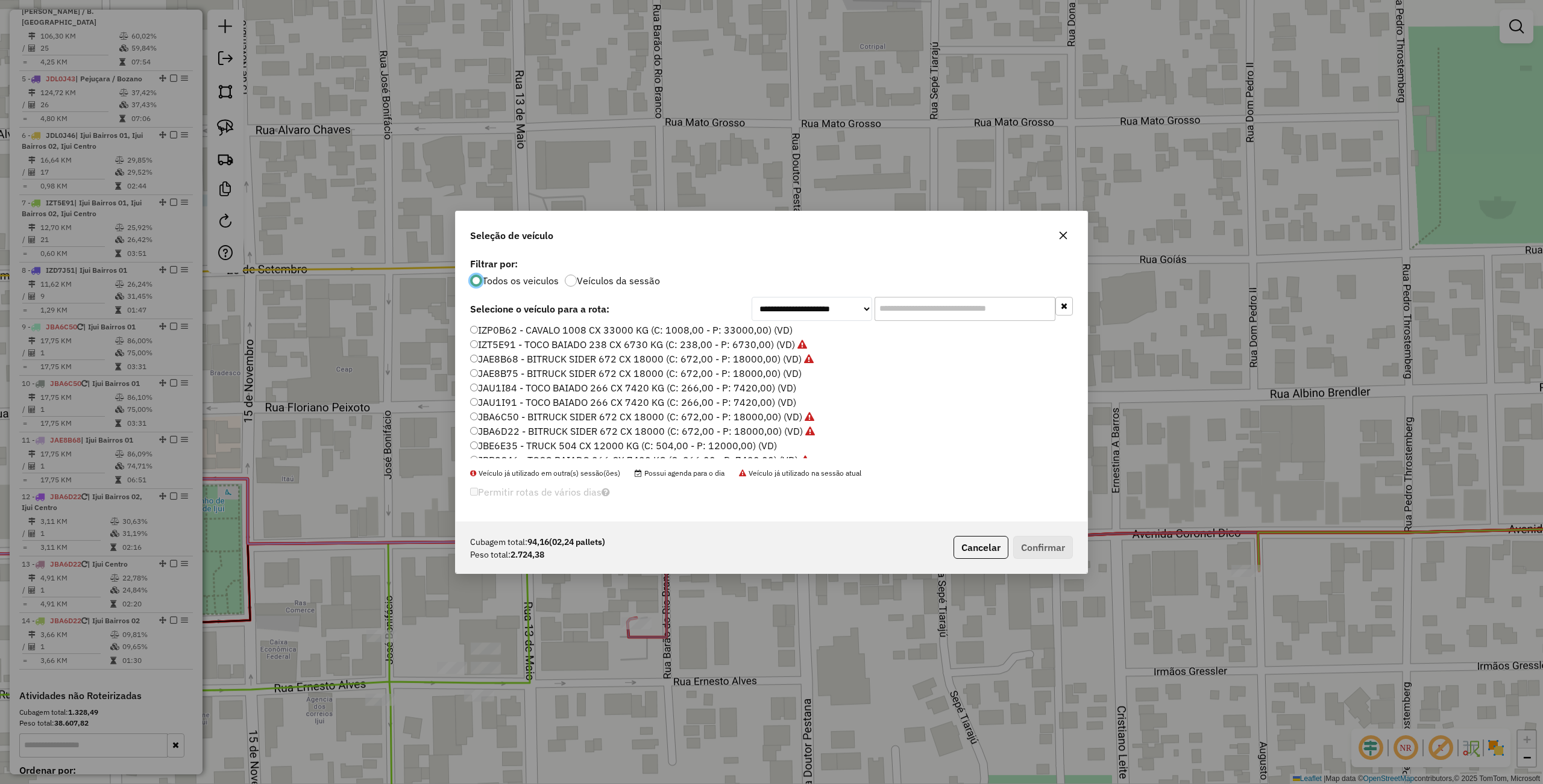
scroll to position [359, 0]
click at [516, 365] on label "JCF4D91 - TRUCK SIDER 476 CX 12400 KG (C: 476,00 - P: 12400,00) (VD)" at bounding box center [638, 364] width 338 height 14
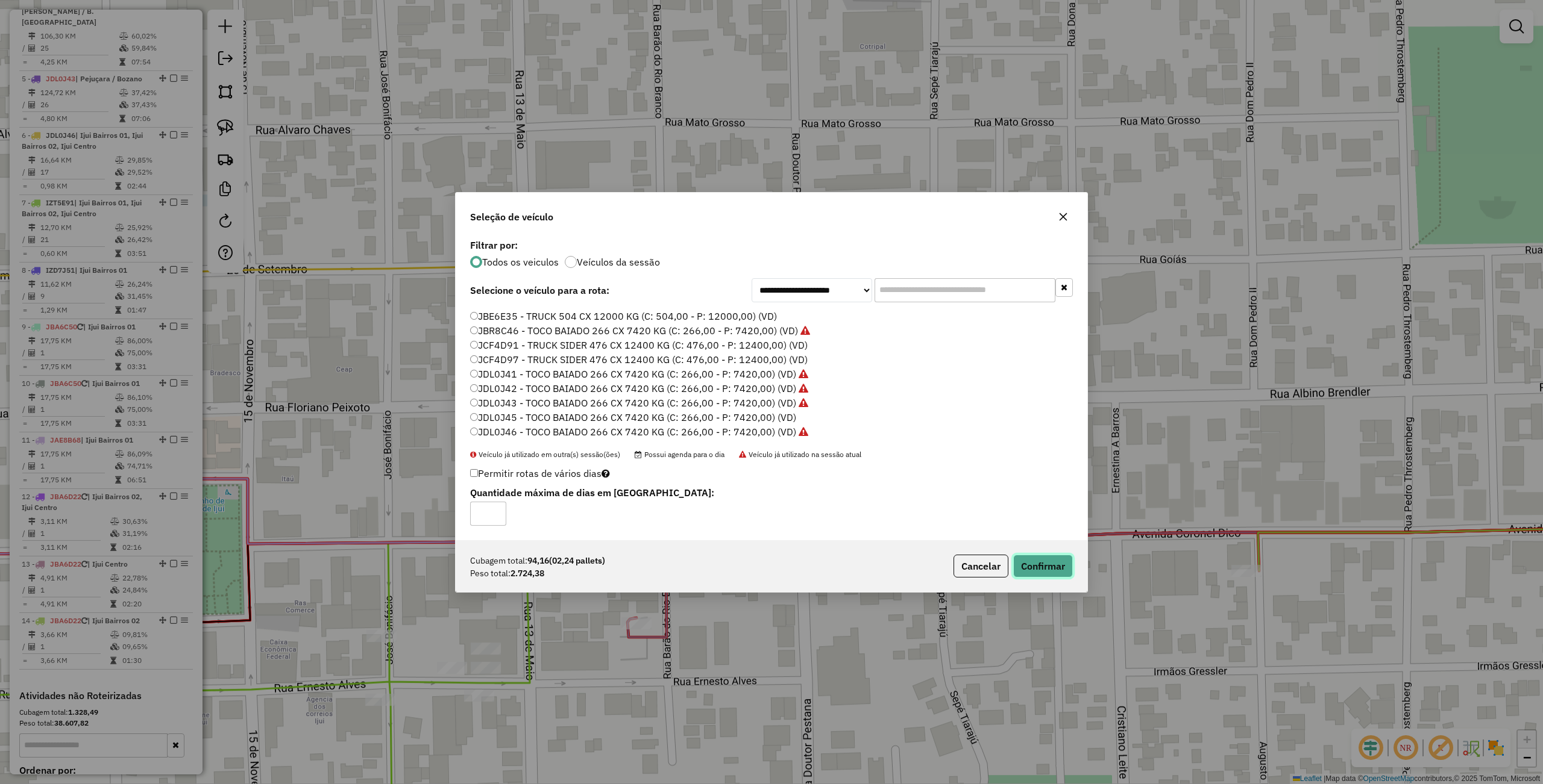
click at [1049, 570] on button "Confirmar" at bounding box center [1043, 566] width 60 height 23
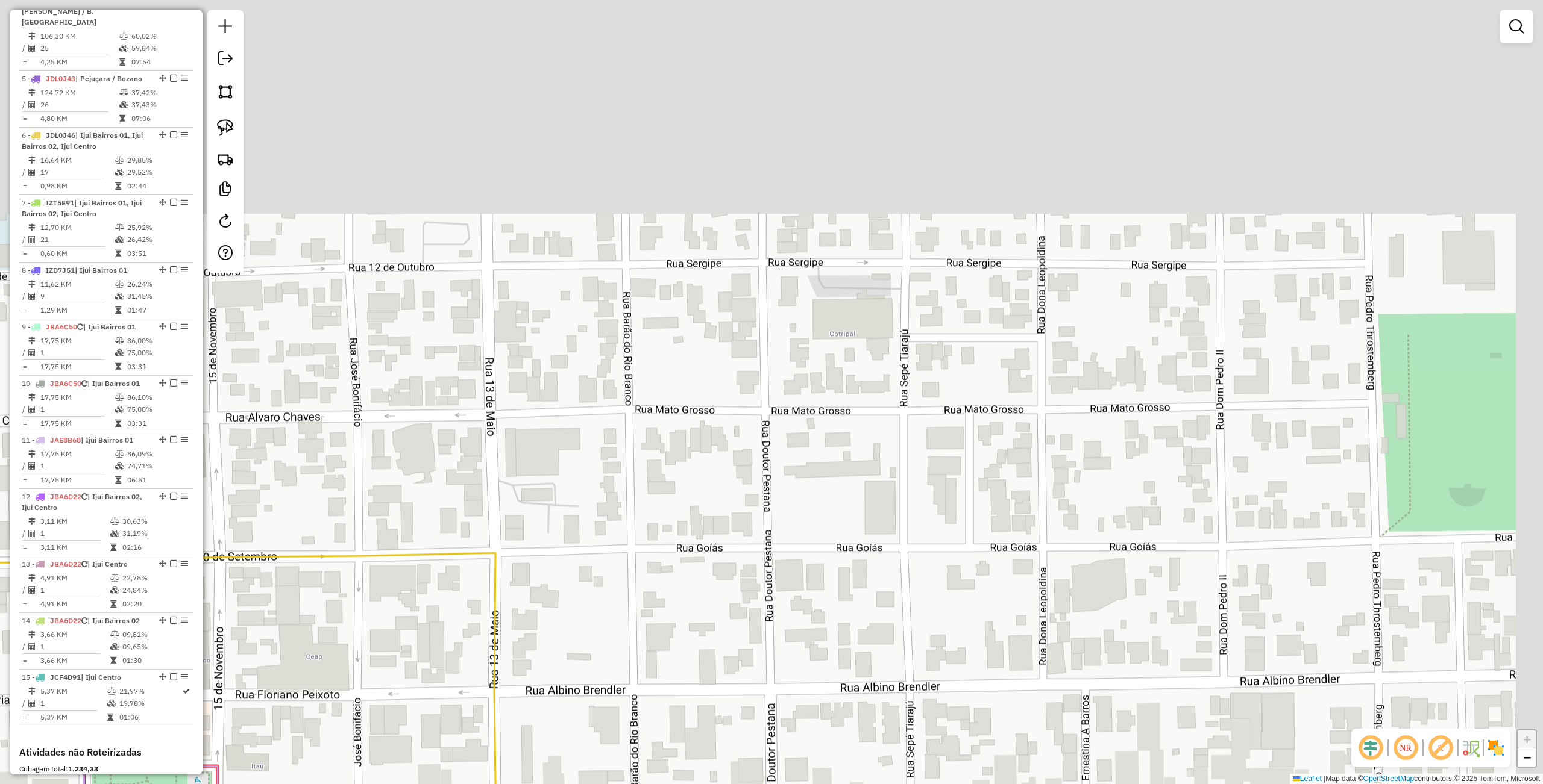
drag, startPoint x: 777, startPoint y: 275, endPoint x: 748, endPoint y: 396, distance: 124.4
click at [748, 602] on div "Janela de atendimento Grade de atendimento Capacidade Transportadoras Veículos …" at bounding box center [772, 392] width 1543 height 784
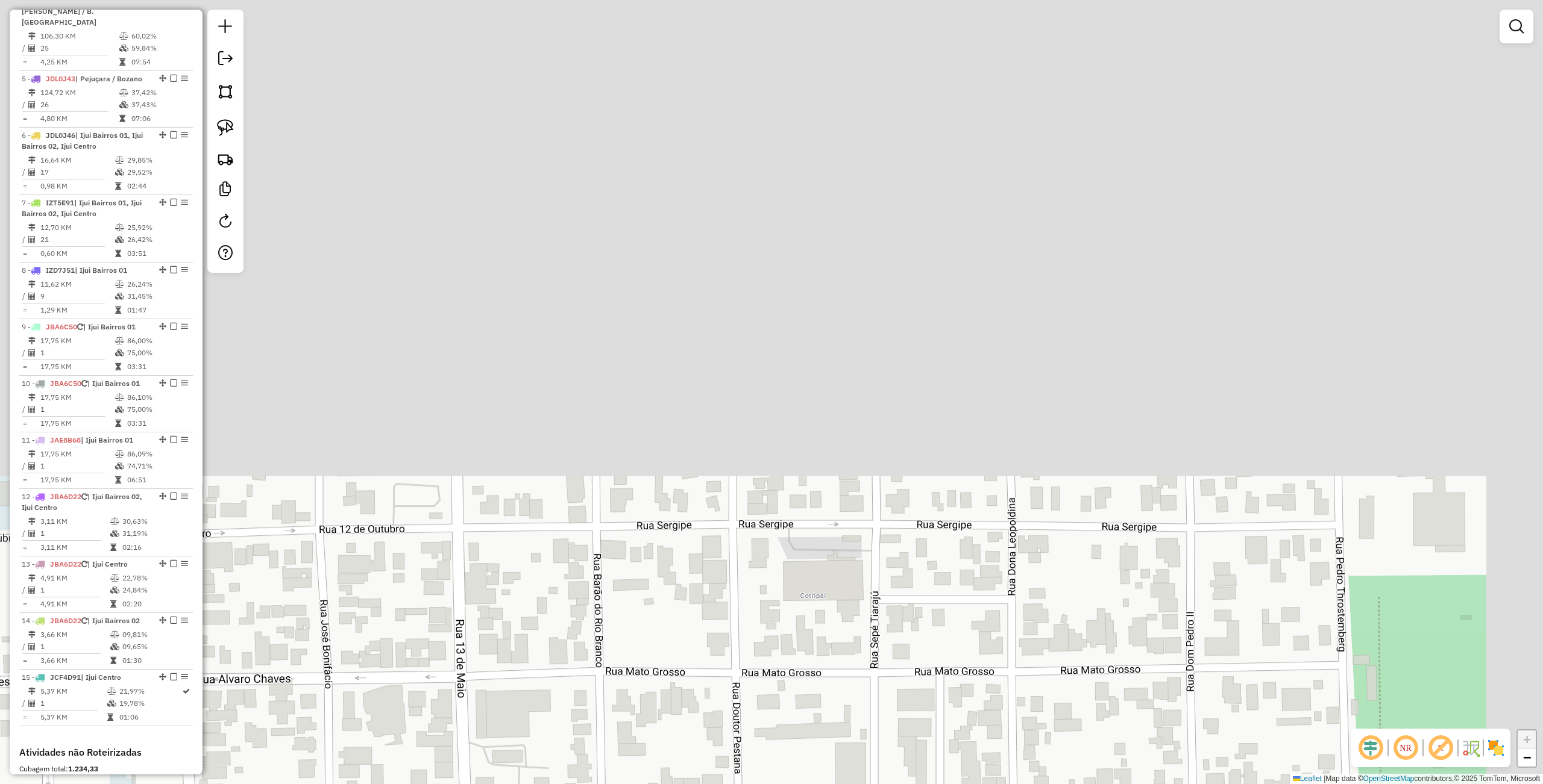
drag, startPoint x: 733, startPoint y: 491, endPoint x: 714, endPoint y: 593, distance: 103.8
click at [714, 598] on div "Janela de atendimento Grade de atendimento Capacidade Transportadoras Veículos …" at bounding box center [772, 392] width 1543 height 784
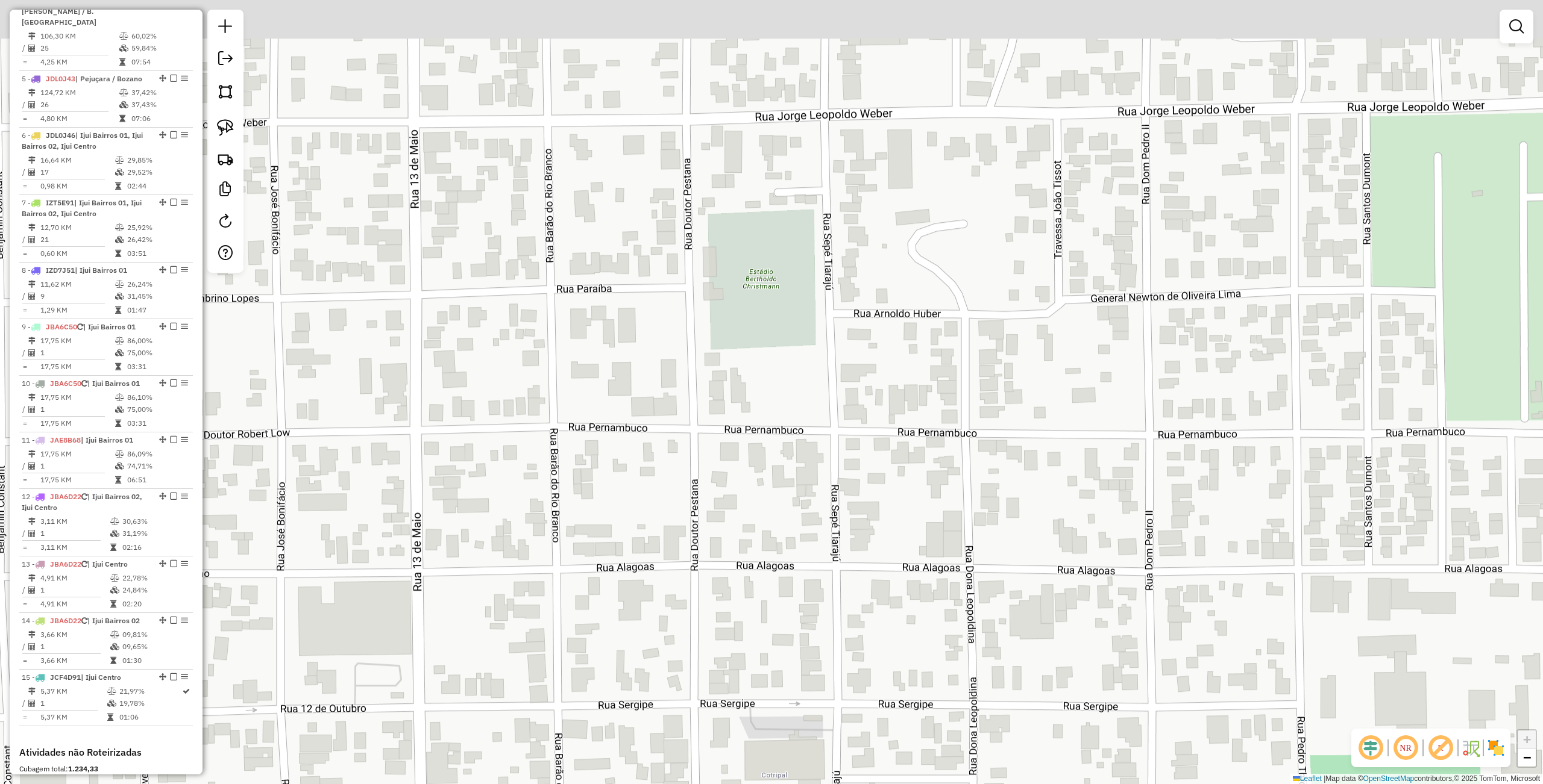
drag, startPoint x: 709, startPoint y: 664, endPoint x: 707, endPoint y: 690, distance: 26.1
click at [707, 702] on div "Janela de atendimento Grade de atendimento Capacidade Transportadoras Veículos …" at bounding box center [772, 392] width 1543 height 784
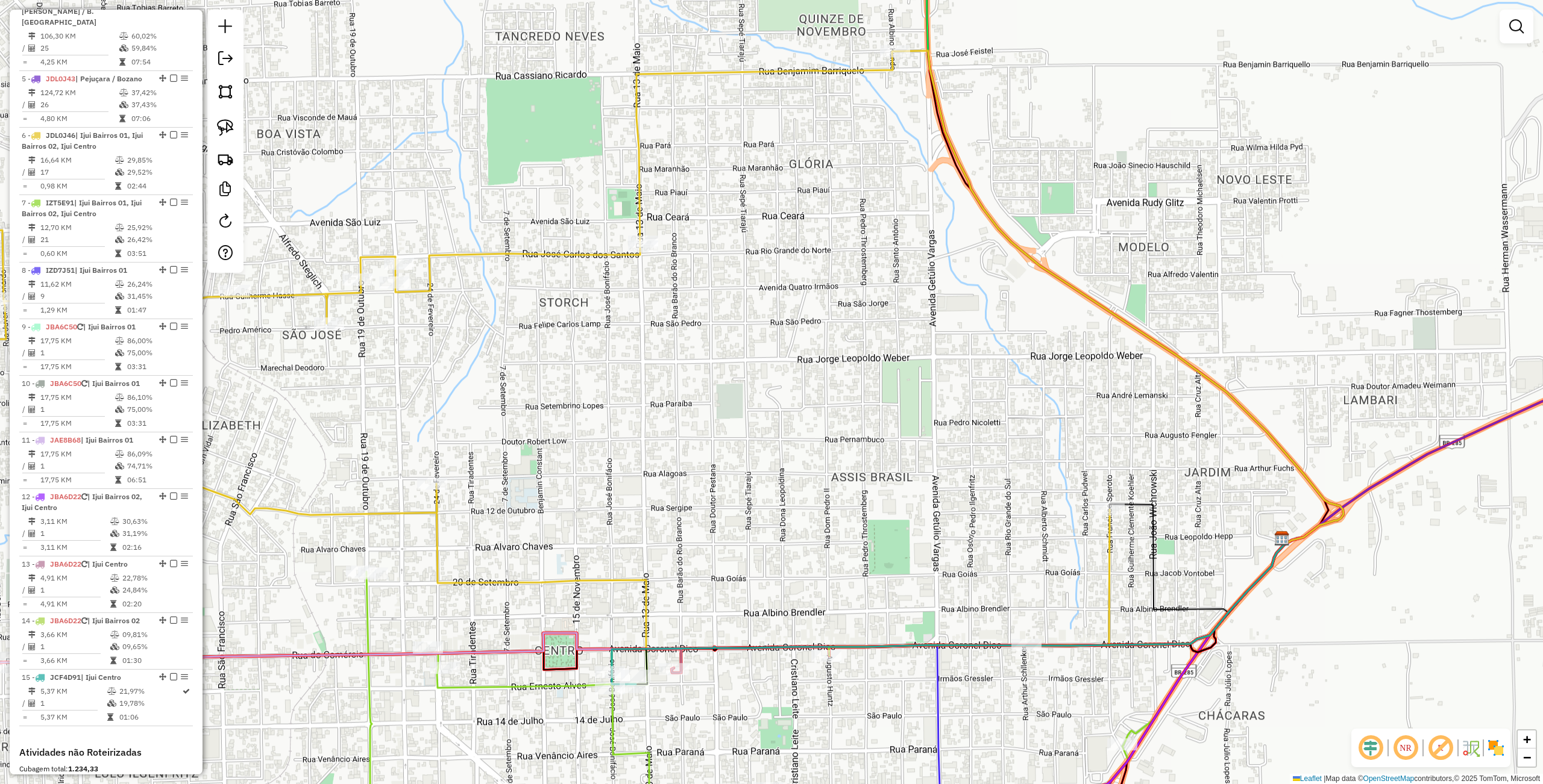
drag, startPoint x: 220, startPoint y: 122, endPoint x: 333, endPoint y: 179, distance: 126.6
click at [220, 123] on img at bounding box center [225, 127] width 17 height 17
drag, startPoint x: 620, startPoint y: 201, endPoint x: 743, endPoint y: 230, distance: 126.4
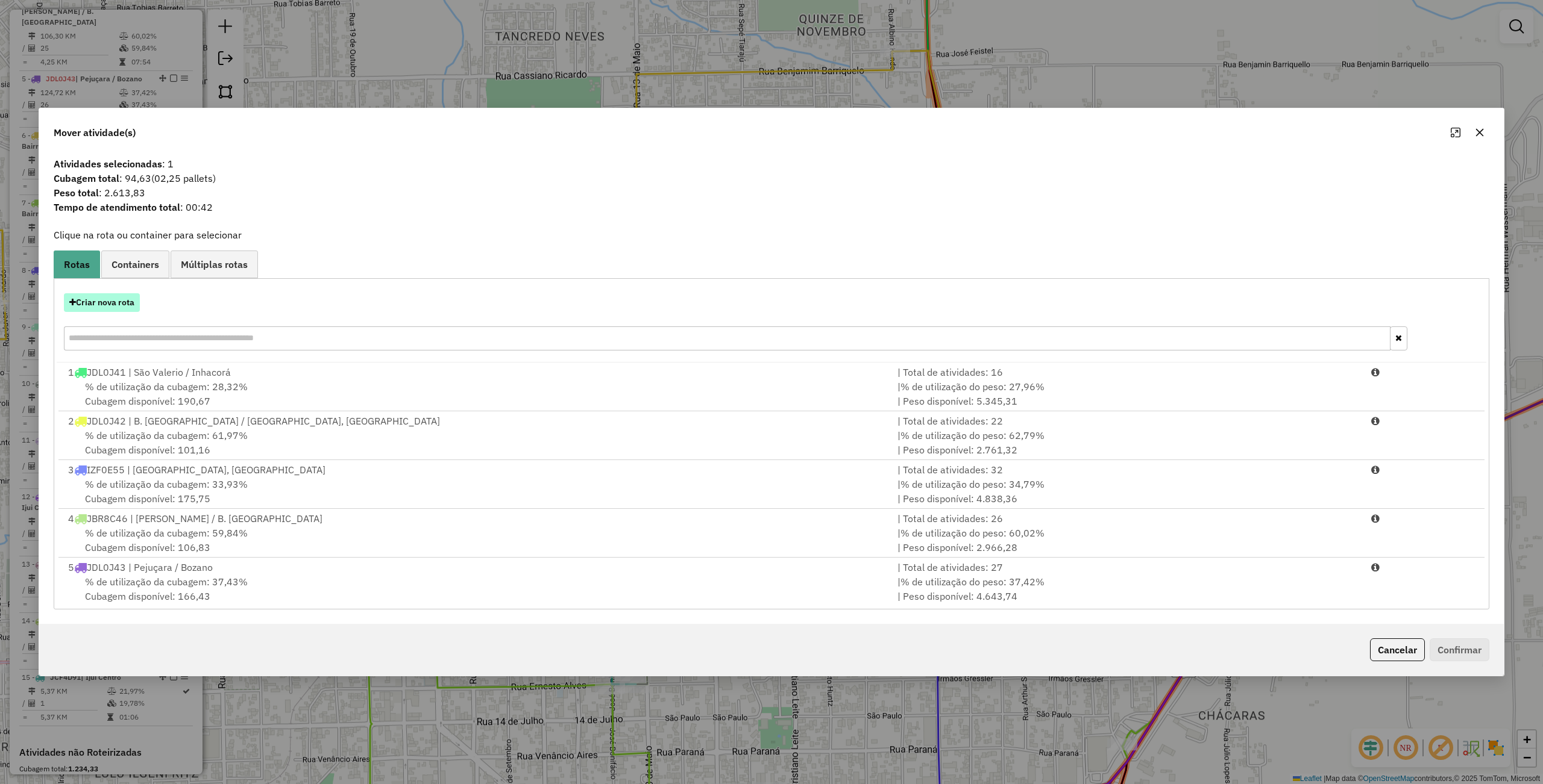
click at [114, 302] on button "Criar nova rota" at bounding box center [102, 303] width 76 height 19
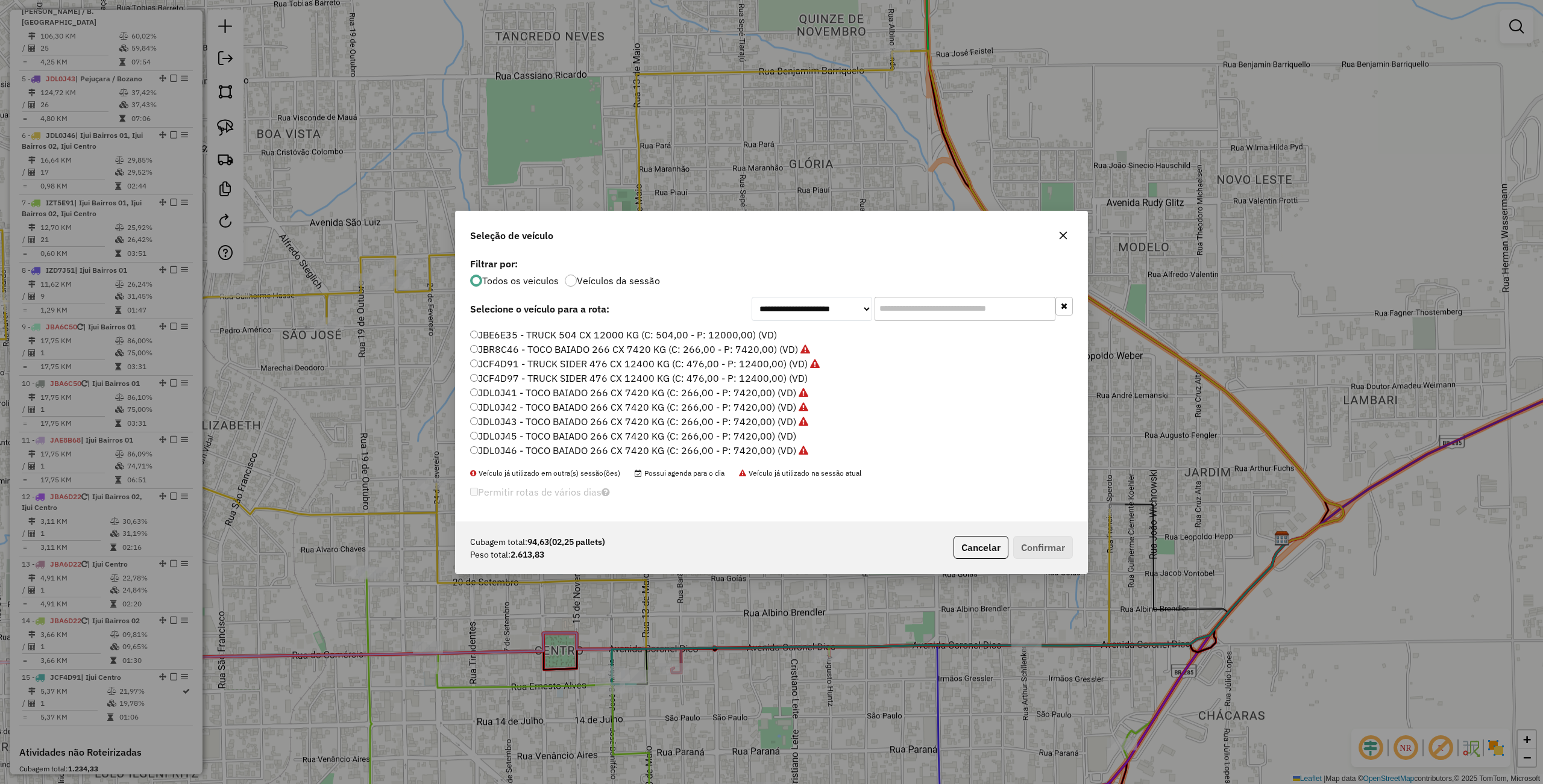
drag, startPoint x: 504, startPoint y: 362, endPoint x: 512, endPoint y: 361, distance: 8.1
click at [502, 362] on label "JCF4D91 - TRUCK SIDER 476 CX 12400 KG (C: 476,00 - P: 12400,00) (VD)" at bounding box center [645, 364] width 350 height 14
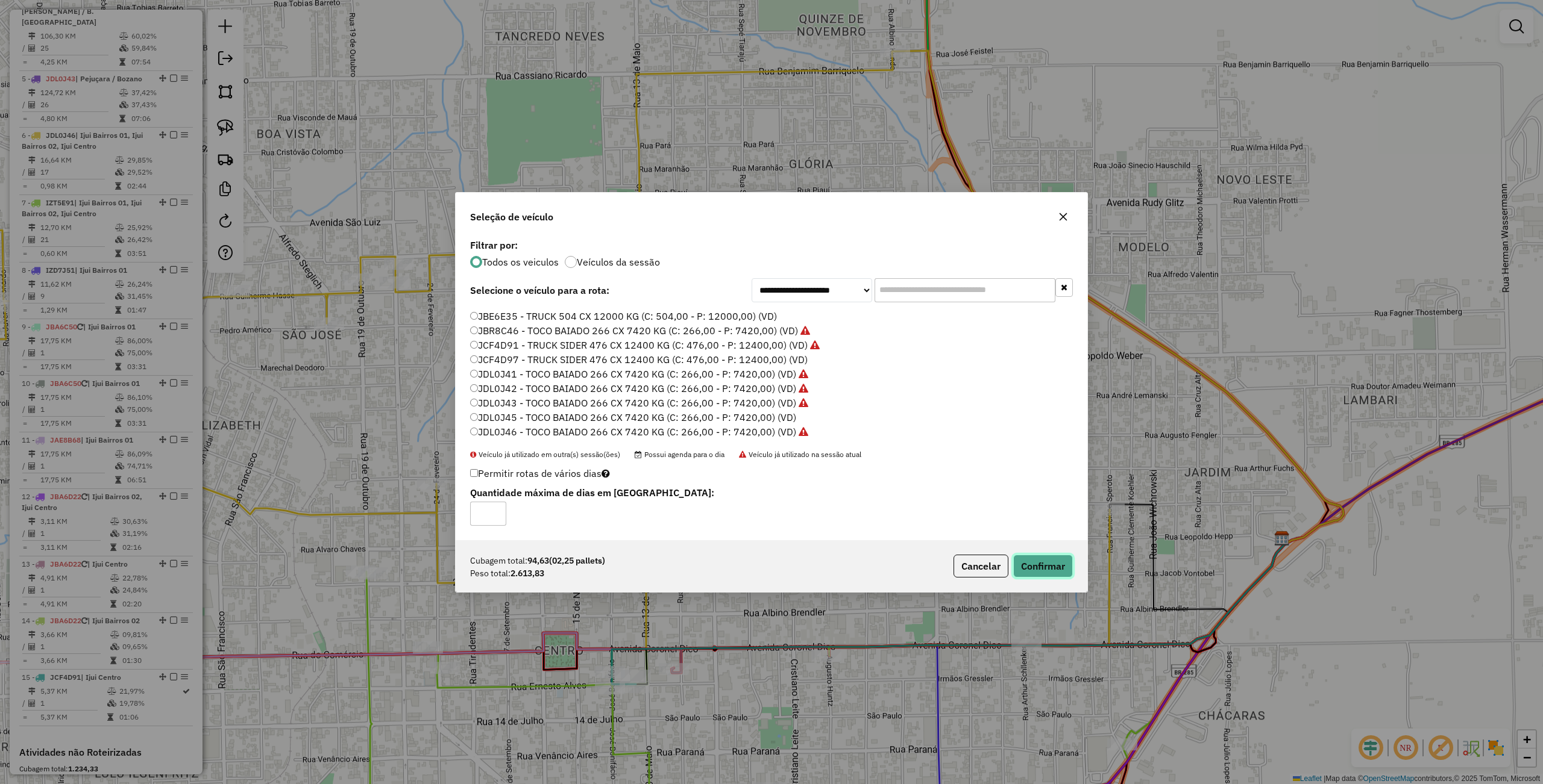
click at [1054, 571] on button "Confirmar" at bounding box center [1043, 566] width 60 height 23
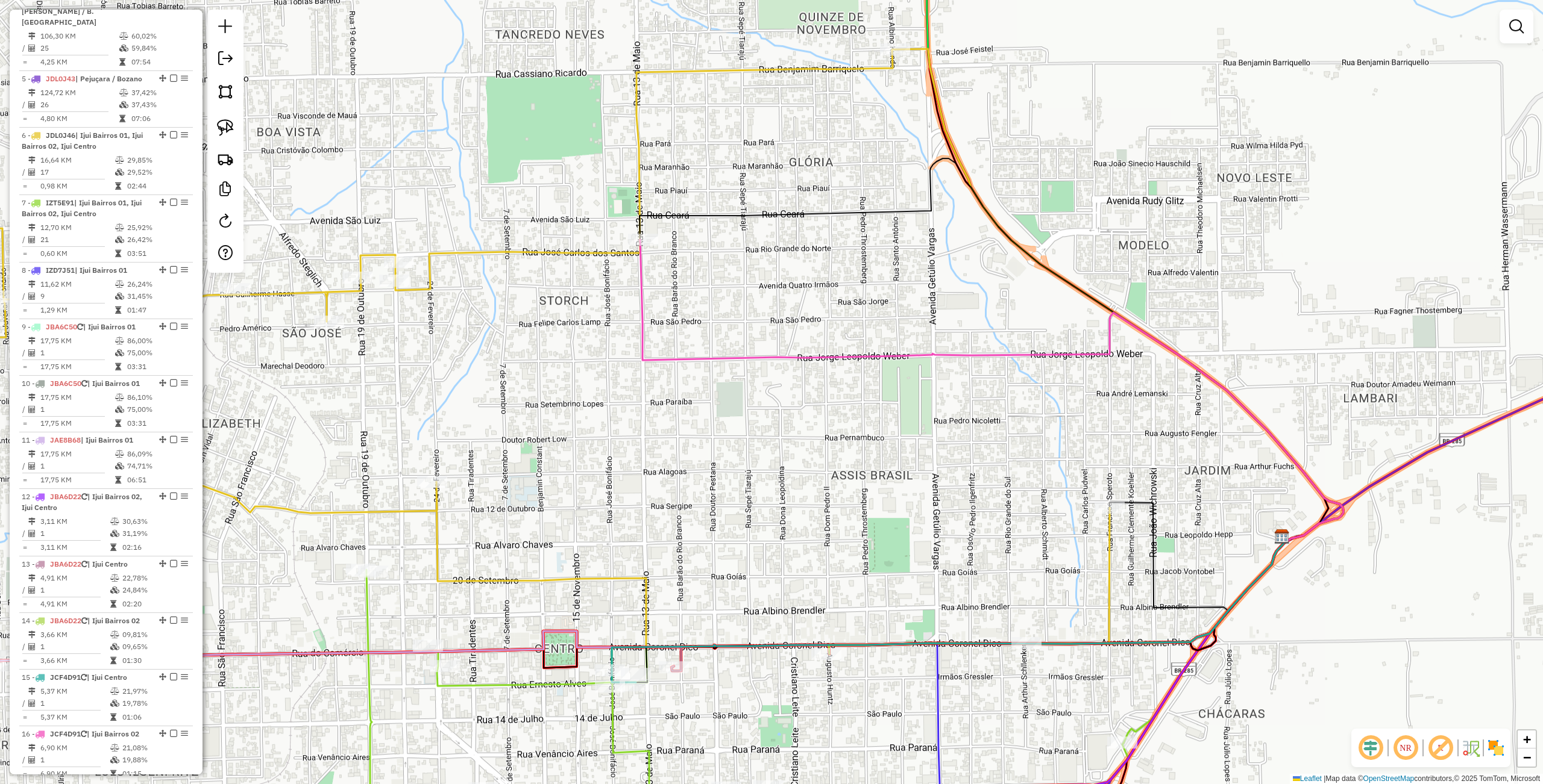
drag, startPoint x: 736, startPoint y: 494, endPoint x: 751, endPoint y: 389, distance: 106.1
click at [751, 389] on div "Janela de atendimento Grade de atendimento Capacidade Transportadoras Veículos …" at bounding box center [772, 392] width 1543 height 784
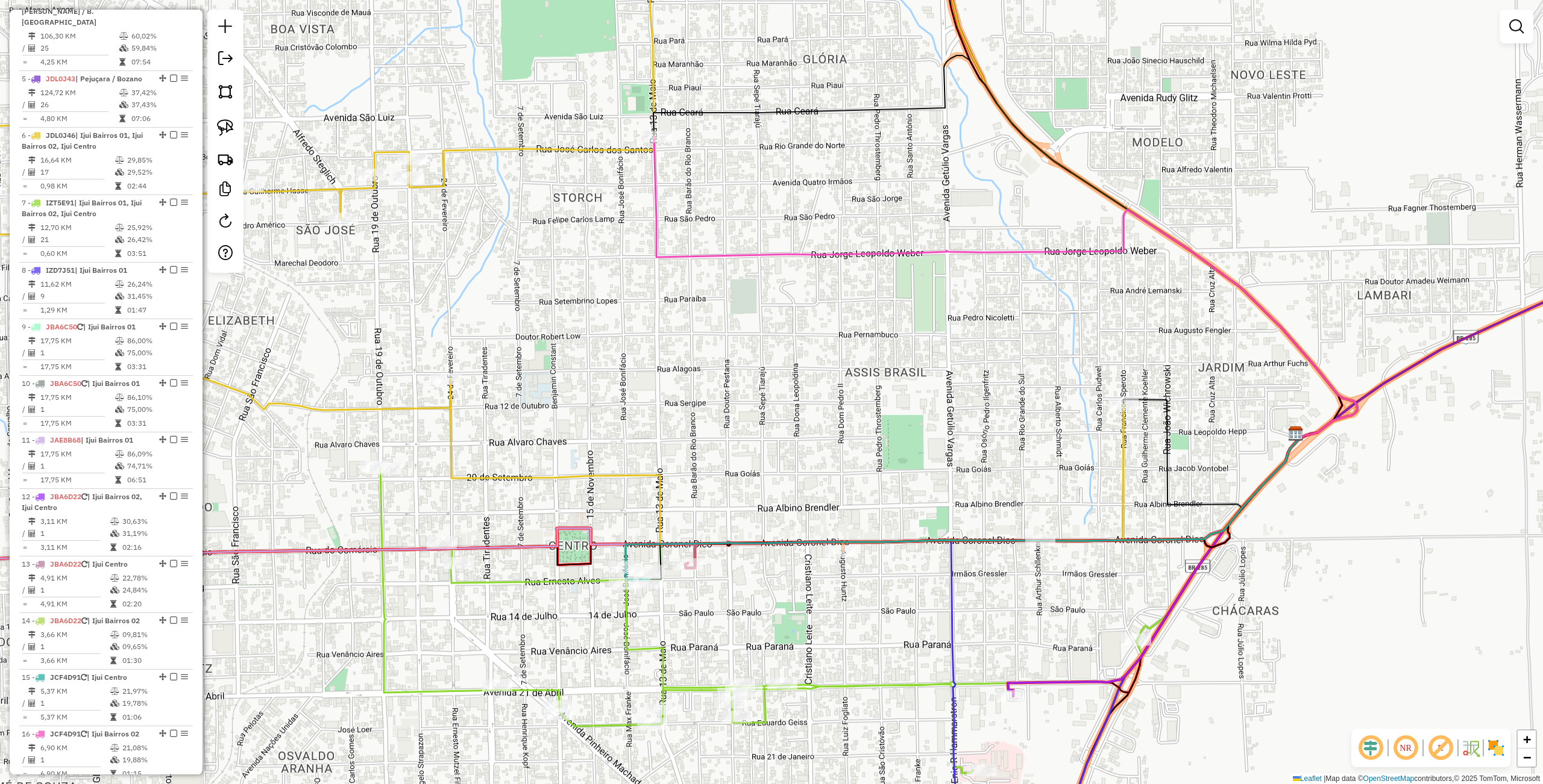
drag, startPoint x: 666, startPoint y: 488, endPoint x: 741, endPoint y: 403, distance: 113.4
click at [734, 414] on icon at bounding box center [495, 245] width 1256 height 599
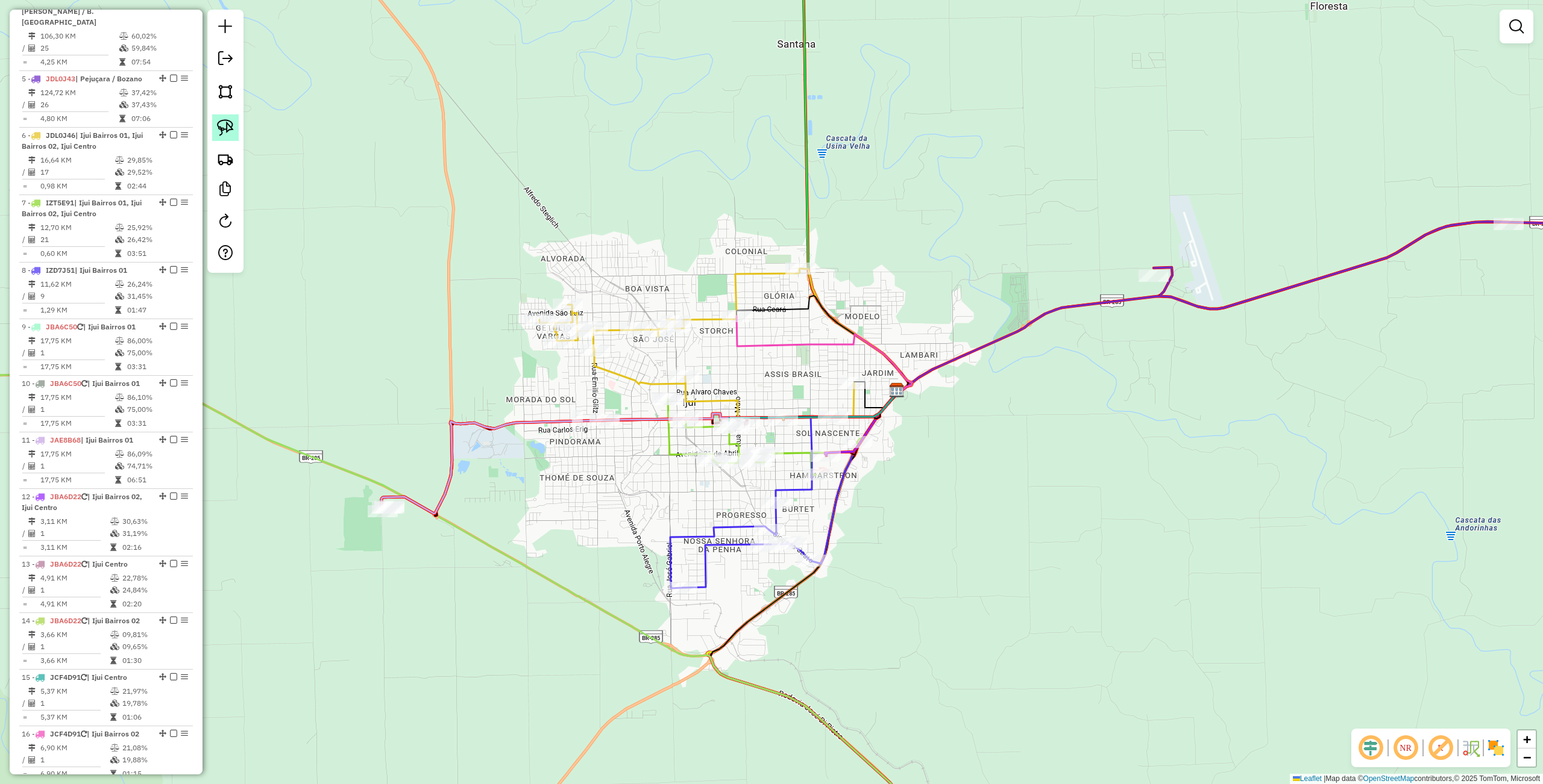
click at [225, 130] on img at bounding box center [225, 127] width 17 height 17
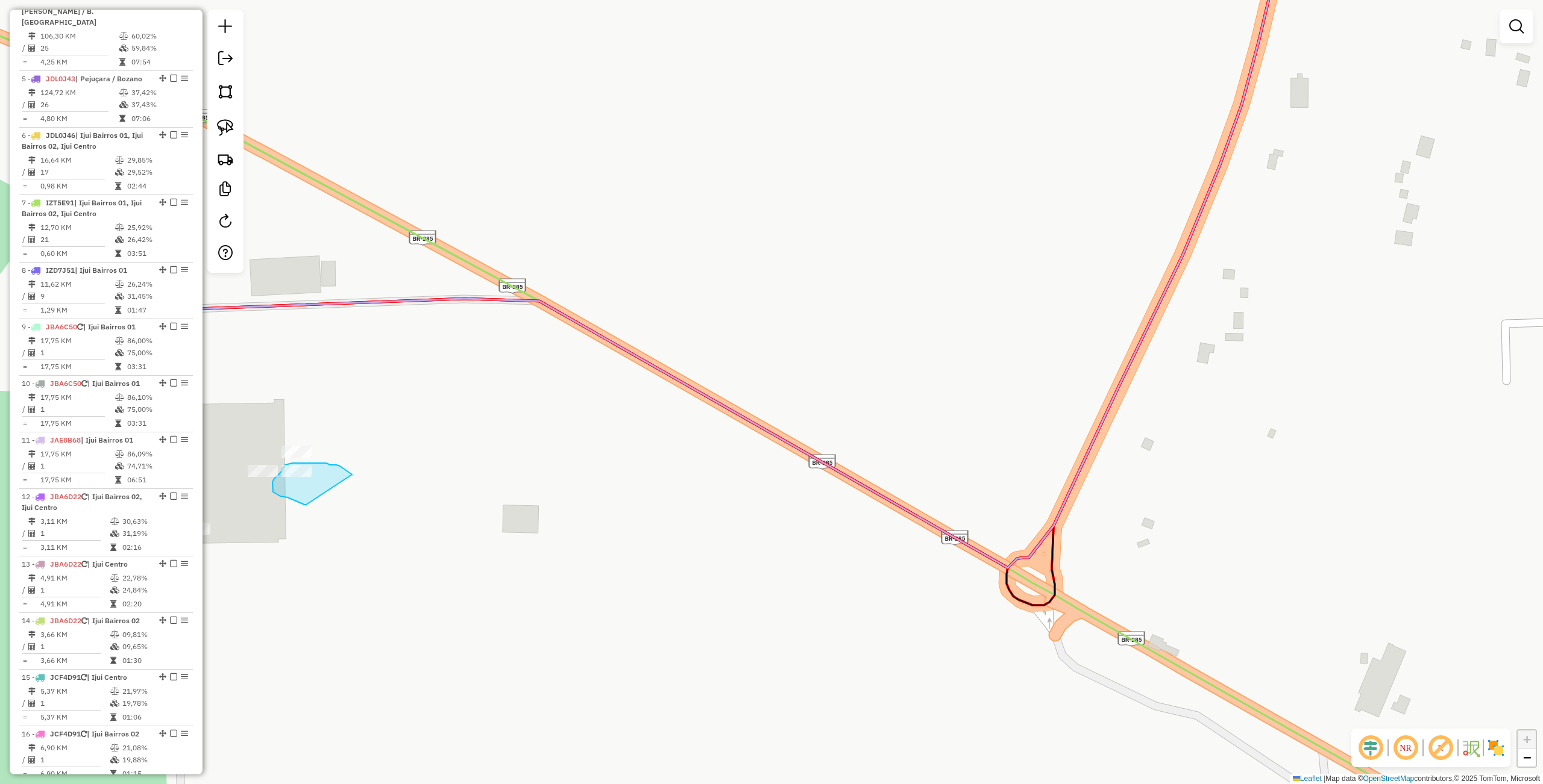
drag, startPoint x: 352, startPoint y: 475, endPoint x: 307, endPoint y: 505, distance: 54.1
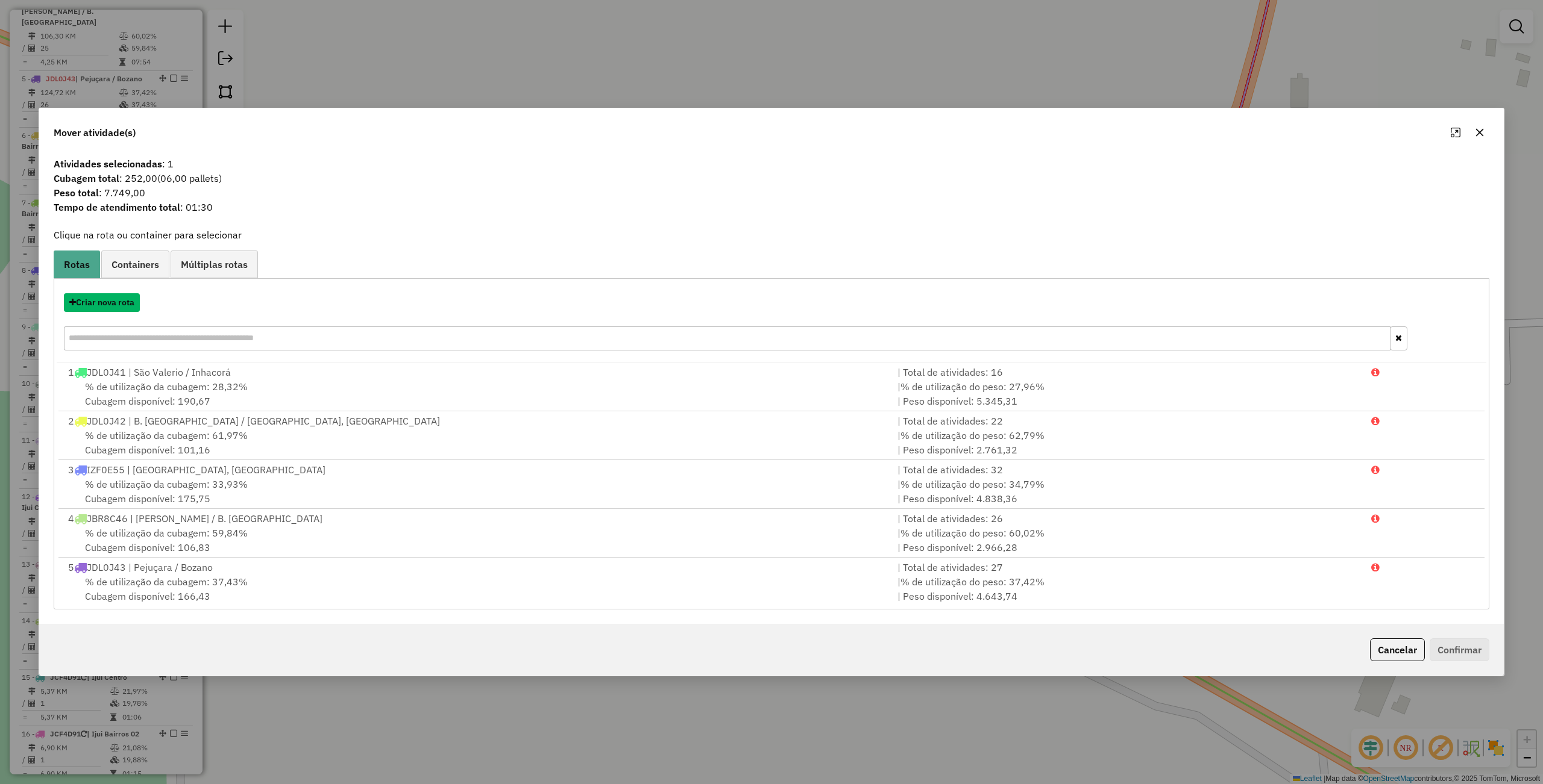
click at [119, 294] on button "Criar nova rota" at bounding box center [102, 303] width 76 height 19
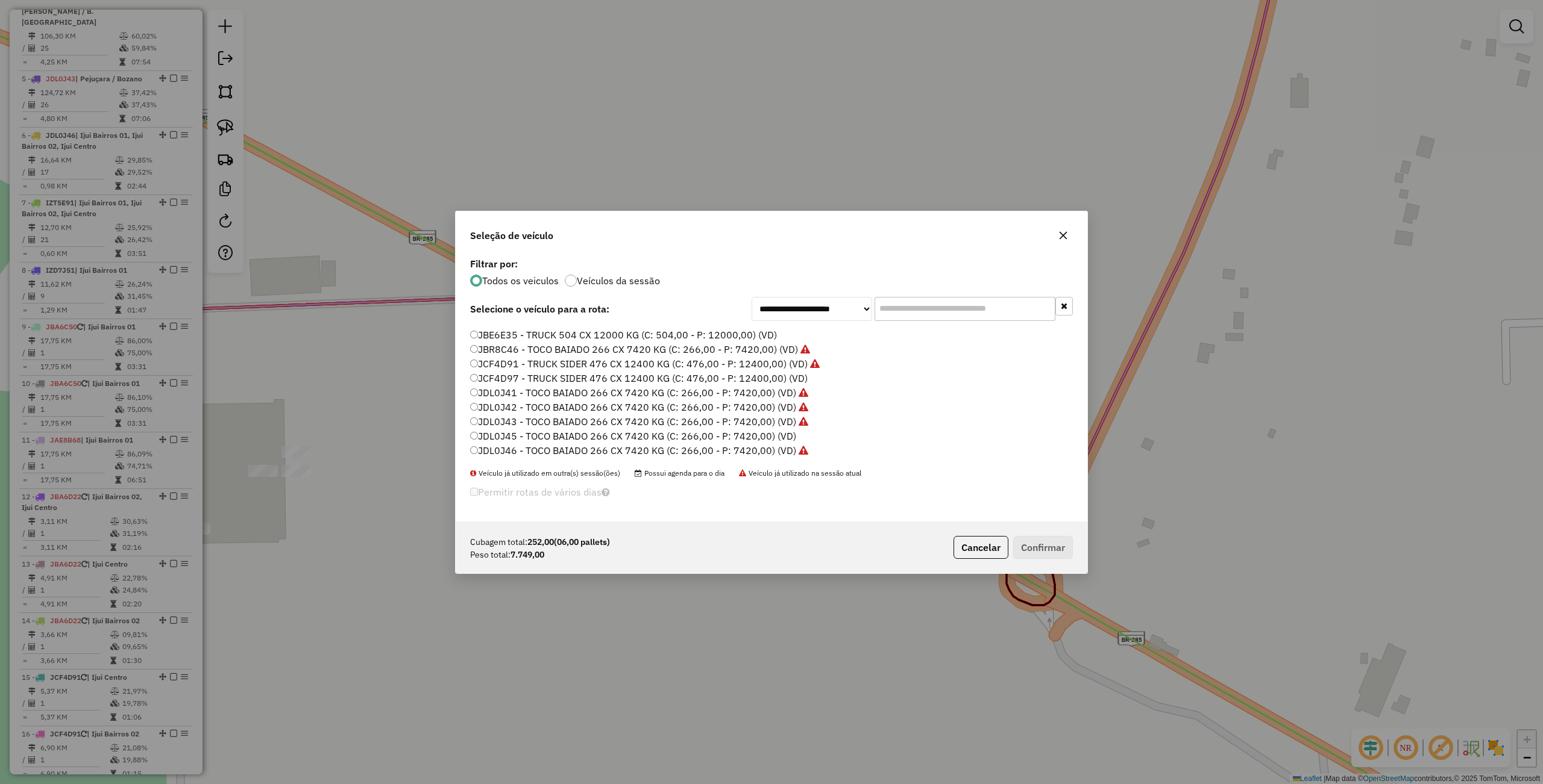
click at [520, 360] on label "JCF4D91 - TRUCK SIDER 476 CX 12400 KG (C: 476,00 - P: 12400,00) (VD)" at bounding box center [645, 364] width 350 height 14
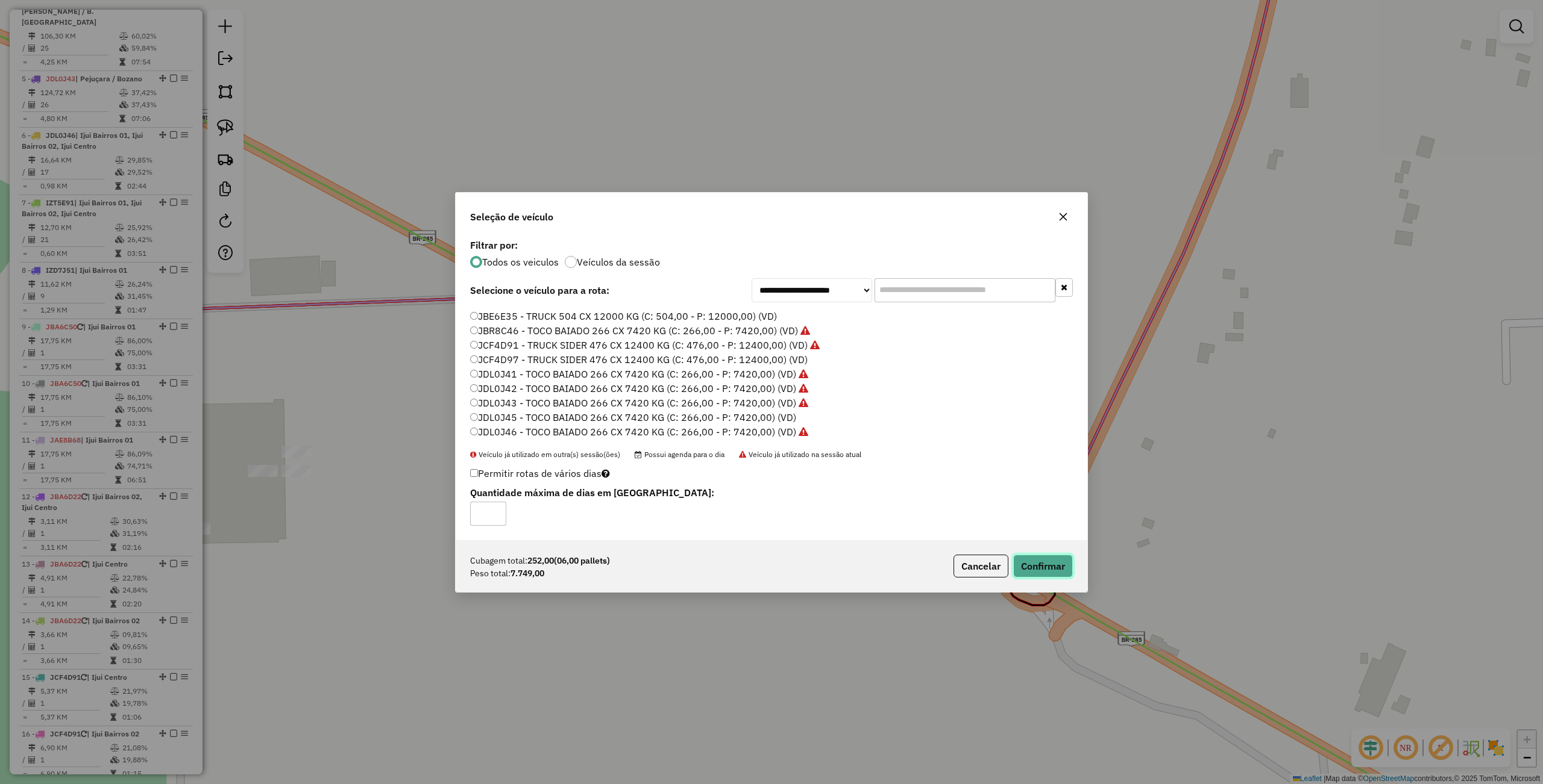
click at [1054, 568] on button "Confirmar" at bounding box center [1043, 566] width 60 height 23
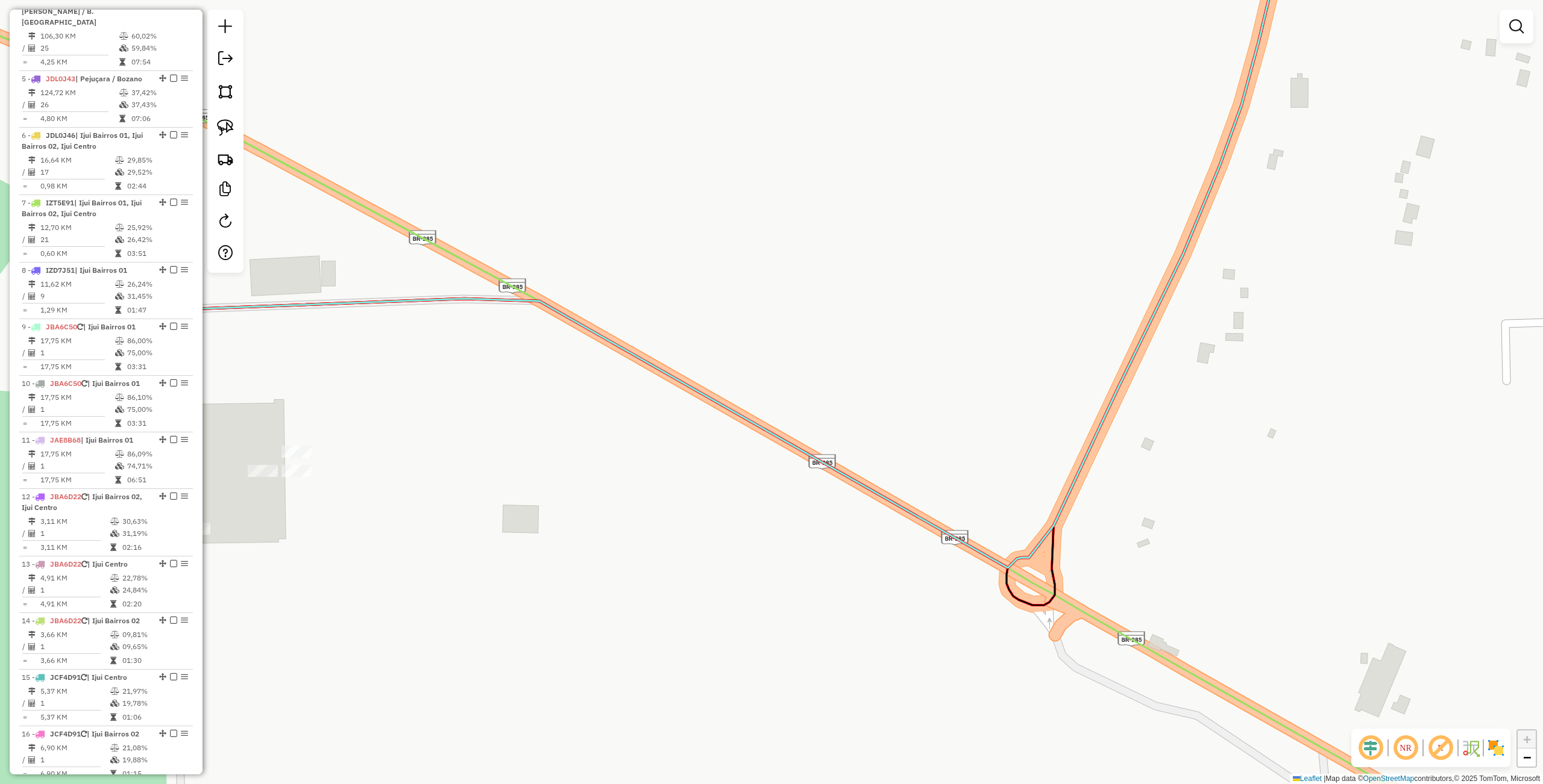
click at [524, 441] on div "Janela de atendimento Grade de atendimento Capacidade Transportadoras Veículos …" at bounding box center [772, 392] width 1543 height 784
click at [500, 503] on div "Rota 10 - Placa JBA6C50 17150 - KUCHAK COMERCIAL DE Janela de atendimento Grade…" at bounding box center [772, 392] width 1543 height 784
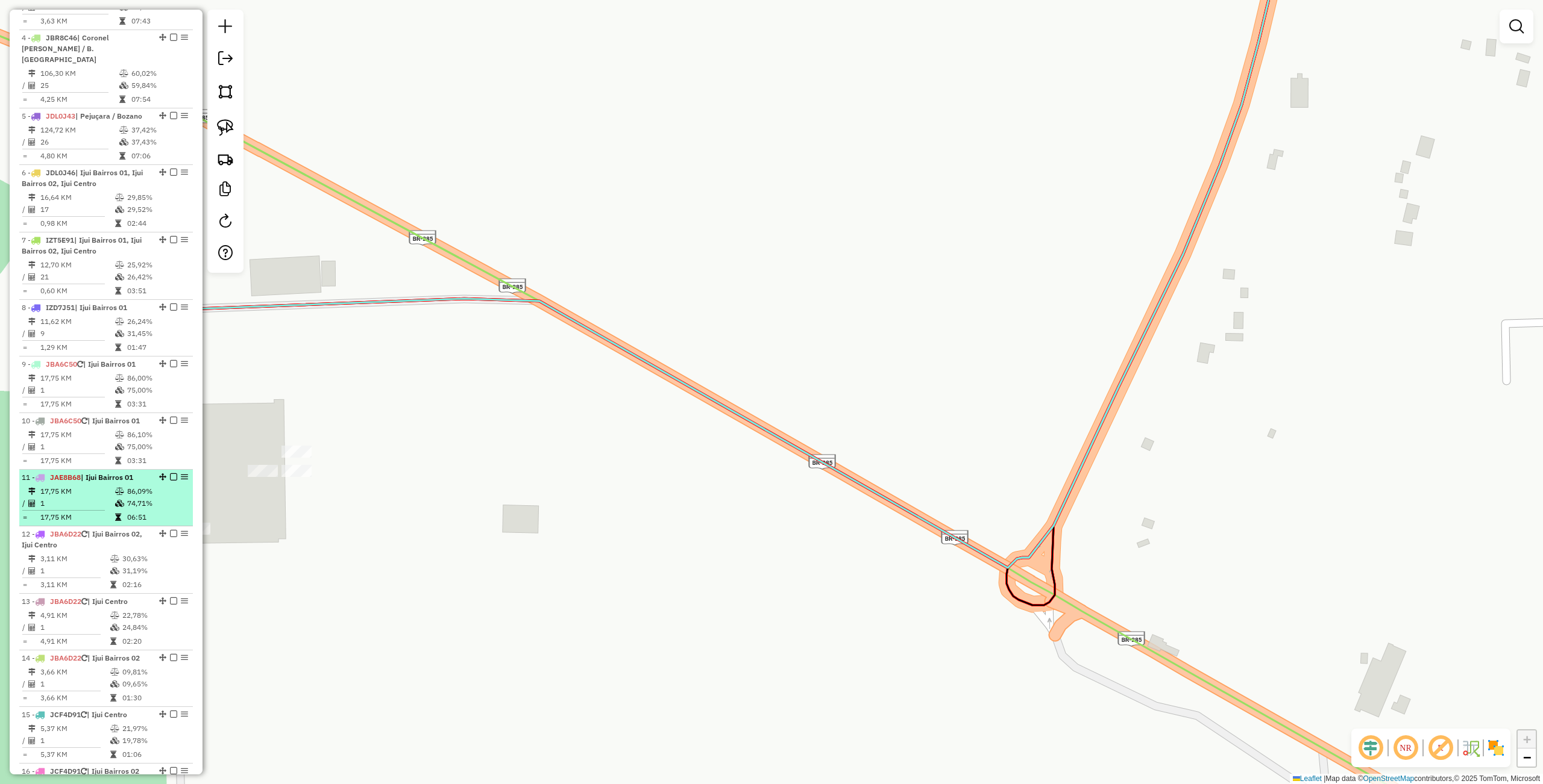
scroll to position [579, 0]
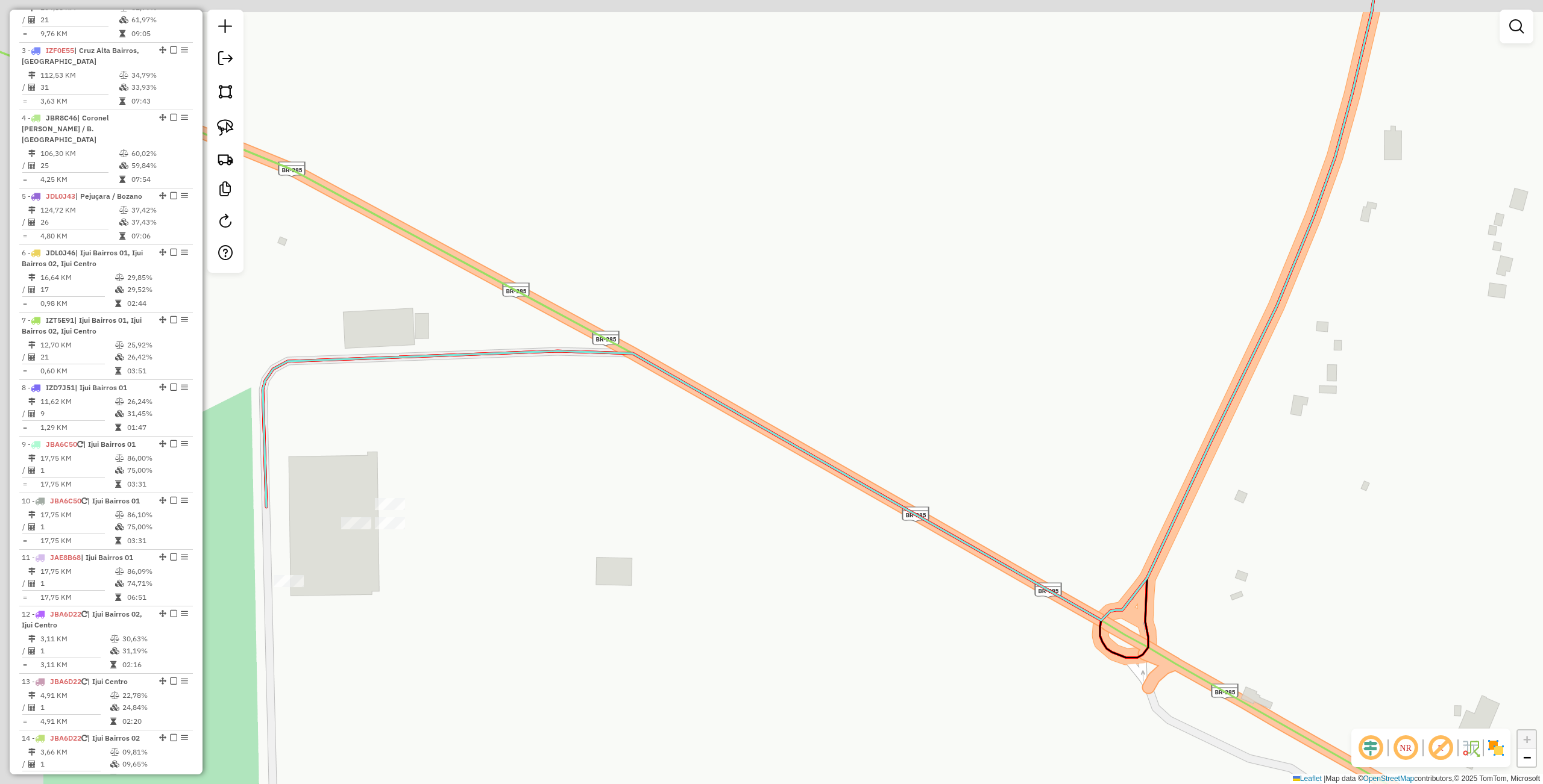
drag, startPoint x: 326, startPoint y: 493, endPoint x: 440, endPoint y: 555, distance: 129.8
click at [440, 555] on div "Janela de atendimento Grade de atendimento Capacidade Transportadoras Veículos …" at bounding box center [772, 392] width 1543 height 784
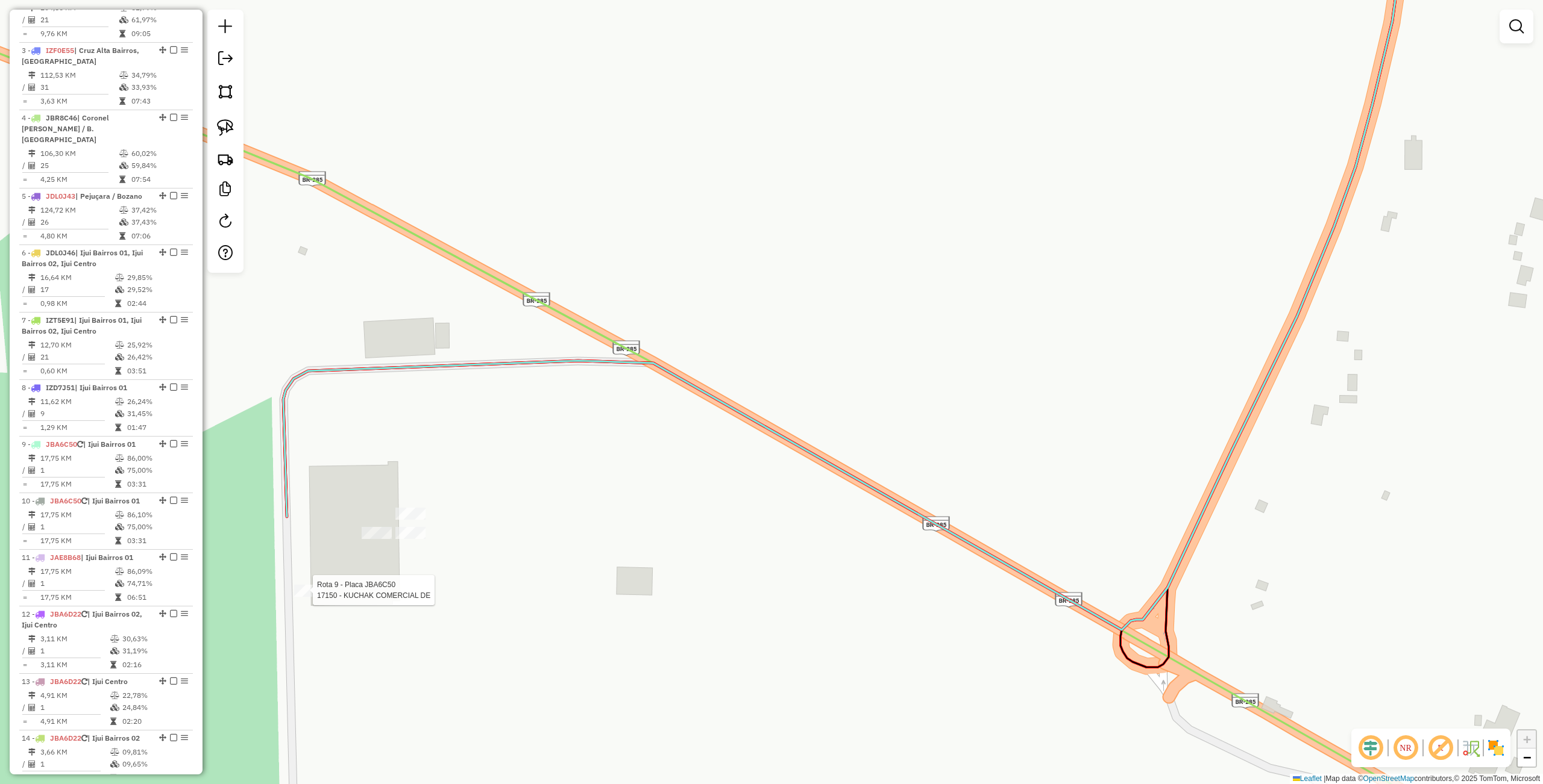
select select "**********"
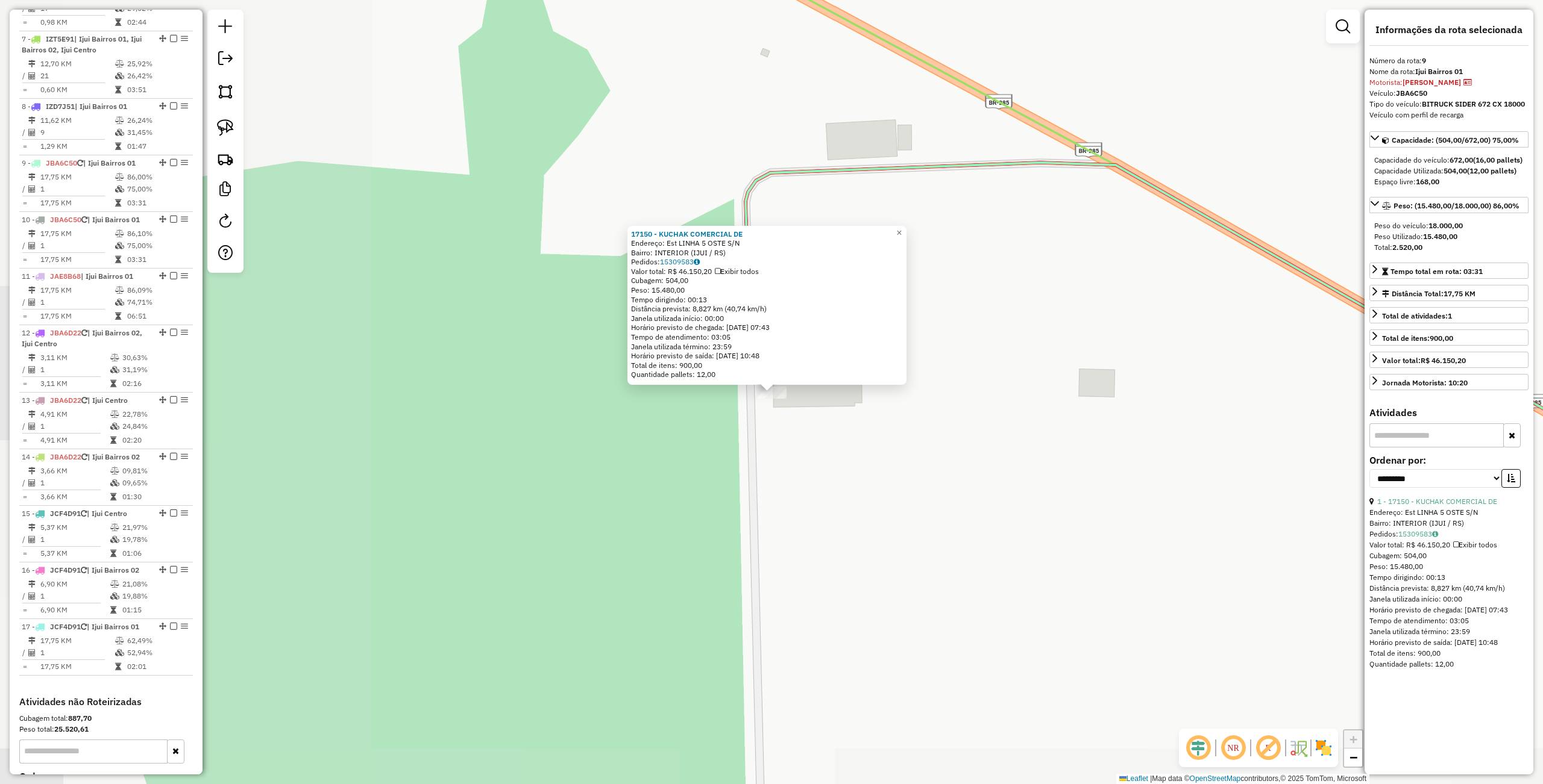
scroll to position [980, 0]
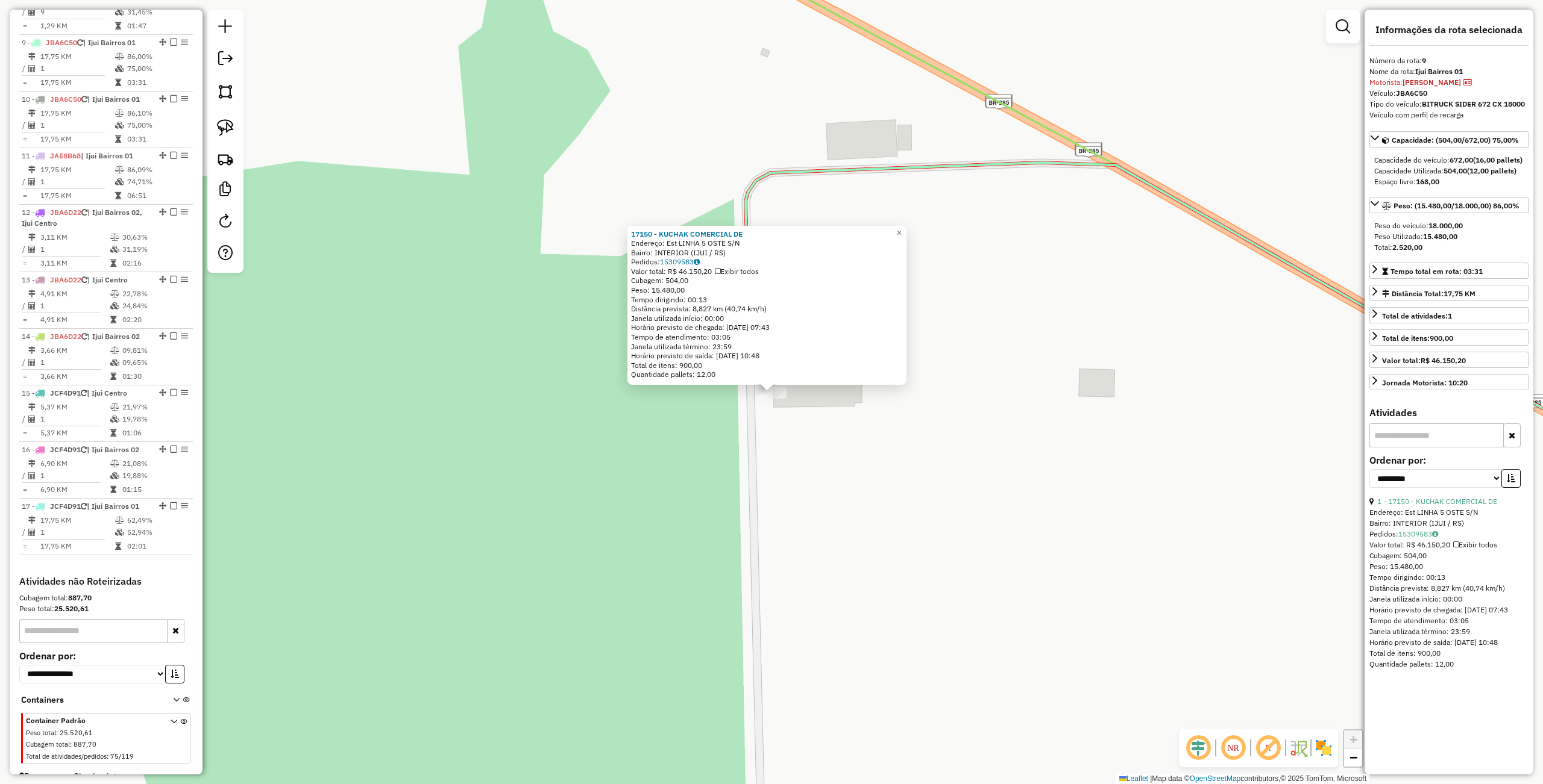
drag, startPoint x: 727, startPoint y: 491, endPoint x: 728, endPoint y: 480, distance: 11.0
click at [727, 491] on div "17150 - KUCHAK COMERCIAL DE Endereço: Est LINHA 5 OSTE S/N Bairro: INTERIOR (IJ…" at bounding box center [772, 392] width 1543 height 784
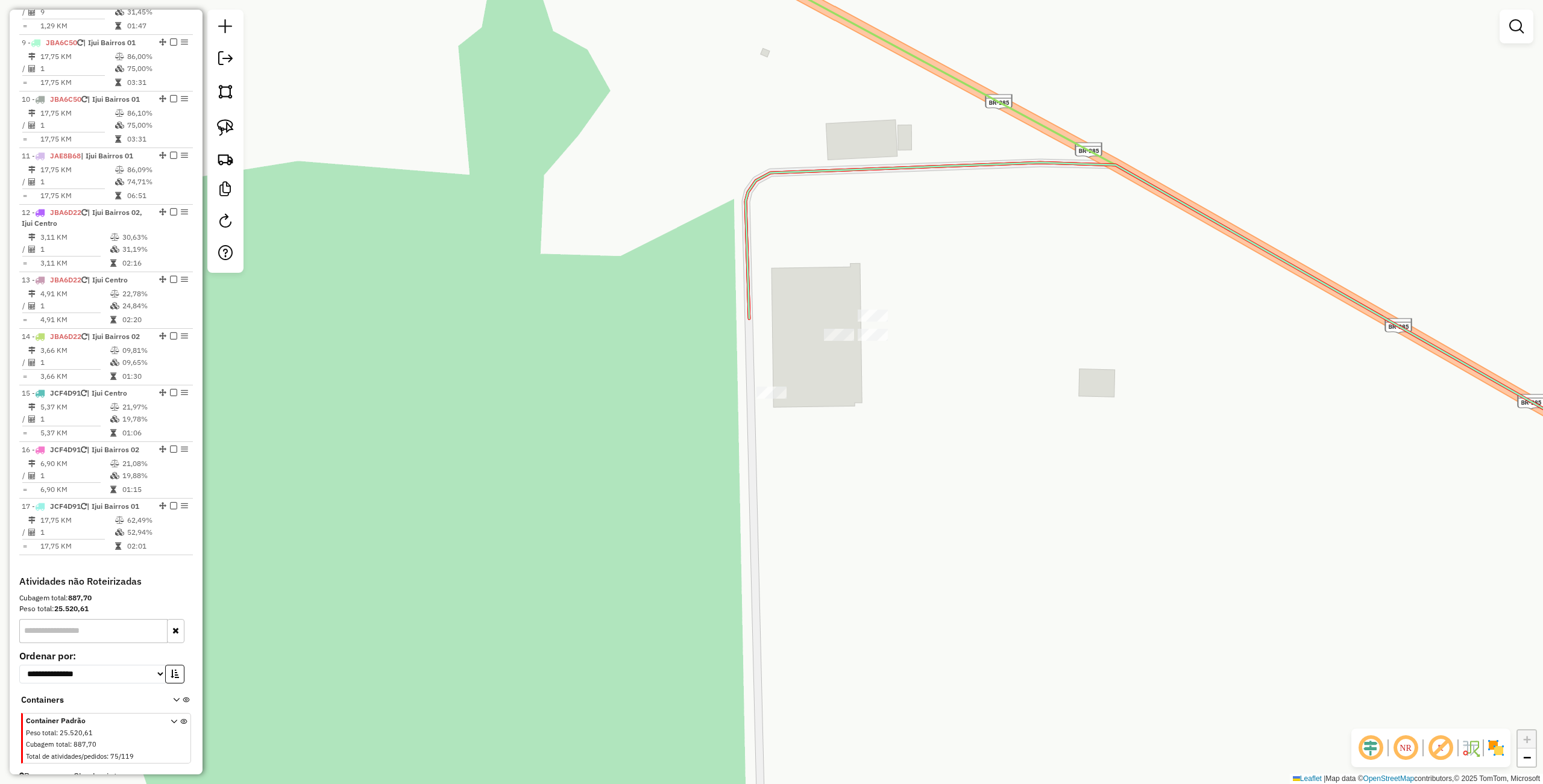
drag, startPoint x: 866, startPoint y: 442, endPoint x: 854, endPoint y: 454, distance: 17.0
click at [854, 454] on div "Janela de atendimento Grade de atendimento Capacidade Transportadoras Veículos …" at bounding box center [772, 392] width 1543 height 784
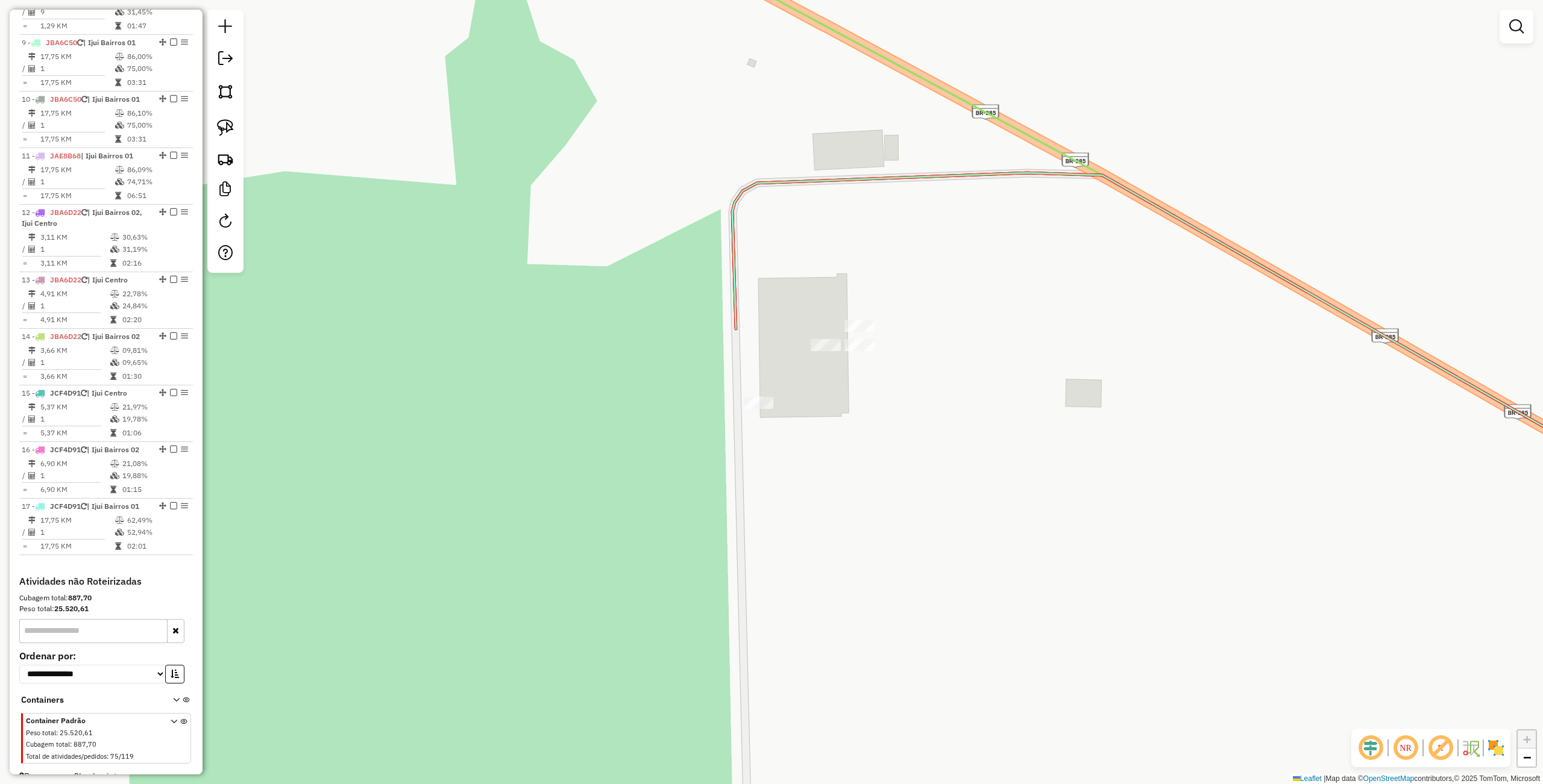
drag, startPoint x: 822, startPoint y: 422, endPoint x: 808, endPoint y: 408, distance: 19.8
click at [808, 408] on div "Janela de atendimento Grade de atendimento Capacidade Transportadoras Veículos …" at bounding box center [772, 392] width 1543 height 784
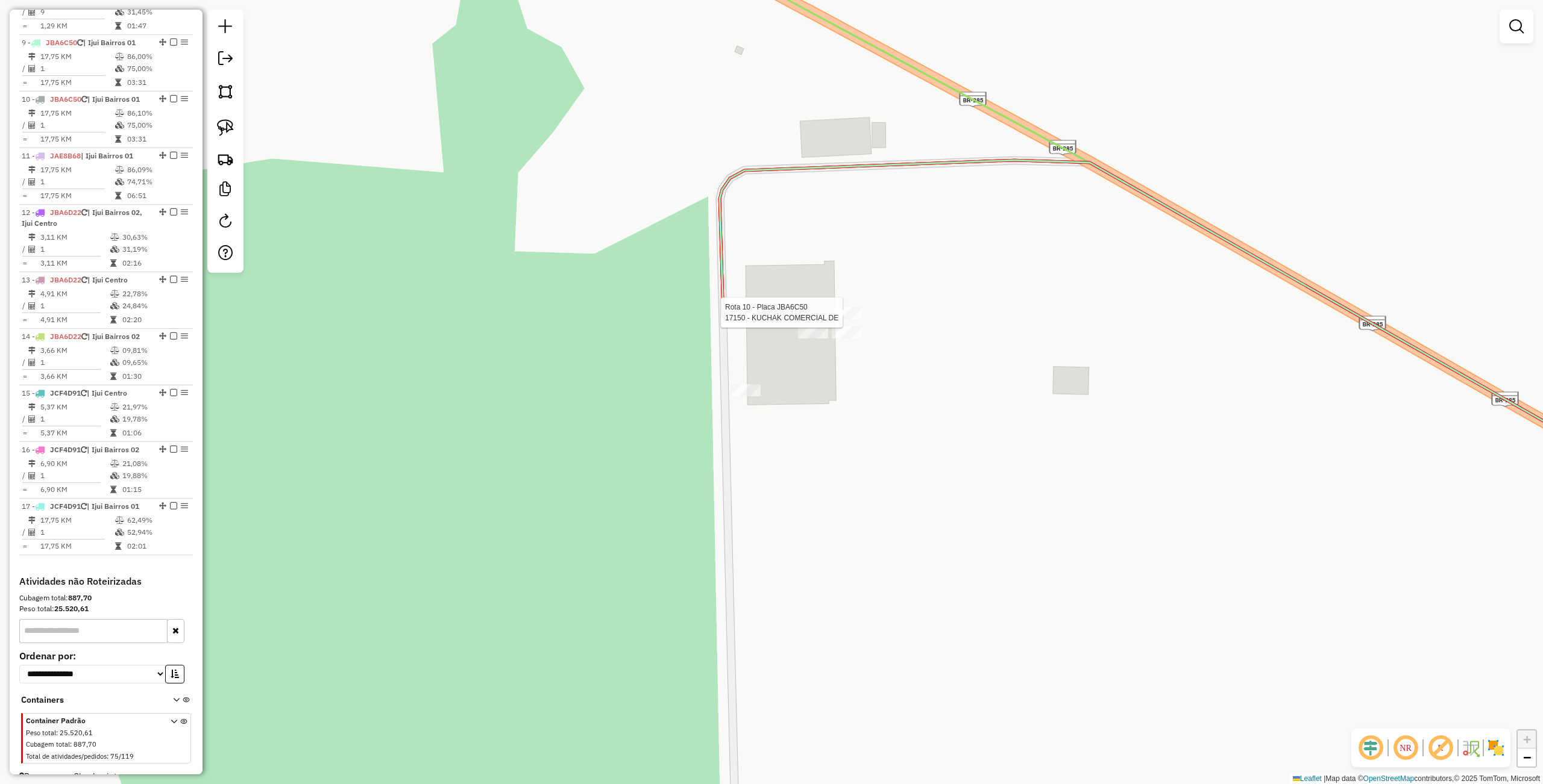
select select "**********"
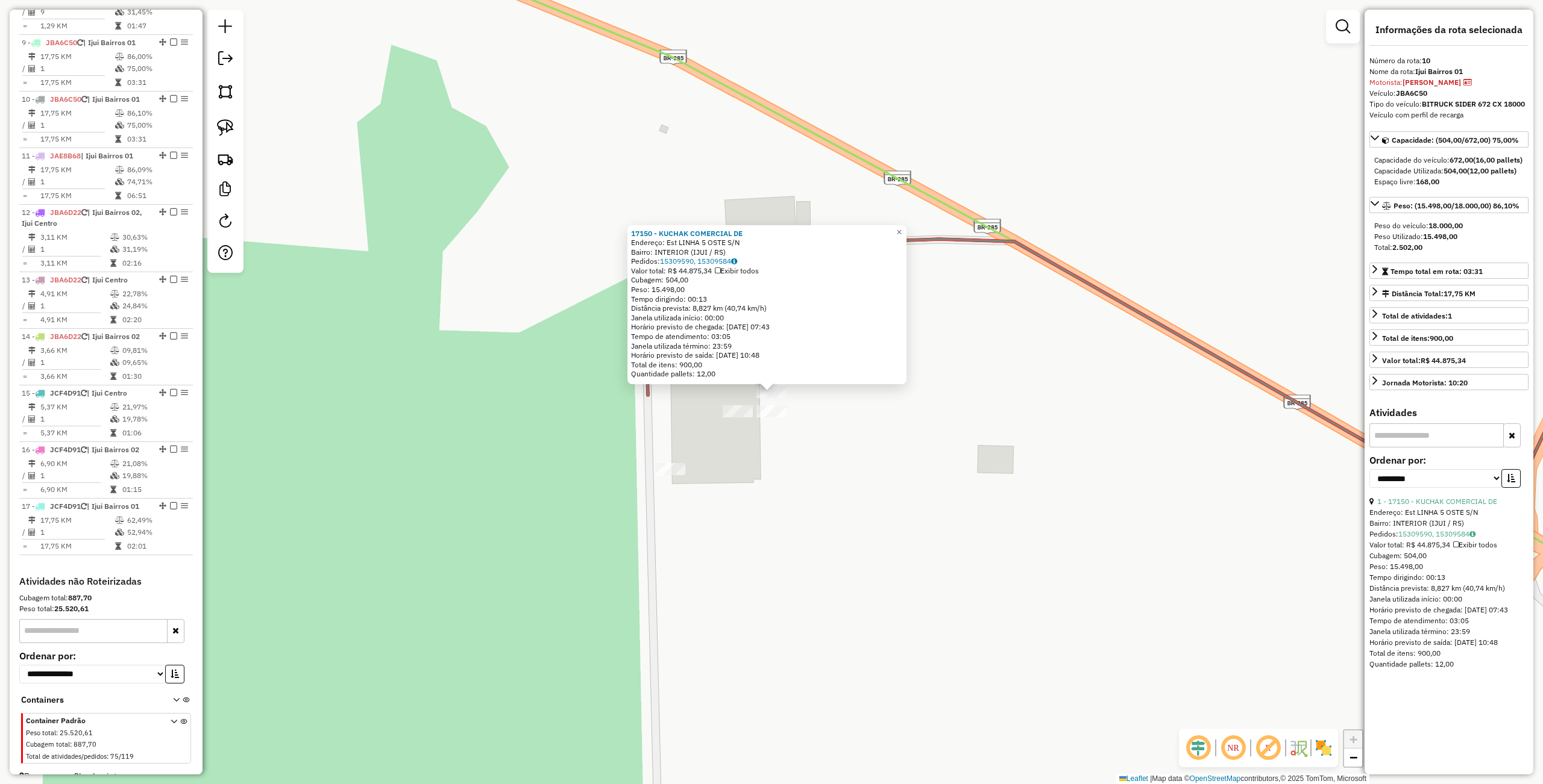
click at [673, 550] on div "17150 - KUCHAK COMERCIAL DE Endereço: Est LINHA 5 OSTE S/N Bairro: INTERIOR (IJ…" at bounding box center [772, 392] width 1543 height 784
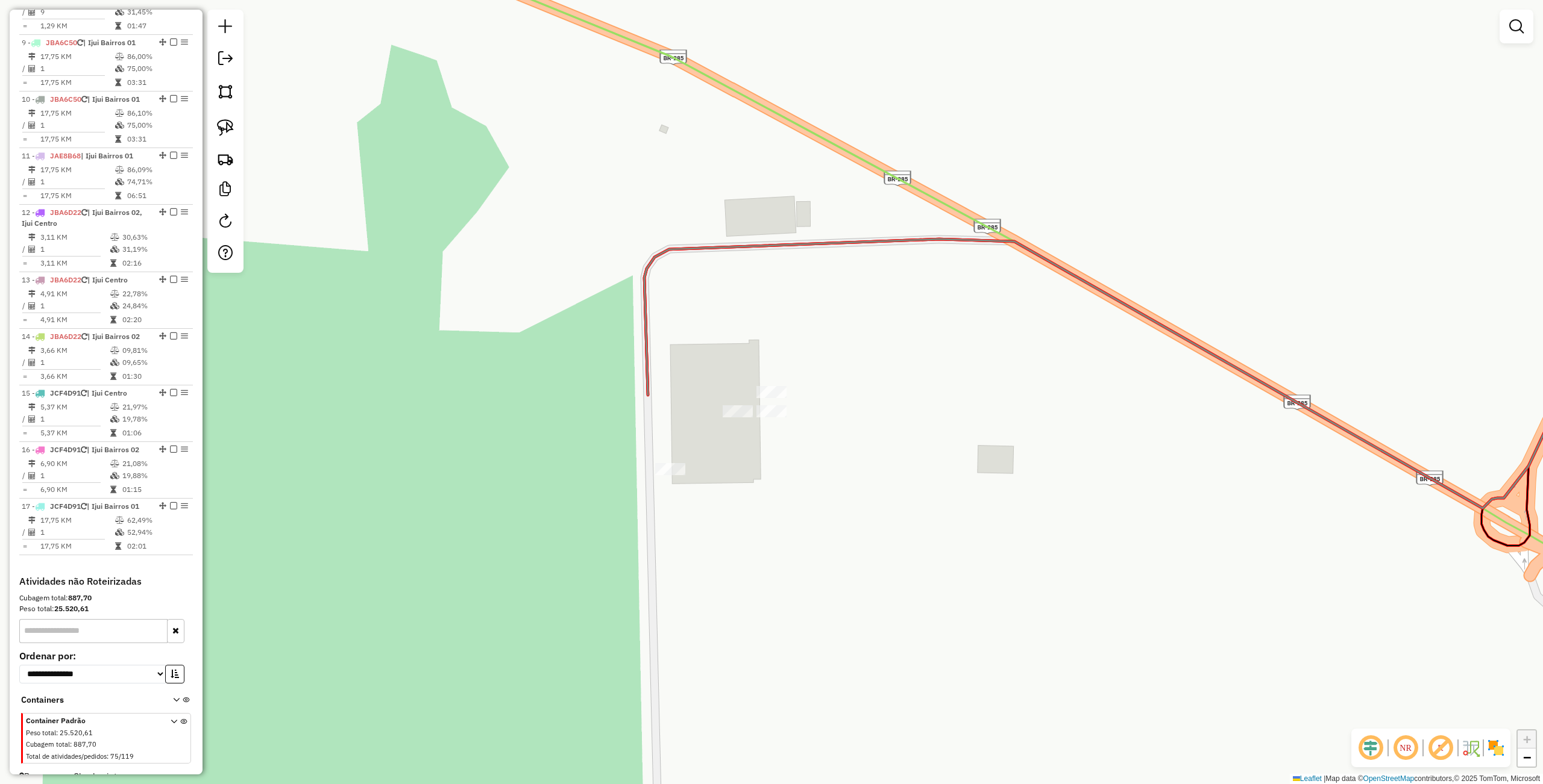
drag, startPoint x: 779, startPoint y: 531, endPoint x: 761, endPoint y: 531, distance: 18.0
click at [762, 532] on div "Janela de atendimento Grade de atendimento Capacidade Transportadoras Veículos …" at bounding box center [772, 392] width 1543 height 784
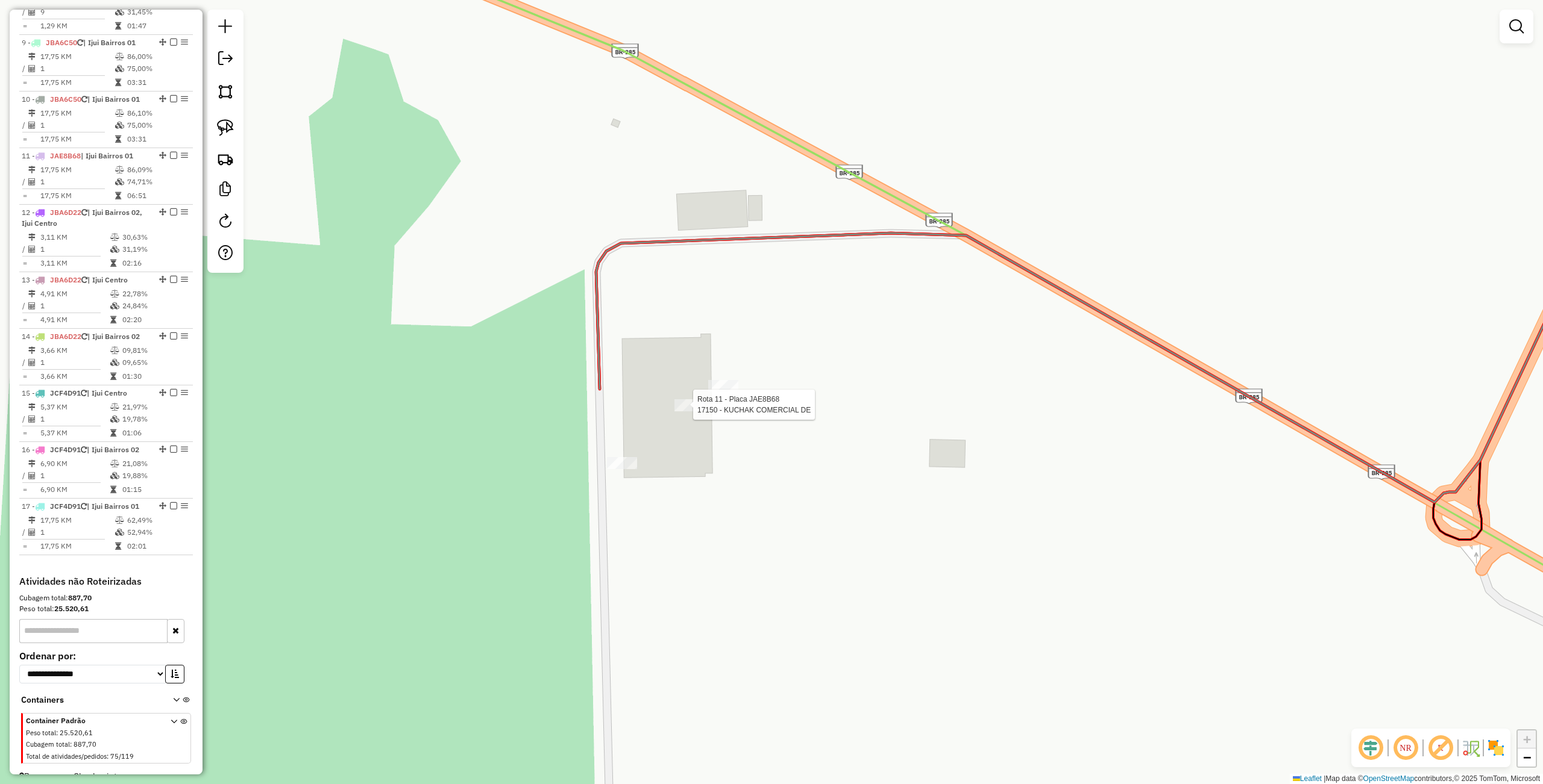
click at [691, 411] on div at bounding box center [689, 405] width 30 height 12
select select "**********"
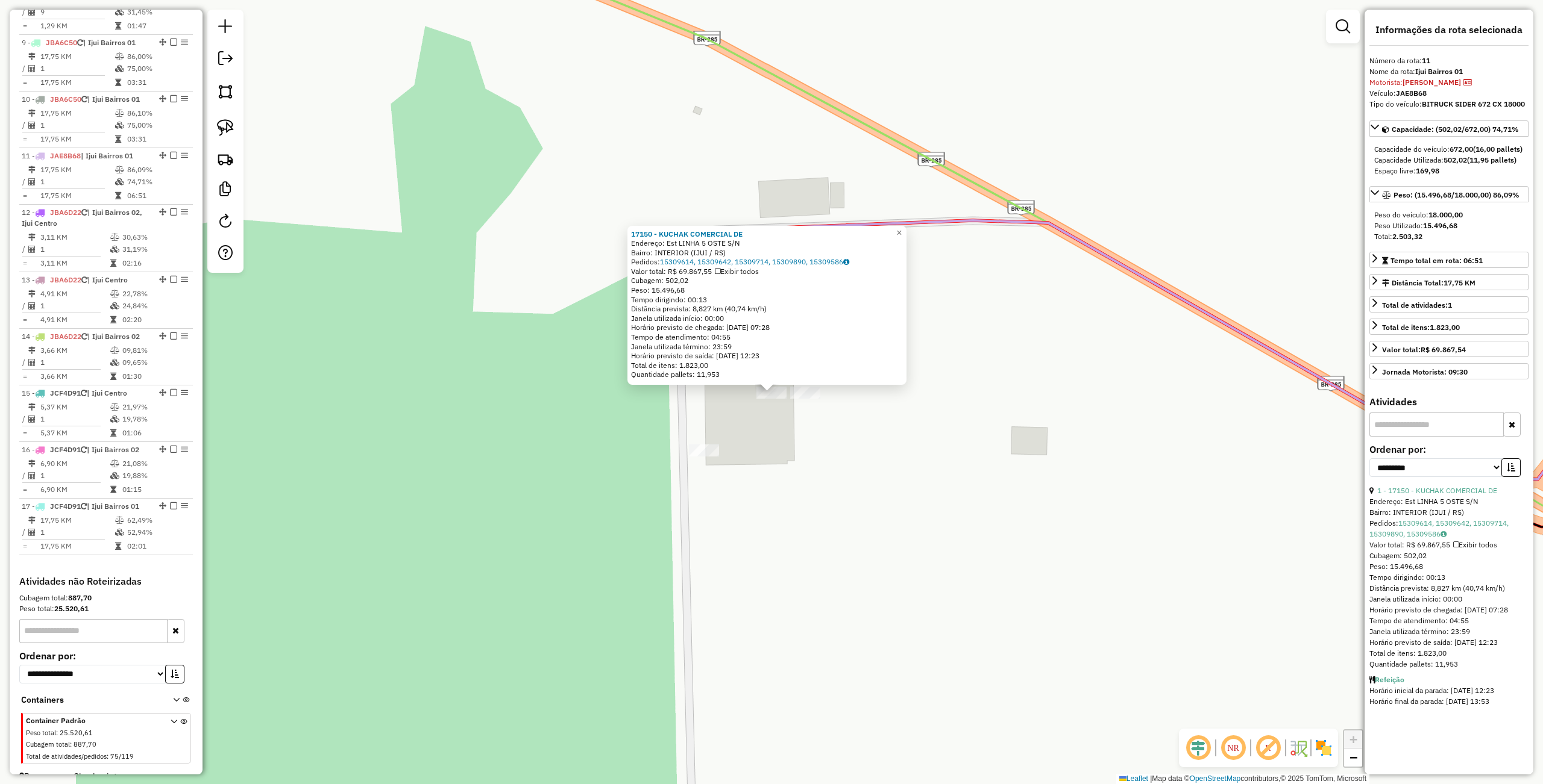
click at [801, 595] on div "17150 - KUCHAK COMERCIAL DE Endereço: Est LINHA 5 OSTE S/N Bairro: INTERIOR (IJ…" at bounding box center [772, 392] width 1543 height 784
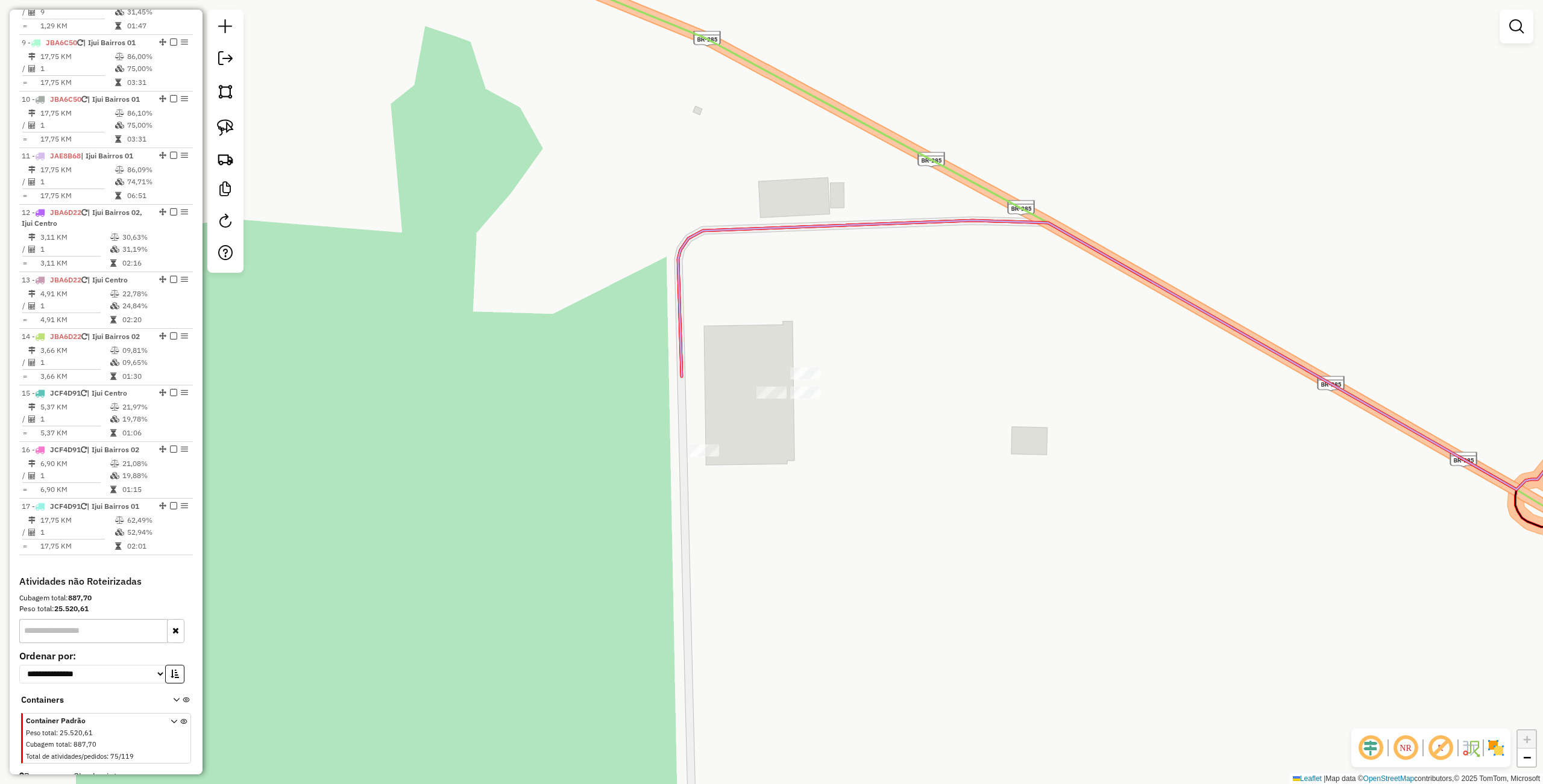
click at [687, 511] on div "Janela de atendimento Grade de atendimento Capacidade Transportadoras Veículos …" at bounding box center [772, 392] width 1543 height 784
drag, startPoint x: 834, startPoint y: 498, endPoint x: 736, endPoint y: 495, distance: 98.0
click at [733, 497] on div "Janela de atendimento Grade de atendimento Capacidade Transportadoras Veículos …" at bounding box center [772, 392] width 1543 height 784
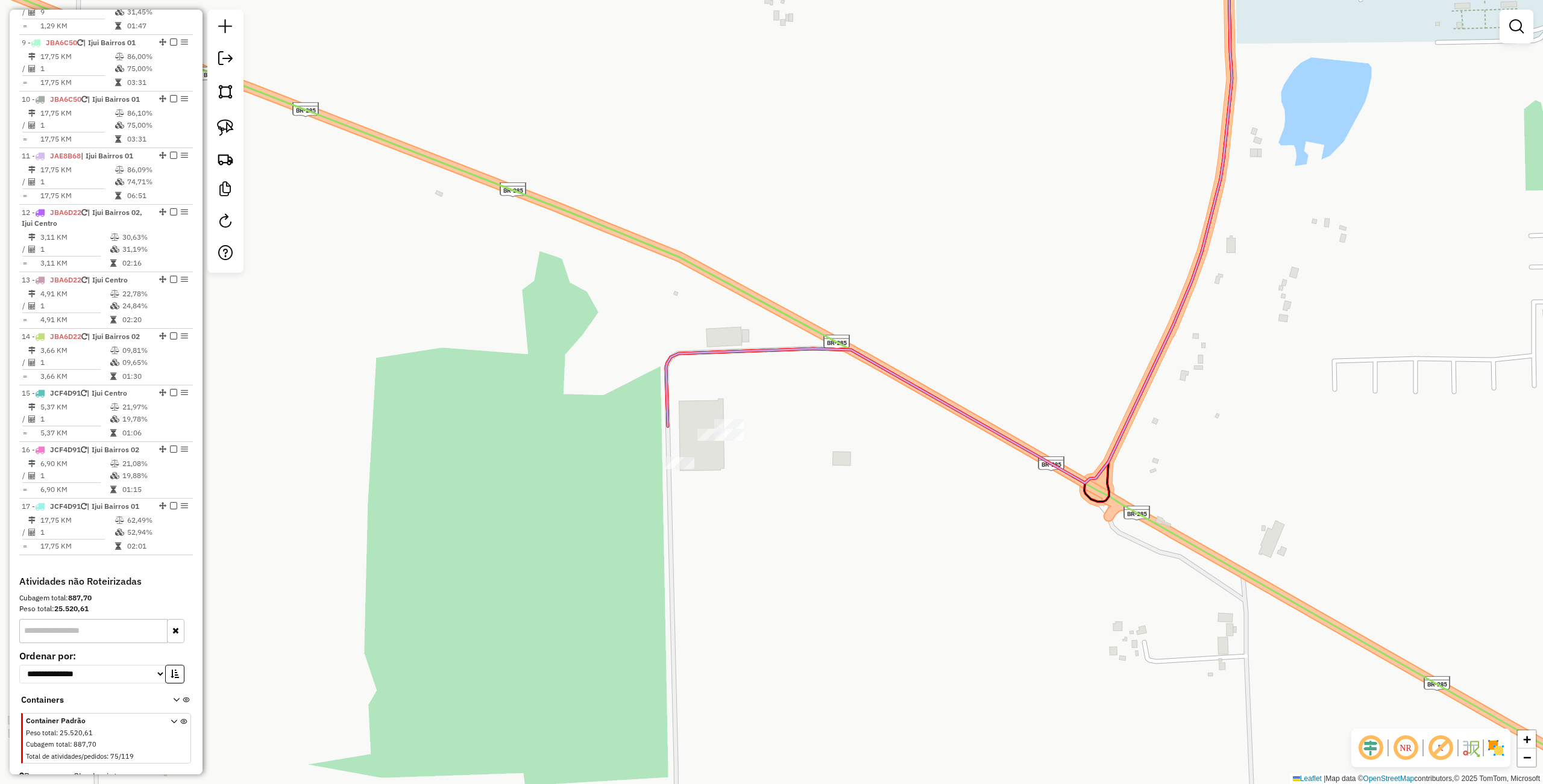
click at [861, 542] on div "Janela de atendimento Grade de atendimento Capacidade Transportadoras Veículos …" at bounding box center [772, 392] width 1543 height 784
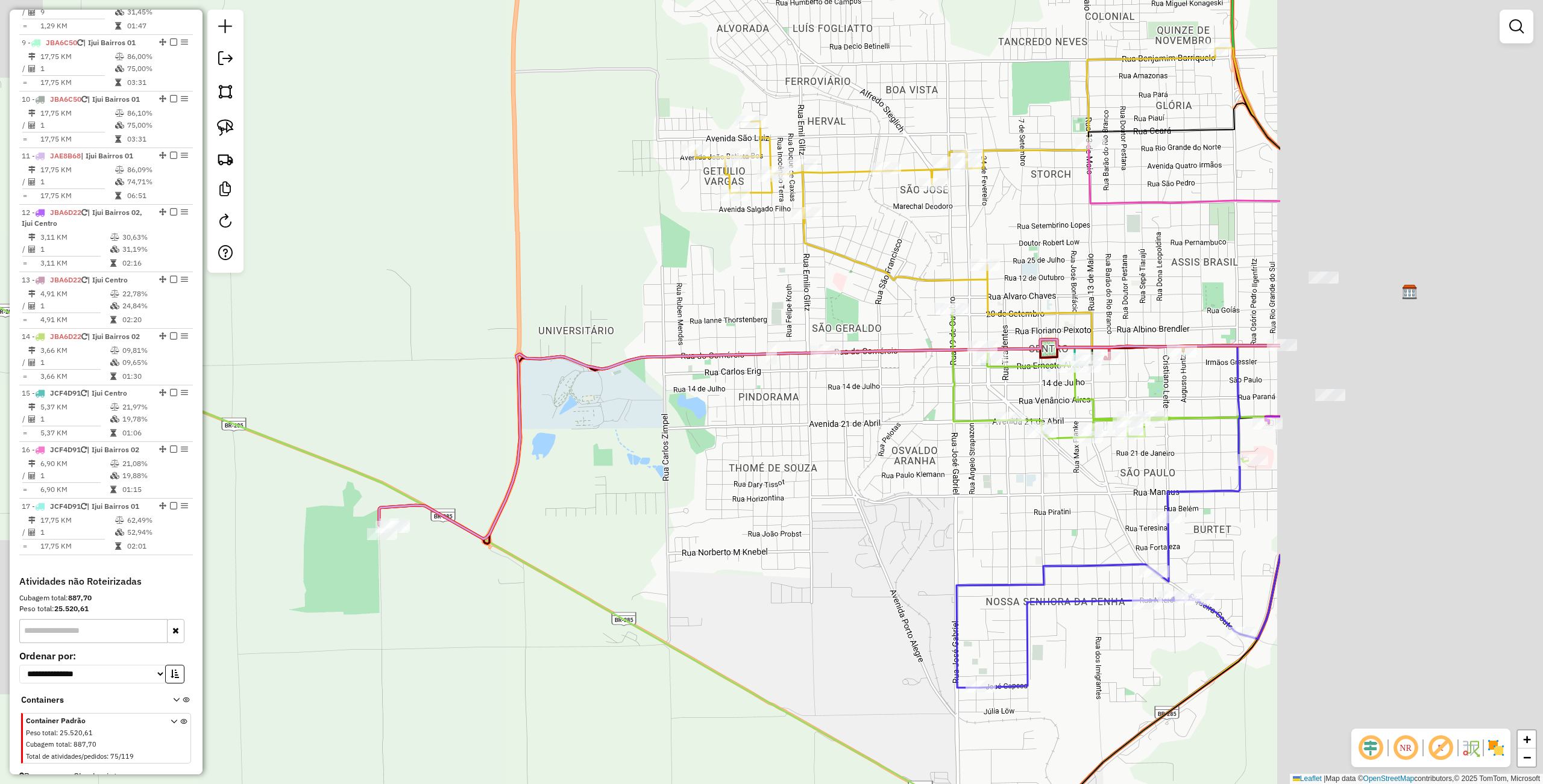
drag, startPoint x: 1078, startPoint y: 523, endPoint x: 739, endPoint y: 503, distance: 339.6
click at [594, 502] on div "Janela de atendimento Grade de atendimento Capacidade Transportadoras Veículos …" at bounding box center [772, 392] width 1543 height 784
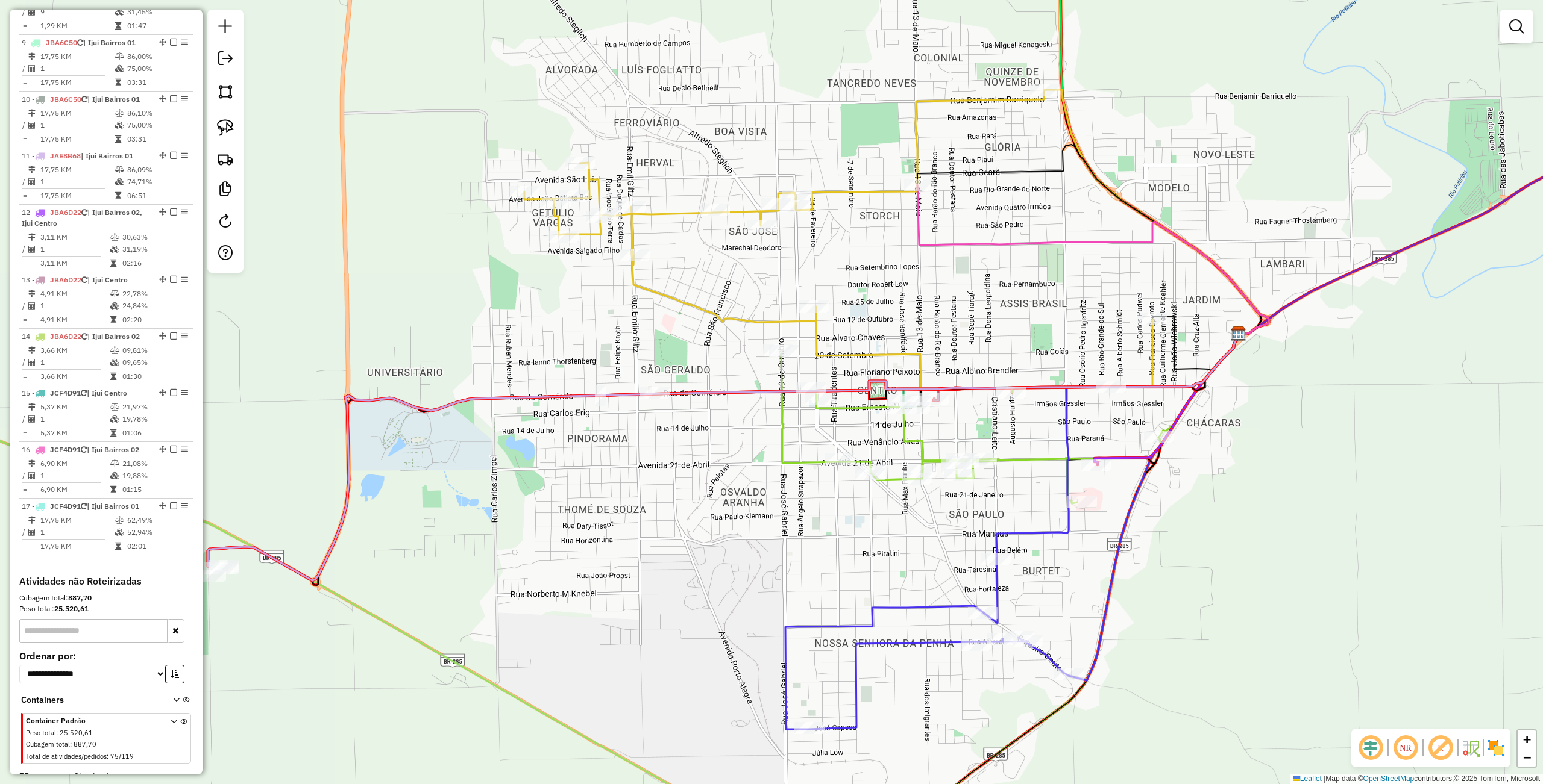
drag, startPoint x: 769, startPoint y: 498, endPoint x: 652, endPoint y: 541, distance: 124.7
click at [724, 554] on div "Janela de atendimento Grade de atendimento Capacidade Transportadoras Veículos …" at bounding box center [772, 392] width 1543 height 784
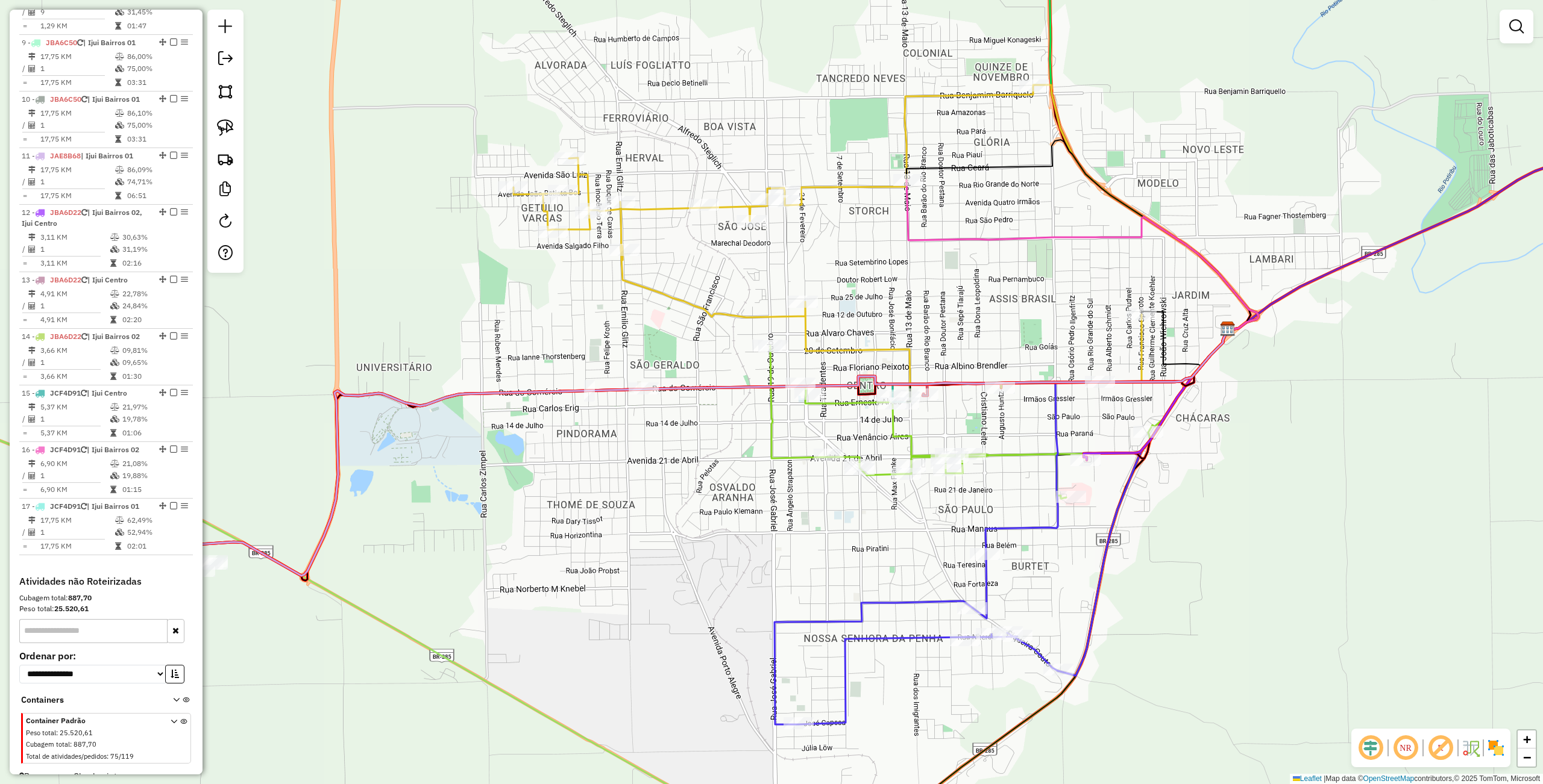
drag, startPoint x: 633, startPoint y: 632, endPoint x: 580, endPoint y: 610, distance: 57.4
click at [579, 618] on div "Janela de atendimento Grade de atendimento Capacidade Transportadoras Veículos …" at bounding box center [772, 392] width 1543 height 784
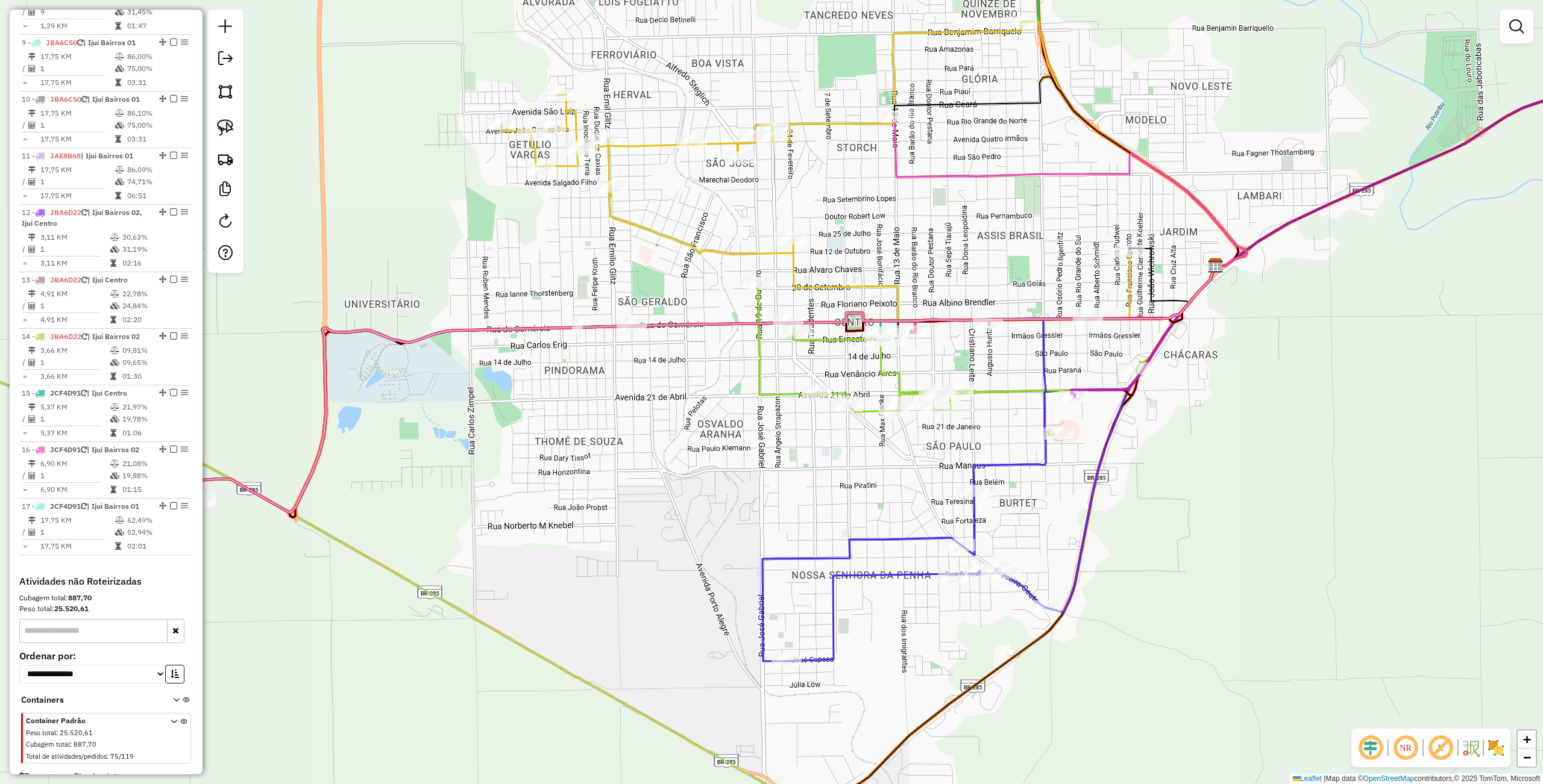
drag, startPoint x: 639, startPoint y: 591, endPoint x: 627, endPoint y: 538, distance: 54.3
click at [627, 538] on div "Janela de atendimento Grade de atendimento Capacidade Transportadoras Veículos …" at bounding box center [772, 392] width 1543 height 784
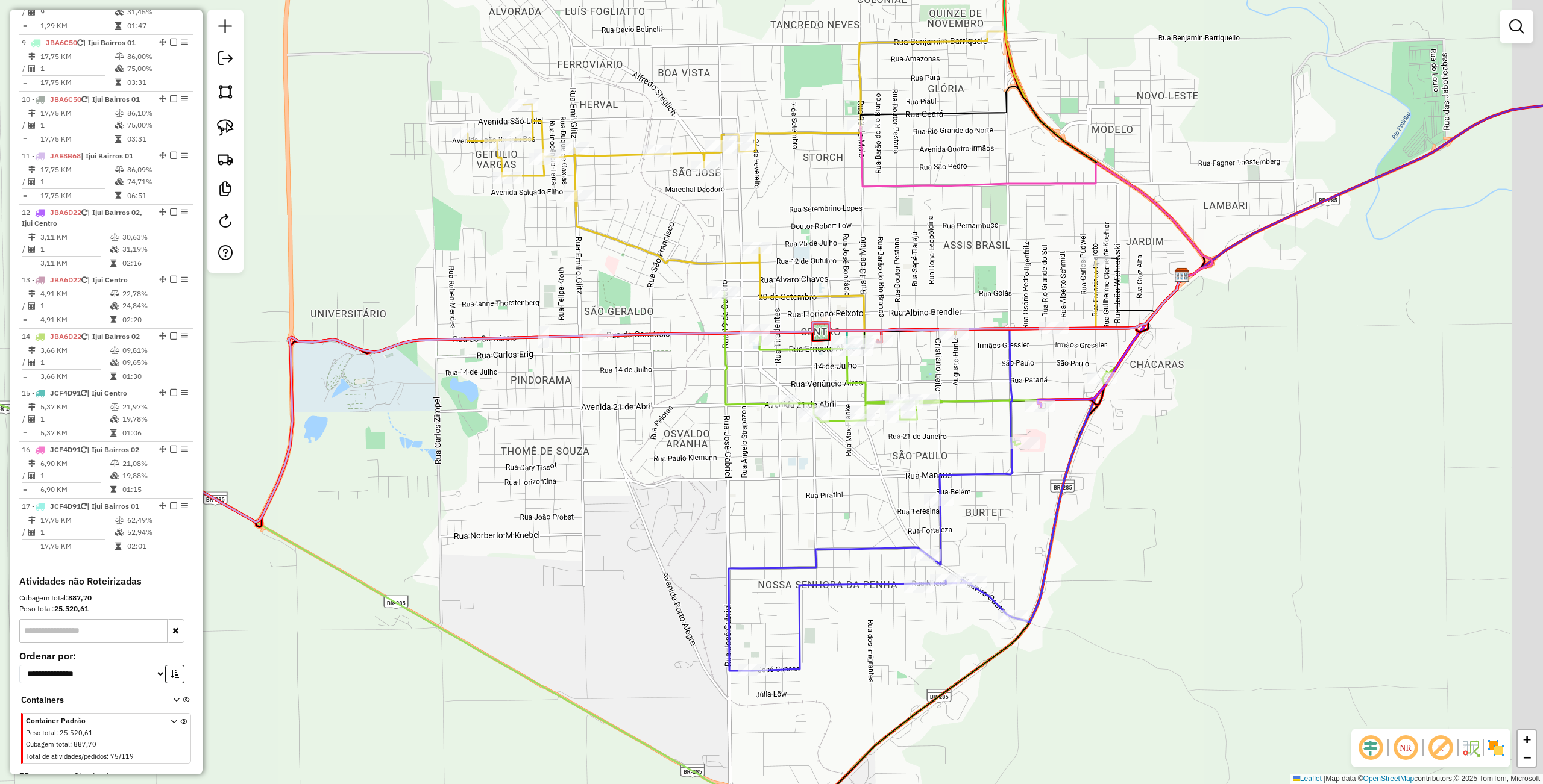
drag, startPoint x: 657, startPoint y: 511, endPoint x: 588, endPoint y: 446, distance: 94.8
click at [615, 513] on div "Janela de atendimento Grade de atendimento Capacidade Transportadoras Veículos …" at bounding box center [772, 392] width 1543 height 784
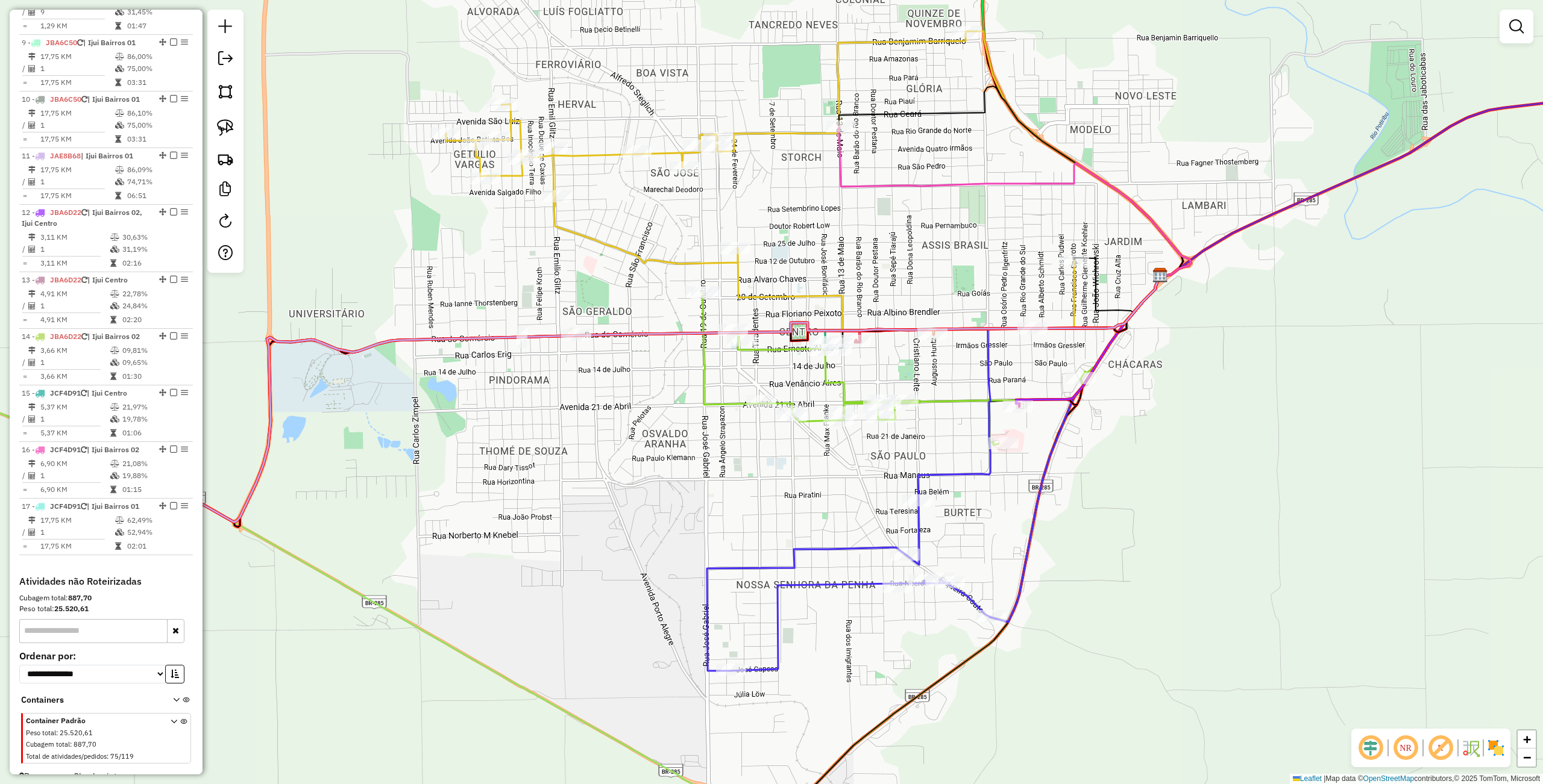
click at [1020, 413] on div at bounding box center [1018, 406] width 30 height 12
select select "**********"
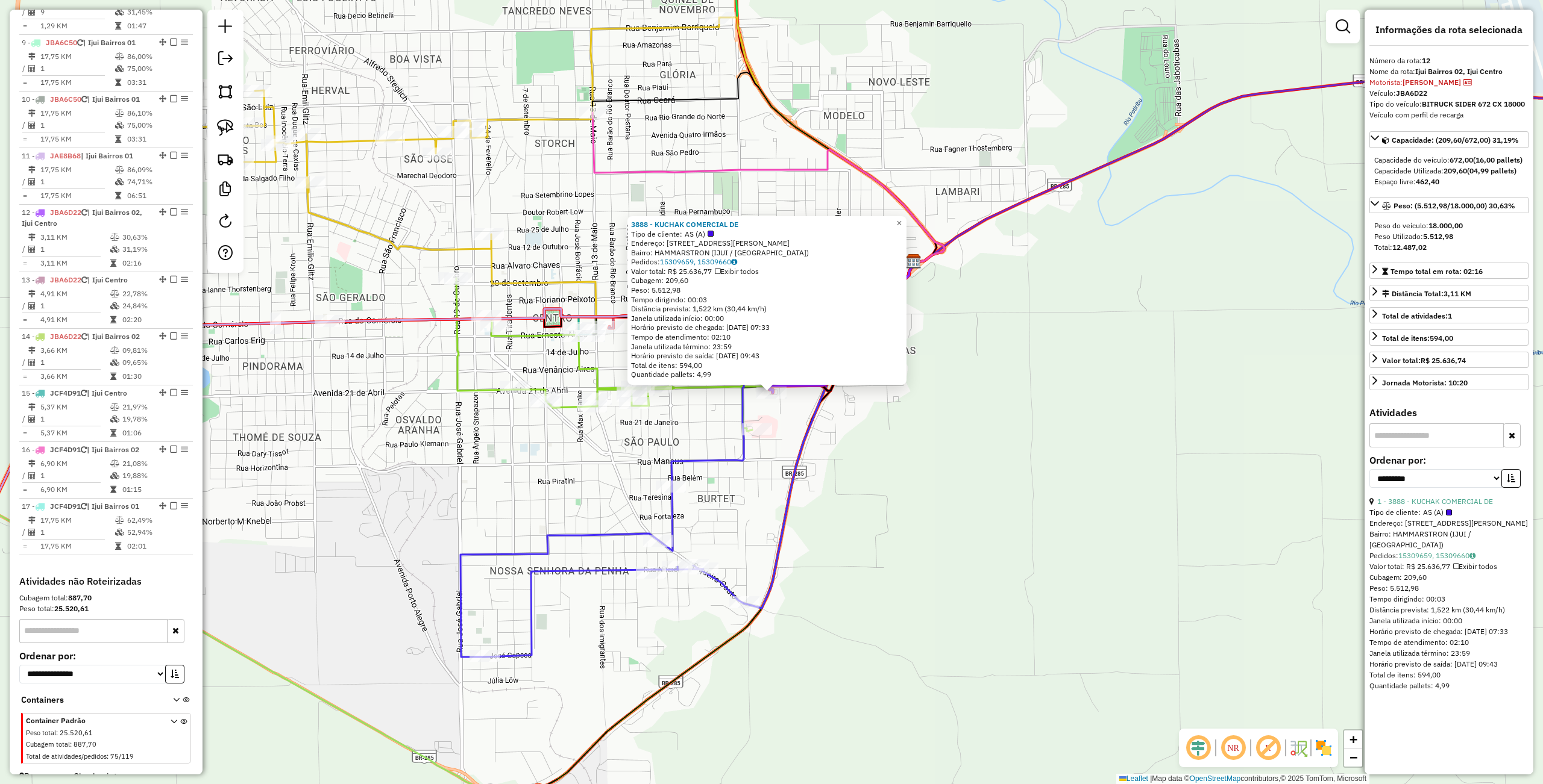
click at [933, 535] on div "3888 - KUCHAK COMERCIAL DE Tipo de cliente: AS (A) Endereço: [STREET_ADDRESS][P…" at bounding box center [772, 392] width 1543 height 784
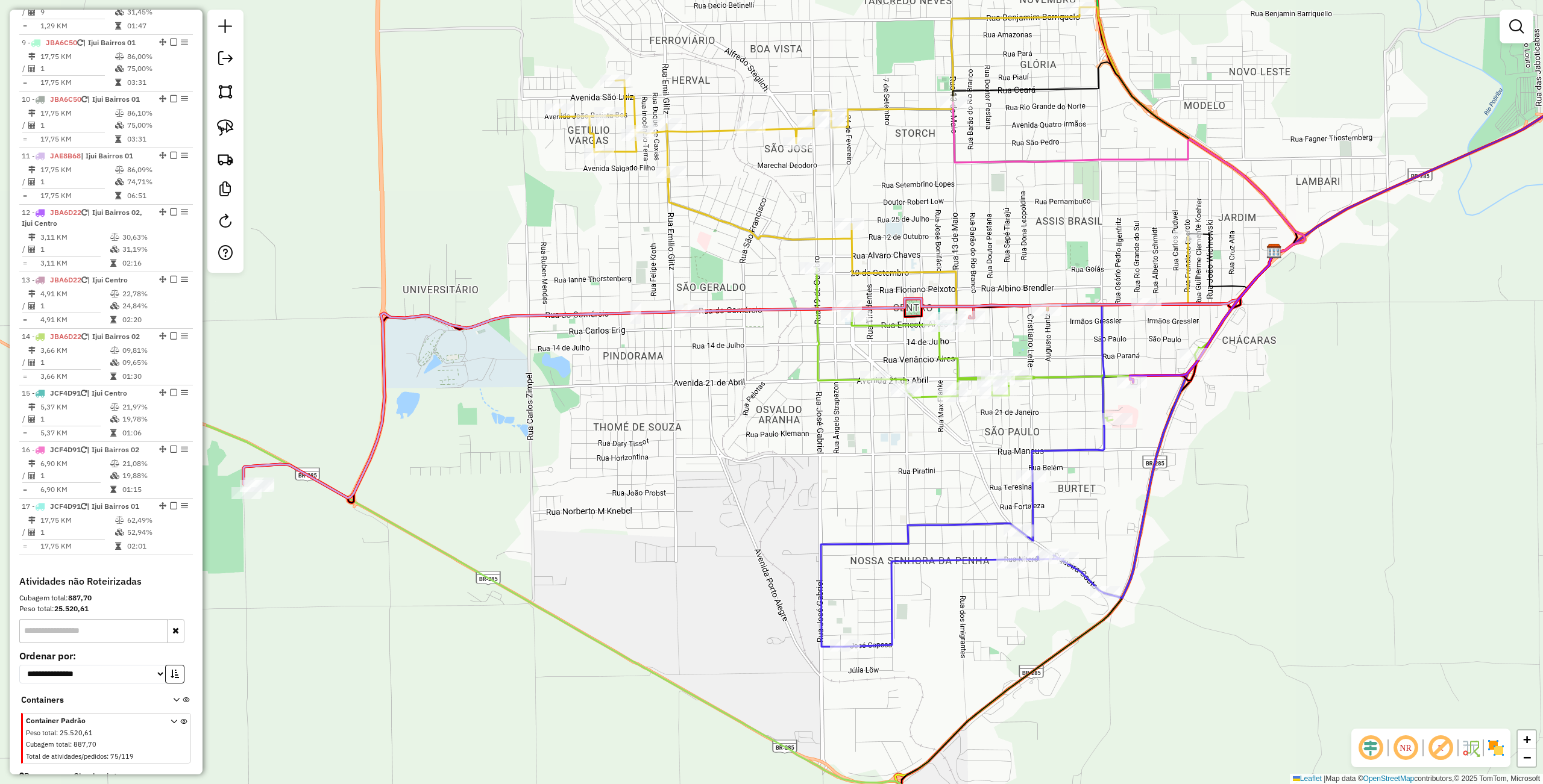
drag, startPoint x: 365, startPoint y: 456, endPoint x: 725, endPoint y: 446, distance: 360.1
click at [725, 446] on div "Janela de atendimento Grade de atendimento Capacidade Transportadoras Veículos …" at bounding box center [772, 392] width 1543 height 784
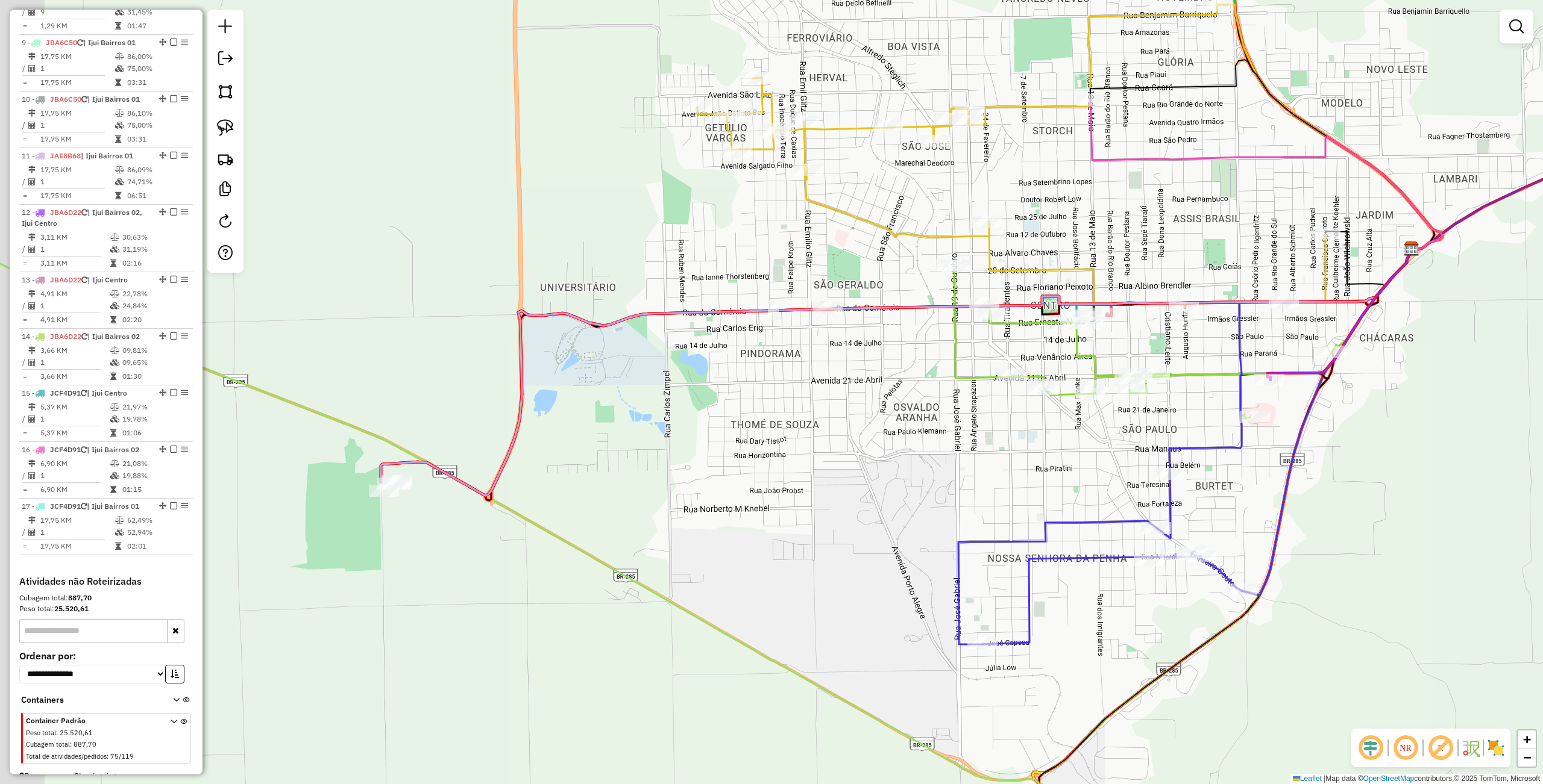
drag, startPoint x: 499, startPoint y: 478, endPoint x: 627, endPoint y: 475, distance: 128.0
click at [627, 475] on div "Janela de atendimento Grade de atendimento Capacidade Transportadoras Veículos …" at bounding box center [772, 392] width 1543 height 784
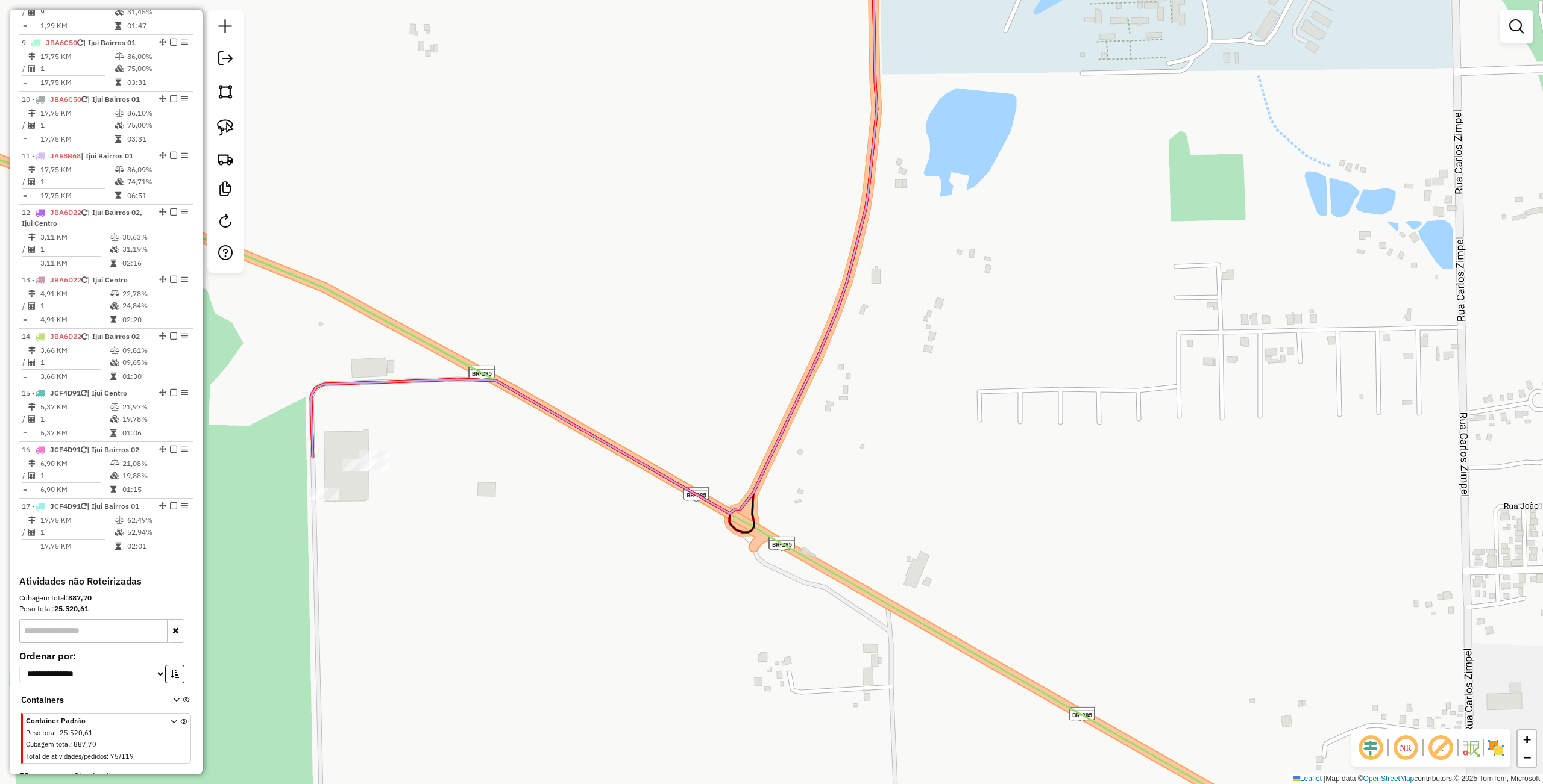
click at [392, 491] on div "Janela de atendimento Grade de atendimento Capacidade Transportadoras Veículos …" at bounding box center [772, 392] width 1543 height 784
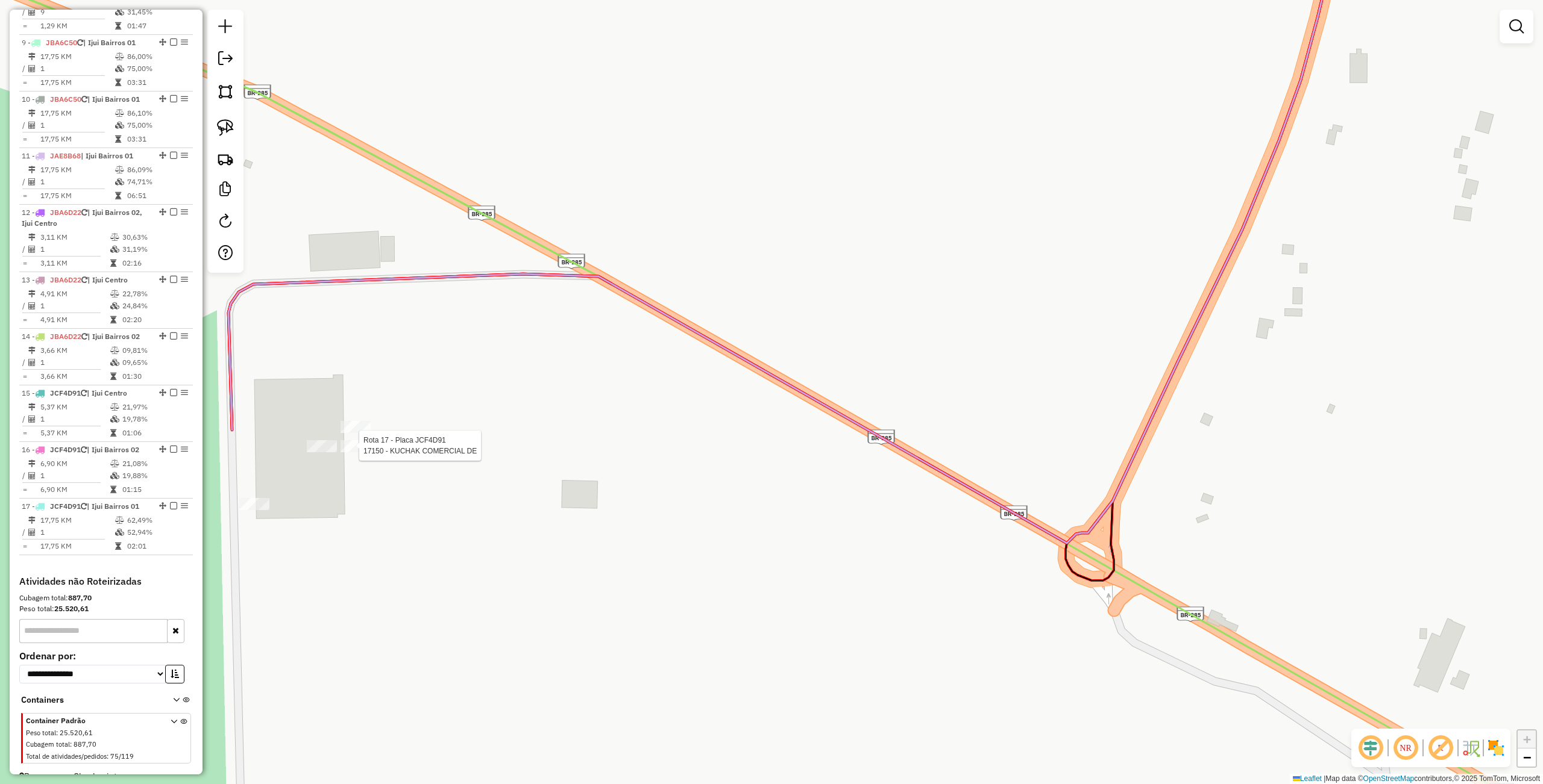
select select "**********"
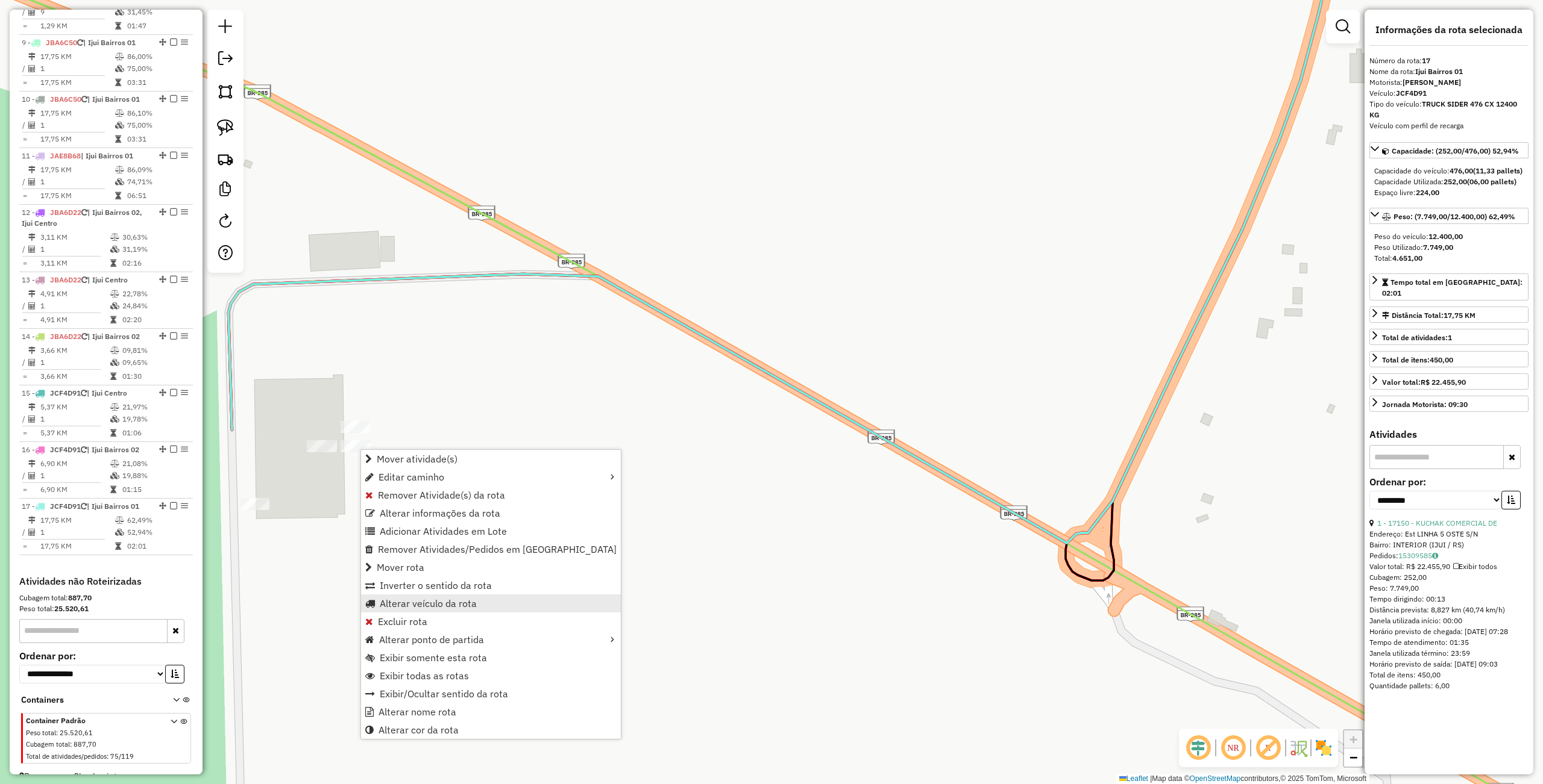
click at [473, 600] on span "Alterar veículo da rota" at bounding box center [428, 603] width 97 height 9
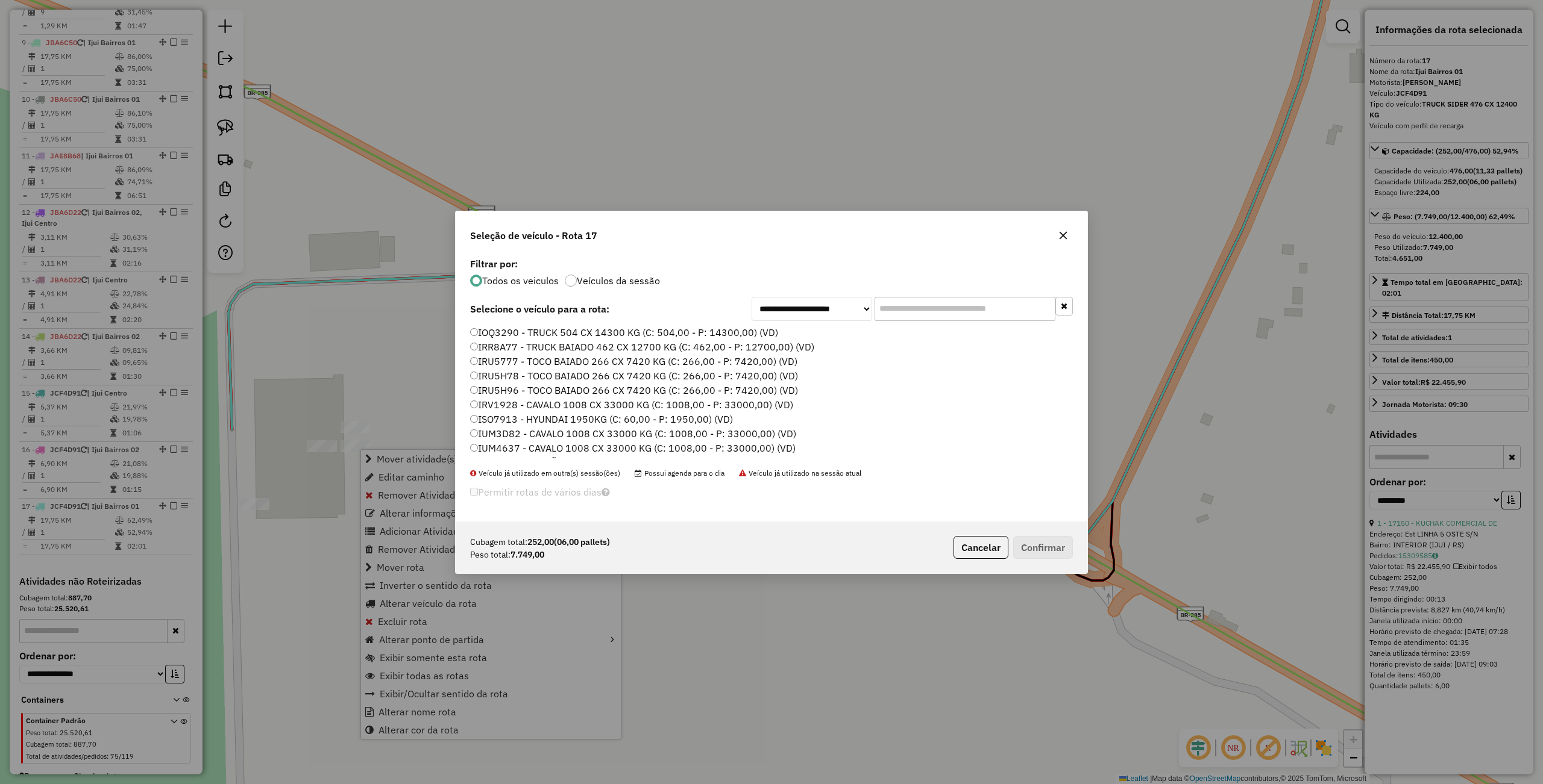
scroll to position [6, 4]
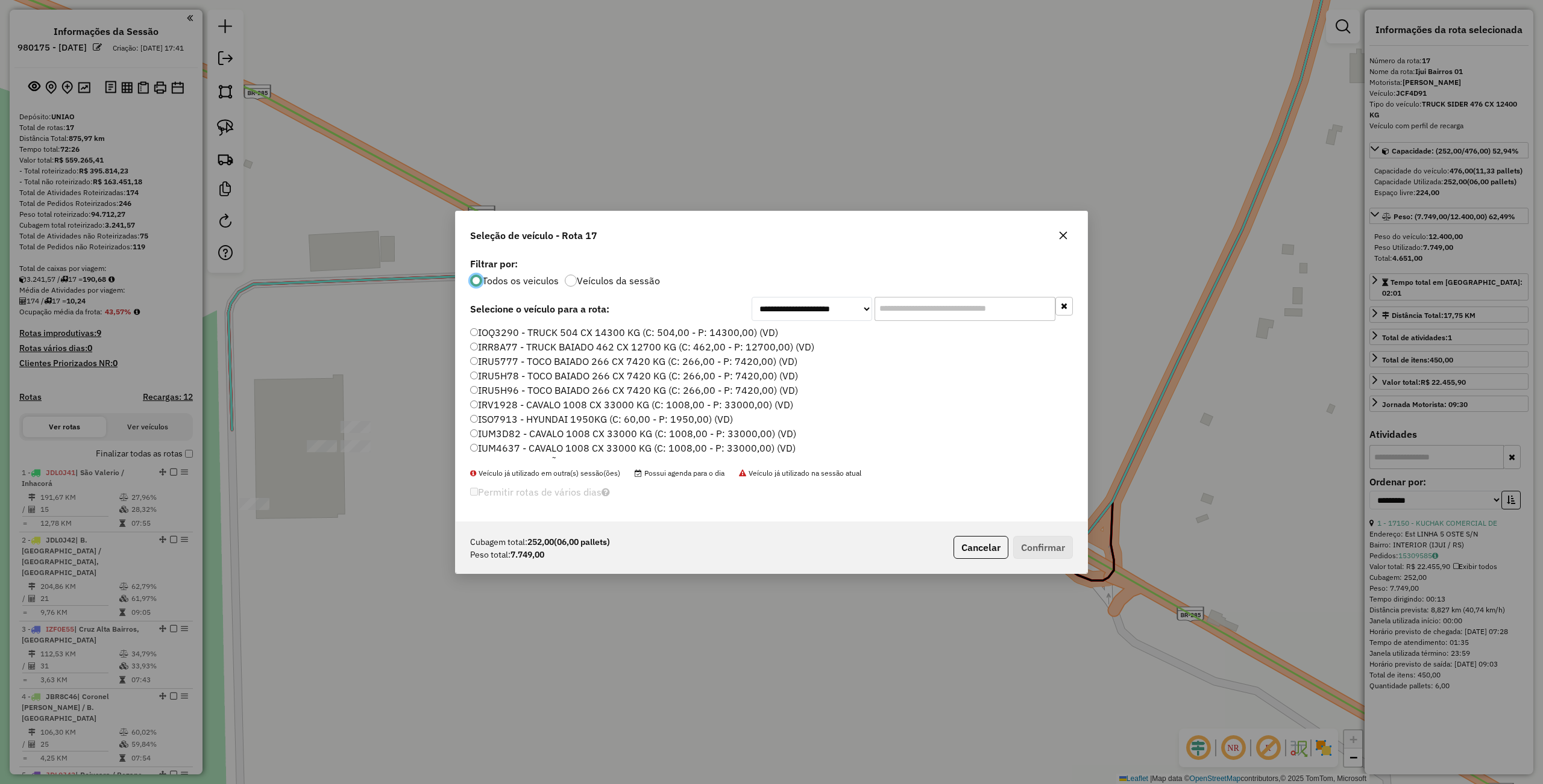
select select "**********"
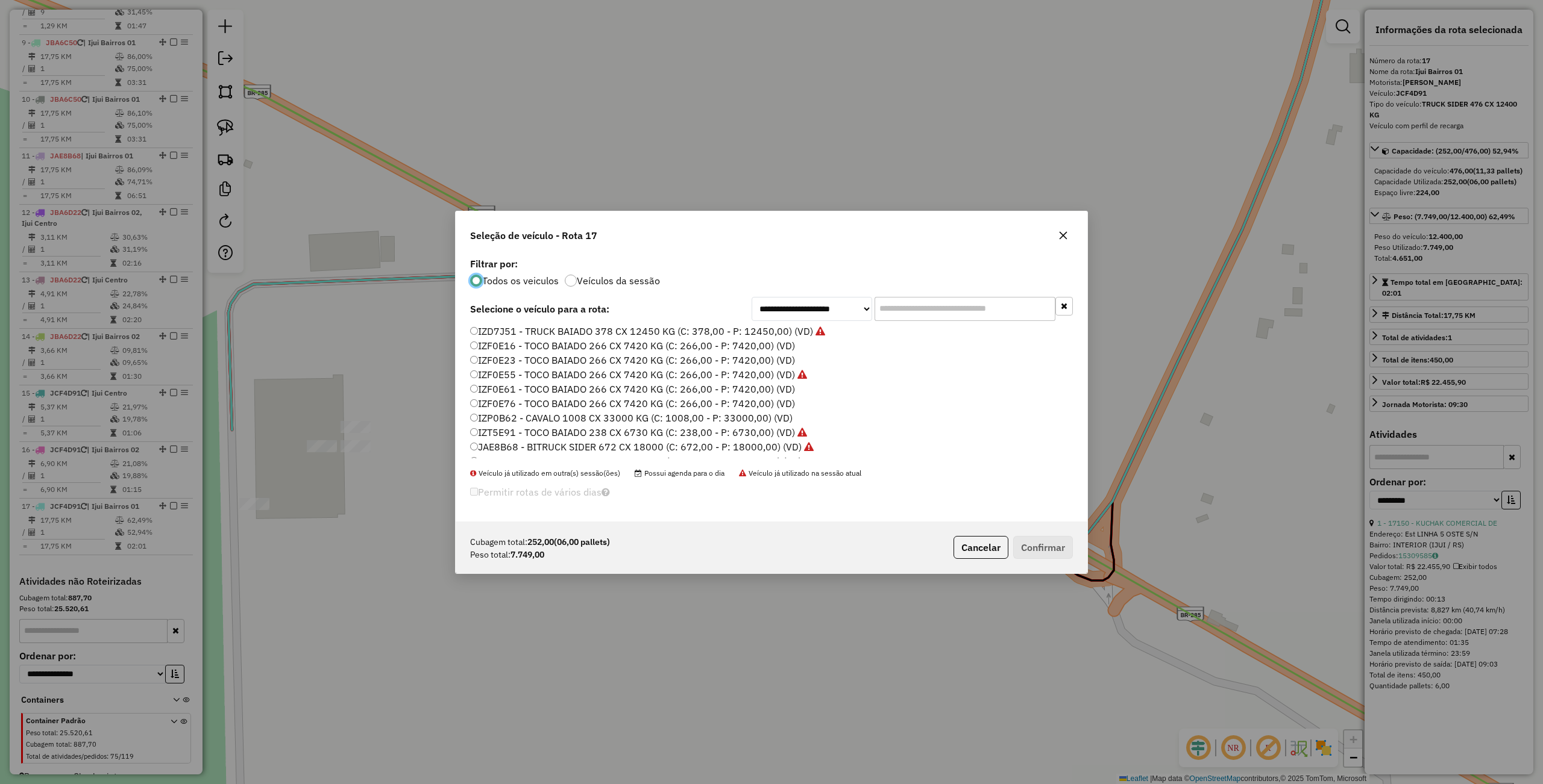
scroll to position [241, 0]
click at [525, 362] on label "JAE8B68 - BITRUCK SIDER 672 CX 18000 (C: 672,00 - P: 18000,00) (VD)" at bounding box center [641, 366] width 343 height 14
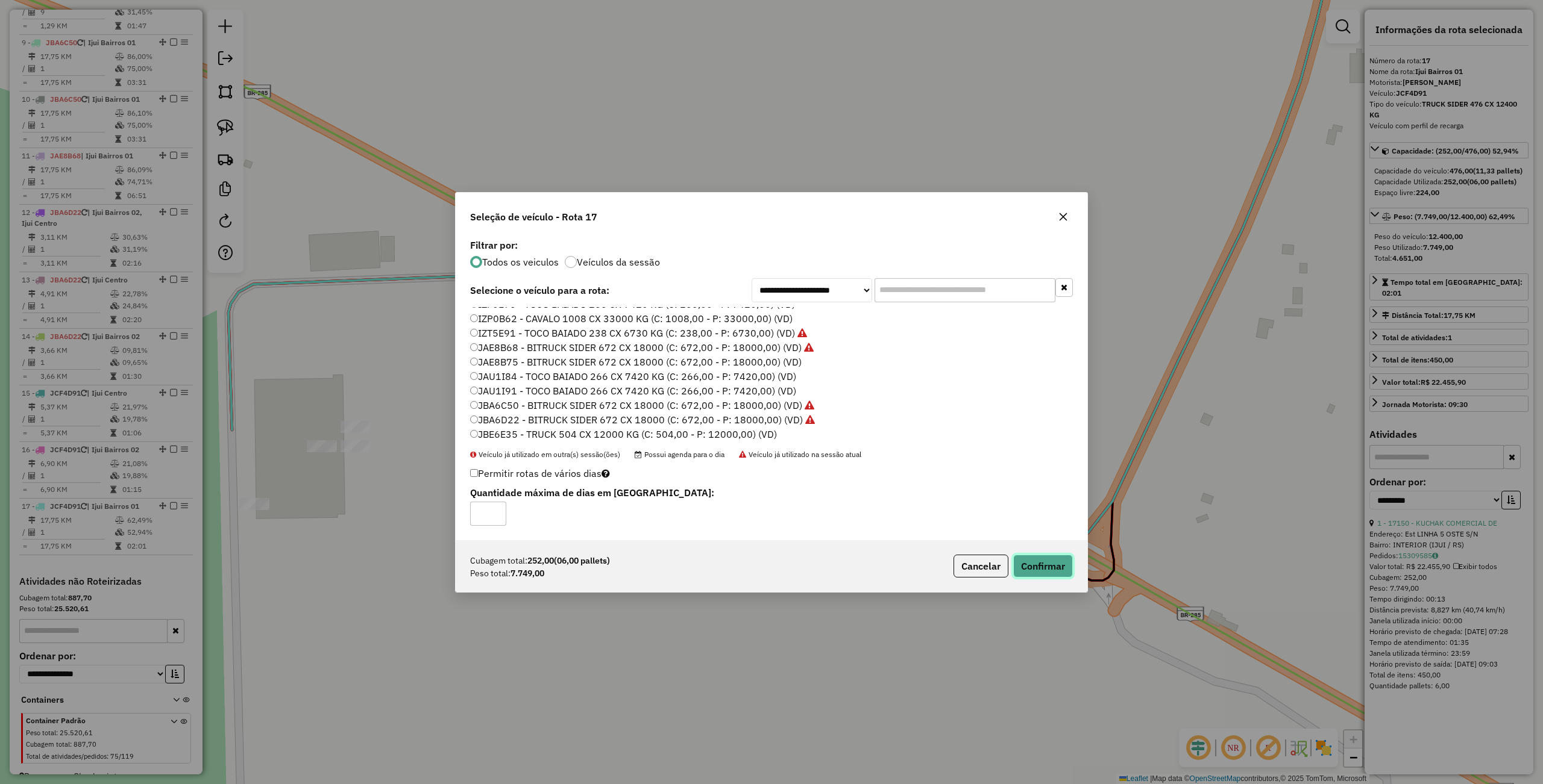
click at [1027, 568] on button "Confirmar" at bounding box center [1043, 566] width 60 height 23
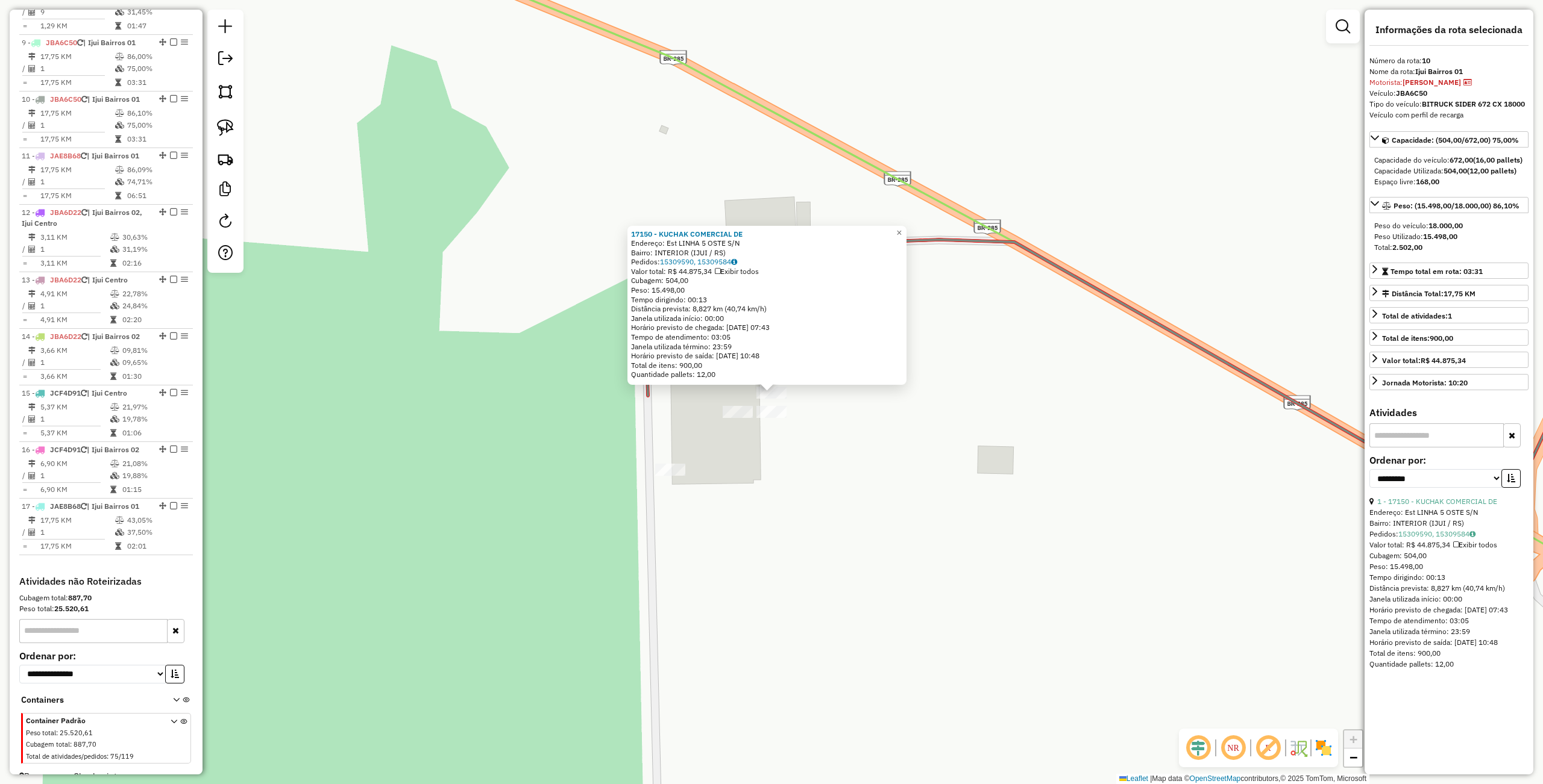
click at [692, 553] on div "17150 - KUCHAK COMERCIAL DE Endereço: Est LINHA 5 OSTE S/N Bairro: INTERIOR (IJ…" at bounding box center [772, 392] width 1543 height 784
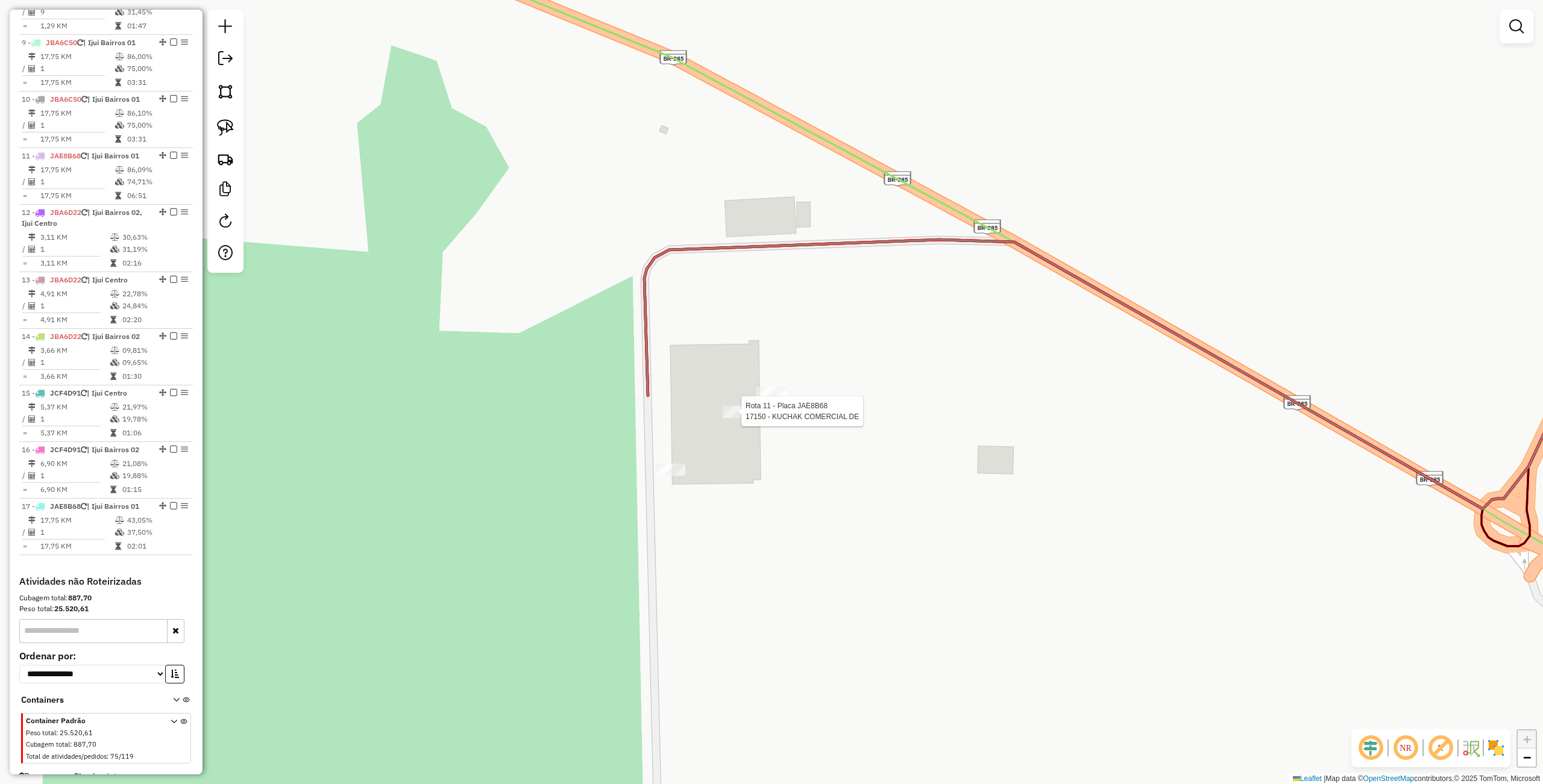
select select "**********"
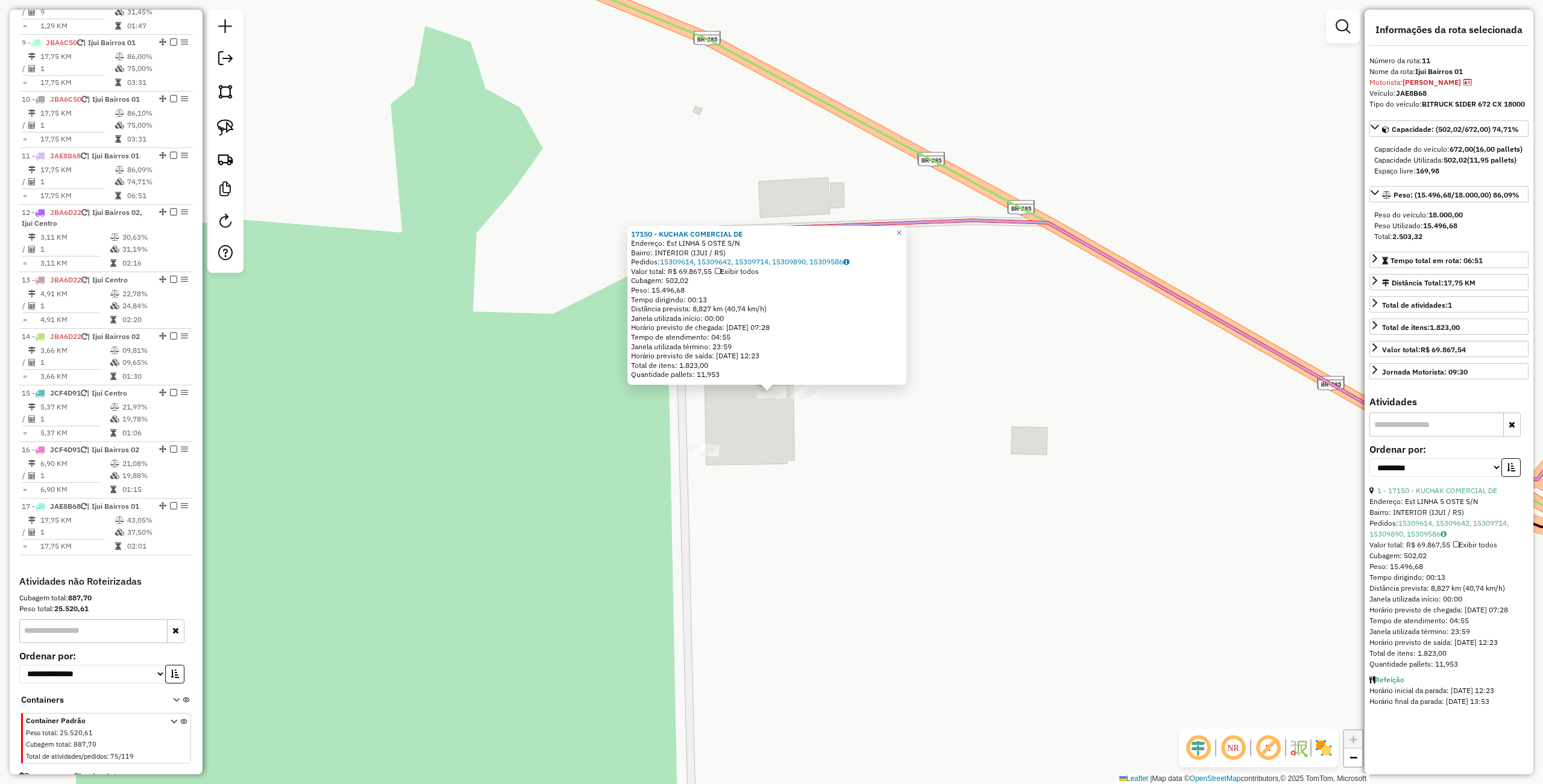
click at [816, 497] on div "17150 - KUCHAK COMERCIAL DE Endereço: Est LINHA 5 OSTE S/N Bairro: INTERIOR (IJ…" at bounding box center [772, 392] width 1543 height 784
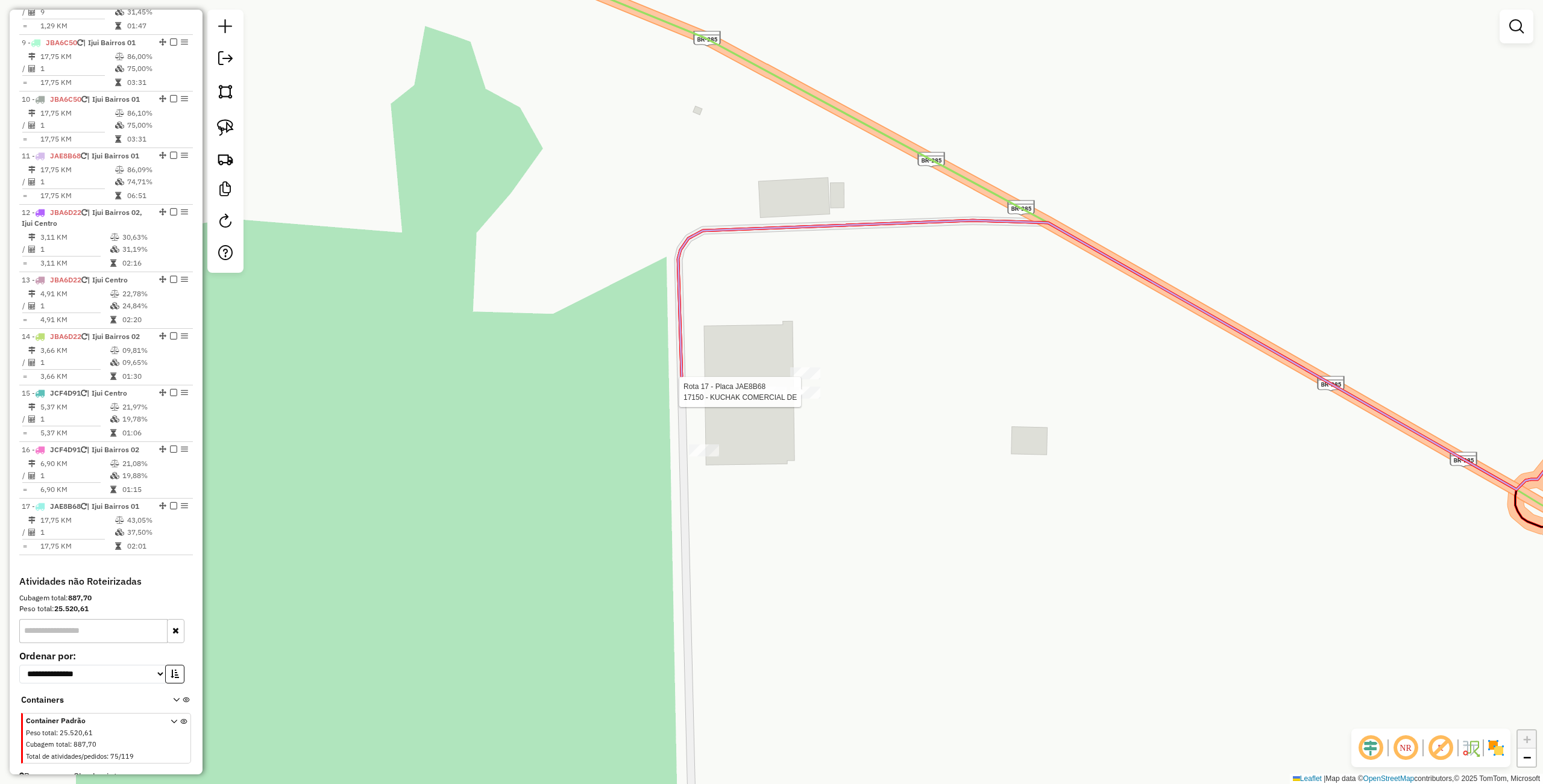
click at [808, 398] on div at bounding box center [805, 393] width 30 height 12
select select "**********"
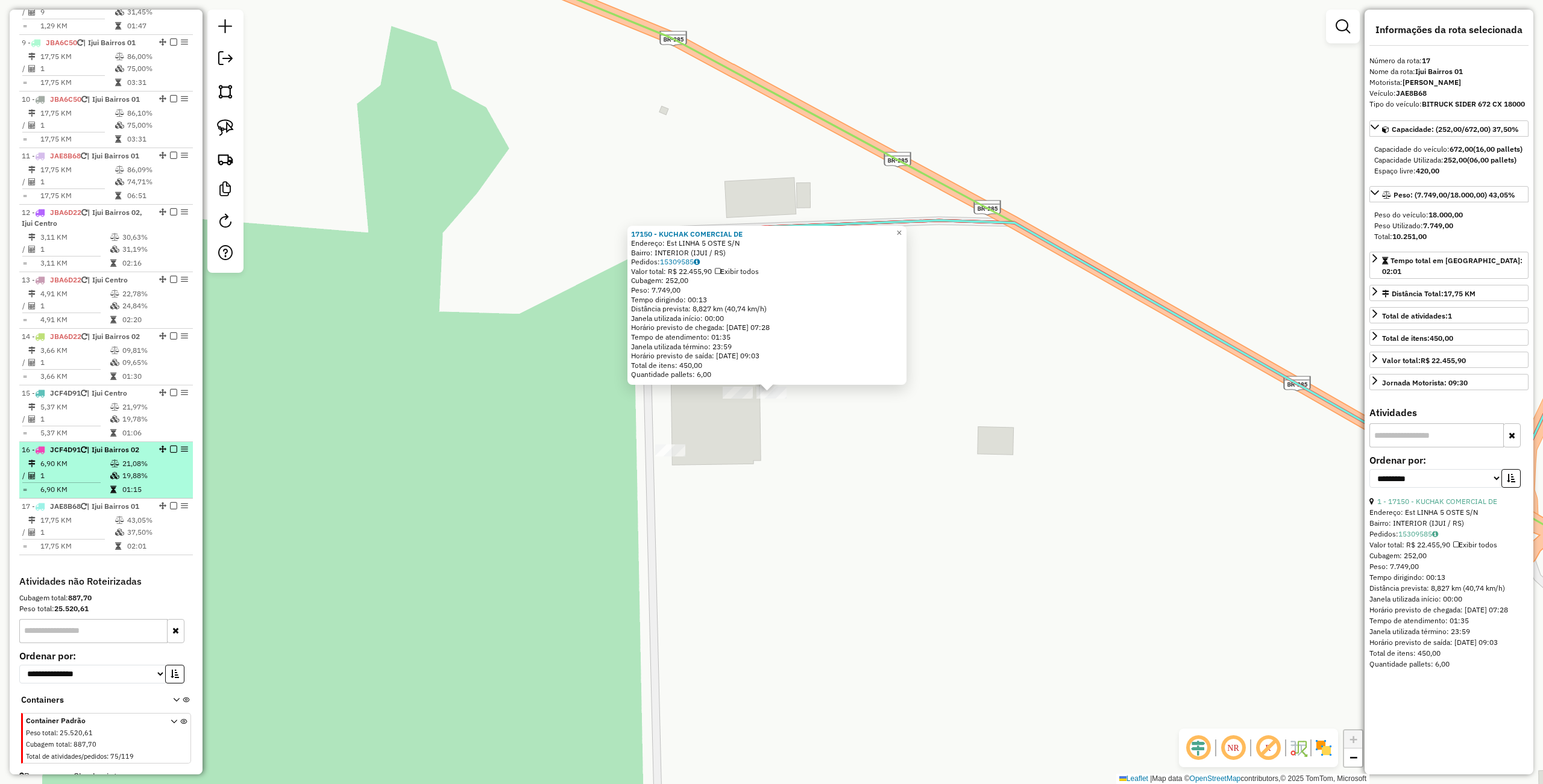
drag, startPoint x: 779, startPoint y: 528, endPoint x: 105, endPoint y: 439, distance: 679.9
click at [779, 528] on div "17150 - KUCHAK COMERCIAL DE Endereço: Est LINHA 5 OSTE S/N Bairro: INTERIOR (IJ…" at bounding box center [772, 392] width 1543 height 784
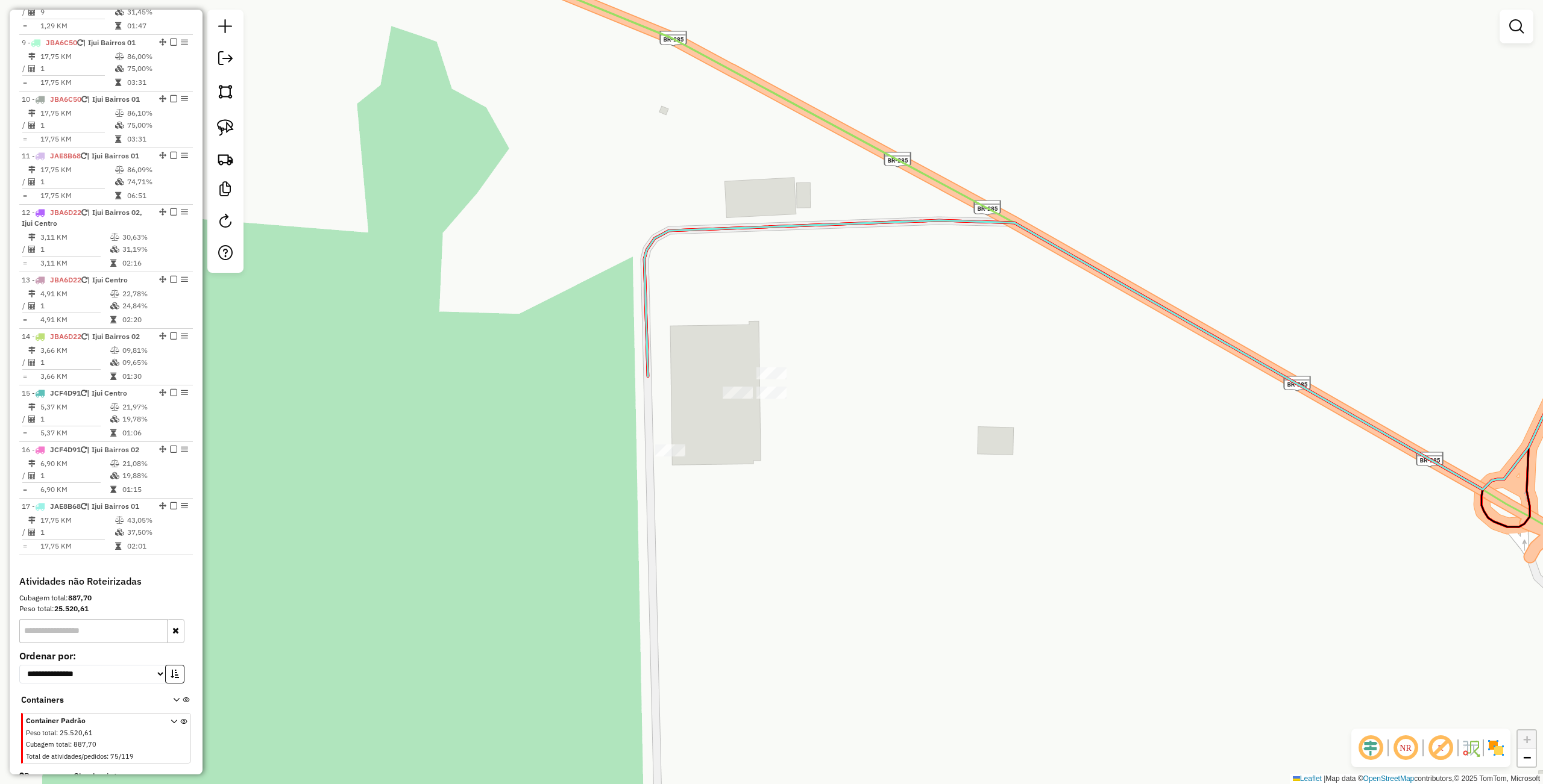
click at [965, 535] on div "Janela de atendimento Grade de atendimento Capacidade Transportadoras Veículos …" at bounding box center [772, 392] width 1543 height 784
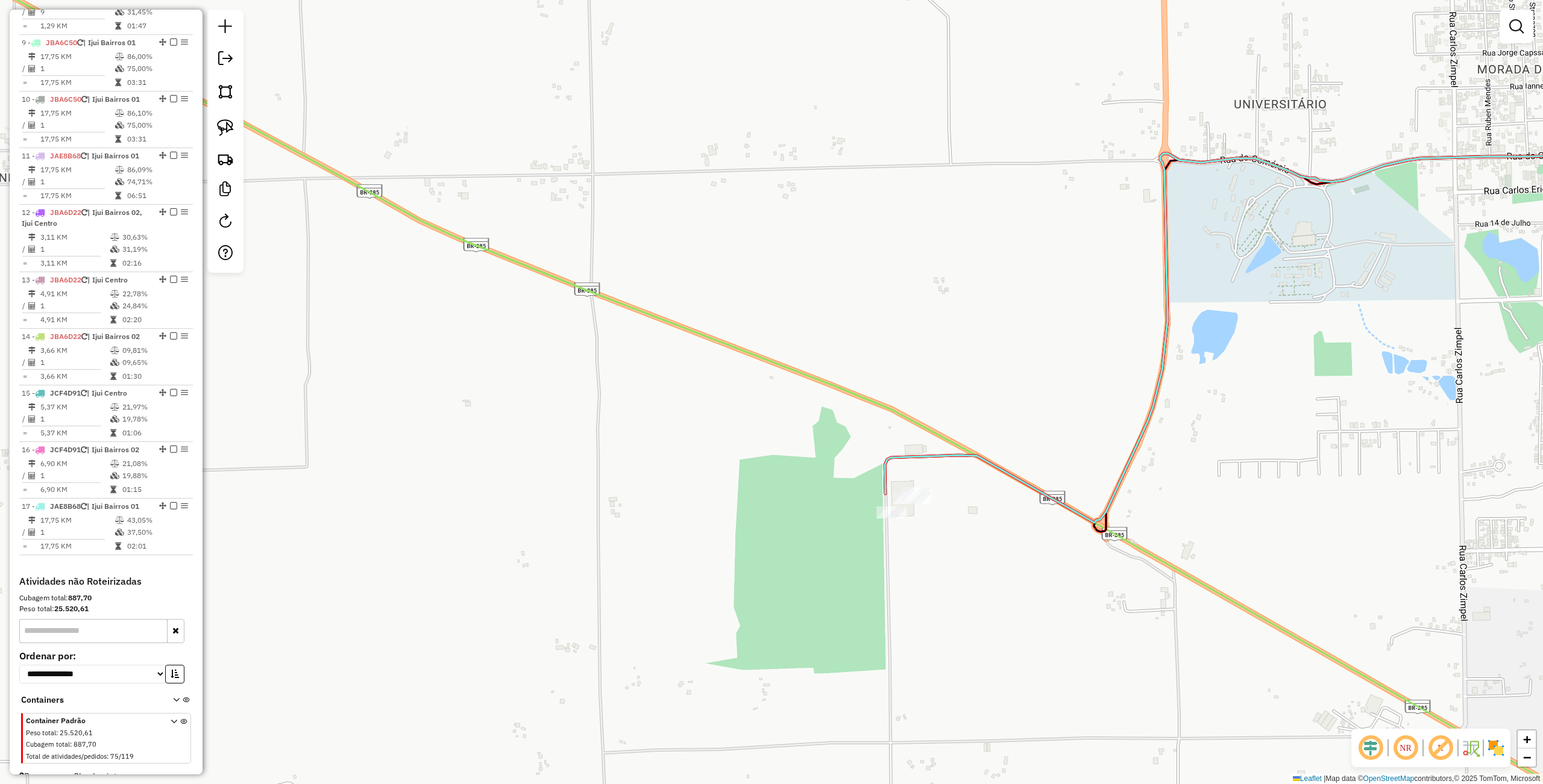
drag, startPoint x: 1264, startPoint y: 470, endPoint x: 699, endPoint y: 393, distance: 570.2
click at [743, 417] on div "Janela de atendimento Grade de atendimento Capacidade Transportadoras Veículos …" at bounding box center [772, 392] width 1543 height 784
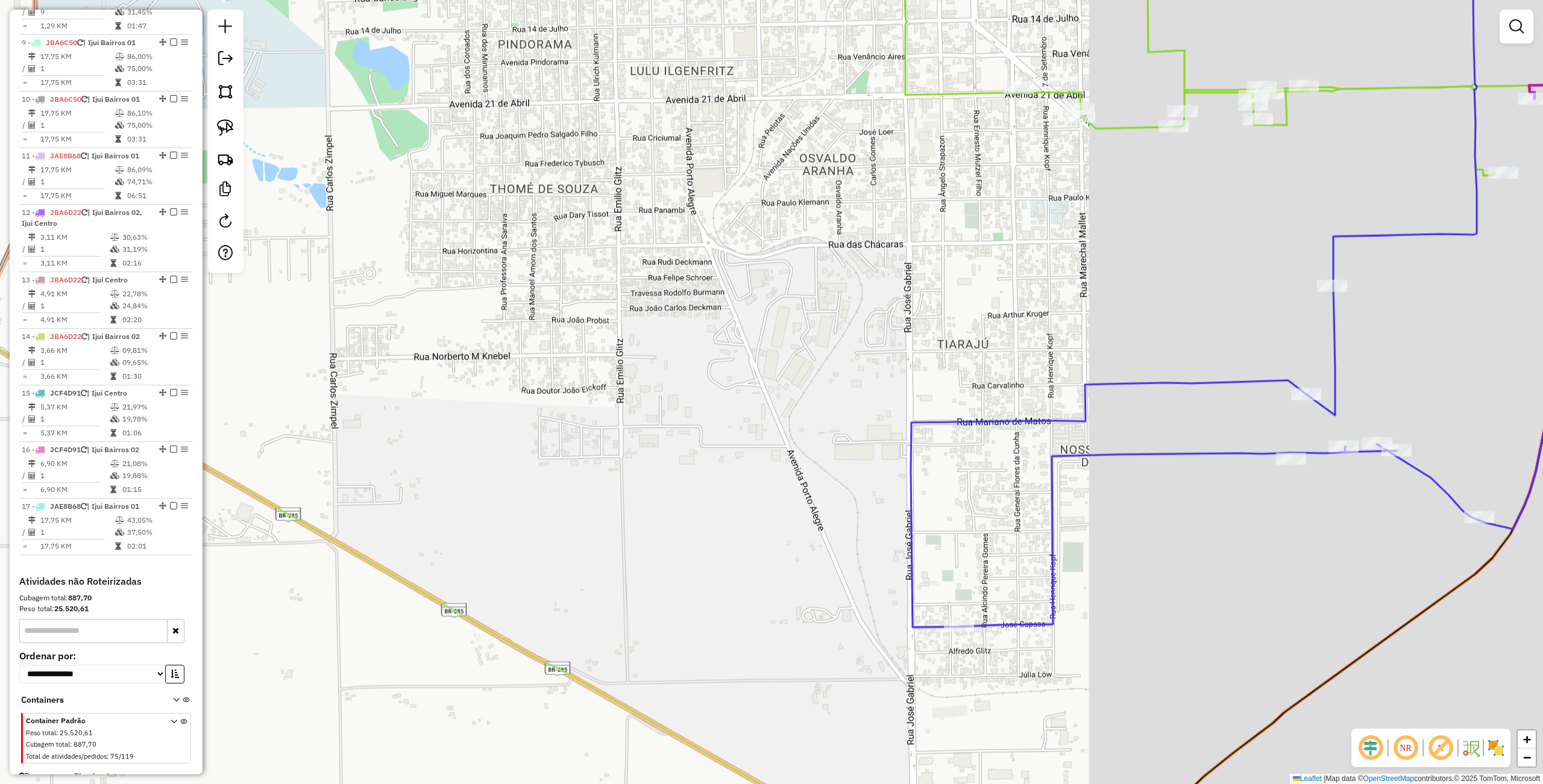
drag, startPoint x: 967, startPoint y: 391, endPoint x: 857, endPoint y: 439, distance: 120.0
click at [863, 444] on div "Janela de atendimento Grade de atendimento Capacidade Transportadoras Veículos …" at bounding box center [772, 392] width 1543 height 784
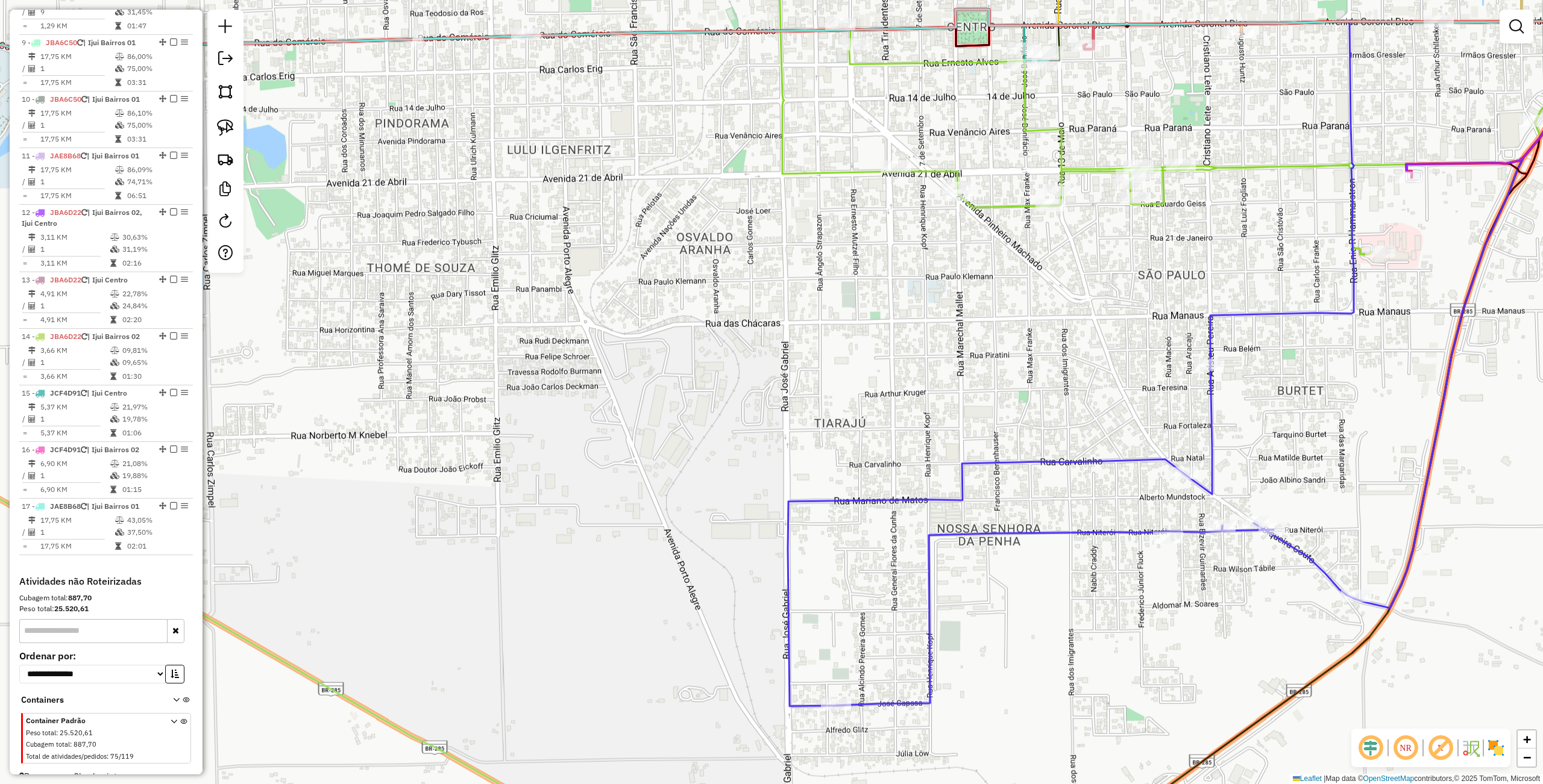
drag, startPoint x: 958, startPoint y: 408, endPoint x: 793, endPoint y: 542, distance: 212.6
click at [797, 553] on div "Janela de atendimento Grade de atendimento Capacidade Transportadoras Veículos …" at bounding box center [772, 392] width 1543 height 784
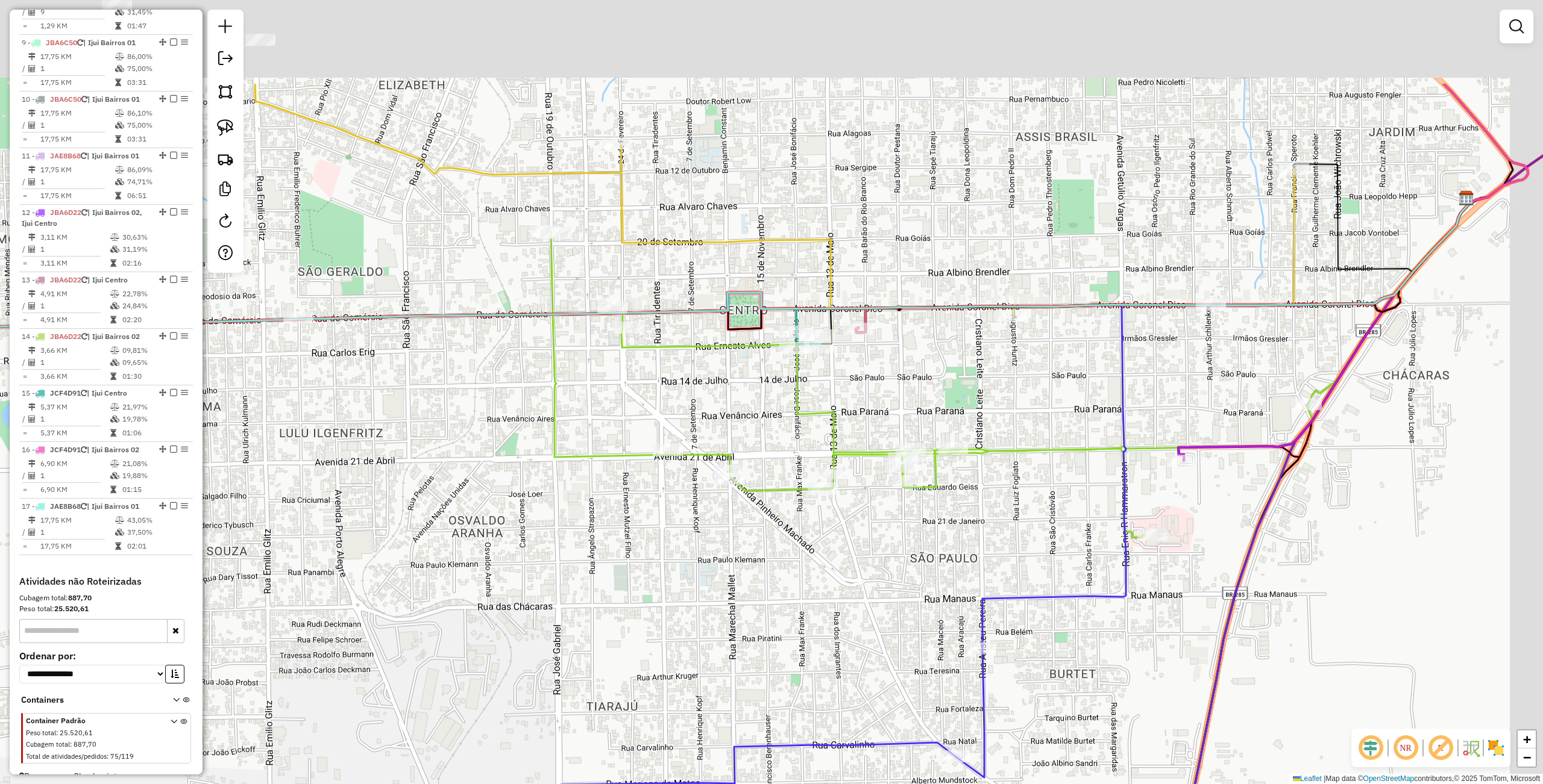
drag, startPoint x: 849, startPoint y: 461, endPoint x: 761, endPoint y: 623, distance: 184.4
click at [761, 623] on div "Janela de atendimento Grade de atendimento Capacidade Transportadoras Veículos …" at bounding box center [772, 392] width 1543 height 784
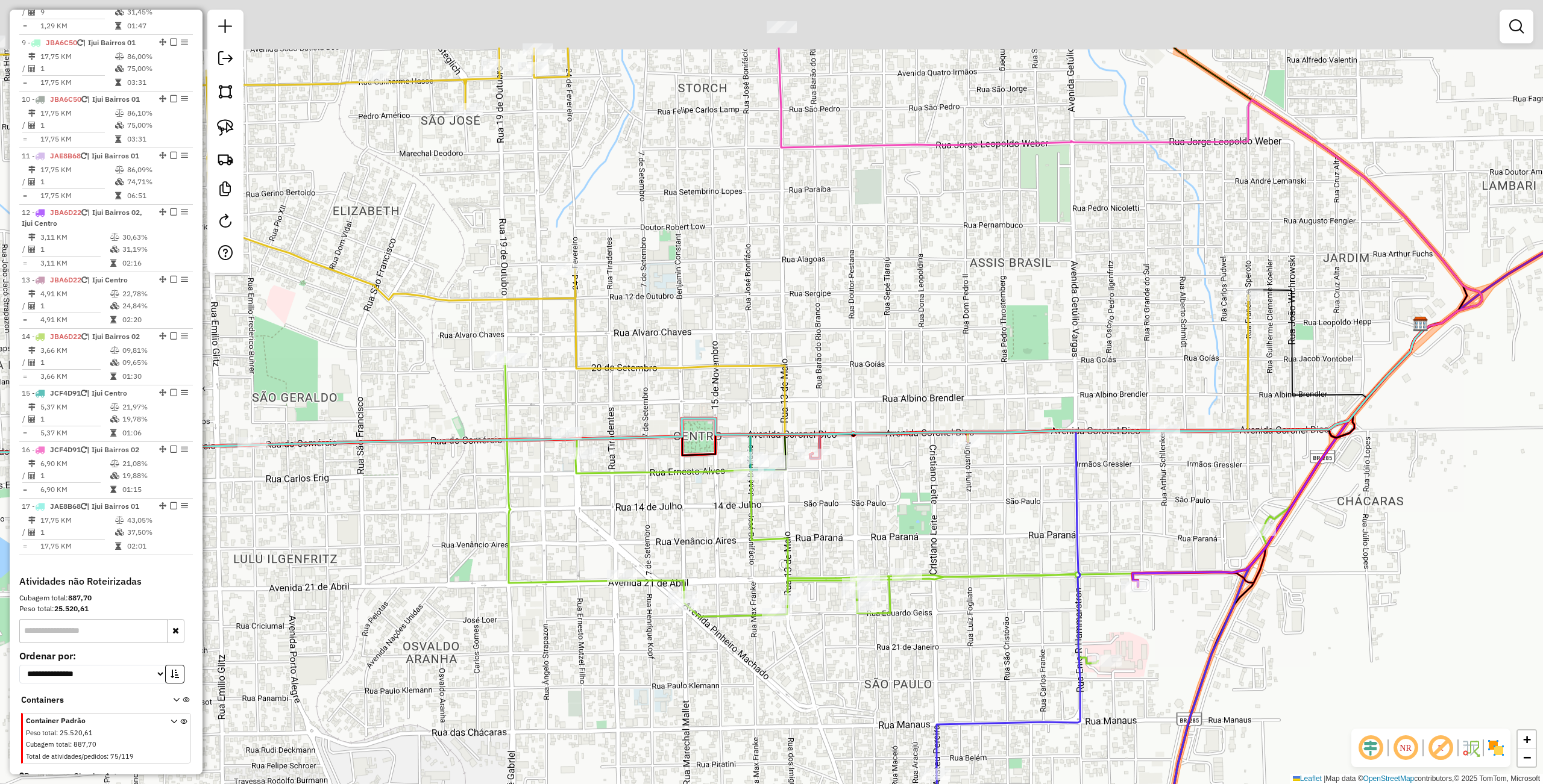
drag, startPoint x: 840, startPoint y: 405, endPoint x: 789, endPoint y: 516, distance: 122.2
click at [789, 516] on div "Janela de atendimento Grade de atendimento Capacidade Transportadoras Veículos …" at bounding box center [772, 392] width 1543 height 784
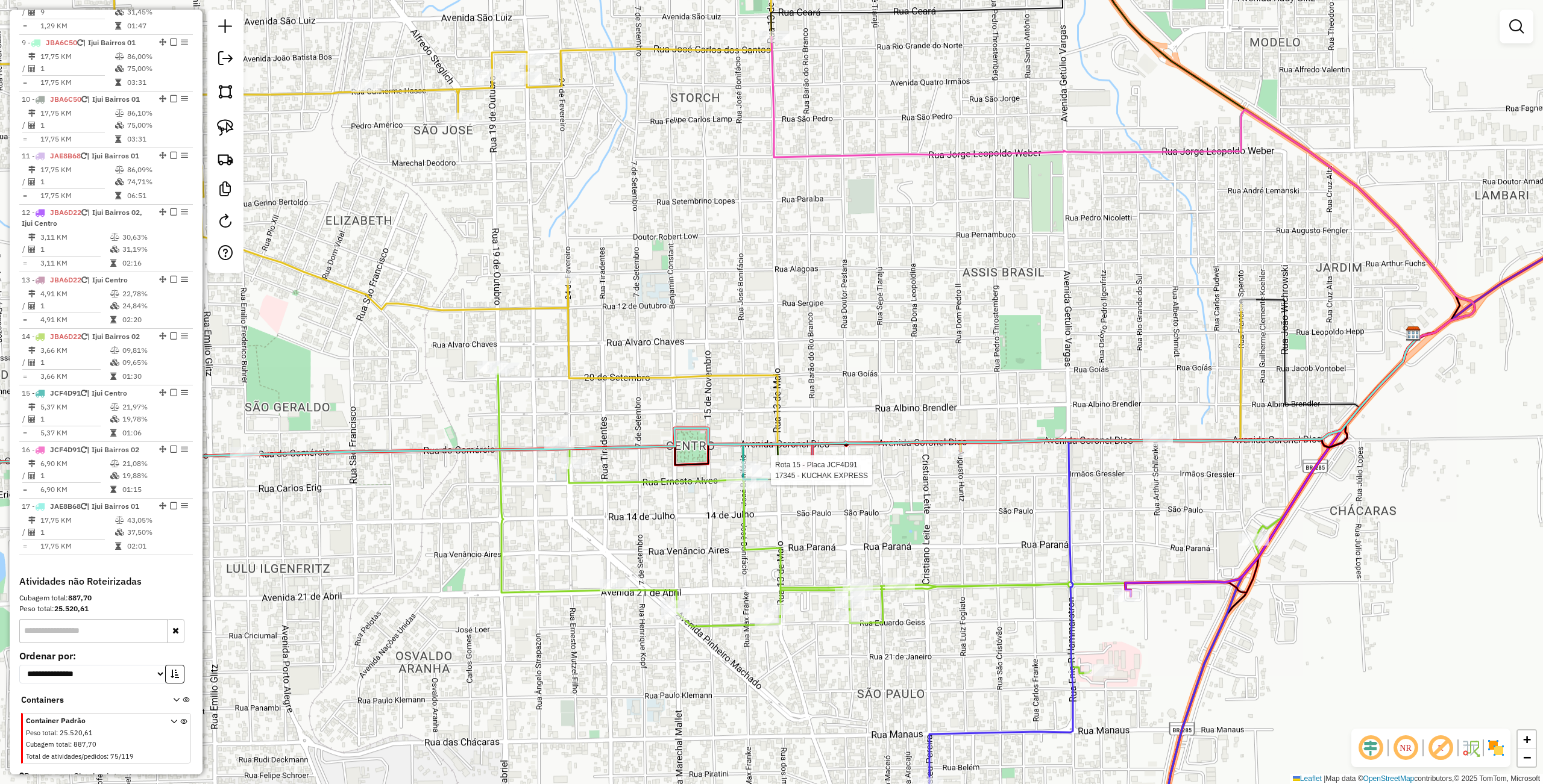
select select "**********"
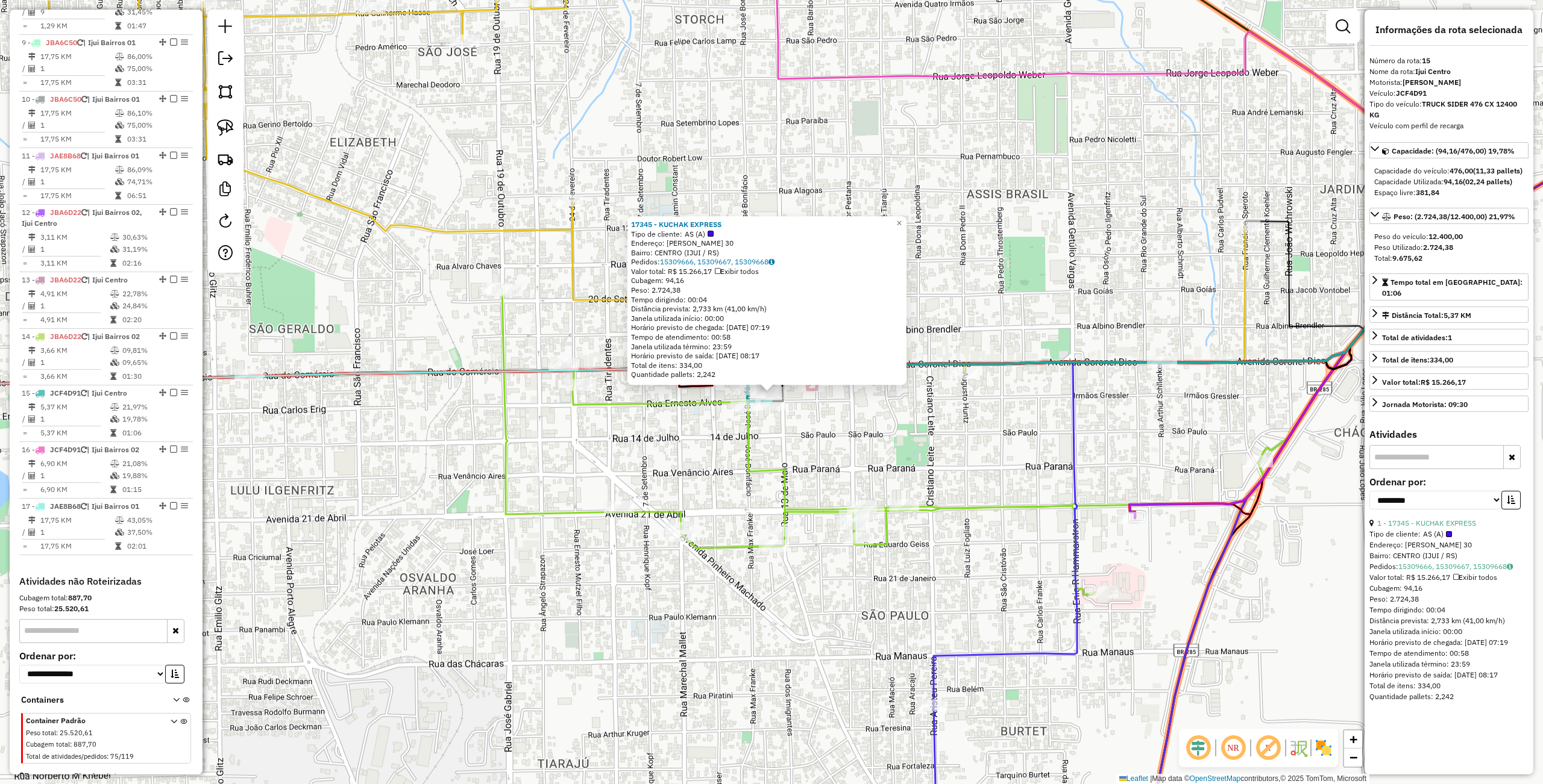
click at [825, 158] on div "Rota 15 - Placa JCF4D91 17345 - KUCHAK EXPRESS 17345 - KUCHAK EXPRESS Tipo de c…" at bounding box center [772, 392] width 1543 height 784
click at [832, 353] on div "Rota 15 - Placa JCF4D91 17345 - KUCHAK EXPRESS 17345 - KUCHAK EXPRESS Tipo de c…" at bounding box center [772, 392] width 1543 height 784
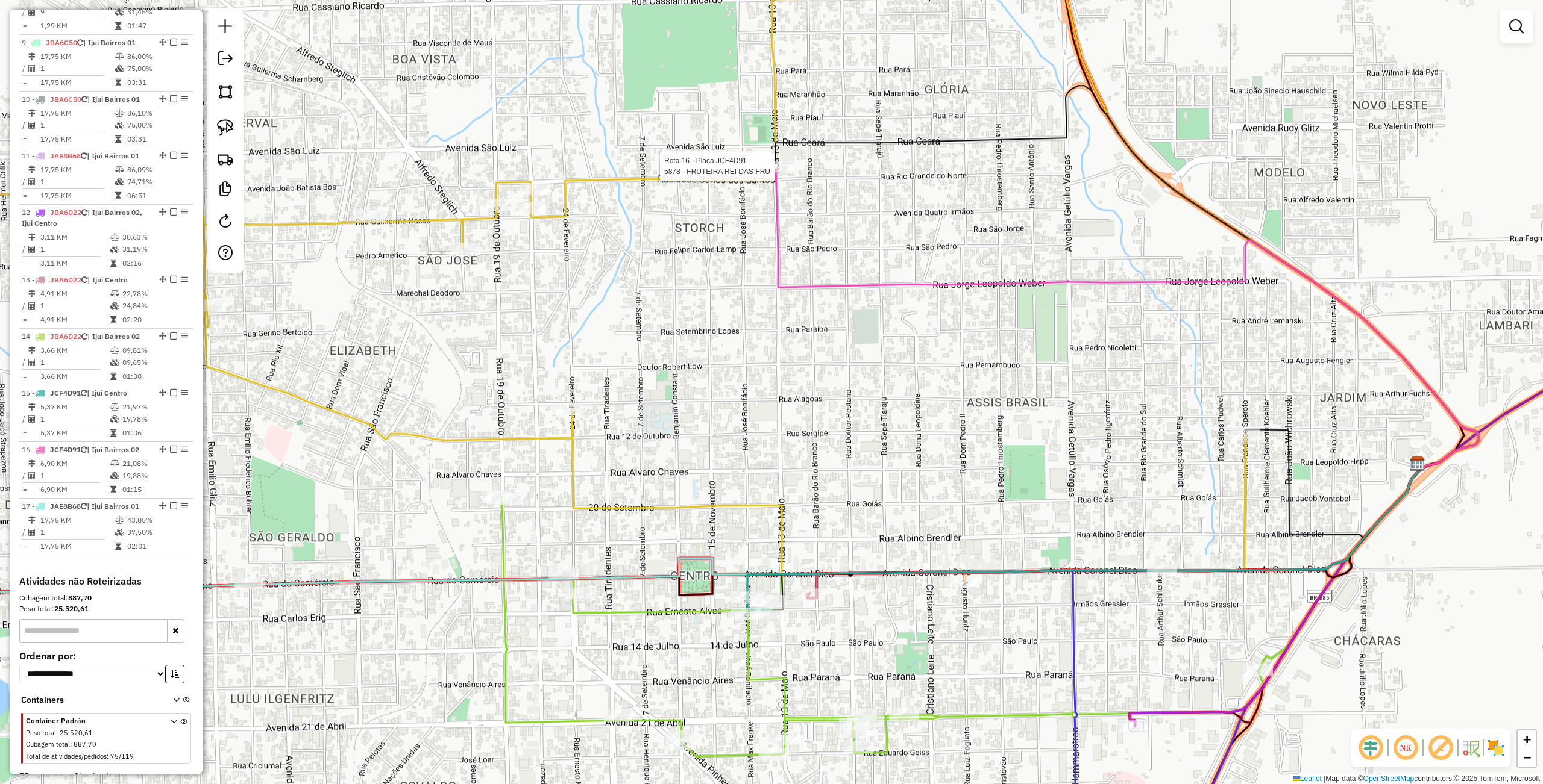
select select "**********"
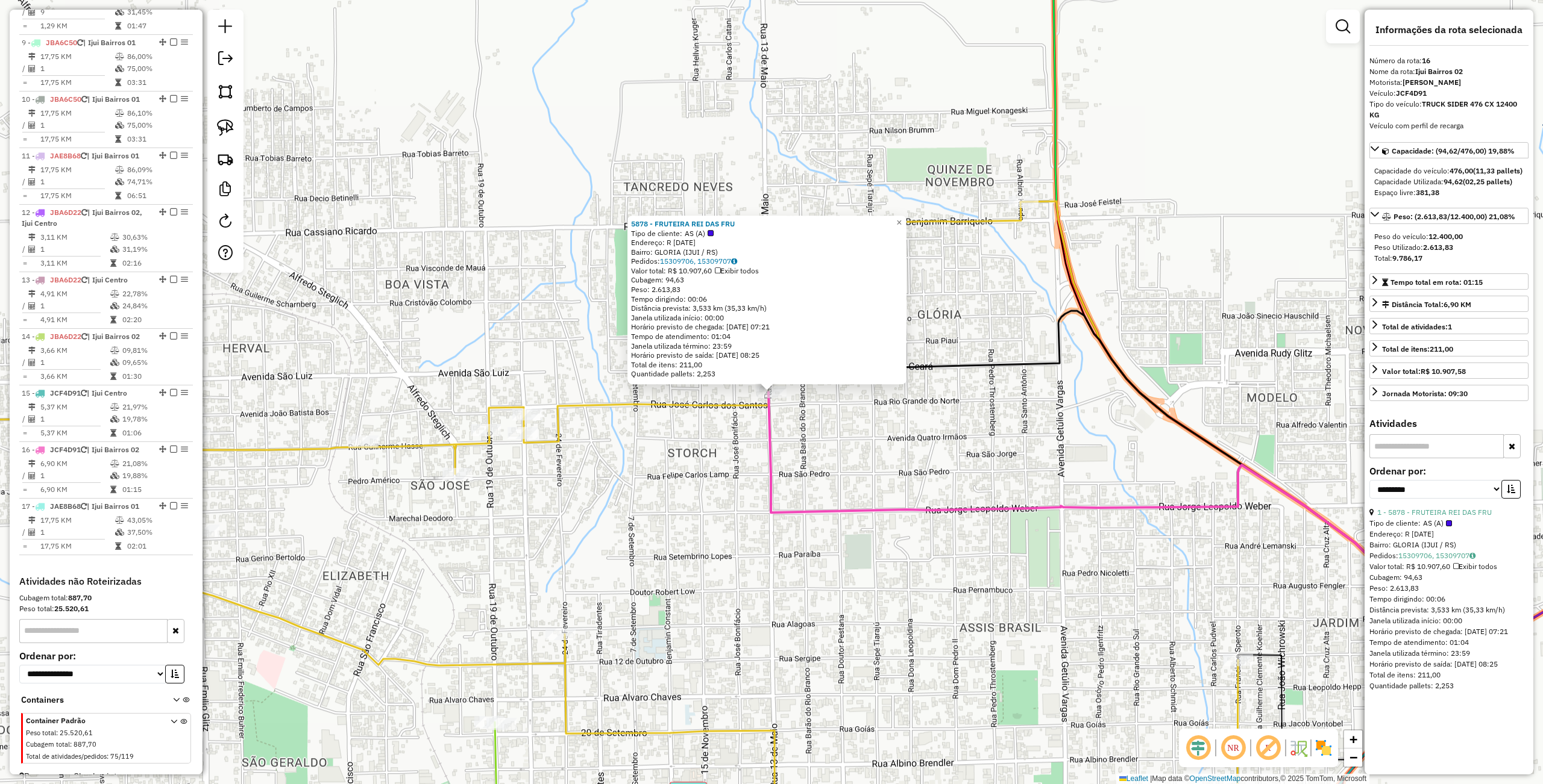
click at [825, 574] on div "5878 - FRUTEIRA REI DAS FRU Tipo de cliente: AS (A) Endereço: R 13 DE MAIO 1600…" at bounding box center [772, 392] width 1543 height 784
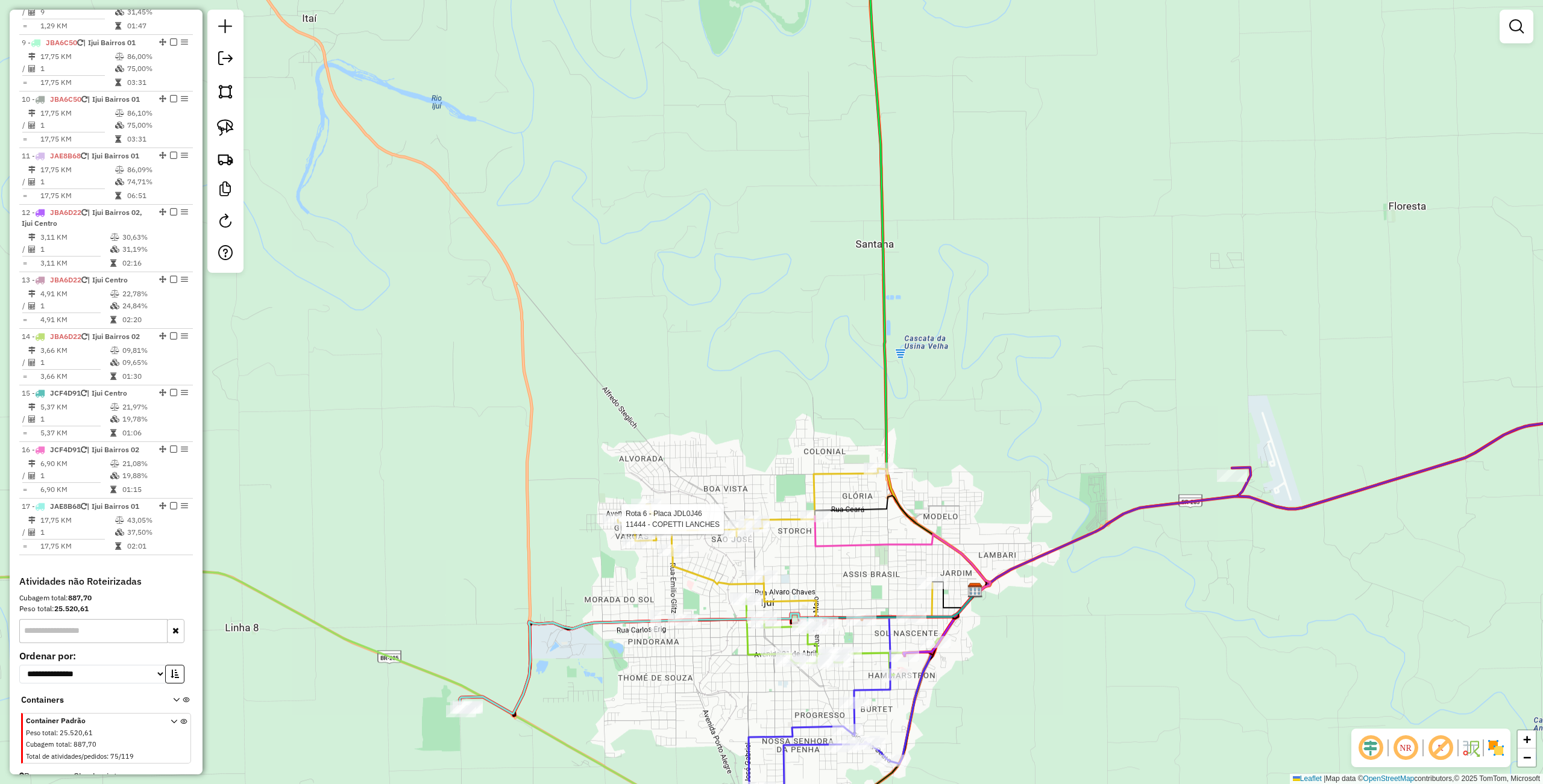
select select "**********"
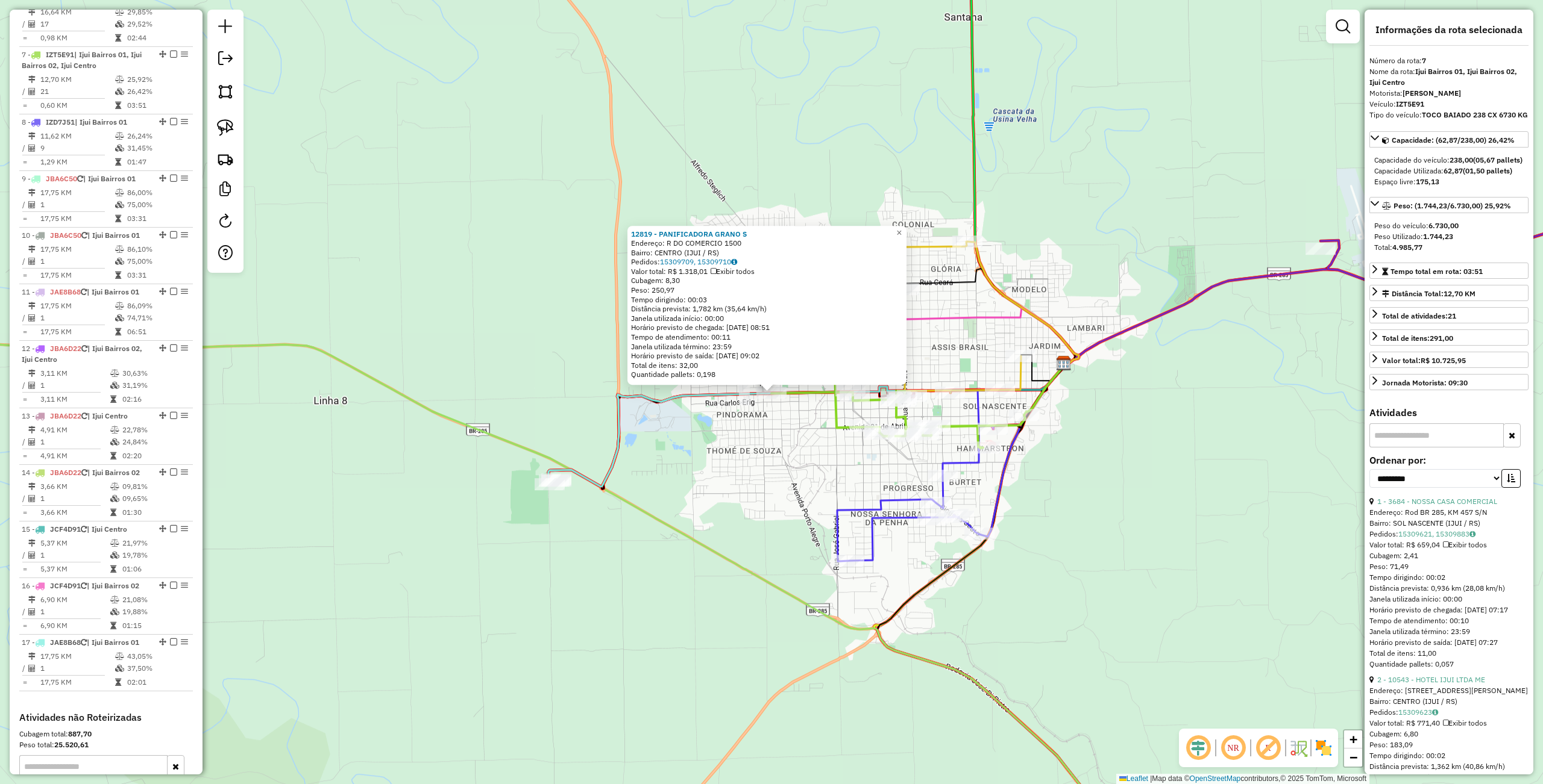
scroll to position [861, 0]
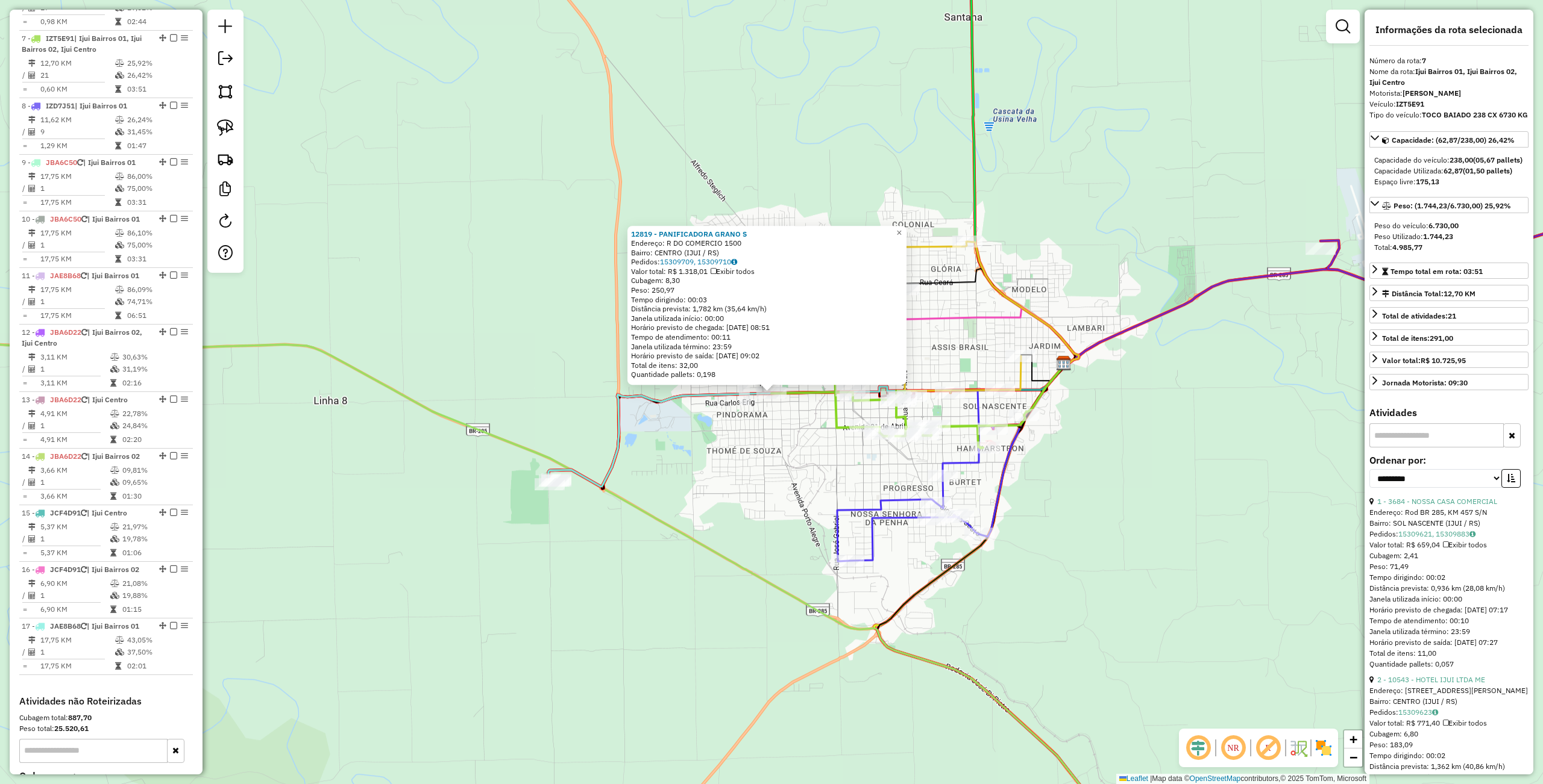
click at [1077, 519] on div "12819 - PANIFICADORA GRANO S Endereço: R DO COMERCIO 1500 Bairro: CENTRO (IJUI …" at bounding box center [772, 392] width 1543 height 784
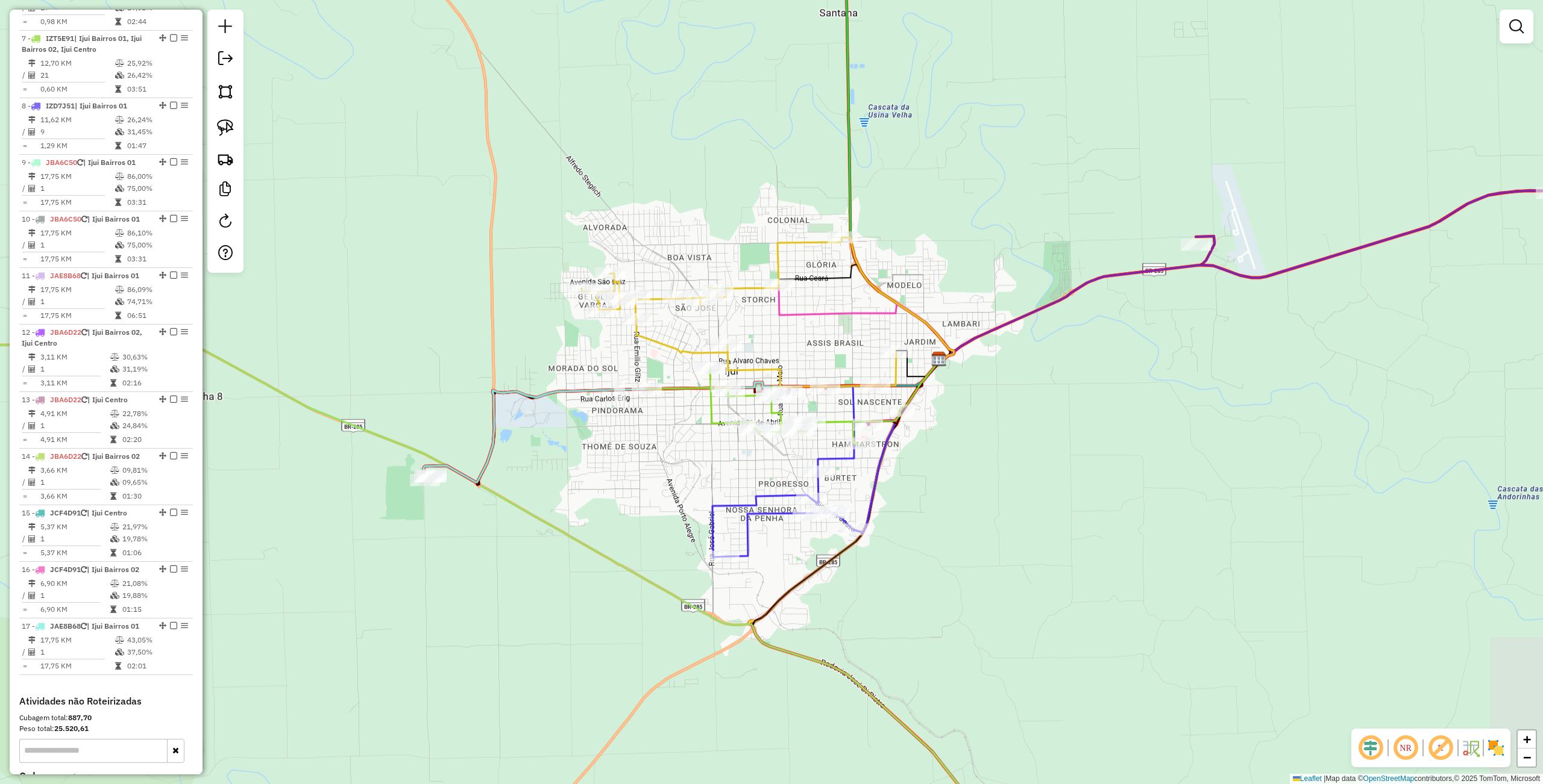
drag, startPoint x: 1099, startPoint y: 475, endPoint x: 849, endPoint y: 450, distance: 251.2
click at [857, 453] on div "Janela de atendimento Grade de atendimento Capacidade Transportadoras Veículos …" at bounding box center [772, 392] width 1543 height 784
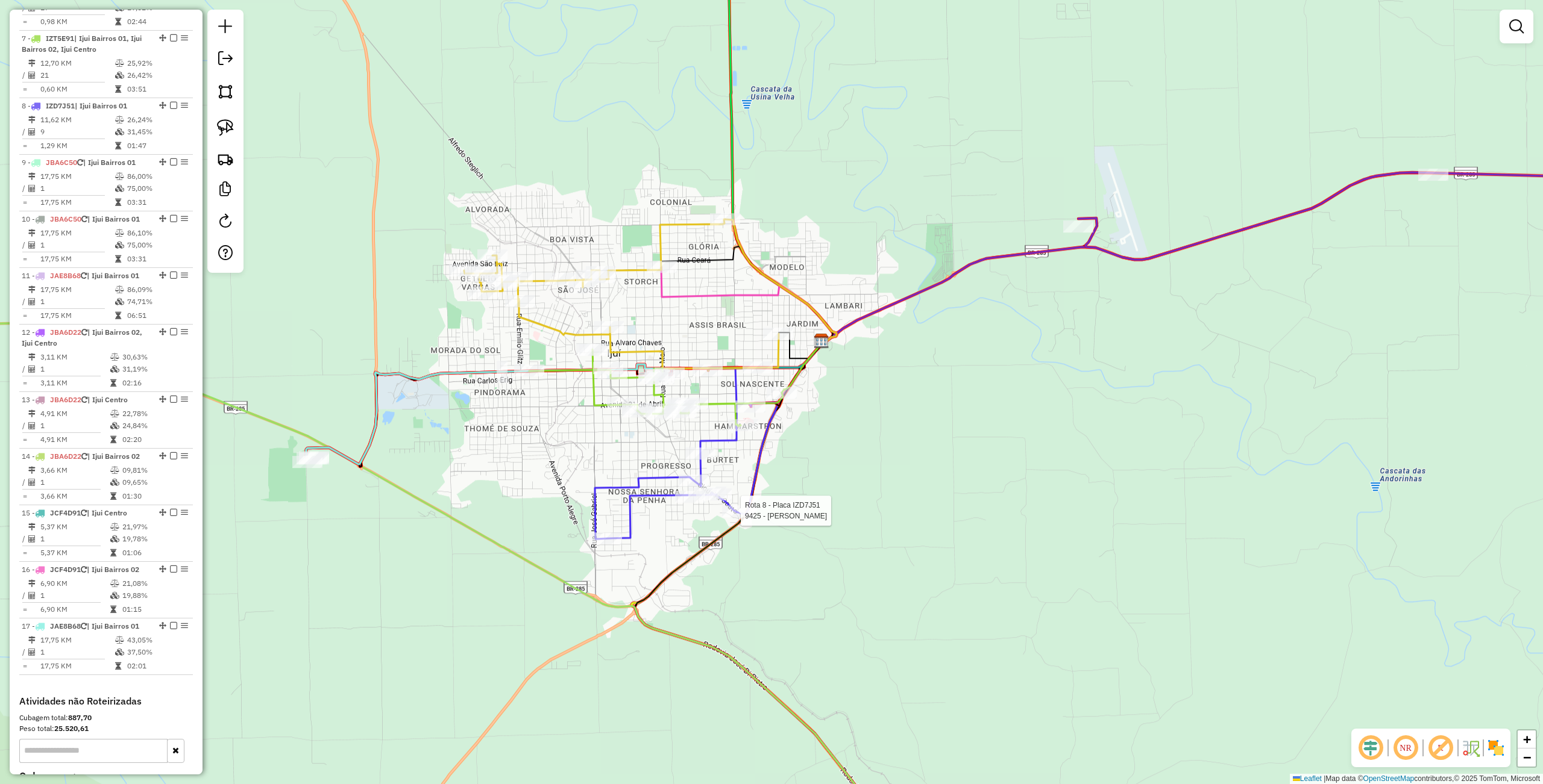
click at [728, 517] on div at bounding box center [737, 511] width 30 height 12
select select "**********"
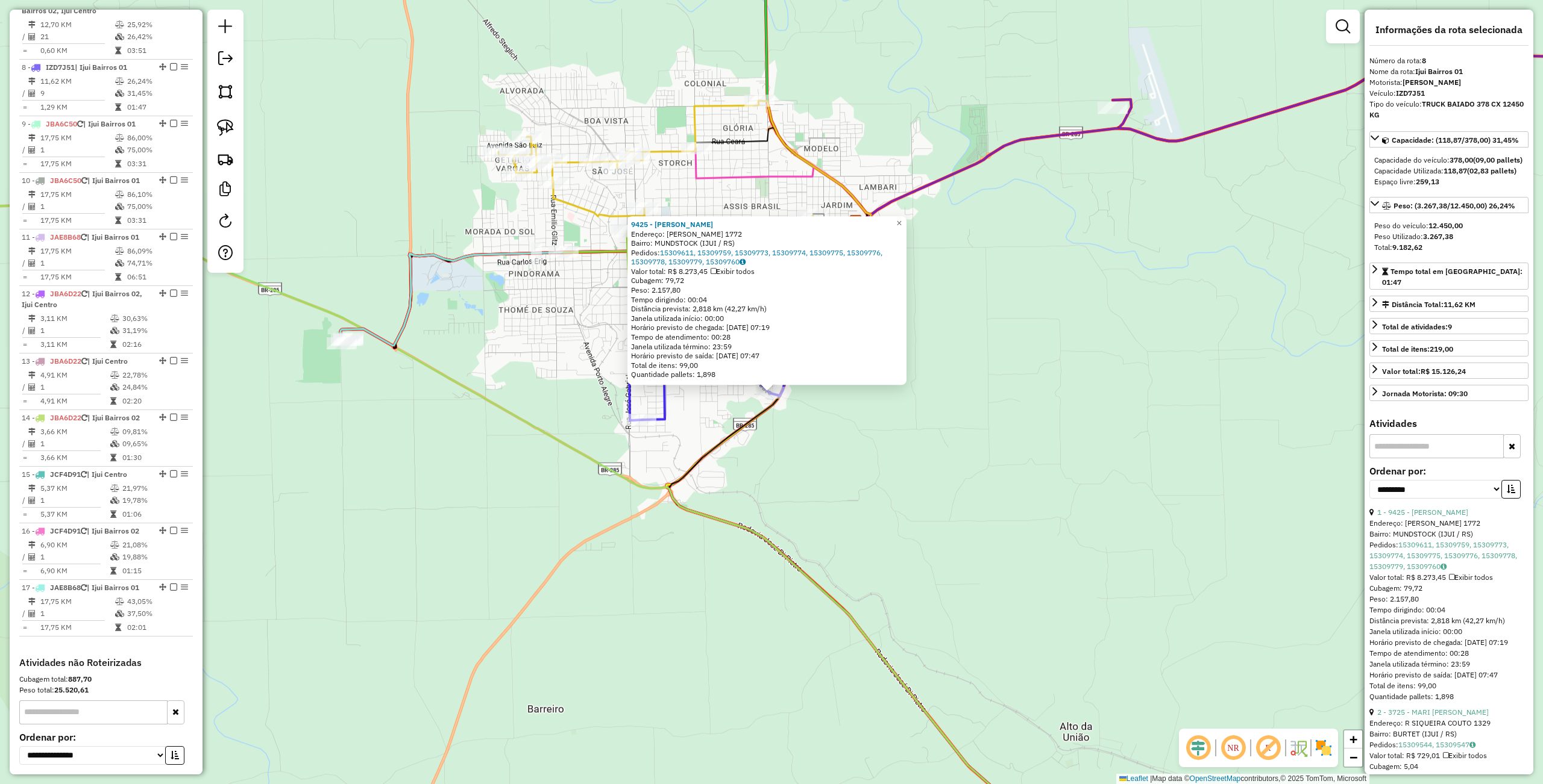
scroll to position [928, 0]
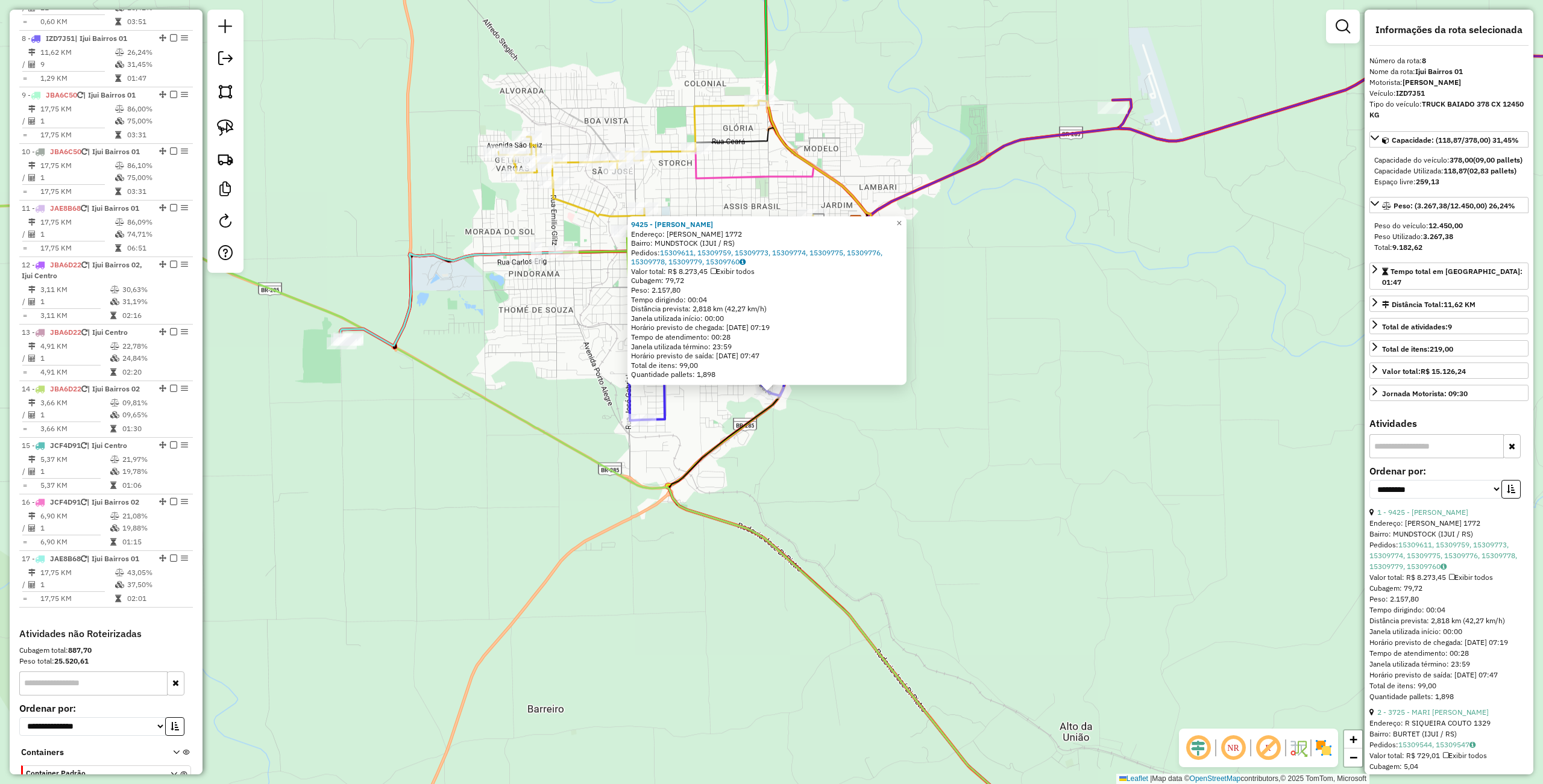
click at [815, 603] on div "9425 - [PERSON_NAME]: R SIQUEIRA COUTO 1772 Bairro: [GEOGRAPHIC_DATA] (IJUI / […" at bounding box center [772, 392] width 1543 height 784
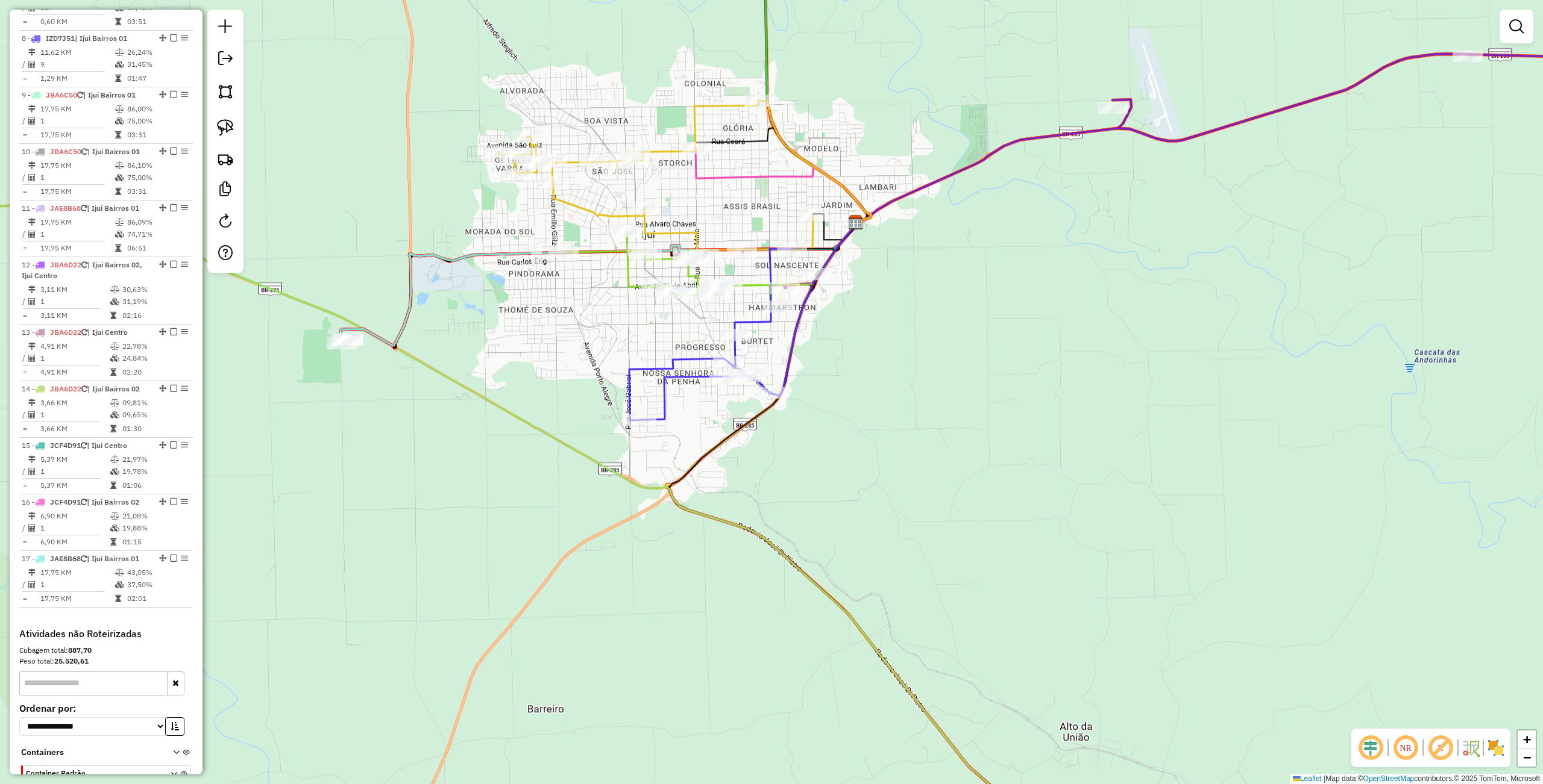
drag, startPoint x: 987, startPoint y: 550, endPoint x: 794, endPoint y: 552, distance: 193.0
click at [779, 581] on div "Janela de atendimento Grade de atendimento Capacidade Transportadoras Veículos …" at bounding box center [772, 392] width 1543 height 784
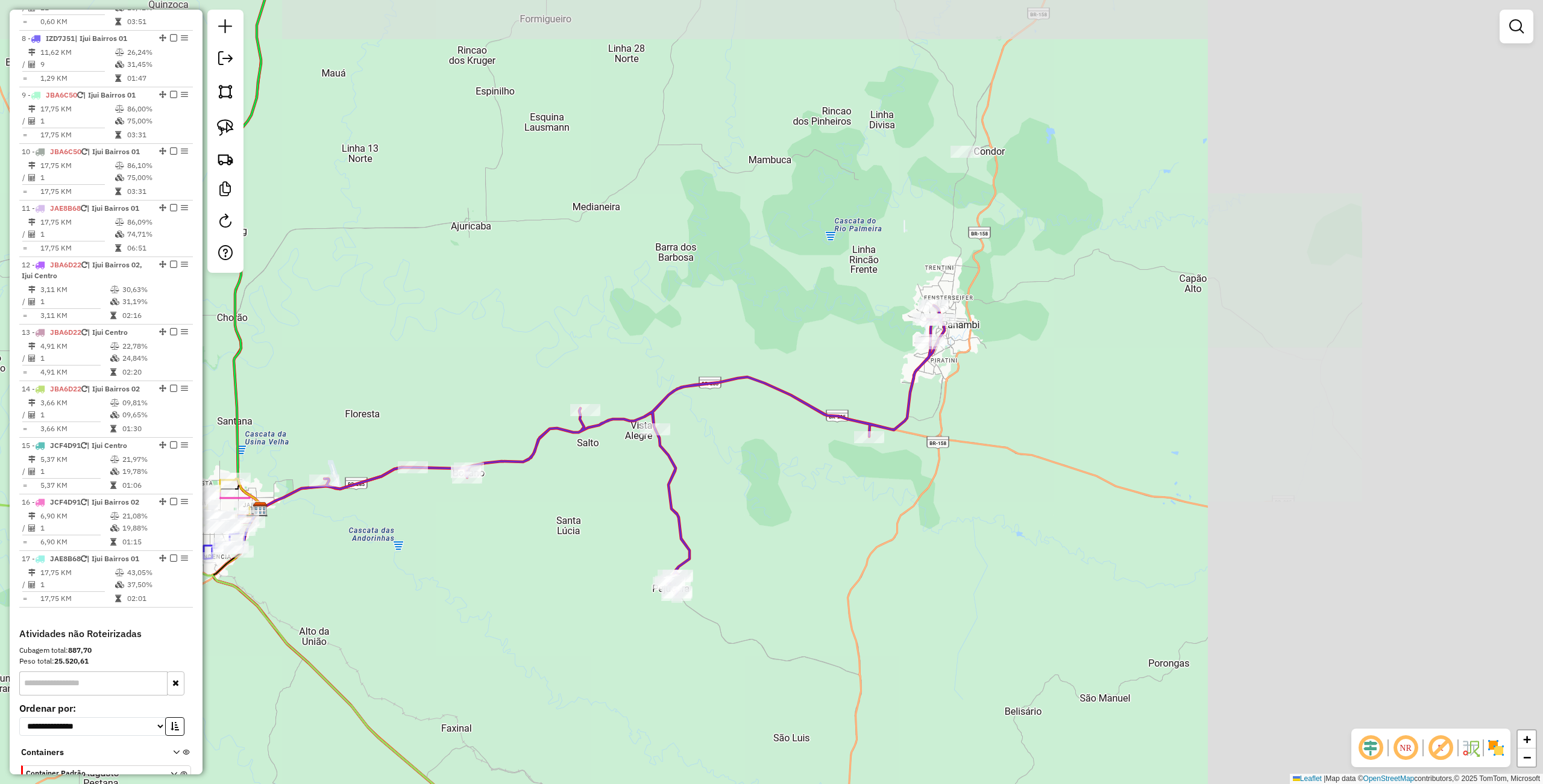
drag, startPoint x: 1134, startPoint y: 268, endPoint x: 589, endPoint y: 330, distance: 548.5
click at [606, 325] on div "Janela de atendimento Grade de atendimento Capacidade Transportadoras Veículos …" at bounding box center [772, 392] width 1543 height 784
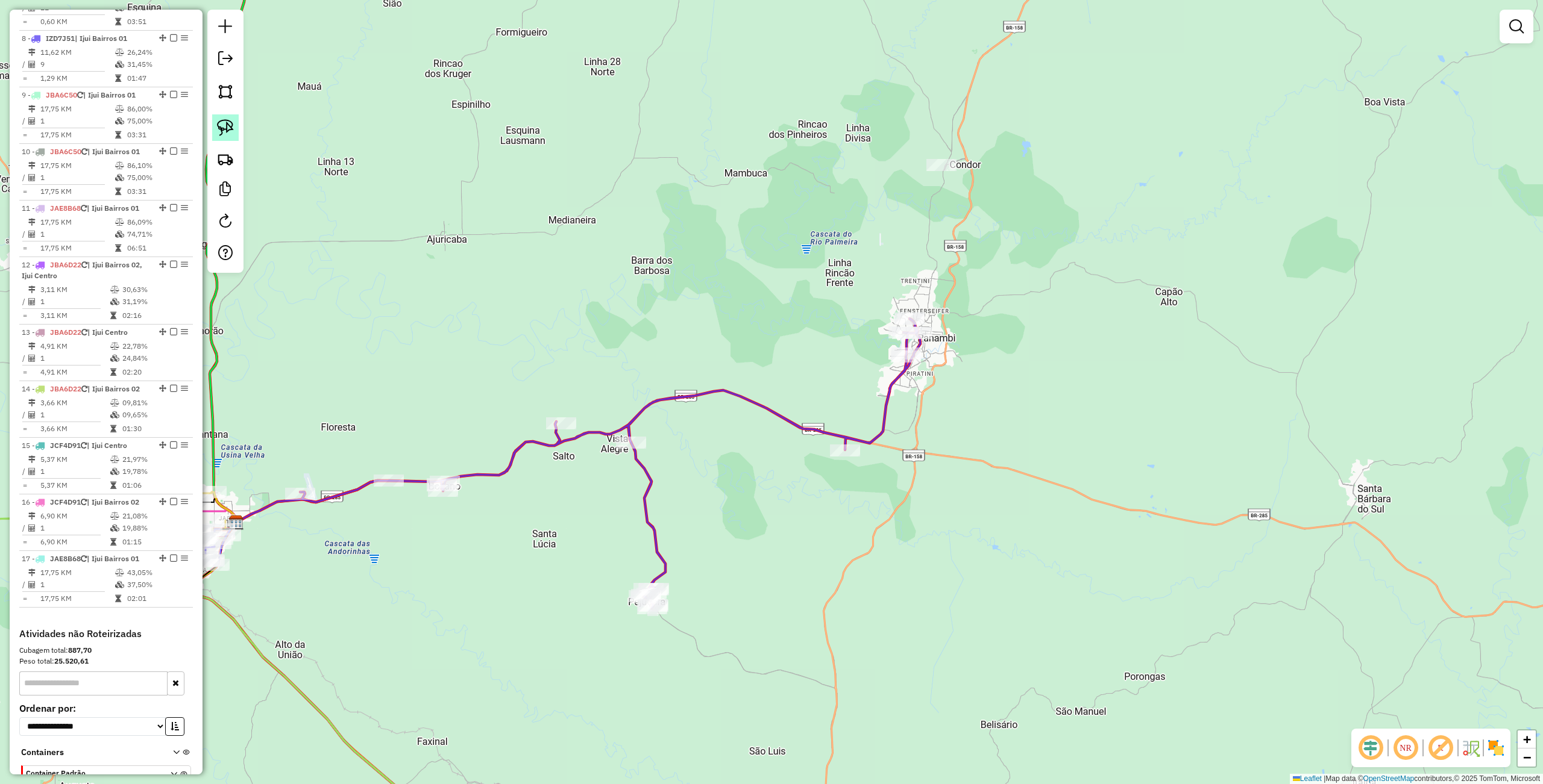
click at [234, 123] on link at bounding box center [225, 127] width 27 height 27
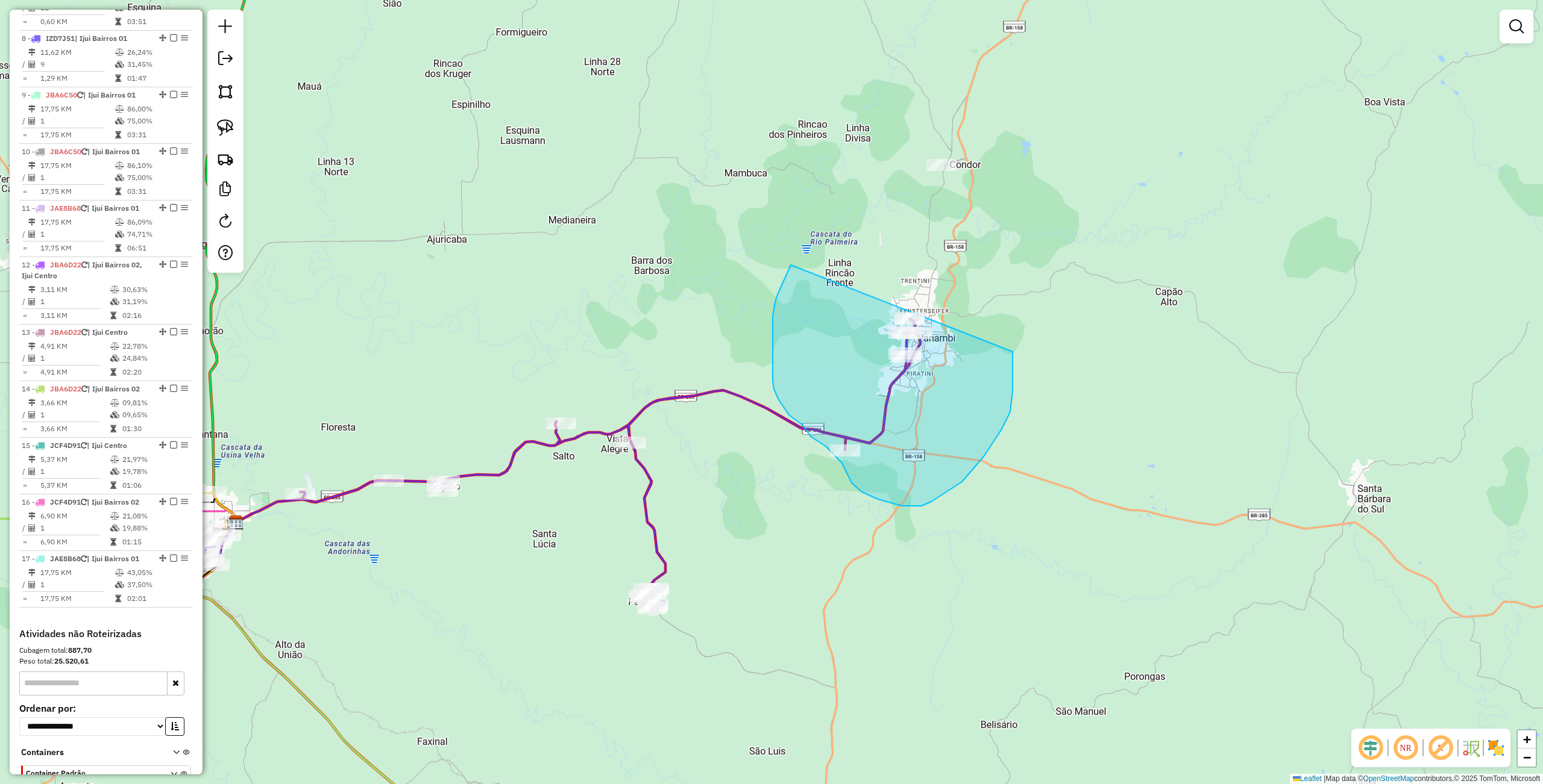
drag, startPoint x: 788, startPoint y: 270, endPoint x: 1013, endPoint y: 329, distance: 232.6
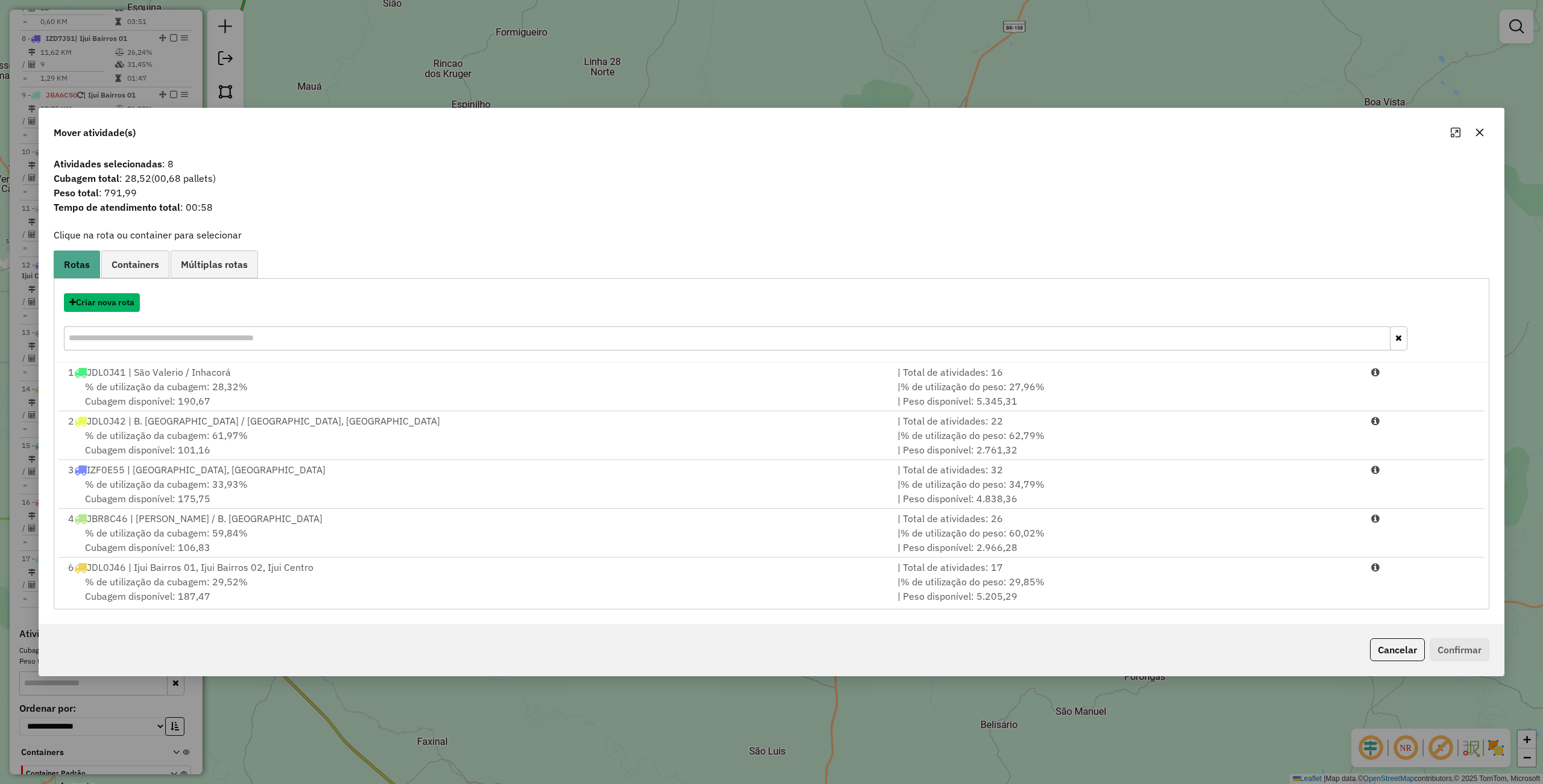
click at [119, 307] on button "Criar nova rota" at bounding box center [102, 303] width 76 height 19
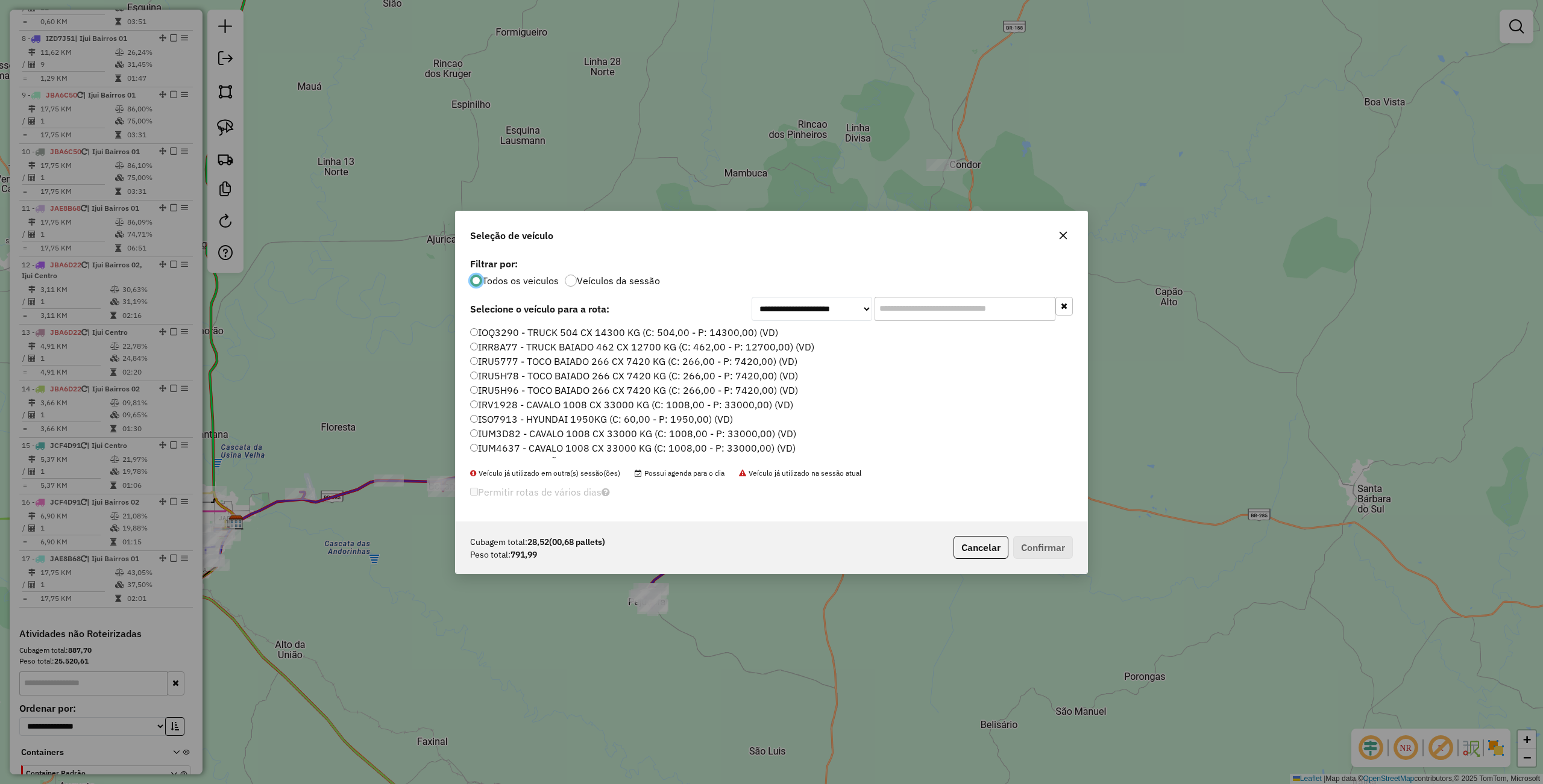
scroll to position [6, 4]
click at [489, 415] on label "ISO7913 - HYUNDAI 1950KG (C: 60,00 - P: 1950,00) (VD)" at bounding box center [601, 419] width 263 height 14
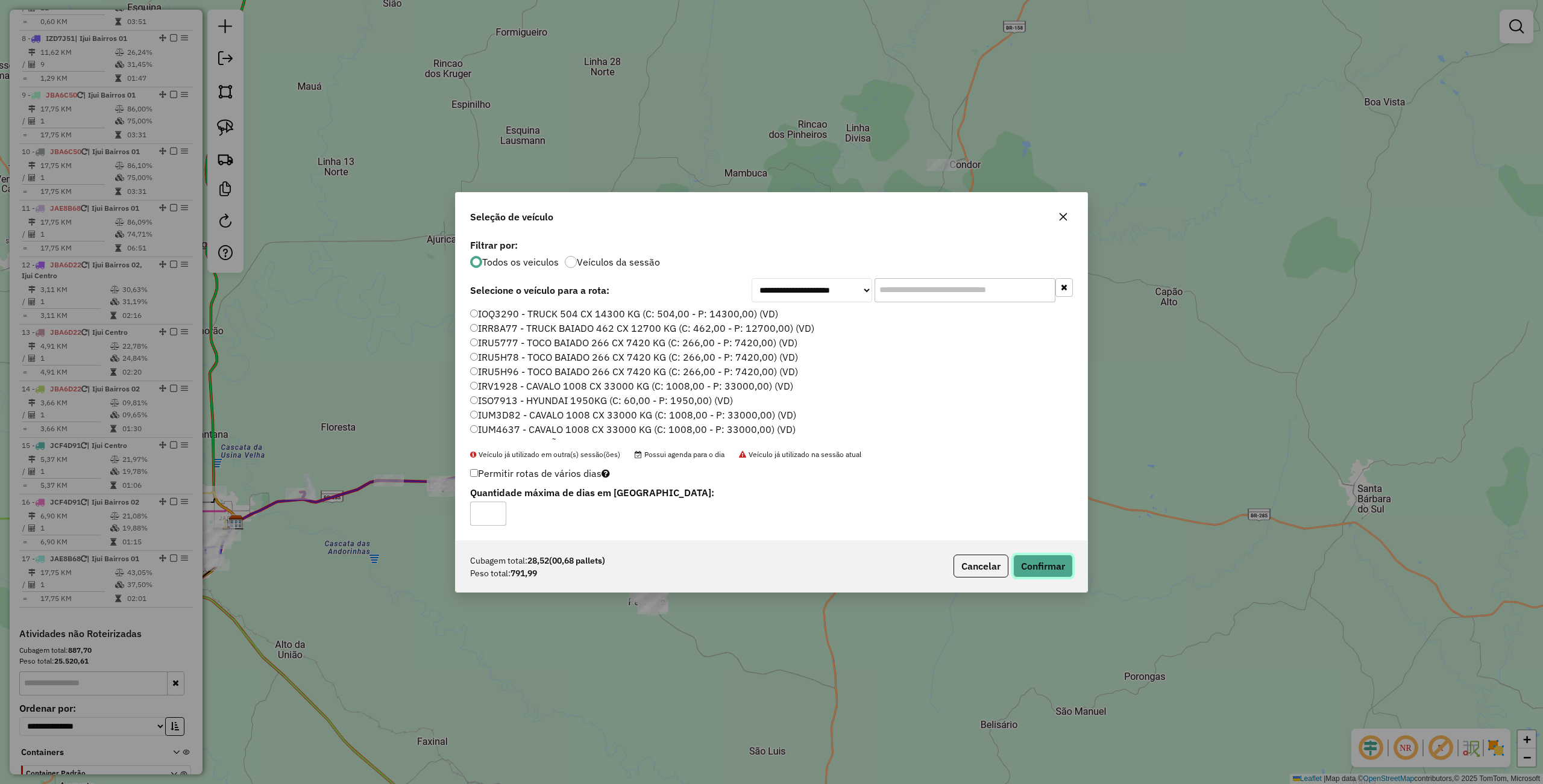
click at [1038, 562] on button "Confirmar" at bounding box center [1043, 566] width 60 height 23
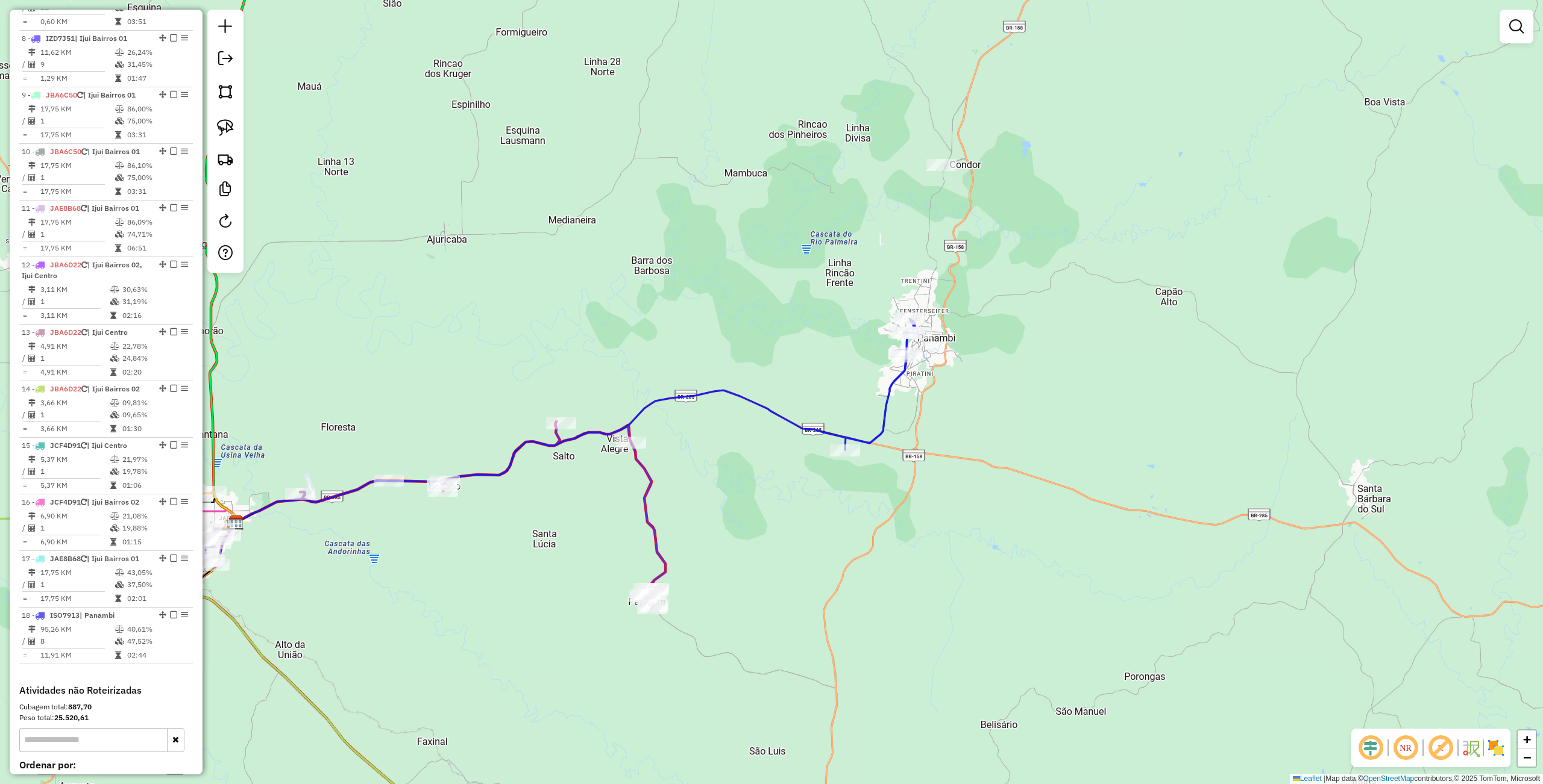
click at [857, 557] on div "Janela de atendimento Grade de atendimento Capacidade Transportadoras Veículos …" at bounding box center [772, 392] width 1543 height 784
click at [890, 544] on div "Janela de atendimento Grade de atendimento Capacidade Transportadoras Veículos …" at bounding box center [772, 392] width 1543 height 784
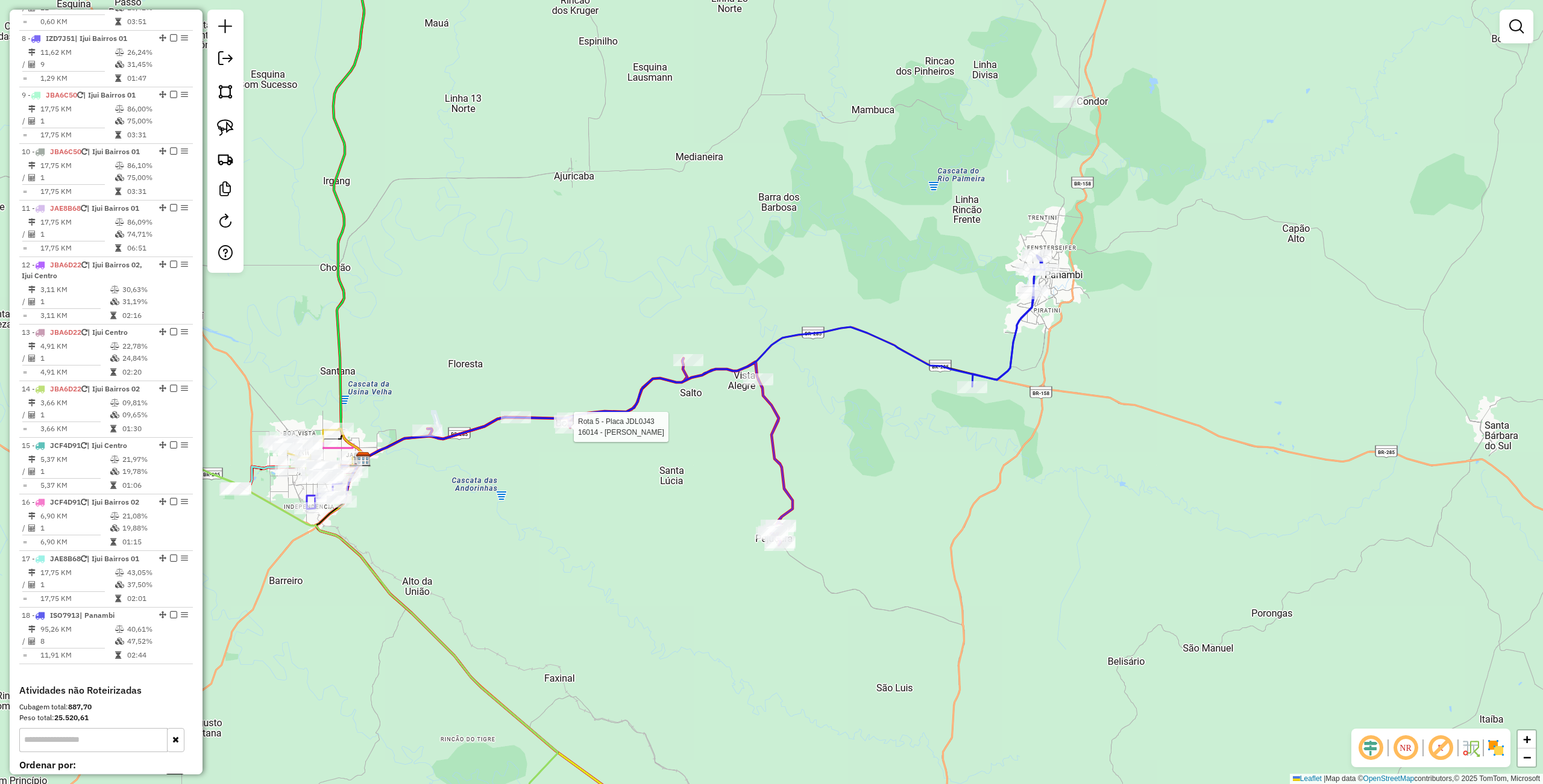
select select "**********"
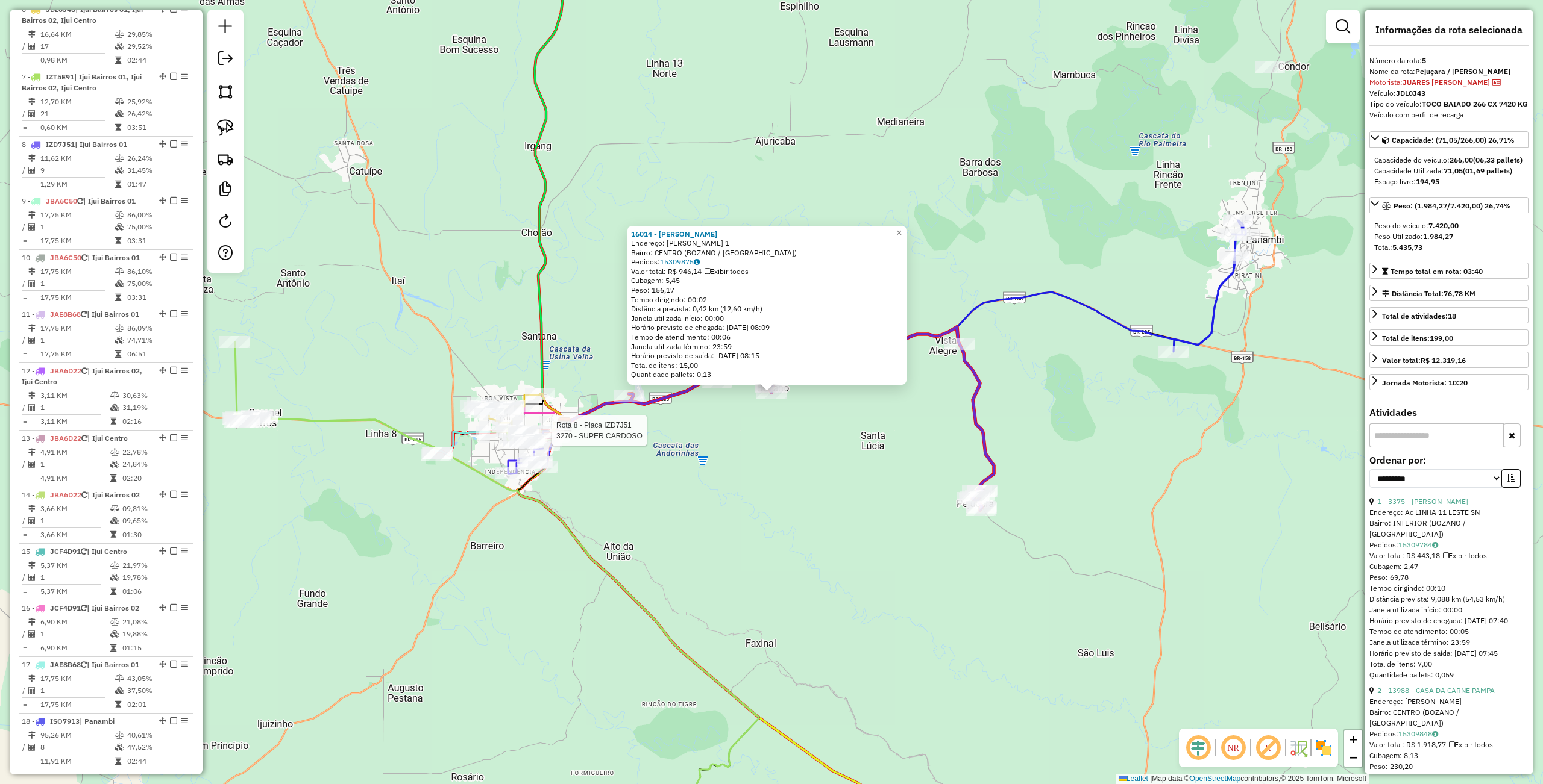
scroll to position [736, 0]
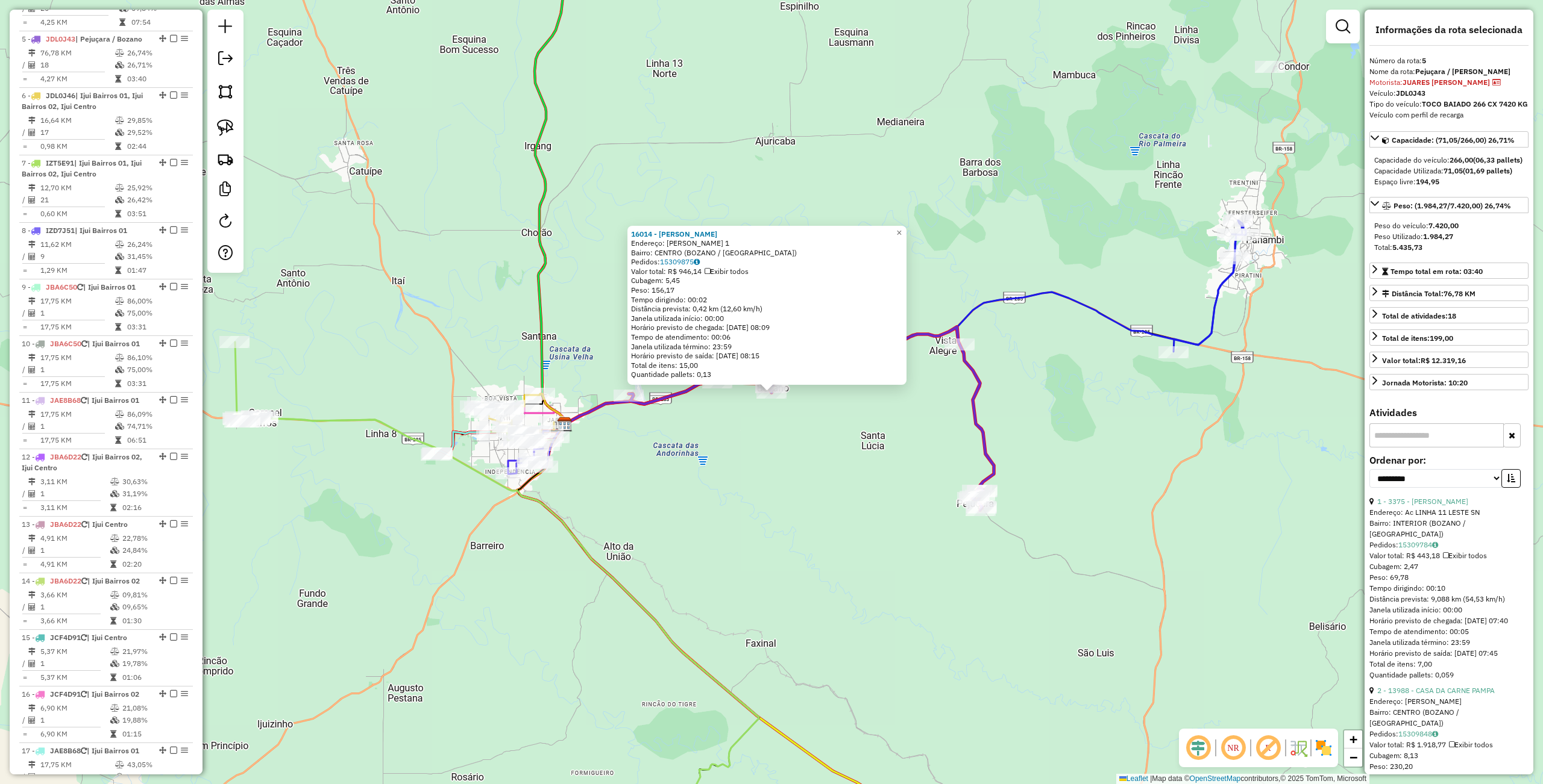
click at [591, 665] on div "16014 - DANIELE DA SILVA RO Endereço: EMILIO HARTMAN 1 Bairro: CENTRO (BOZANO /…" at bounding box center [772, 392] width 1543 height 784
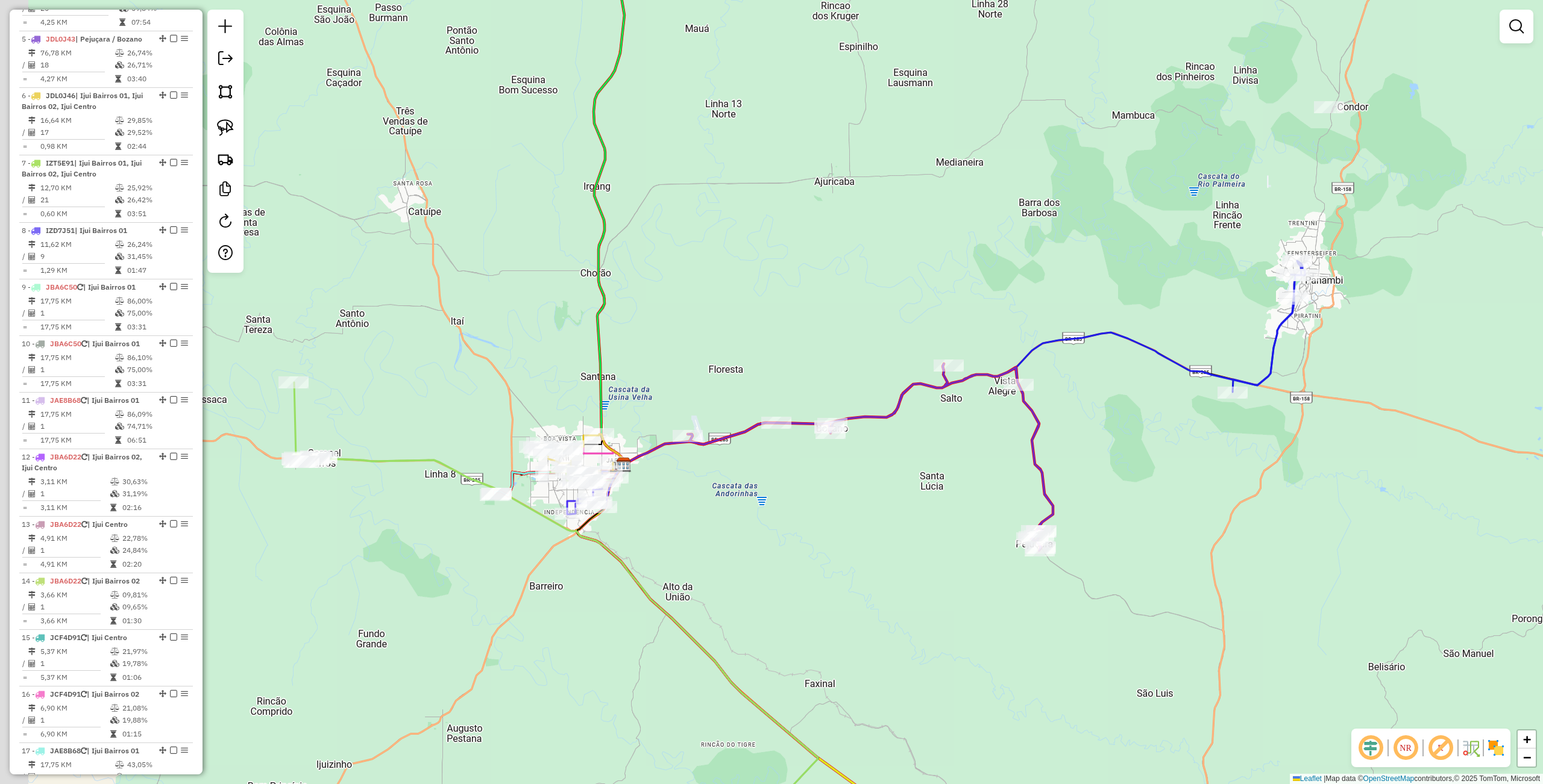
drag, startPoint x: 555, startPoint y: 578, endPoint x: 591, endPoint y: 601, distance: 42.7
click at [591, 601] on div "Janela de atendimento Grade de atendimento Capacidade Transportadoras Veículos …" at bounding box center [772, 392] width 1543 height 784
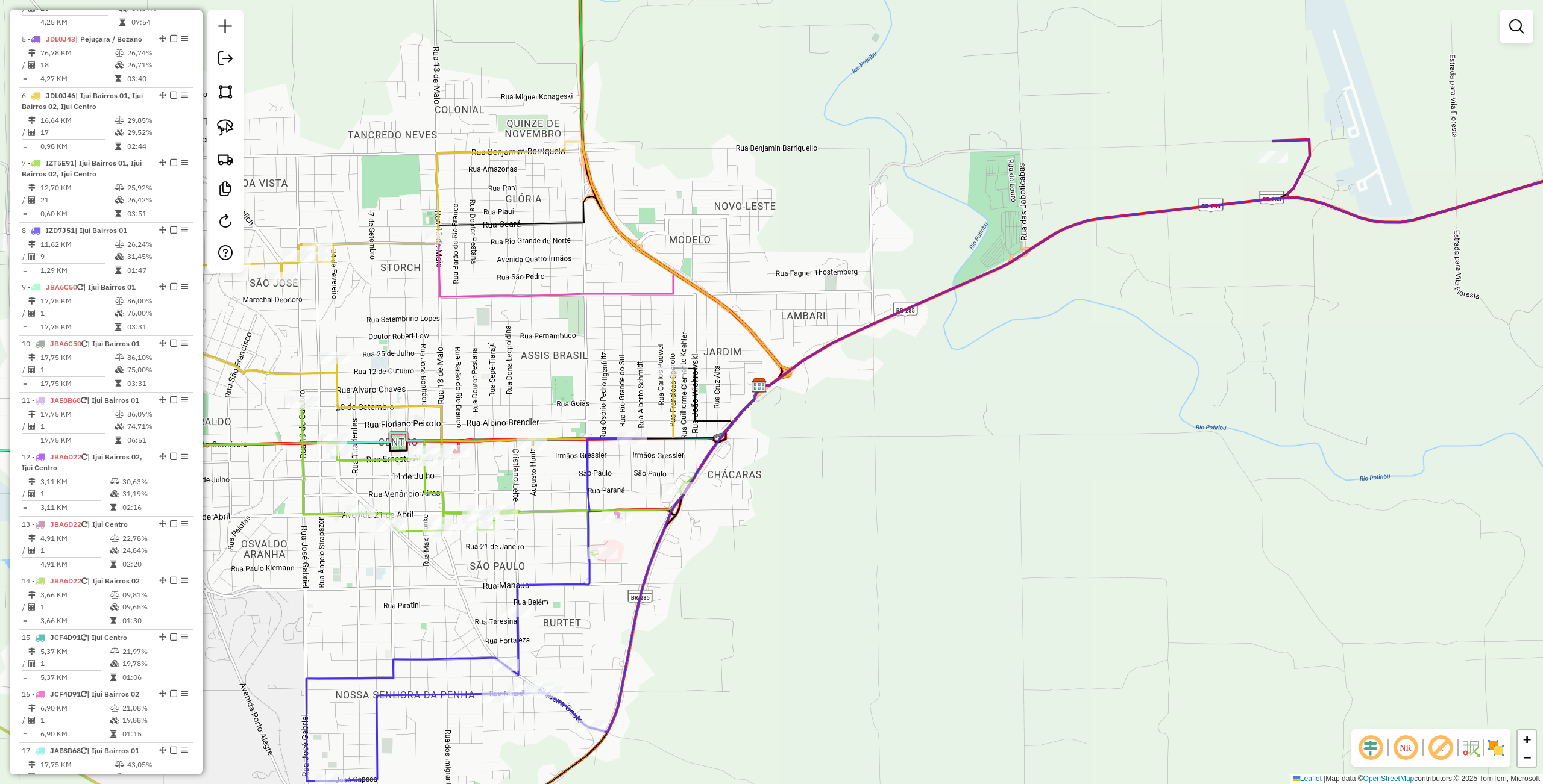
click at [600, 514] on icon at bounding box center [429, 478] width 507 height 153
select select "**********"
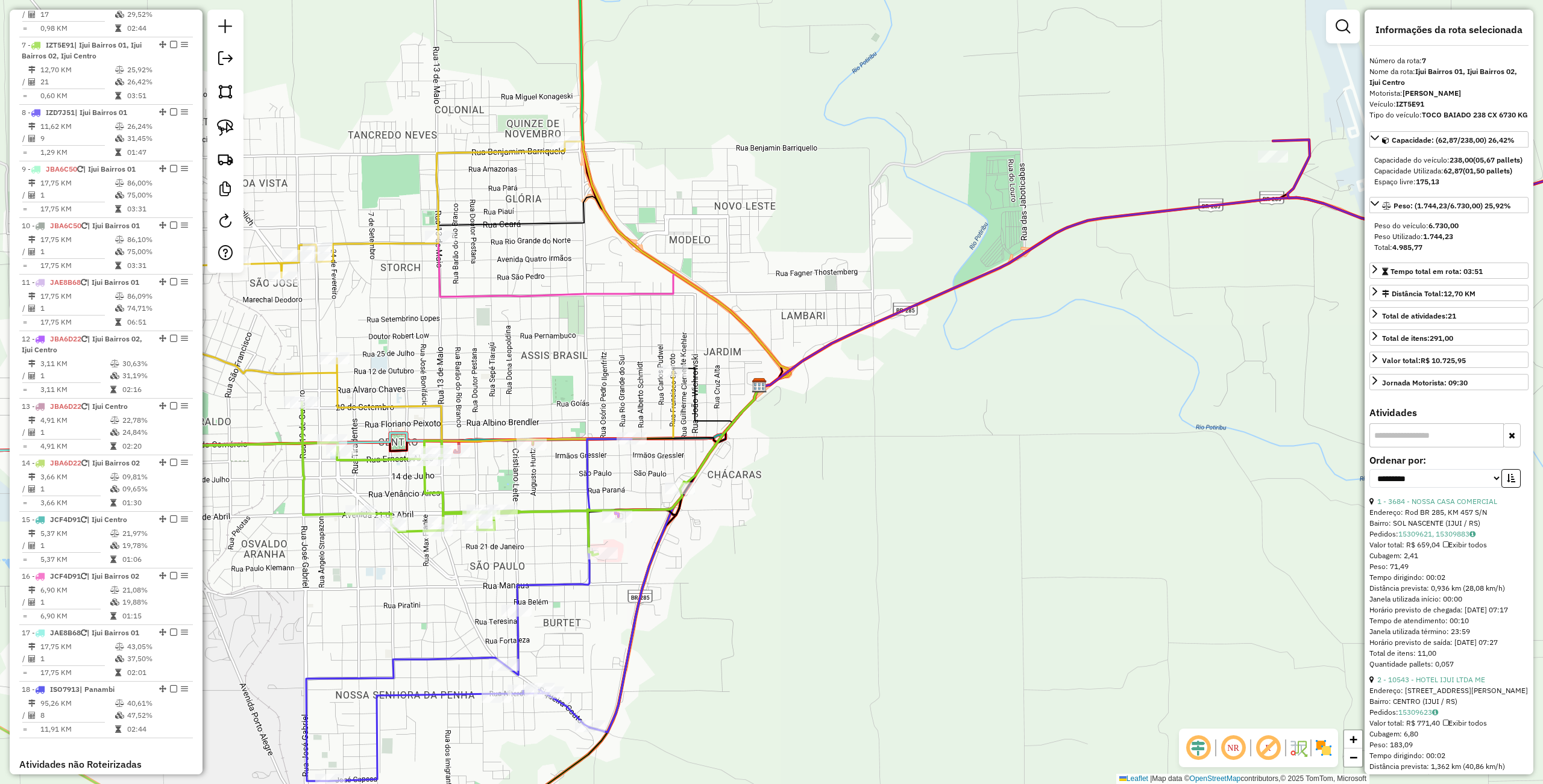
scroll to position [861, 0]
click at [561, 598] on div "Janela de atendimento Grade de atendimento Capacidade Transportadoras Veículos …" at bounding box center [772, 392] width 1543 height 784
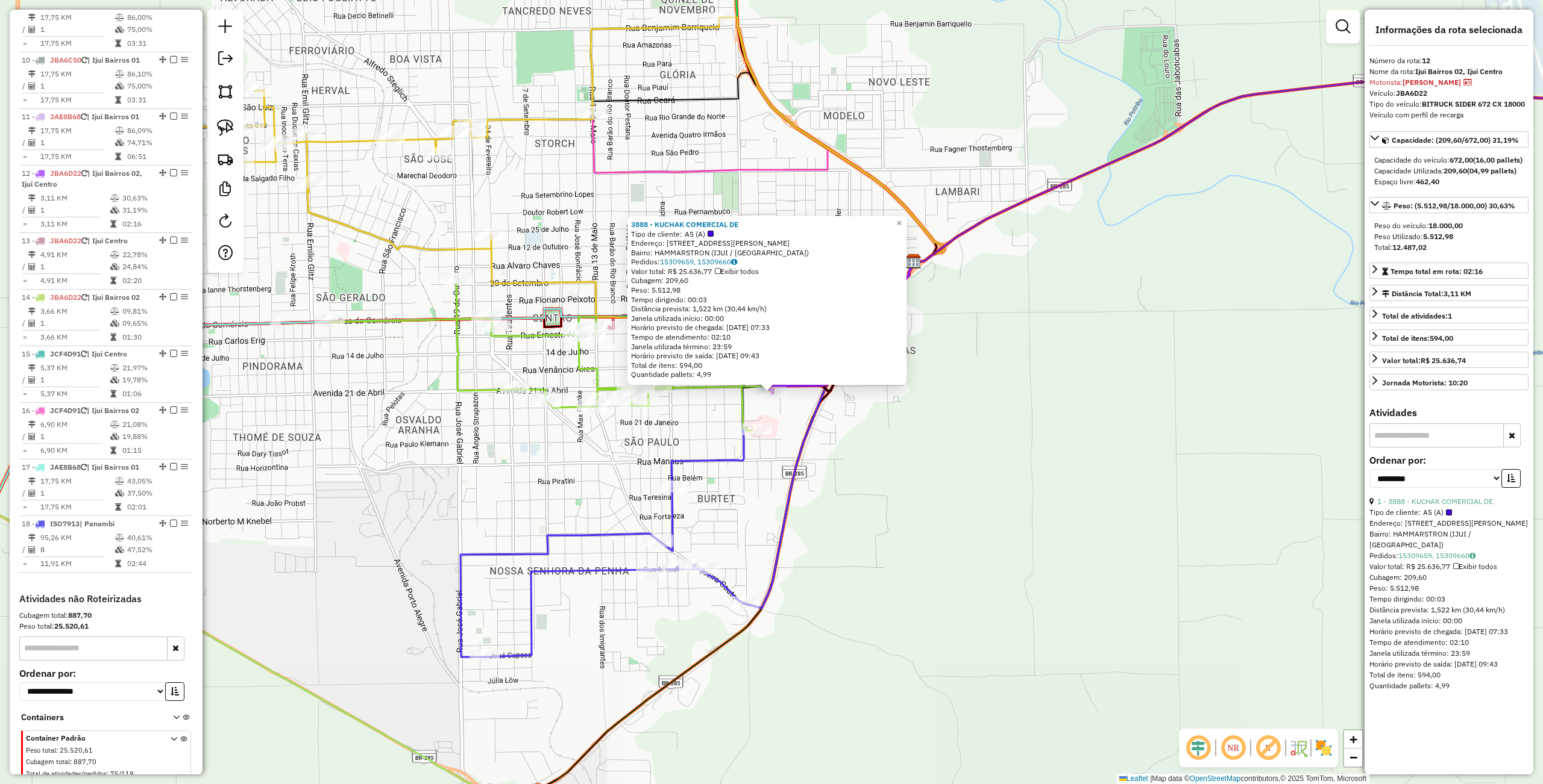
scroll to position [1037, 0]
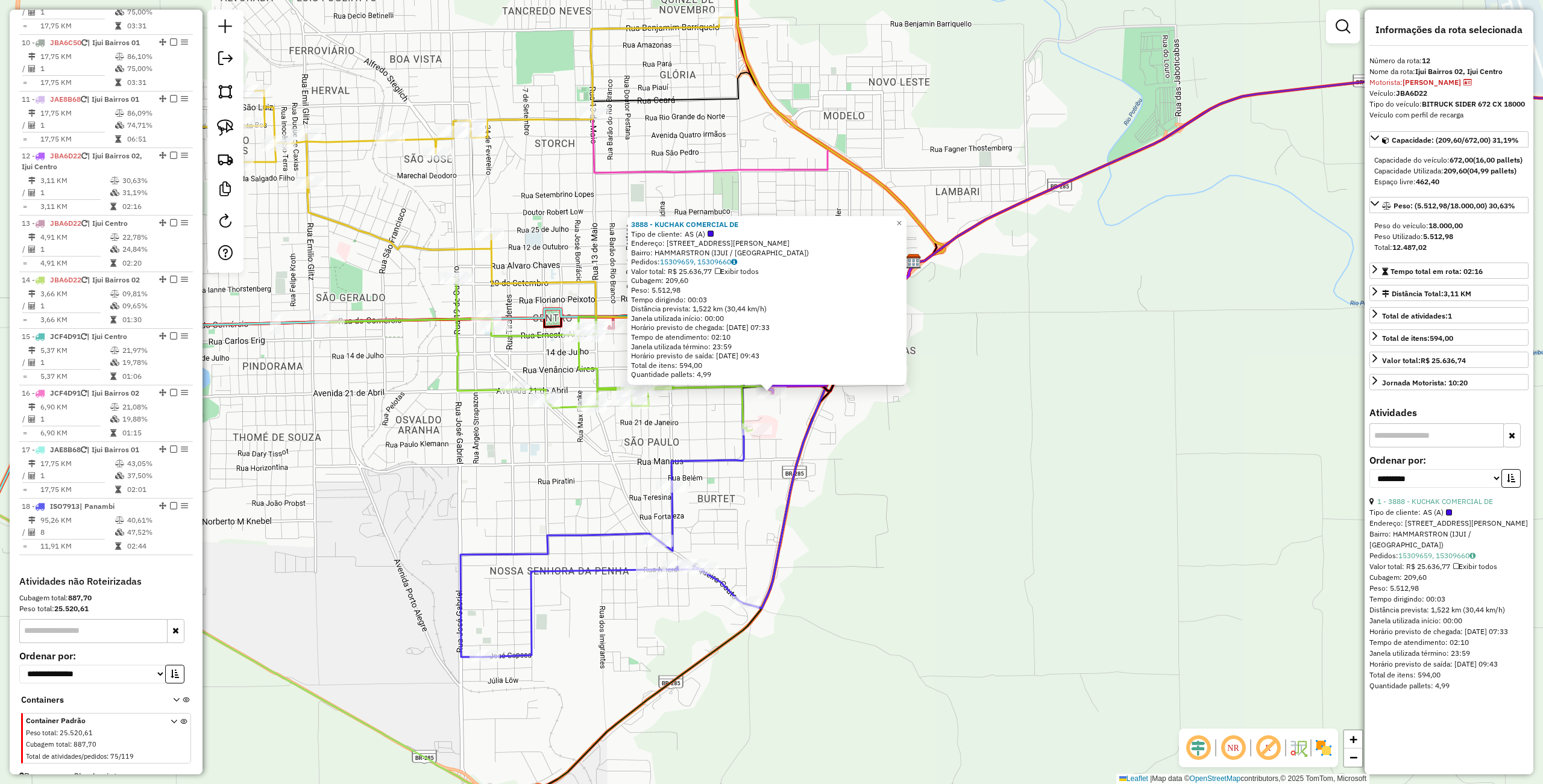
click at [869, 519] on div "Rota 12 - Placa JBA6D22 3888 - KUCHAK COMERCIAL DE 3888 - KUCHAK COMERCIAL DE T…" at bounding box center [772, 392] width 1543 height 784
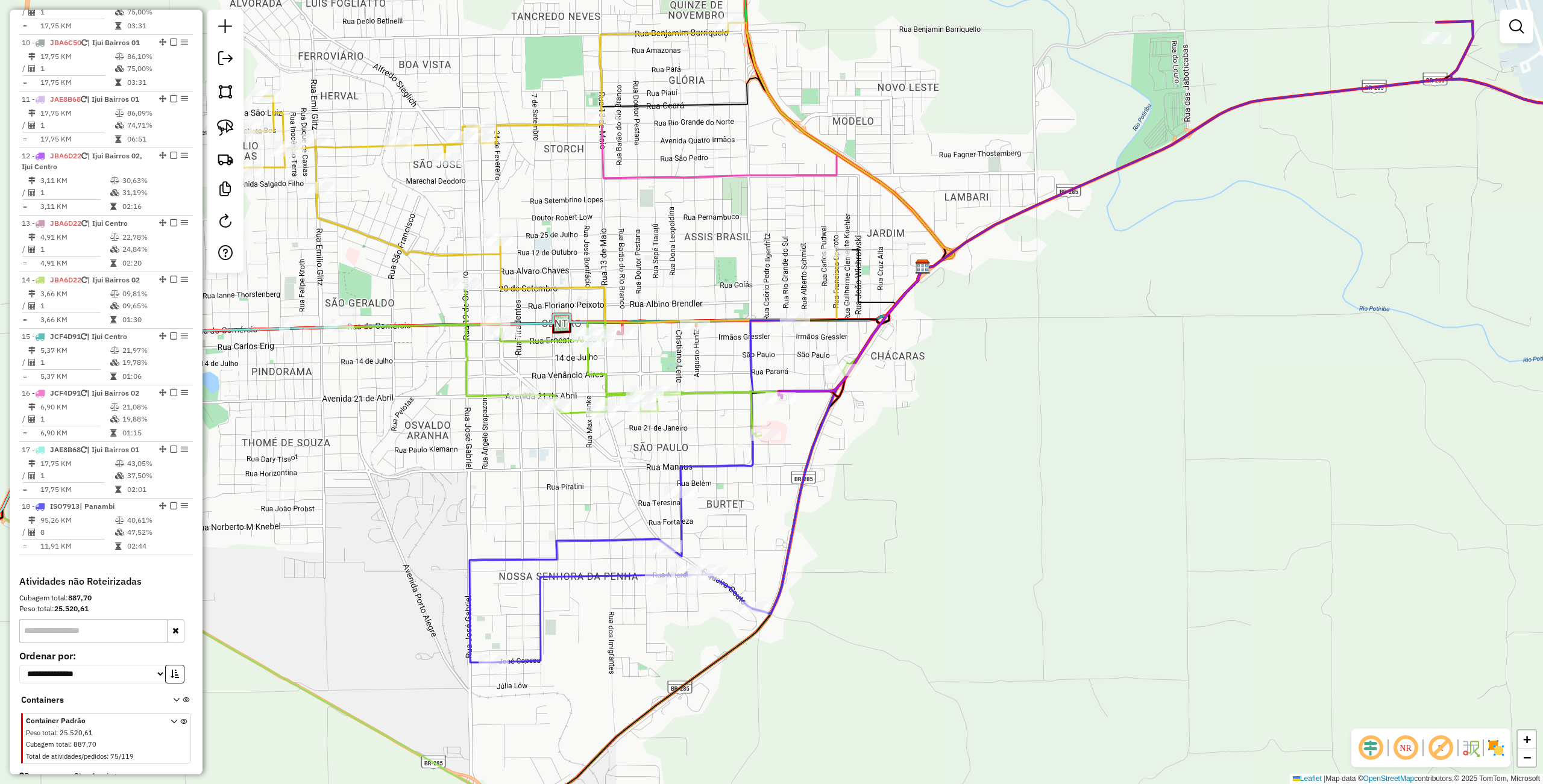
drag, startPoint x: 702, startPoint y: 365, endPoint x: 712, endPoint y: 371, distance: 11.7
click at [712, 371] on div "Janela de atendimento Grade de atendimento Capacidade Transportadoras Veículos …" at bounding box center [772, 392] width 1543 height 784
select select "**********"
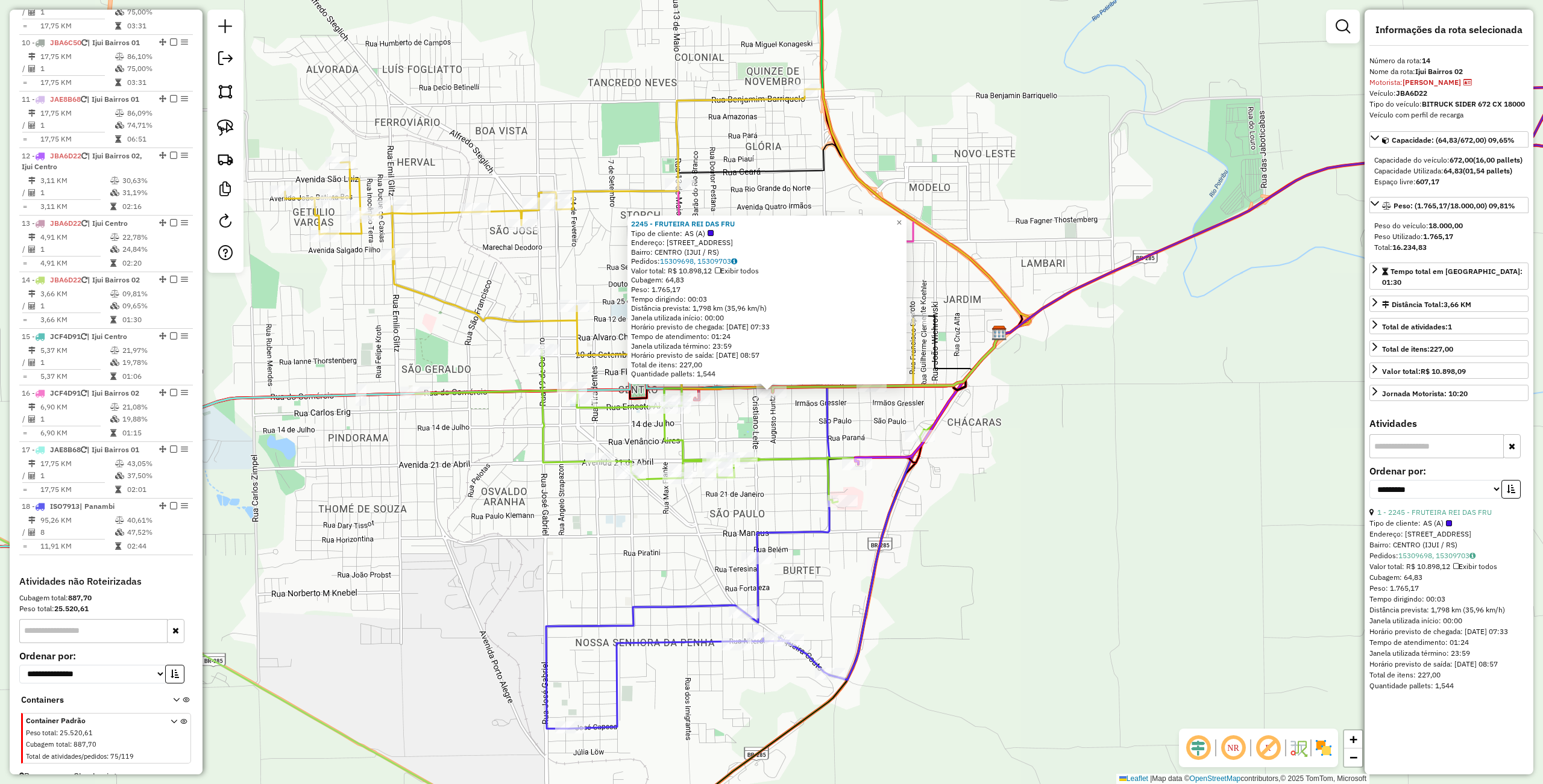
click at [650, 559] on div "2245 - FRUTEIRA REI DAS FRU Tipo de cliente: AS (A) Endereço: Av CORONEL DICO 5…" at bounding box center [772, 392] width 1543 height 784
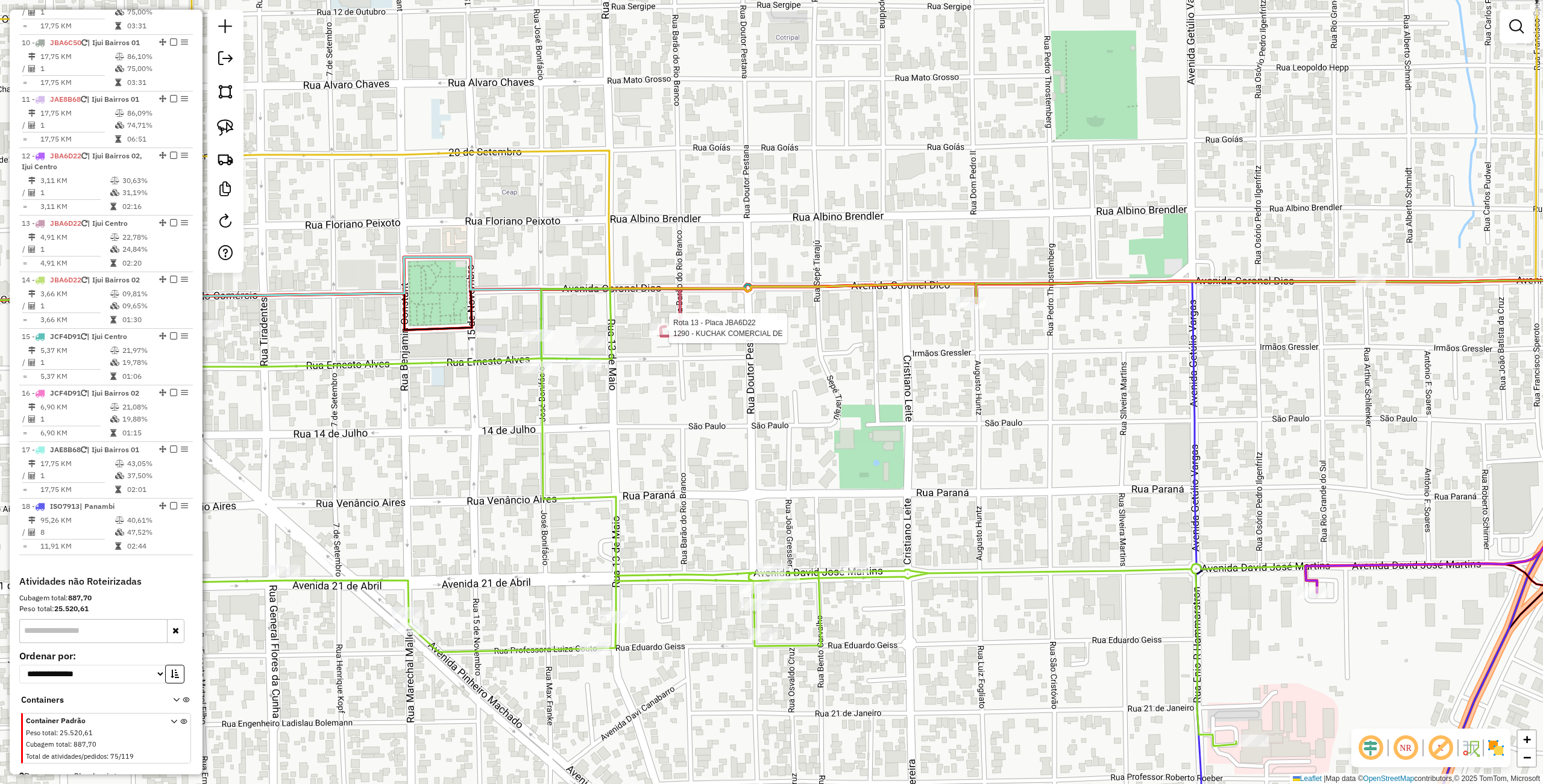
select select "**********"
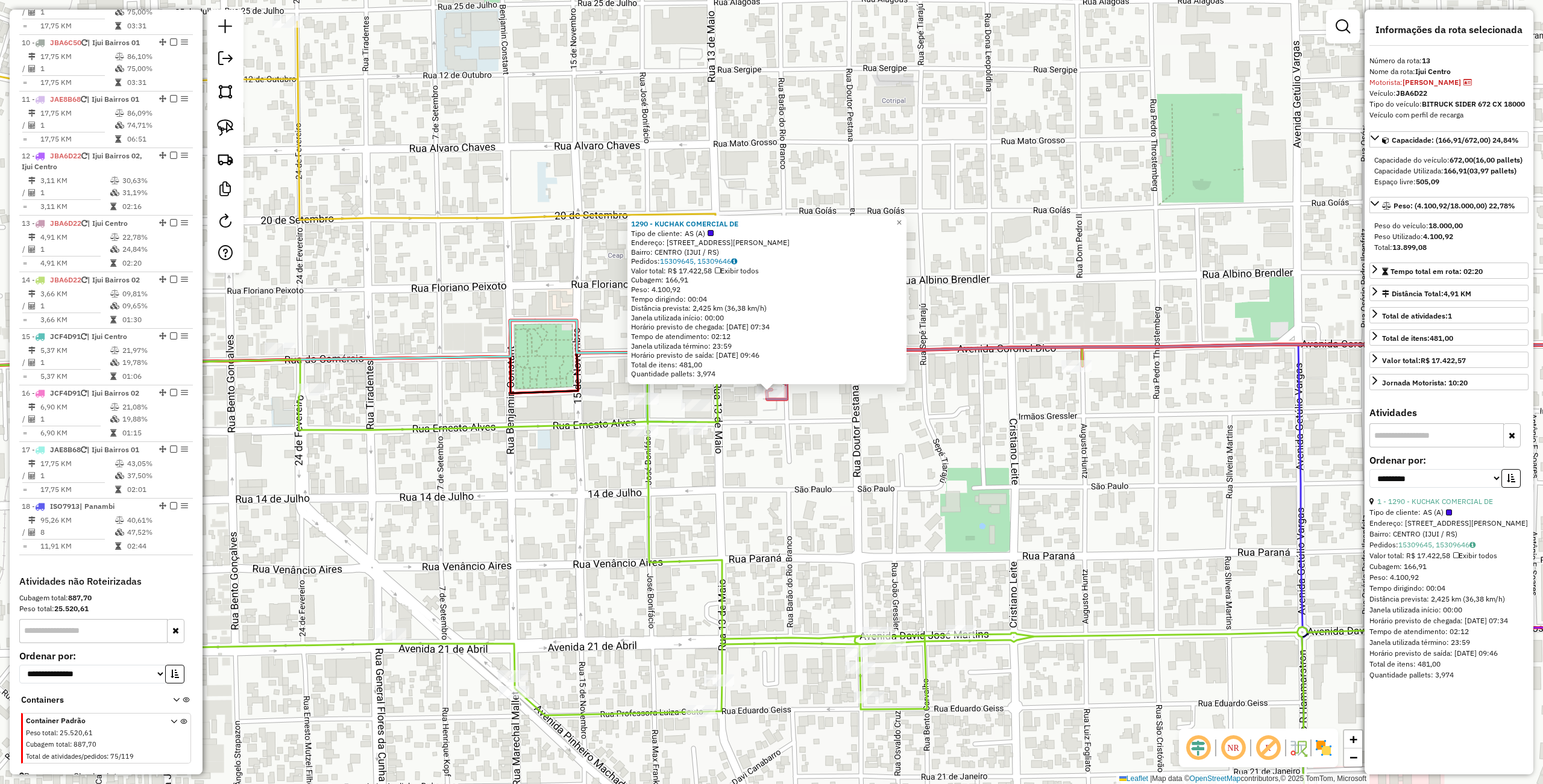
click at [754, 498] on div "1290 - KUCHAK COMERCIAL DE Tipo de cliente: AS (A) Endereço: R IRMAOS GRESSLER …" at bounding box center [772, 392] width 1543 height 784
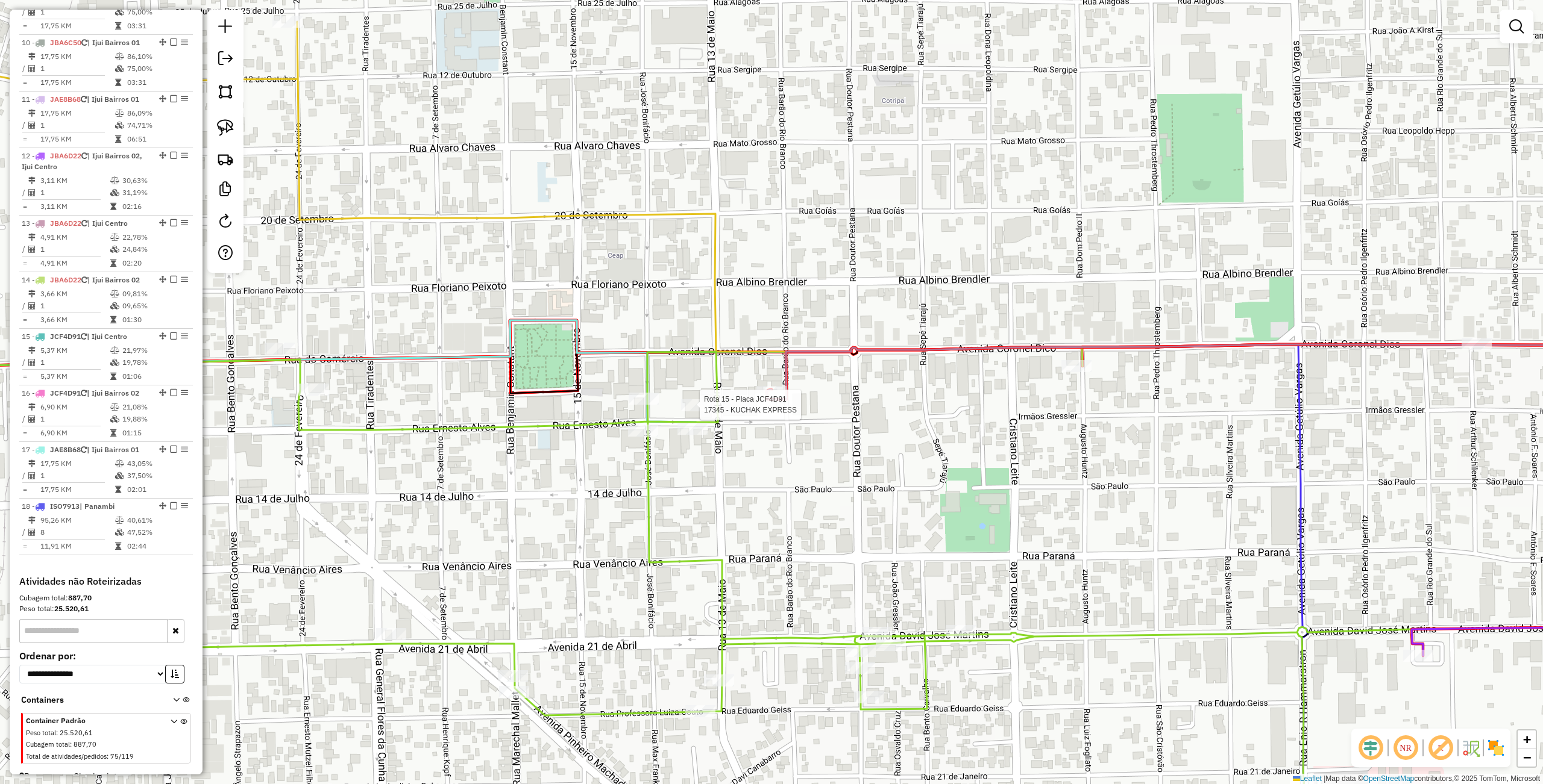
select select "**********"
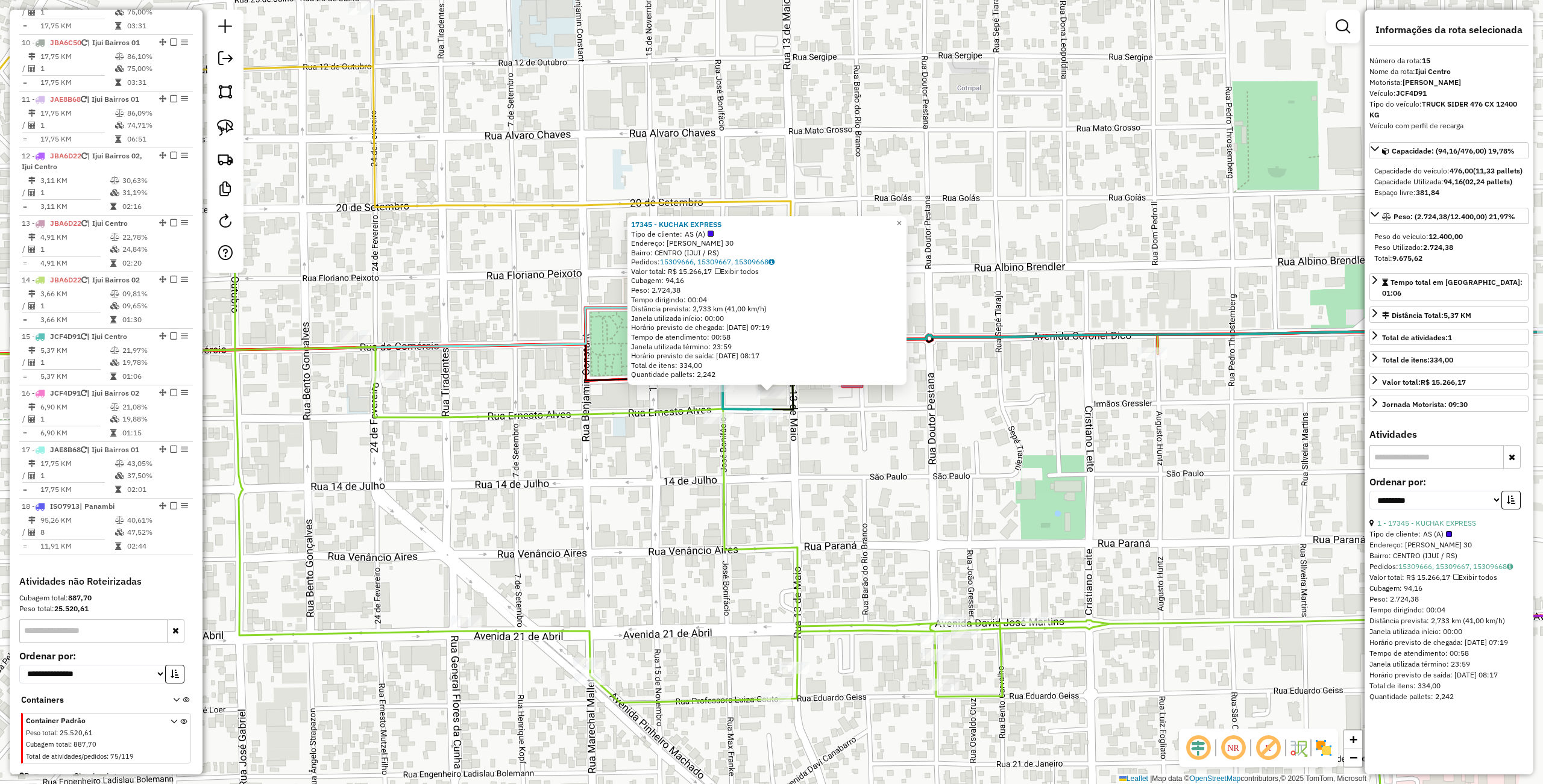
click at [772, 495] on div "17345 - KUCHAK EXPRESS Tipo de cliente: AS (A) Endereço: ERNESTO ALVES 30 Bairr…" at bounding box center [772, 392] width 1543 height 784
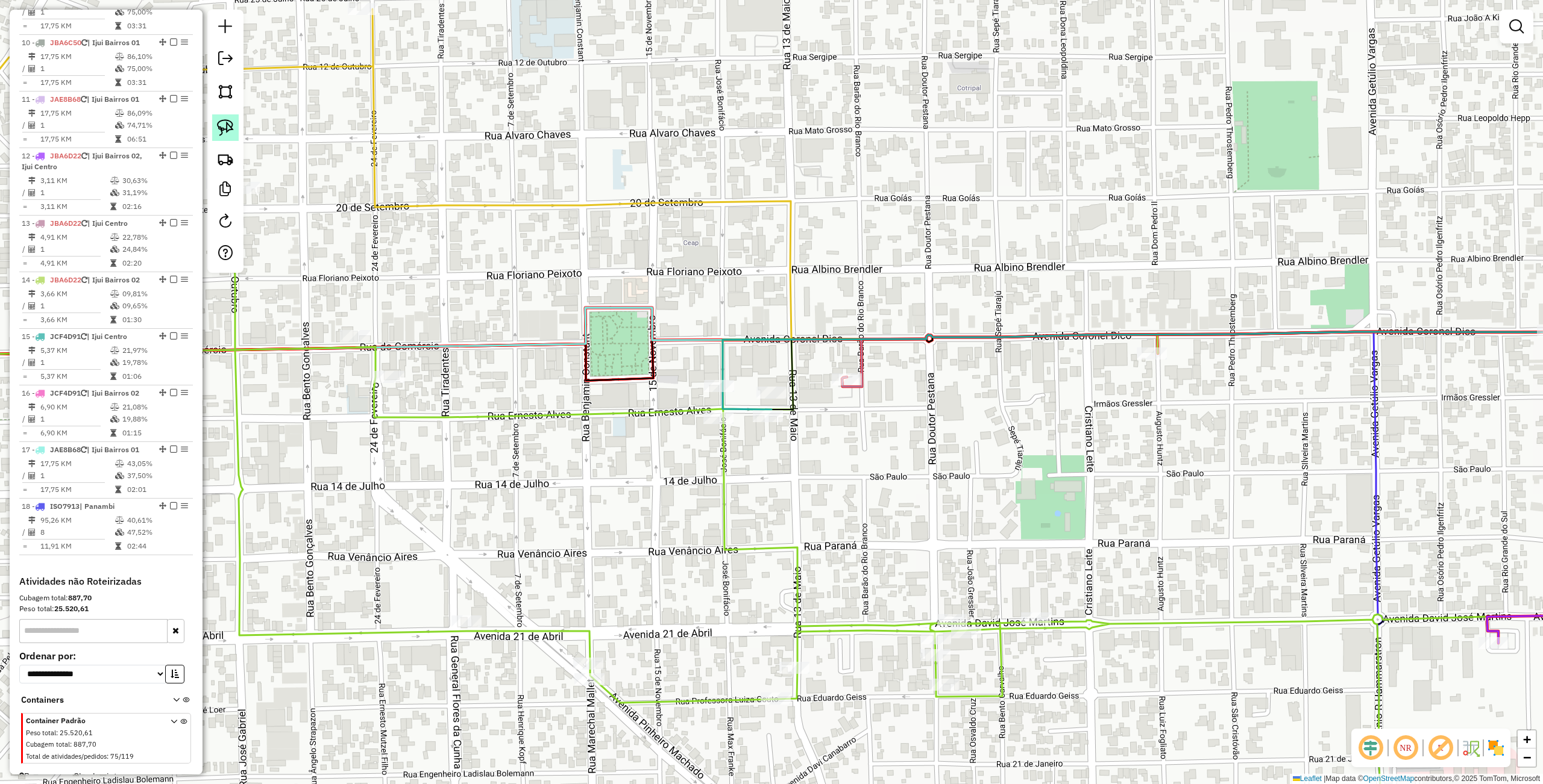
click at [230, 132] on img at bounding box center [225, 127] width 17 height 17
drag, startPoint x: 777, startPoint y: 352, endPoint x: 796, endPoint y: 403, distance: 54.4
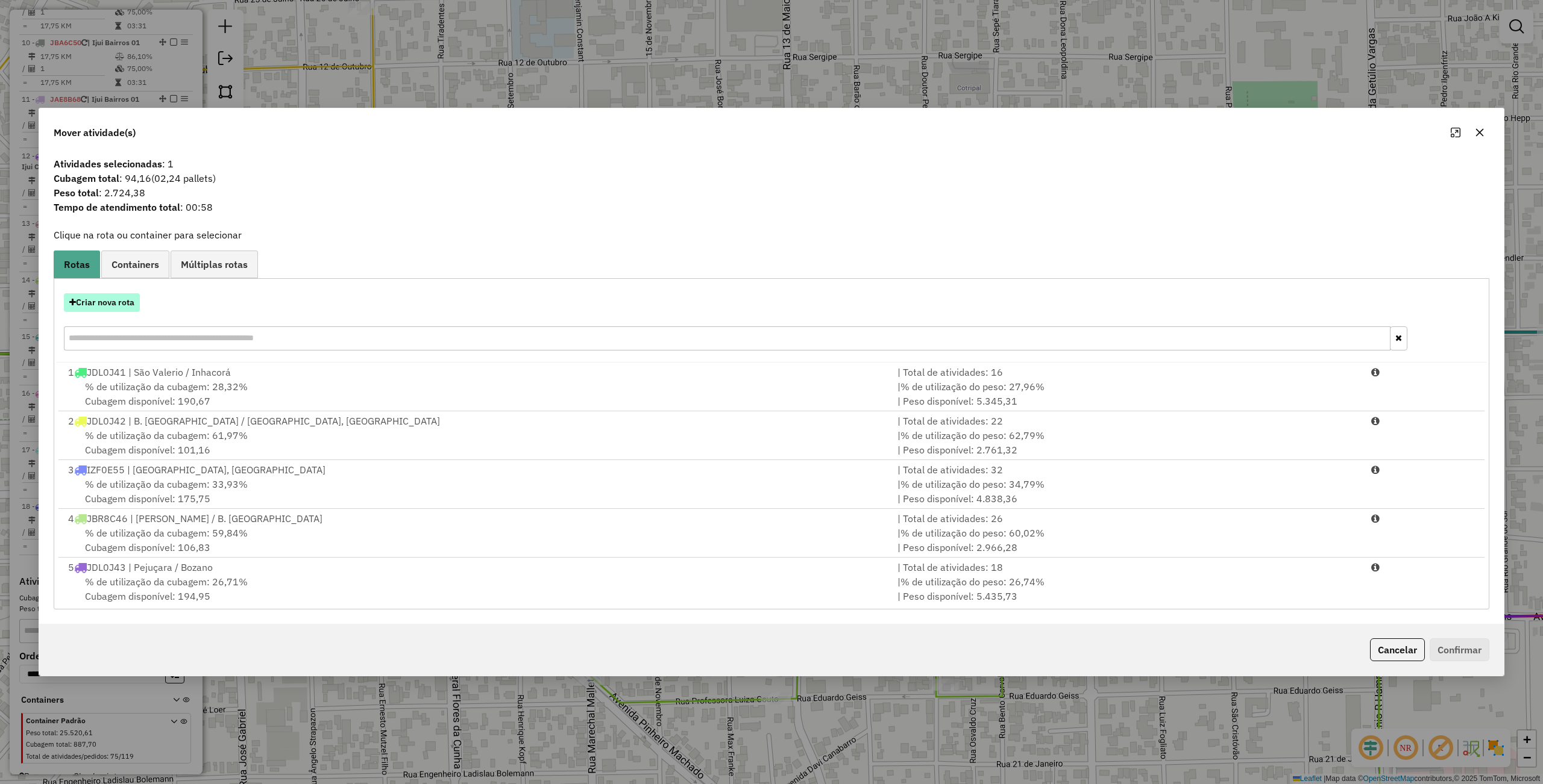
click at [131, 300] on button "Criar nova rota" at bounding box center [102, 303] width 76 height 19
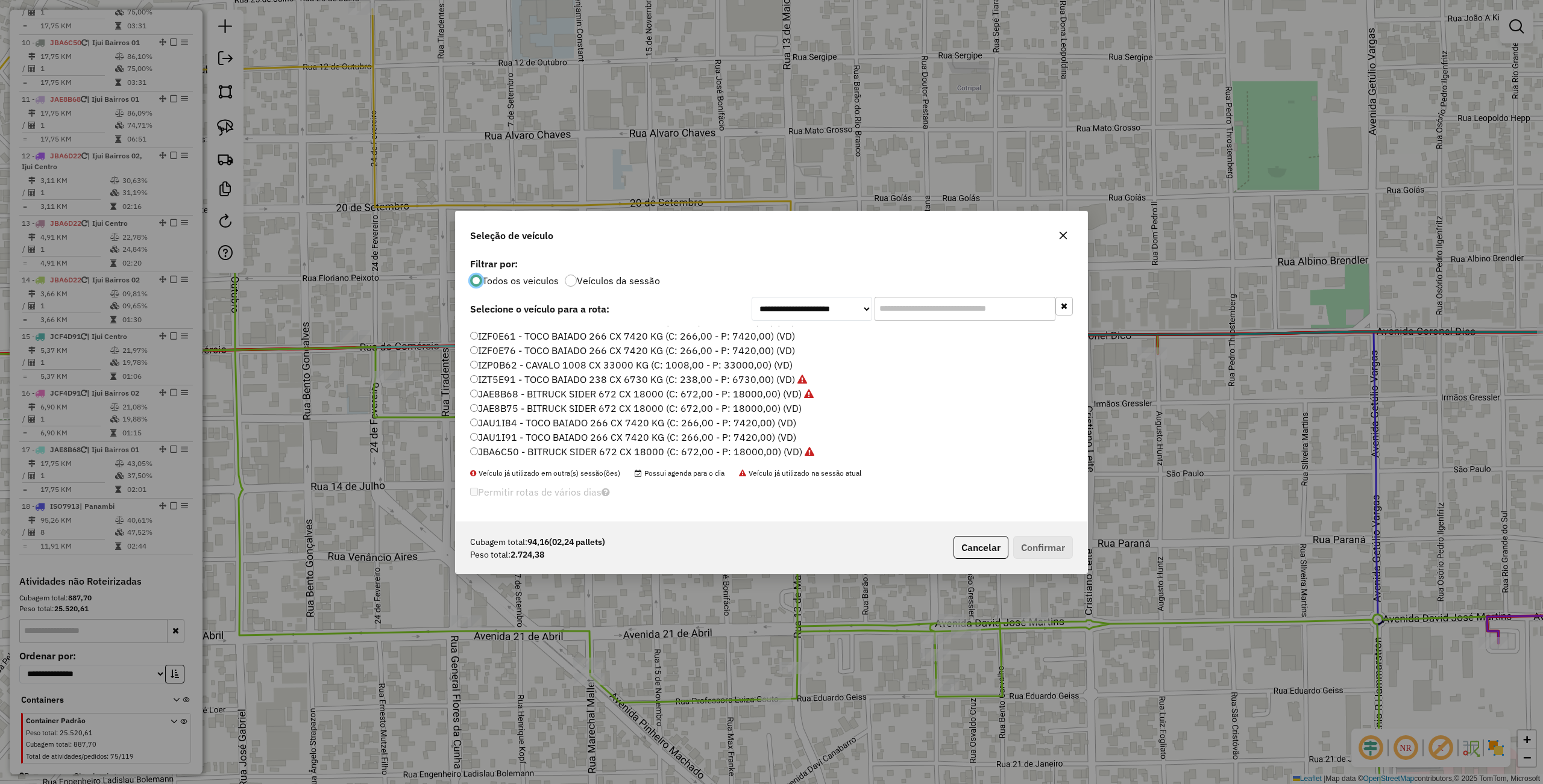
scroll to position [241, 0]
click at [519, 432] on label "JBA6D22 - BITRUCK SIDER 672 CX 18000 (C: 672,00 - P: 18000,00) (VD)" at bounding box center [642, 439] width 345 height 14
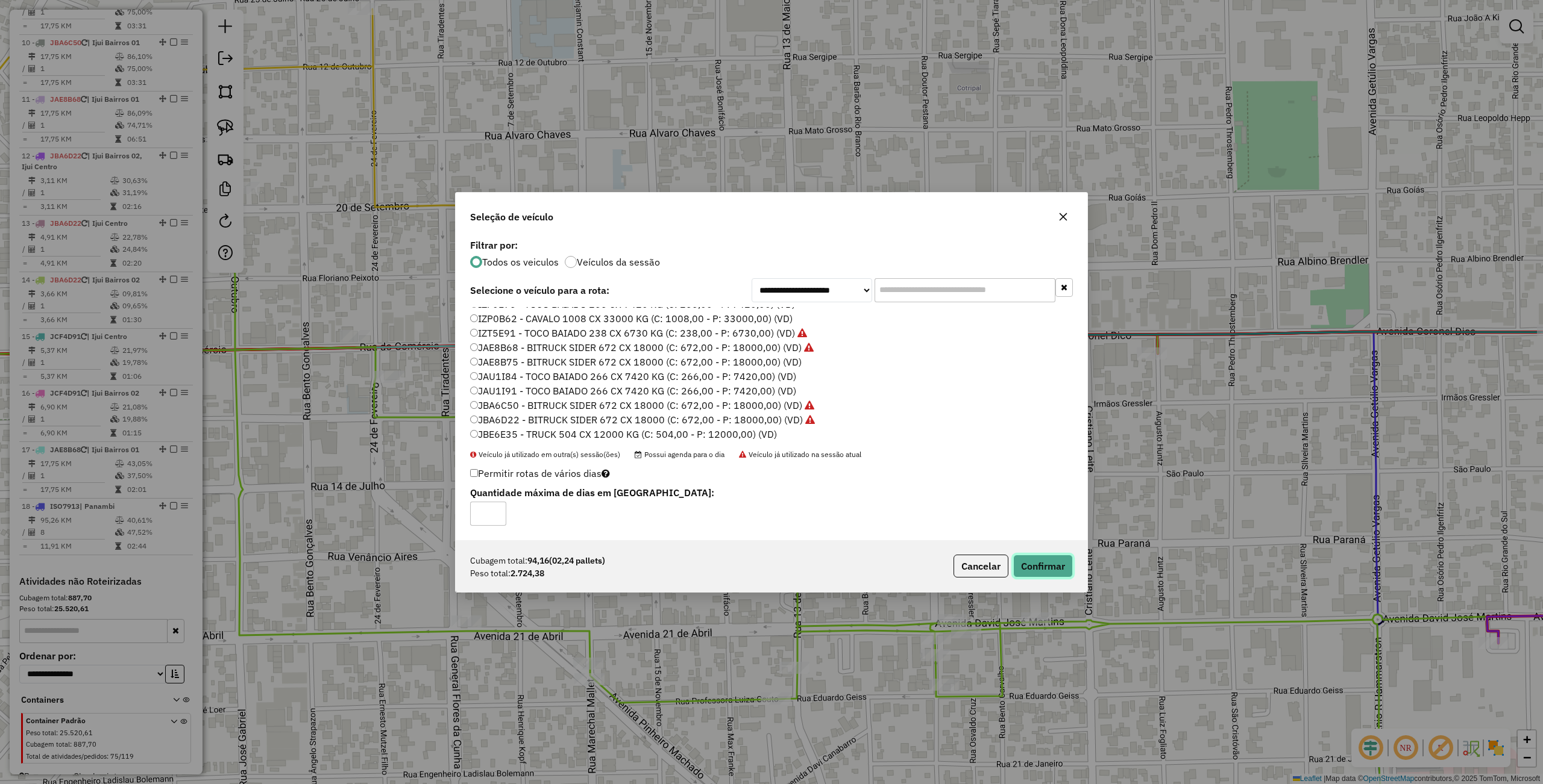
click at [1032, 565] on button "Confirmar" at bounding box center [1043, 566] width 60 height 23
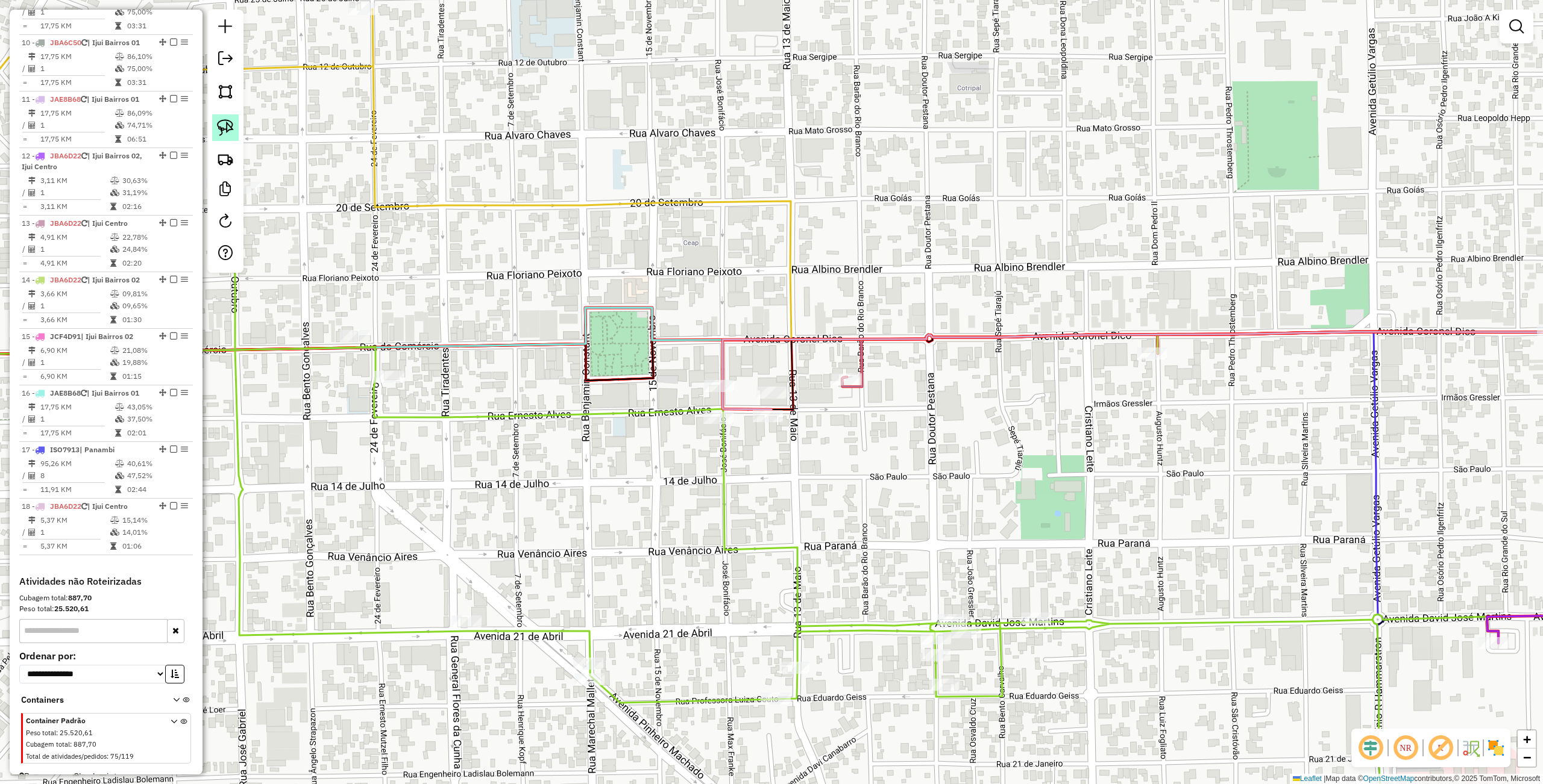
click at [225, 126] on img at bounding box center [225, 127] width 17 height 17
drag, startPoint x: 829, startPoint y: 366, endPoint x: 897, endPoint y: 393, distance: 73.2
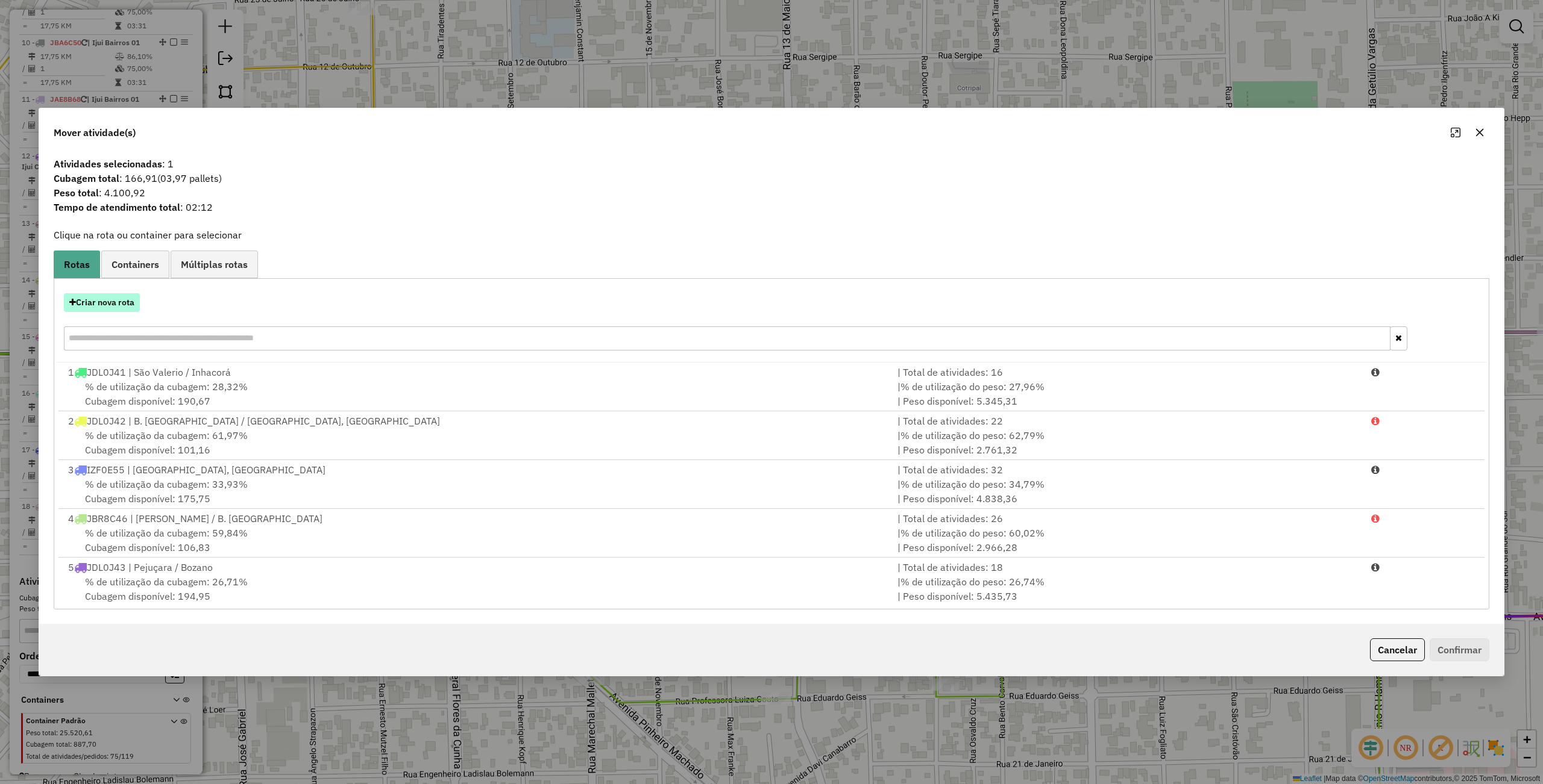
click at [117, 296] on button "Criar nova rota" at bounding box center [102, 303] width 76 height 19
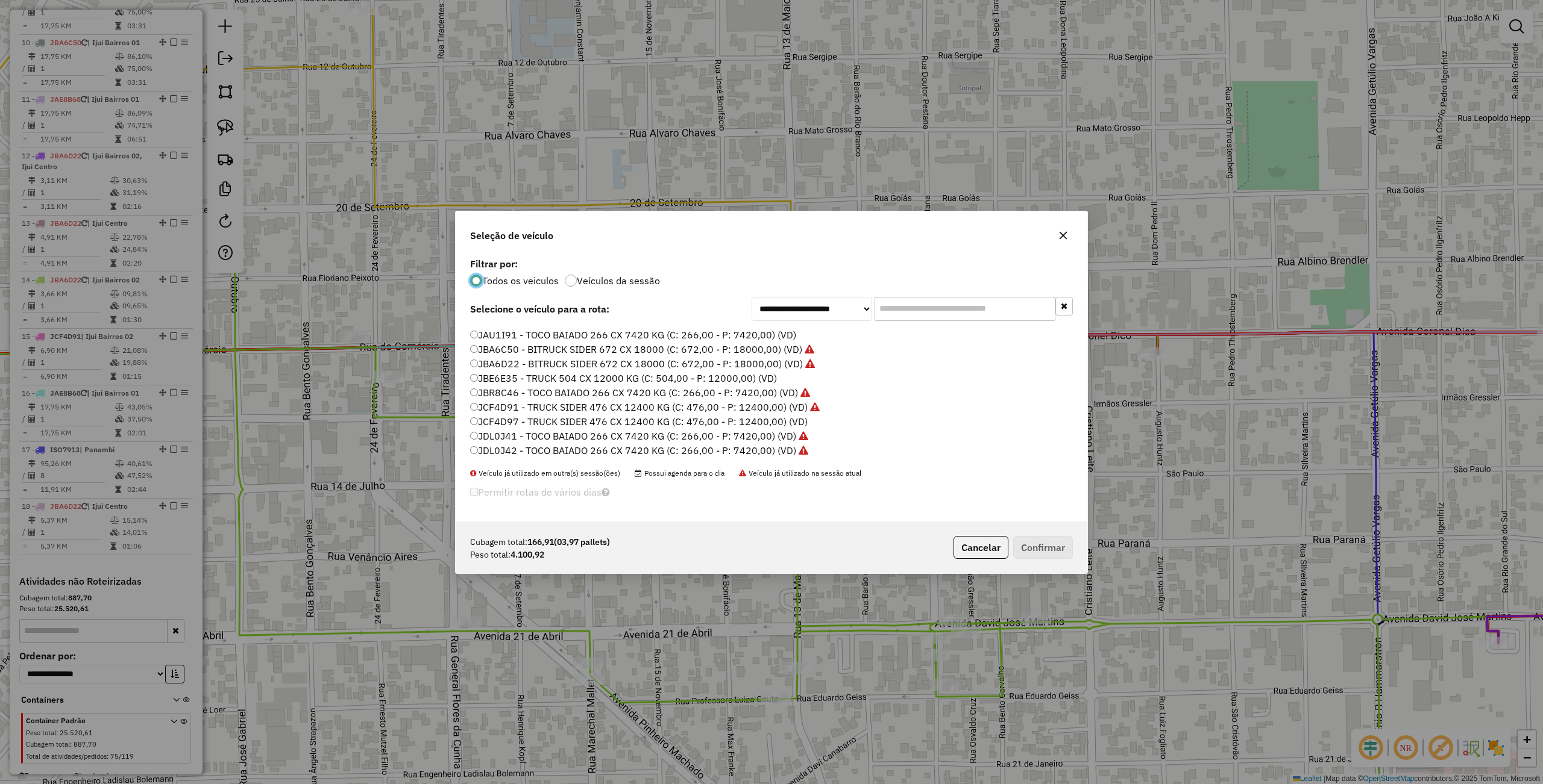
scroll to position [359, 0]
click at [506, 362] on label "JCF4D91 - TRUCK SIDER 476 CX 12400 KG (C: 476,00 - P: 12400,00) (VD)" at bounding box center [645, 364] width 350 height 14
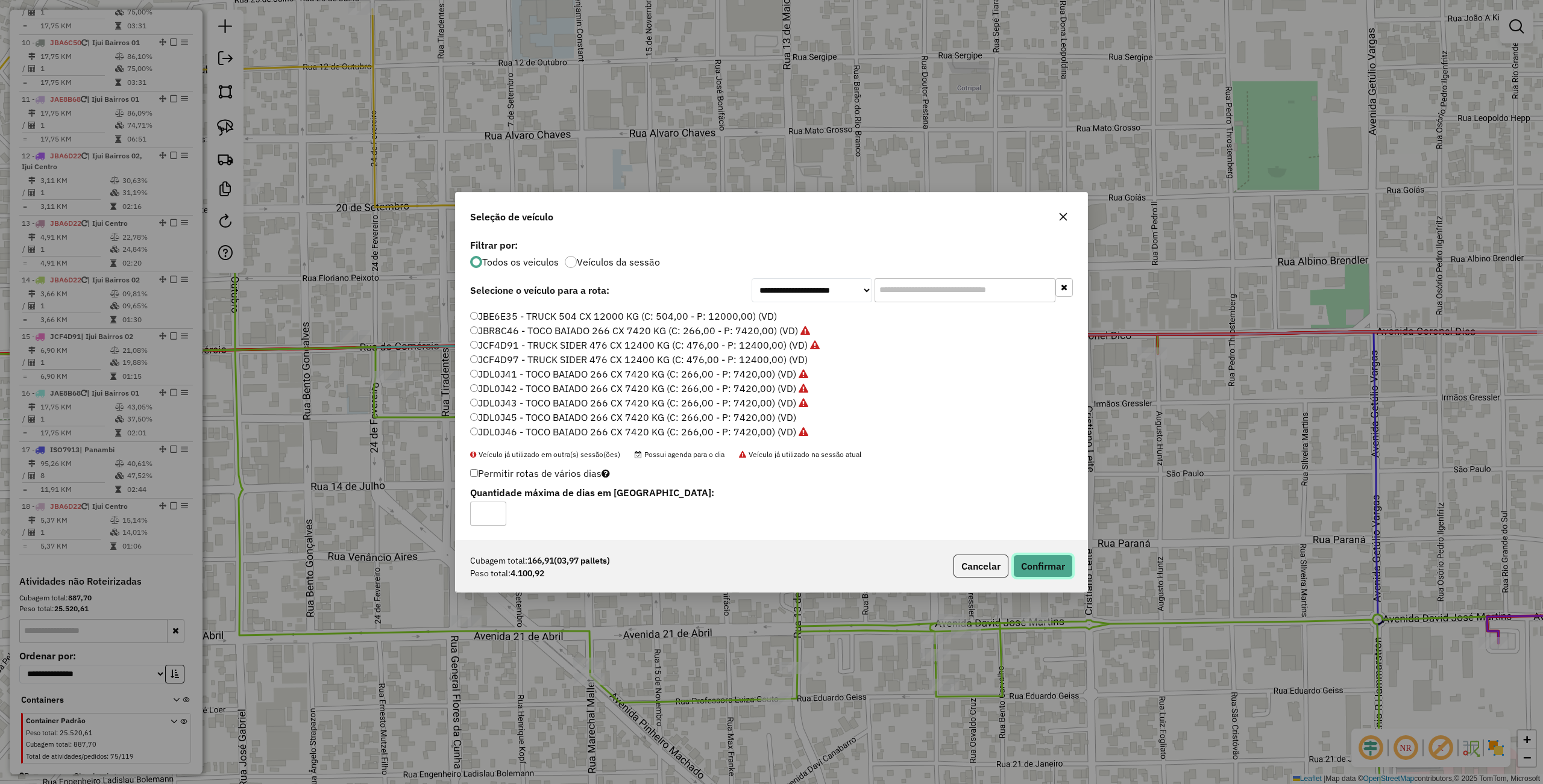
click at [1056, 564] on button "Confirmar" at bounding box center [1043, 566] width 60 height 23
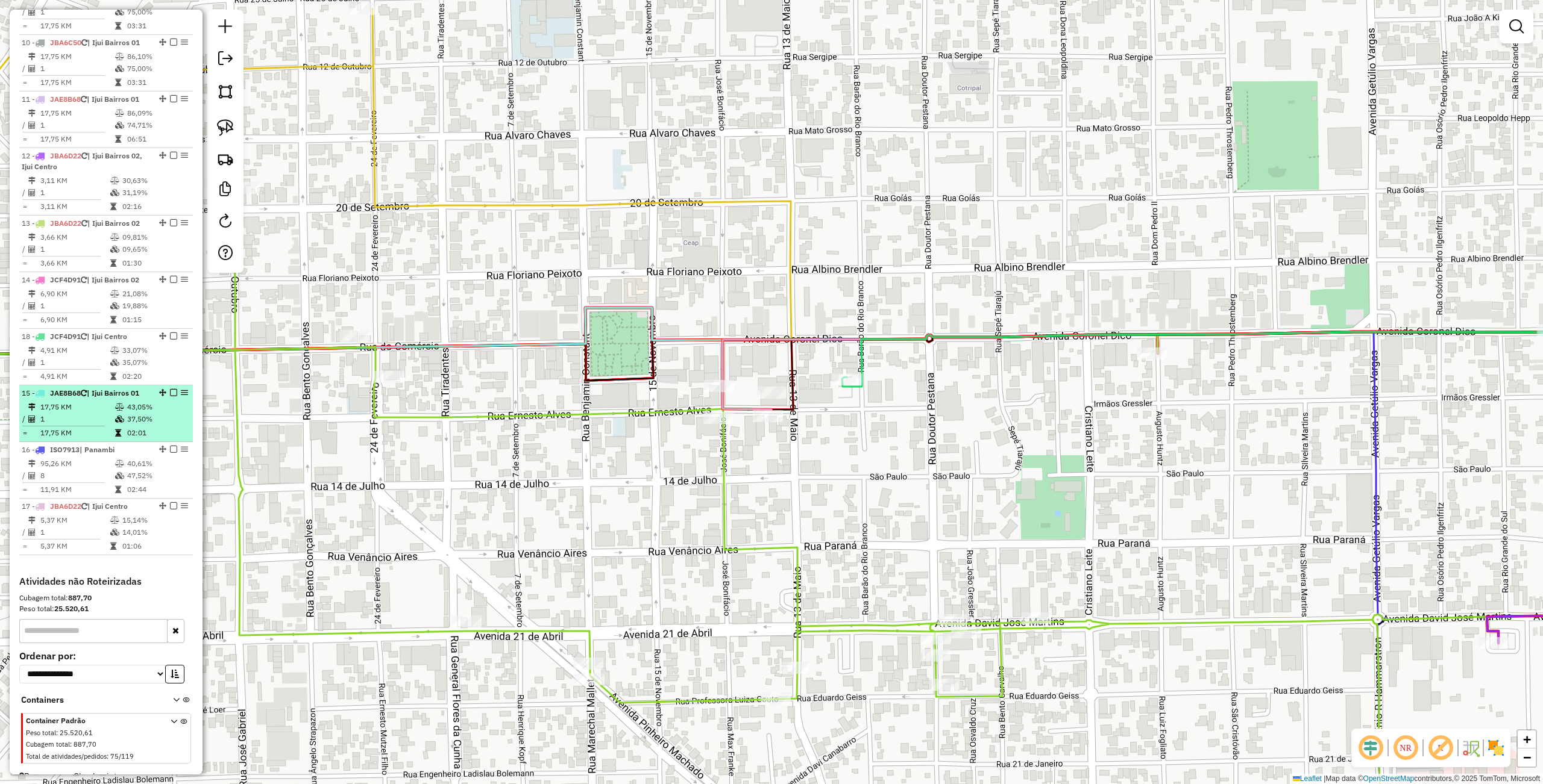
drag, startPoint x: 160, startPoint y: 489, endPoint x: 140, endPoint y: 337, distance: 153.3
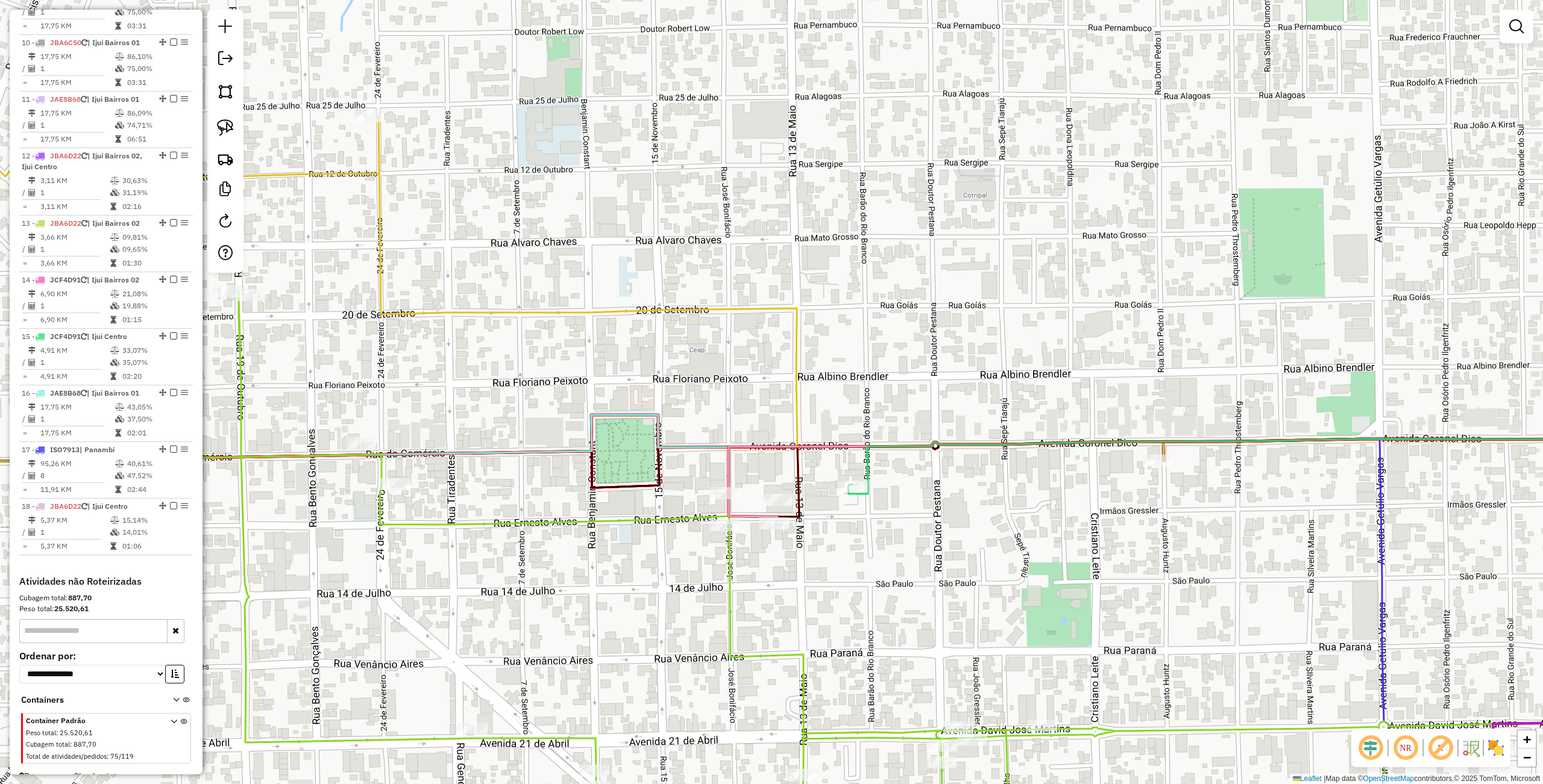
drag, startPoint x: 910, startPoint y: 354, endPoint x: 887, endPoint y: 455, distance: 103.6
click at [885, 509] on div "Janela de atendimento Grade de atendimento Capacidade Transportadoras Veículos …" at bounding box center [772, 392] width 1543 height 784
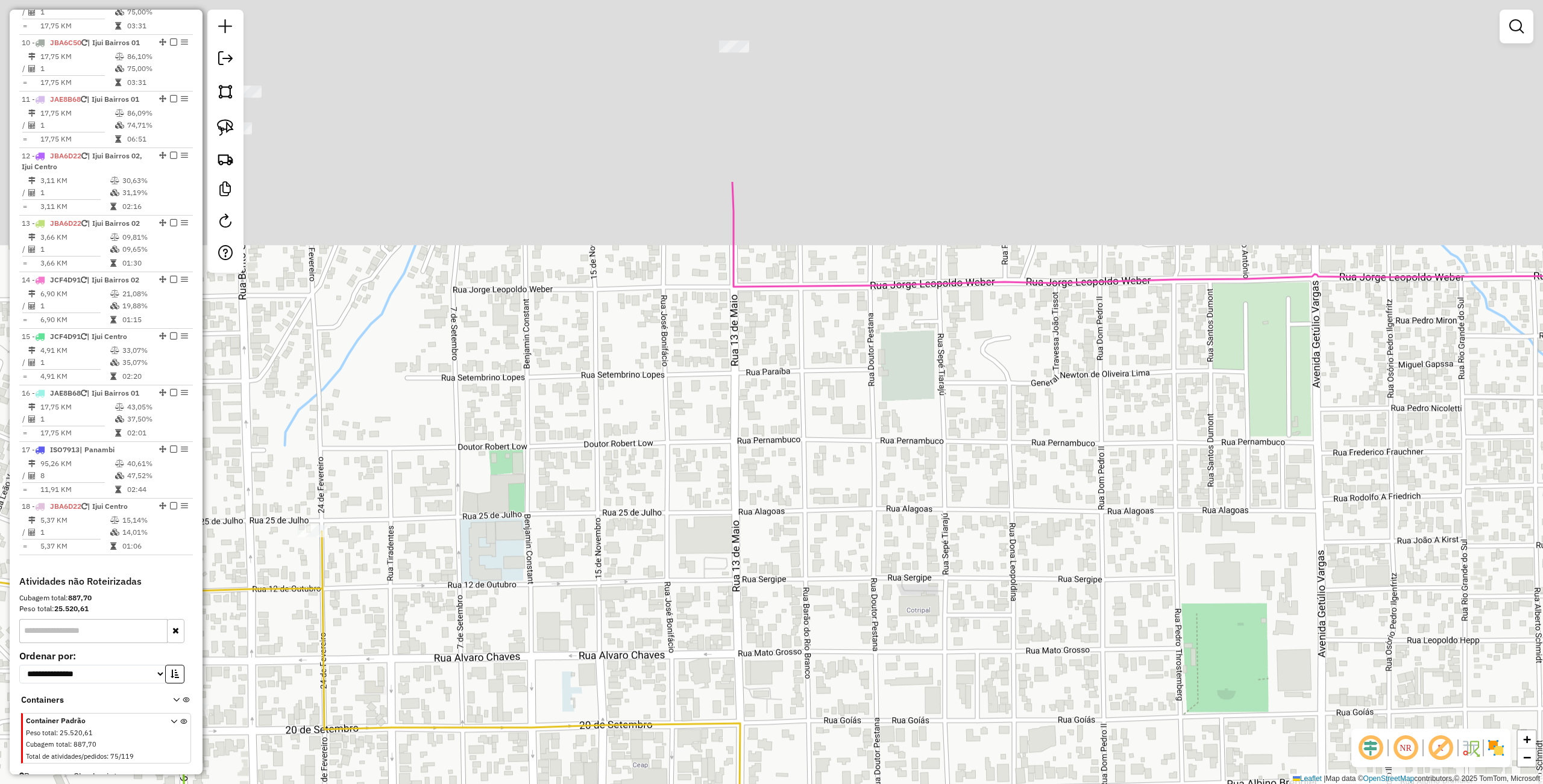
drag, startPoint x: 845, startPoint y: 145, endPoint x: 813, endPoint y: 405, distance: 262.0
click at [813, 405] on div "Janela de atendimento Grade de atendimento Capacidade Transportadoras Veículos …" at bounding box center [772, 392] width 1543 height 784
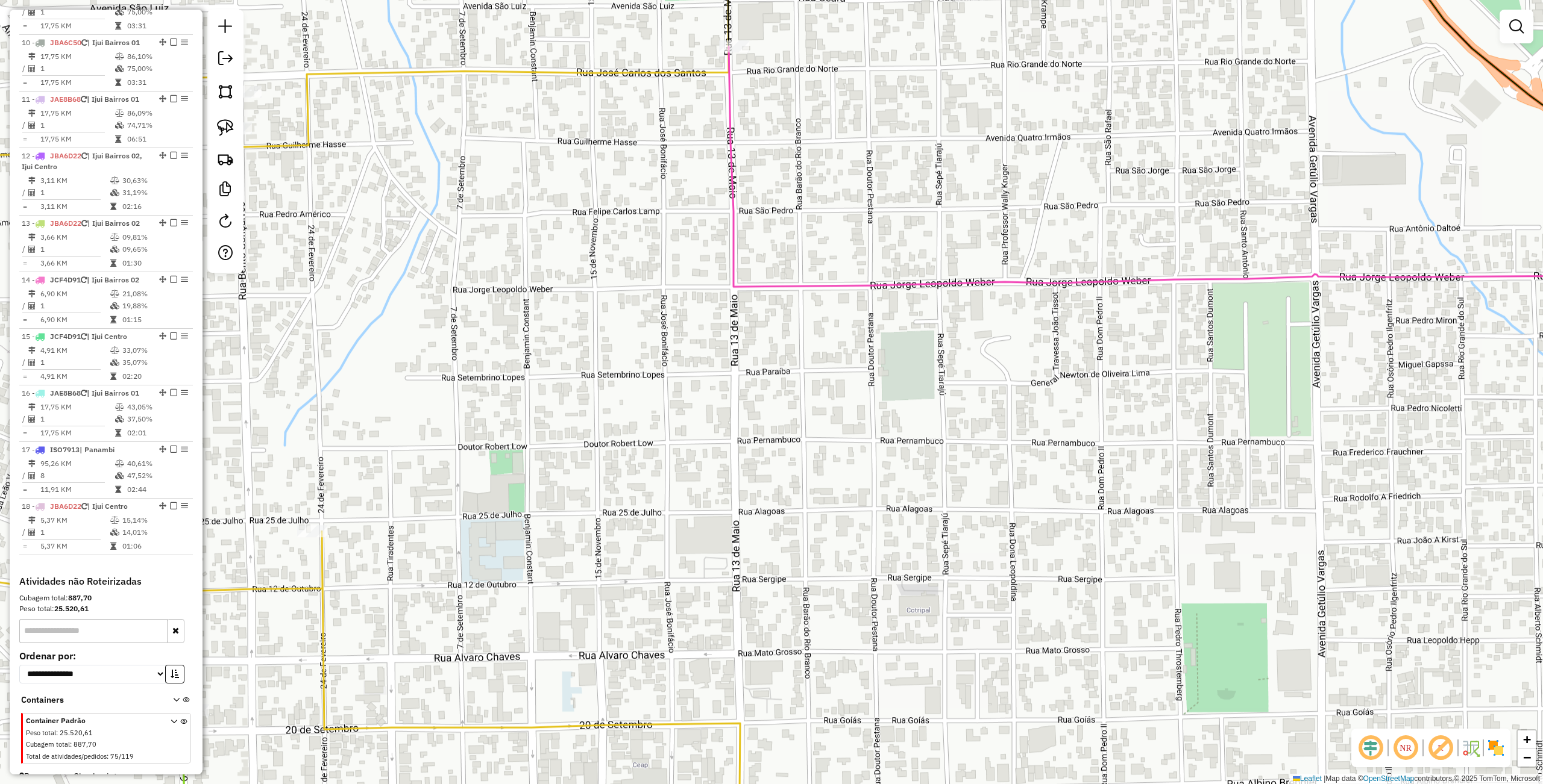
drag, startPoint x: 861, startPoint y: 502, endPoint x: 920, endPoint y: 232, distance: 276.4
click at [919, 246] on div "Rota 14 - Placa JCF4D91 5878 - FRUTEIRA REI DAS FRU Janela de atendimento Grade…" at bounding box center [772, 392] width 1543 height 784
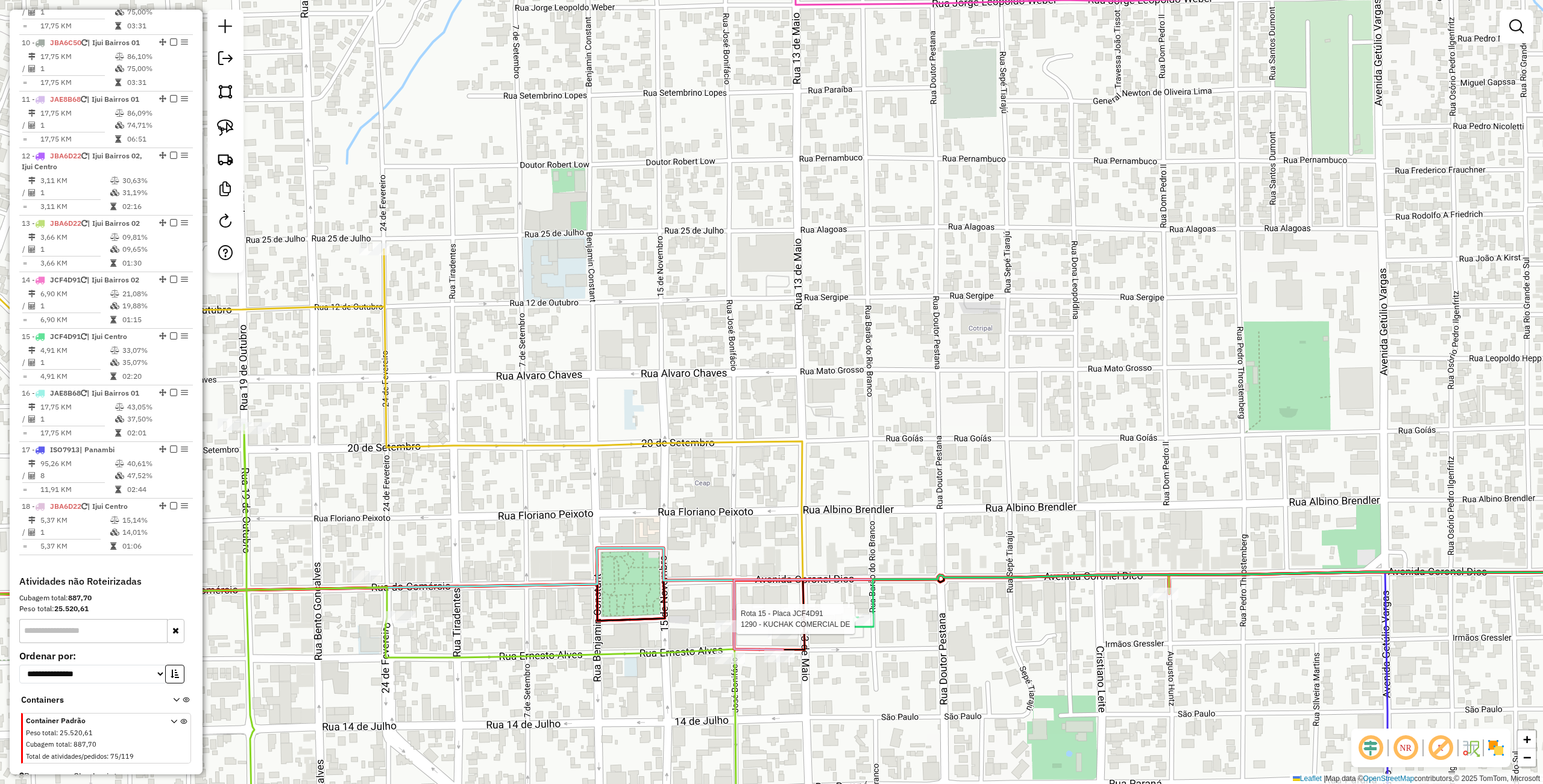
select select "**********"
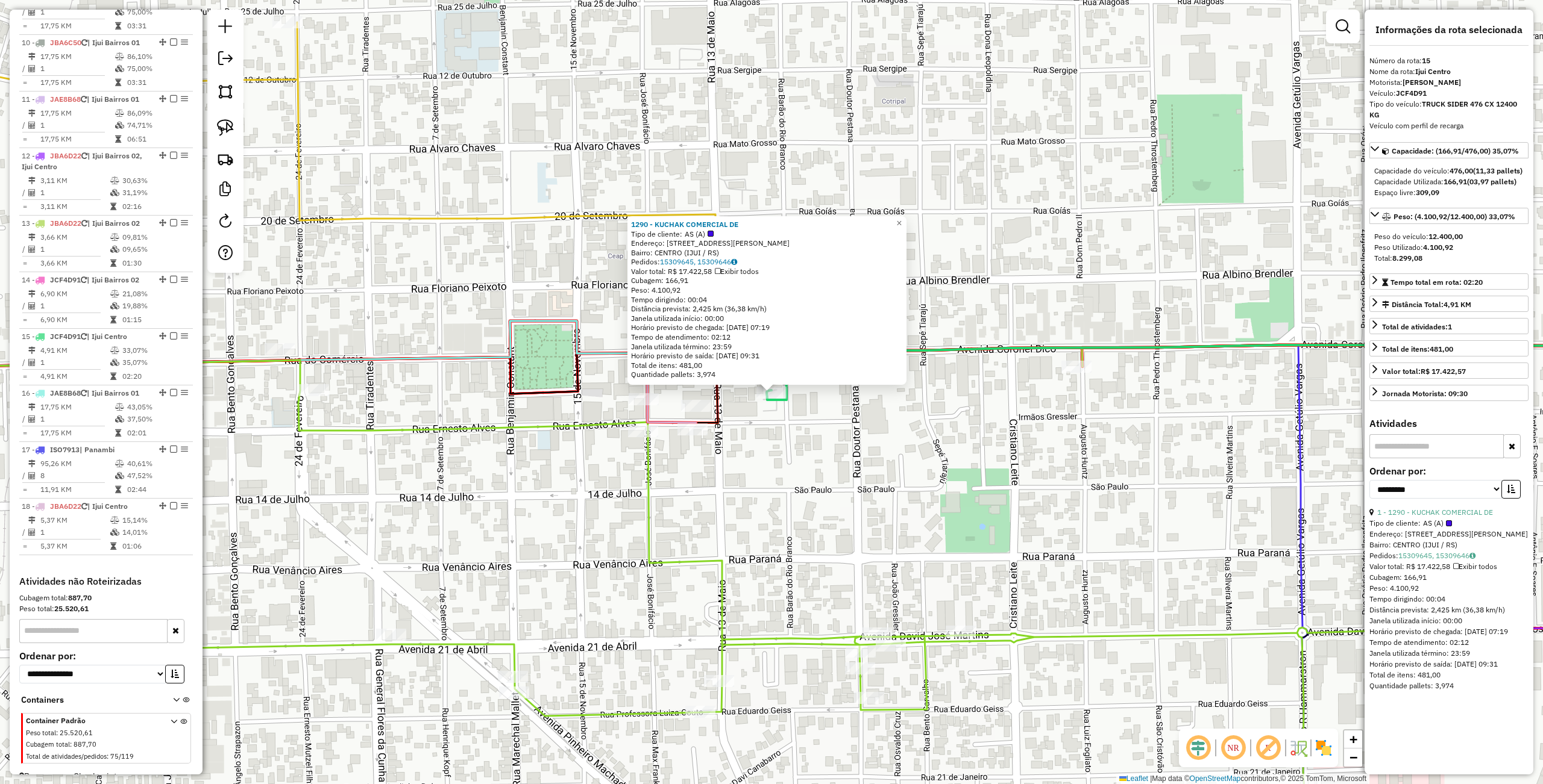
drag, startPoint x: 679, startPoint y: 583, endPoint x: 671, endPoint y: 576, distance: 10.6
click at [679, 583] on div "1290 - KUCHAK COMERCIAL DE Tipo de cliente: AS (A) Endereço: R IRMAOS GRESSLER …" at bounding box center [772, 392] width 1543 height 784
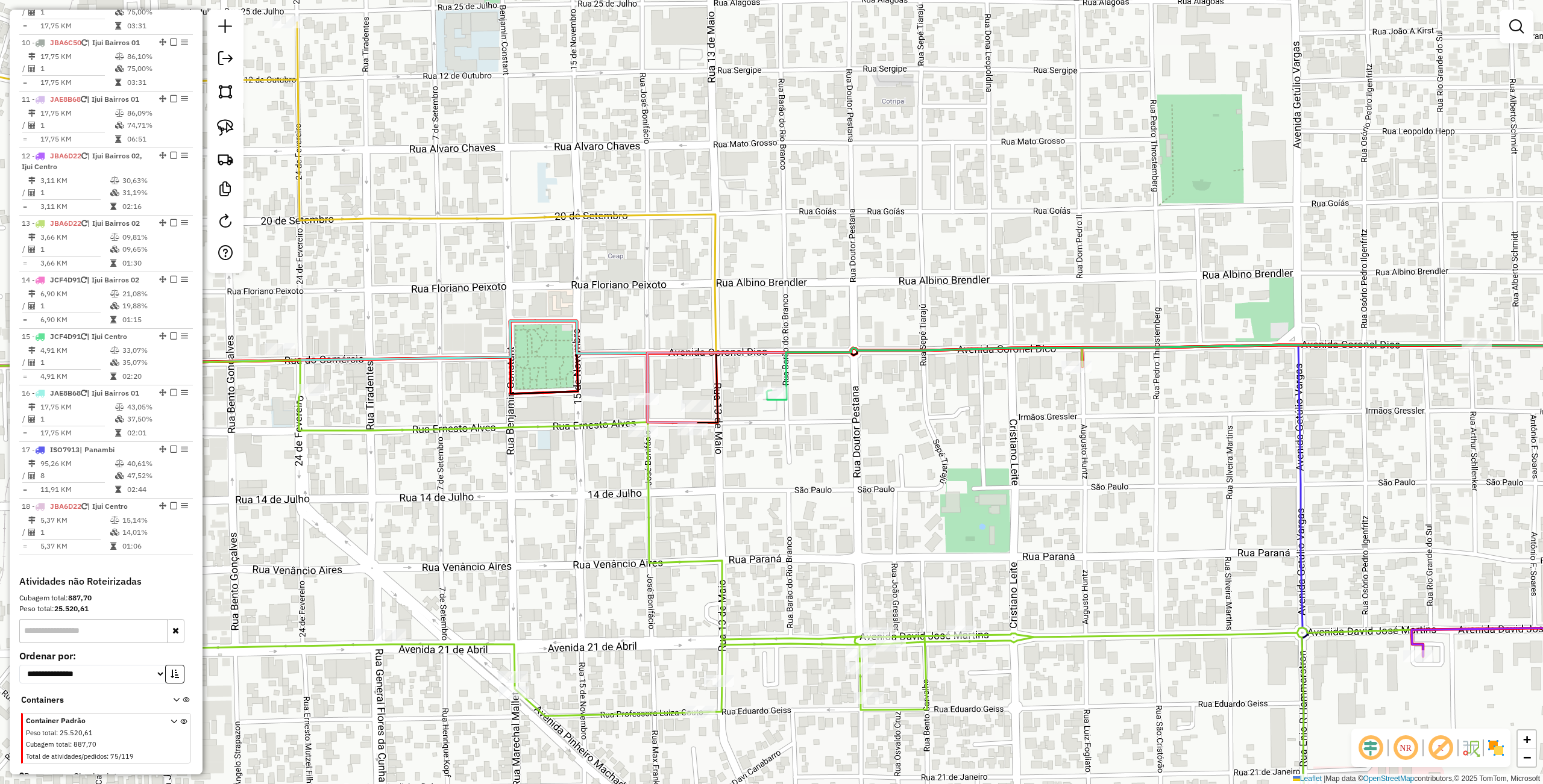
drag, startPoint x: 666, startPoint y: 568, endPoint x: 675, endPoint y: 314, distance: 254.2
click at [678, 309] on icon at bounding box center [763, 504] width 1834 height 613
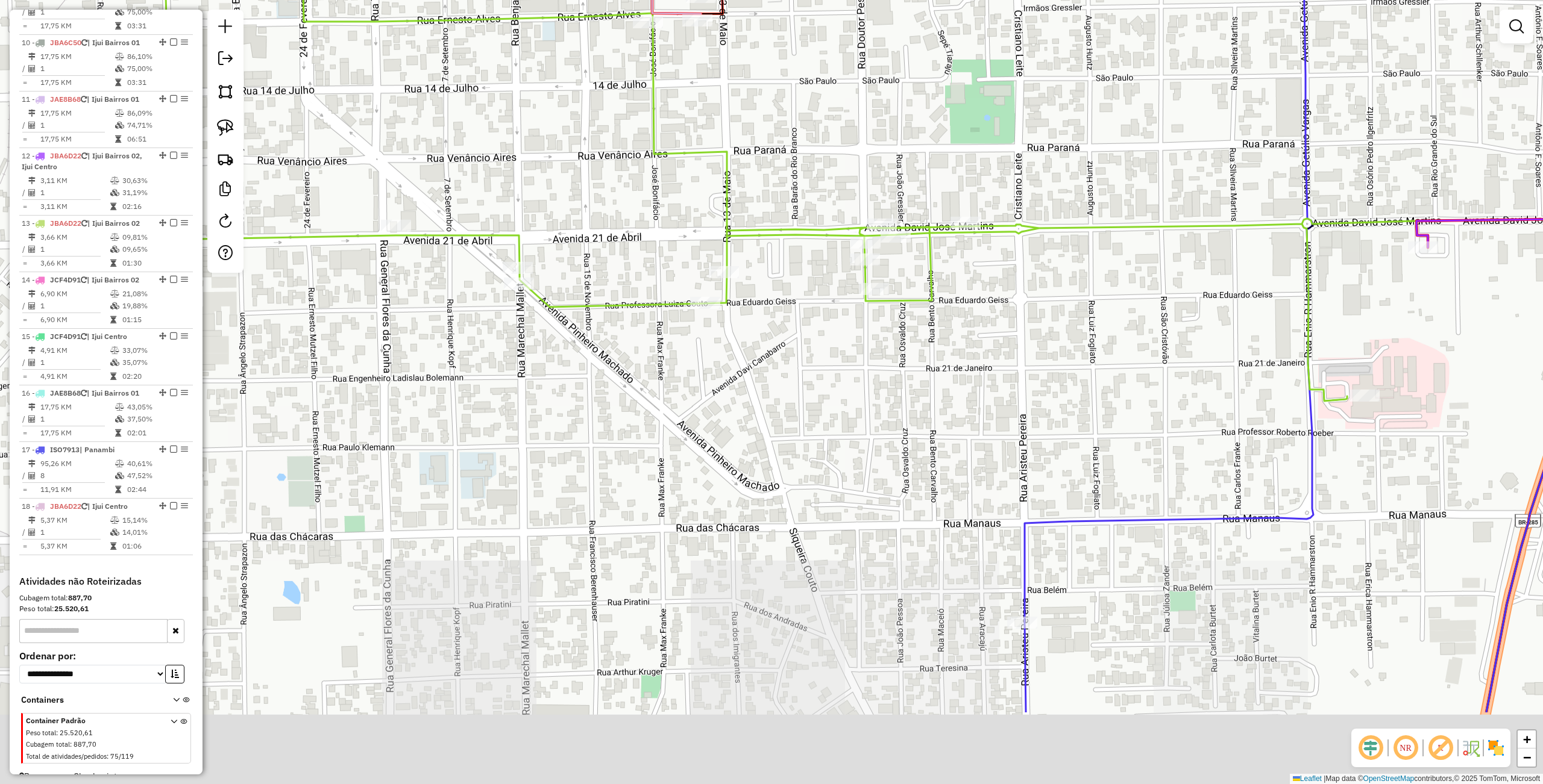
drag, startPoint x: 676, startPoint y: 533, endPoint x: 652, endPoint y: 337, distance: 197.5
click at [661, 323] on div "Janela de atendimento Grade de atendimento Capacidade Transportadoras Veículos …" at bounding box center [772, 392] width 1543 height 784
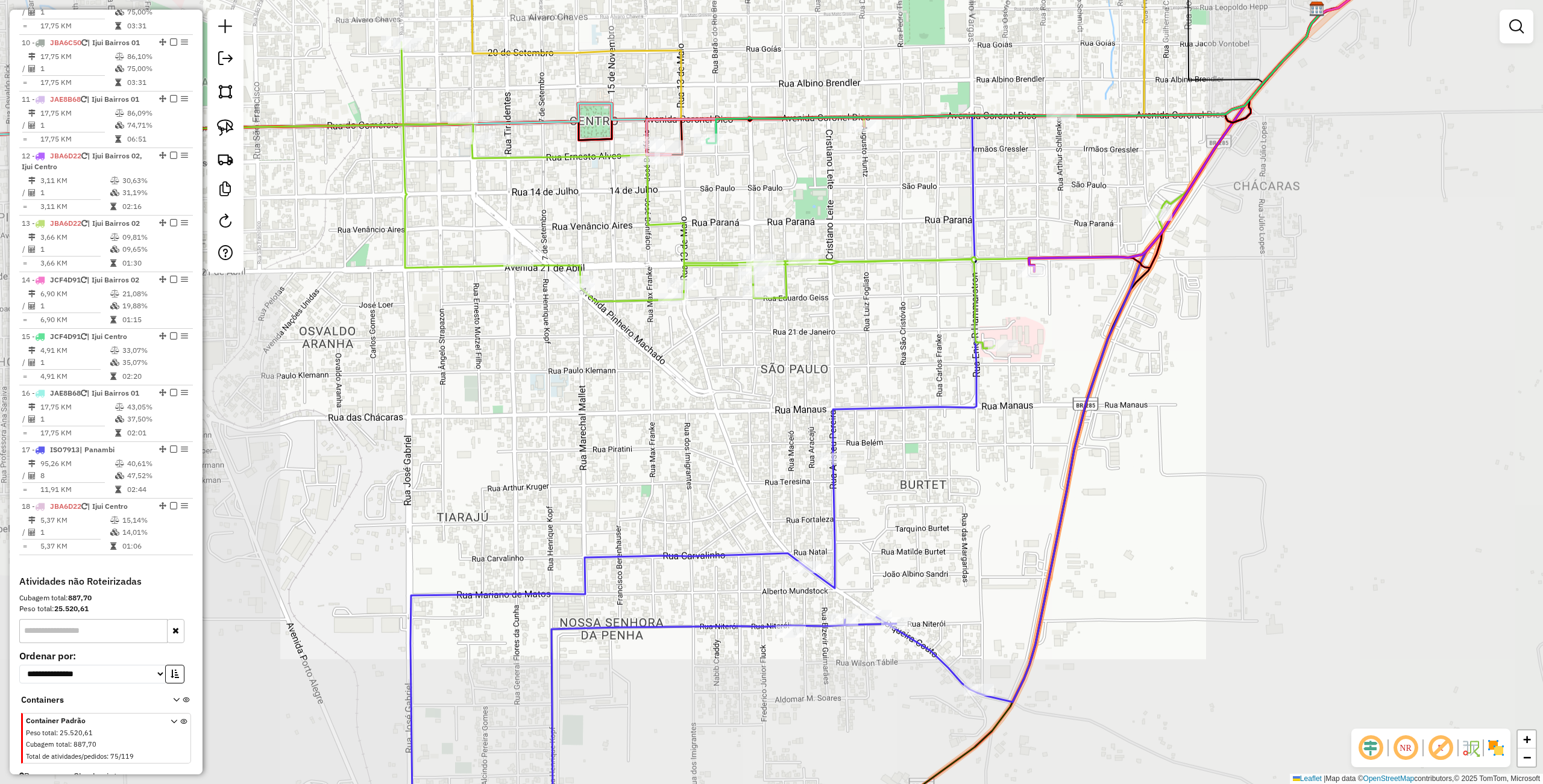
drag, startPoint x: 743, startPoint y: 193, endPoint x: 760, endPoint y: 291, distance: 99.5
click at [767, 306] on div "Janela de atendimento Grade de atendimento Capacidade Transportadoras Veículos …" at bounding box center [772, 392] width 1543 height 784
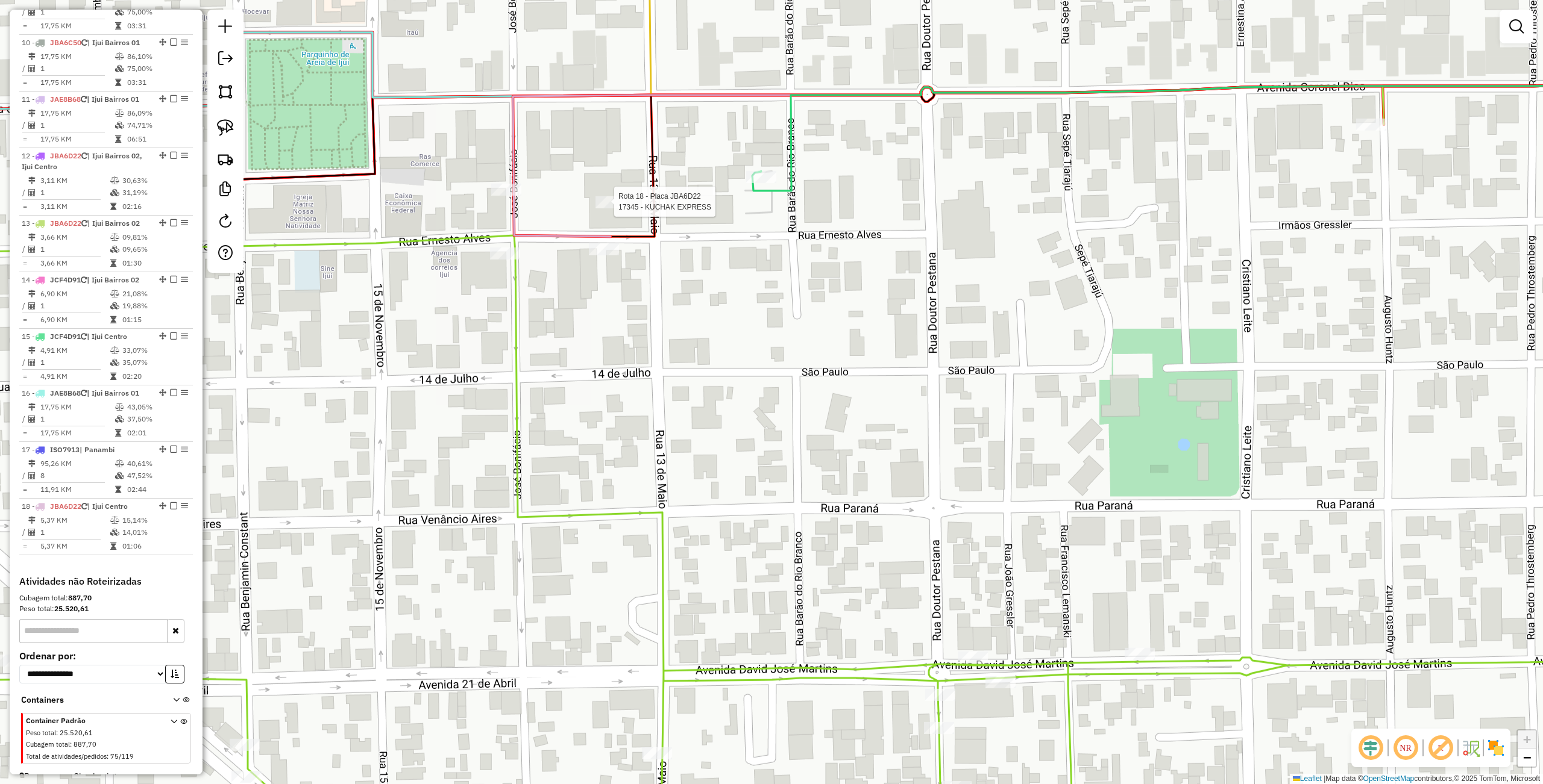
select select "**********"
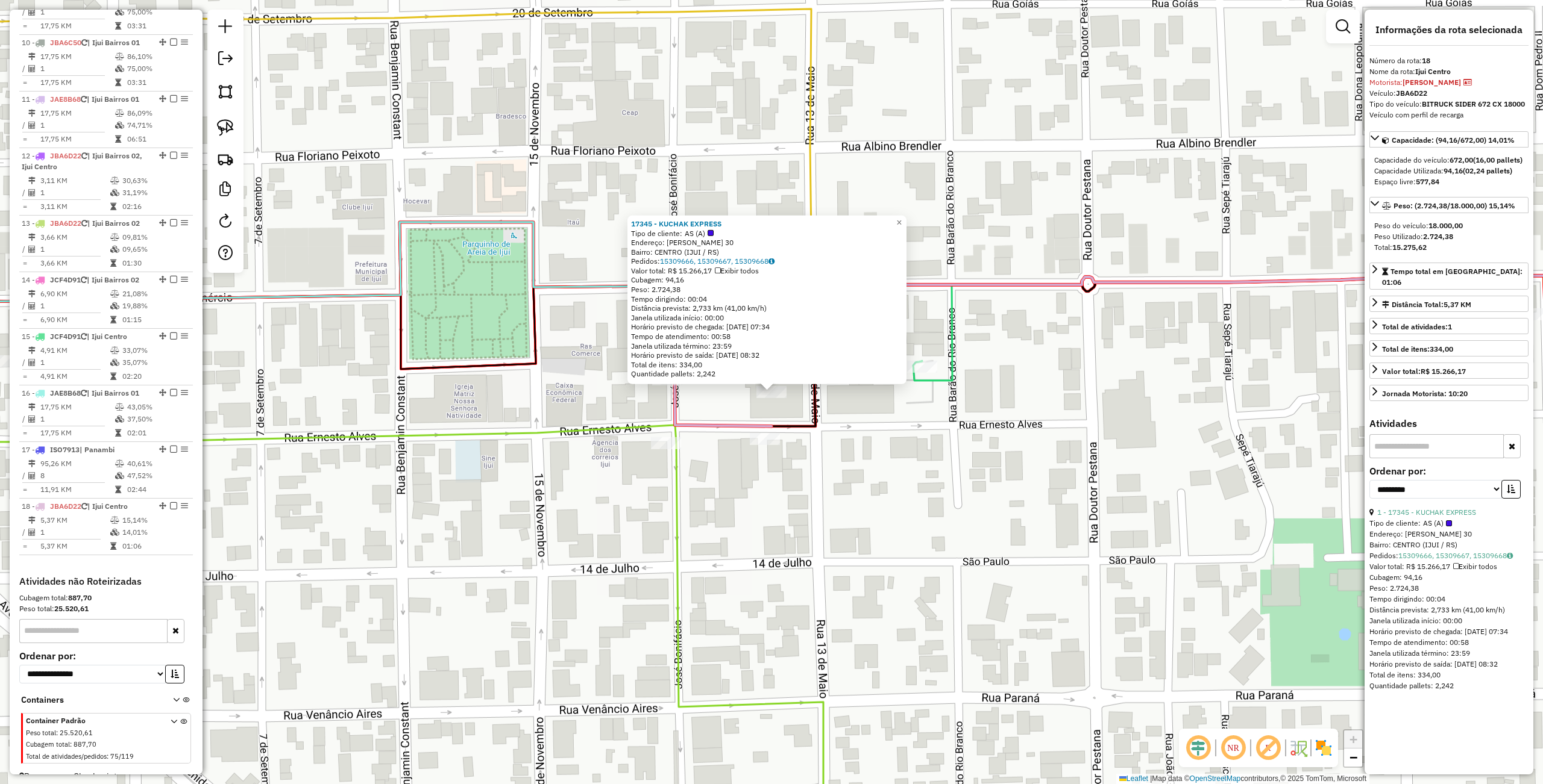
drag, startPoint x: 551, startPoint y: 601, endPoint x: 230, endPoint y: 711, distance: 339.3
click at [551, 601] on div "17345 - KUCHAK EXPRESS Tipo de cliente: AS (A) Endereço: ERNESTO ALVES 30 Bairr…" at bounding box center [772, 392] width 1543 height 784
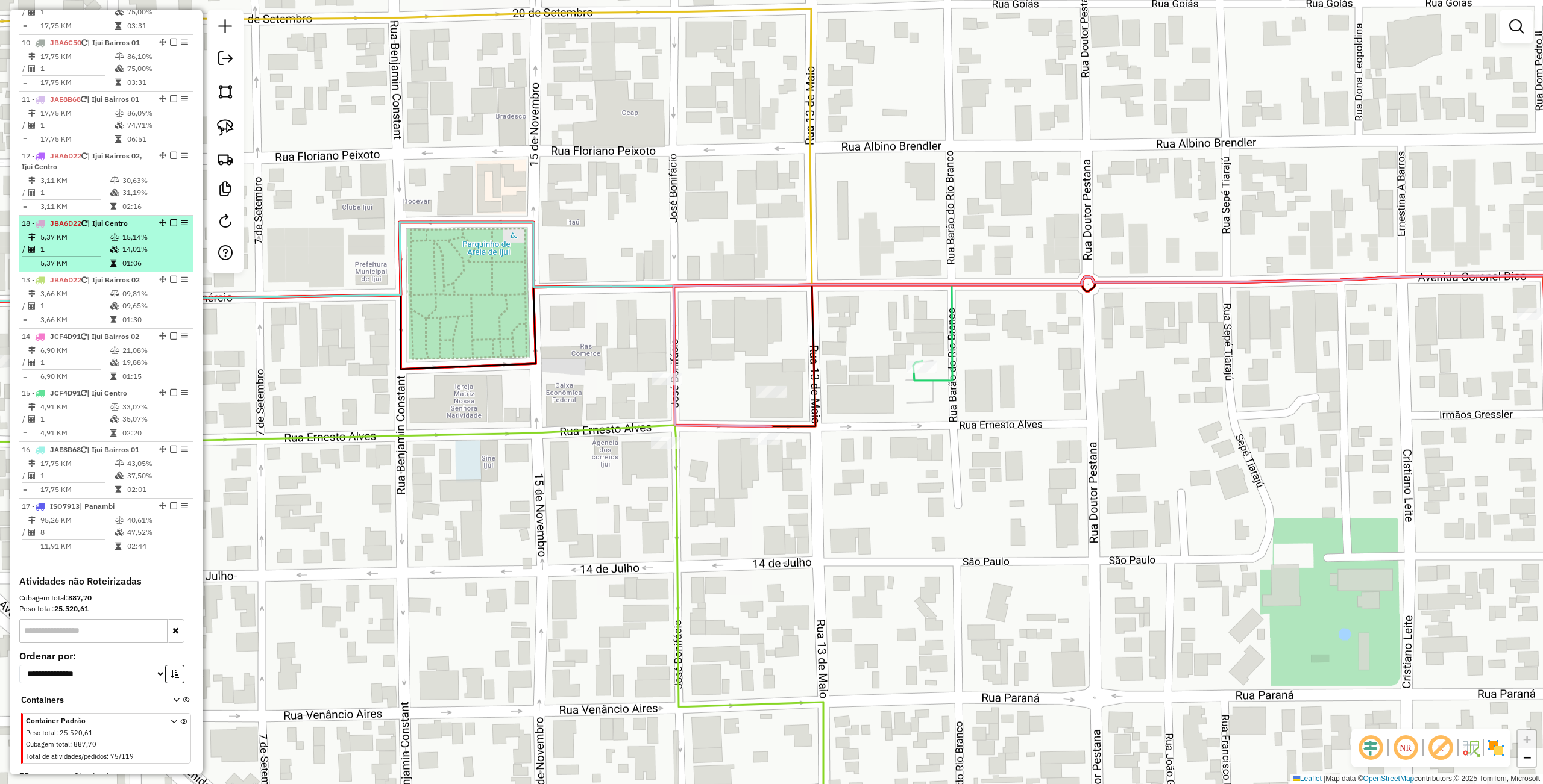
drag, startPoint x: 162, startPoint y: 484, endPoint x: 114, endPoint y: 212, distance: 276.2
click at [772, 398] on div at bounding box center [772, 392] width 30 height 12
select select "**********"
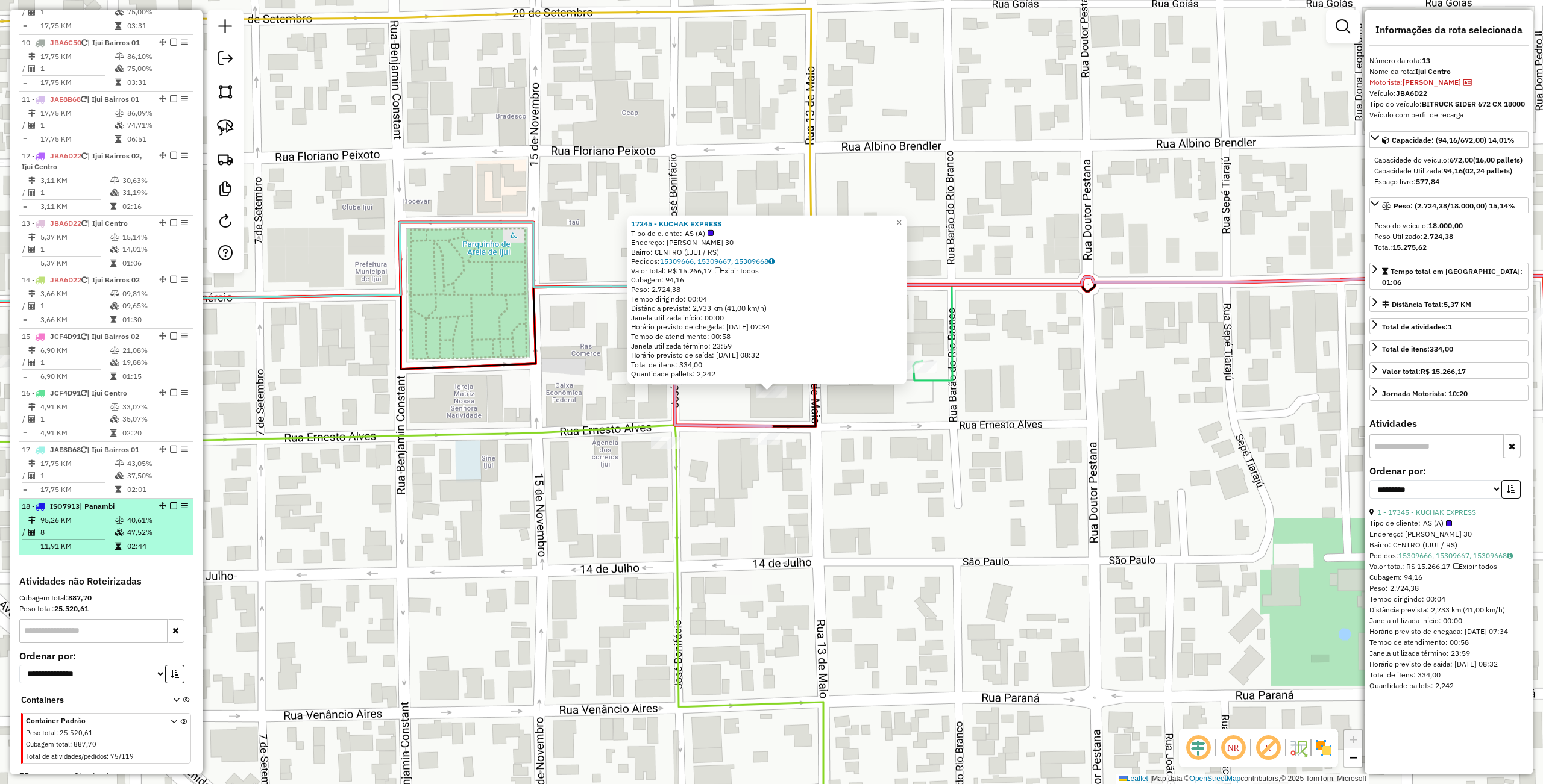
click at [784, 593] on div "17345 - KUCHAK EXPRESS Tipo de cliente: AS (A) Endereço: ERNESTO ALVES 30 Bairr…" at bounding box center [772, 392] width 1543 height 784
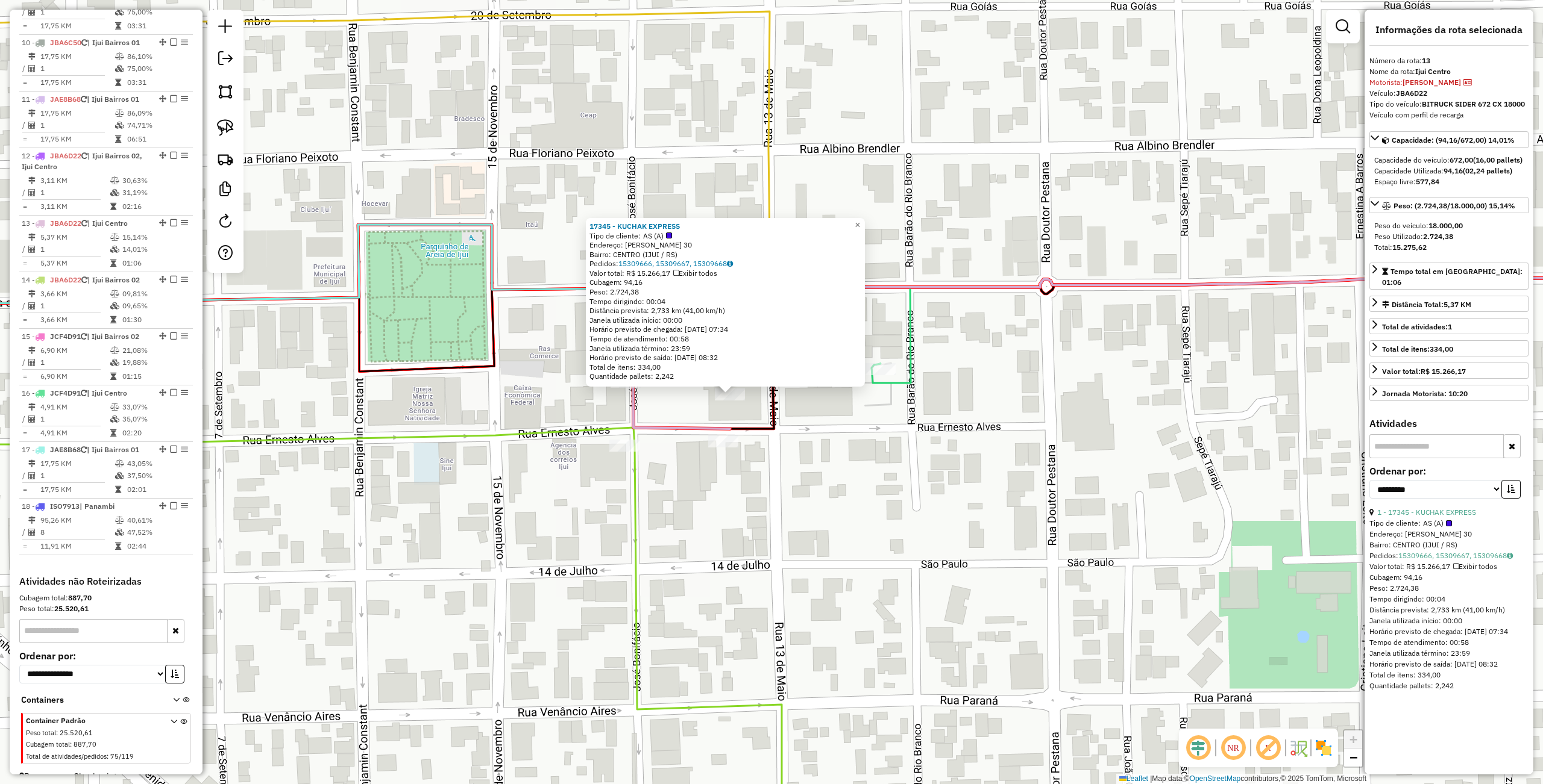
click at [758, 543] on div "17345 - KUCHAK EXPRESS Tipo de cliente: AS (A) Endereço: ERNESTO ALVES 30 Bairr…" at bounding box center [772, 392] width 1543 height 784
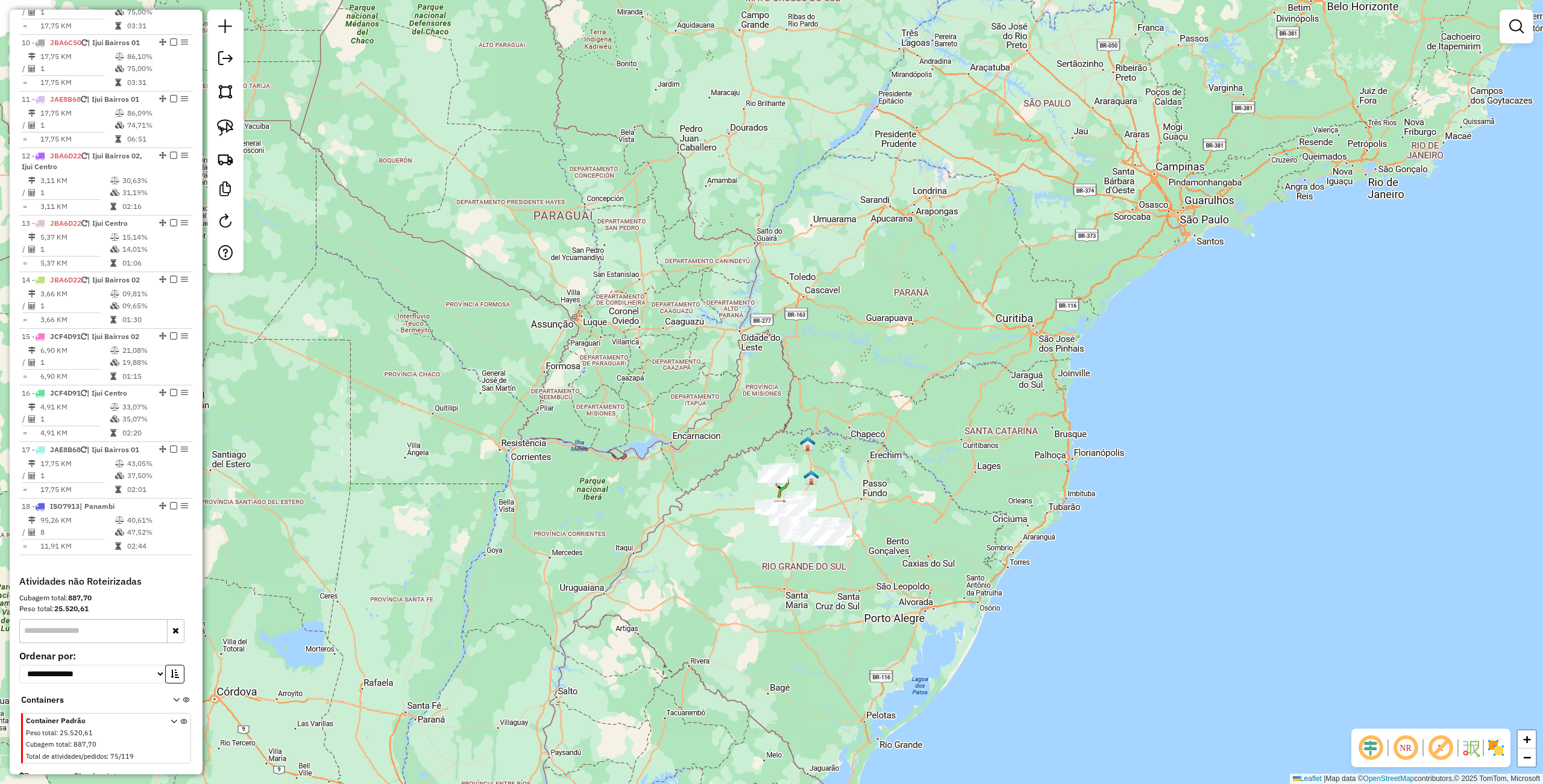
drag, startPoint x: 891, startPoint y: 581, endPoint x: 910, endPoint y: 544, distance: 41.6
click at [910, 544] on div "Janela de atendimento Grade de atendimento Capacidade Transportadoras Veículos …" at bounding box center [772, 392] width 1543 height 784
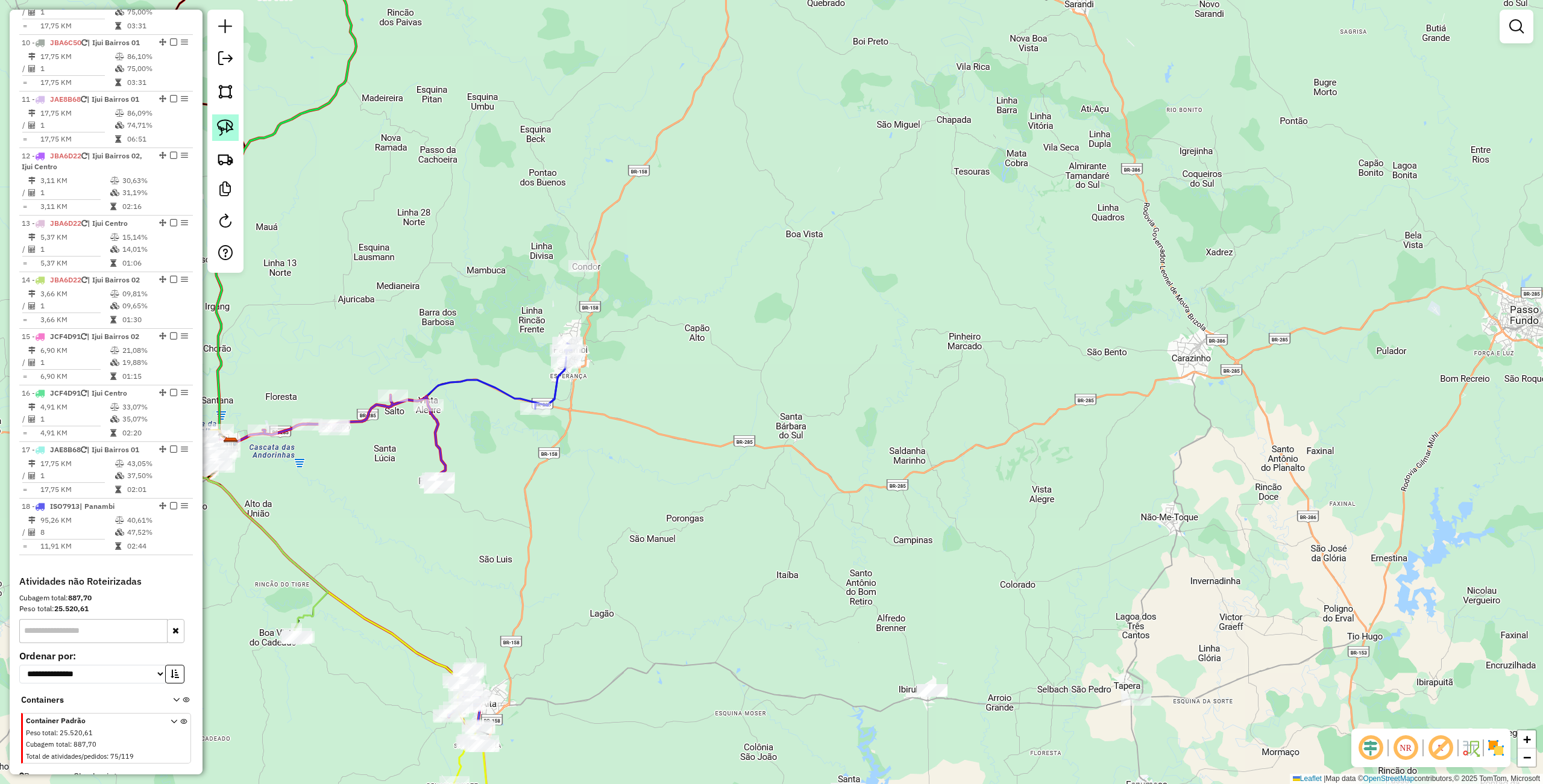
click at [225, 128] on img at bounding box center [225, 127] width 17 height 17
drag, startPoint x: 606, startPoint y: 195, endPoint x: 659, endPoint y: 290, distance: 108.8
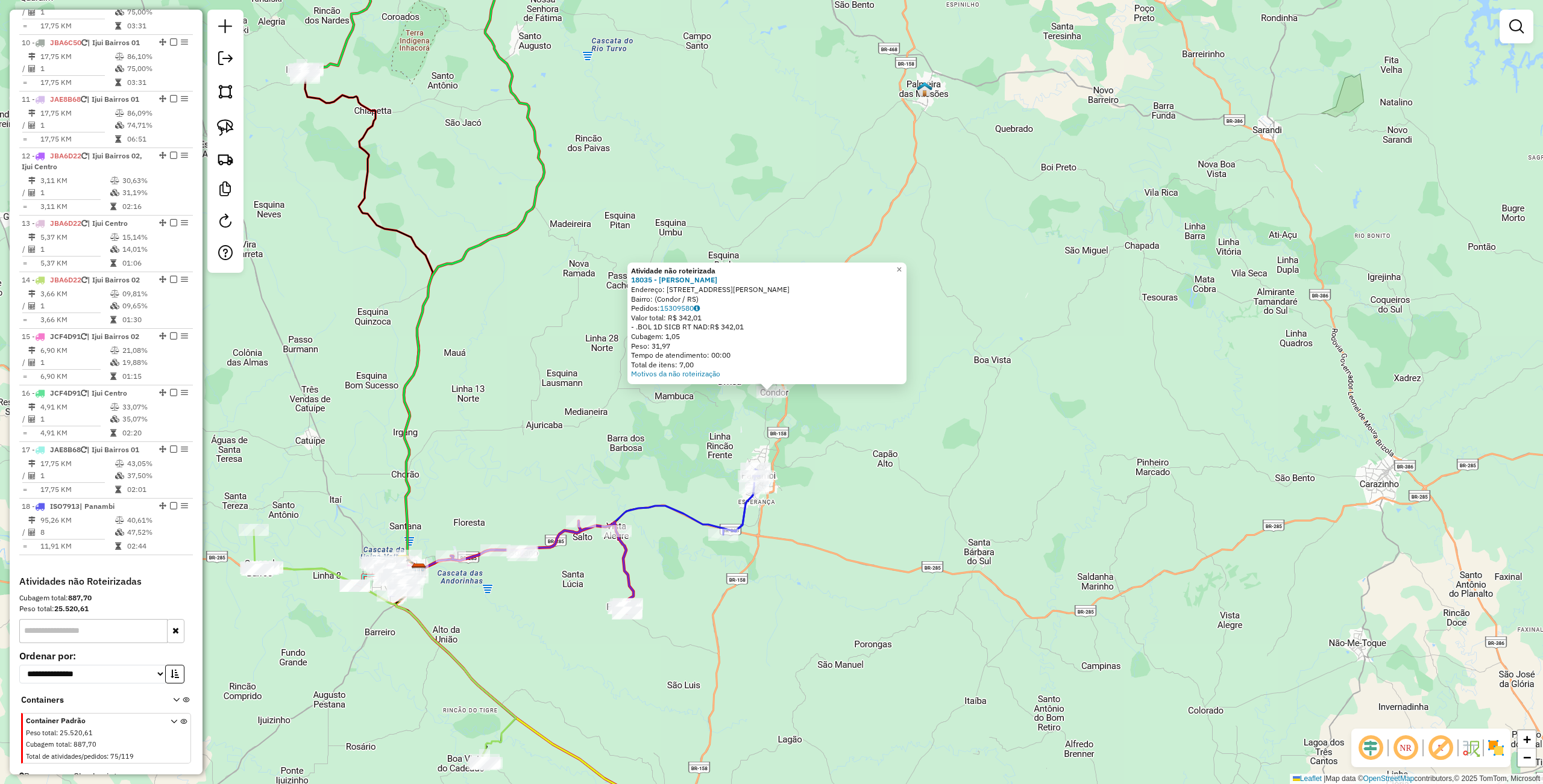
click at [567, 408] on div "Atividade não roteirizada 18035 - DANIEL DALLABRIDA Endereço: Rua Ernesto Schmi…" at bounding box center [772, 392] width 1543 height 784
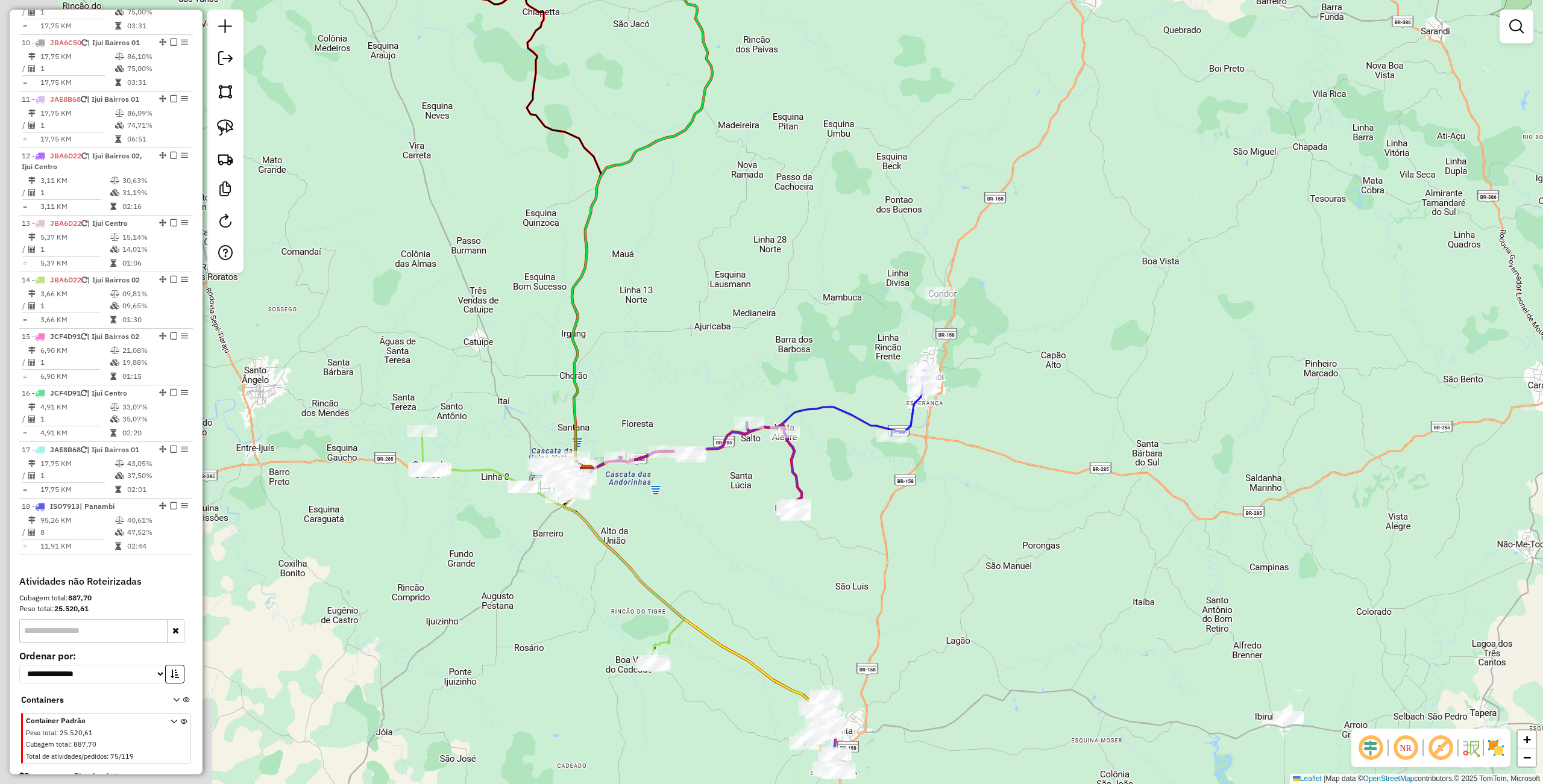
drag, startPoint x: 560, startPoint y: 424, endPoint x: 751, endPoint y: 312, distance: 221.4
click at [748, 314] on div "Janela de atendimento Grade de atendimento Capacidade Transportadoras Veículos …" at bounding box center [772, 392] width 1543 height 784
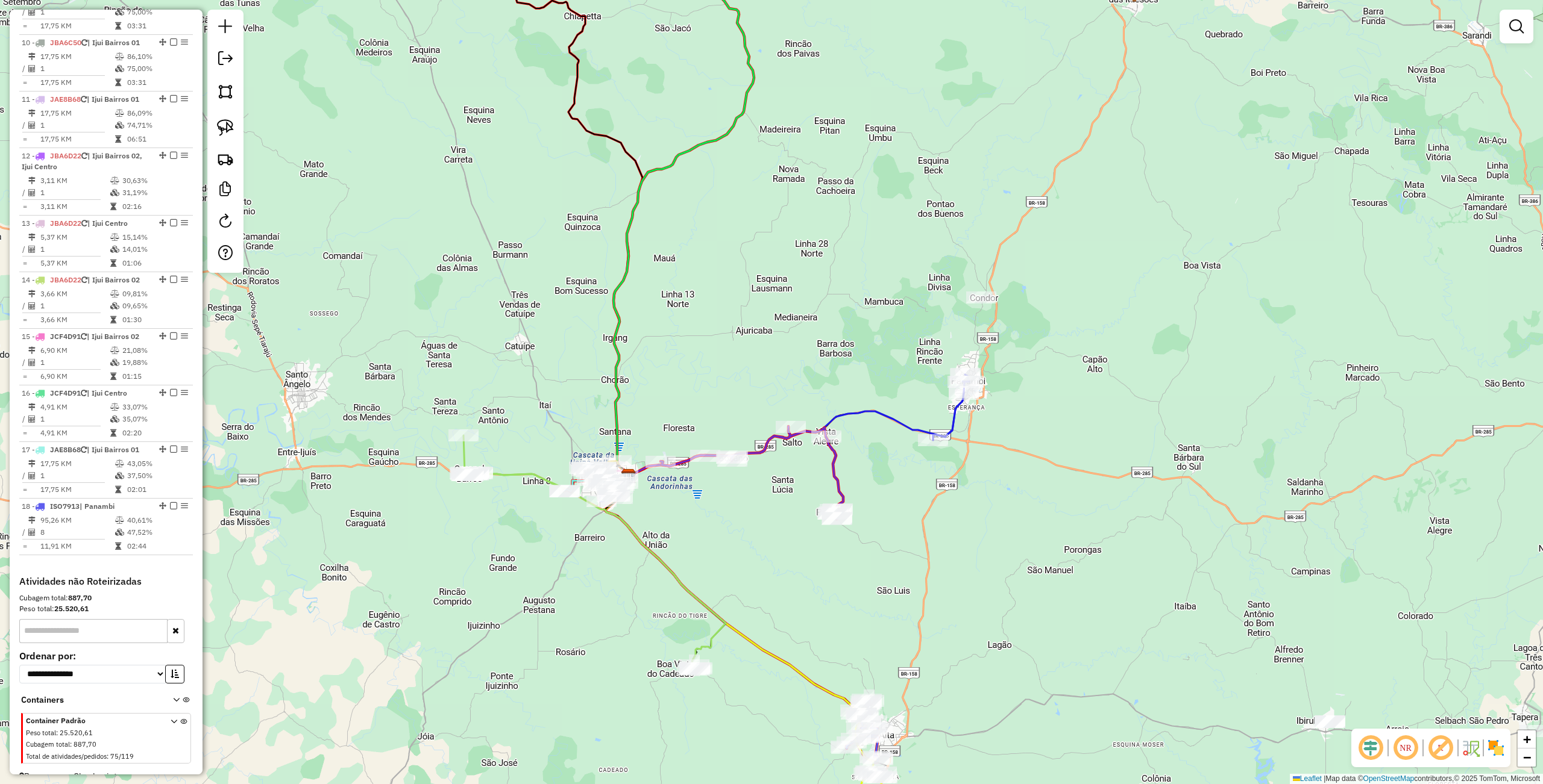
drag, startPoint x: 654, startPoint y: 533, endPoint x: 675, endPoint y: 548, distance: 25.8
click at [675, 548] on div "Janela de atendimento Grade de atendimento Capacidade Transportadoras Veículos …" at bounding box center [772, 392] width 1543 height 784
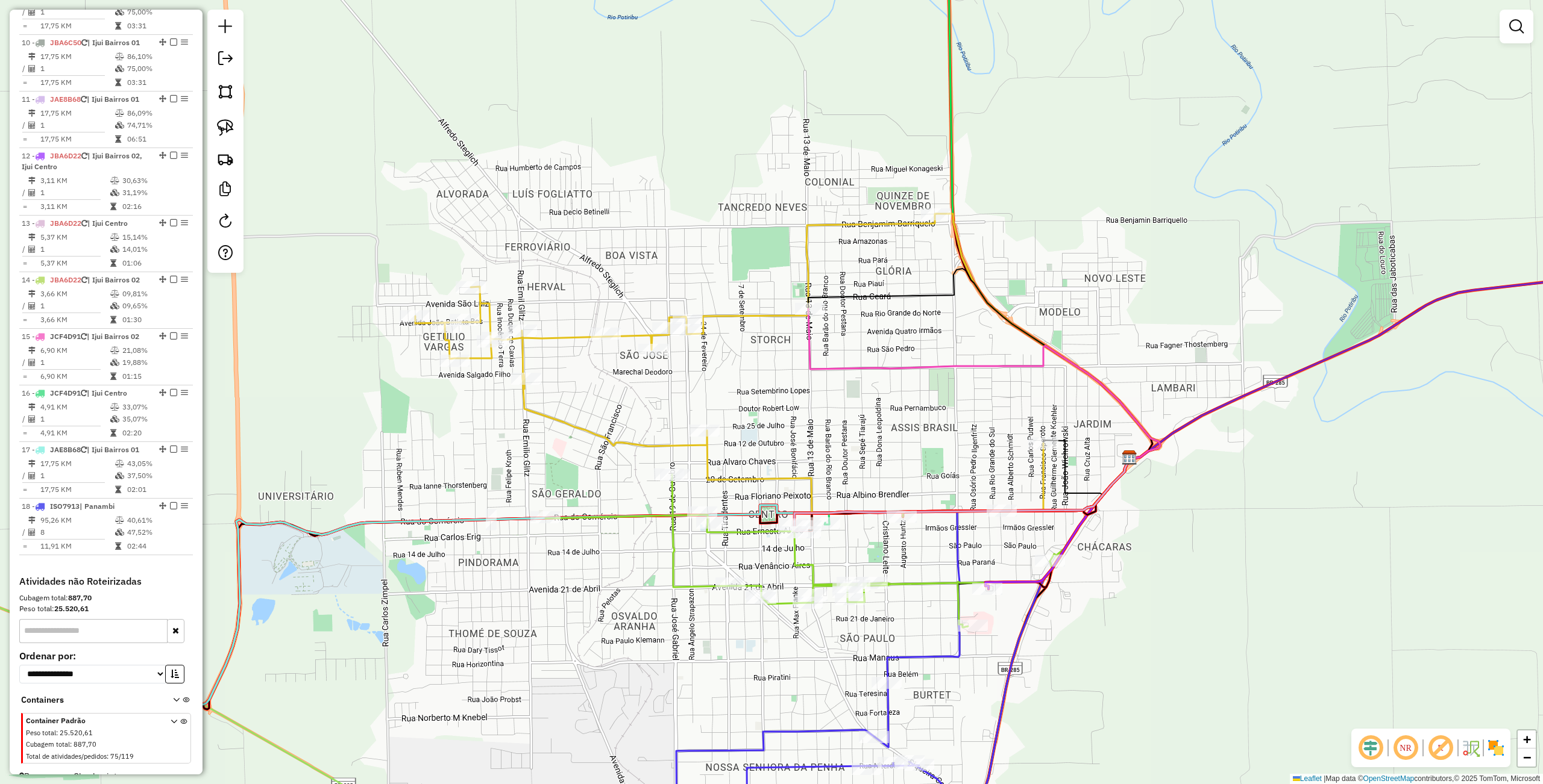
drag, startPoint x: 627, startPoint y: 408, endPoint x: 582, endPoint y: 487, distance: 90.9
click at [582, 487] on div "Janela de atendimento Grade de atendimento Capacidade Transportadoras Veículos …" at bounding box center [772, 392] width 1543 height 784
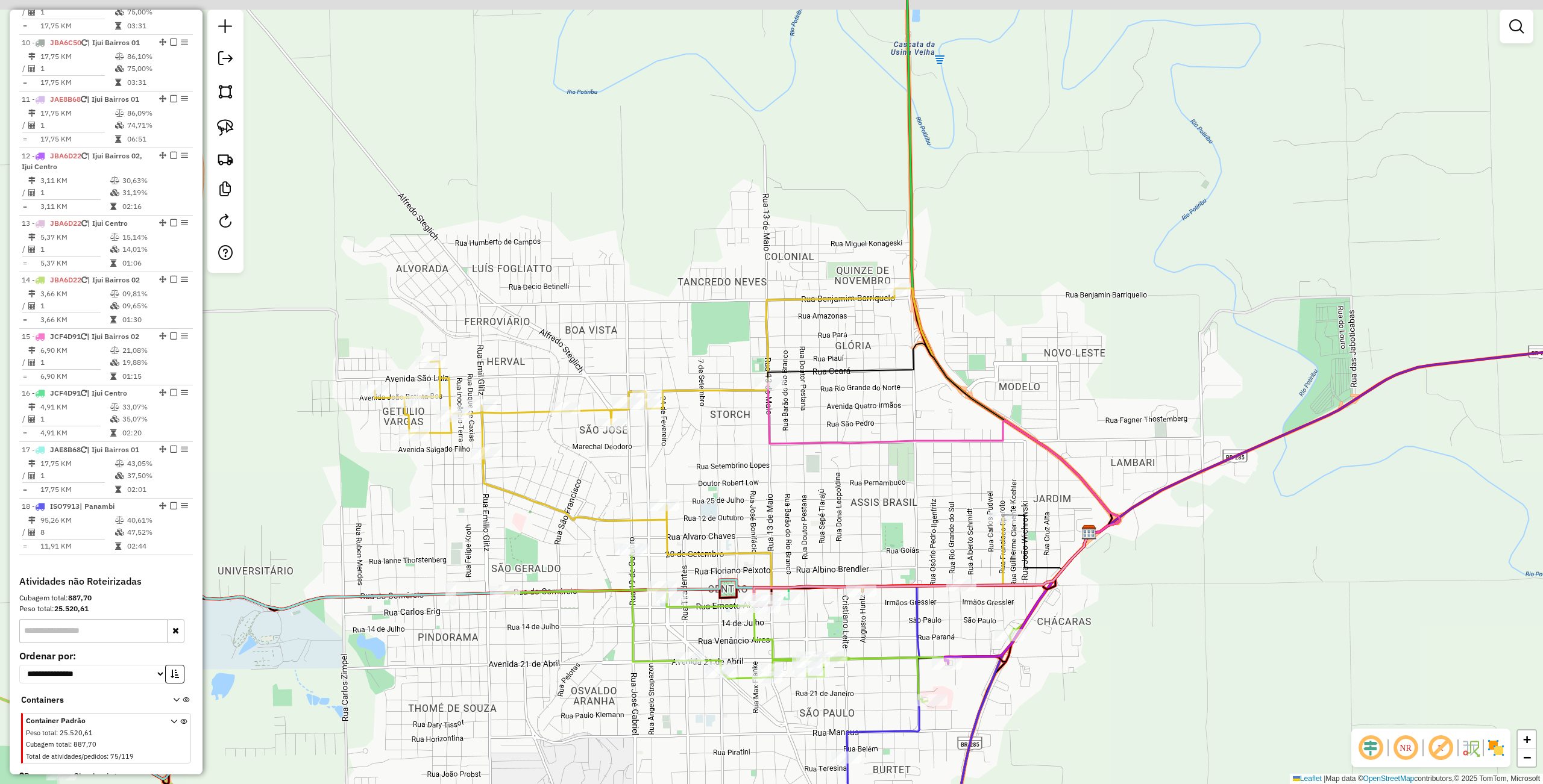
drag, startPoint x: 671, startPoint y: 441, endPoint x: 669, endPoint y: 453, distance: 12.2
click at [669, 453] on div "Janela de atendimento Grade de atendimento Capacidade Transportadoras Veículos …" at bounding box center [772, 392] width 1543 height 784
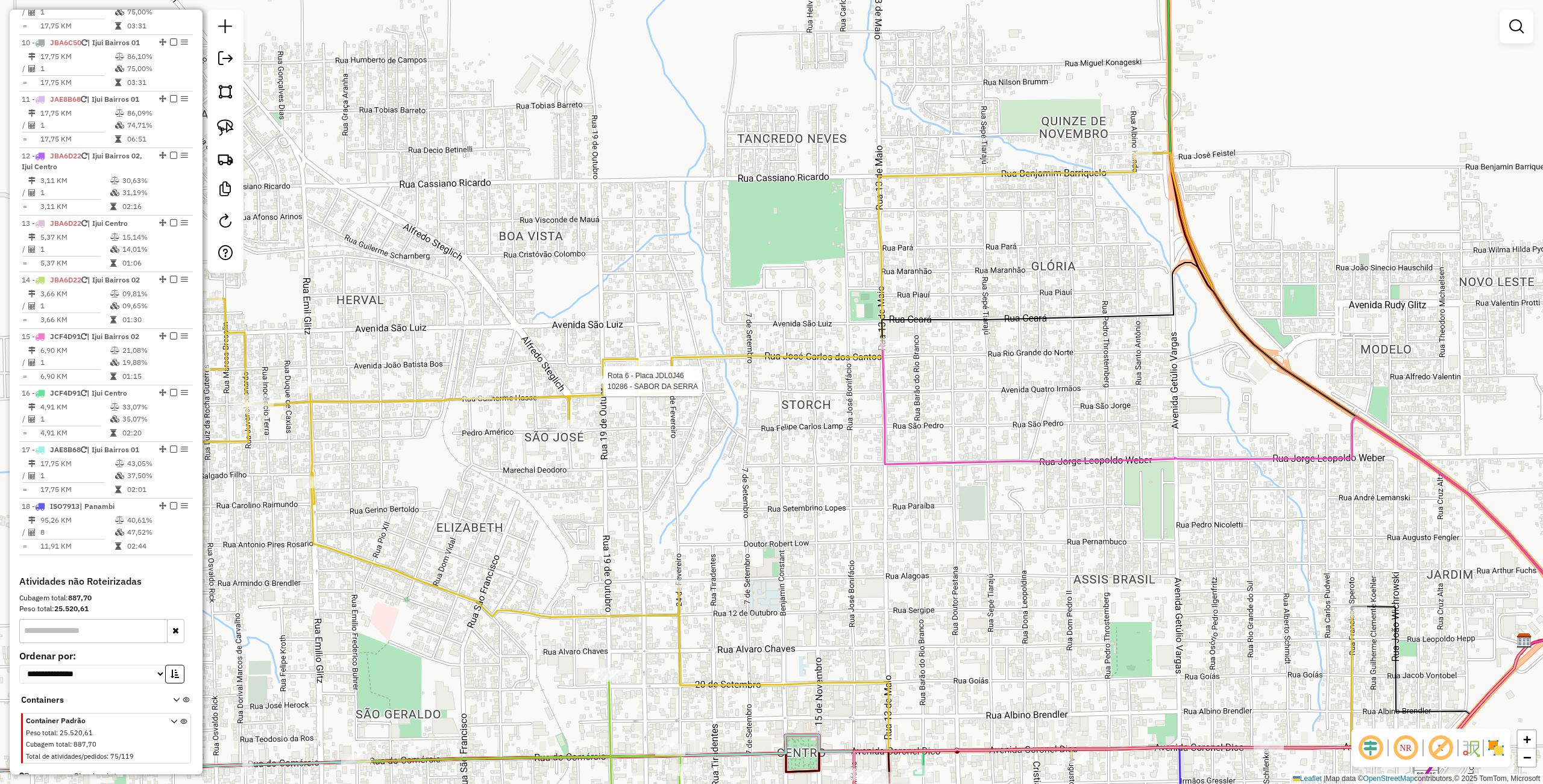
select select "**********"
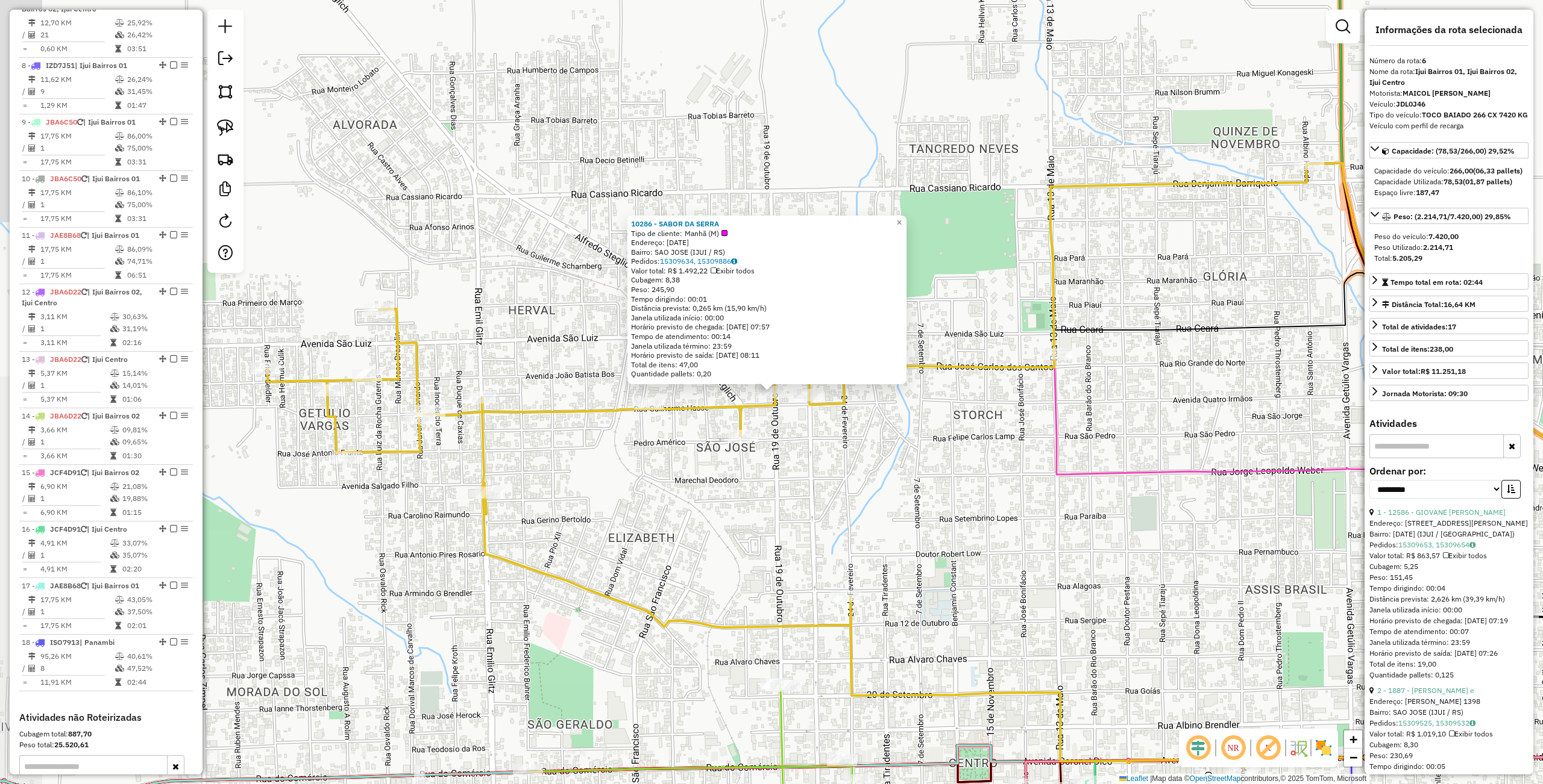
scroll to position [793, 0]
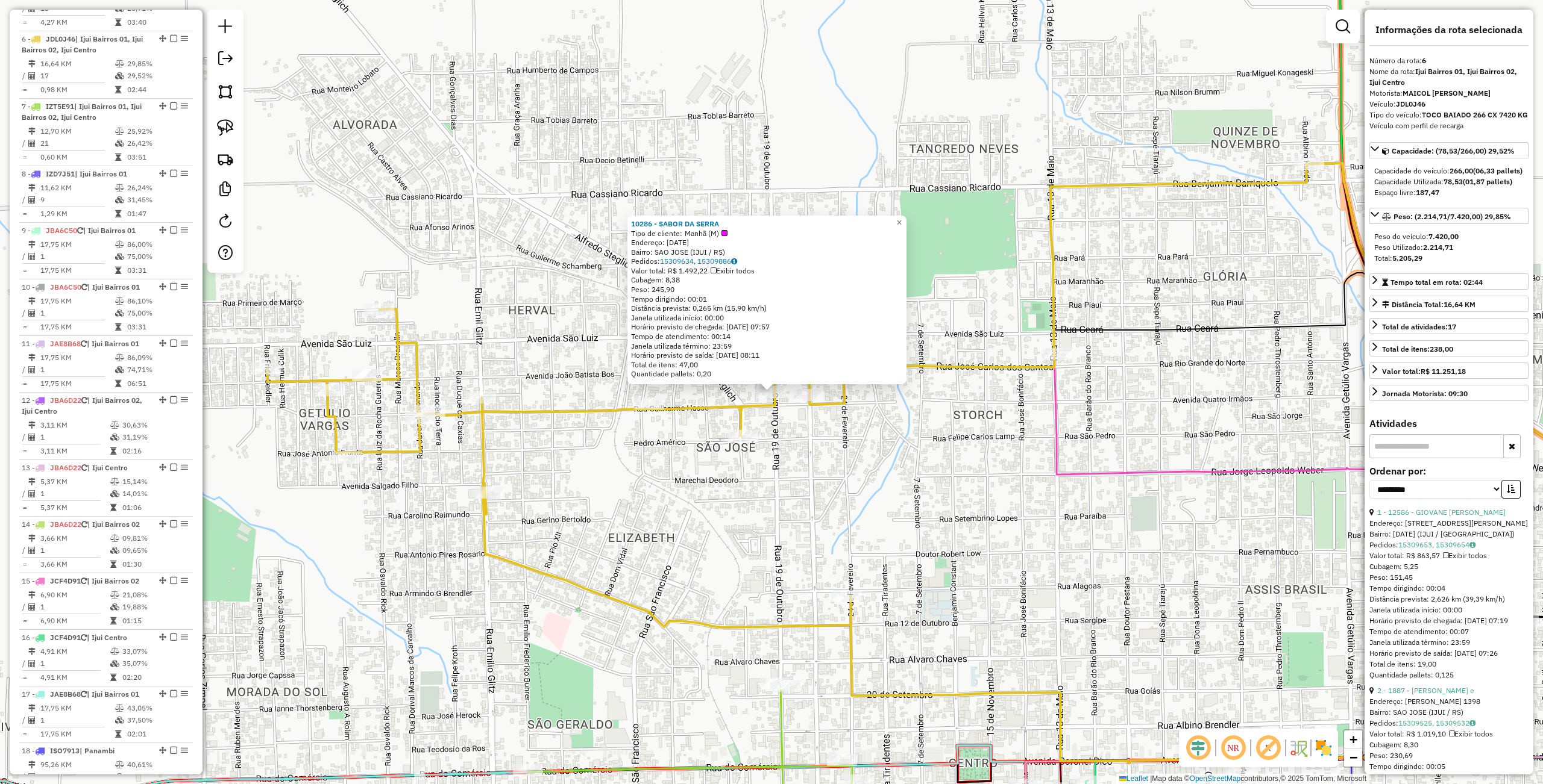
click at [680, 520] on div "10286 - SABOR DA SERRA Tipo de cliente: Manhã (M) Endereço: 19 DE OUTUBRO 1429 …" at bounding box center [772, 392] width 1543 height 784
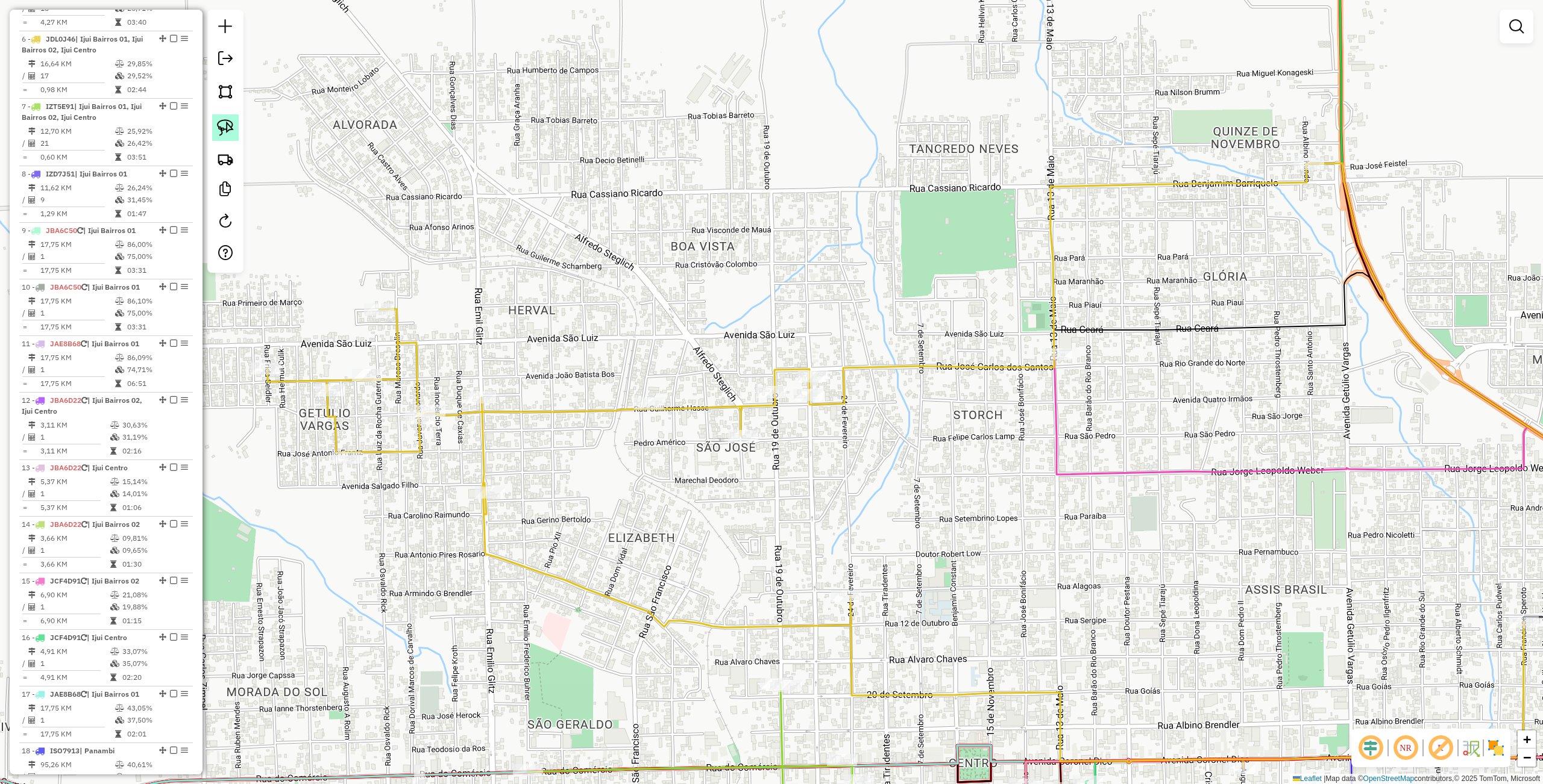
click at [220, 129] on img at bounding box center [225, 127] width 17 height 17
drag, startPoint x: 673, startPoint y: 335, endPoint x: 779, endPoint y: 376, distance: 113.7
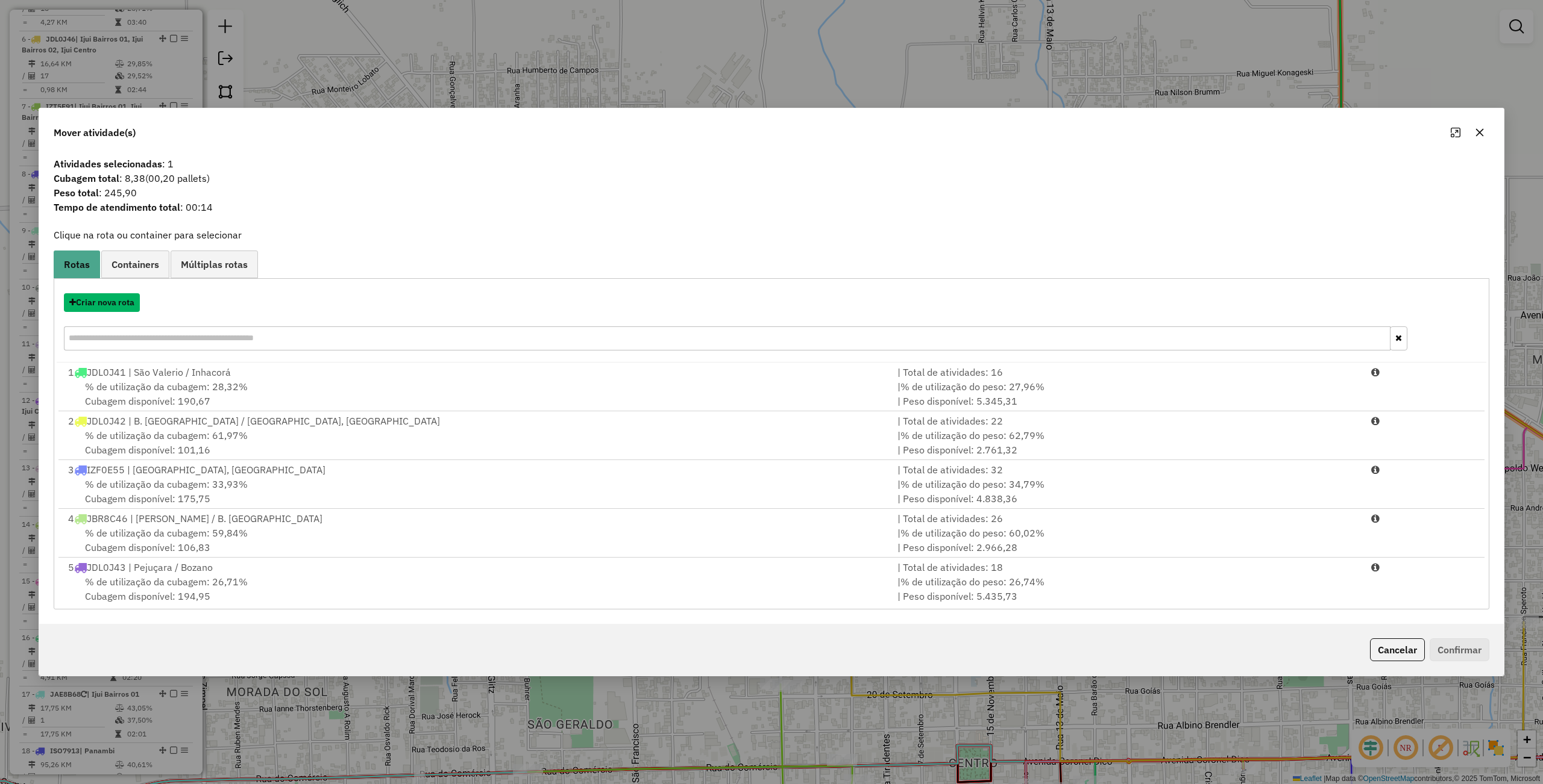
click at [138, 301] on button "Criar nova rota" at bounding box center [102, 303] width 76 height 19
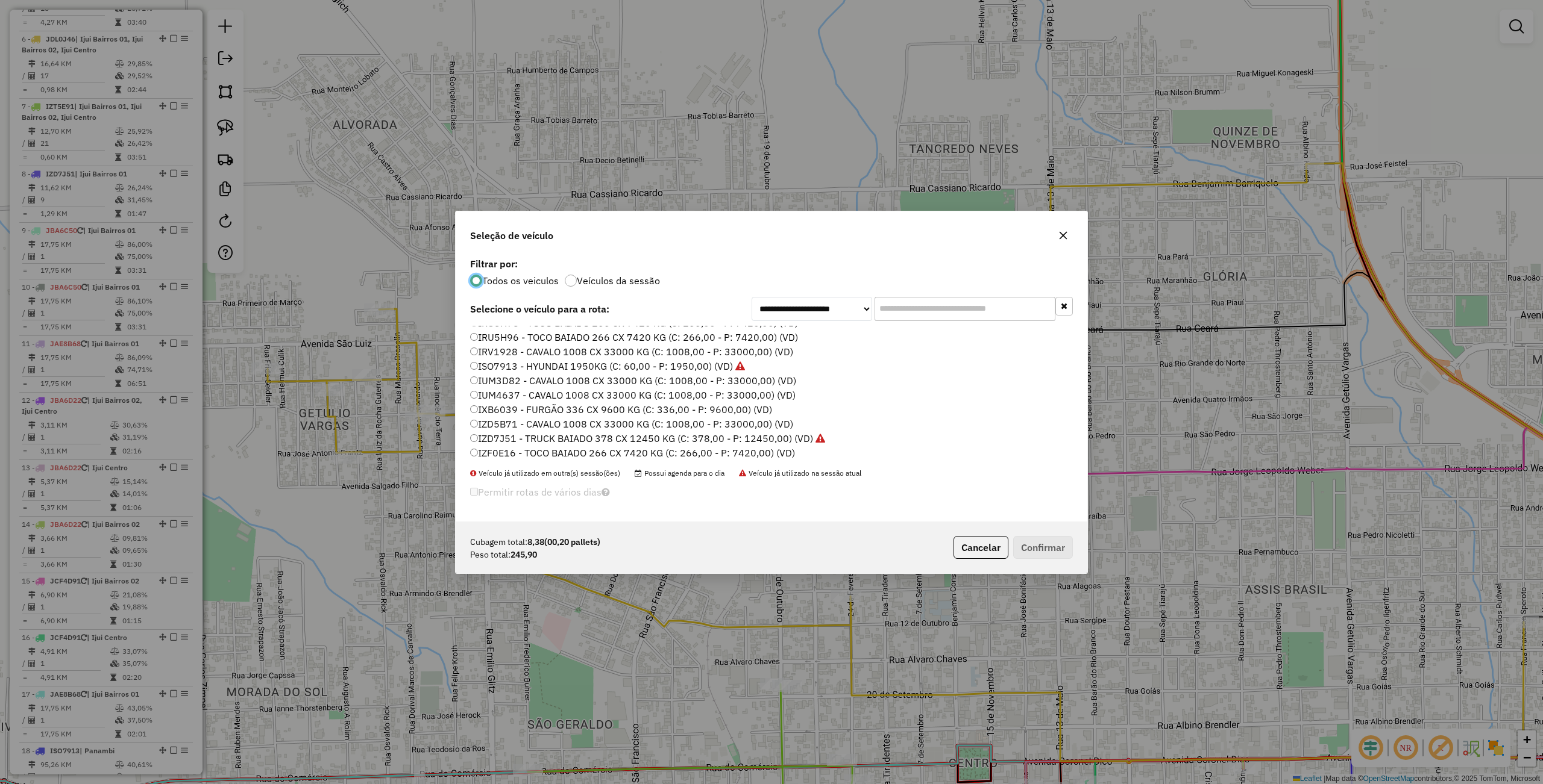
scroll to position [80, 0]
click at [505, 378] on label "IXB6039 - FURGÃO 336 CX 9600 KG (C: 336,00 - P: 9600,00) (VD)" at bounding box center [621, 383] width 302 height 14
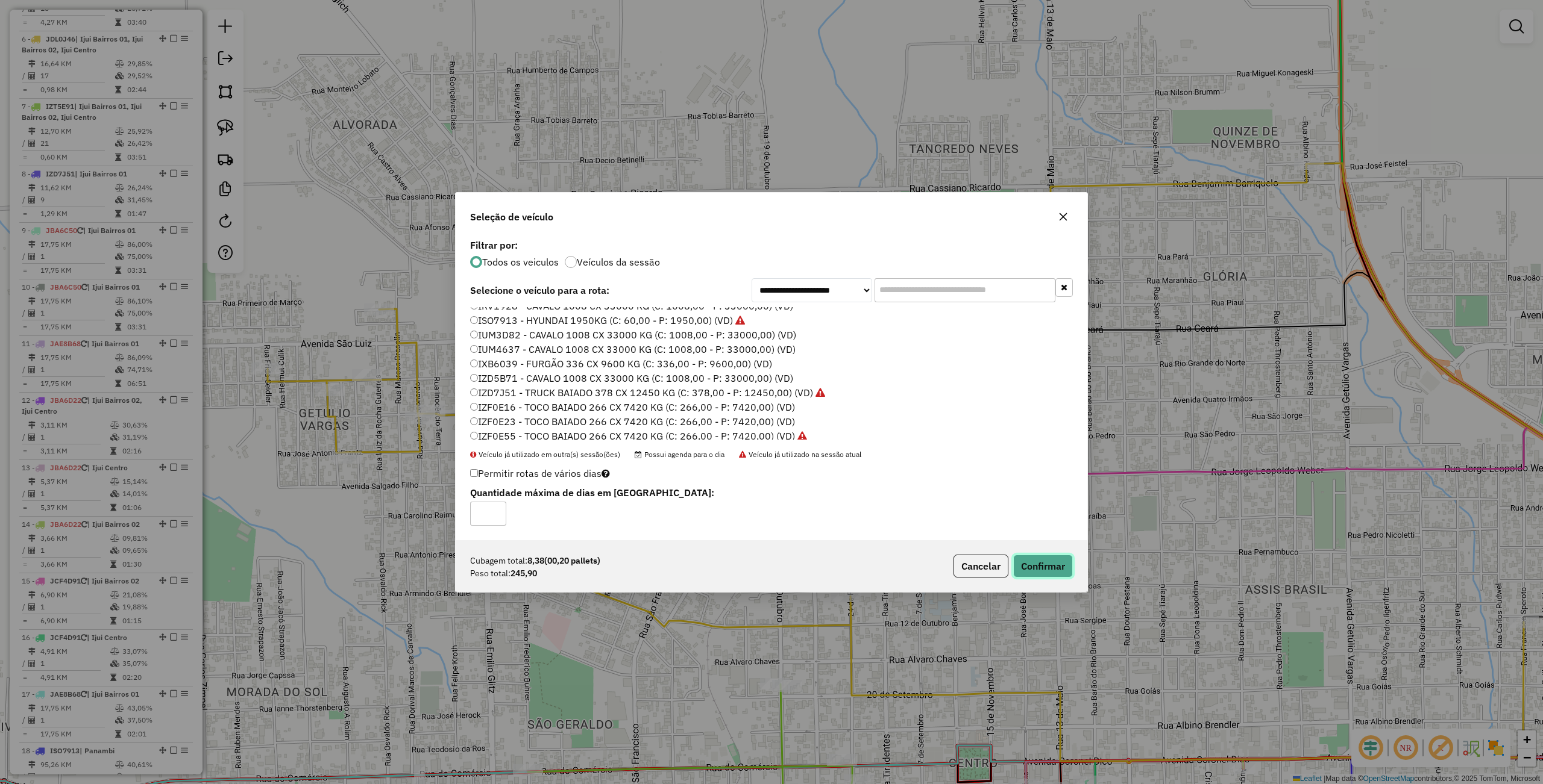
click at [1058, 572] on button "Confirmar" at bounding box center [1043, 566] width 60 height 23
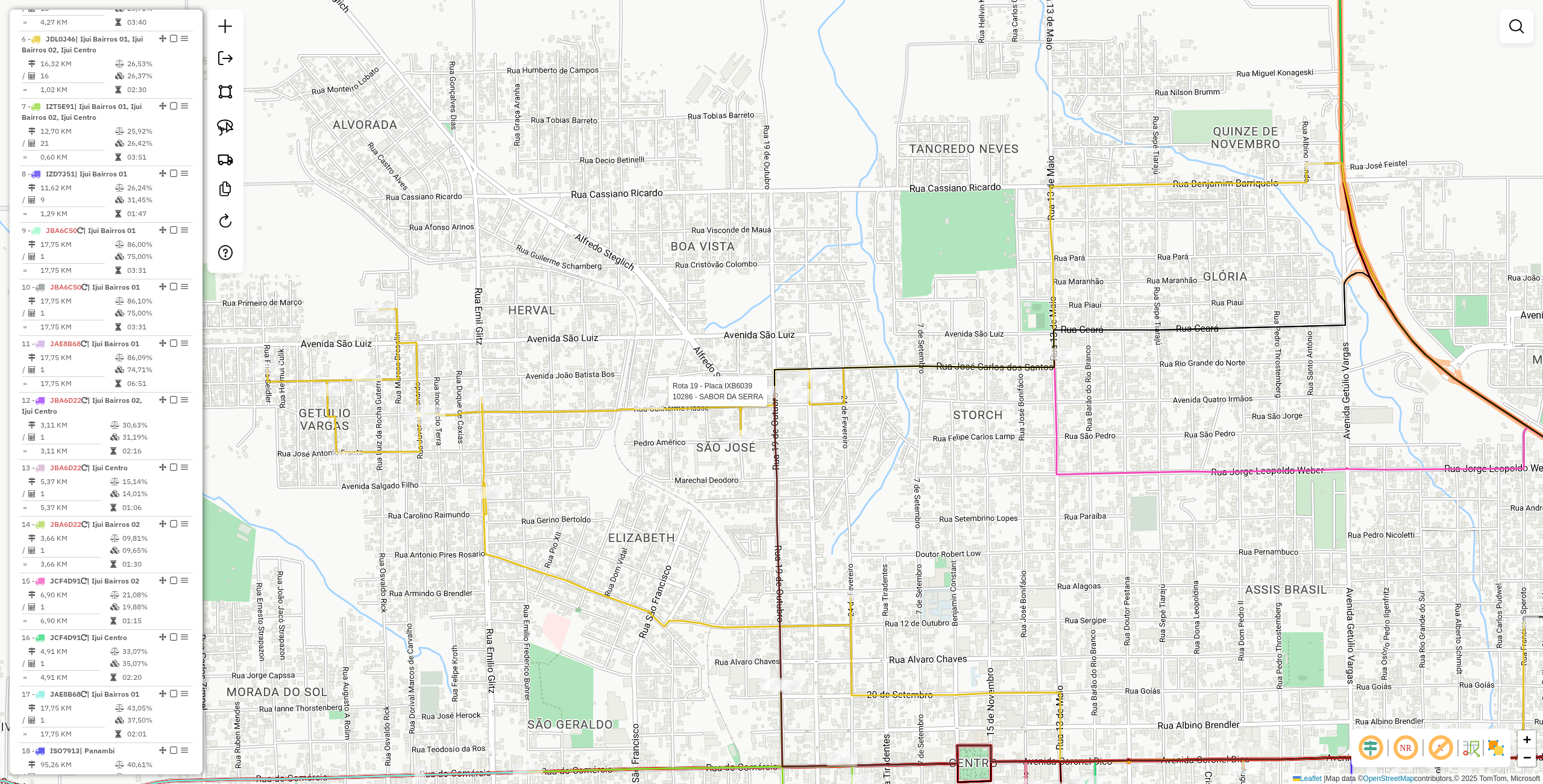
click at [766, 398] on div at bounding box center [772, 392] width 30 height 12
select select "**********"
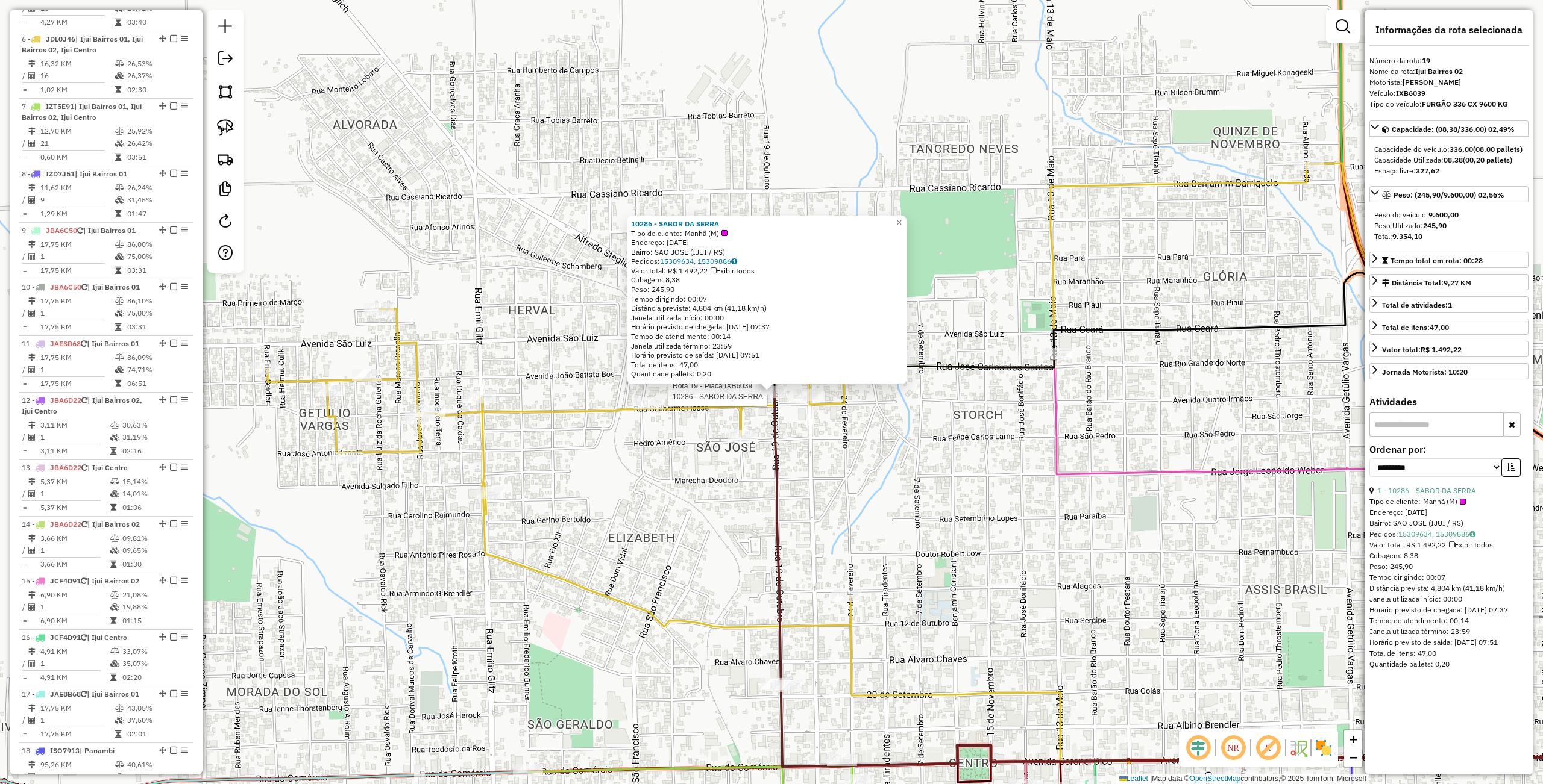
scroll to position [1094, 0]
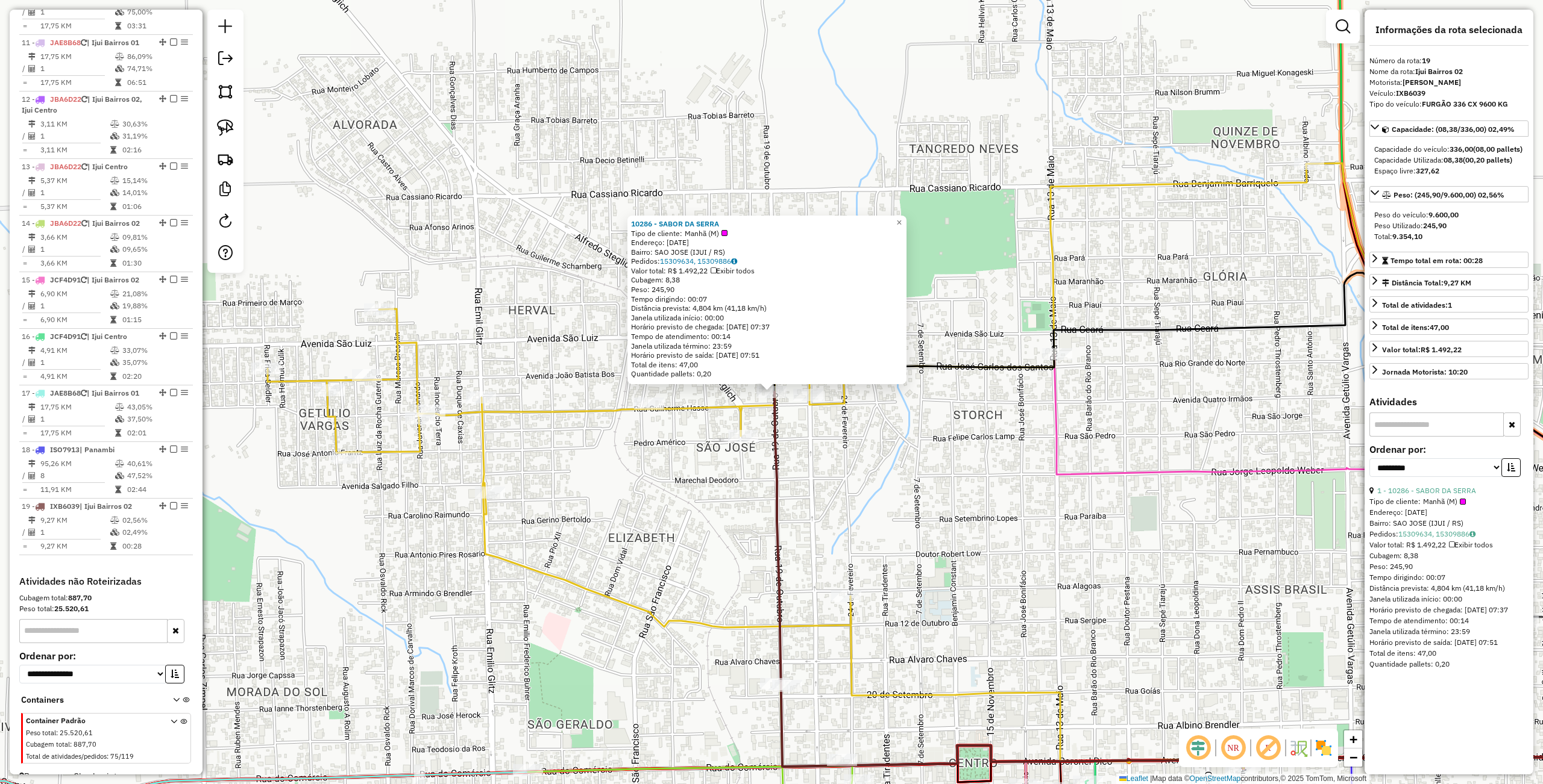
drag, startPoint x: 518, startPoint y: 621, endPoint x: 570, endPoint y: 574, distance: 70.1
click at [518, 621] on div "Rota 19 - Placa IXB6039 10286 - SABOR DA SERRA 10286 - SABOR DA SERRA Tipo de c…" at bounding box center [772, 392] width 1543 height 784
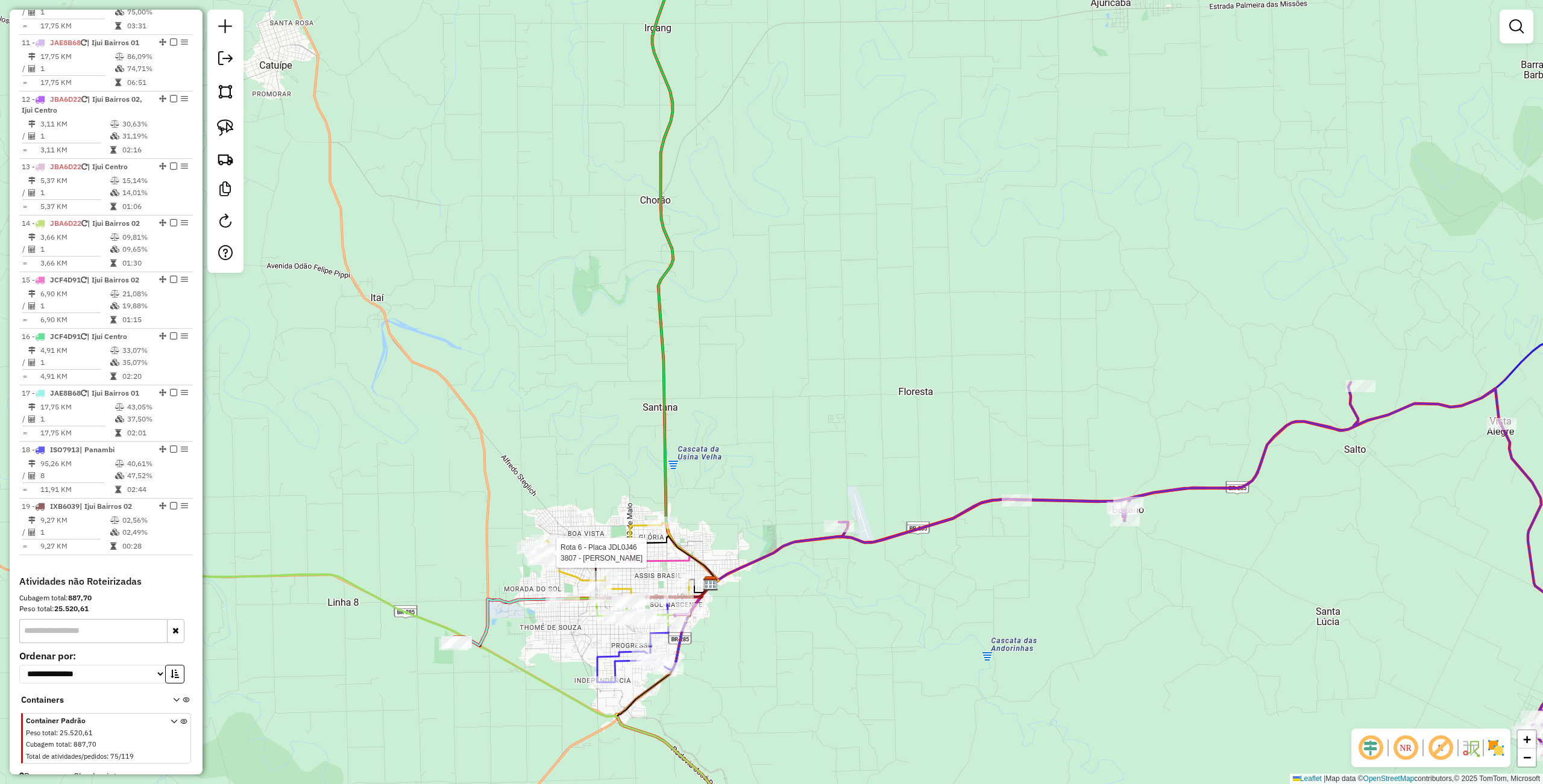
select select "**********"
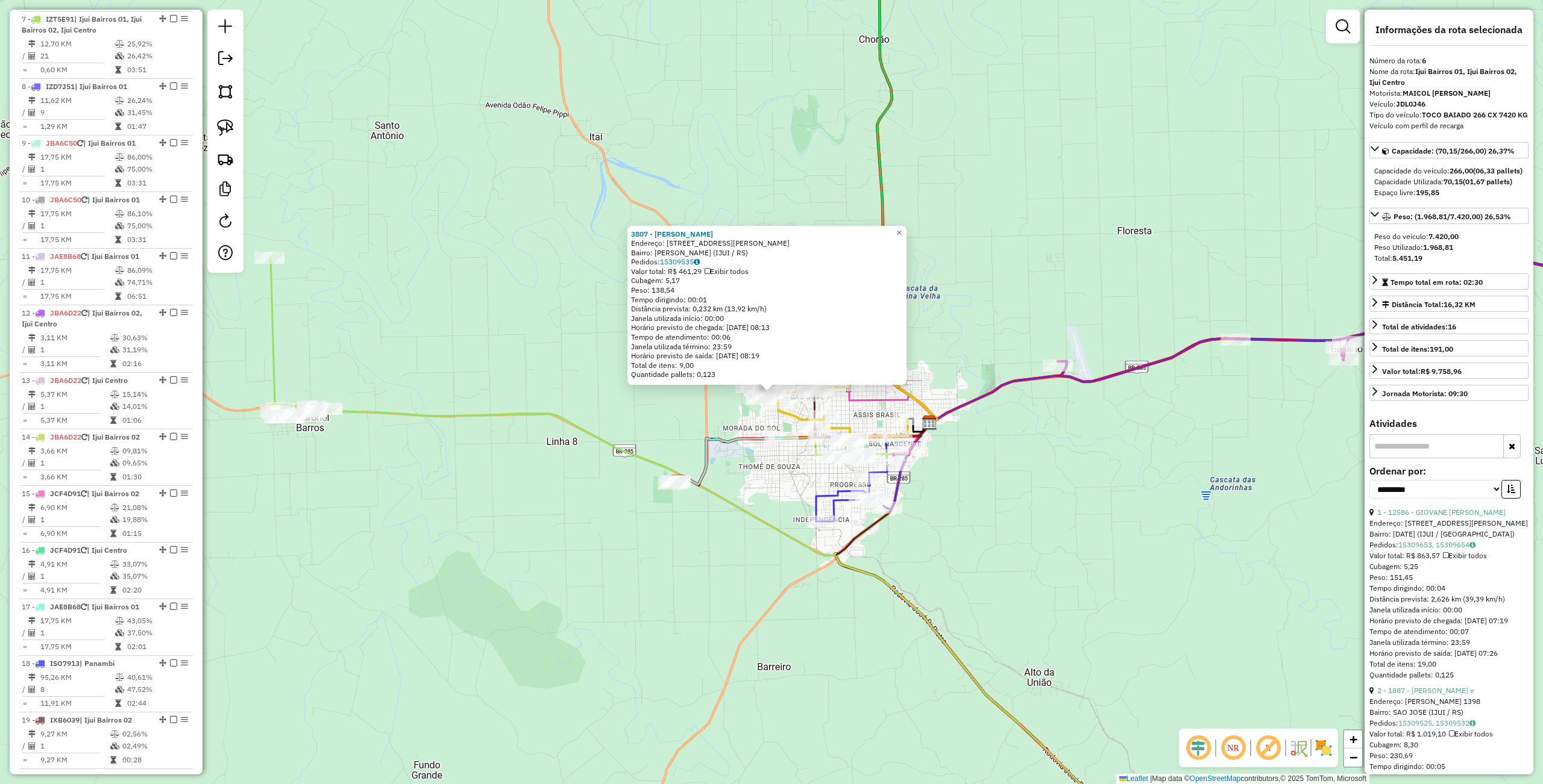
scroll to position [793, 0]
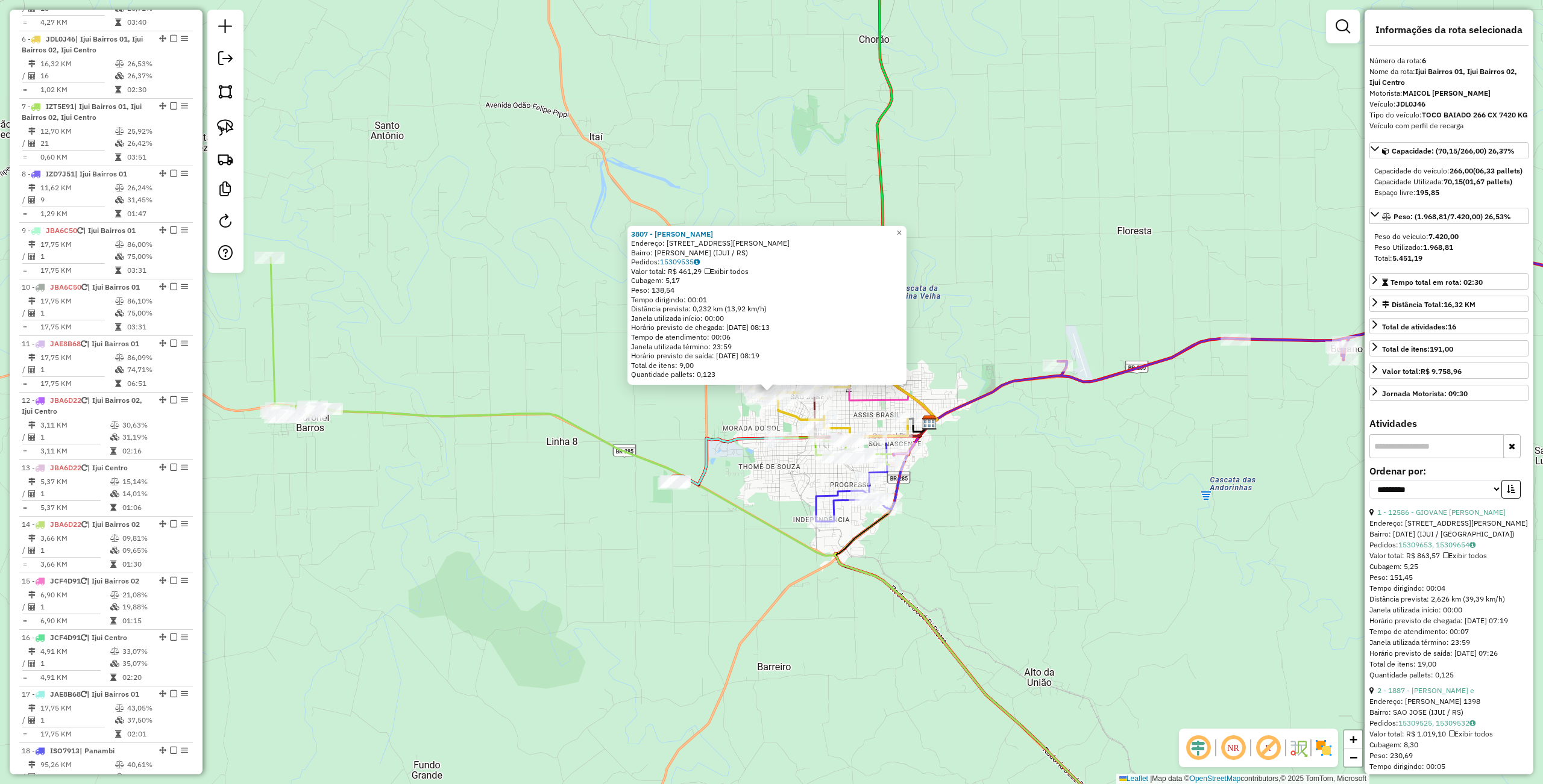
click at [673, 617] on div "3807 - FRANCISCO AMADEU N. Endereço: Av PADRE ANTONIO GUBER 136 Bairro: GETULIO…" at bounding box center [772, 392] width 1543 height 784
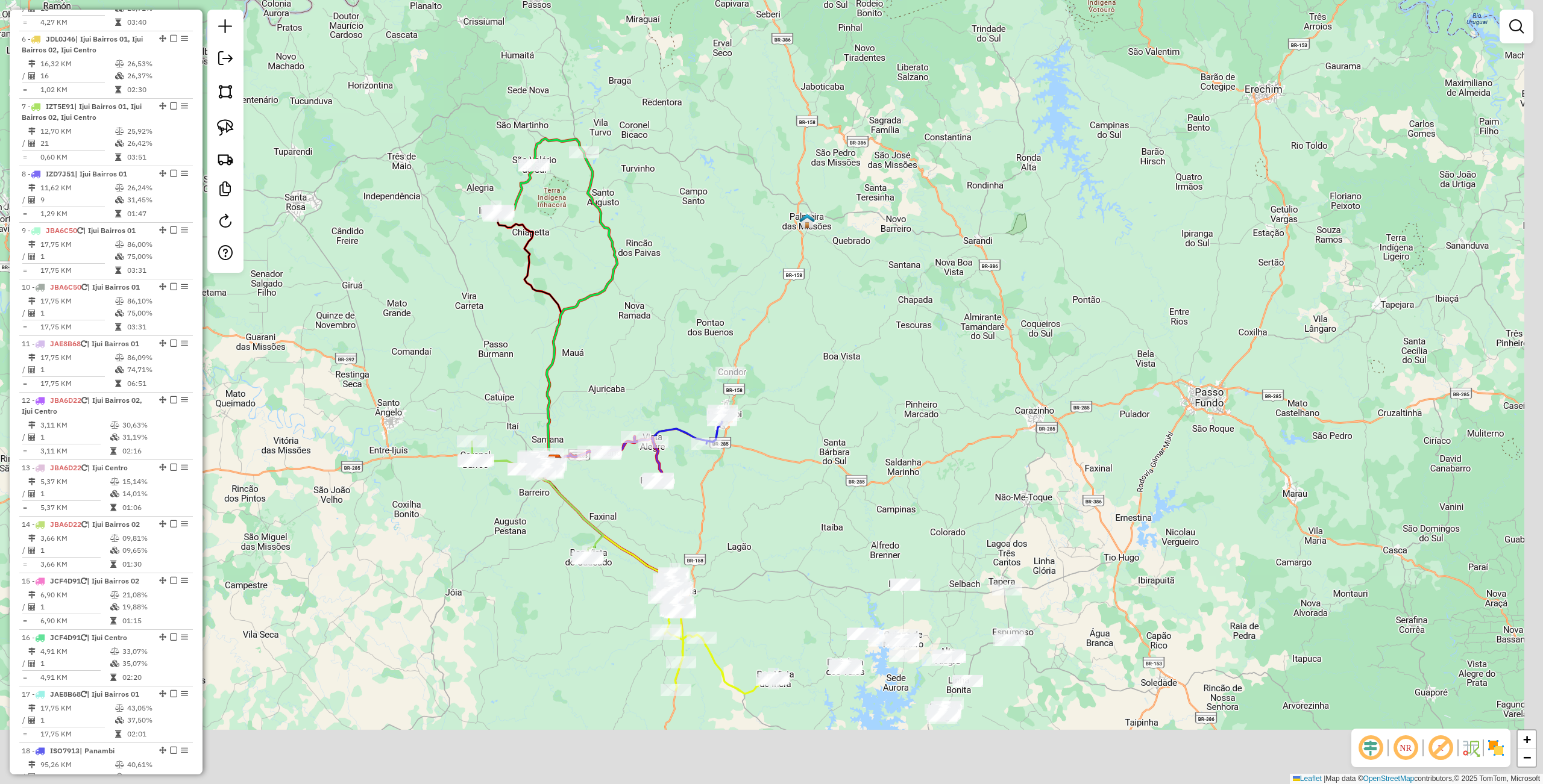
drag, startPoint x: 869, startPoint y: 602, endPoint x: 779, endPoint y: 591, distance: 90.7
click at [861, 591] on div "Janela de atendimento Grade de atendimento Capacidade Transportadoras Veículos …" at bounding box center [772, 392] width 1543 height 784
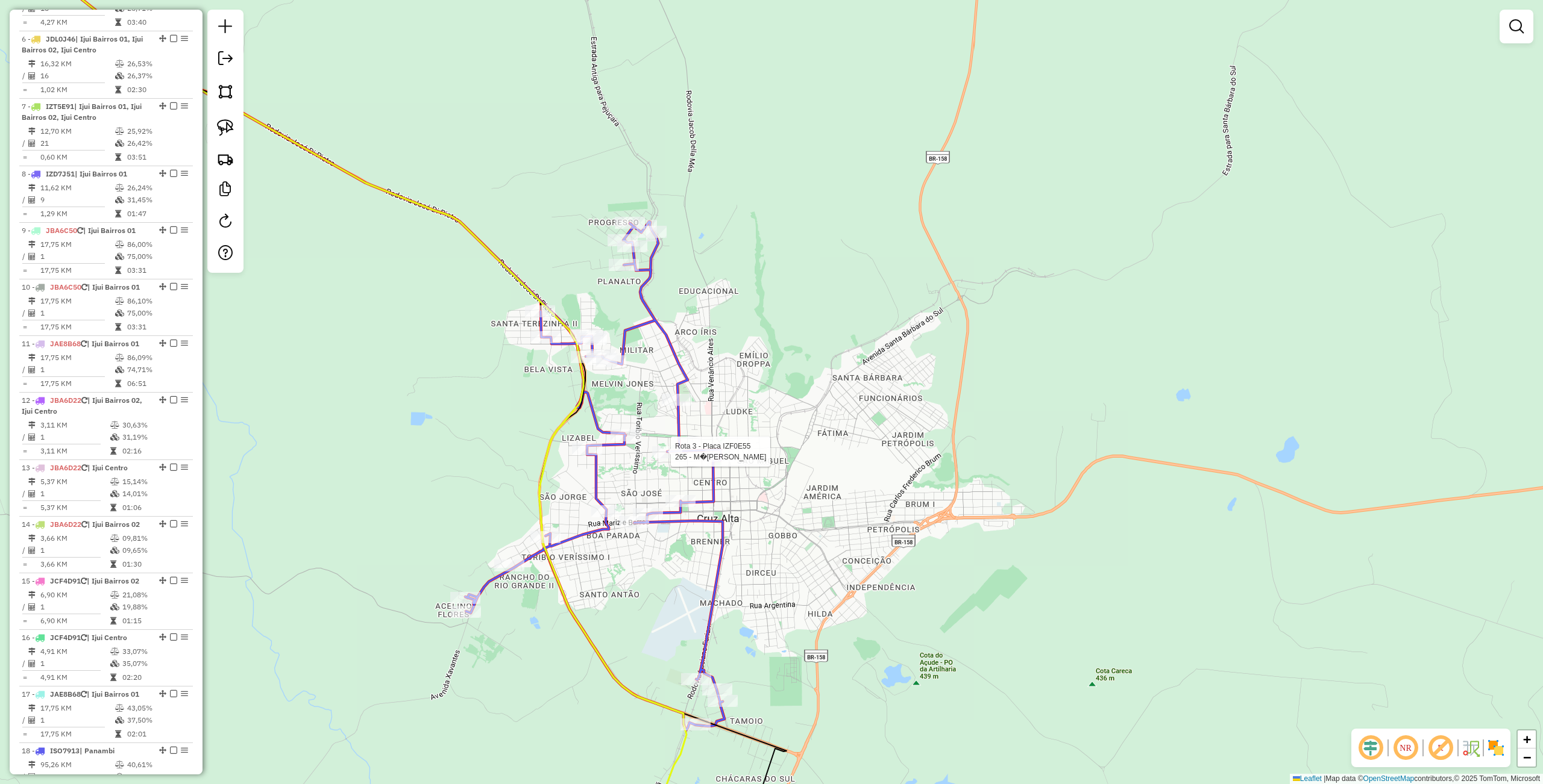
select select "**********"
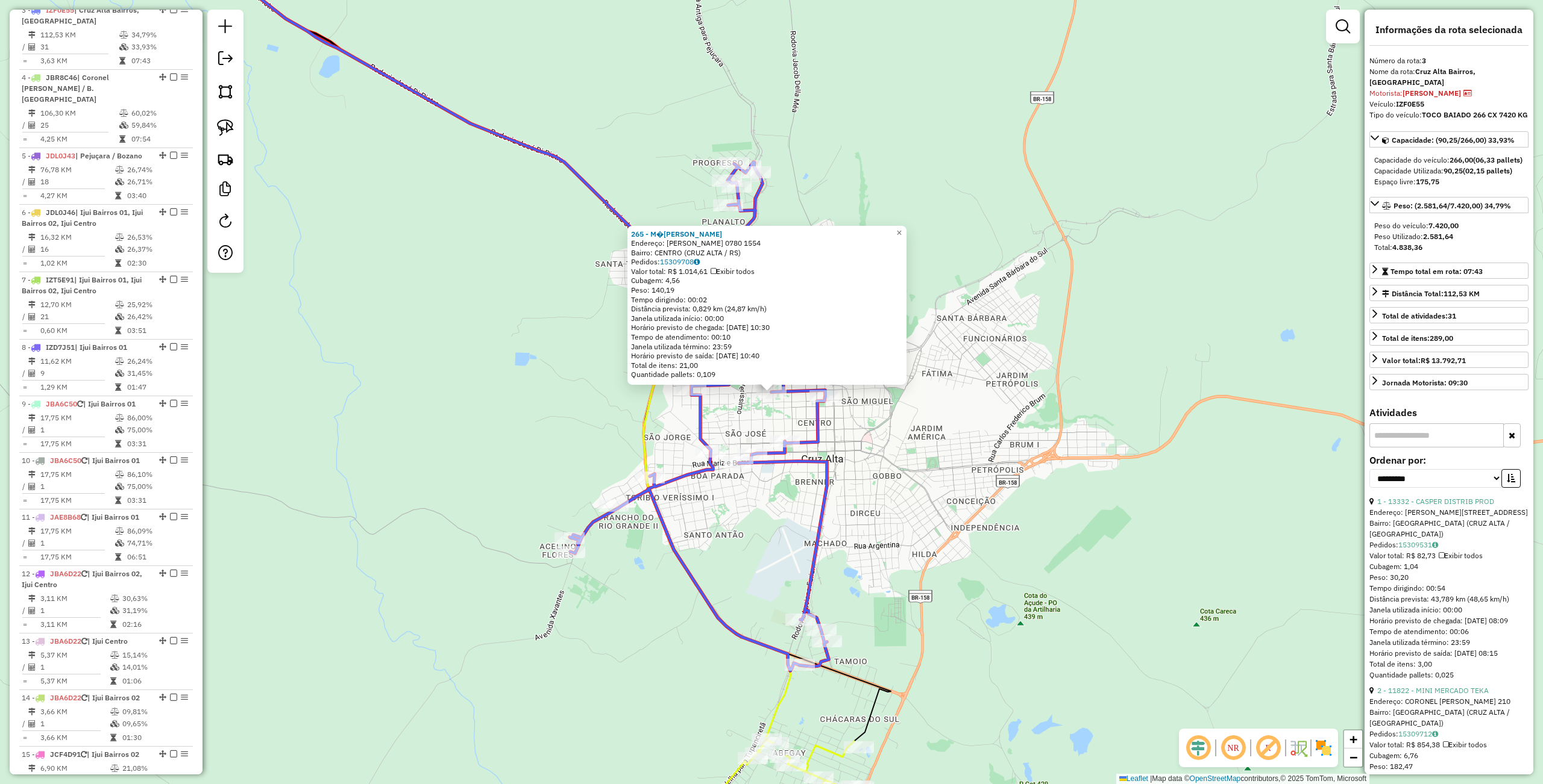
scroll to position [601, 0]
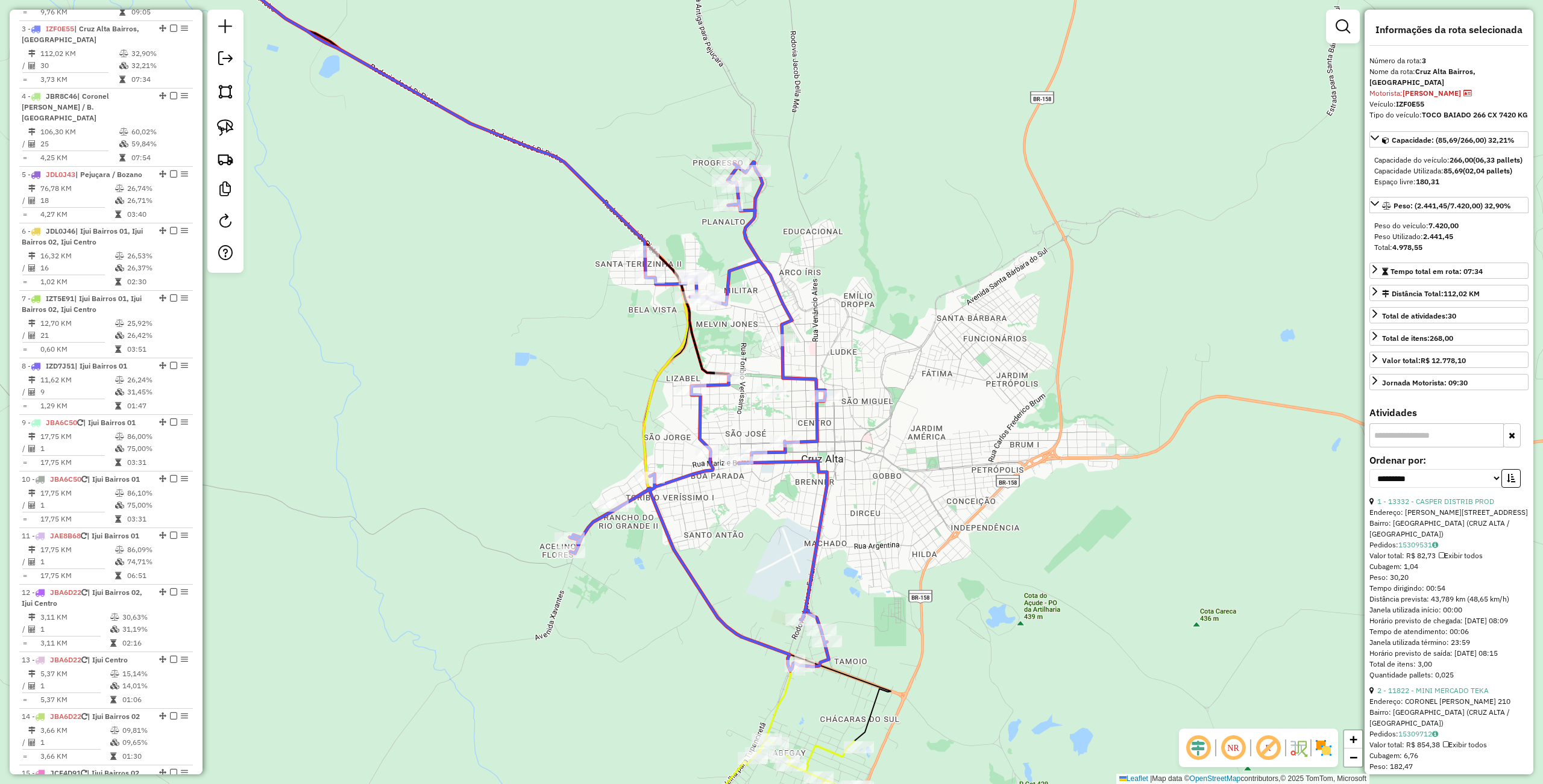
click at [892, 513] on div "Janela de atendimento Grade de atendimento Capacidade Transportadoras Veículos …" at bounding box center [772, 392] width 1543 height 784
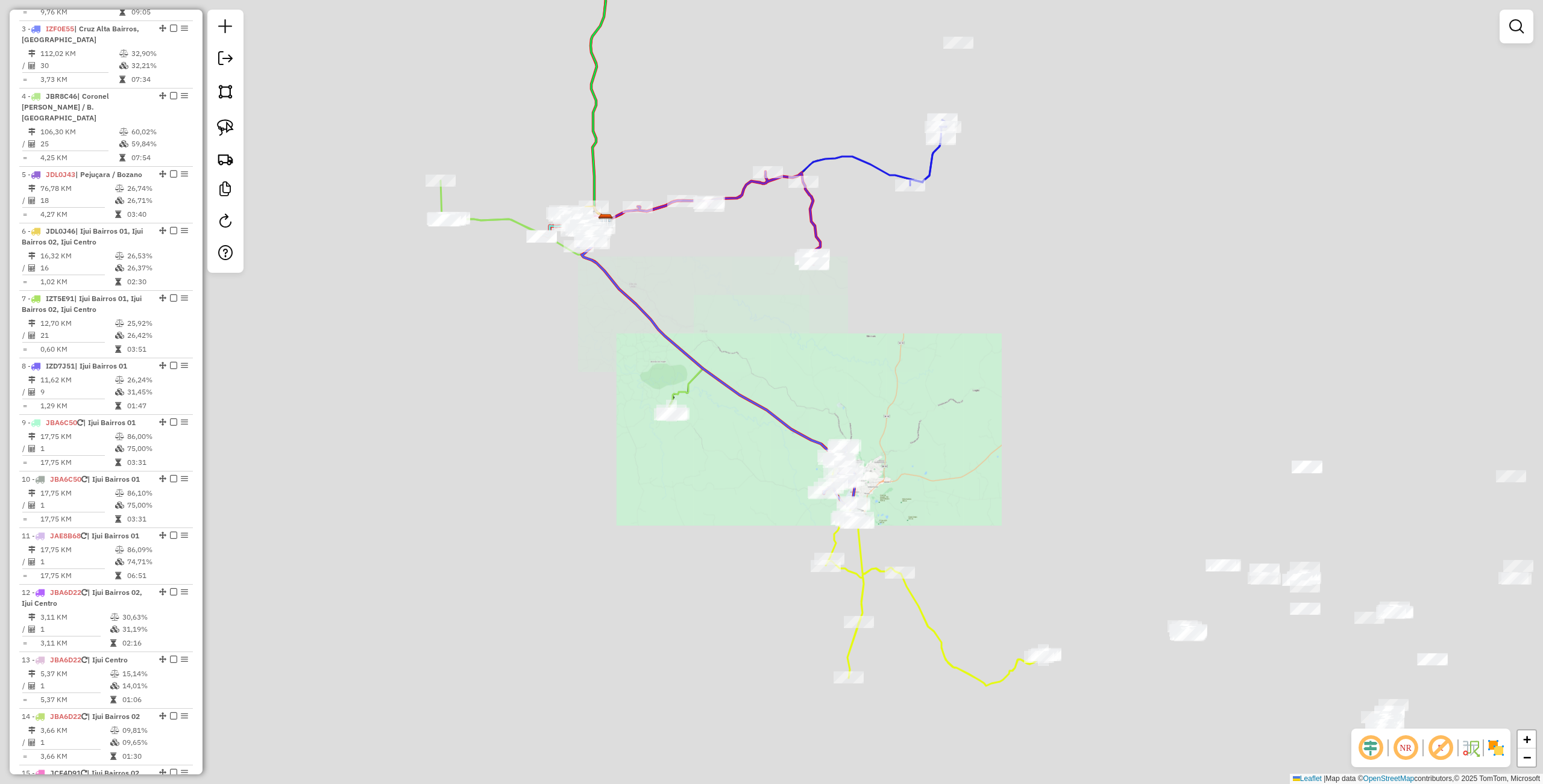
drag, startPoint x: 972, startPoint y: 601, endPoint x: 953, endPoint y: 546, distance: 58.2
click at [961, 569] on div "Rota 3 - Placa IZF0E55 12784 - CONFEITARIA DA LU Janela de atendimento Grade de…" at bounding box center [772, 392] width 1543 height 784
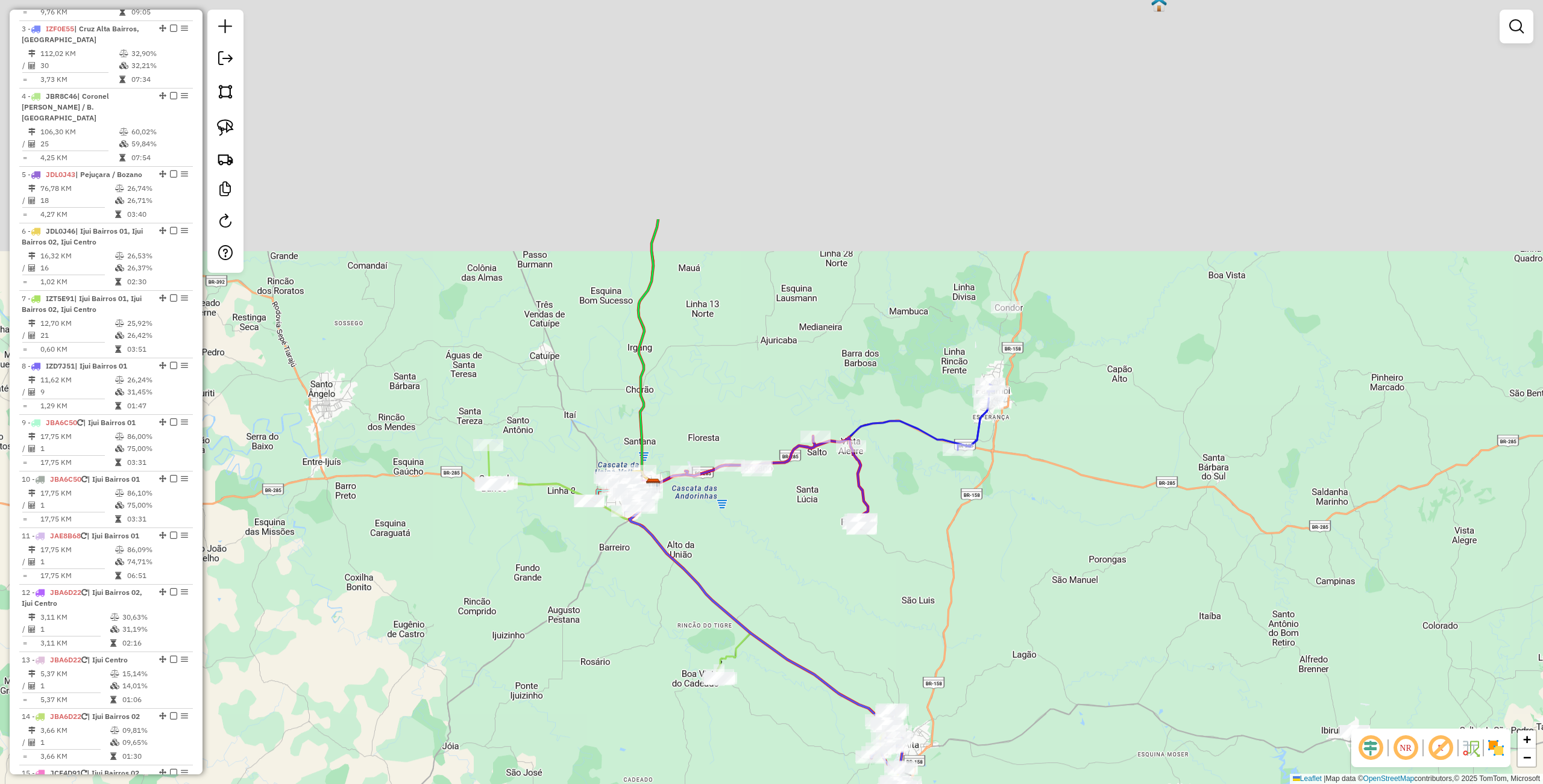
drag, startPoint x: 685, startPoint y: 207, endPoint x: 743, endPoint y: 505, distance: 303.6
click at [743, 505] on div "Janela de atendimento Grade de atendimento Capacidade Transportadoras Veículos …" at bounding box center [772, 392] width 1543 height 784
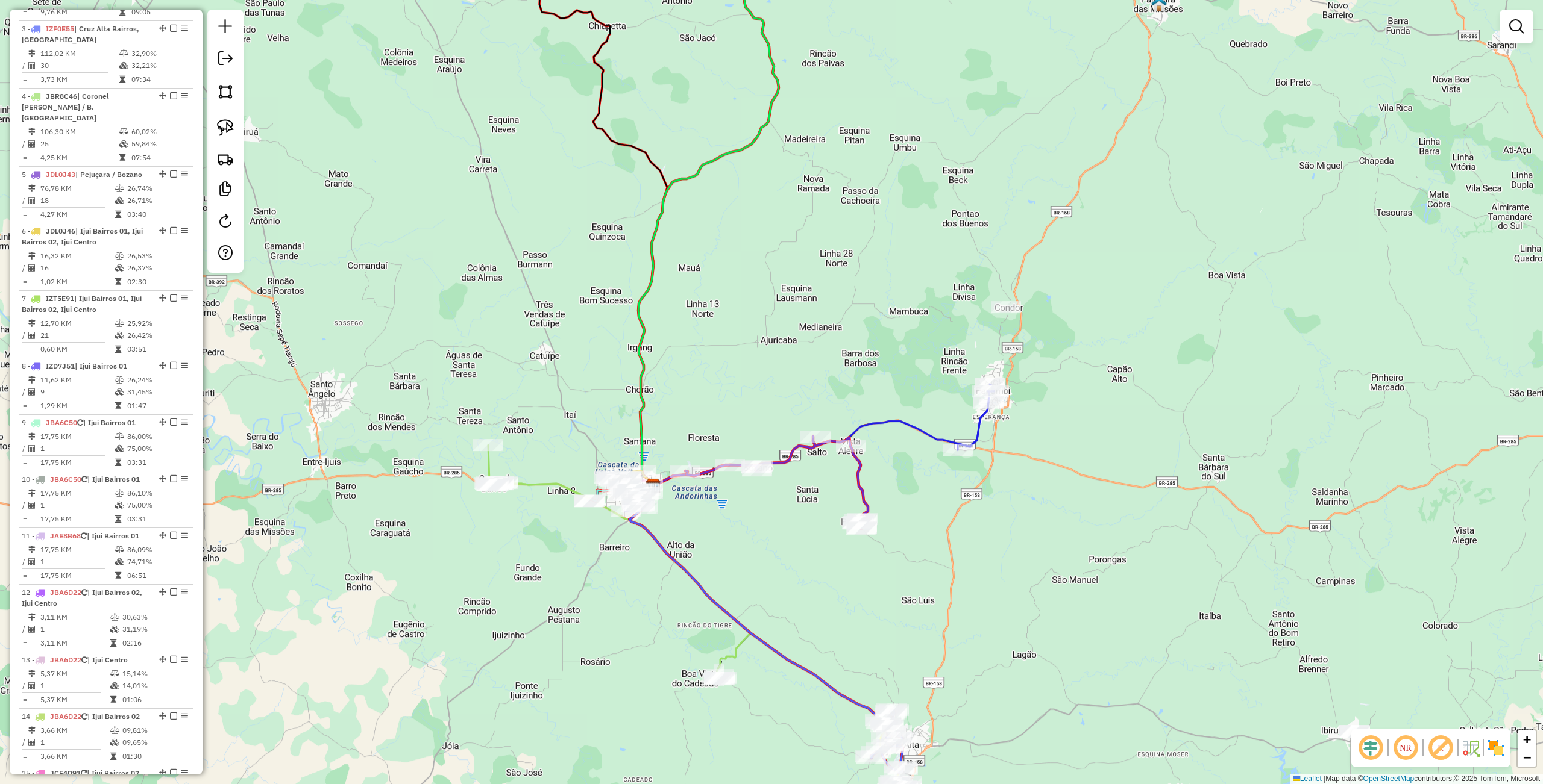
drag, startPoint x: 647, startPoint y: 175, endPoint x: 673, endPoint y: 541, distance: 366.9
click at [667, 486] on icon at bounding box center [603, 240] width 128 height 493
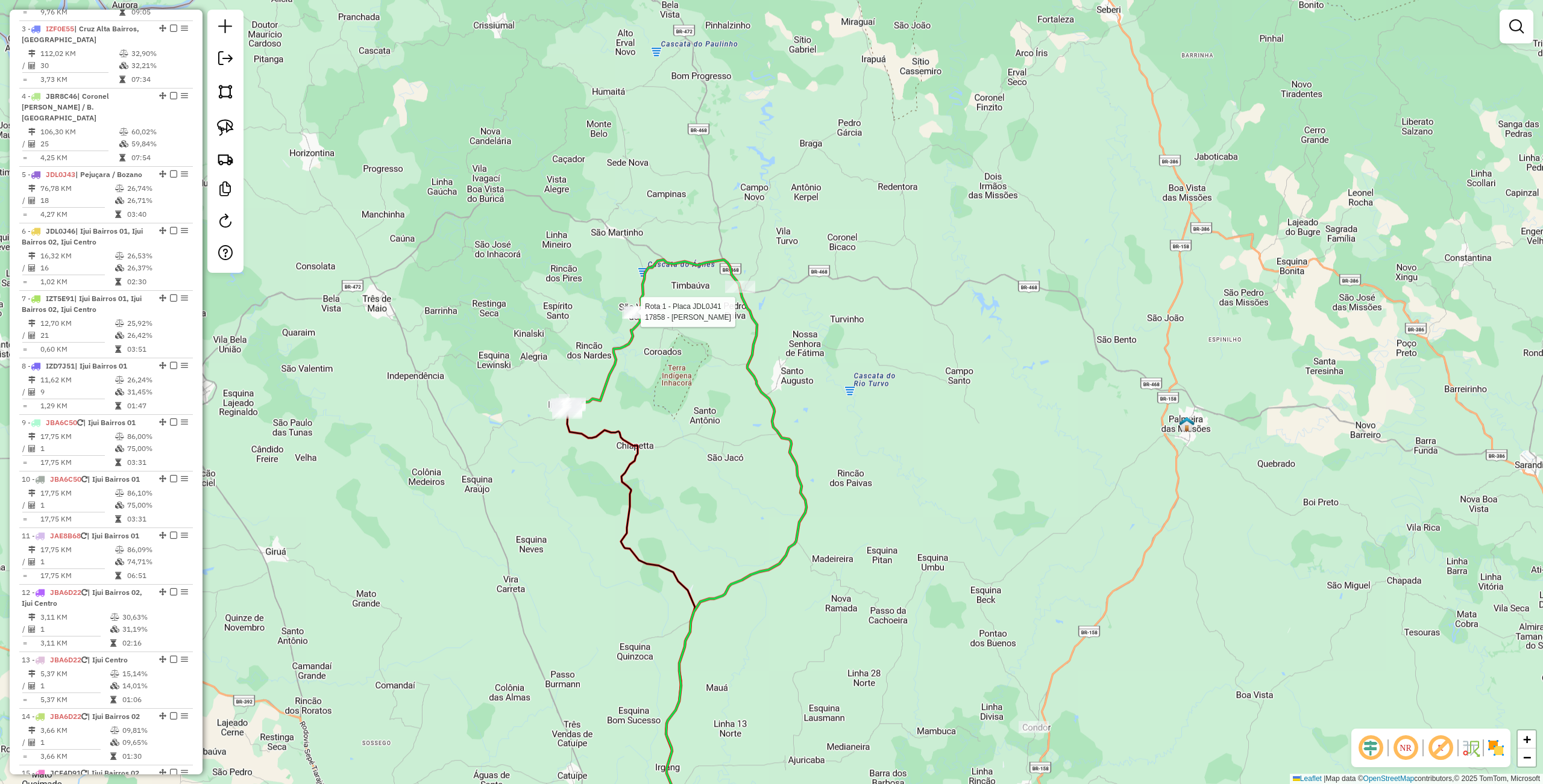
select select "**********"
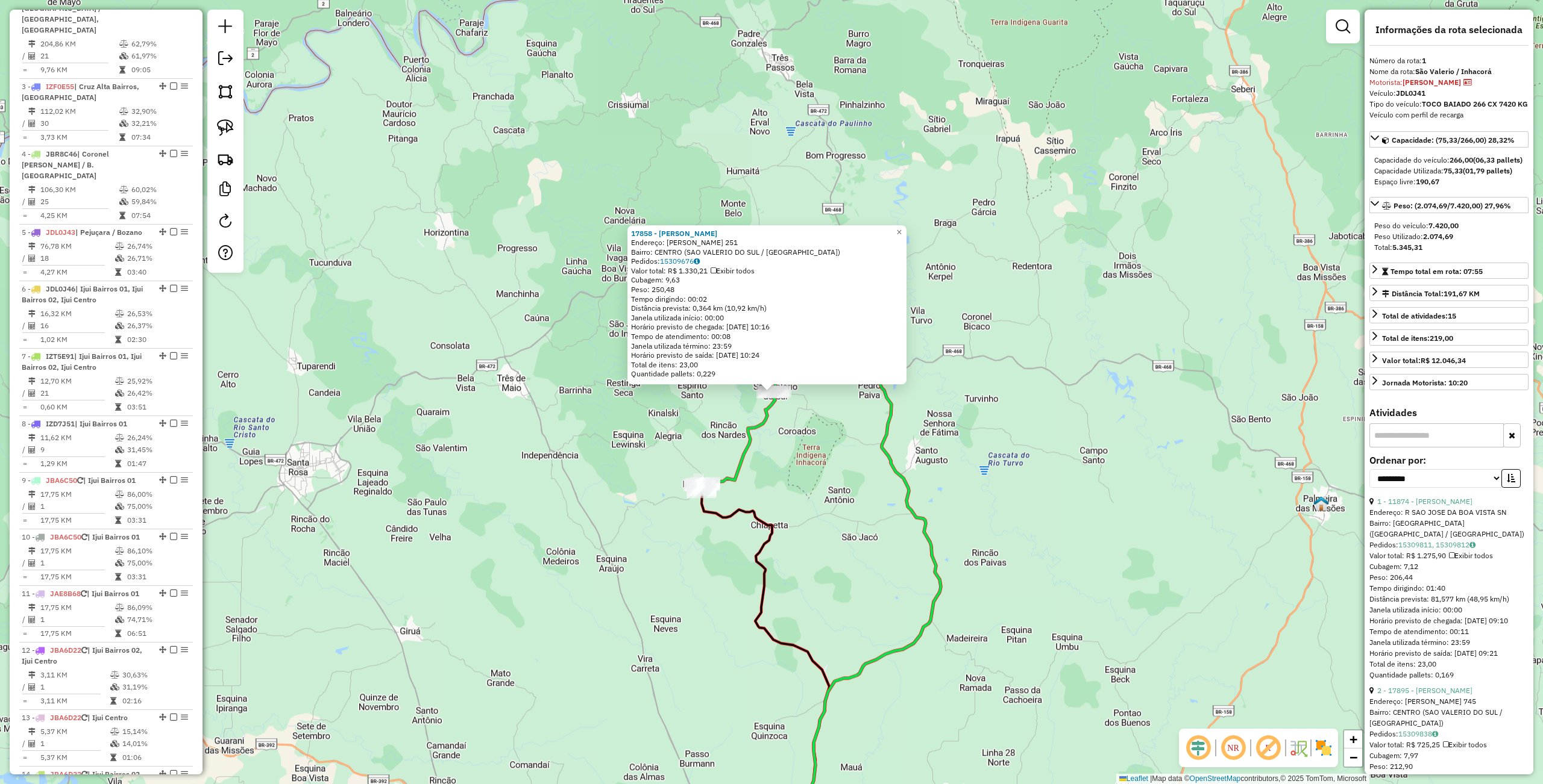
scroll to position [465, 0]
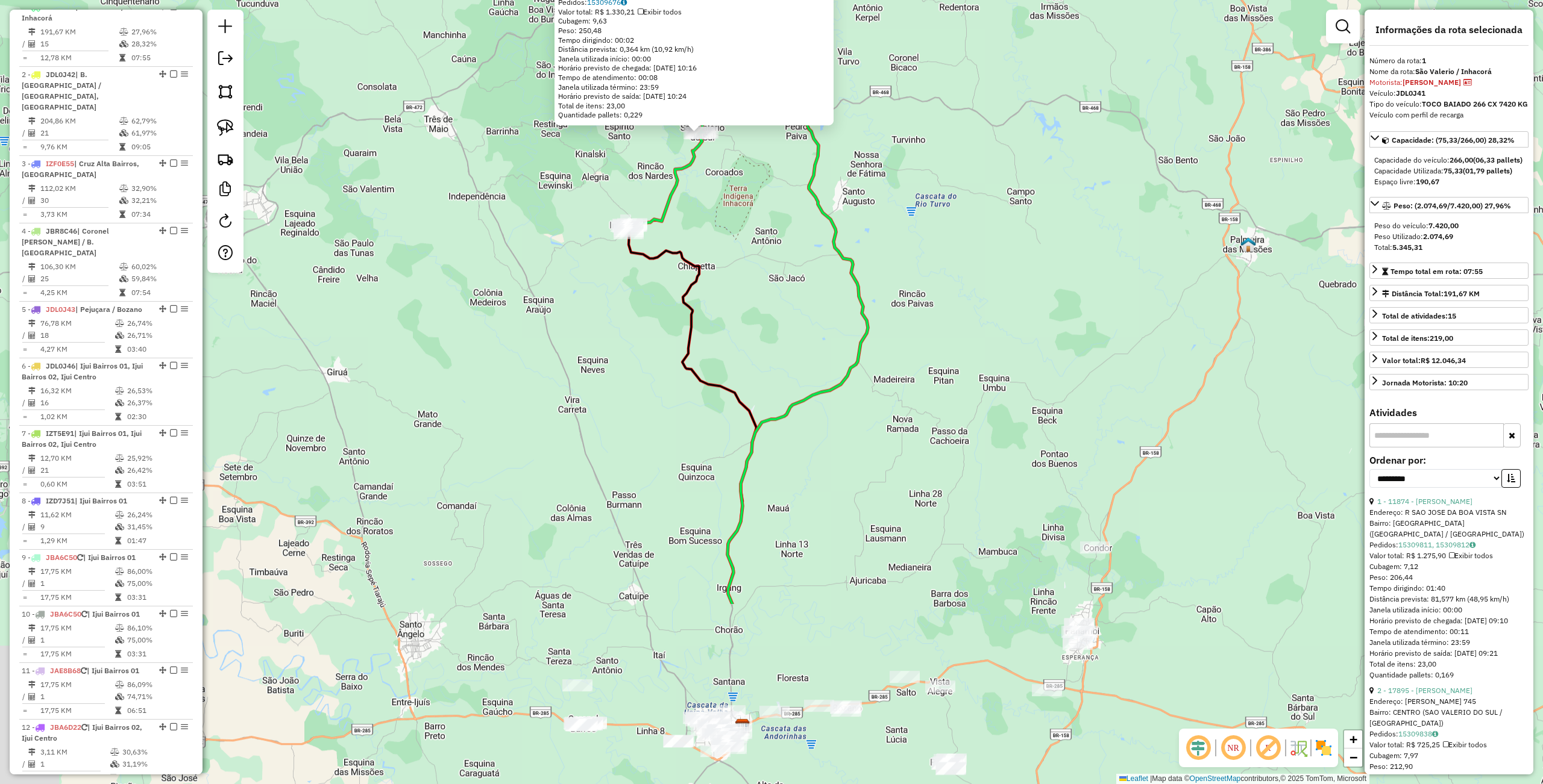
drag, startPoint x: 541, startPoint y: 621, endPoint x: 487, endPoint y: 365, distance: 261.6
click at [465, 332] on div "Rota 1 - Placa JDL0J41 17858 - FABIANE ZOHLER 17858 - FABIANE ZOHLER Endereço: …" at bounding box center [772, 392] width 1543 height 784
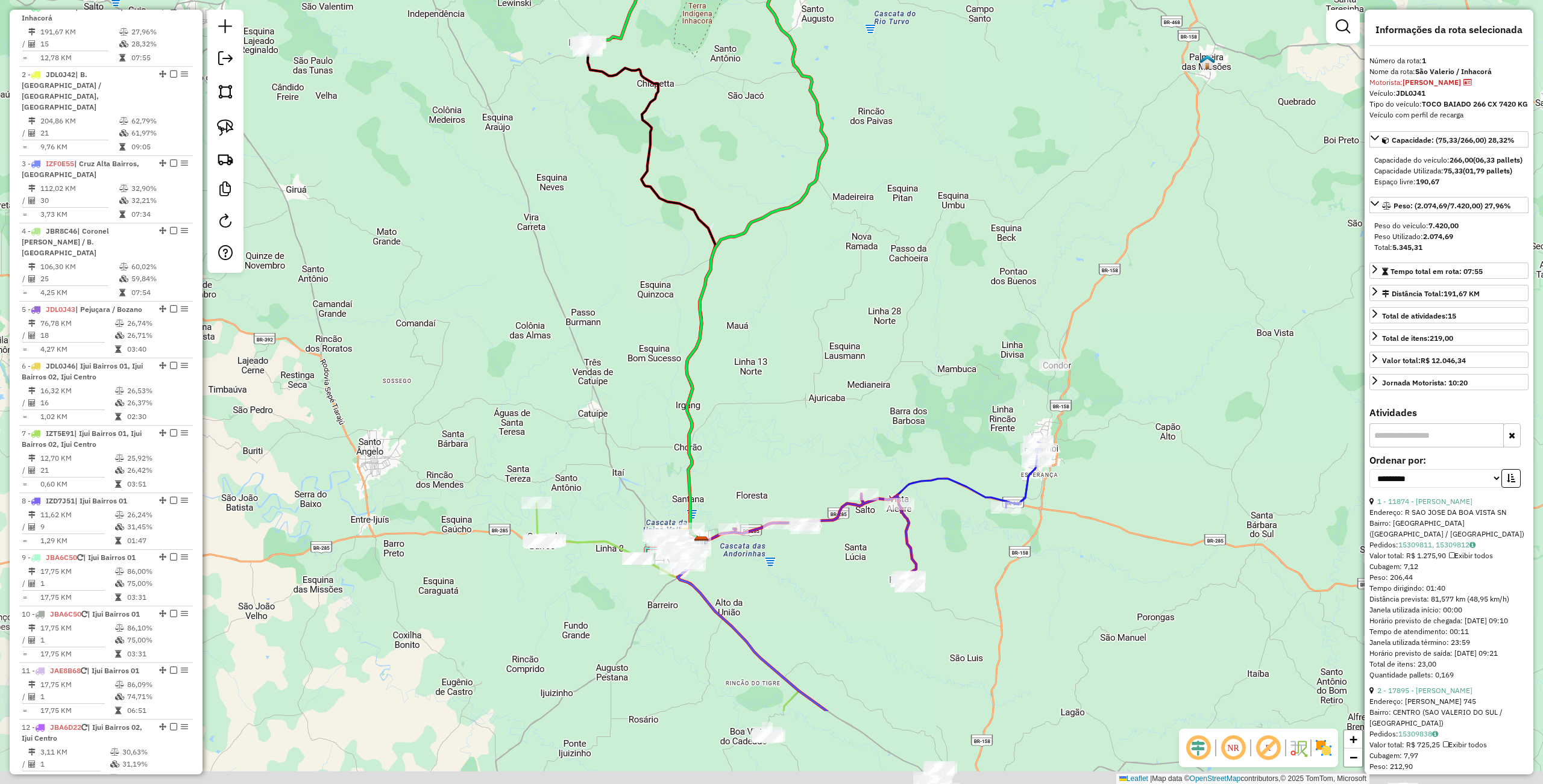
drag, startPoint x: 533, startPoint y: 306, endPoint x: 510, endPoint y: 232, distance: 77.5
click at [510, 232] on div "17858 - FABIANE ZOHLER Endereço: OSVALDO ELAUTERIO 251 Bairro: CENTRO (SAO VALE…" at bounding box center [772, 392] width 1543 height 784
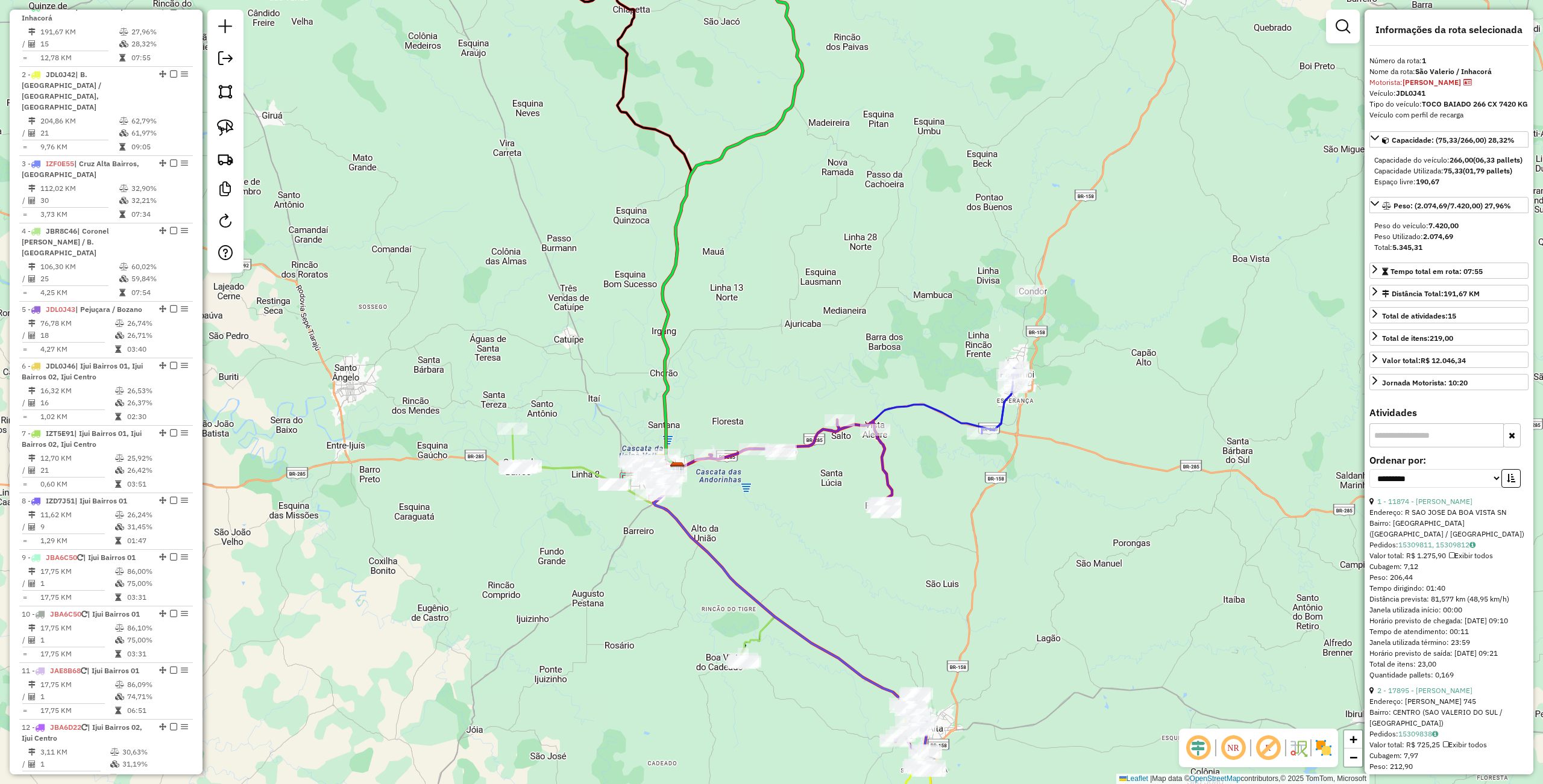
drag, startPoint x: 484, startPoint y: 625, endPoint x: 480, endPoint y: 542, distance: 83.1
click at [486, 624] on div "17858 - FABIANE ZOHLER Endereço: OSVALDO ELAUTERIO 251 Bairro: CENTRO (SAO VALE…" at bounding box center [772, 392] width 1543 height 784
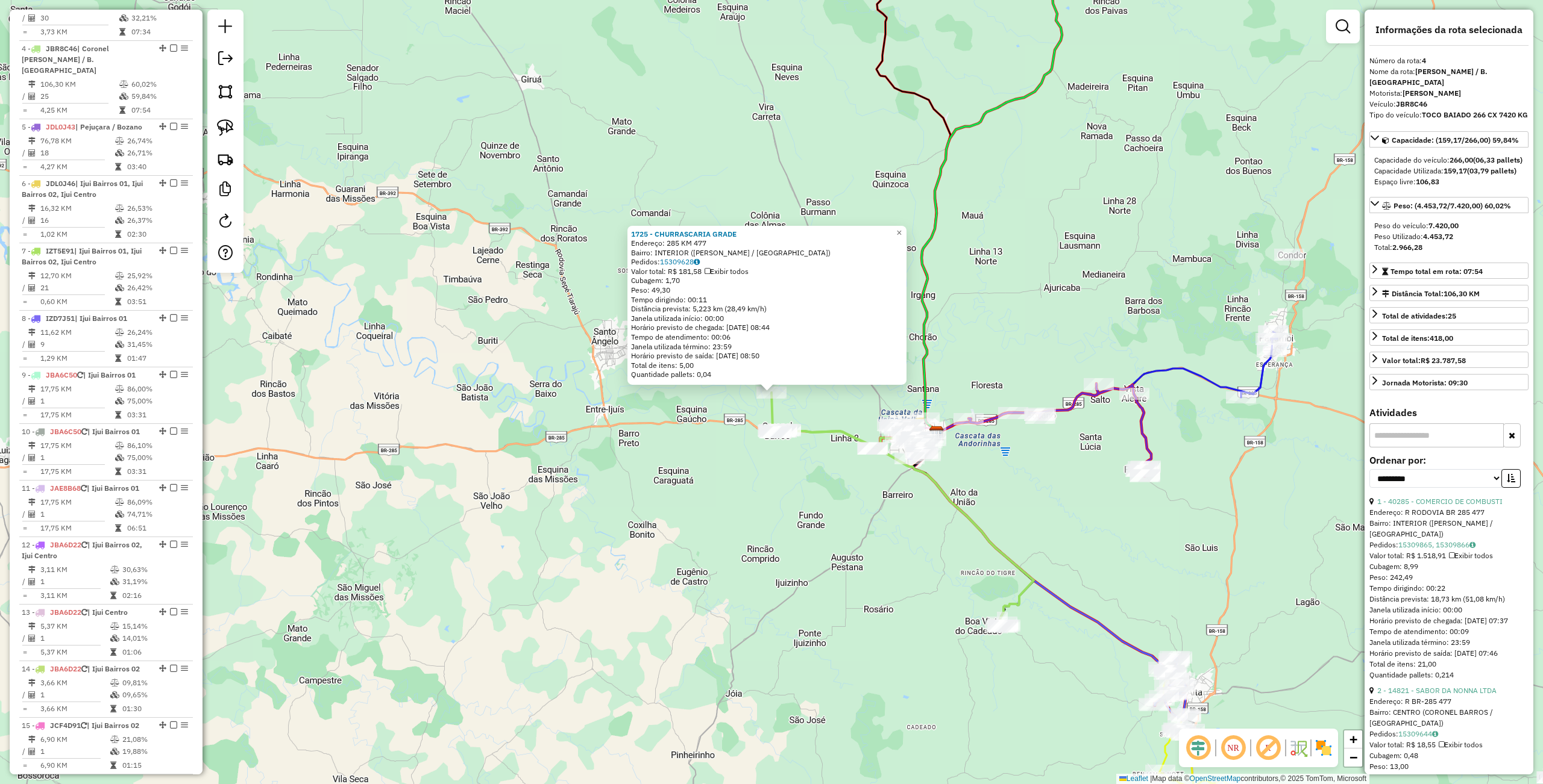
scroll to position [668, 0]
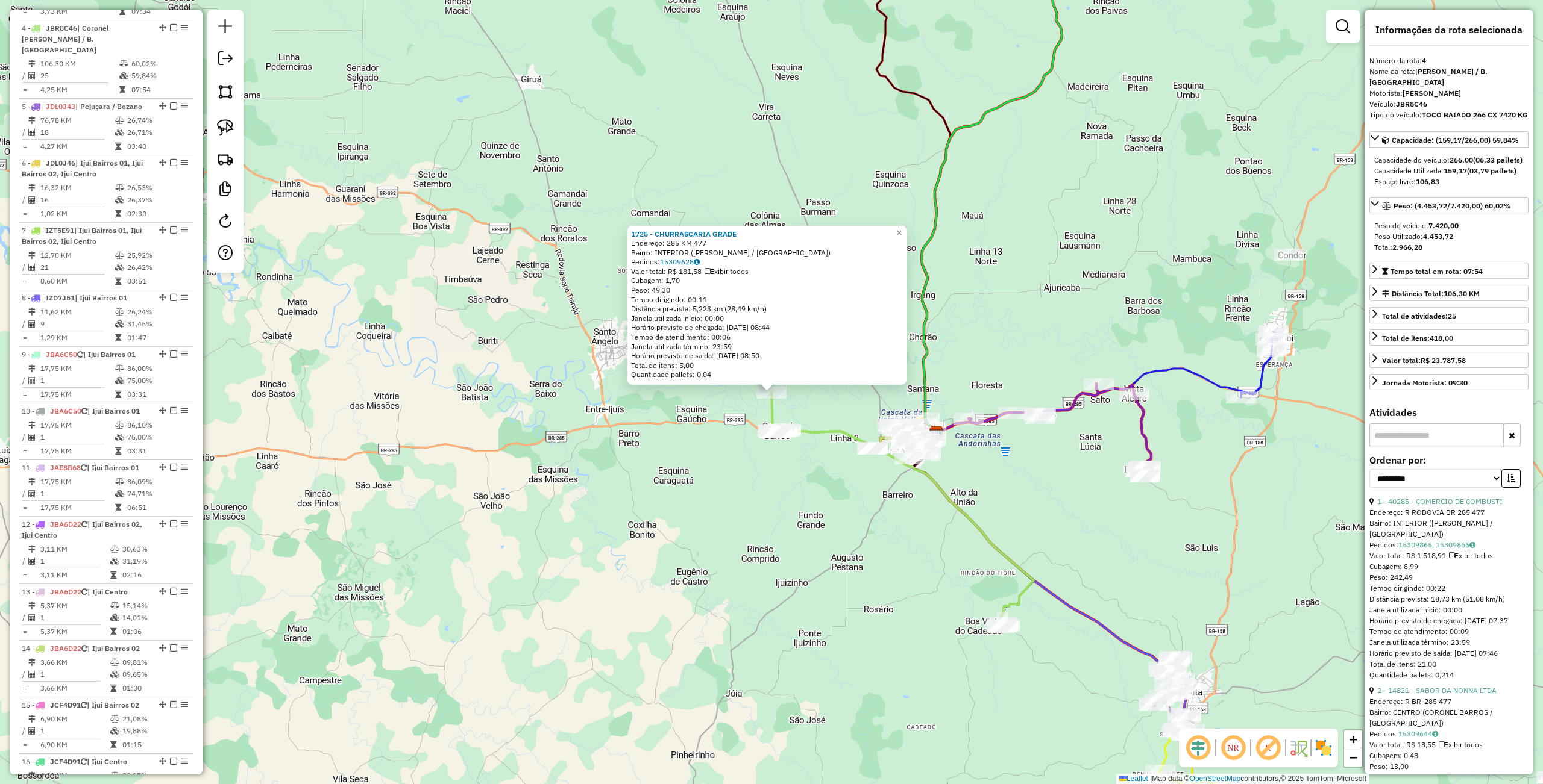
click at [748, 462] on div "1725 - CHURRASCARIA GRADE Endereço: 285 KM 477 Bairro: INTERIOR (CORONEL BARROS…" at bounding box center [772, 392] width 1543 height 784
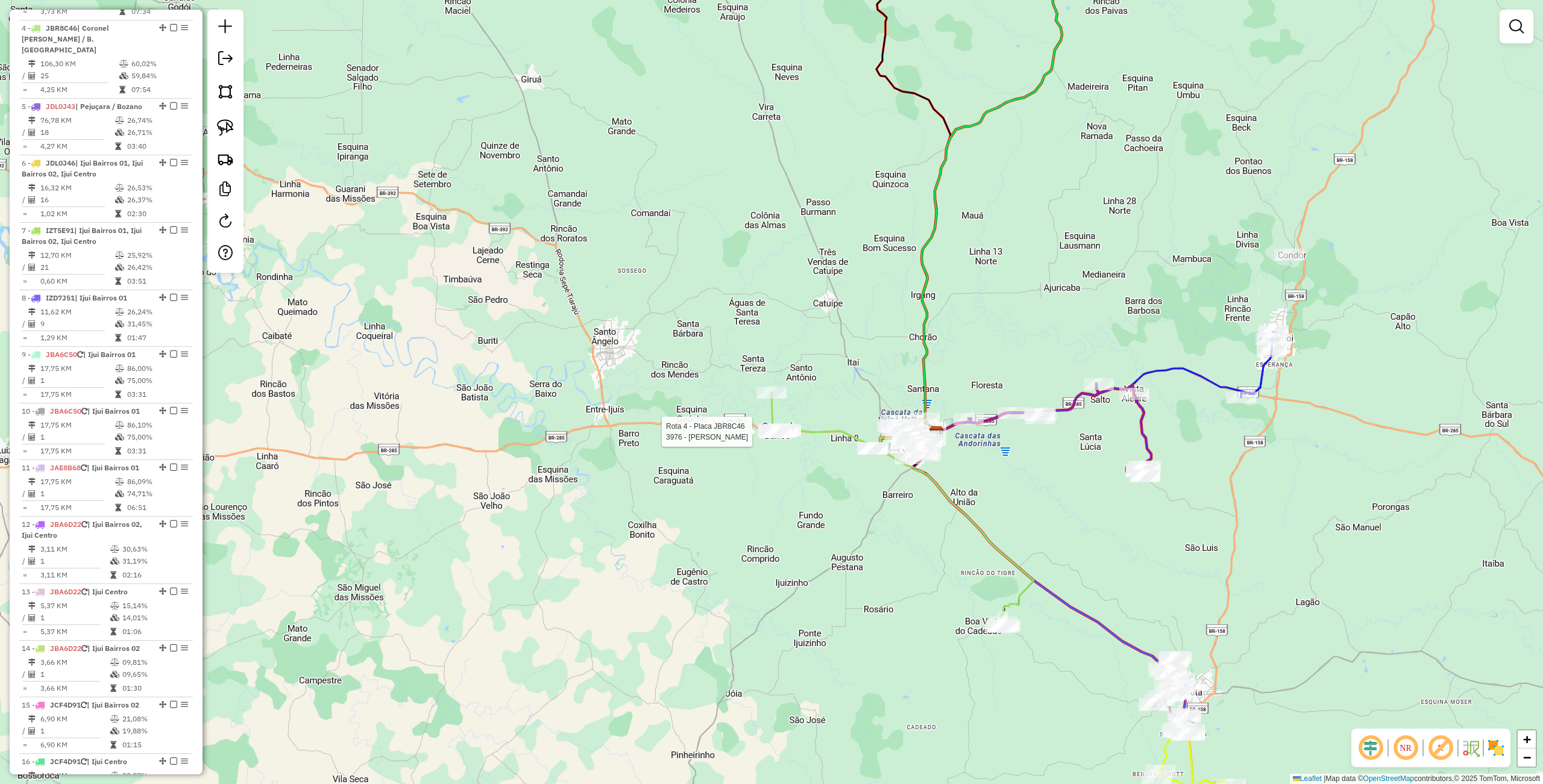
select select "**********"
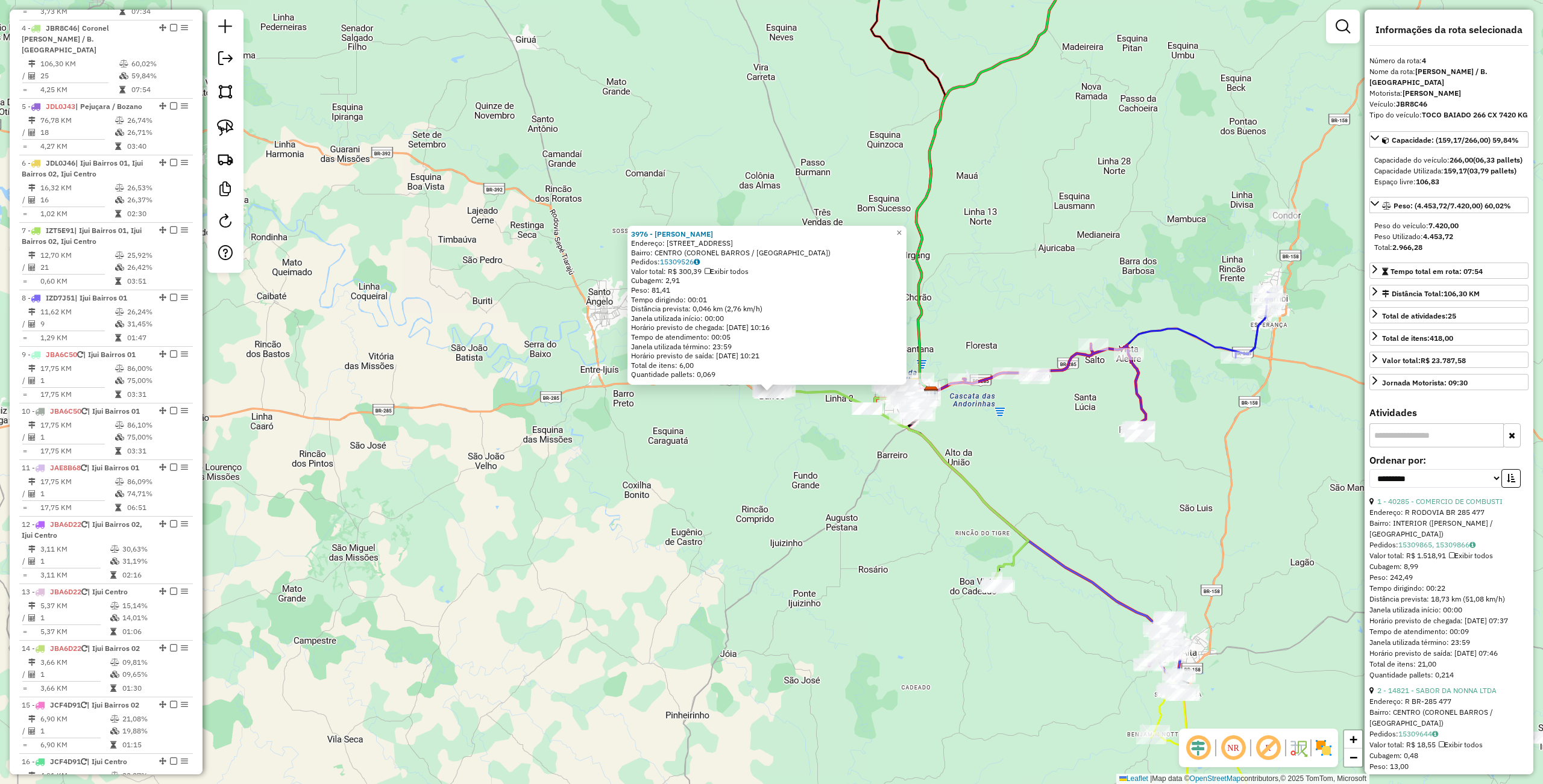
click at [939, 572] on div "3976 - [PERSON_NAME]: [STREET_ADDRESS] Bairro: CENTRO ([GEOGRAPHIC_DATA] / [GEO…" at bounding box center [772, 392] width 1543 height 784
click at [780, 483] on div "Rota 4 - Placa JBR8C46 3976 - MARCOS NEREMBERG 3976 - MARCOS NEREMBERG Endereço…" at bounding box center [772, 392] width 1543 height 784
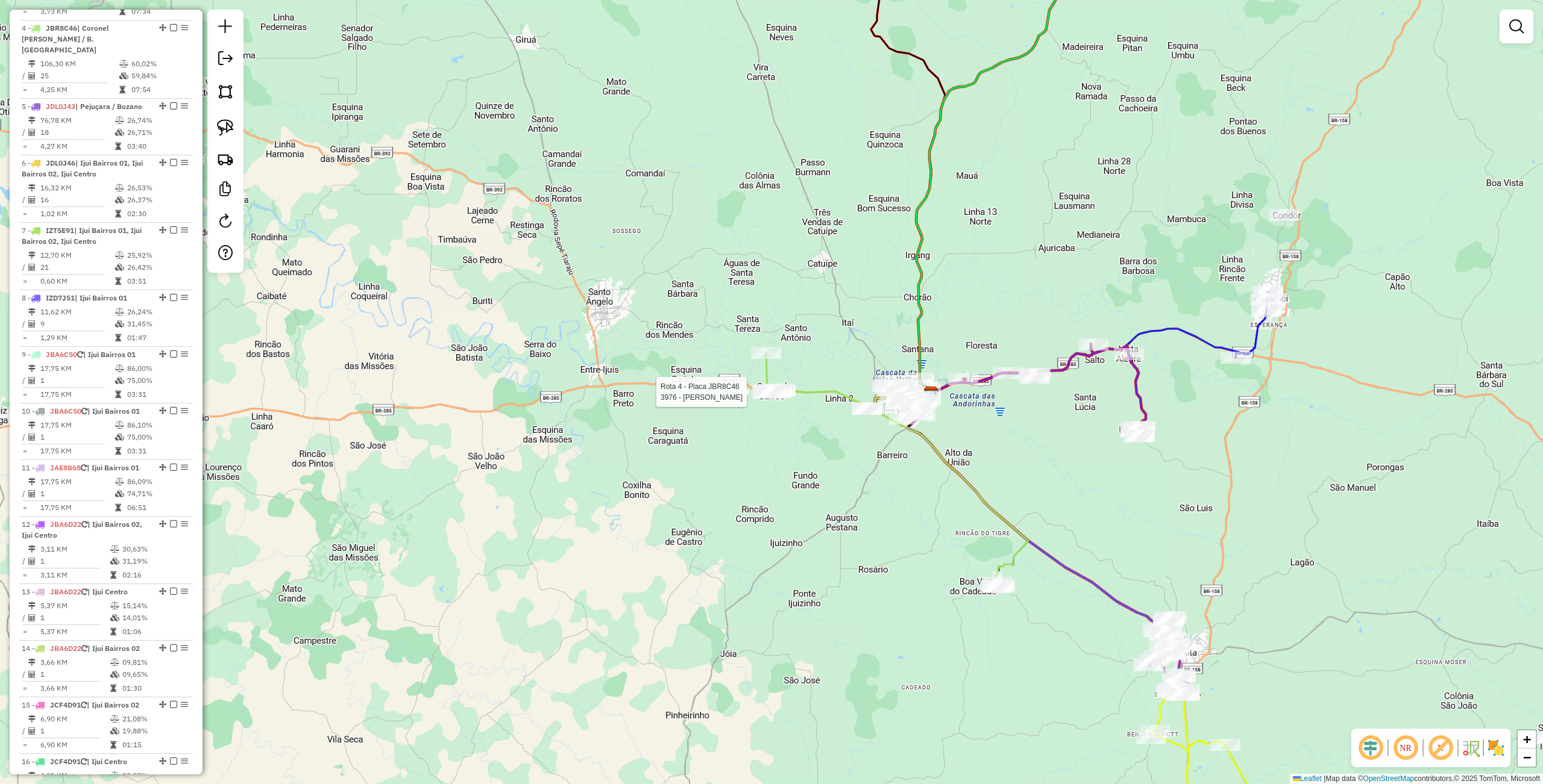
select select "**********"
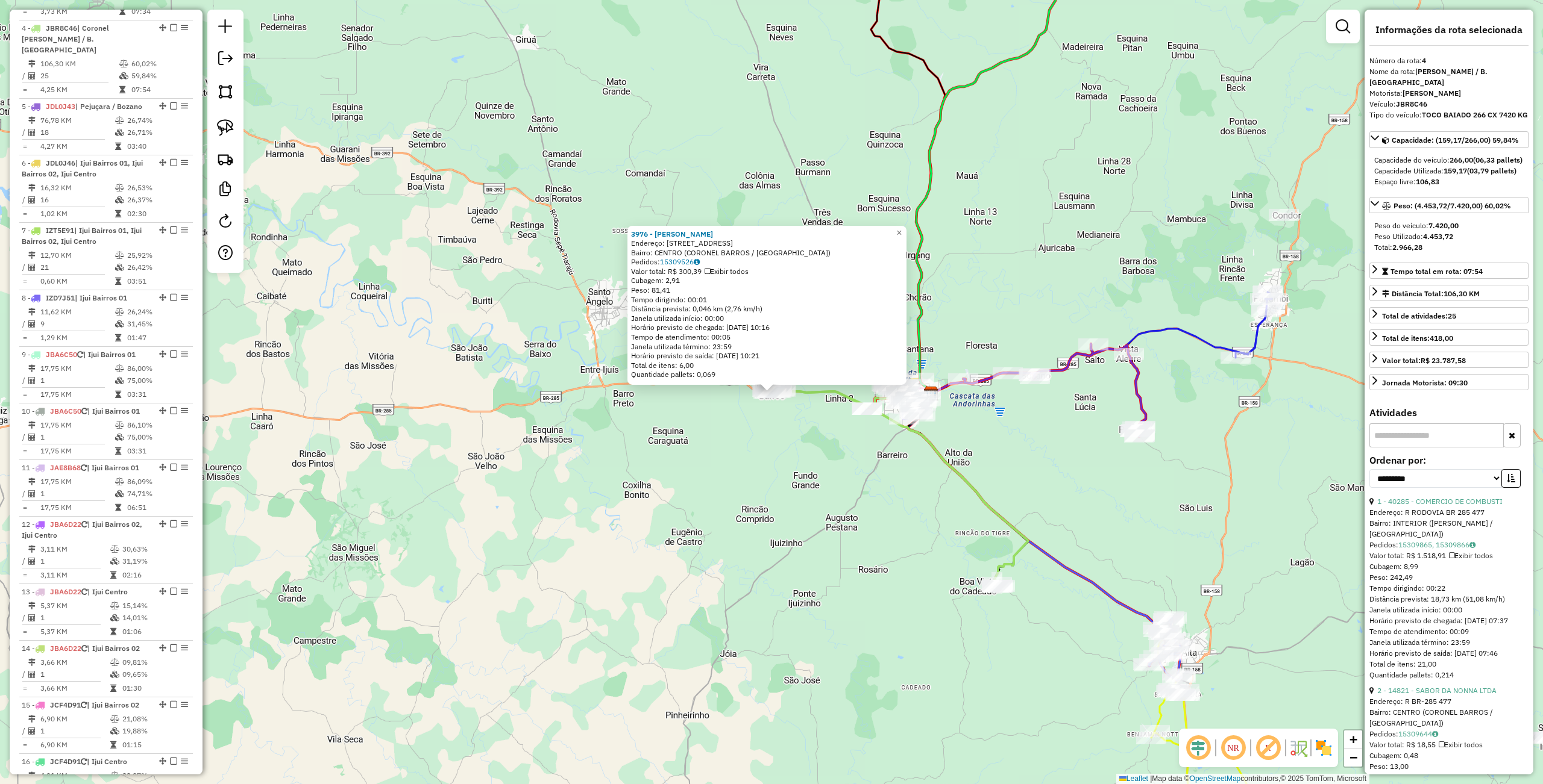
click at [711, 489] on div "3976 - [PERSON_NAME]: [STREET_ADDRESS] Bairro: CENTRO ([GEOGRAPHIC_DATA] / [GEO…" at bounding box center [772, 392] width 1543 height 784
click at [871, 485] on div "3976 - [PERSON_NAME]: [STREET_ADDRESS] Bairro: CENTRO ([GEOGRAPHIC_DATA] / [GEO…" at bounding box center [772, 392] width 1543 height 784
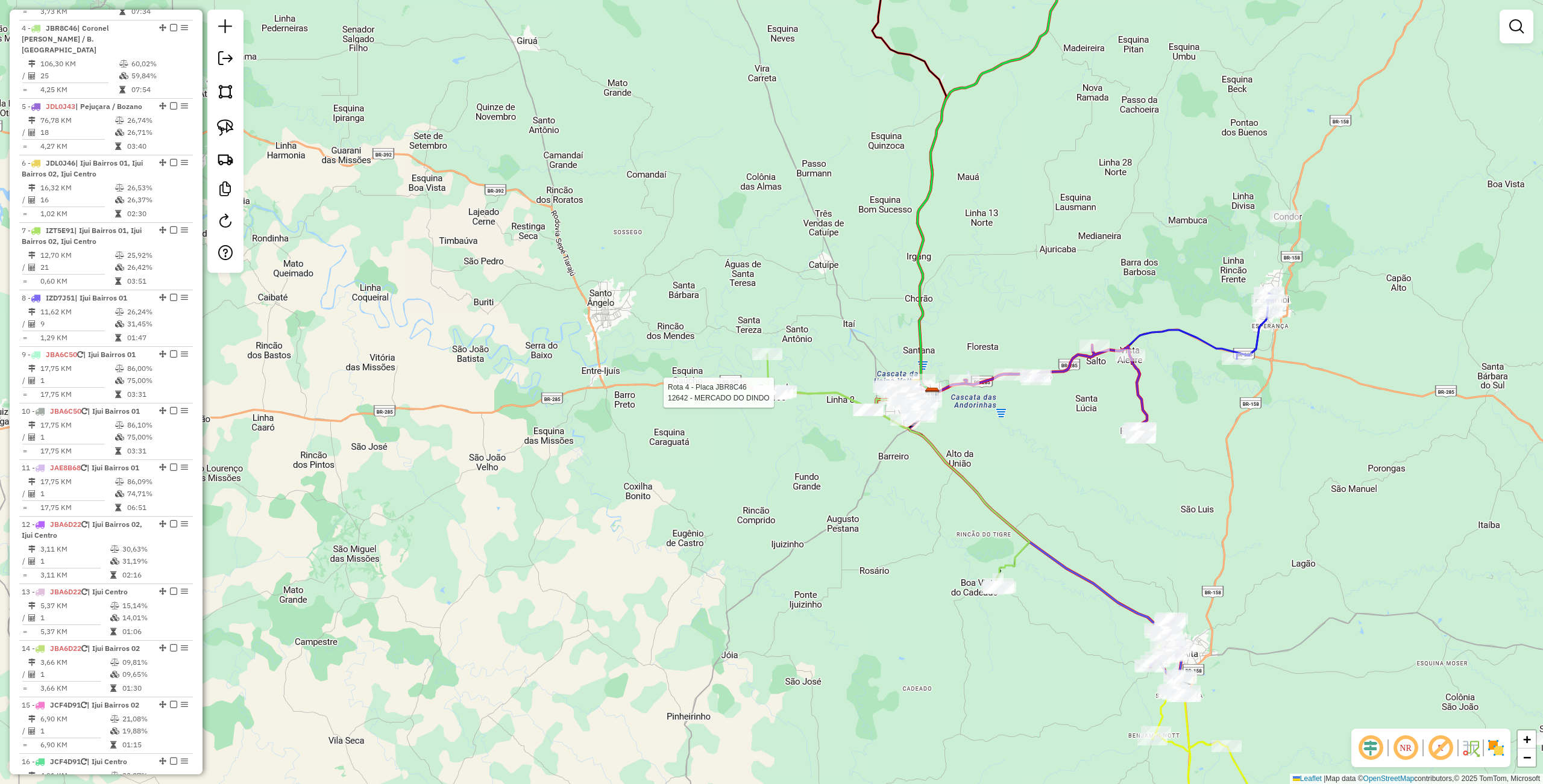
select select "**********"
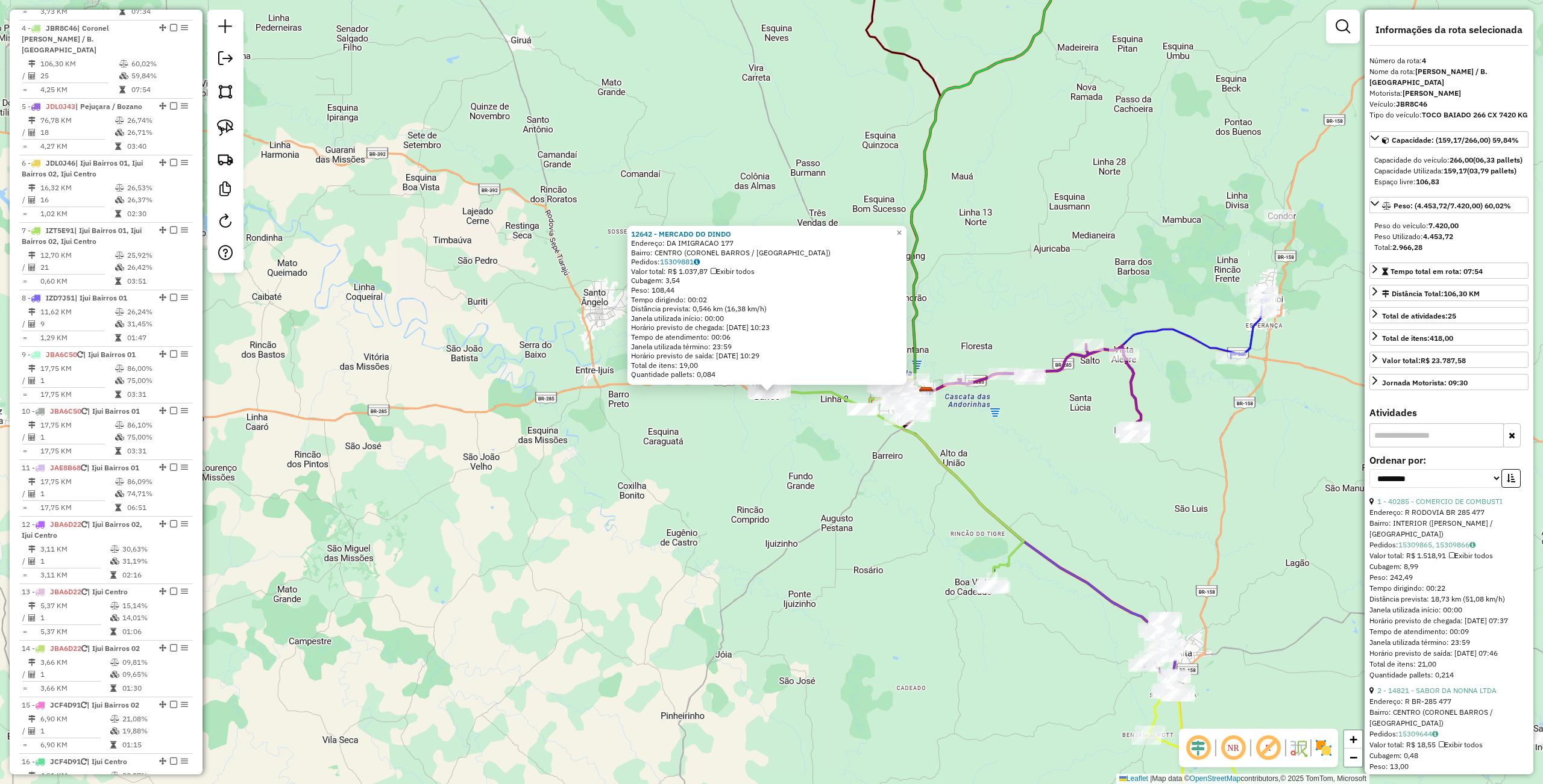
click at [499, 441] on div "12642 - MERCADO DO DINDO Endereço: DA IMIGRACAO 177 Bairro: CENTRO (CORONEL BAR…" at bounding box center [772, 392] width 1543 height 784
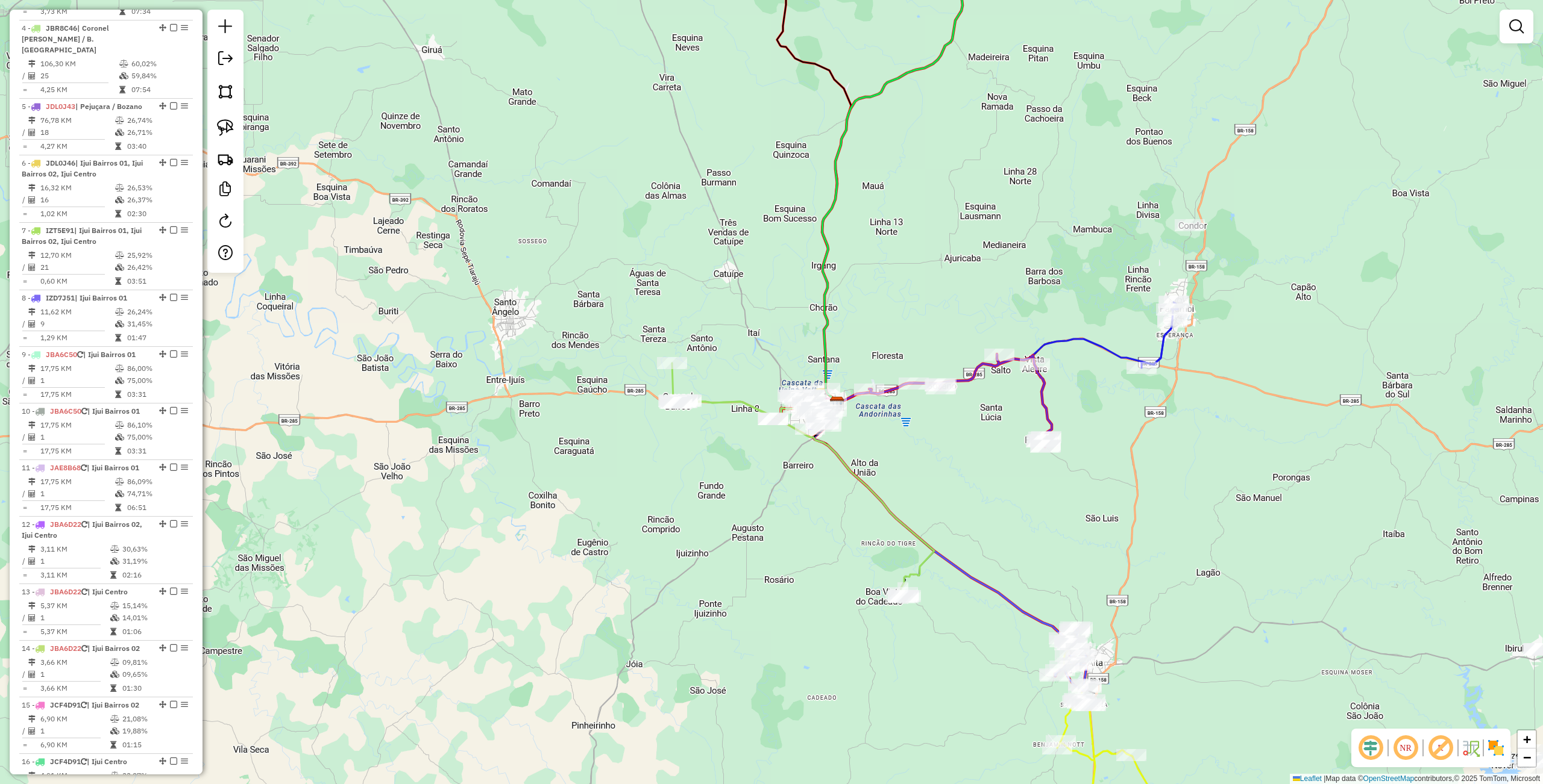
drag, startPoint x: 831, startPoint y: 554, endPoint x: 801, endPoint y: 566, distance: 32.3
click at [799, 571] on div "Janela de atendimento Grade de atendimento Capacidade Transportadoras Veículos …" at bounding box center [772, 392] width 1543 height 784
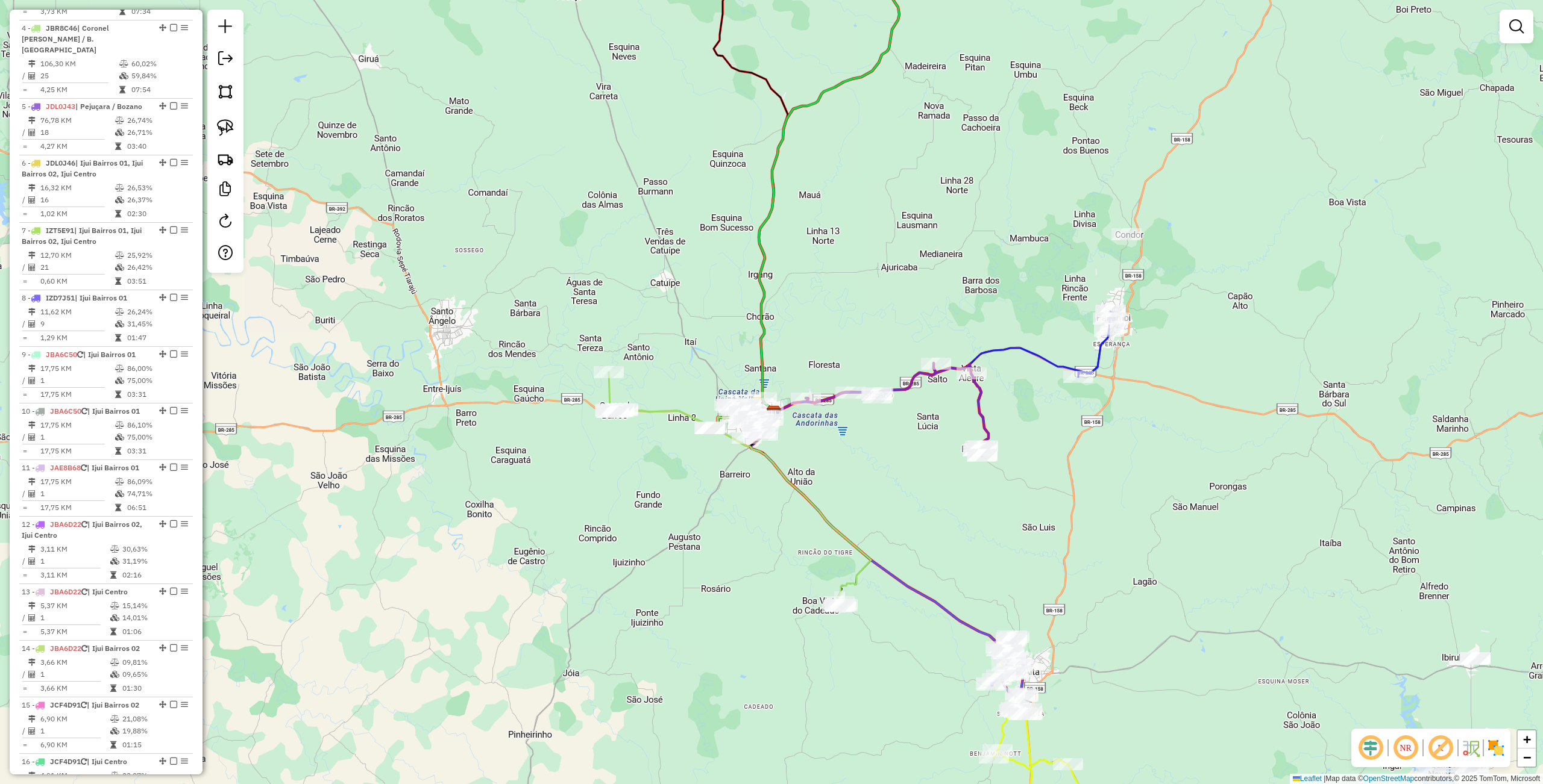
drag, startPoint x: 1106, startPoint y: 499, endPoint x: 591, endPoint y: 364, distance: 532.4
click at [1074, 491] on div "Janela de atendimento Grade de atendimento Capacidade Transportadoras Veículos …" at bounding box center [772, 392] width 1543 height 784
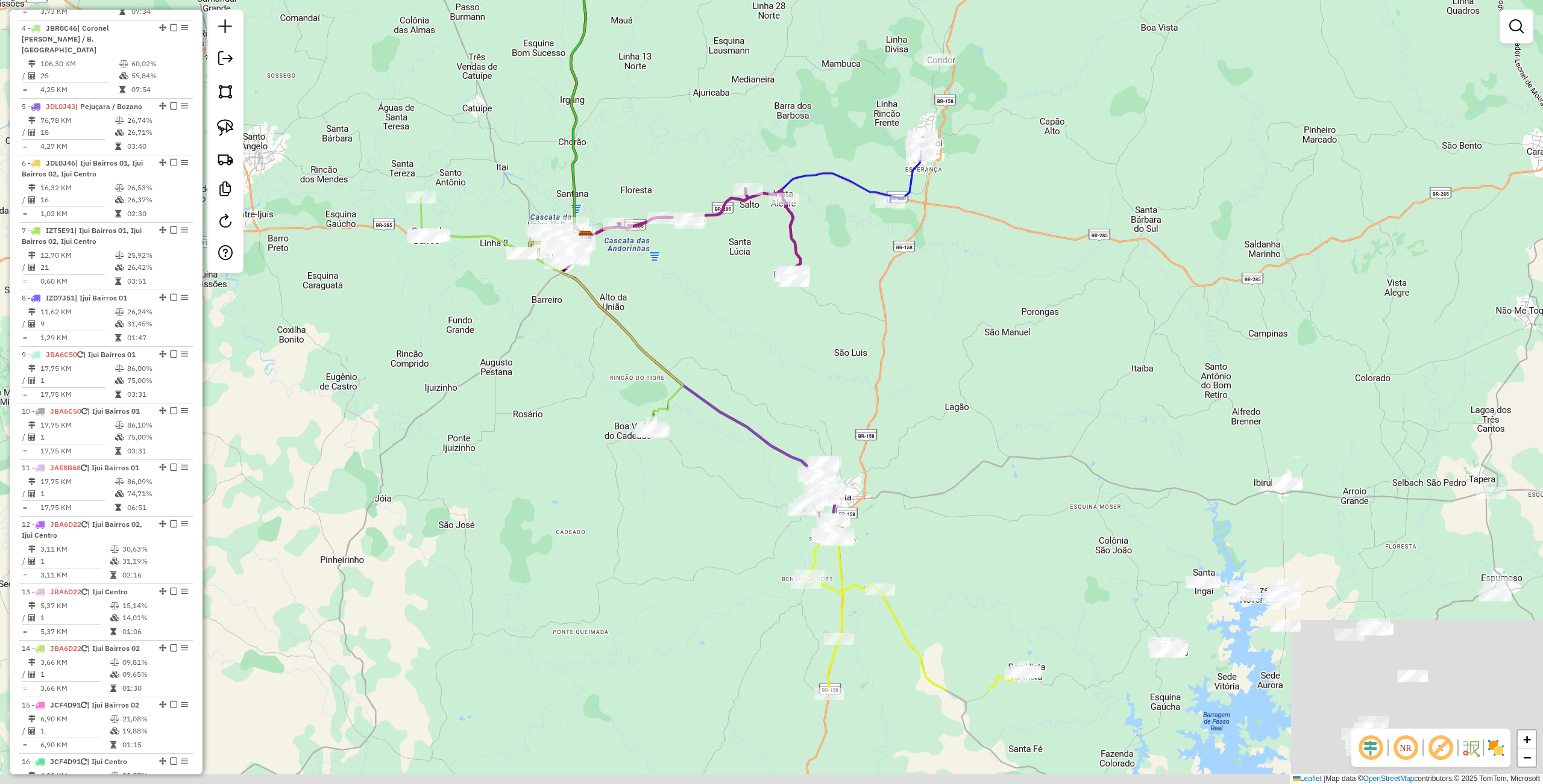
drag, startPoint x: 922, startPoint y: 610, endPoint x: 873, endPoint y: 617, distance: 49.5
click at [717, 417] on div "Janela de atendimento Grade de atendimento Capacidade Transportadoras Veículos …" at bounding box center [772, 392] width 1543 height 784
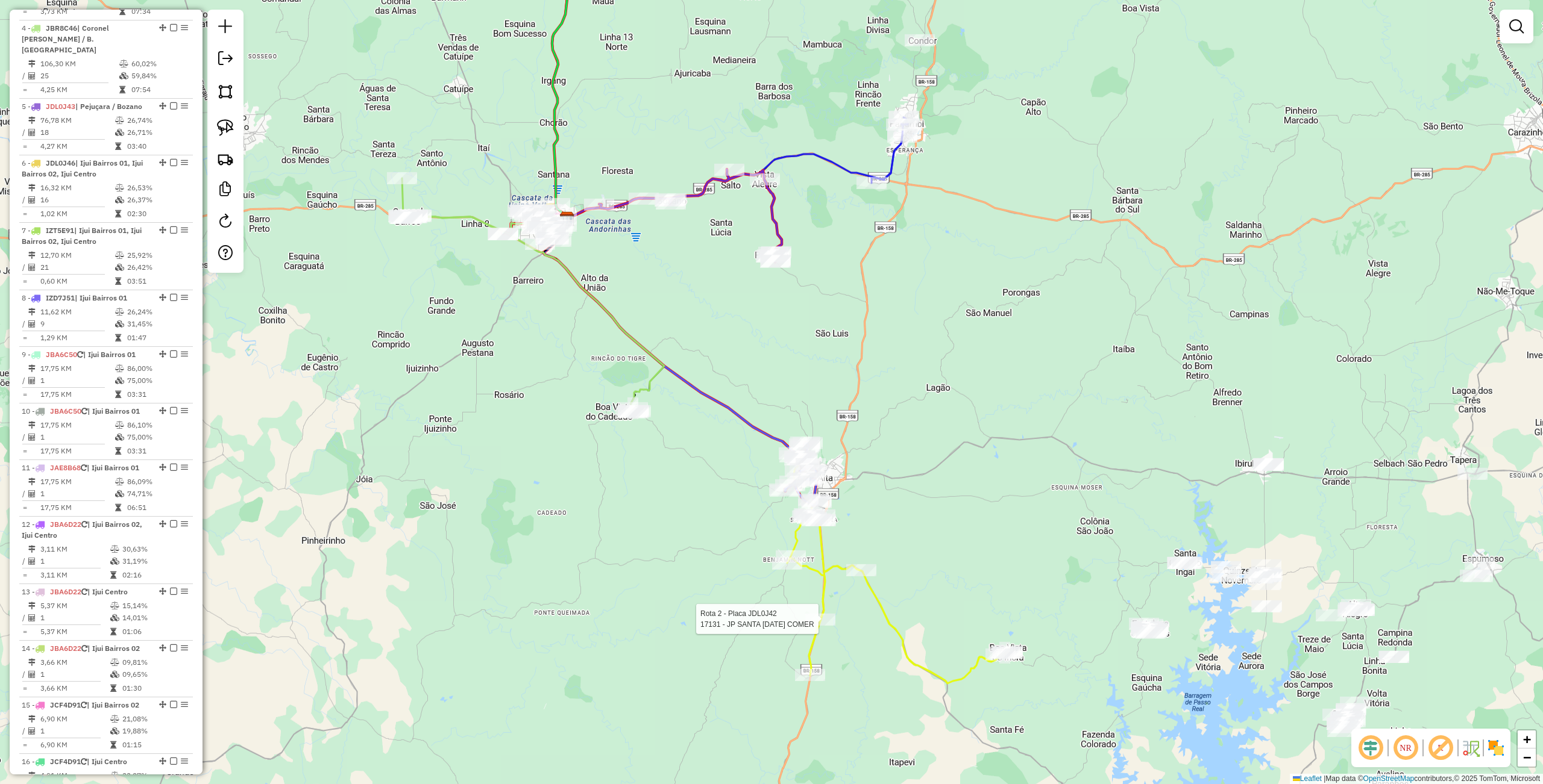
select select "**********"
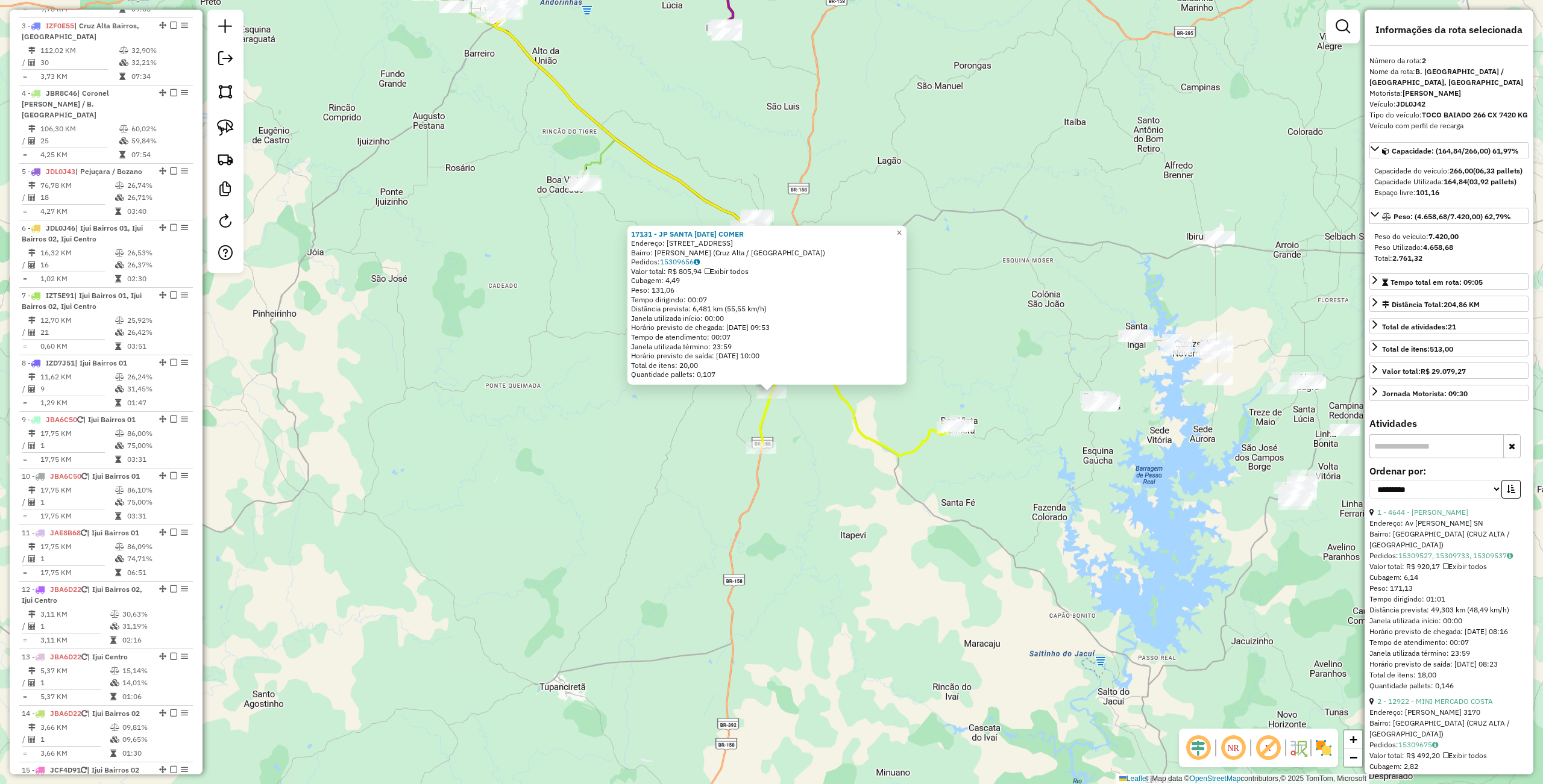
scroll to position [533, 0]
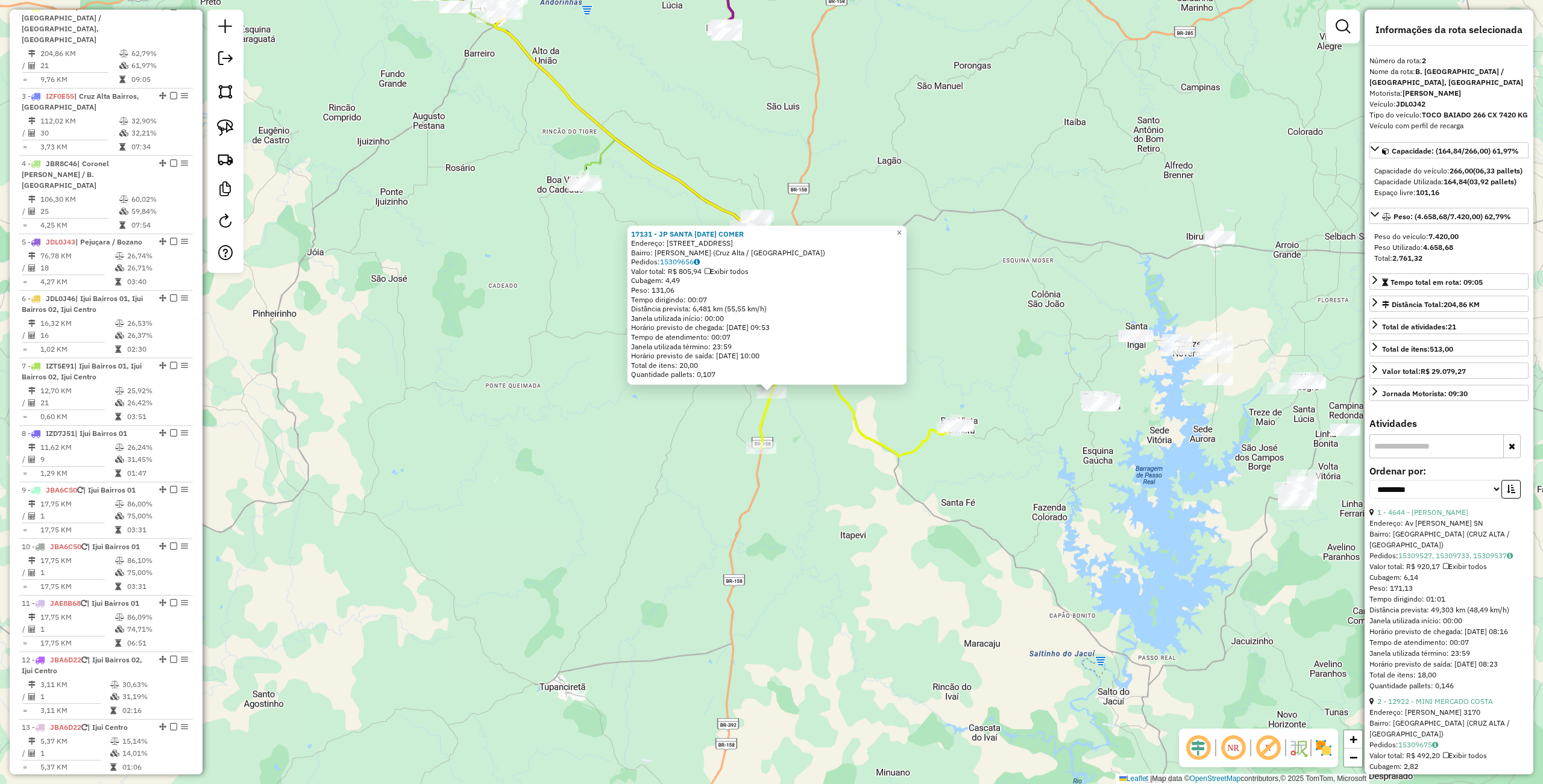
click at [956, 562] on div "17131 - JP SANTA LUCIA COMER Endereço: Rua Tarcílio do N. e Silva, 18 Bairro: A…" at bounding box center [772, 392] width 1543 height 784
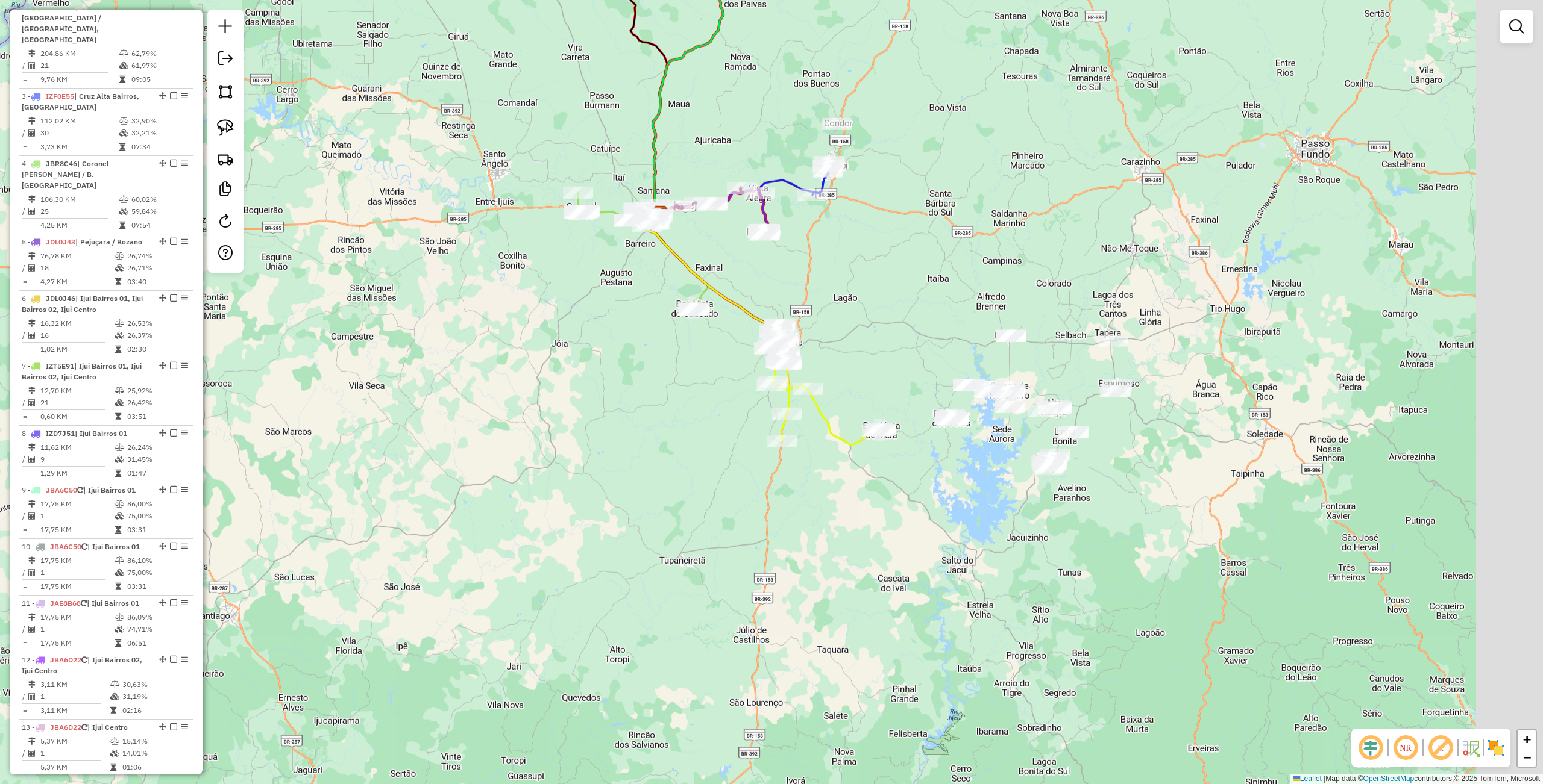
drag, startPoint x: 992, startPoint y: 571, endPoint x: 763, endPoint y: 401, distance: 285.2
click at [764, 401] on div "Janela de atendimento Grade de atendimento Capacidade Transportadoras Veículos …" at bounding box center [772, 392] width 1543 height 784
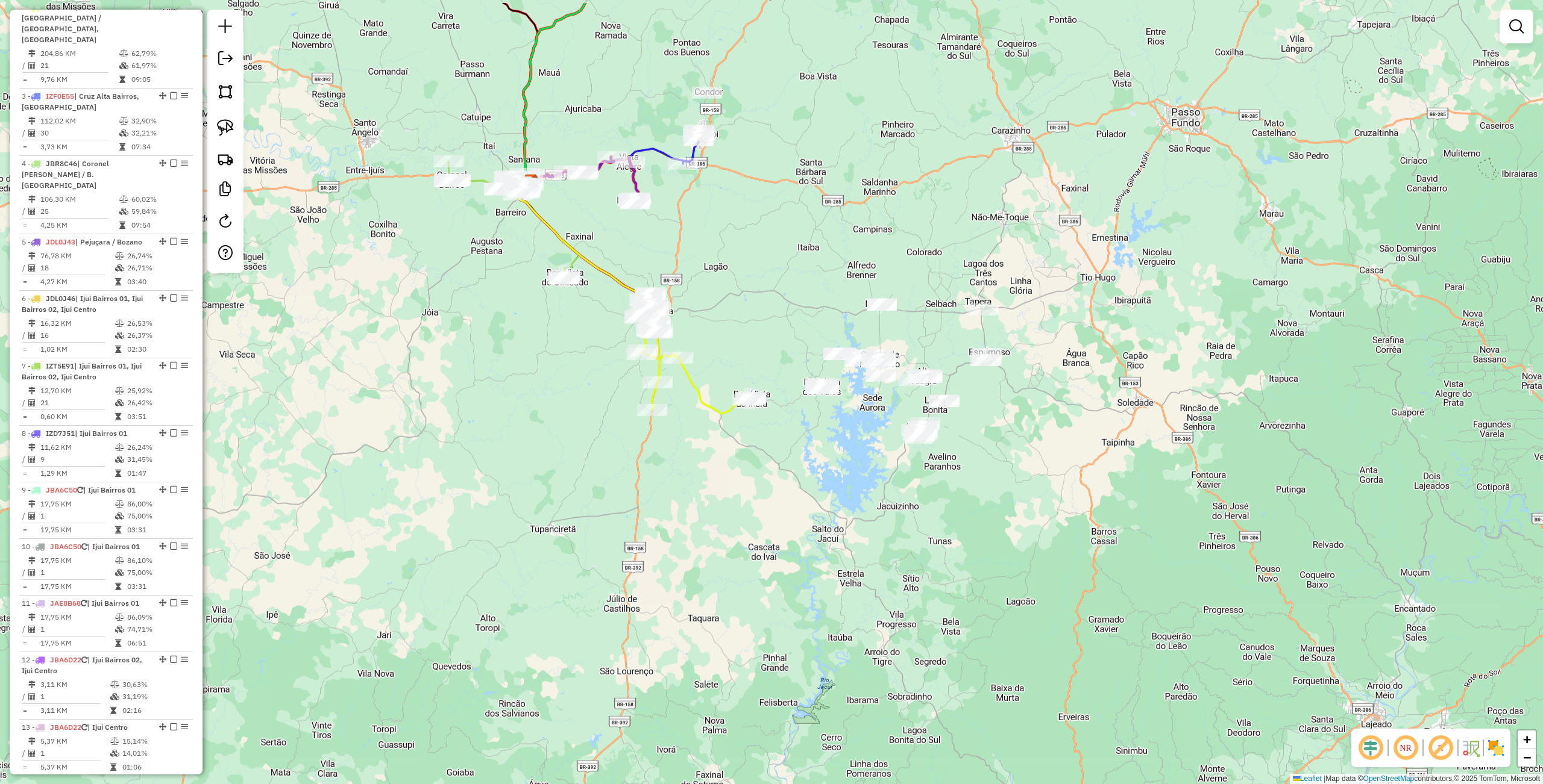
drag, startPoint x: 760, startPoint y: 402, endPoint x: 694, endPoint y: 435, distance: 73.8
click at [807, 524] on div "Janela de atendimento Grade de atendimento Capacidade Transportadoras Veículos …" at bounding box center [772, 392] width 1543 height 784
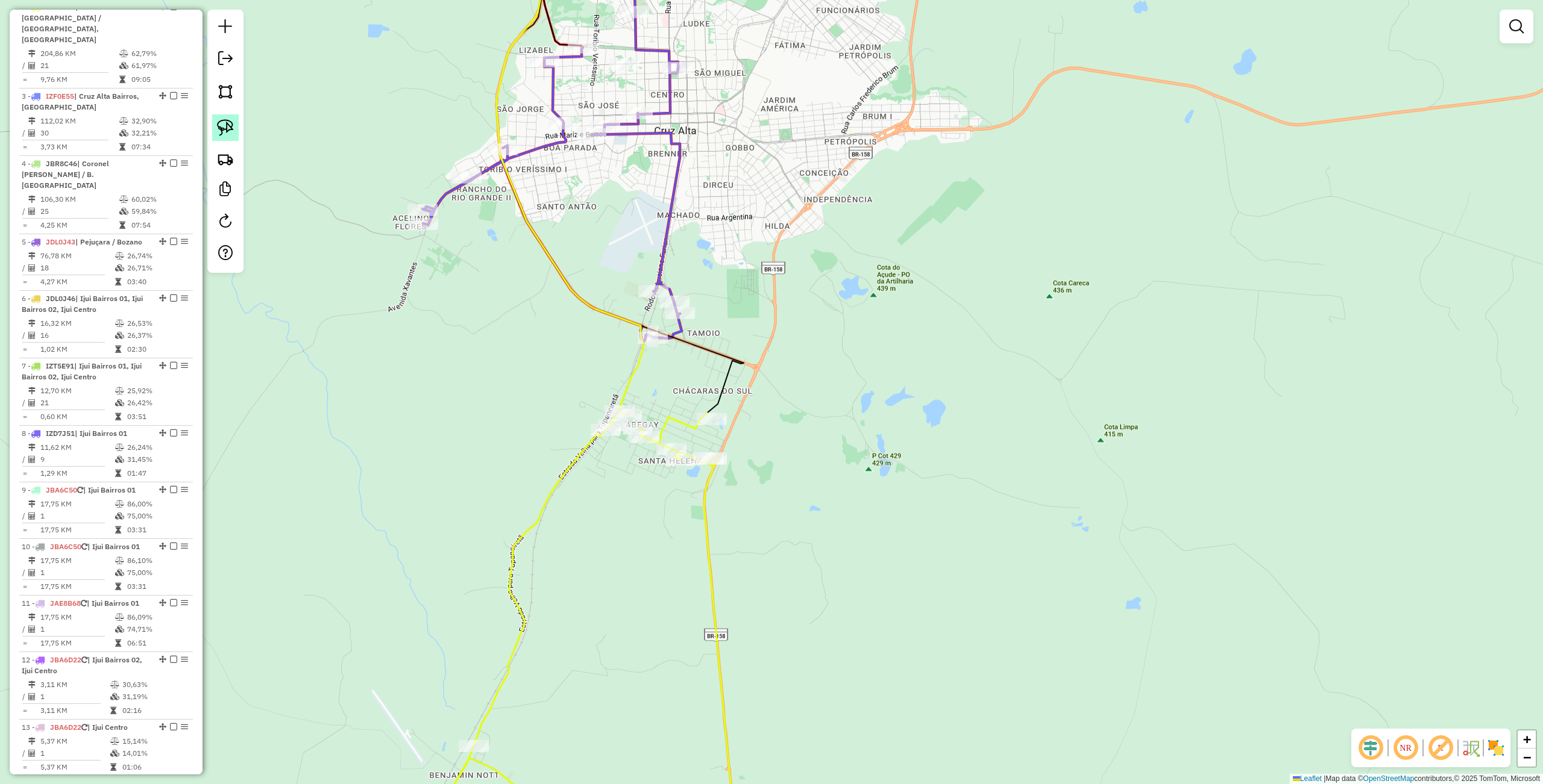
click at [232, 131] on img at bounding box center [225, 127] width 17 height 17
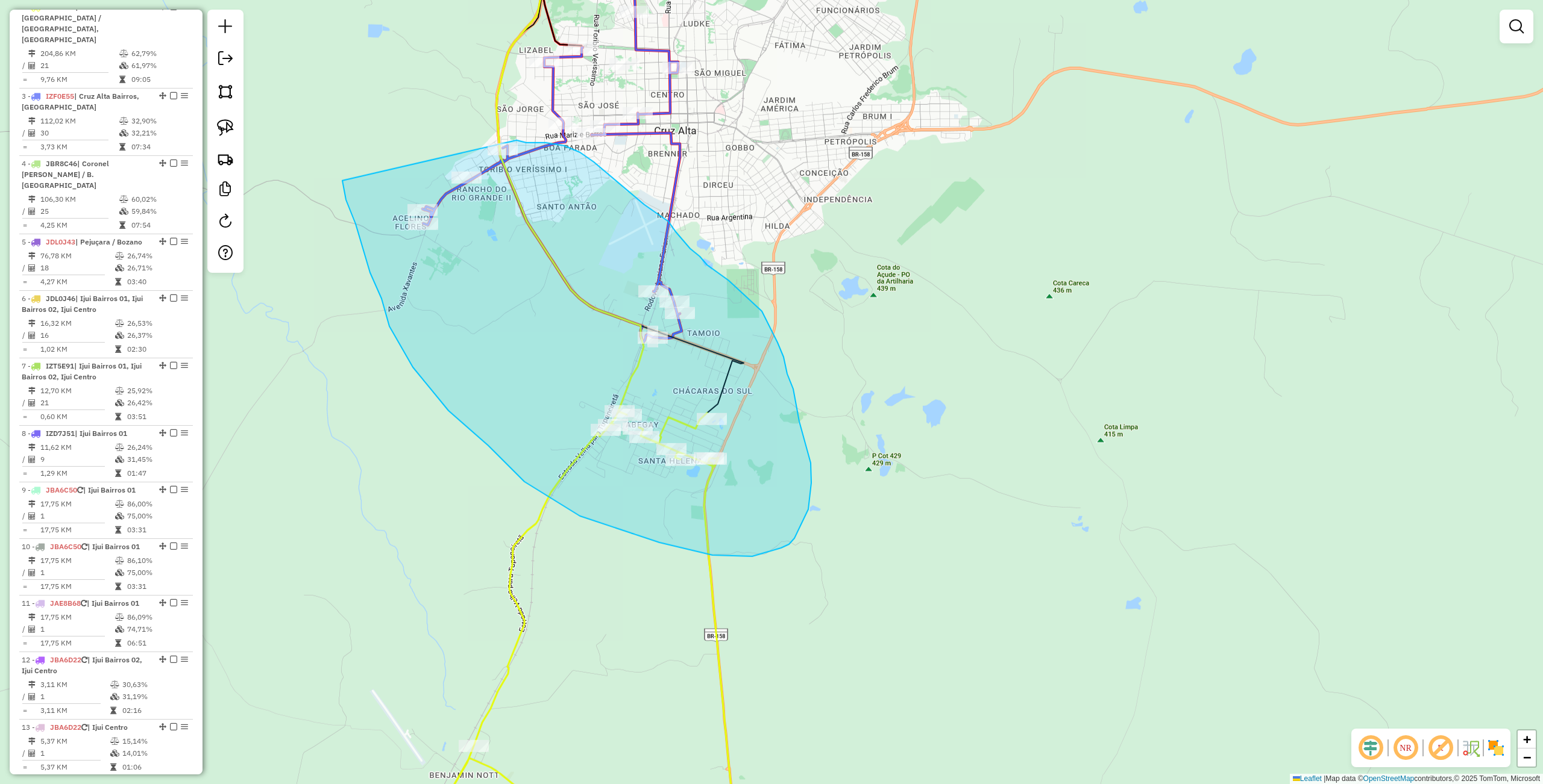
drag, startPoint x: 343, startPoint y: 181, endPoint x: 484, endPoint y: 134, distance: 148.6
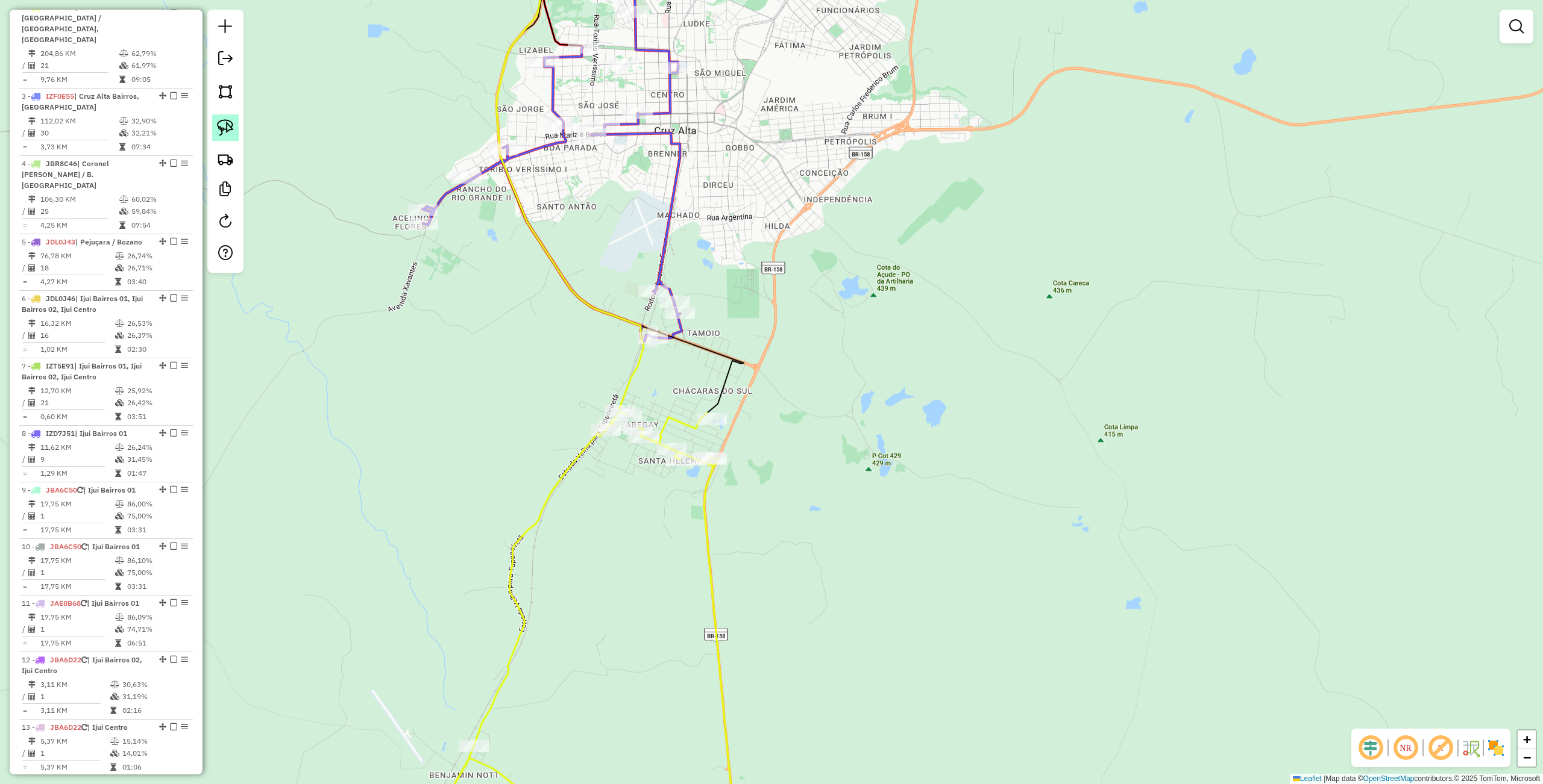
click at [218, 127] on img at bounding box center [225, 127] width 17 height 17
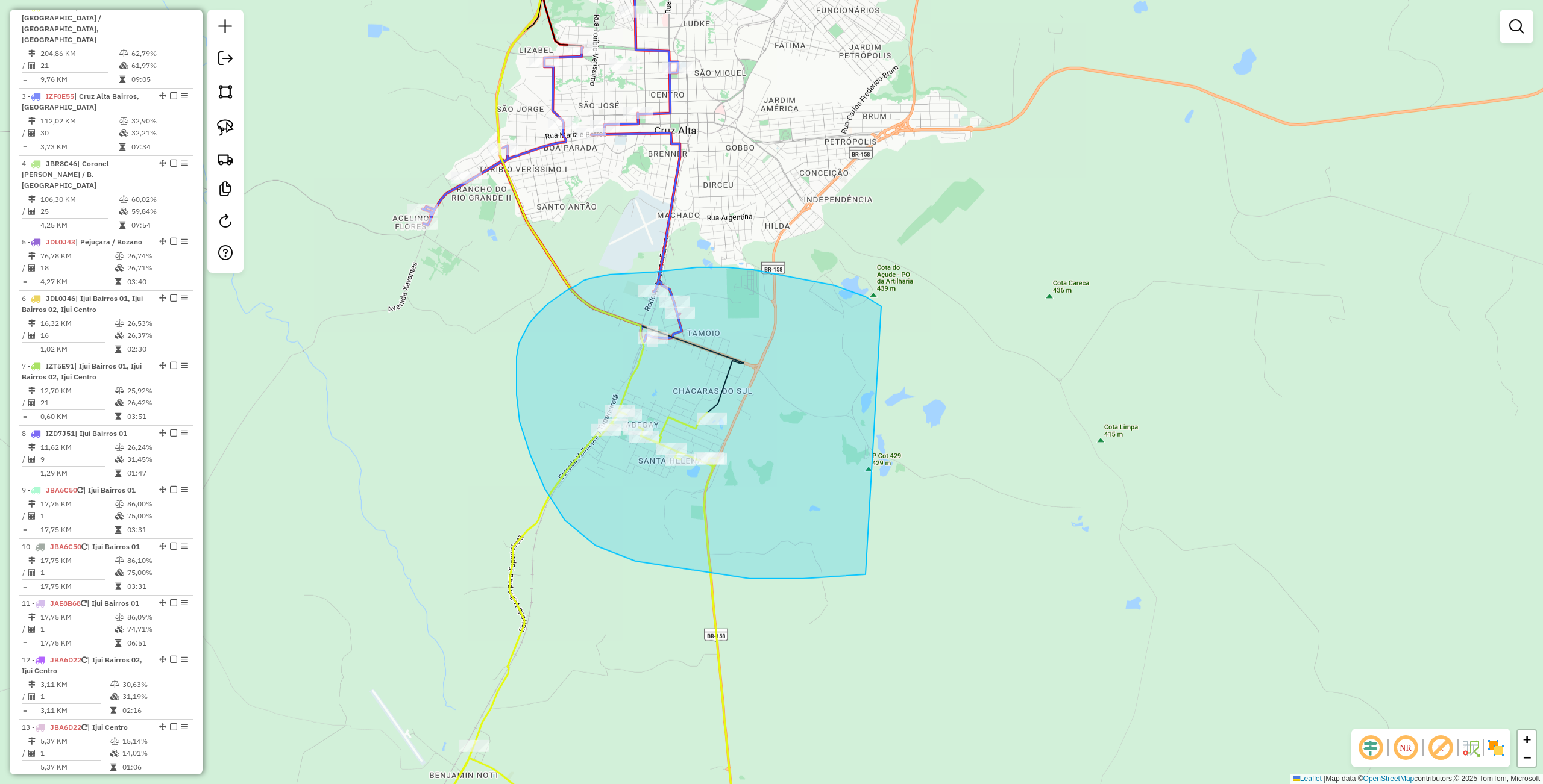
drag, startPoint x: 881, startPoint y: 306, endPoint x: 917, endPoint y: 546, distance: 242.7
click at [917, 546] on div "Janela de atendimento Grade de atendimento Capacidade Transportadoras Veículos …" at bounding box center [772, 392] width 1543 height 784
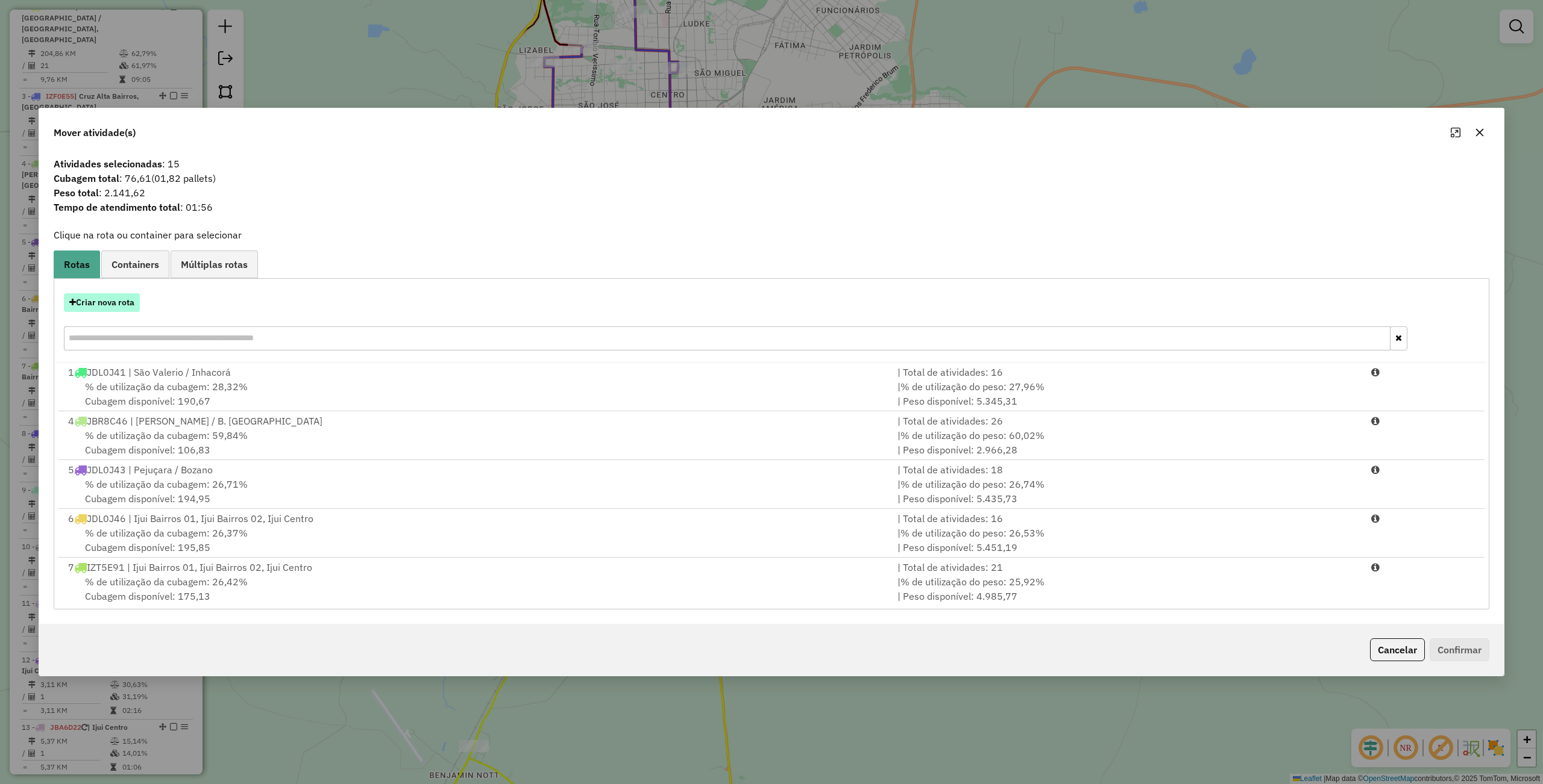
click at [99, 302] on button "Criar nova rota" at bounding box center [102, 303] width 76 height 19
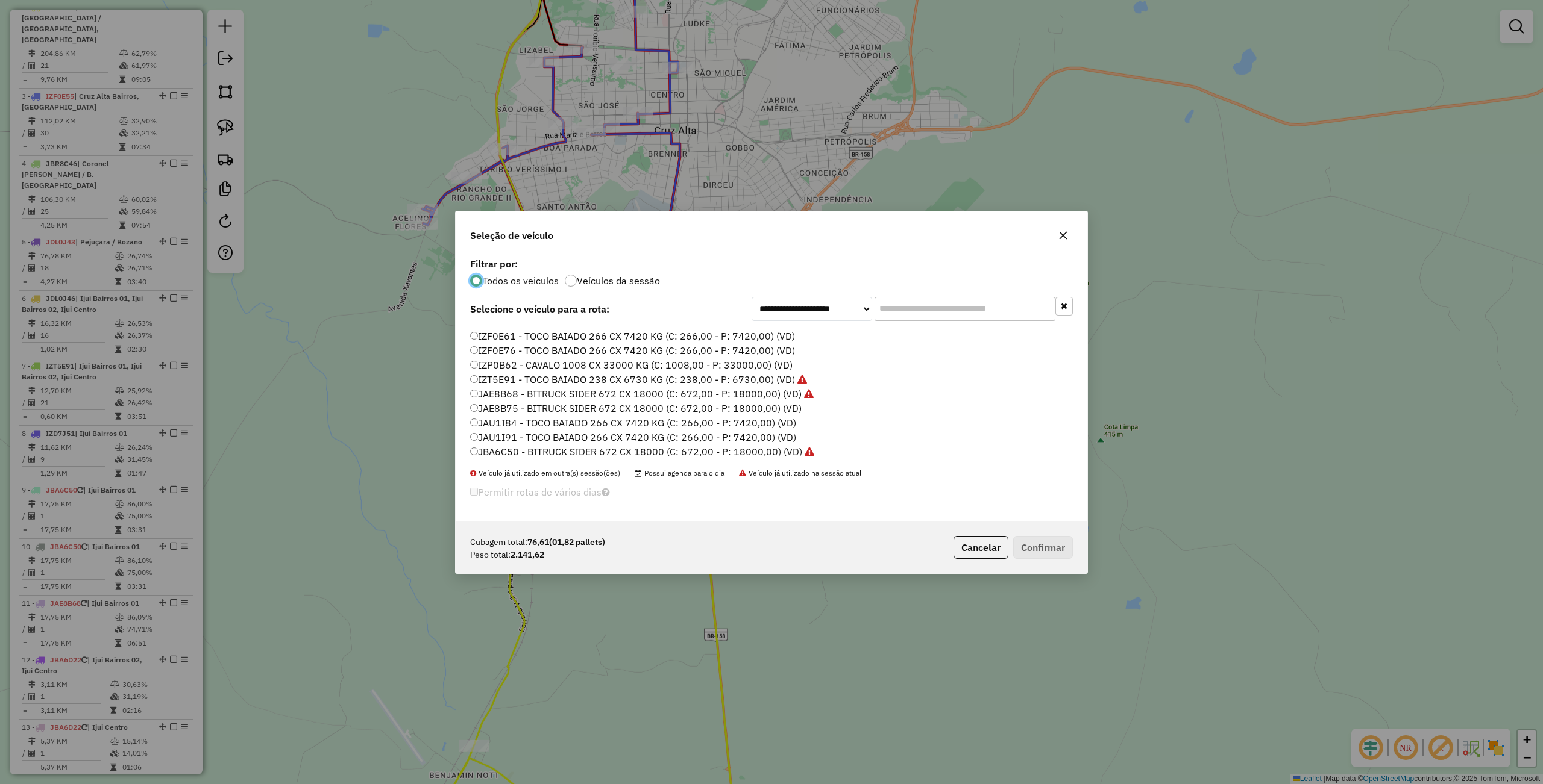
scroll to position [241, 0]
click at [499, 396] on label "JAU1I84 - TOCO BAIADO 266 CX 7420 KG (C: 266,00 - P: 7420,00) (VD)" at bounding box center [633, 395] width 326 height 14
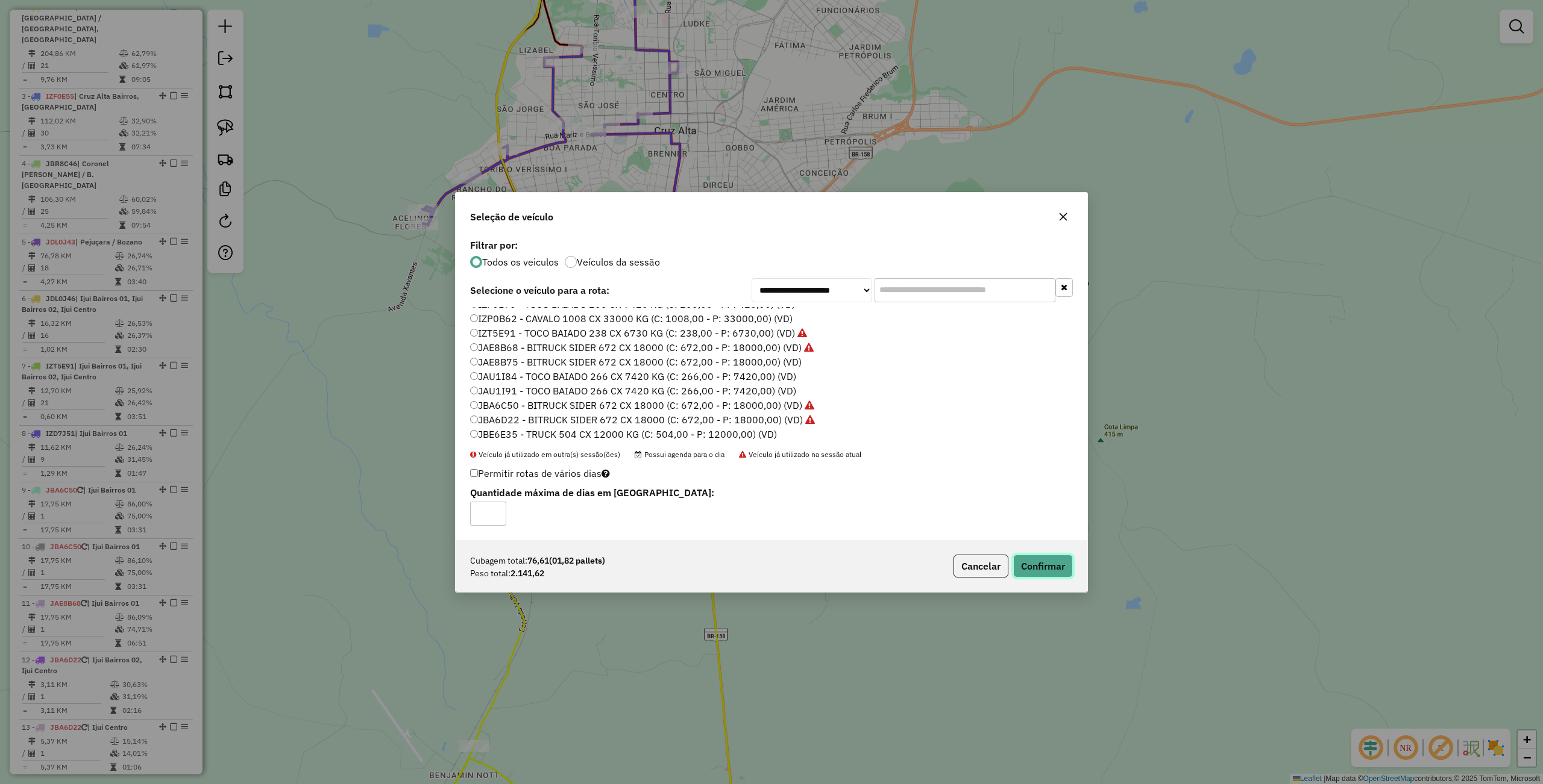
click at [1028, 564] on button "Confirmar" at bounding box center [1043, 566] width 60 height 23
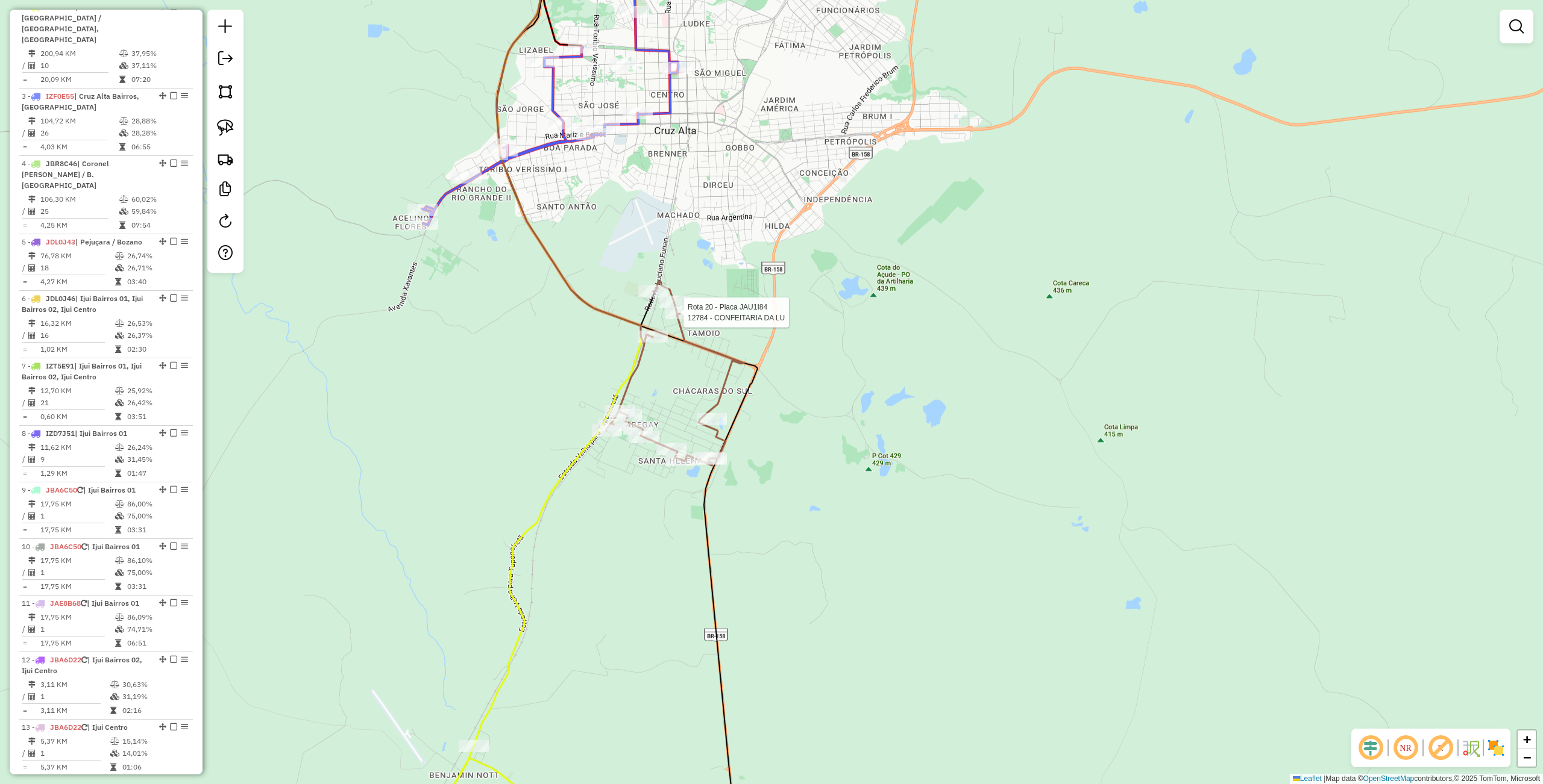
select select "**********"
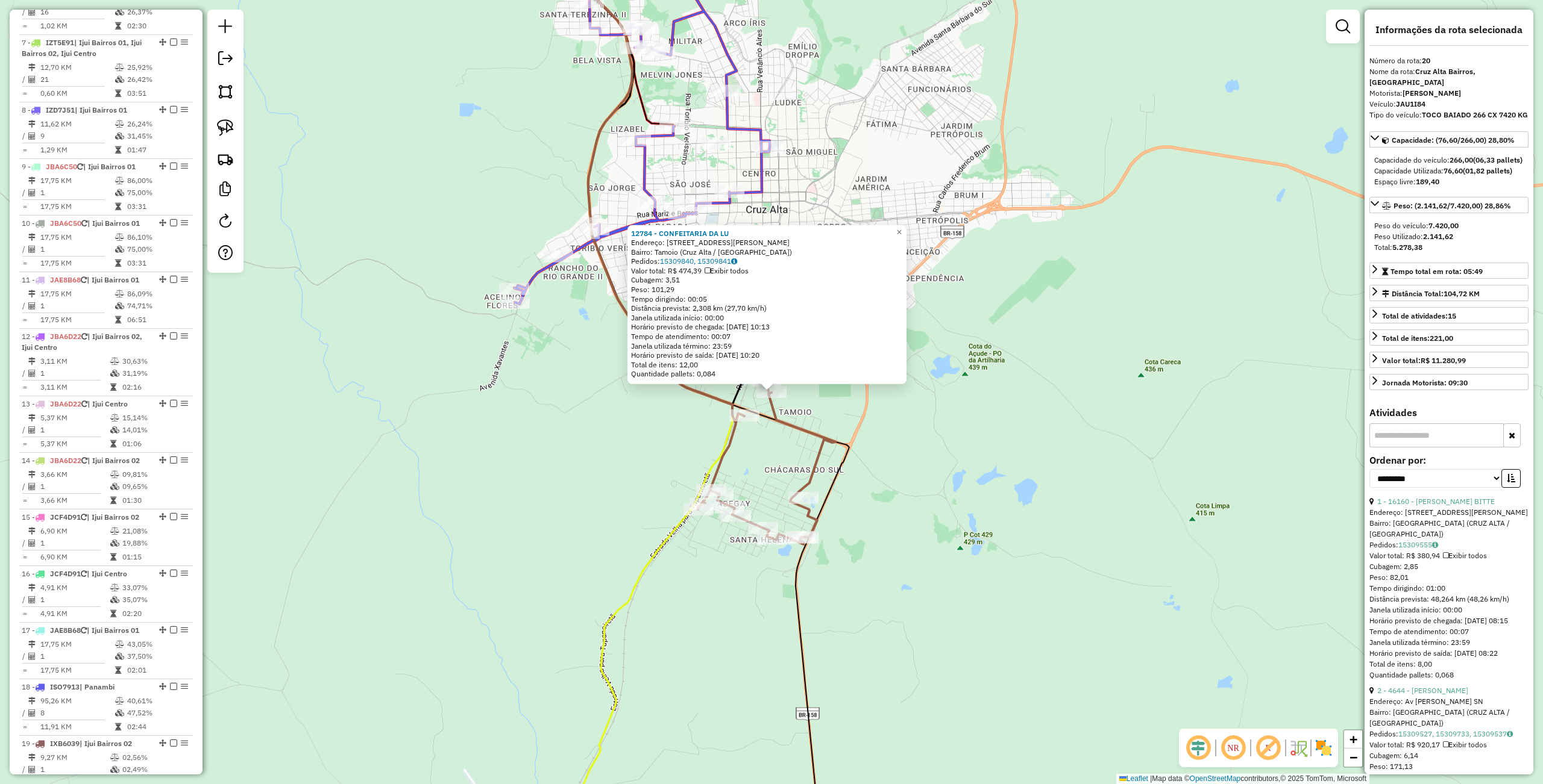
scroll to position [1162, 0]
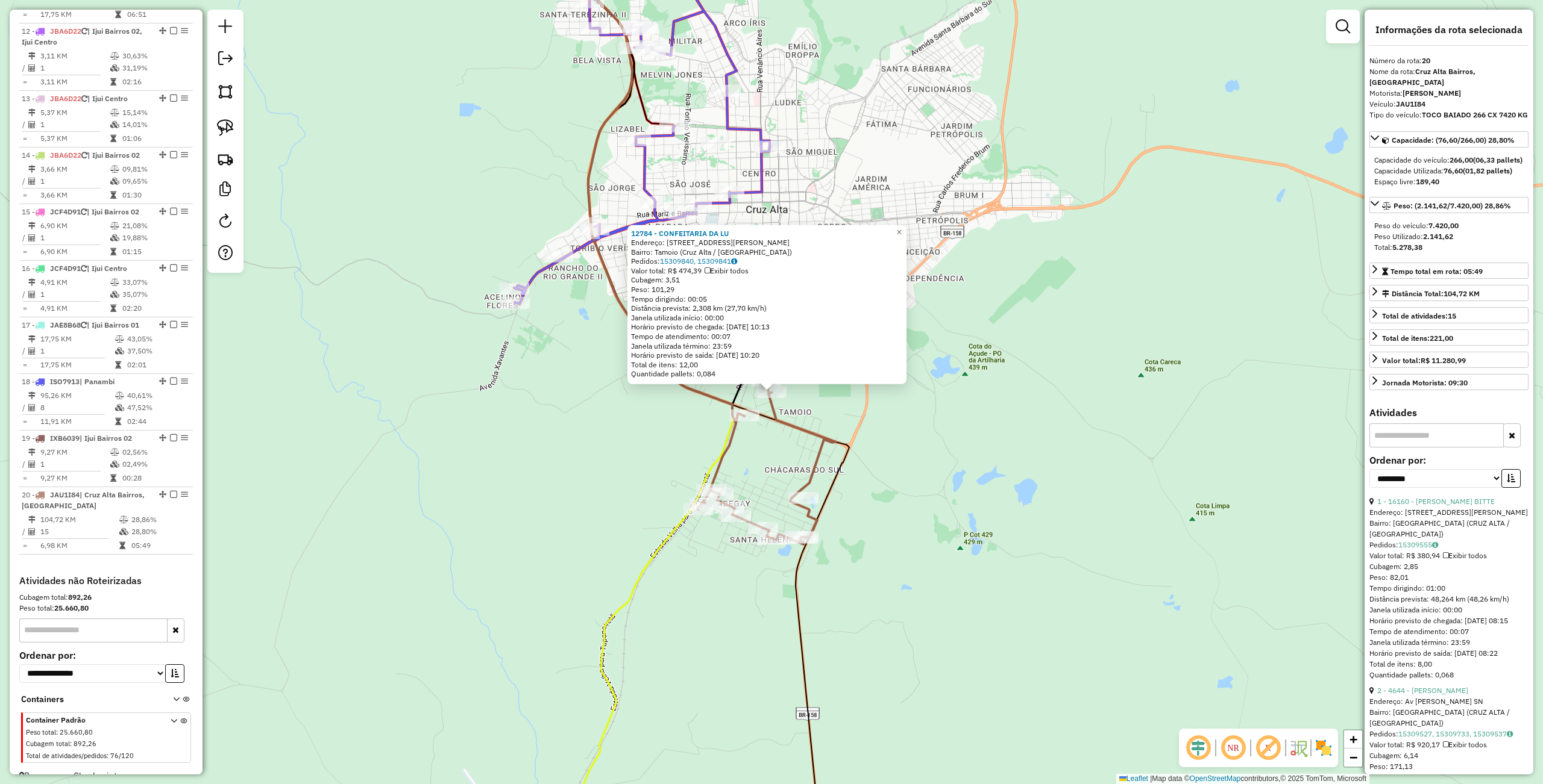
drag, startPoint x: 623, startPoint y: 547, endPoint x: 736, endPoint y: 621, distance: 135.1
click at [625, 547] on div "12784 - CONFEITARIA DA LU Endereço: Rua Aníbal Soares de Lima, 209 Bairro: Tamo…" at bounding box center [772, 392] width 1543 height 784
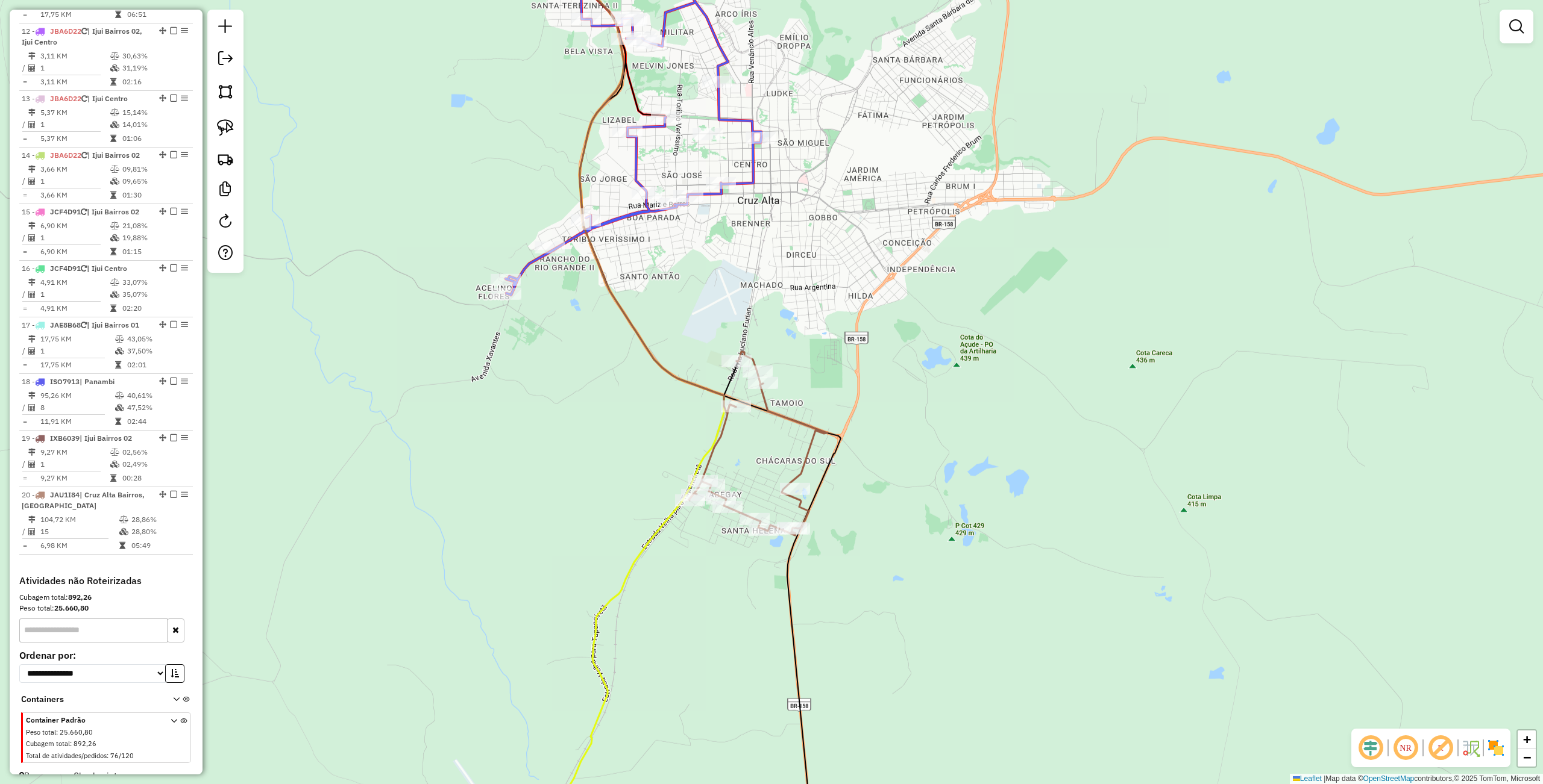
drag, startPoint x: 730, startPoint y: 610, endPoint x: 854, endPoint y: 585, distance: 126.5
click at [636, 630] on div "Janela de atendimento Grade de atendimento Capacidade Transportadoras Veículos …" at bounding box center [772, 392] width 1543 height 784
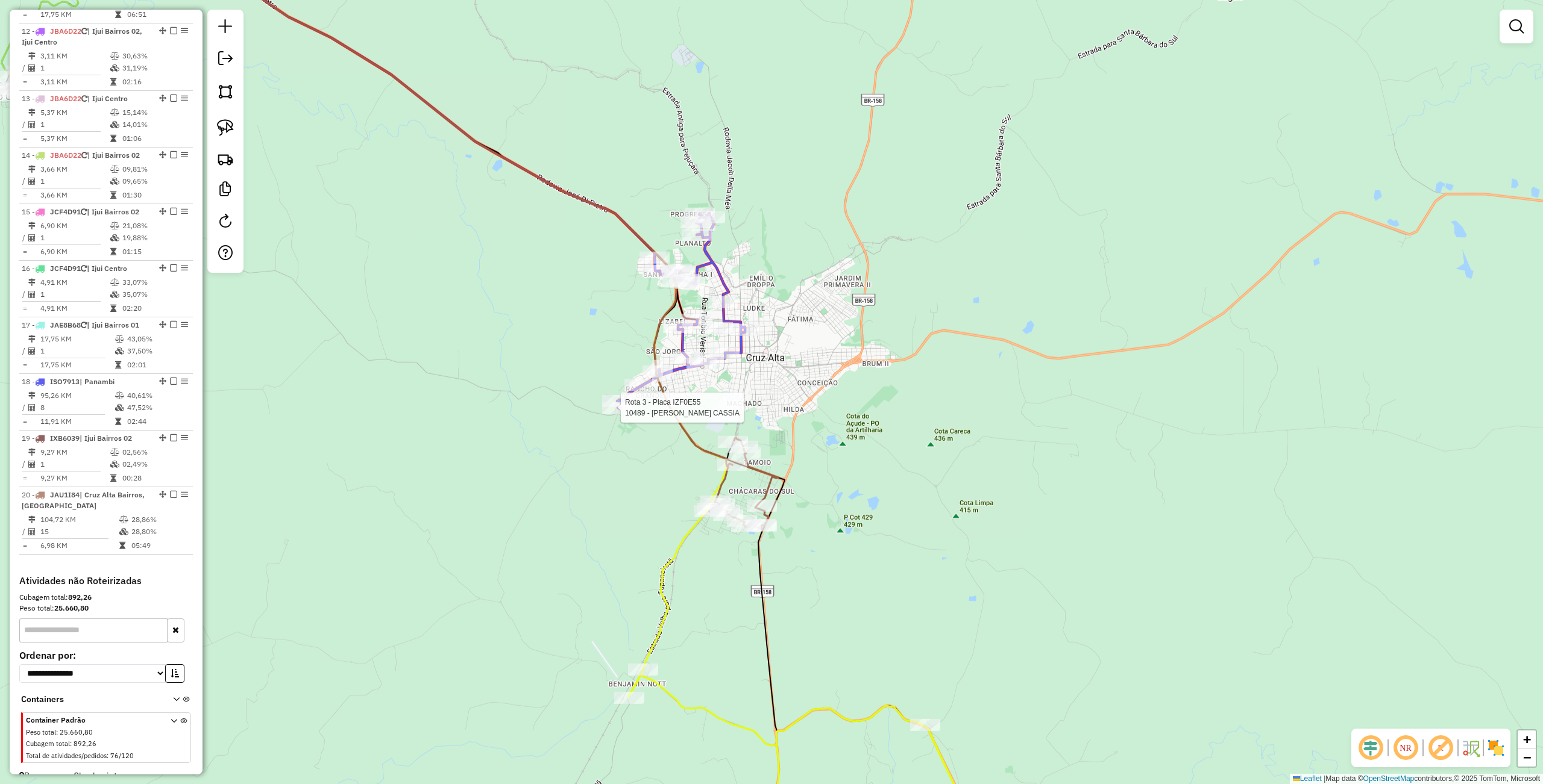
select select "**********"
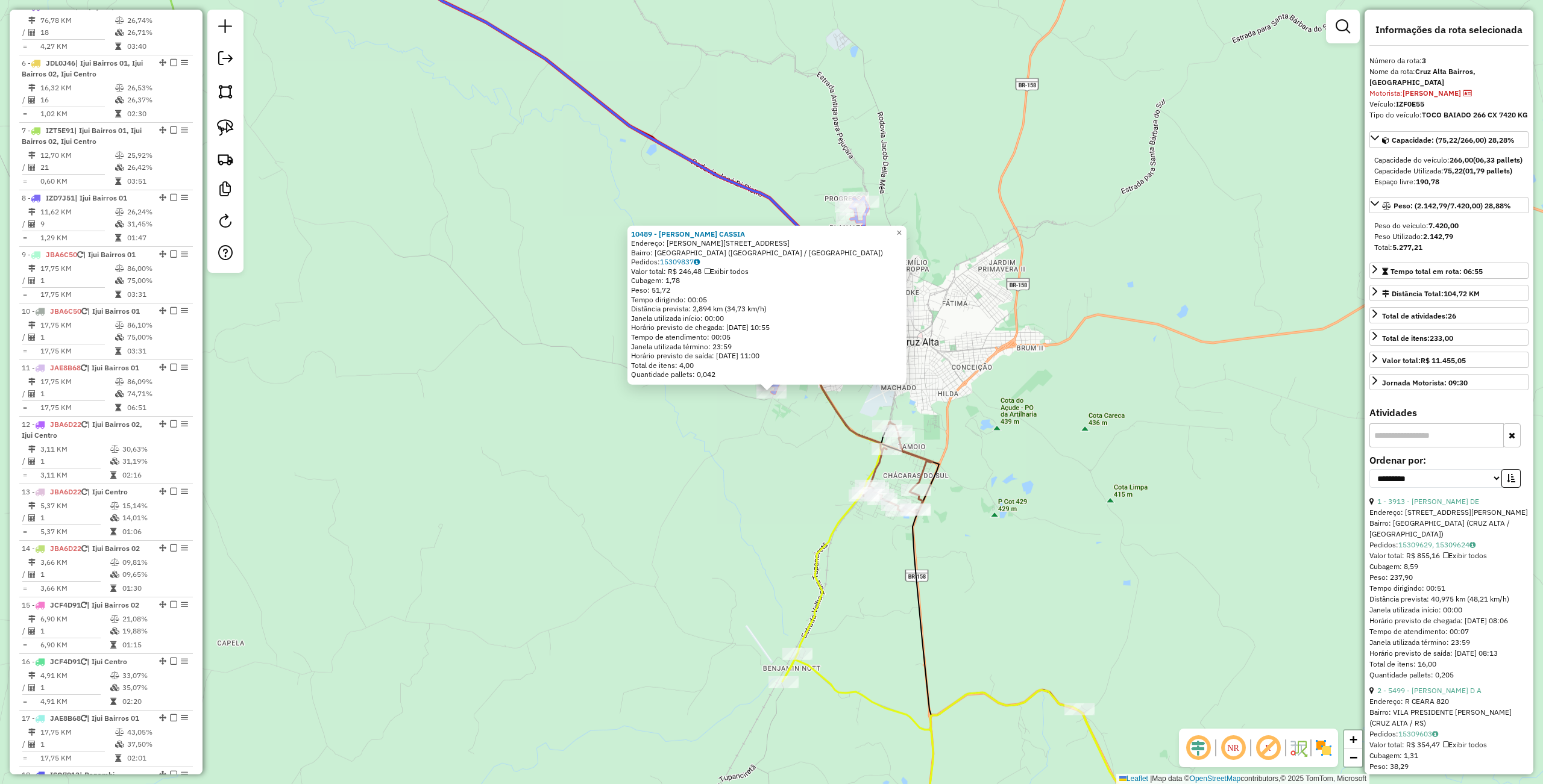
scroll to position [601, 0]
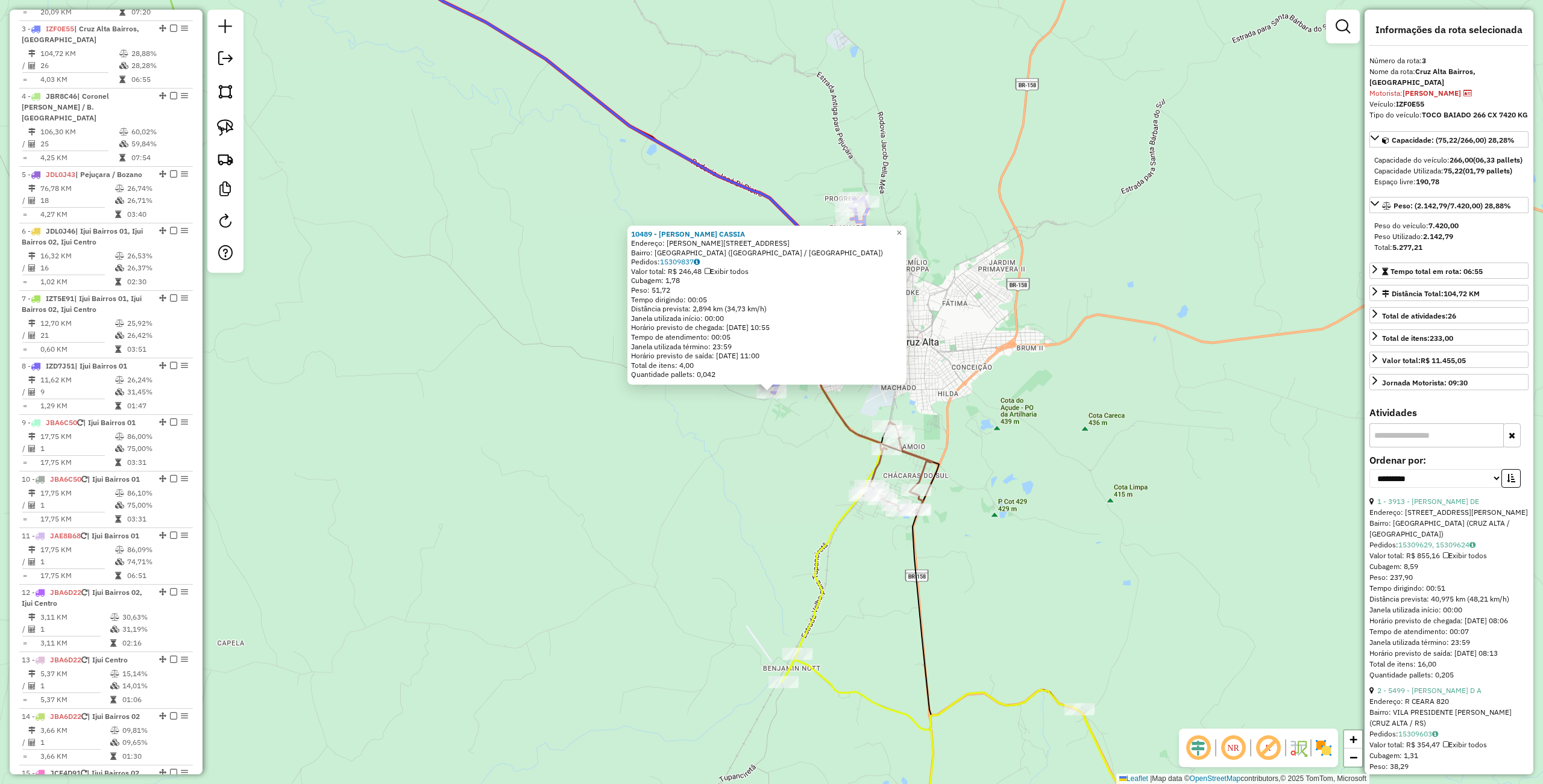
click at [1315, 783] on div "Leaflet | Map data © OpenStreetMap contributors,© 2025 TomTom, Microsoft" at bounding box center [1243, 779] width 253 height 10
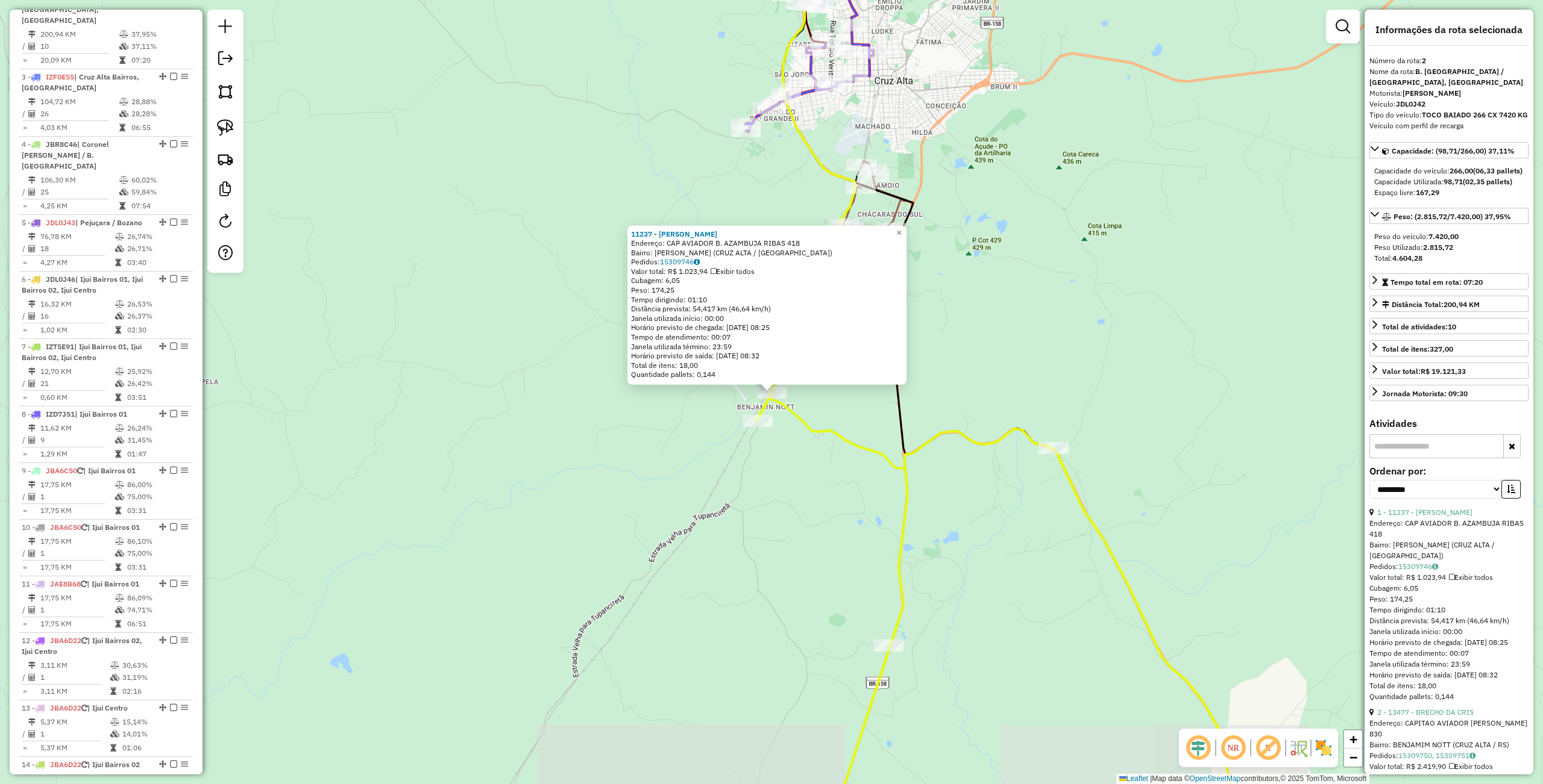
scroll to position [533, 0]
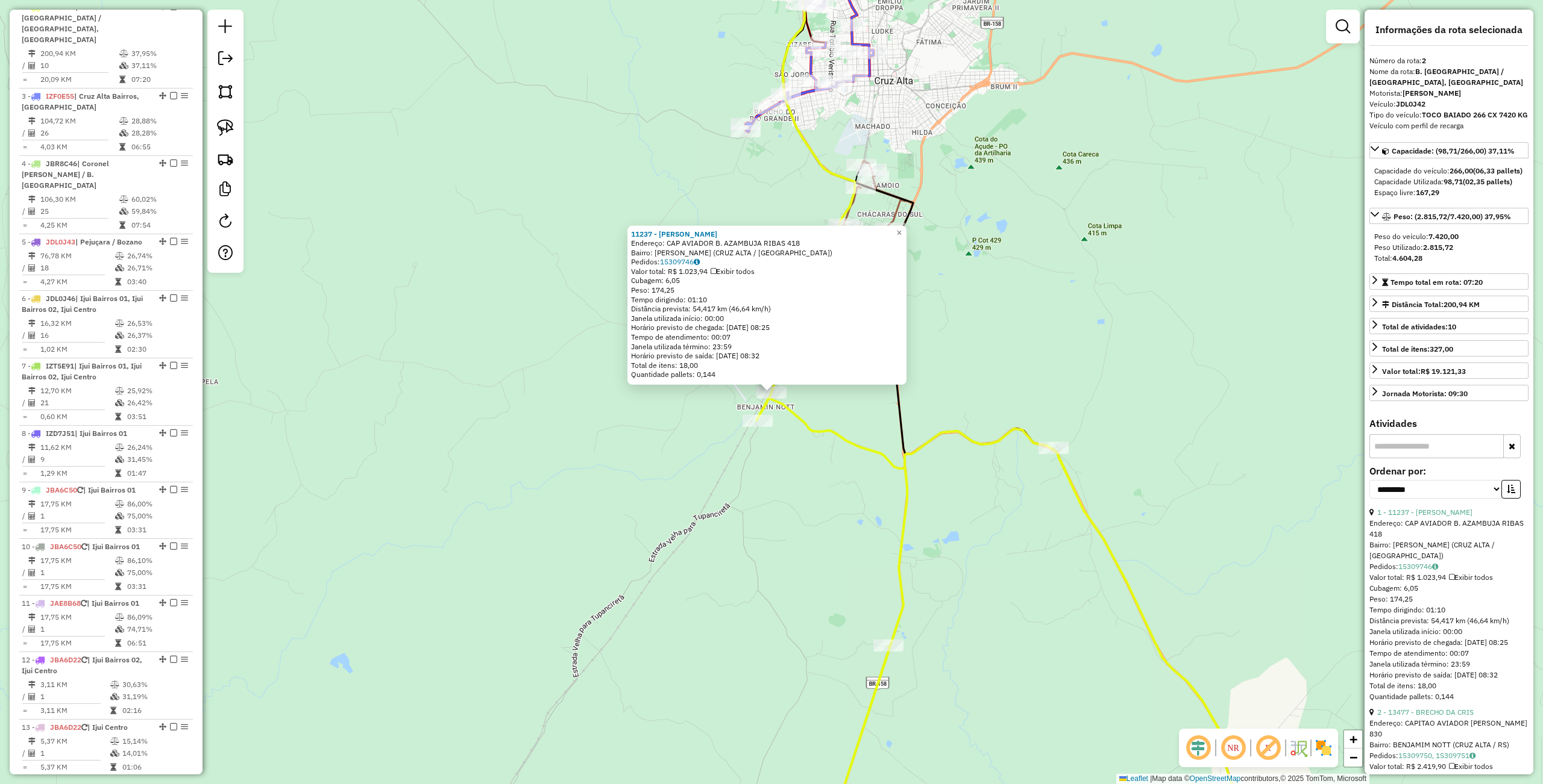
click at [543, 513] on div "Rota 2 - Placa JDL0J42 11237 - BAR MARQUES 11237 - BAR MARQUES Endereço: CAP AV…" at bounding box center [772, 392] width 1543 height 784
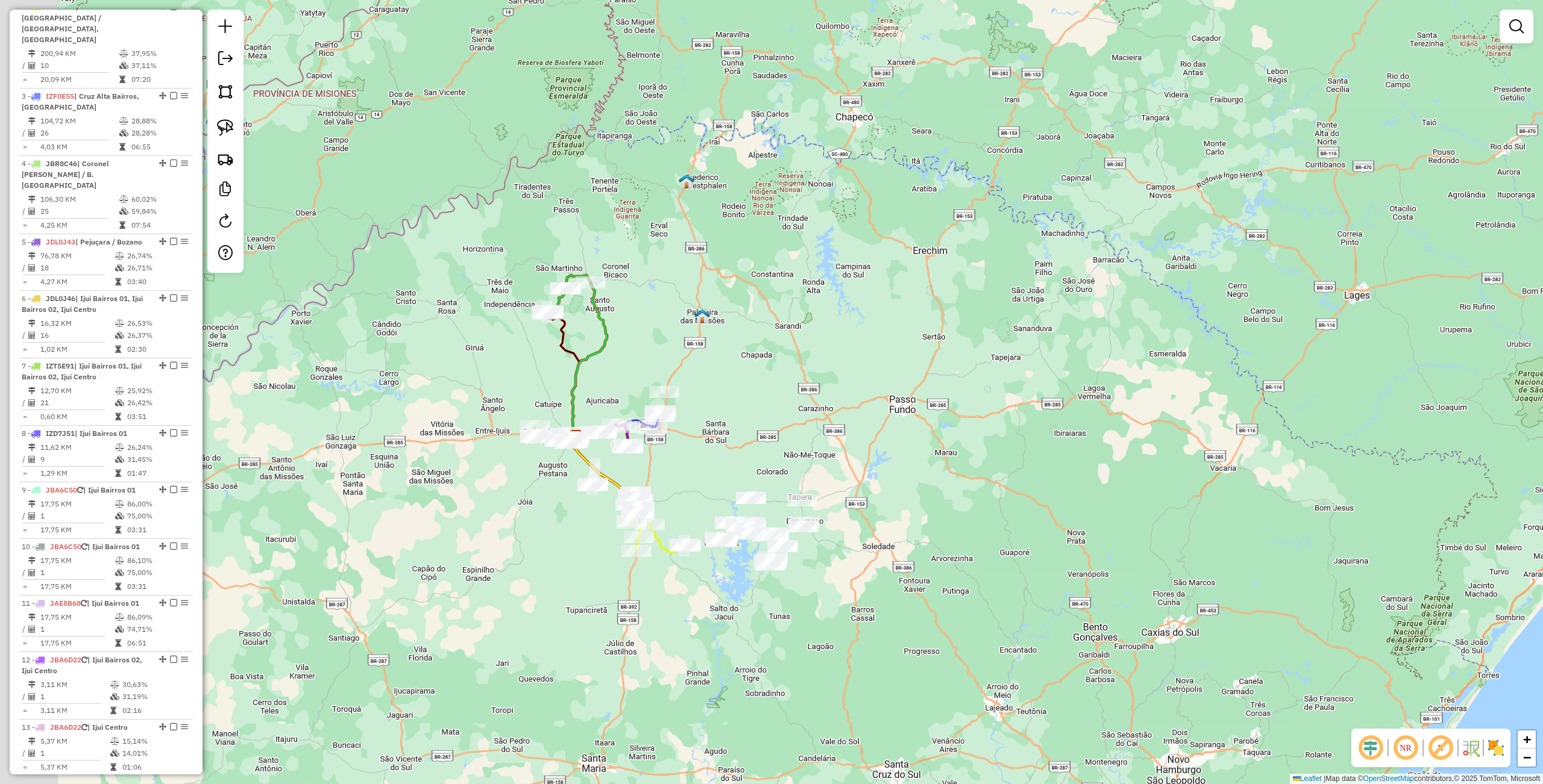
drag, startPoint x: 700, startPoint y: 668, endPoint x: 775, endPoint y: 688, distance: 77.6
click at [774, 693] on div "Janela de atendimento Grade de atendimento Capacidade Transportadoras Veículos …" at bounding box center [772, 392] width 1543 height 784
drag, startPoint x: 747, startPoint y: 670, endPoint x: 702, endPoint y: 621, distance: 66.5
click at [748, 671] on div "Janela de atendimento Grade de atendimento Capacidade Transportadoras Veículos …" at bounding box center [772, 392] width 1543 height 784
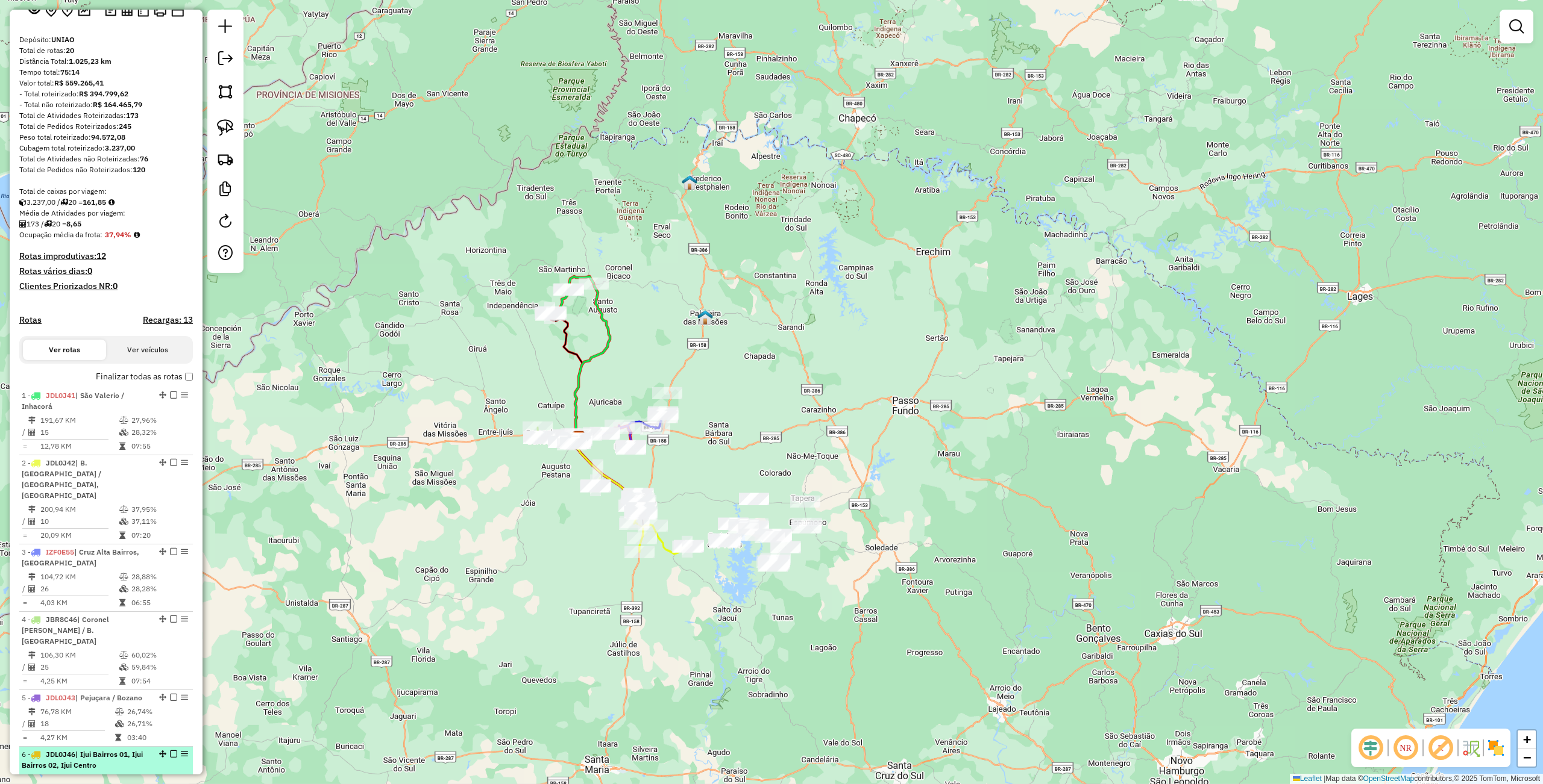
scroll to position [0, 0]
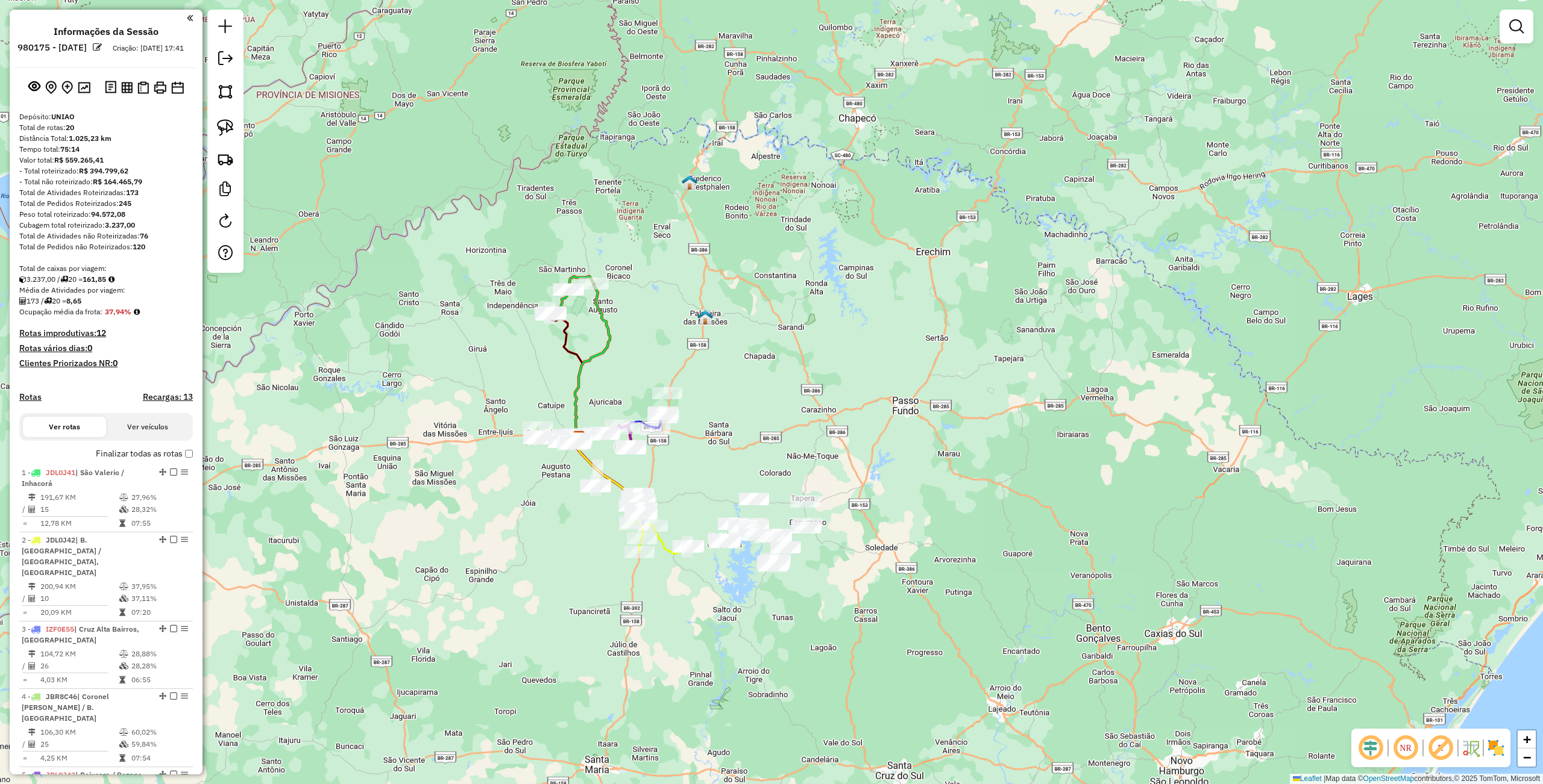
click at [591, 585] on div "Janela de atendimento Grade de atendimento Capacidade Transportadoras Veículos …" at bounding box center [772, 392] width 1543 height 784
drag, startPoint x: 525, startPoint y: 537, endPoint x: 497, endPoint y: 557, distance: 34.4
click at [497, 557] on div "Janela de atendimento Grade de atendimento Capacidade Transportadoras Veículos …" at bounding box center [772, 392] width 1543 height 784
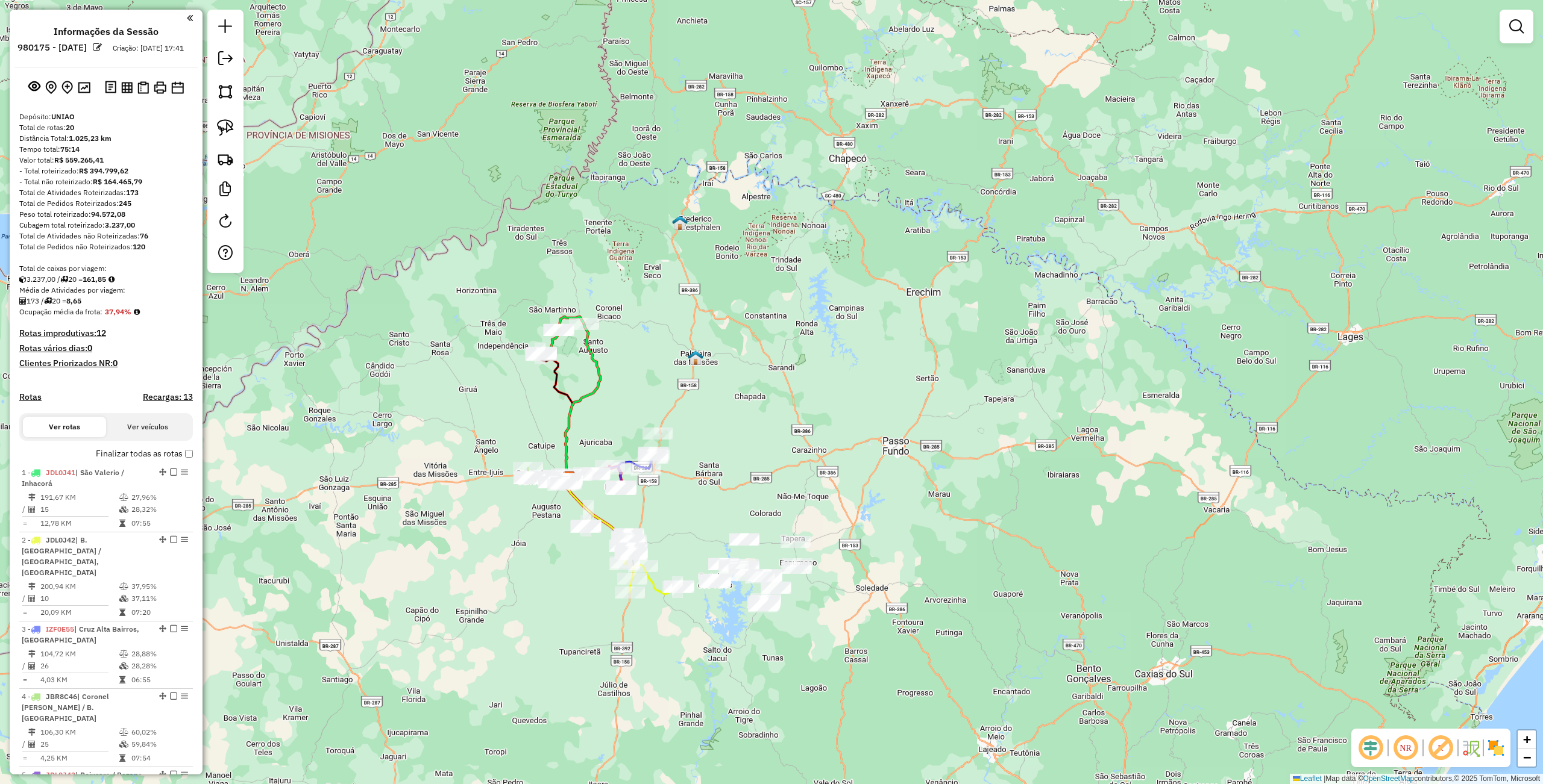
drag, startPoint x: 702, startPoint y: 699, endPoint x: 698, endPoint y: 665, distance: 34.2
click at [722, 721] on div "Janela de atendimento Grade de atendimento Capacidade Transportadoras Veículos …" at bounding box center [772, 392] width 1543 height 784
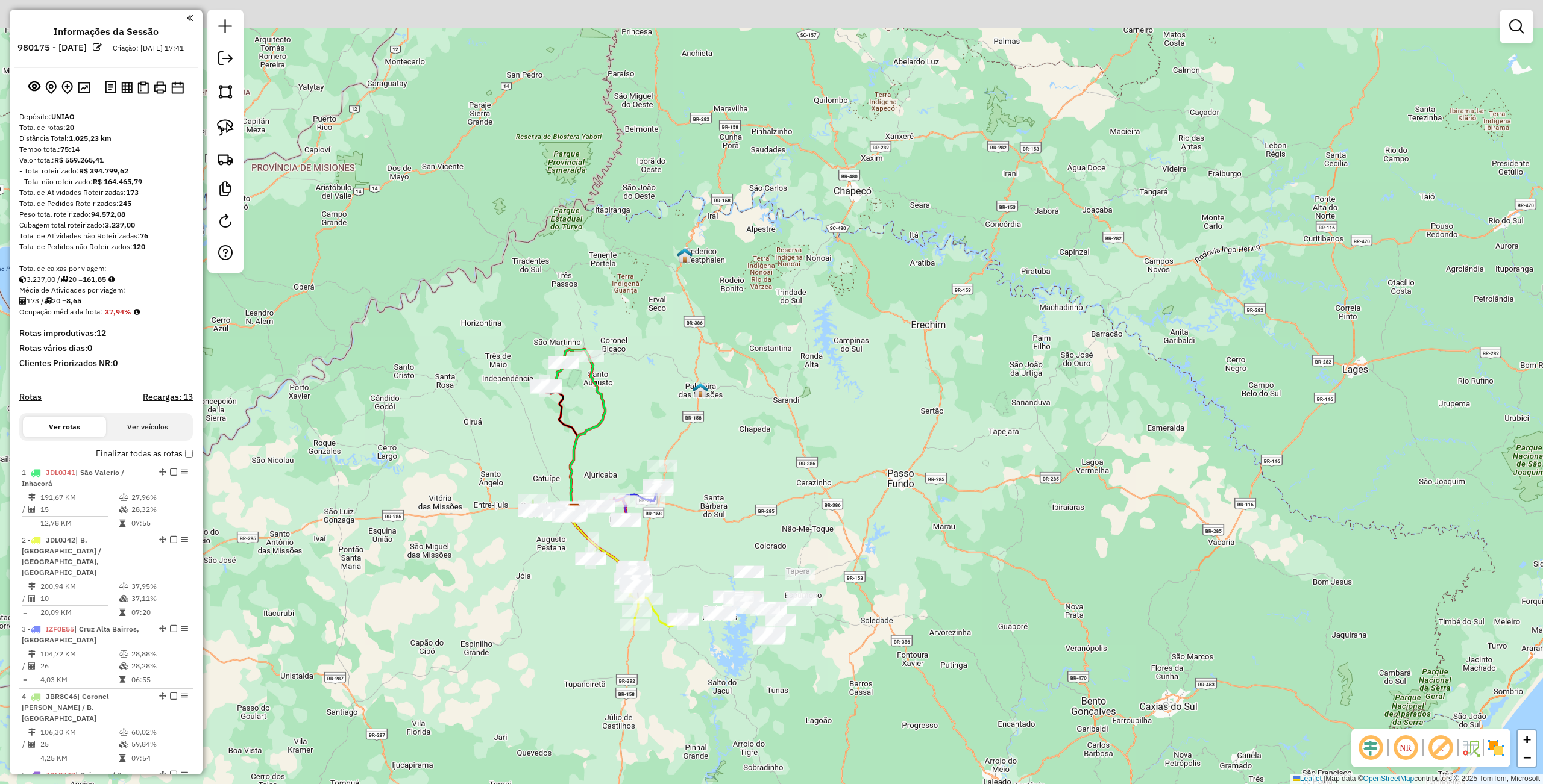
drag, startPoint x: 685, startPoint y: 635, endPoint x: 661, endPoint y: 643, distance: 25.3
click at [694, 689] on div "Janela de atendimento Grade de atendimento Capacidade Transportadoras Veículos …" at bounding box center [772, 392] width 1543 height 784
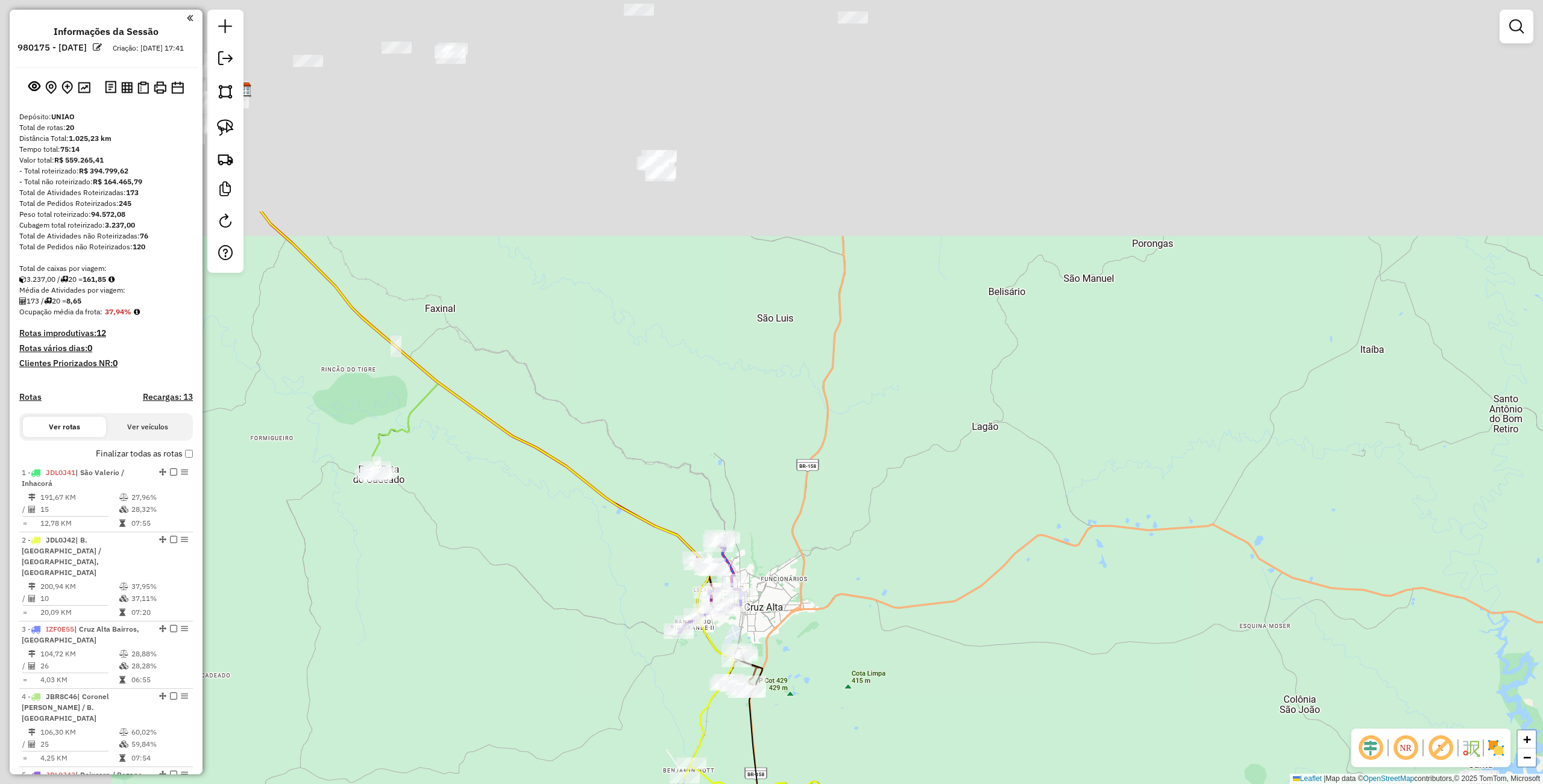
drag, startPoint x: 634, startPoint y: 596, endPoint x: 620, endPoint y: 567, distance: 32.2
click at [723, 712] on div "Janela de atendimento Grade de atendimento Capacidade Transportadoras Veículos …" at bounding box center [772, 392] width 1543 height 784
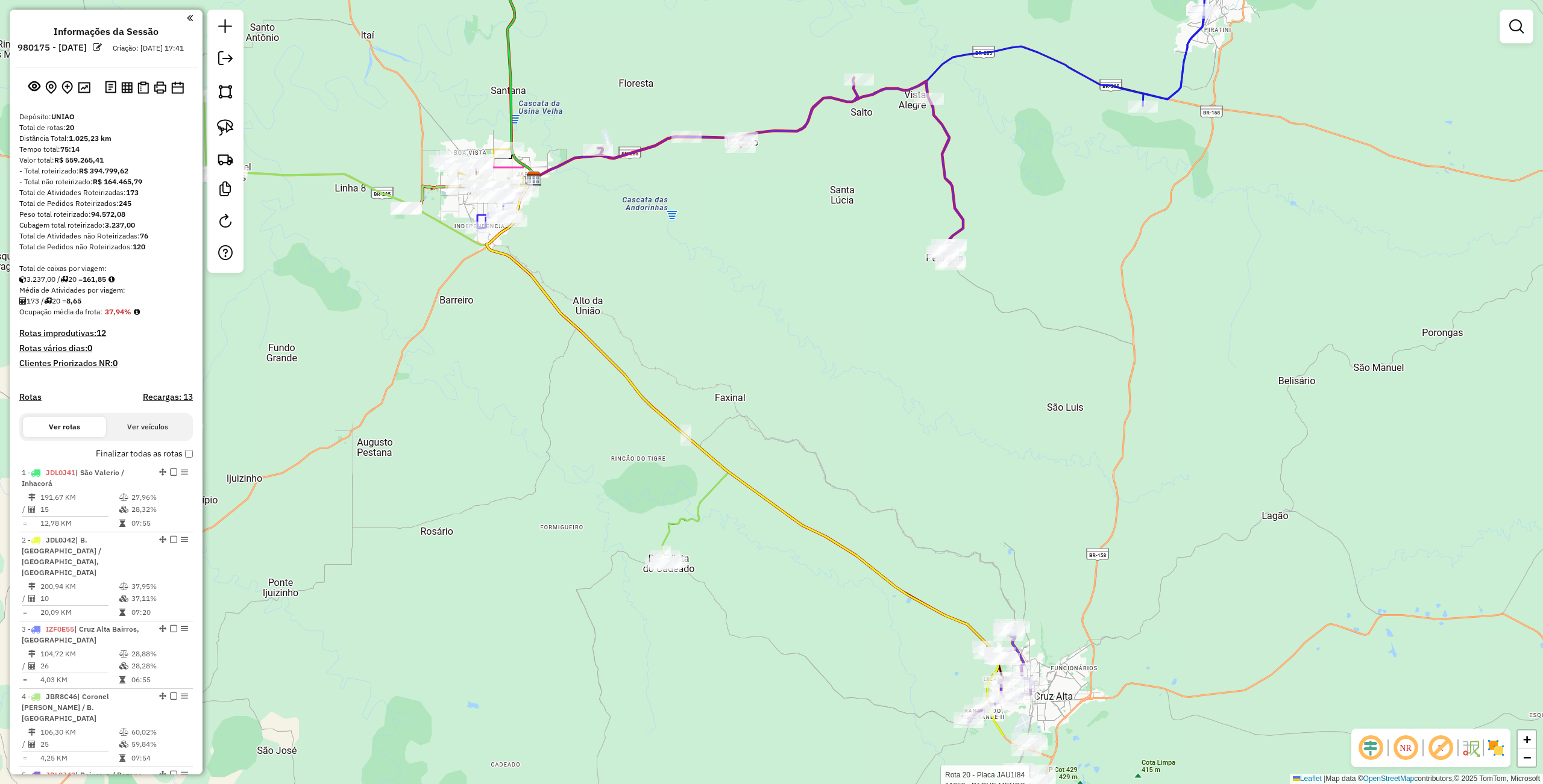
drag, startPoint x: 484, startPoint y: 602, endPoint x: 603, endPoint y: 473, distance: 175.5
click at [603, 473] on div "Rota 20 - Placa JAU1I84 11253 - PAGUE MENOS Janela de atendimento Grade de aten…" at bounding box center [772, 392] width 1543 height 784
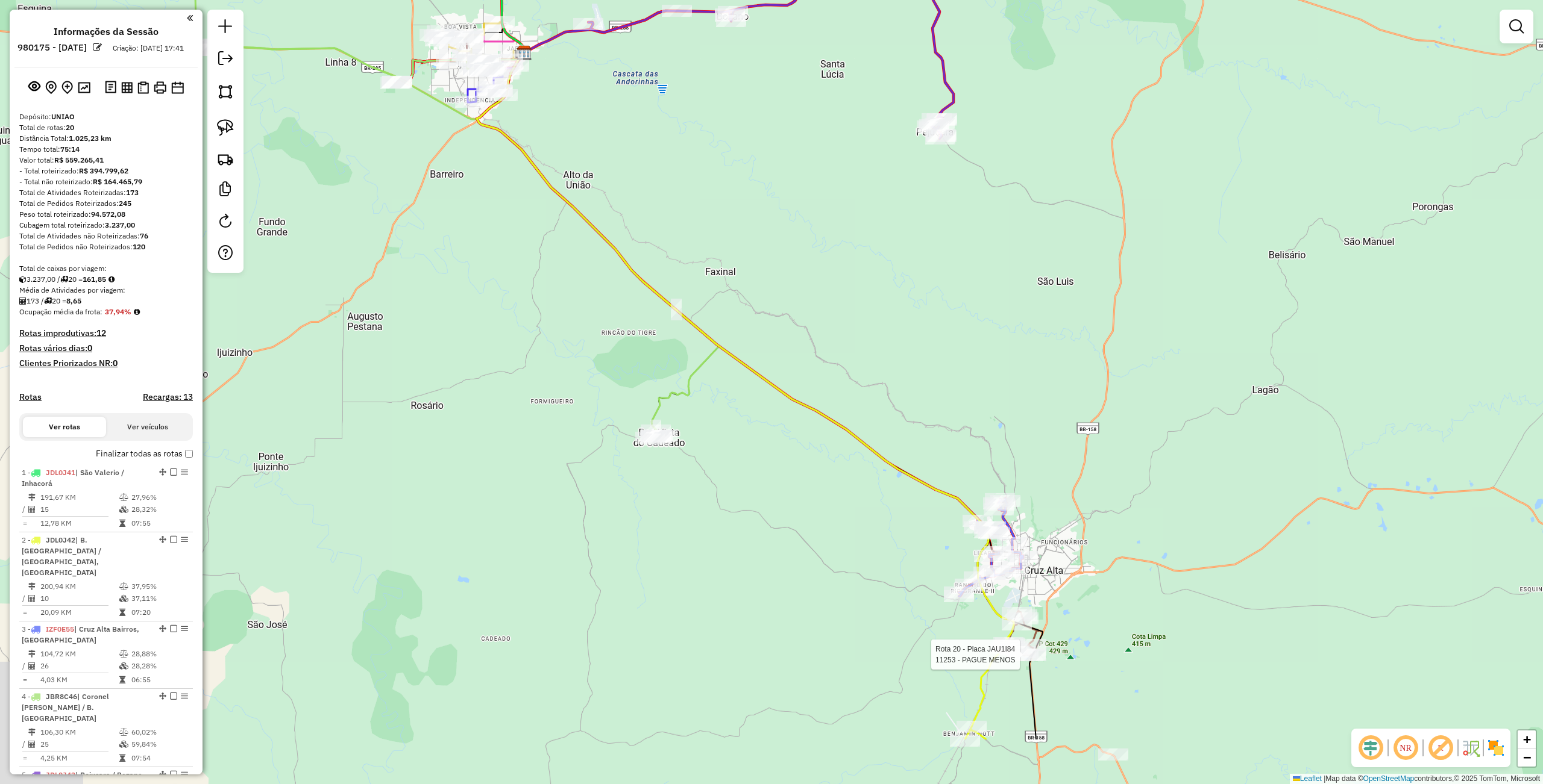
drag, startPoint x: 690, startPoint y: 778, endPoint x: 680, endPoint y: 654, distance: 124.4
click at [680, 654] on div "Rota 20 - Placa JAU1I84 11253 - PAGUE MENOS Janela de atendimento Grade de aten…" at bounding box center [772, 392] width 1543 height 784
click at [217, 119] on img at bounding box center [225, 127] width 17 height 17
drag, startPoint x: 628, startPoint y: 401, endPoint x: 712, endPoint y: 444, distance: 94.4
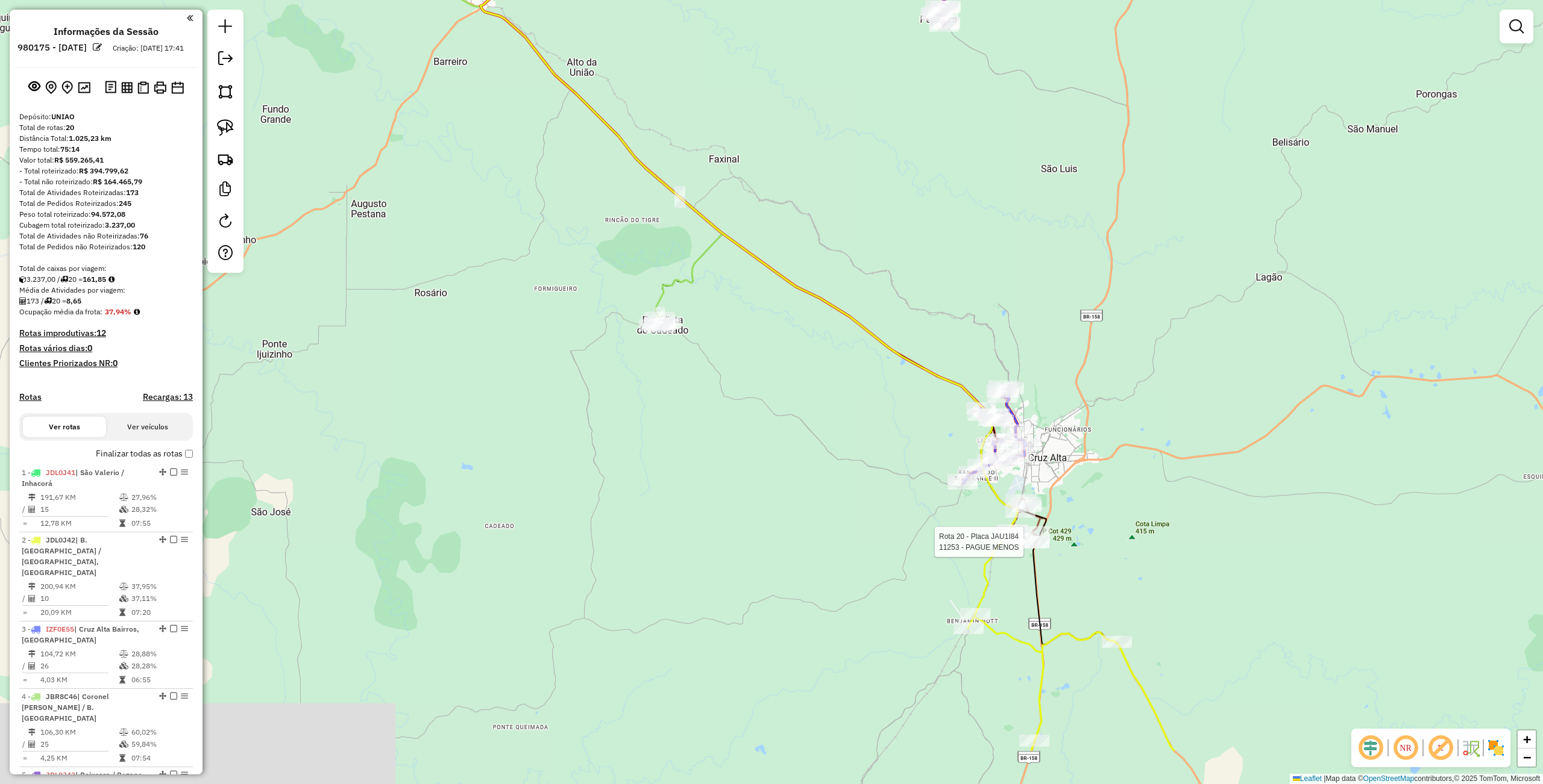
drag, startPoint x: 741, startPoint y: 542, endPoint x: 743, endPoint y: 428, distance: 114.0
click at [743, 428] on div "Rota 20 - Placa JAU1I84 11253 - PAGUE MENOS Janela de atendimento Grade de aten…" at bounding box center [772, 392] width 1543 height 784
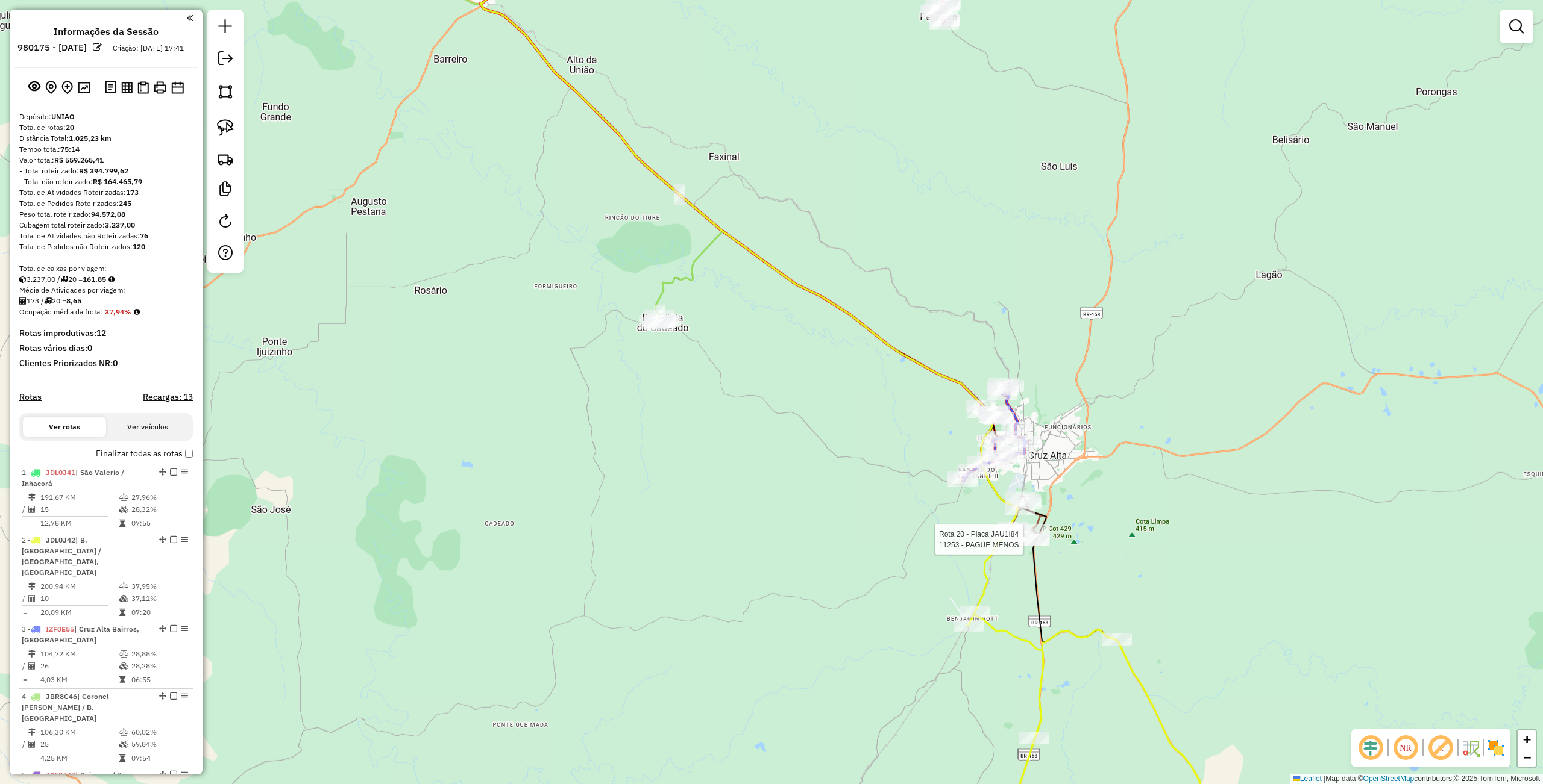
click at [809, 482] on div "Rota 20 - Placa JAU1I84 11253 - PAGUE MENOS Janela de atendimento Grade de aten…" at bounding box center [772, 392] width 1543 height 784
click at [842, 498] on div "Janela de atendimento Grade de atendimento Capacidade Transportadoras Veículos …" at bounding box center [772, 392] width 1543 height 784
click at [225, 127] on img at bounding box center [225, 127] width 17 height 17
drag, startPoint x: 702, startPoint y: 229, endPoint x: 711, endPoint y: 378, distance: 149.3
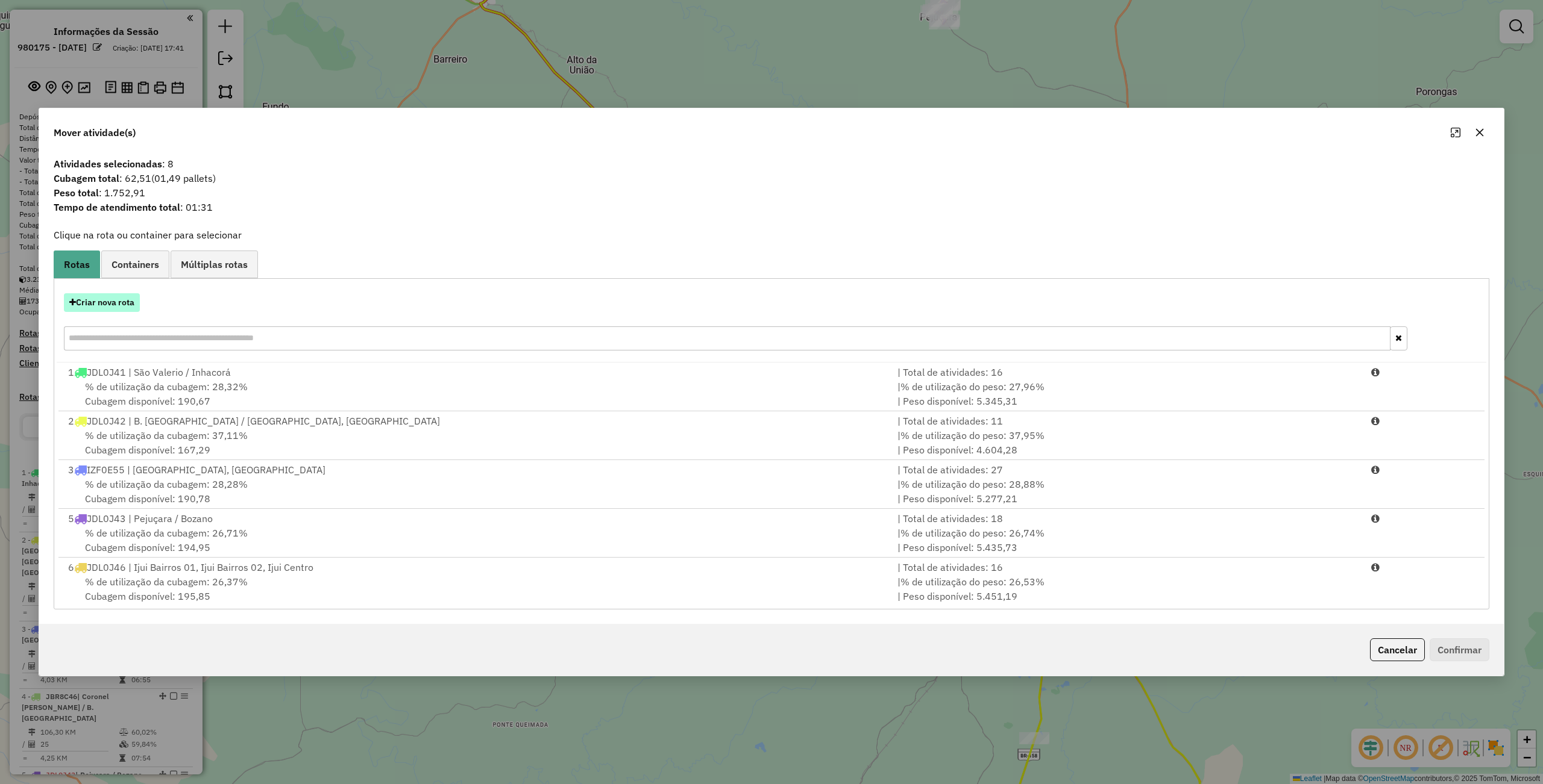
click at [101, 294] on button "Criar nova rota" at bounding box center [102, 303] width 76 height 19
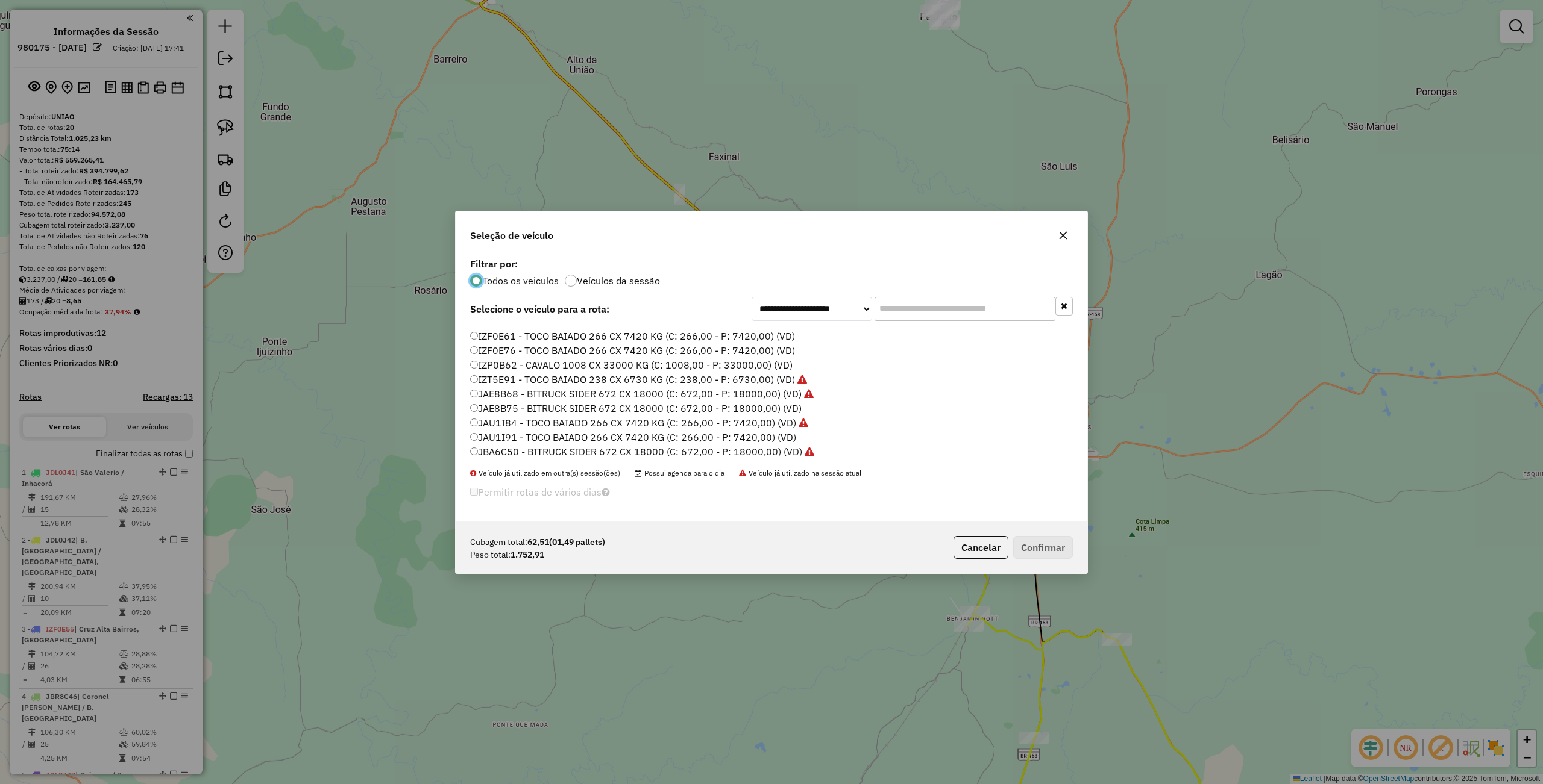
scroll to position [241, 0]
click at [509, 391] on label "JAU1I84 - TOCO BAIADO 266 CX 7420 KG (C: 266,00 - P: 7420,00) (VD)" at bounding box center [639, 395] width 338 height 14
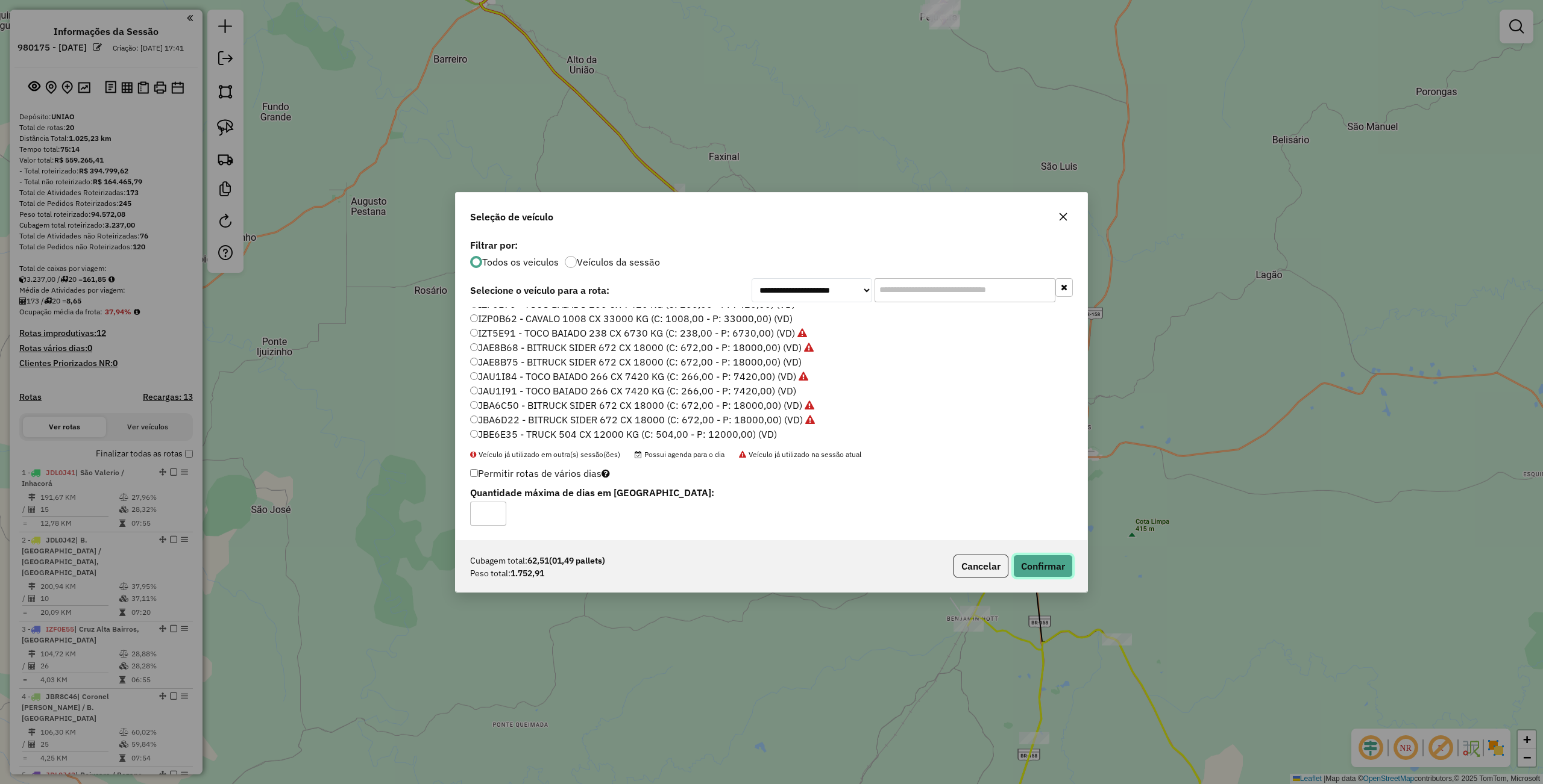
click at [1049, 566] on button "Confirmar" at bounding box center [1043, 566] width 60 height 23
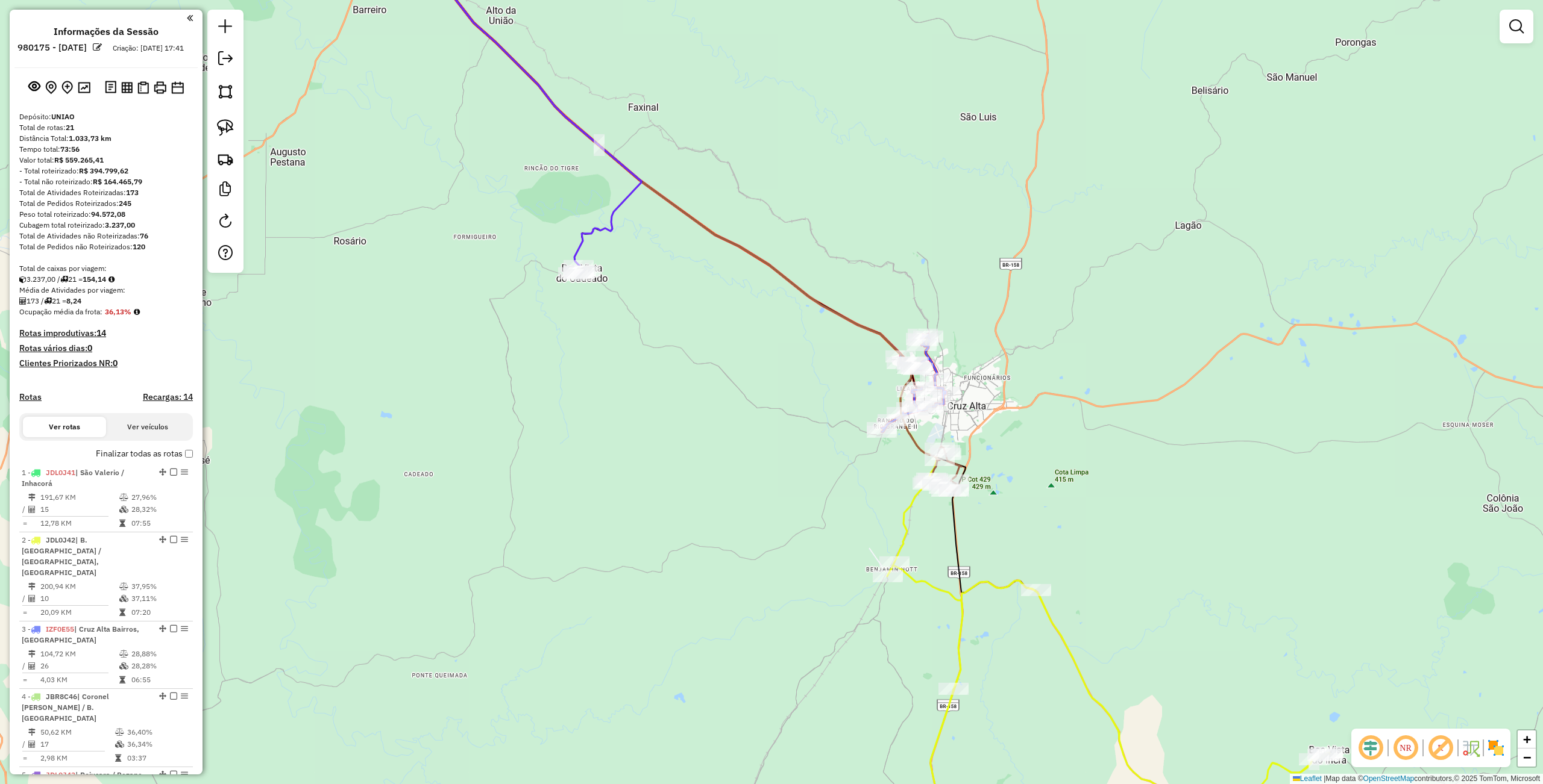
drag, startPoint x: 769, startPoint y: 503, endPoint x: 688, endPoint y: 454, distance: 94.7
click at [688, 454] on div "Janela de atendimento Grade de atendimento Capacidade Transportadoras Veículos …" at bounding box center [772, 392] width 1543 height 784
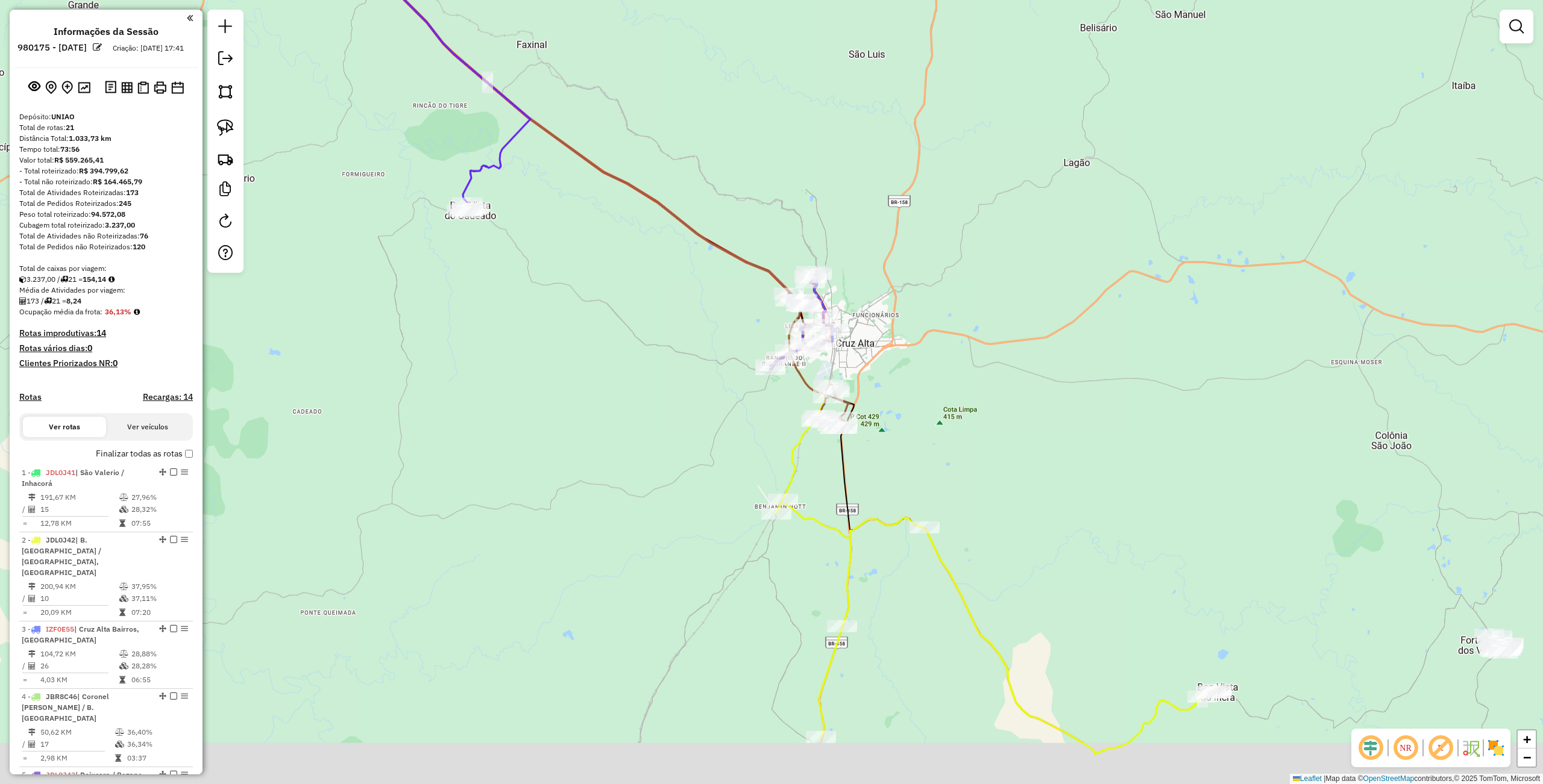
drag, startPoint x: 789, startPoint y: 487, endPoint x: 677, endPoint y: 398, distance: 143.1
click at [559, 401] on div "Janela de atendimento Grade de atendimento Capacidade Transportadoras Veículos …" at bounding box center [772, 392] width 1543 height 784
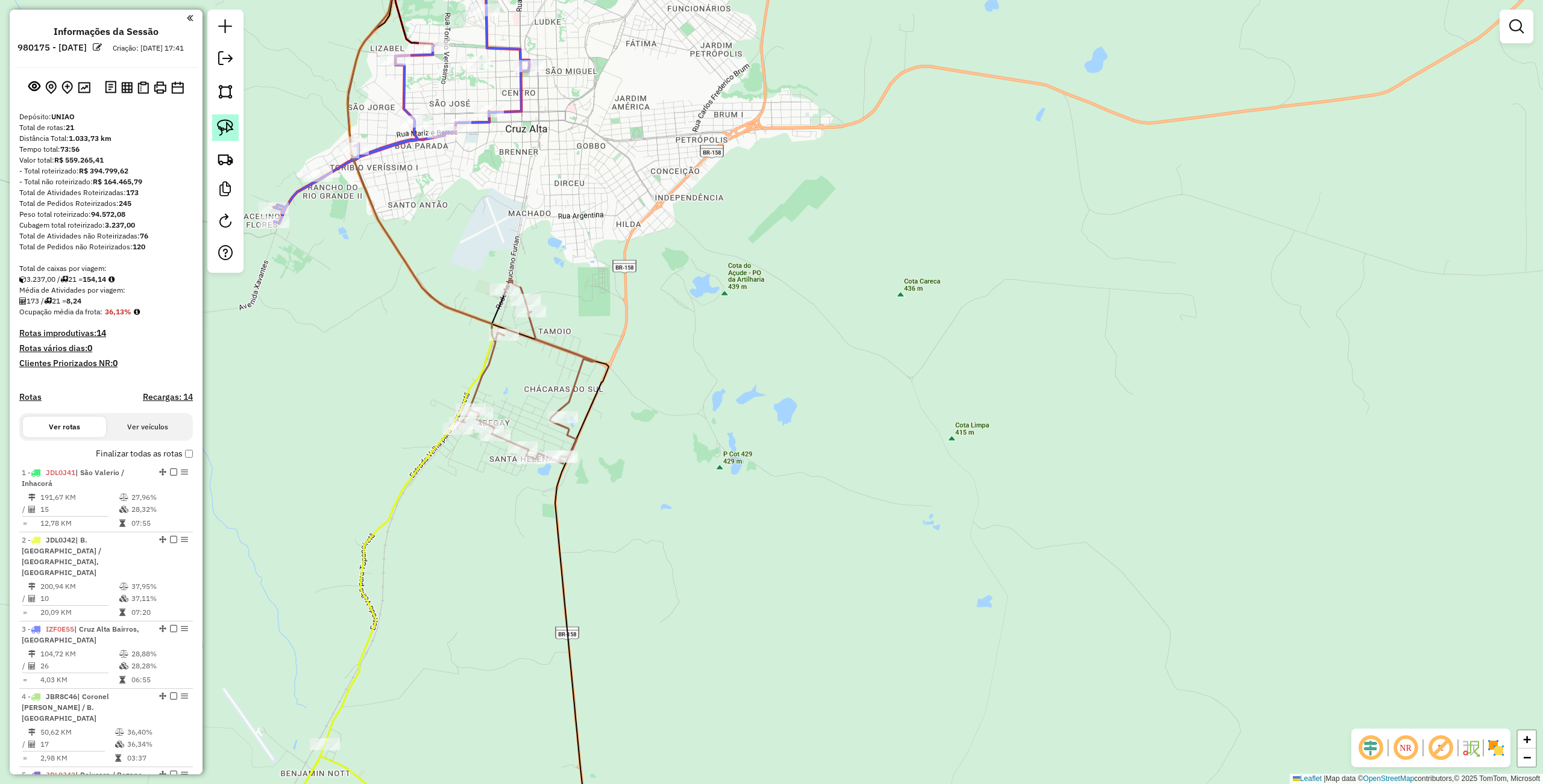
click at [217, 128] on img at bounding box center [225, 127] width 17 height 17
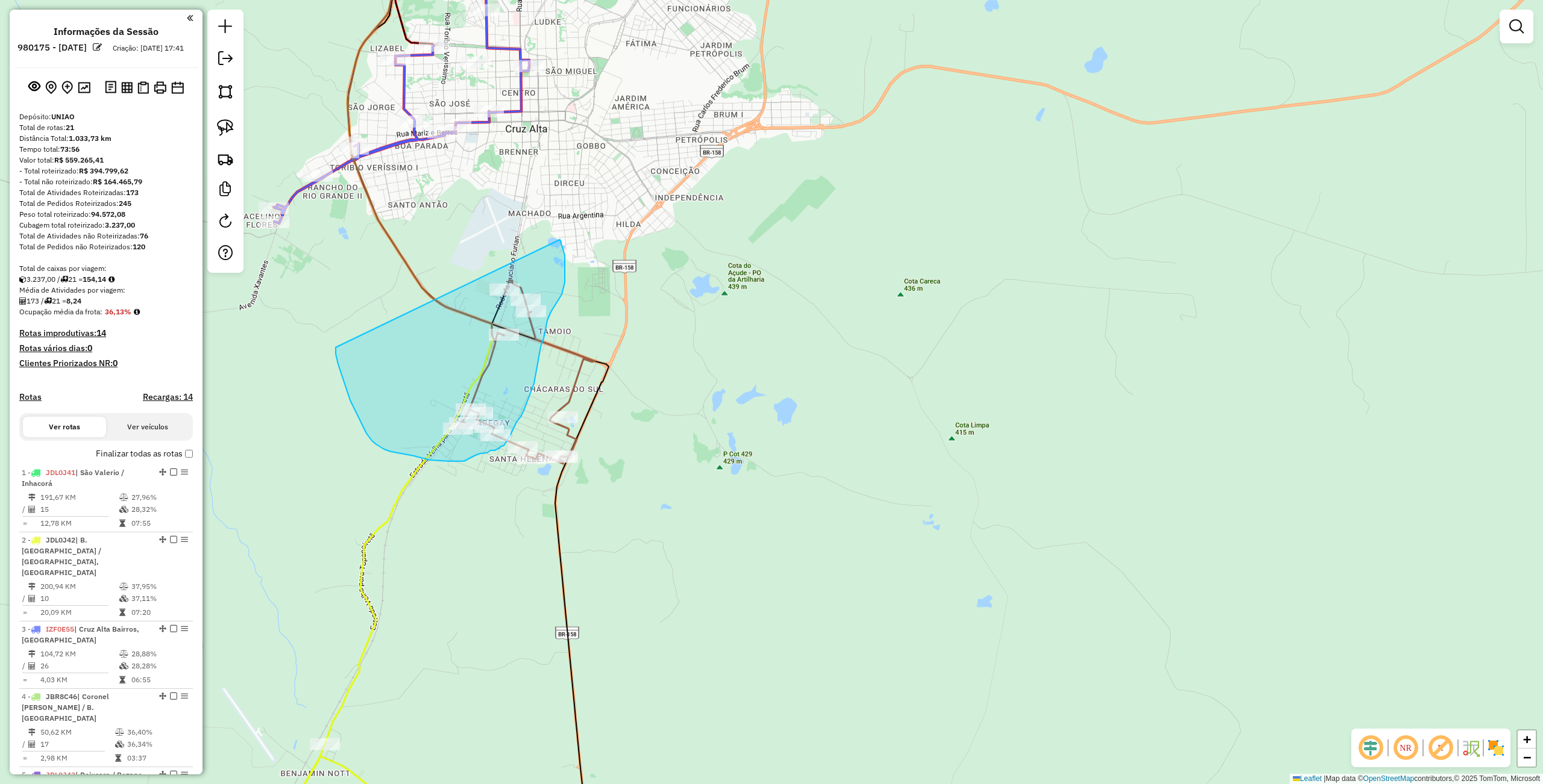
drag, startPoint x: 345, startPoint y: 386, endPoint x: 552, endPoint y: 243, distance: 251.6
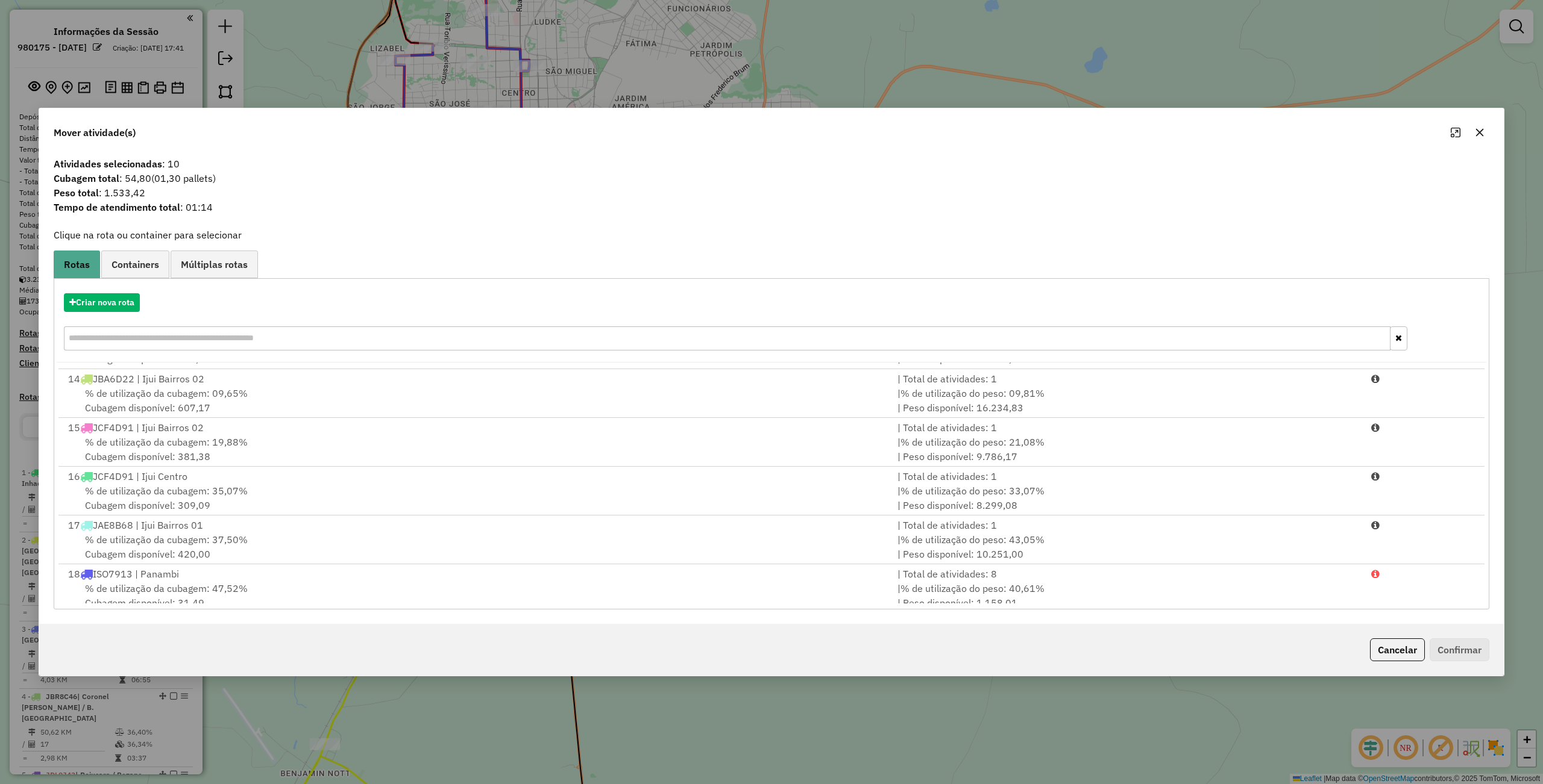
scroll to position [739, 0]
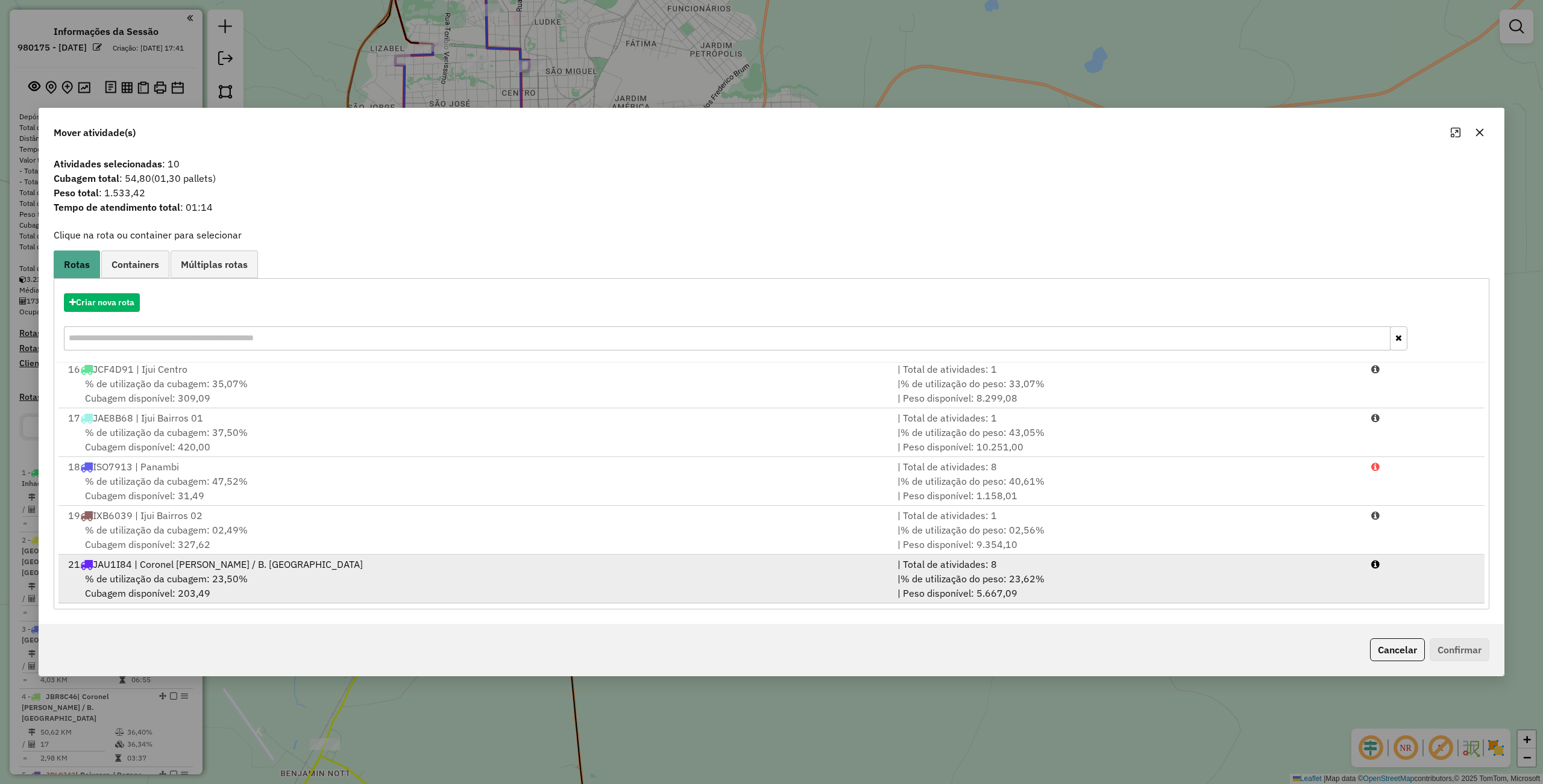
click at [287, 565] on div "21 JAU1I84 | Coronel Barros / B. Vista do Cadeado" at bounding box center [476, 565] width 829 height 14
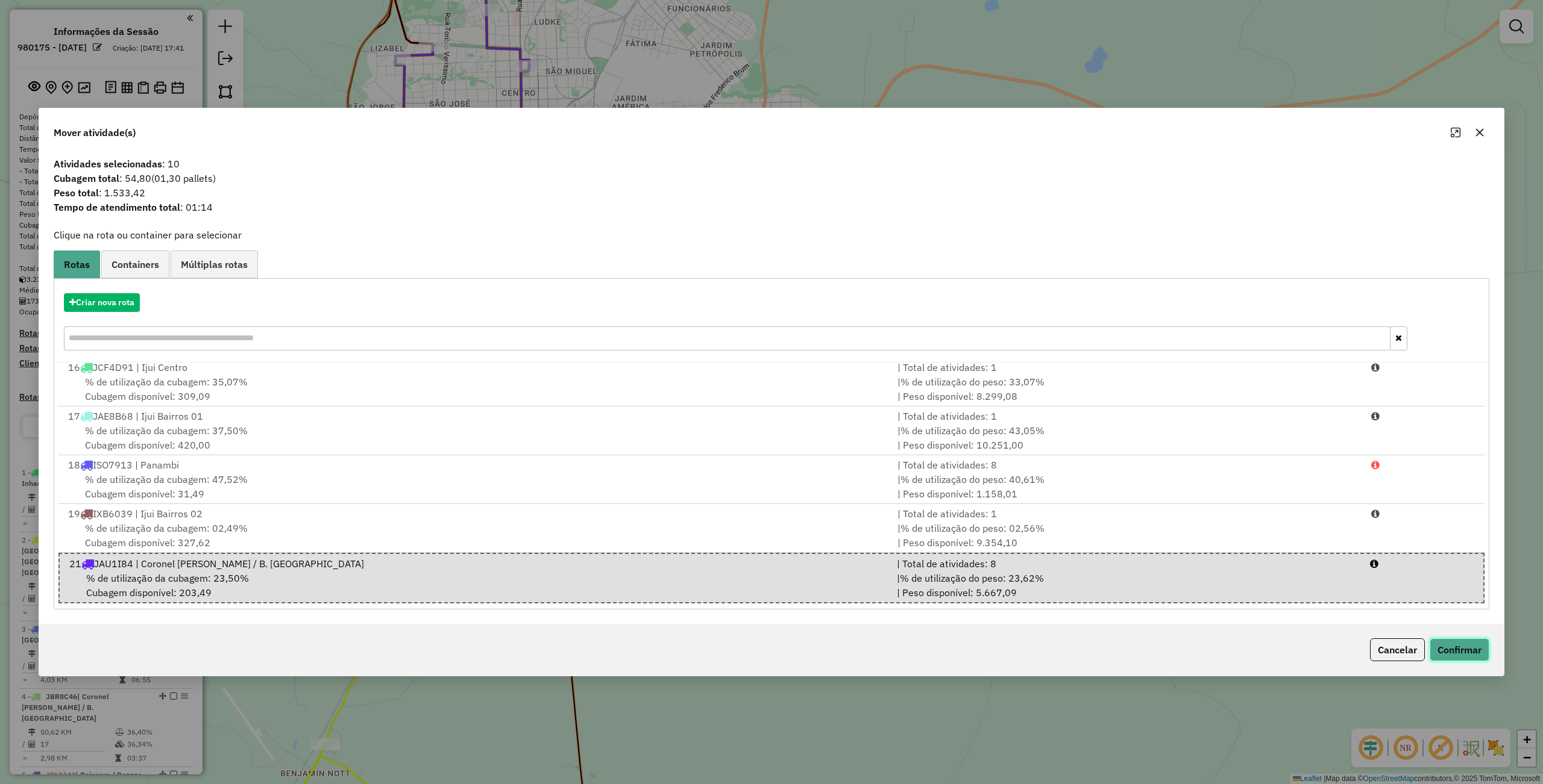
click at [1466, 644] on button "Confirmar" at bounding box center [1459, 650] width 60 height 23
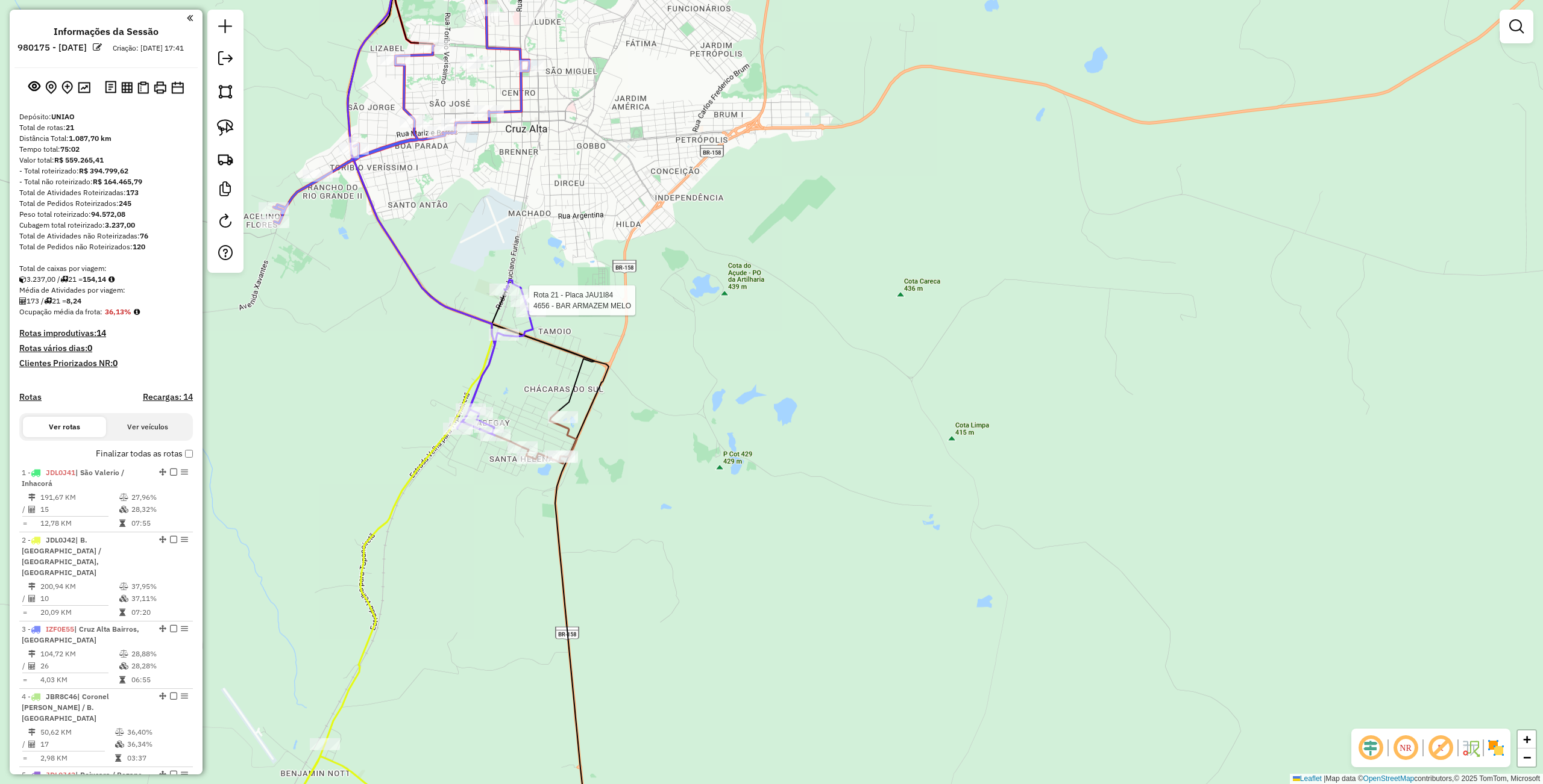
select select "**********"
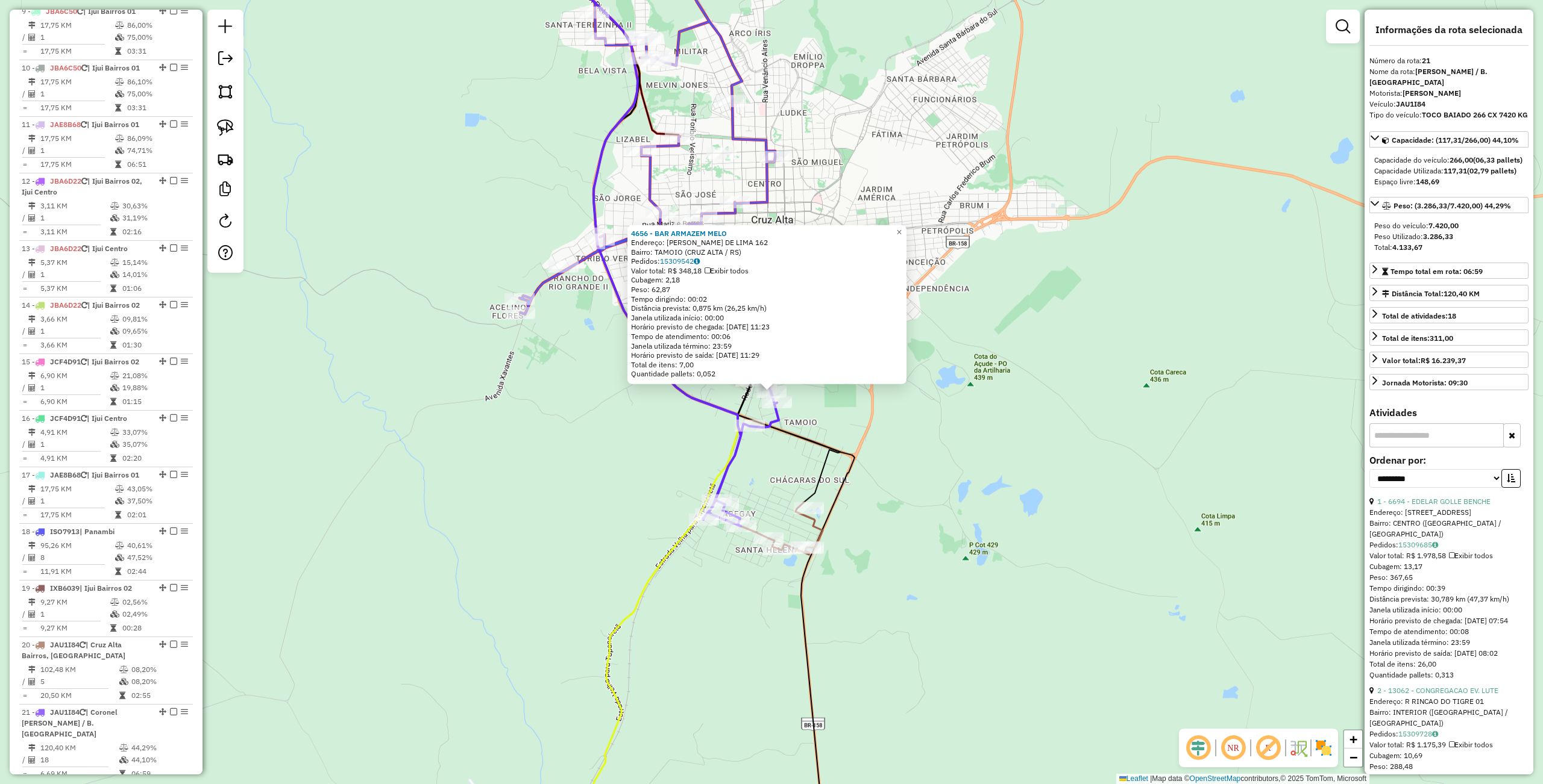
scroll to position [1229, 0]
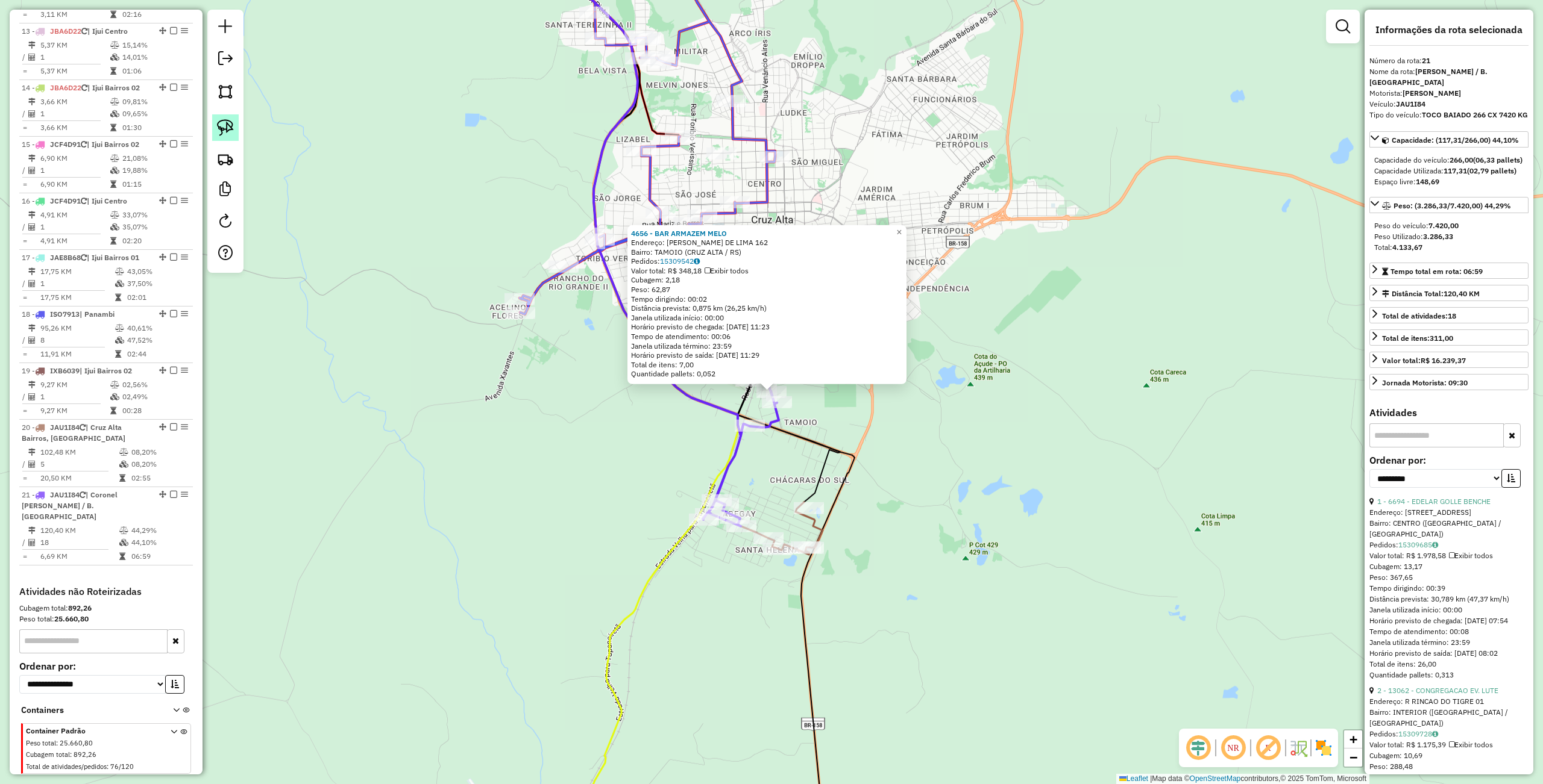
click at [220, 119] on link at bounding box center [225, 127] width 27 height 27
drag, startPoint x: 890, startPoint y: 478, endPoint x: 822, endPoint y: 572, distance: 116.0
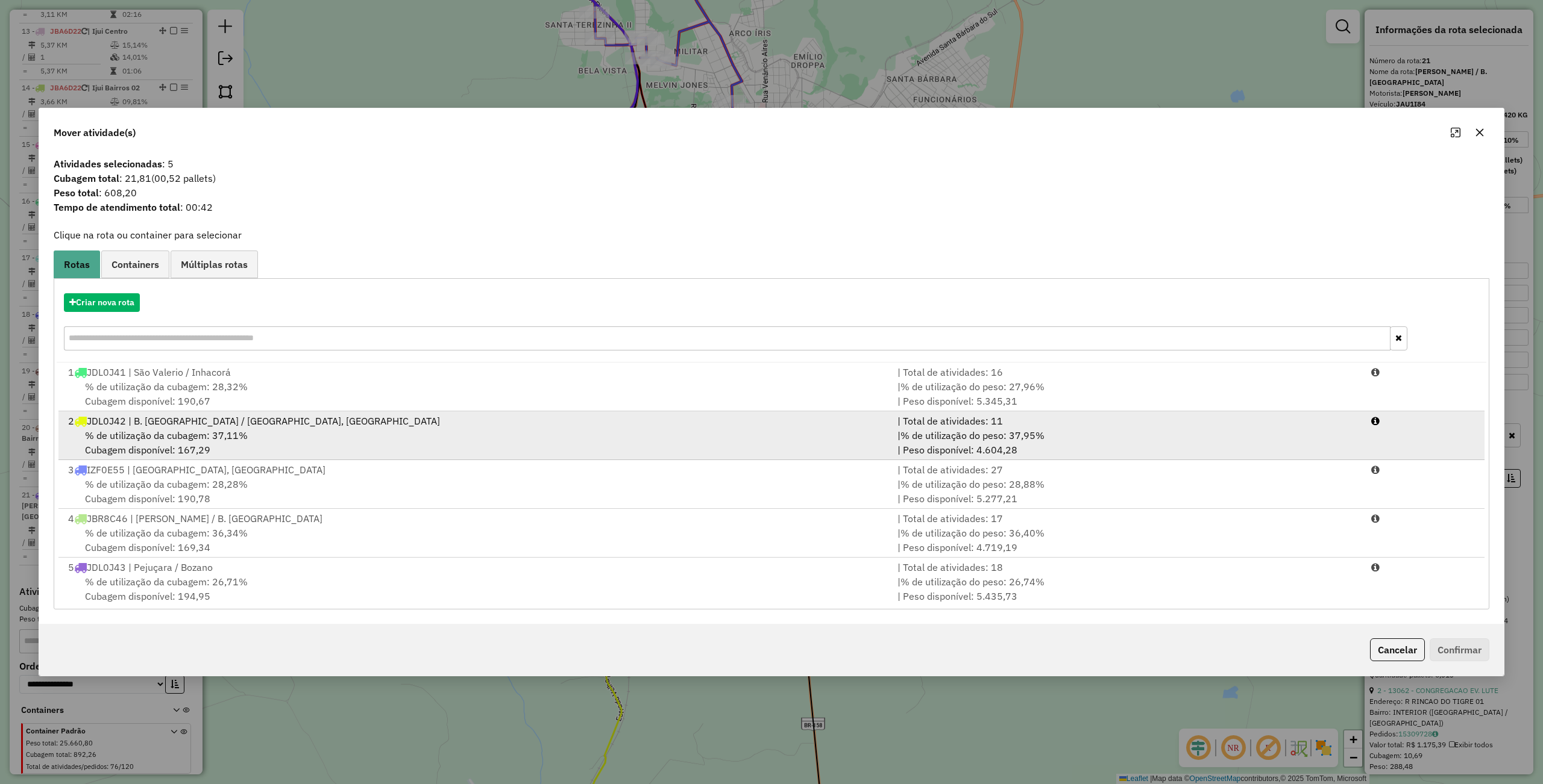
click at [312, 414] on div "2 JDL0J42 | B. Vista do Incra / Cruz Alta, Cruz Alta Centro" at bounding box center [476, 421] width 829 height 14
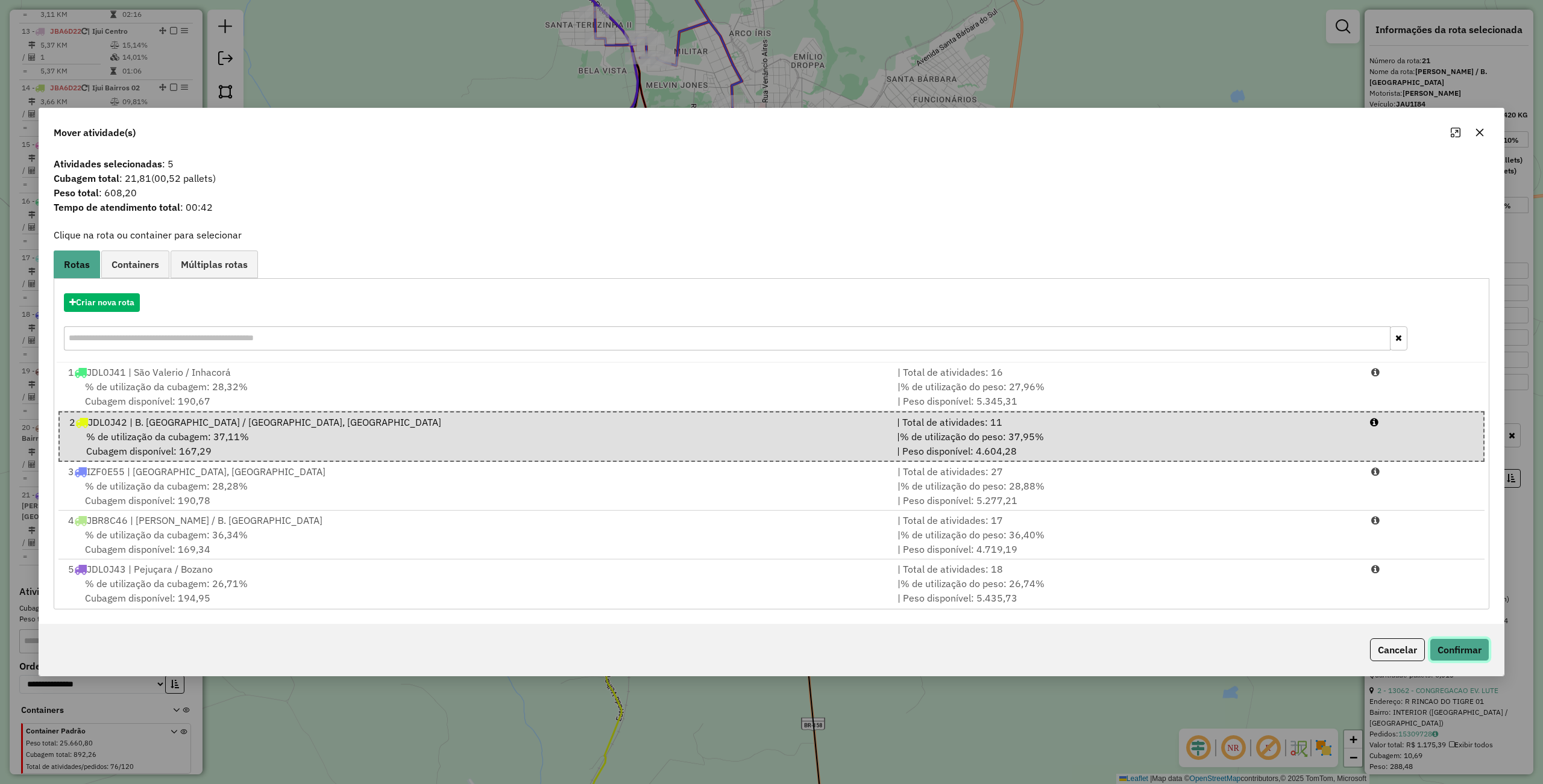
click at [1469, 654] on button "Confirmar" at bounding box center [1459, 650] width 60 height 23
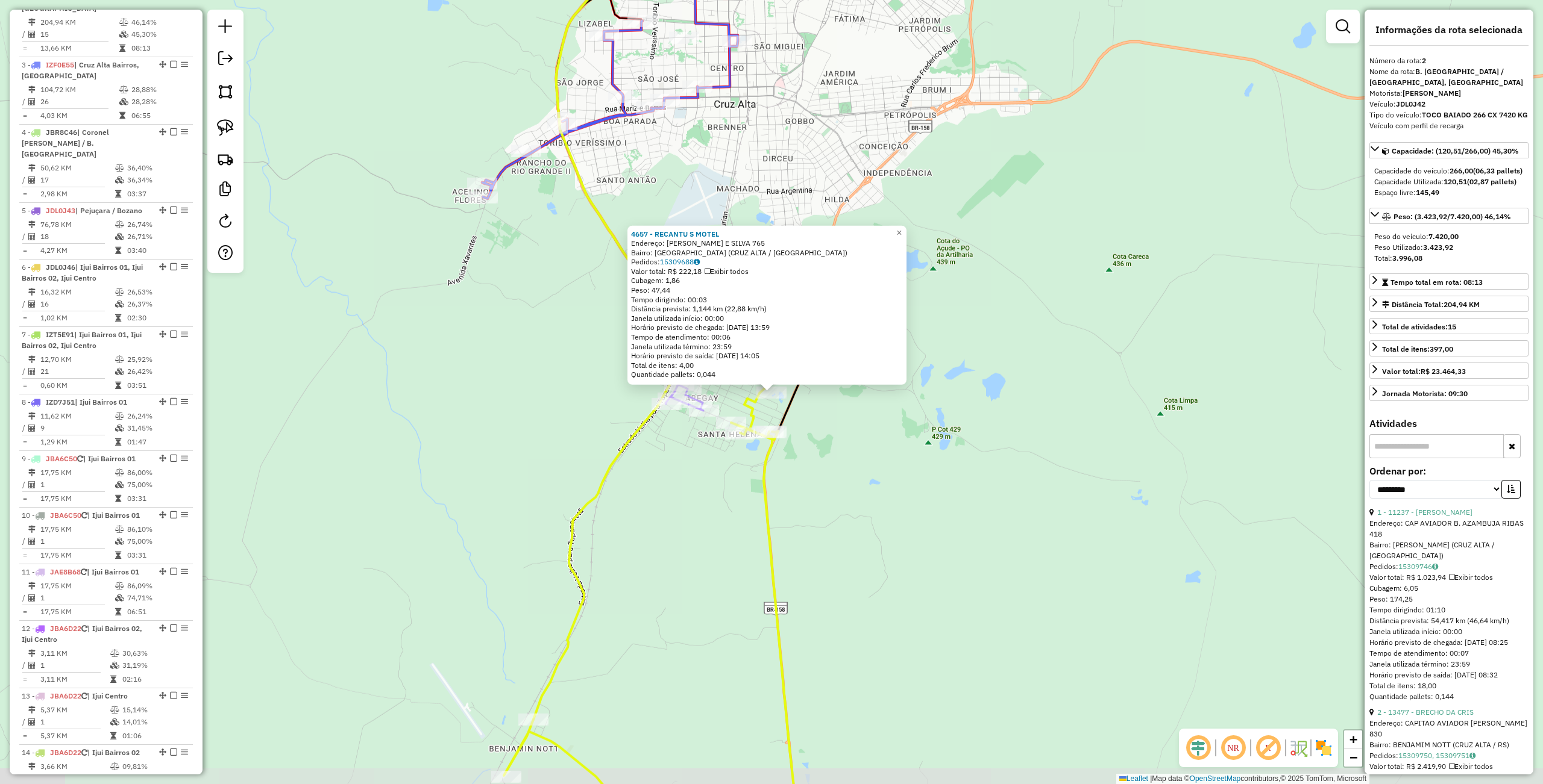
scroll to position [533, 0]
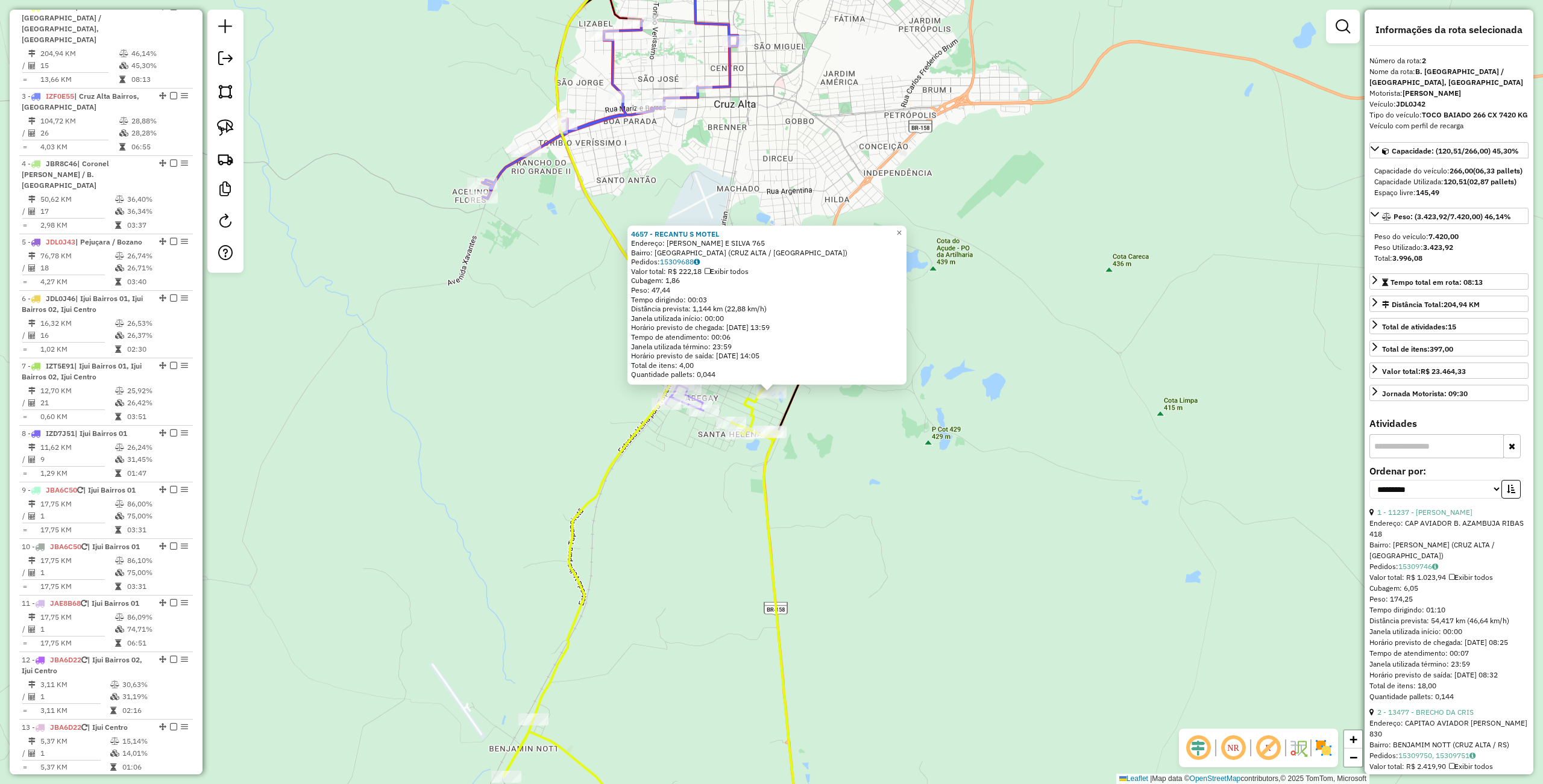
click at [540, 273] on div "4657 - RECANTU S MOTEL Endereço: TARCILIO DO NASCIMENTO E SILVA 765 Bairro: VIL…" at bounding box center [772, 392] width 1543 height 784
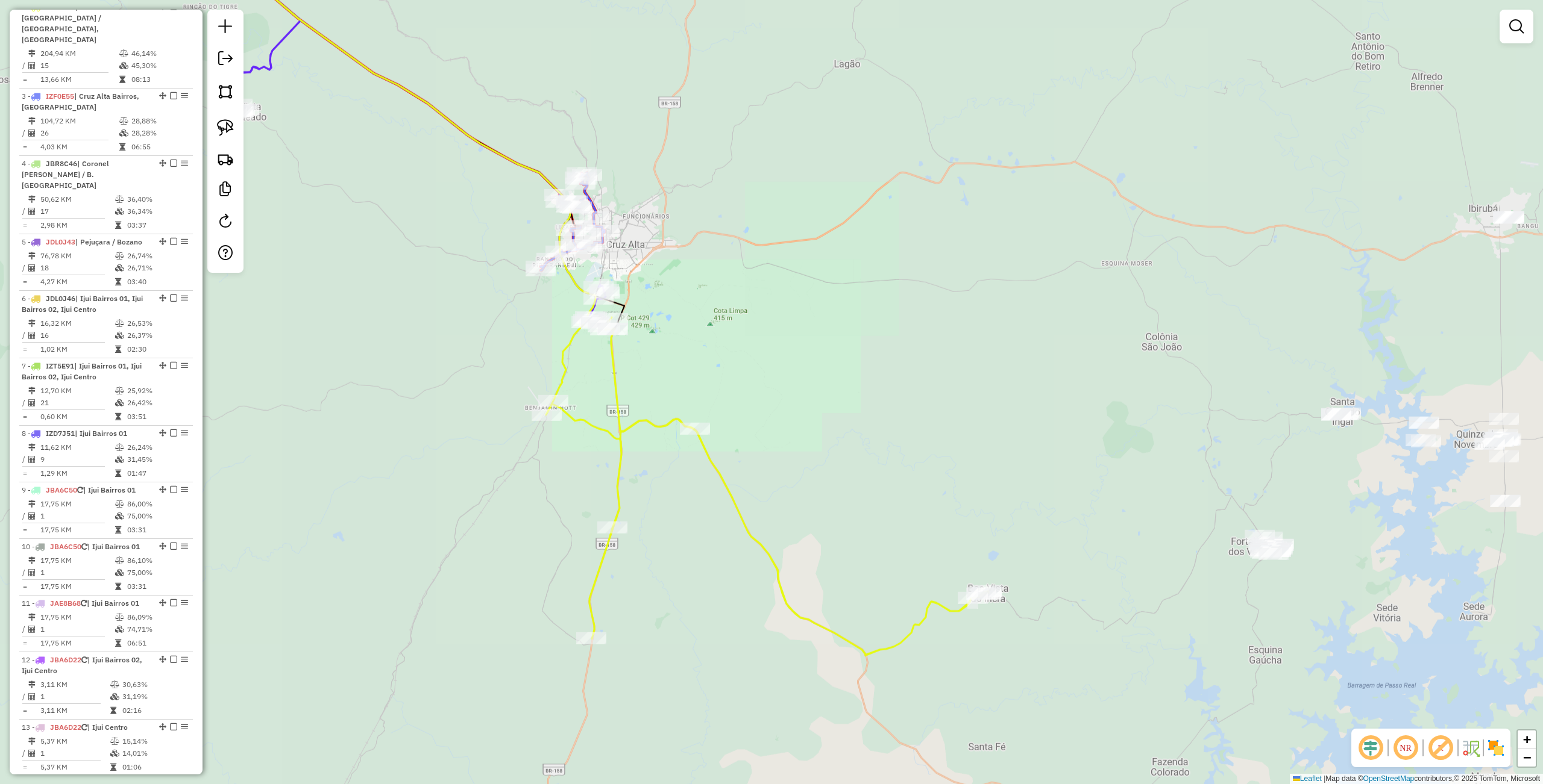
drag, startPoint x: 461, startPoint y: 154, endPoint x: 810, endPoint y: 341, distance: 395.9
click at [791, 335] on div "Janela de atendimento Grade de atendimento Capacidade Transportadoras Veículos …" at bounding box center [772, 392] width 1543 height 784
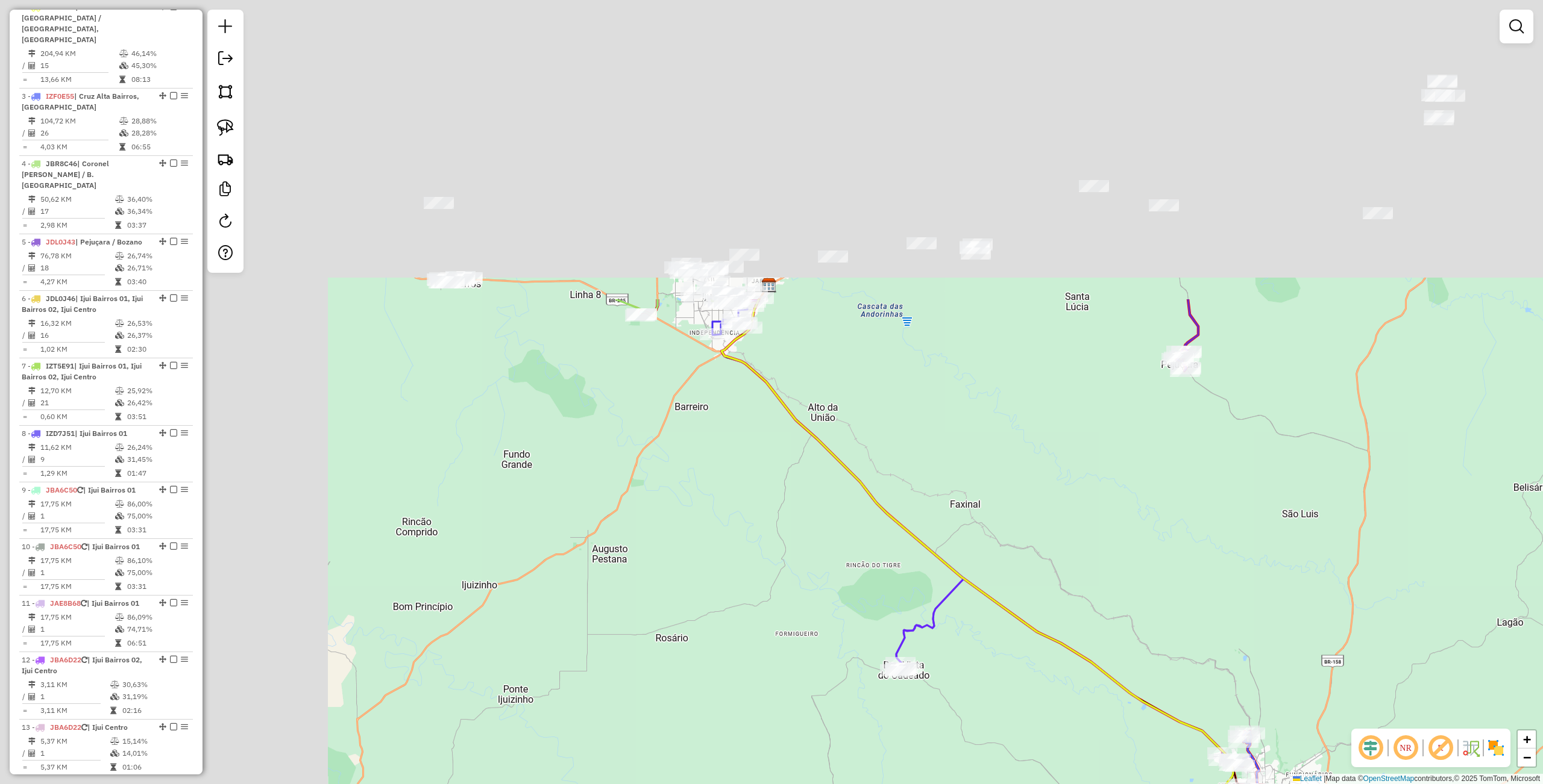
drag, startPoint x: 458, startPoint y: 126, endPoint x: 837, endPoint y: 578, distance: 589.9
click at [854, 602] on div "Janela de atendimento Grade de atendimento Capacidade Transportadoras Veículos …" at bounding box center [772, 392] width 1543 height 784
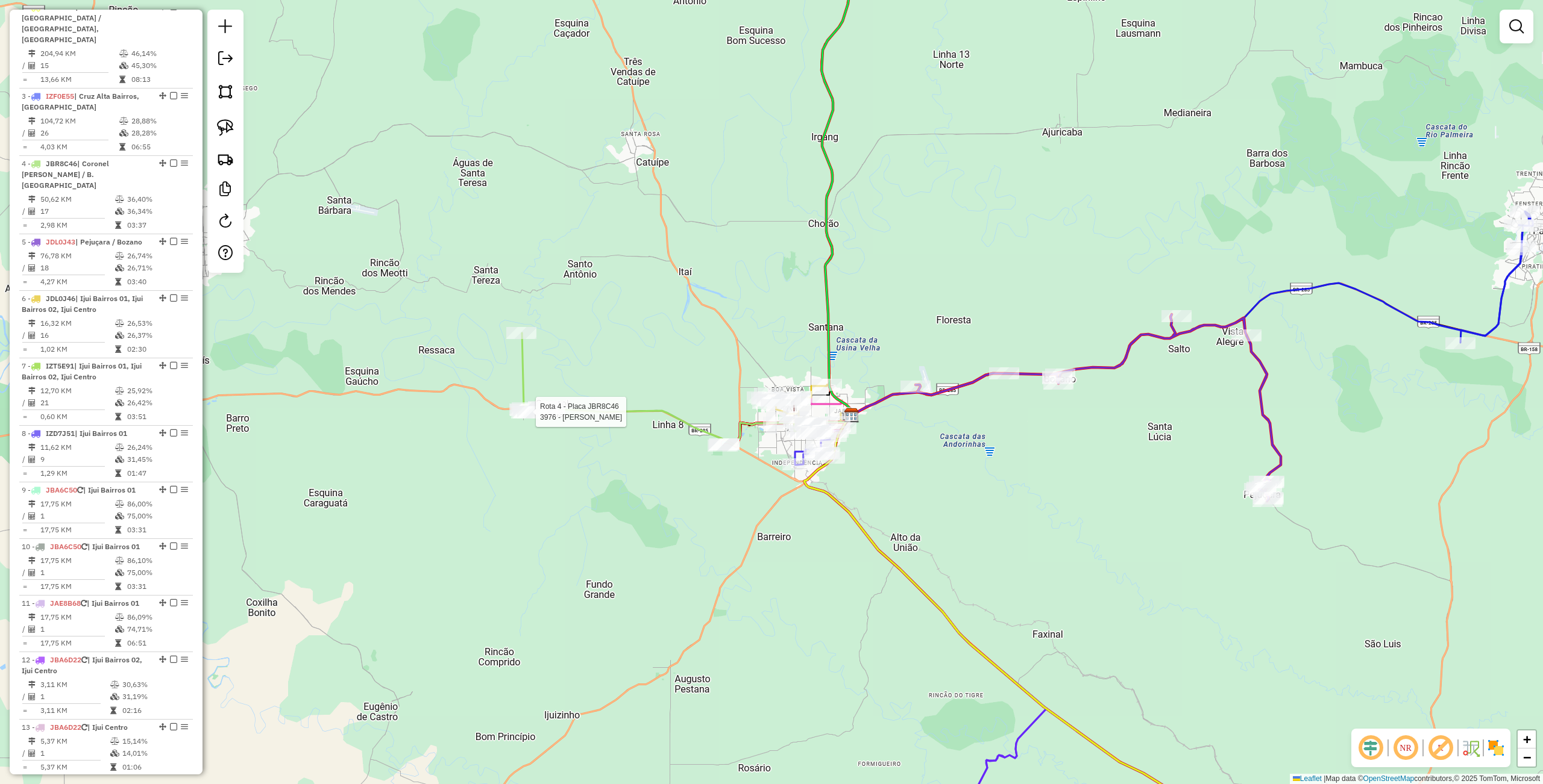
select select "**********"
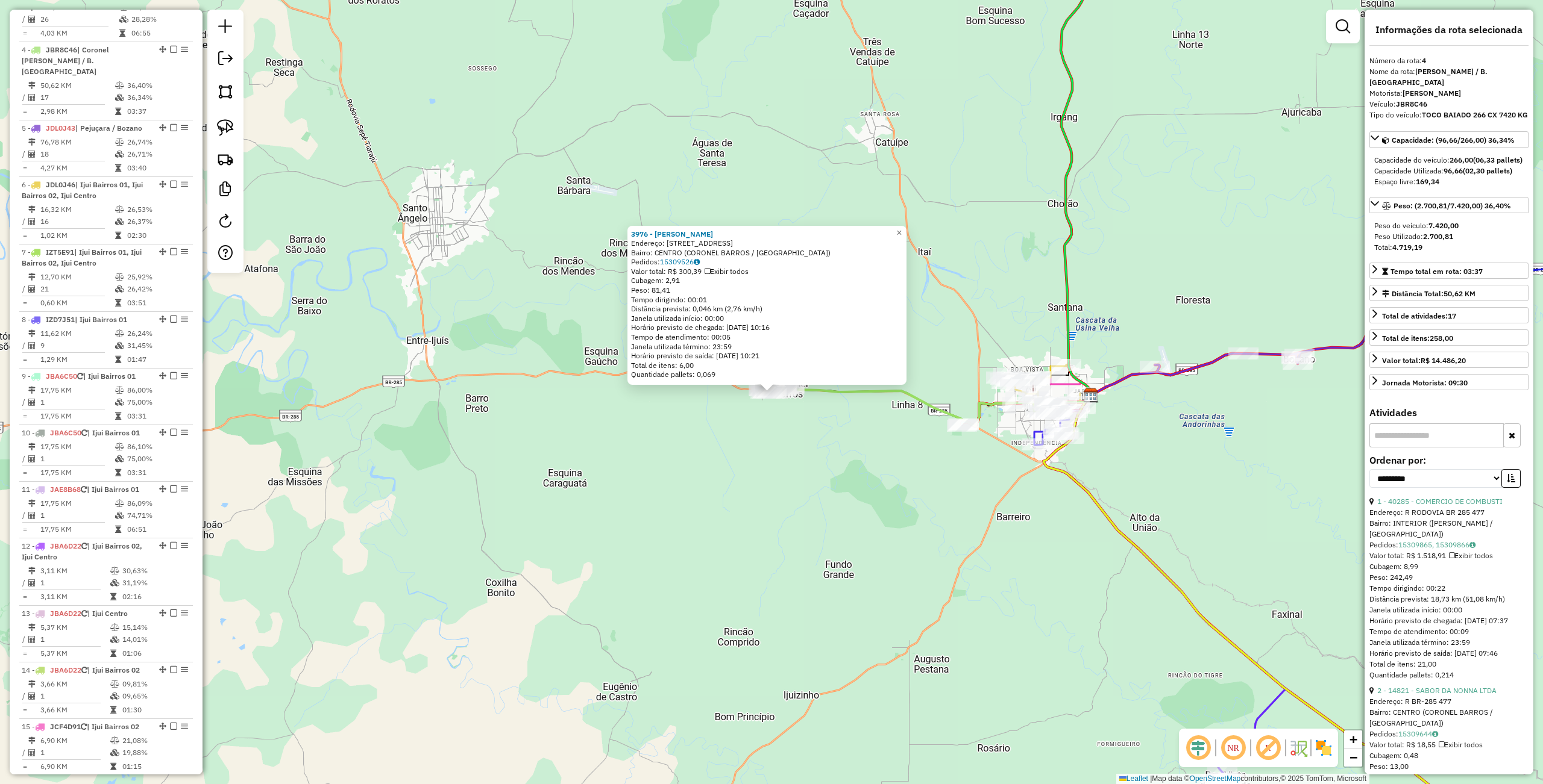
scroll to position [668, 0]
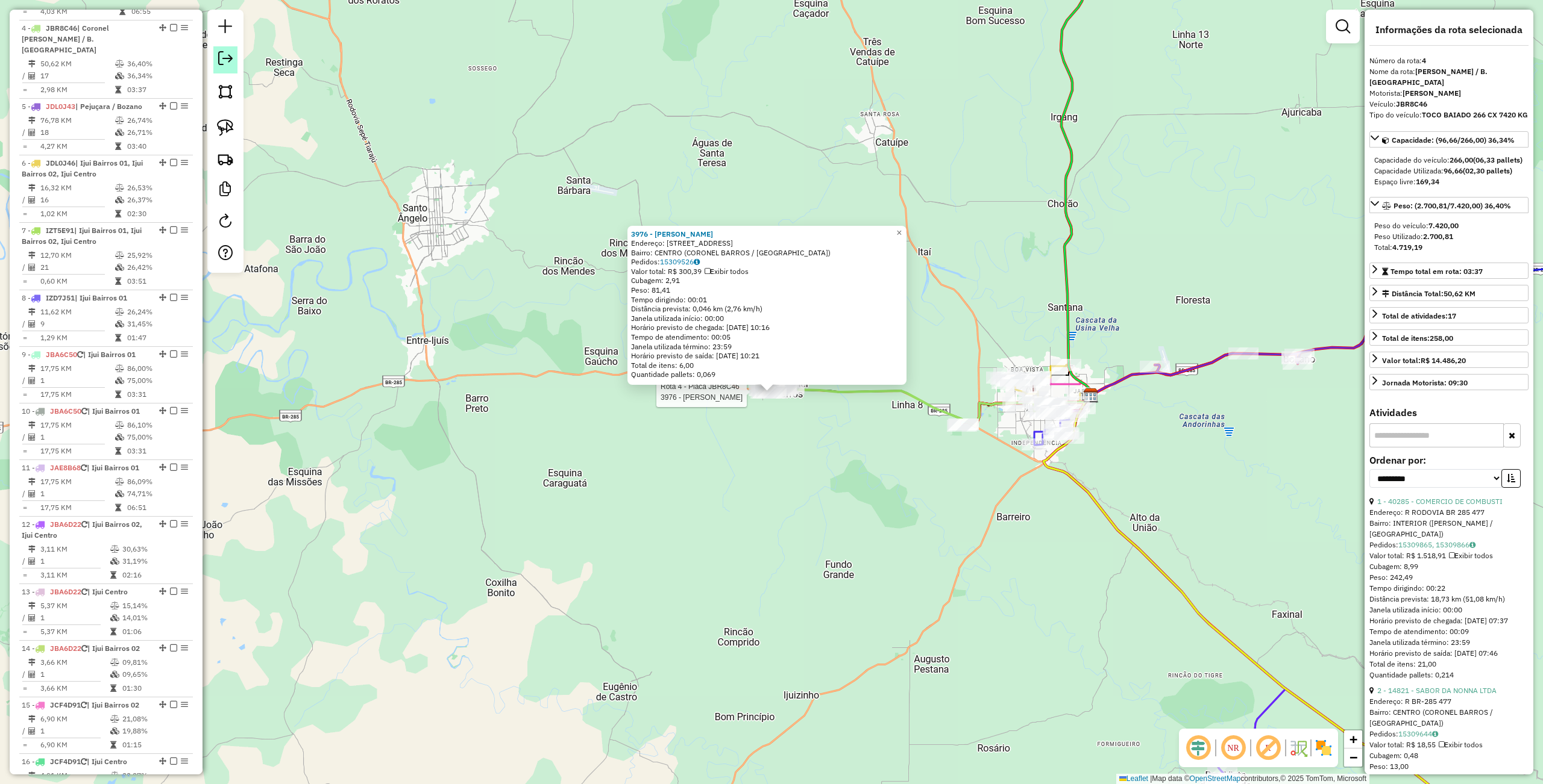
click at [232, 60] on em at bounding box center [225, 58] width 14 height 14
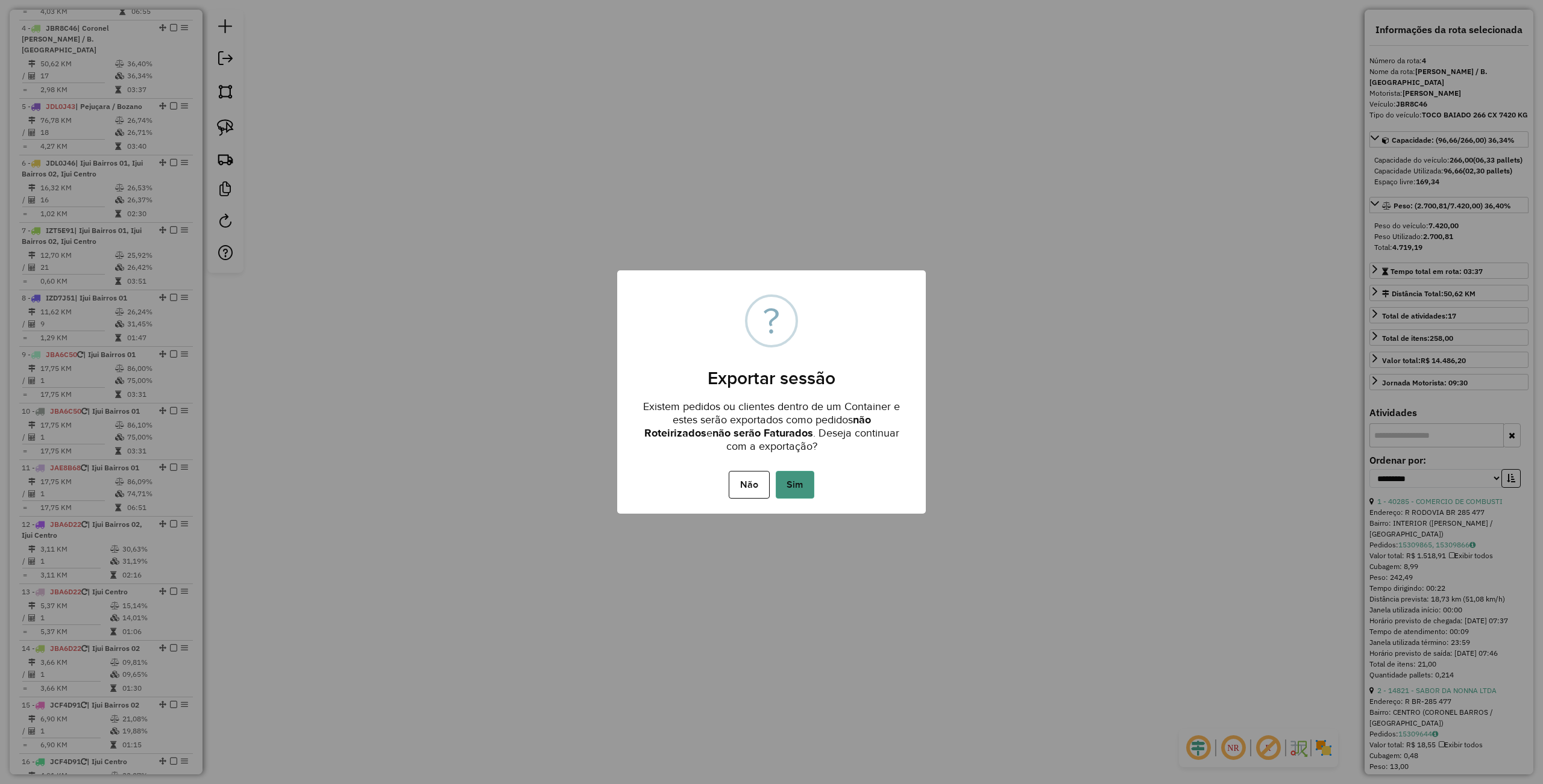
click at [803, 484] on button "Sim" at bounding box center [795, 485] width 39 height 28
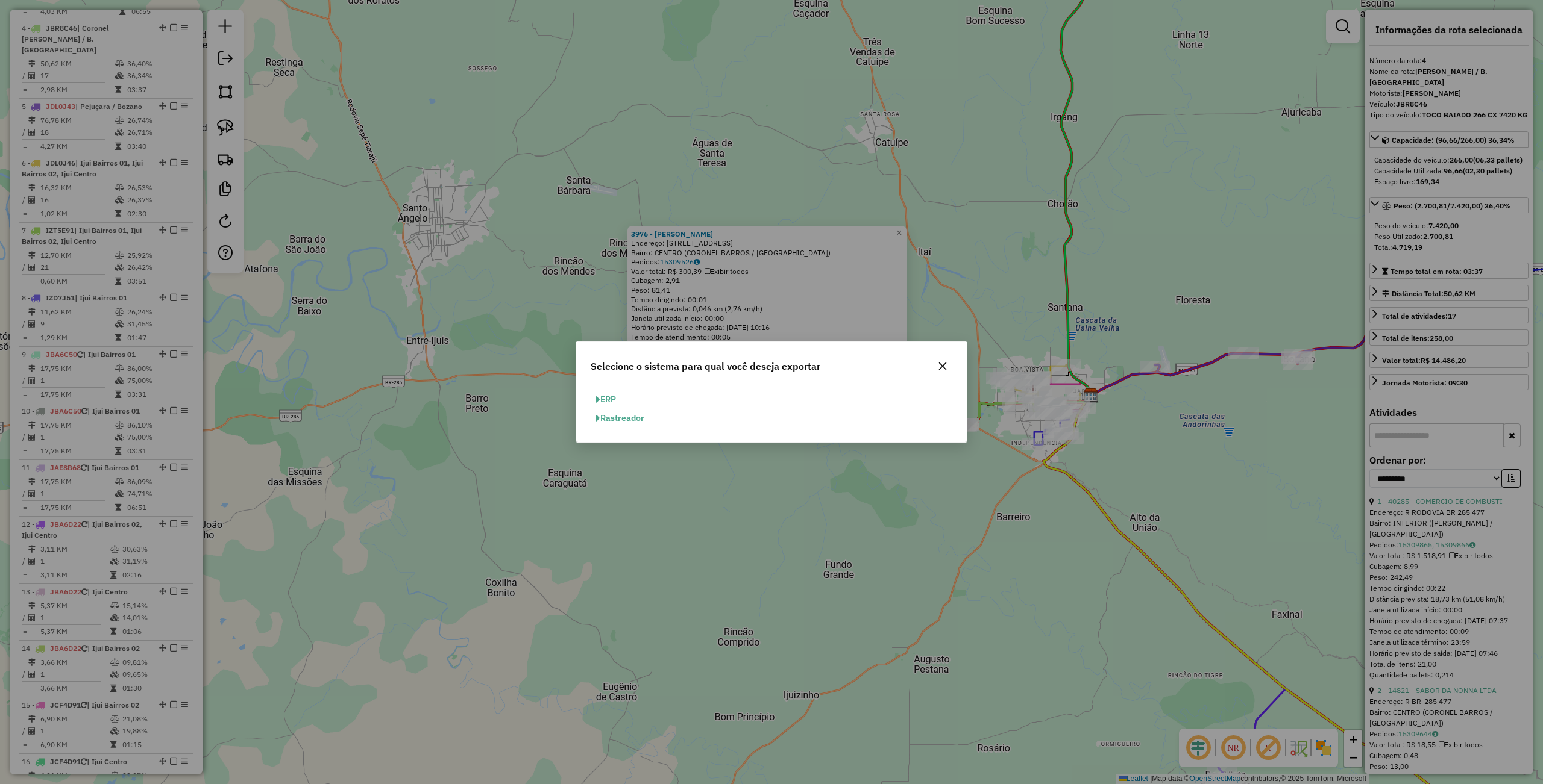
click at [612, 398] on button "ERP" at bounding box center [606, 400] width 31 height 19
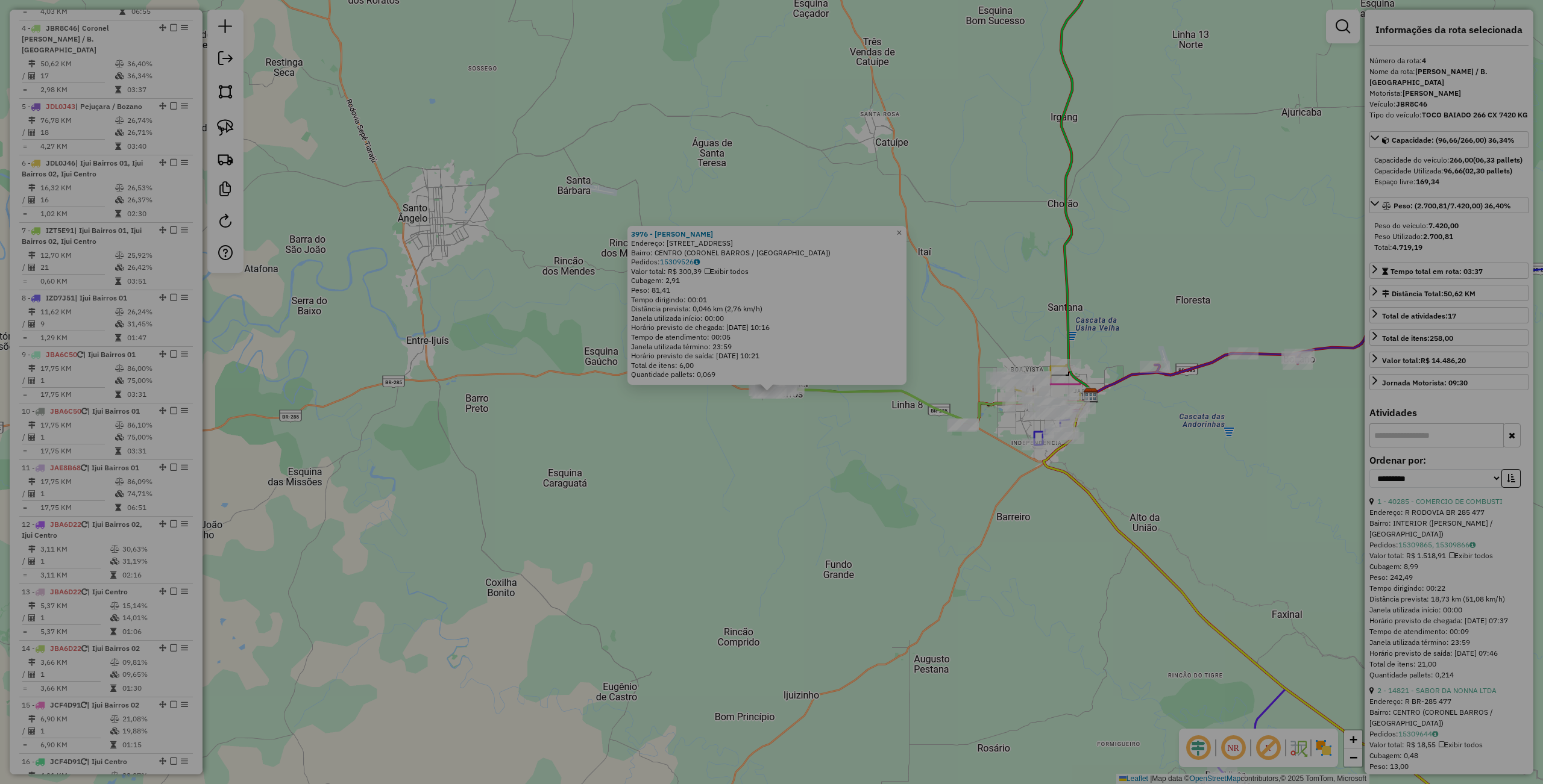
select select "**"
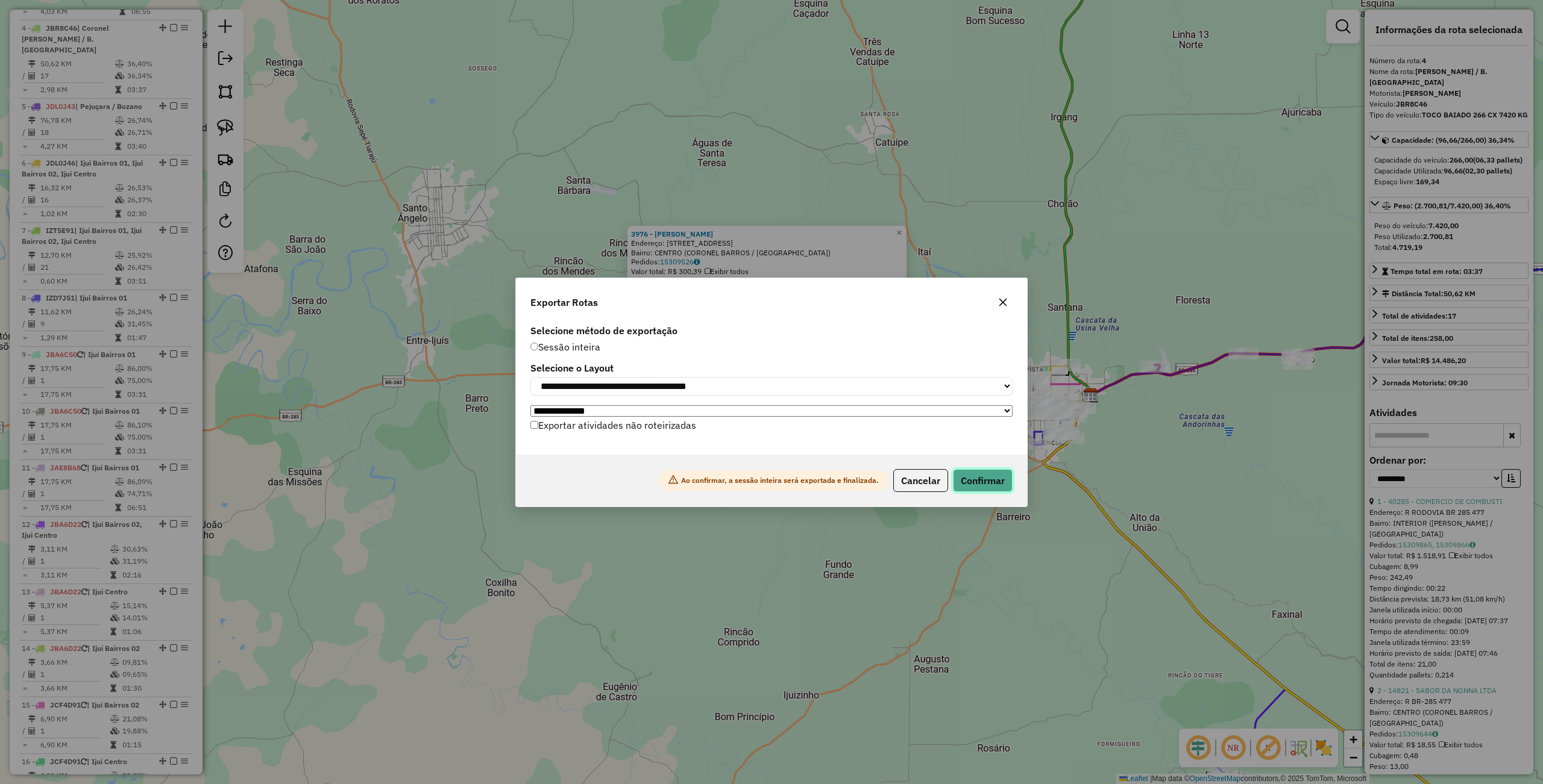
click at [982, 478] on button "Confirmar" at bounding box center [982, 480] width 60 height 23
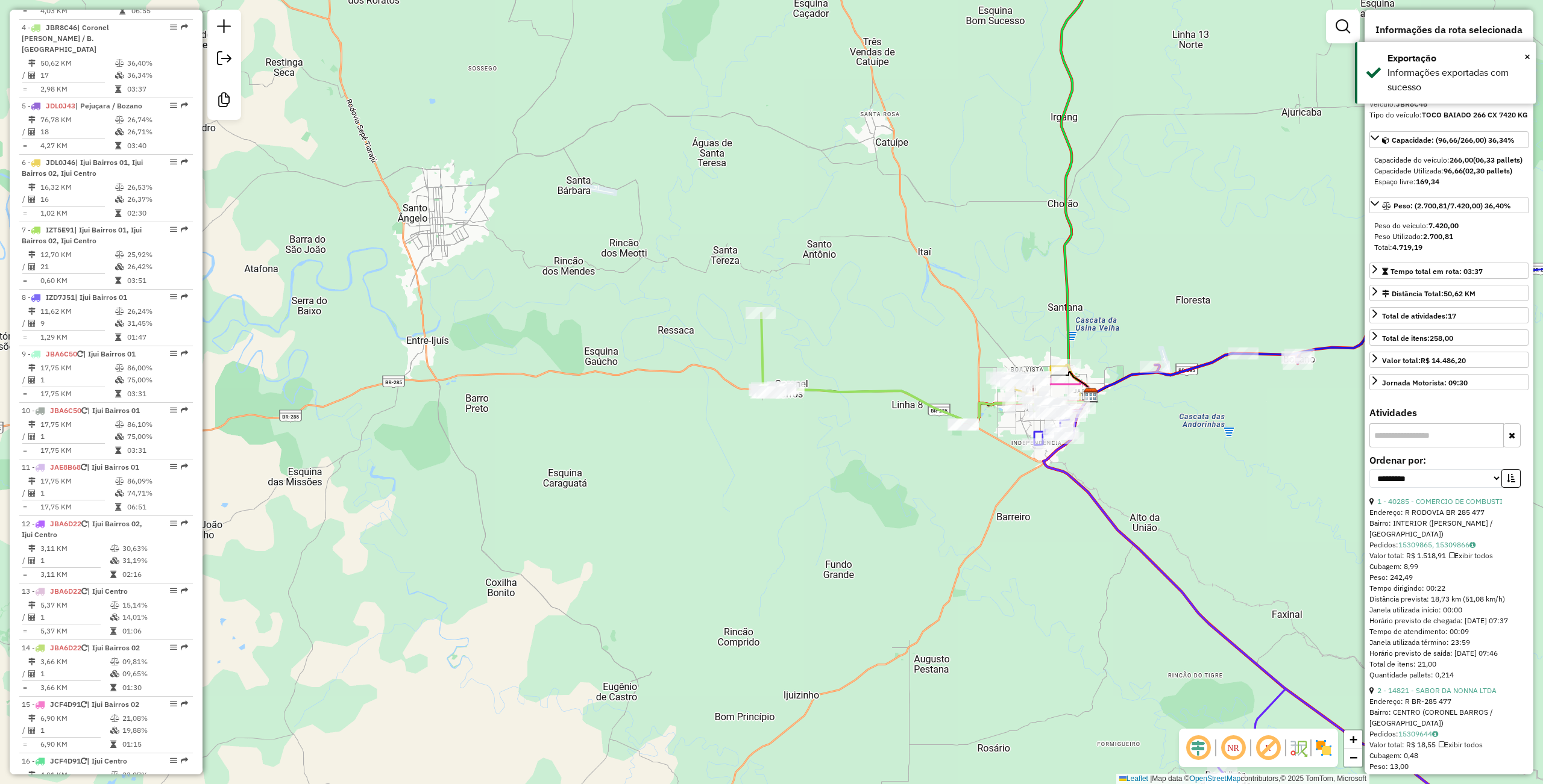
scroll to position [677, 0]
